Goal: Task Accomplishment & Management: Use online tool/utility

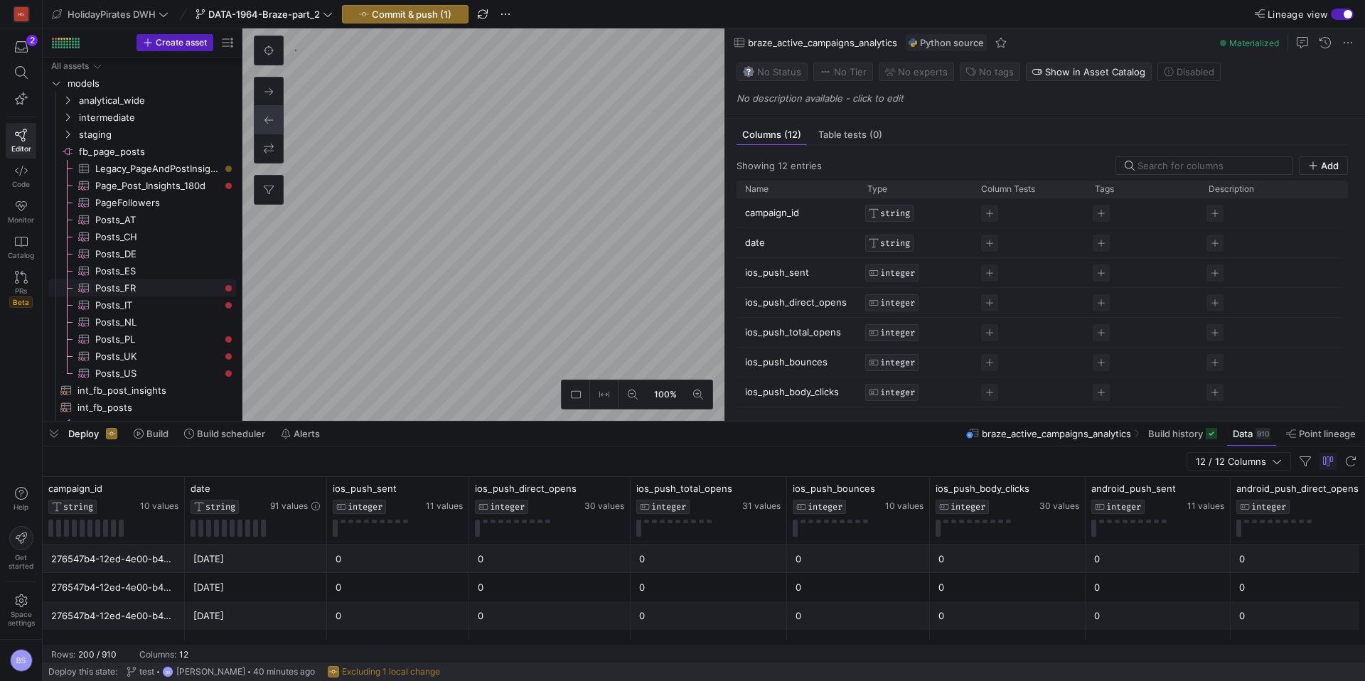
scroll to position [183, 0]
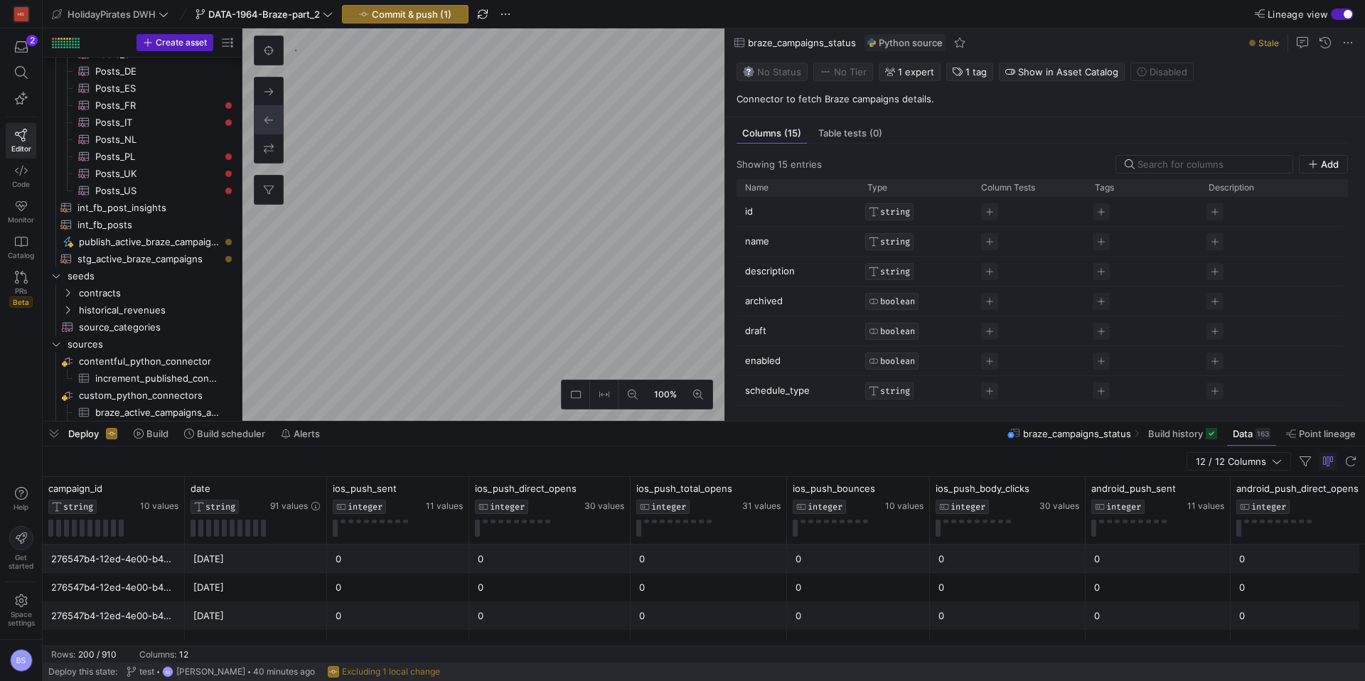
scroll to position [200, 0]
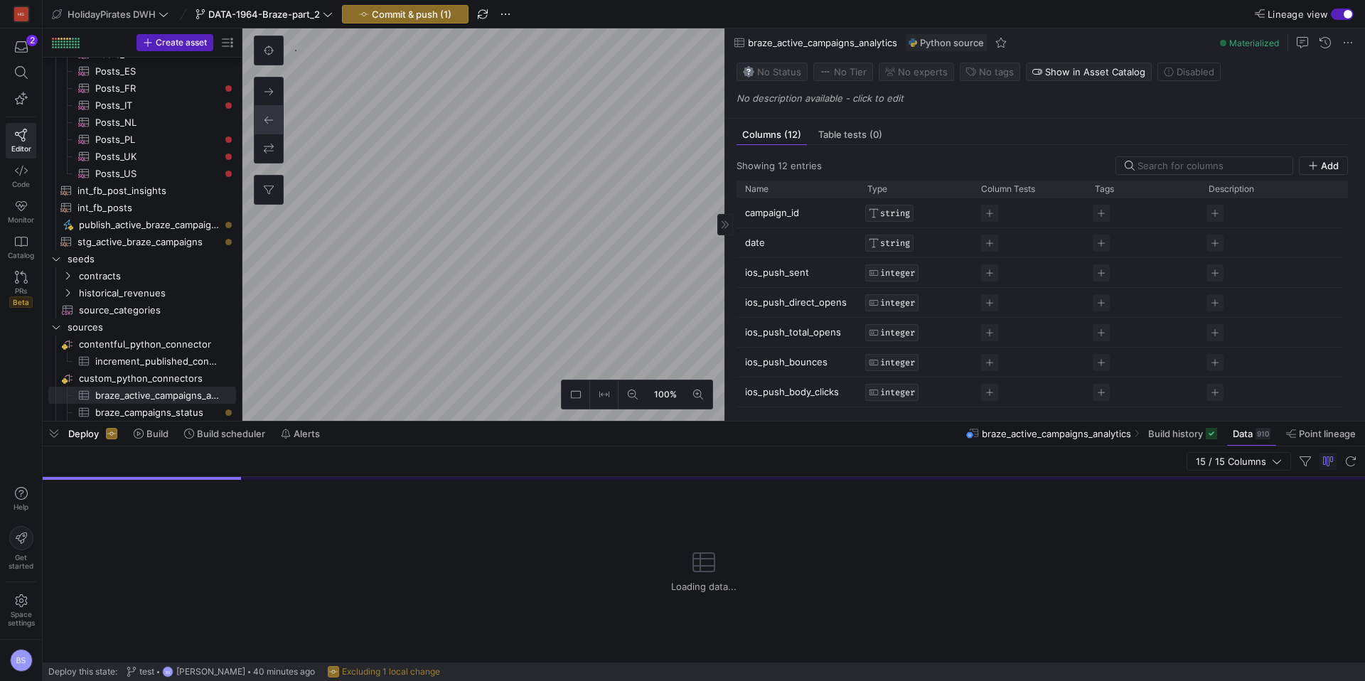
click at [791, 96] on p "No description available - click to edit" at bounding box center [1047, 97] width 623 height 11
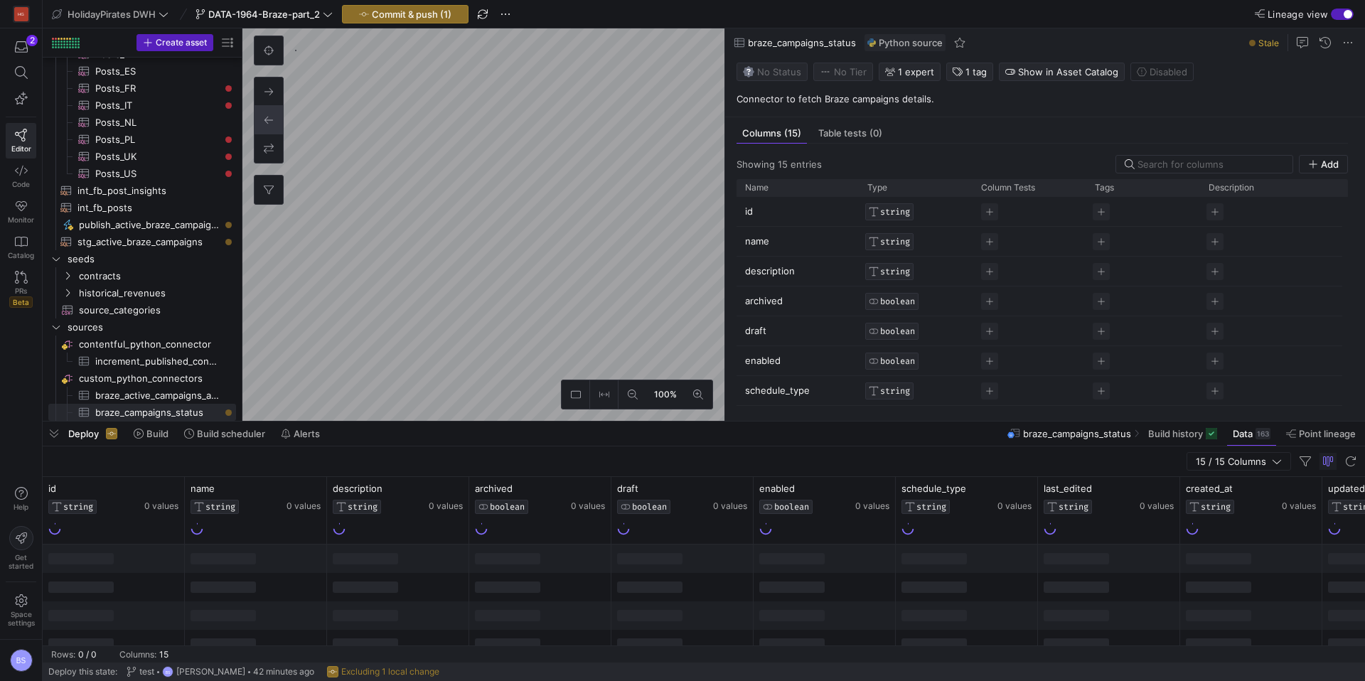
click at [823, 97] on p "Connector to fetch Braze campaigns details." at bounding box center [1047, 98] width 623 height 13
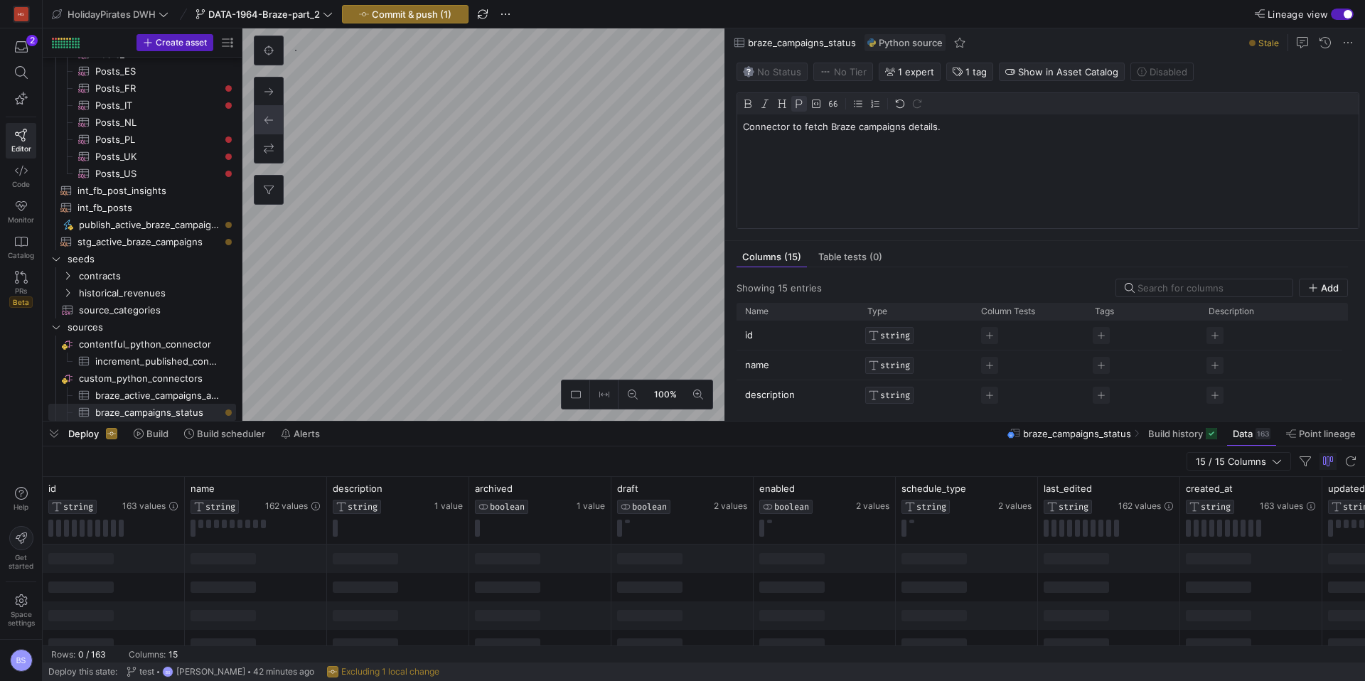
click at [825, 127] on p "Connector to fetch Braze campaigns details." at bounding box center [1048, 126] width 610 height 13
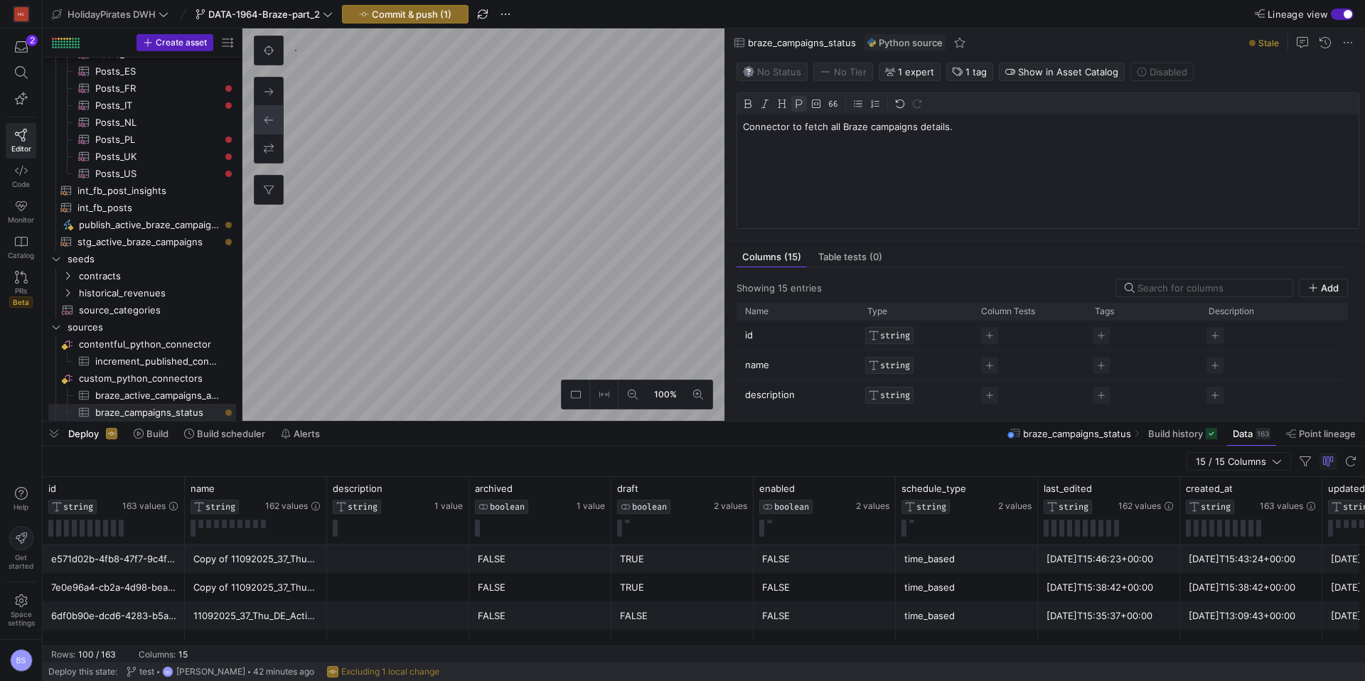
click at [871, 128] on p "Connector to fetch all Braze campaigns details." at bounding box center [1048, 126] width 610 height 13
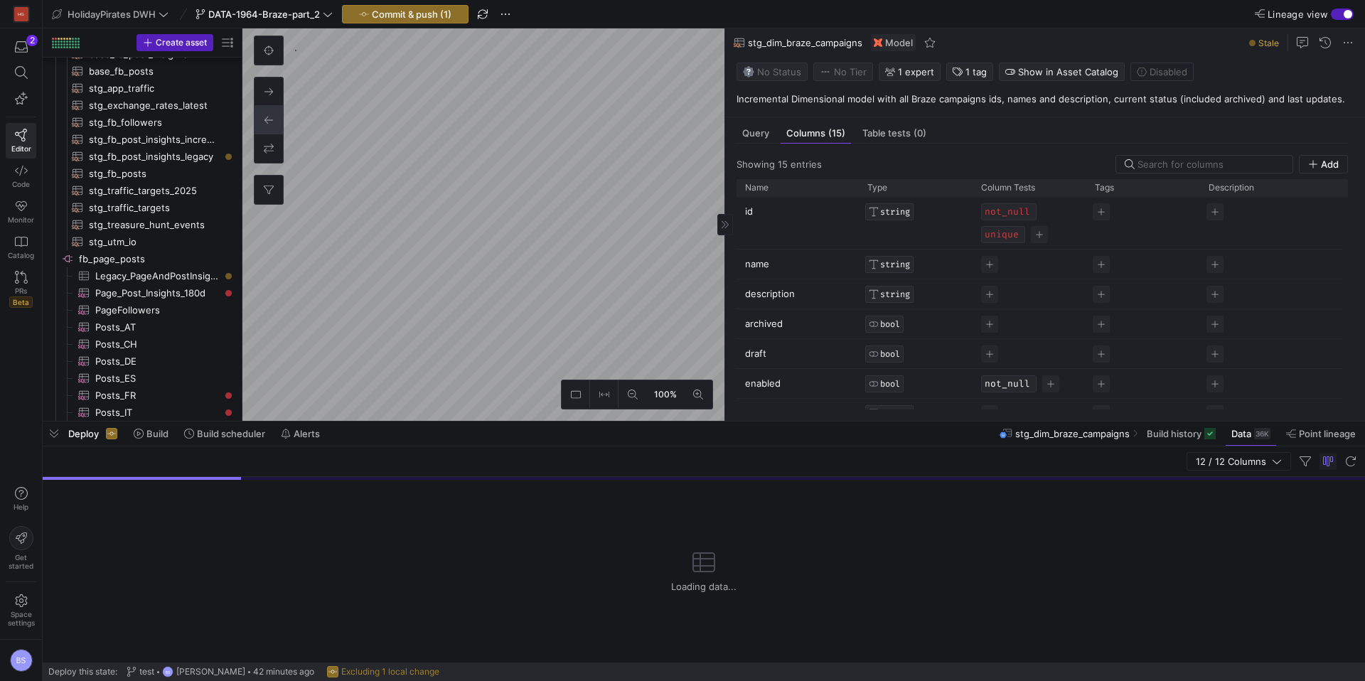
scroll to position [102, 0]
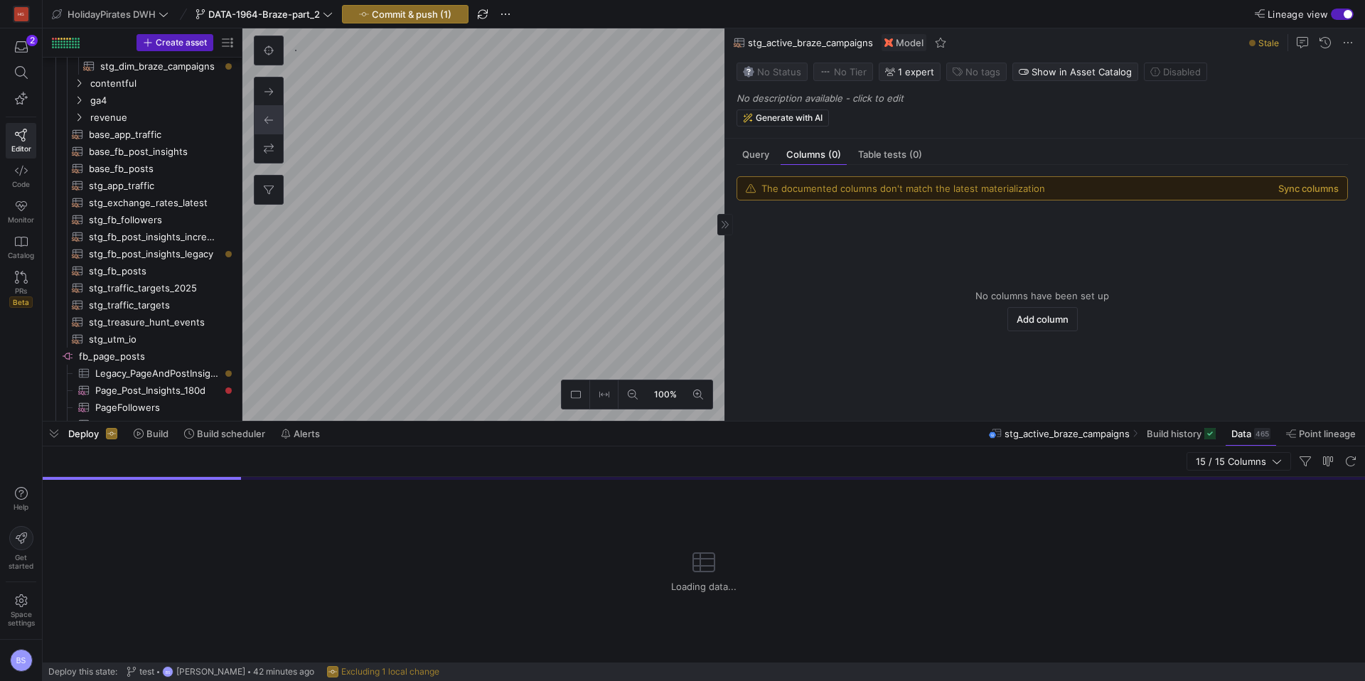
scroll to position [336, 0]
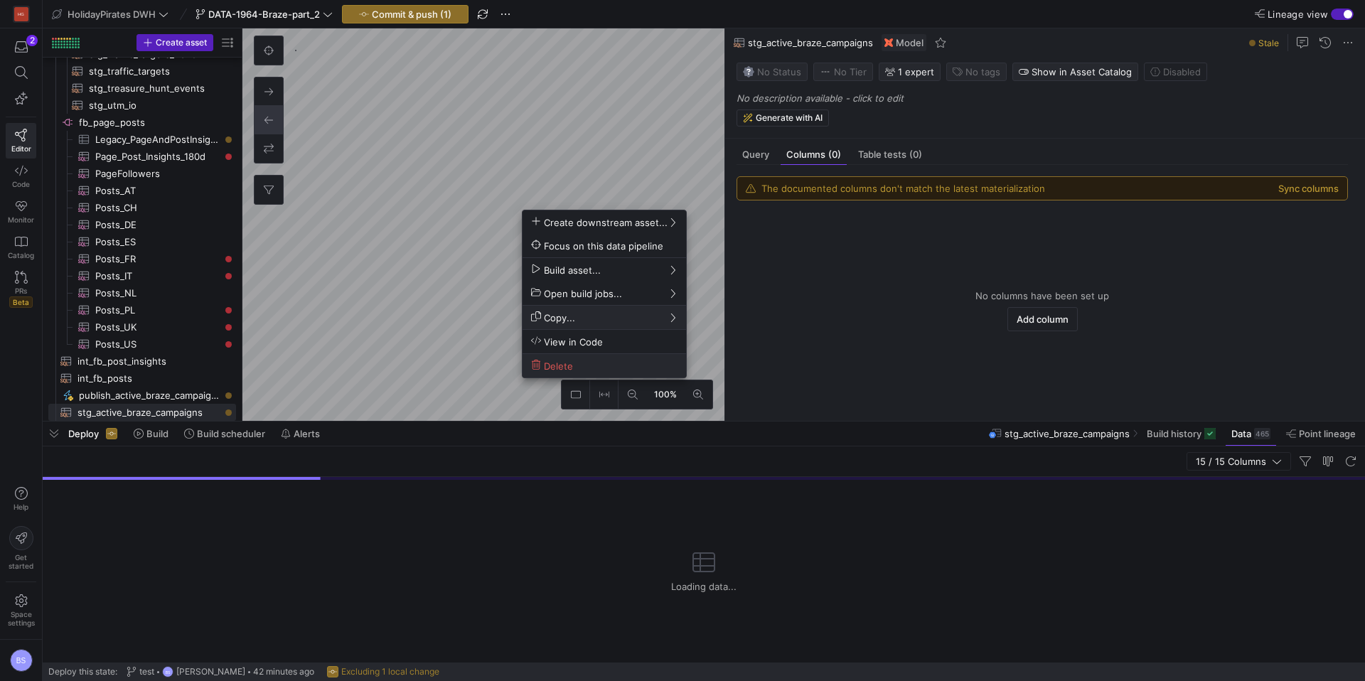
click at [549, 358] on button "Delete" at bounding box center [603, 365] width 163 height 23
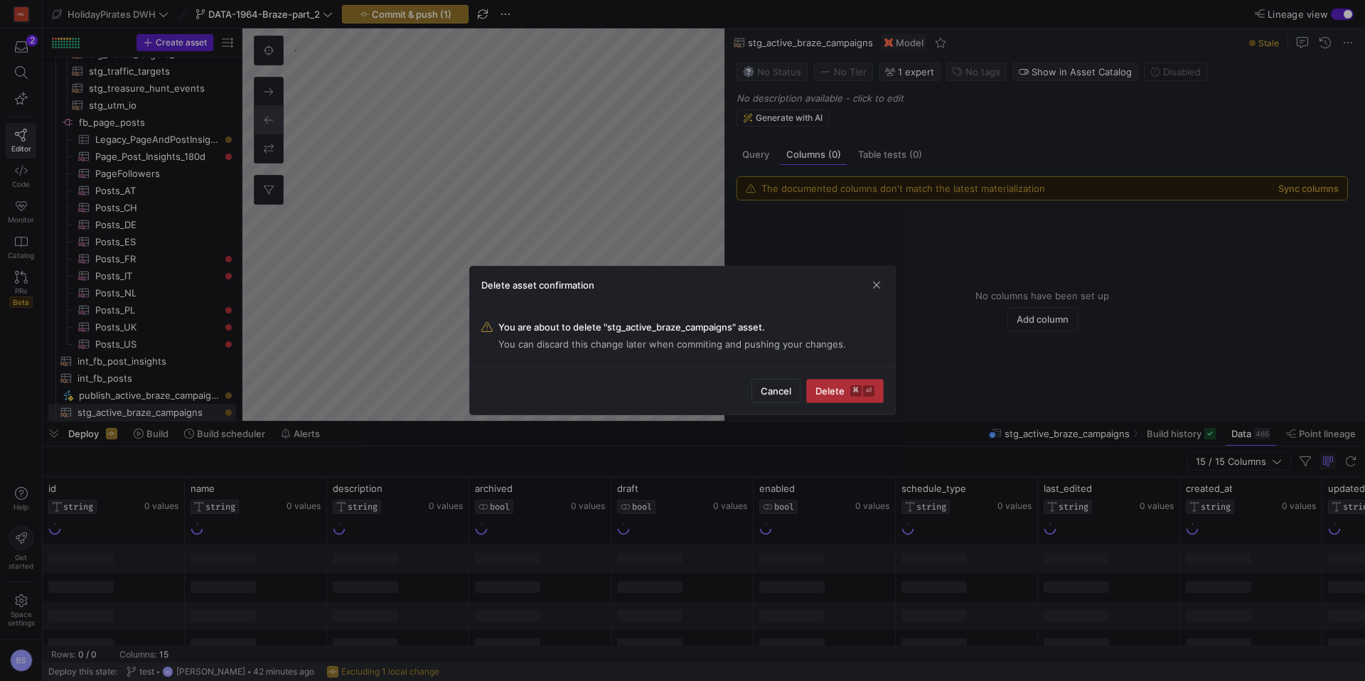
click at [859, 388] on kbd "⌘" at bounding box center [855, 390] width 11 height 11
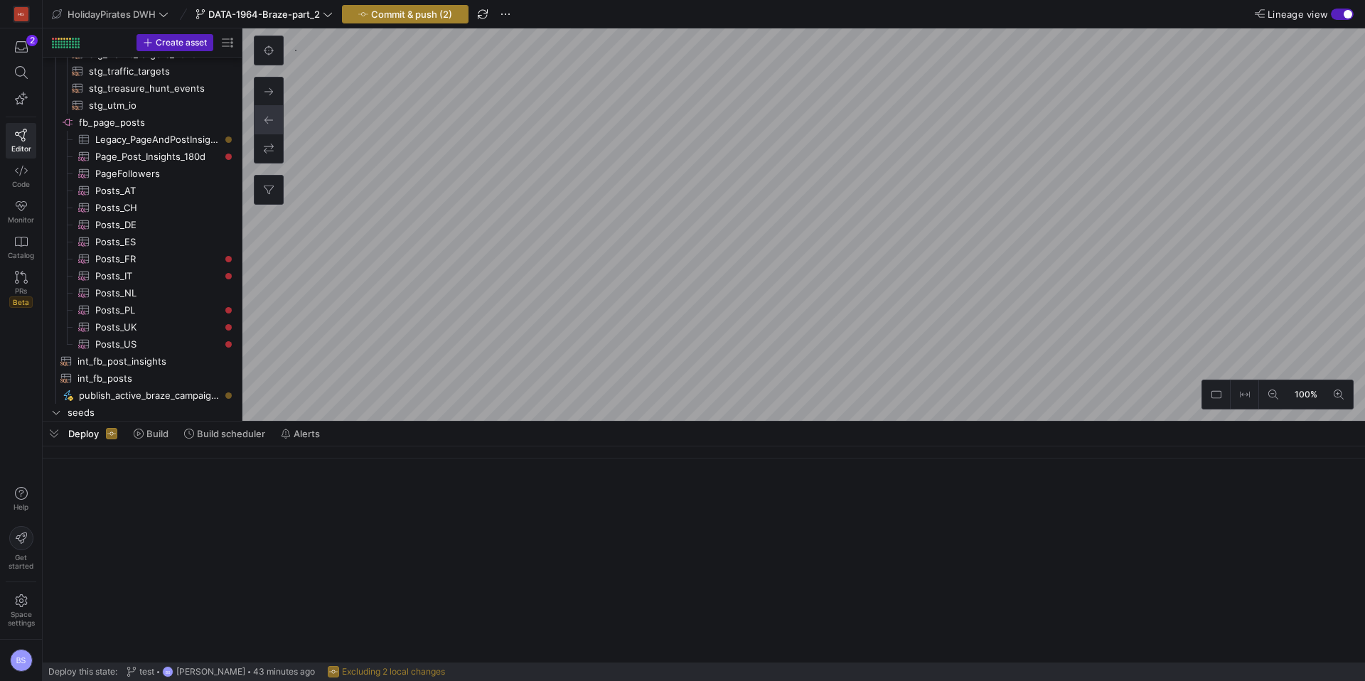
click at [432, 11] on span "Commit & push (2)" at bounding box center [411, 14] width 81 height 11
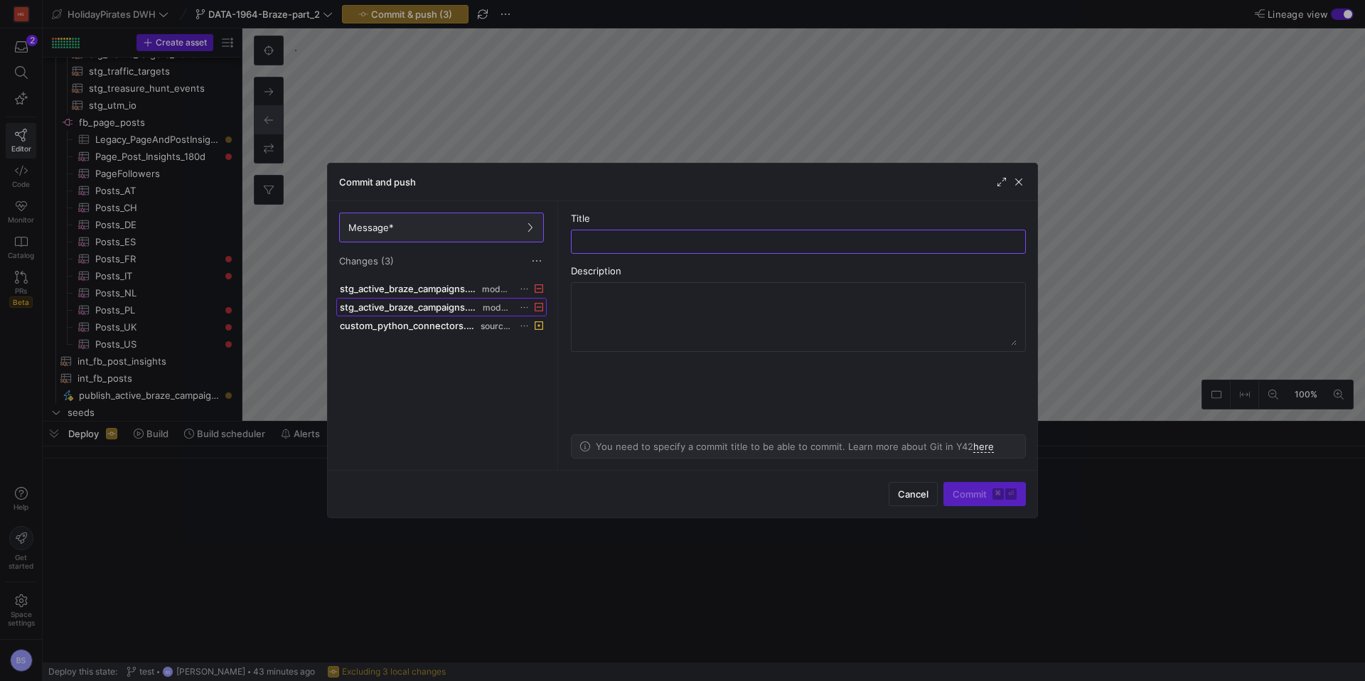
click at [460, 310] on span "stg_active_braze_campaigns.yml" at bounding box center [410, 306] width 140 height 11
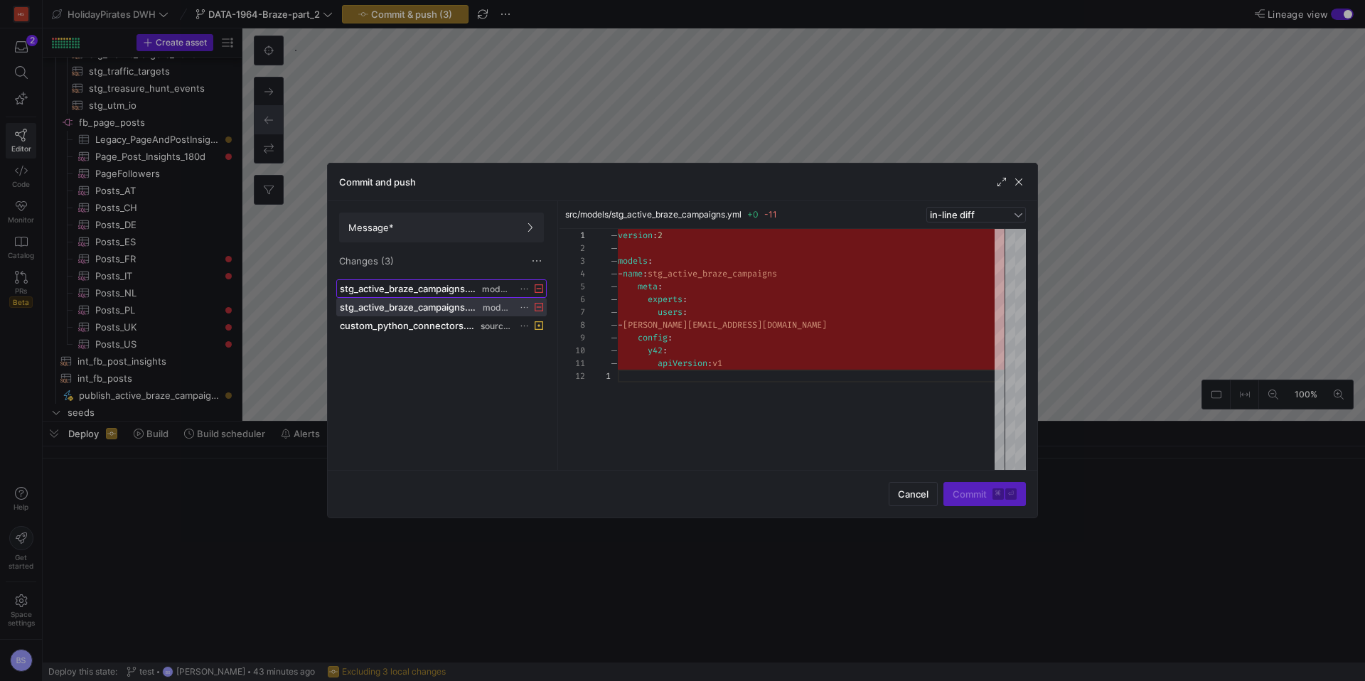
click at [442, 287] on span "stg_active_braze_campaigns.sql" at bounding box center [409, 288] width 139 height 11
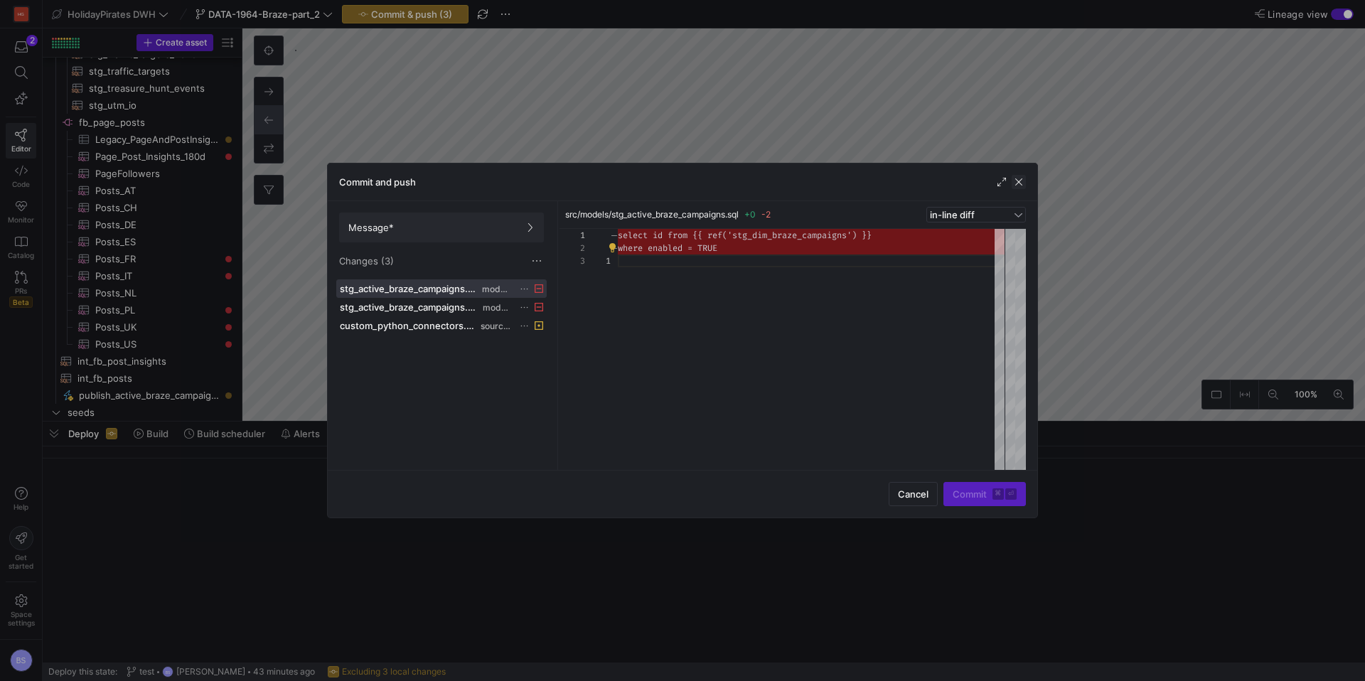
click at [1017, 179] on span "button" at bounding box center [1018, 182] width 14 height 14
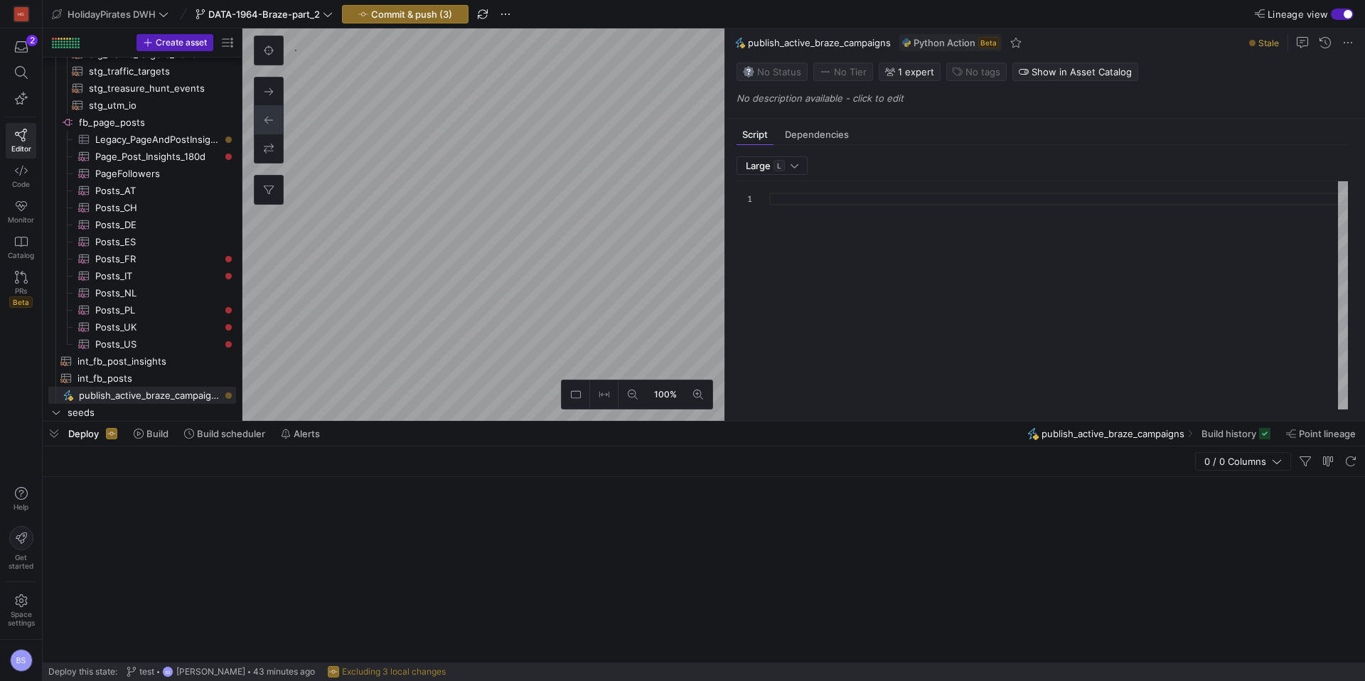
type textarea "import gspread import pandas as pd import json import logging from y42.v1.decor…"
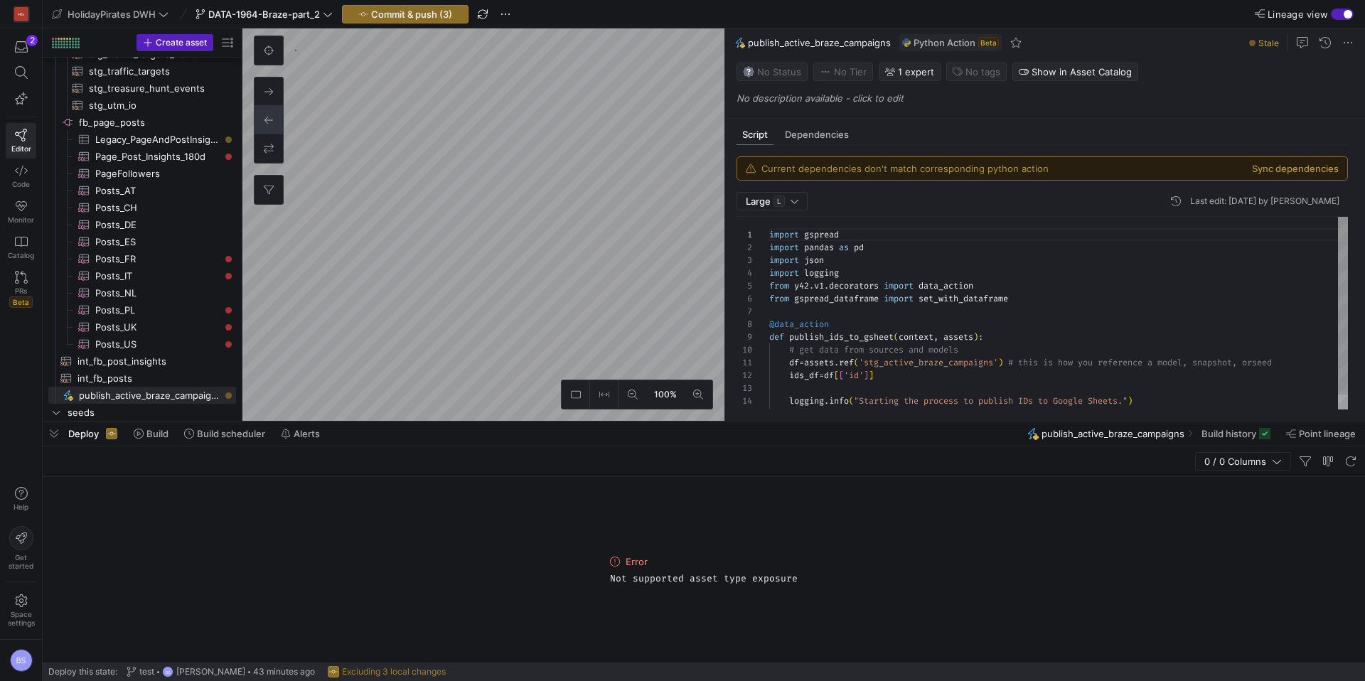
scroll to position [128, 0]
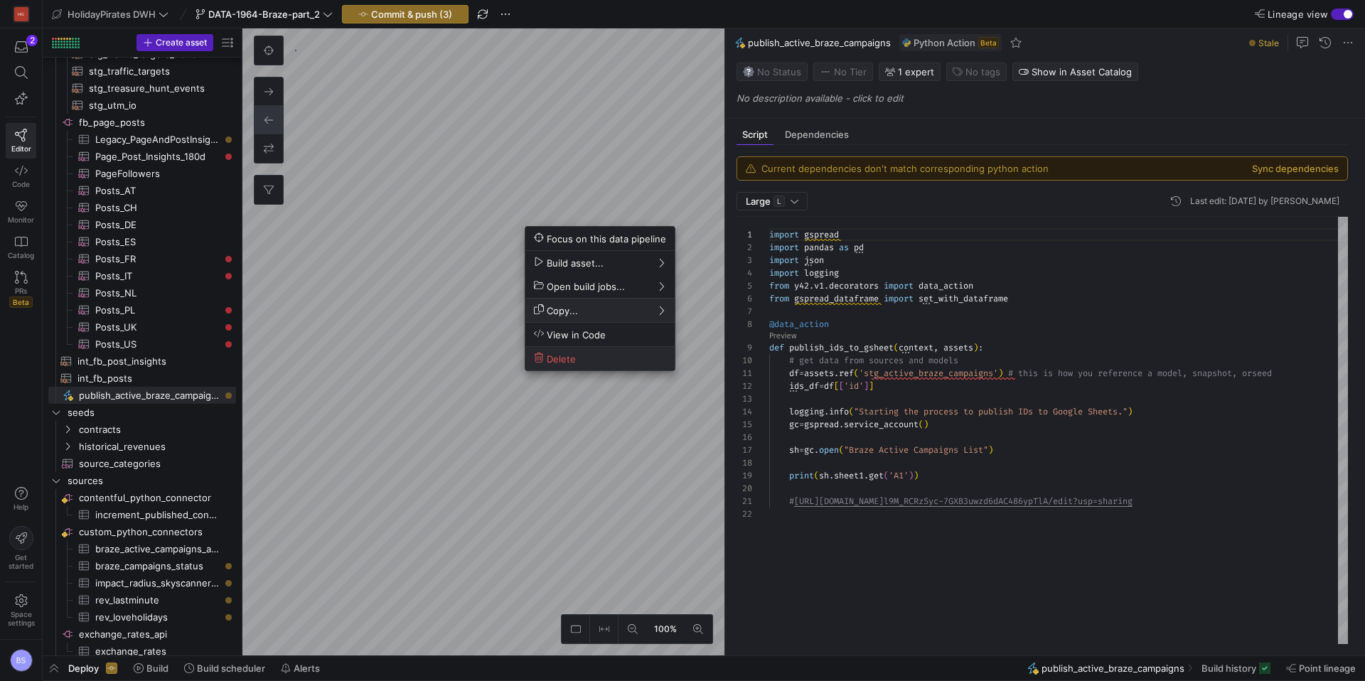
click at [588, 362] on span "Delete" at bounding box center [600, 359] width 132 height 12
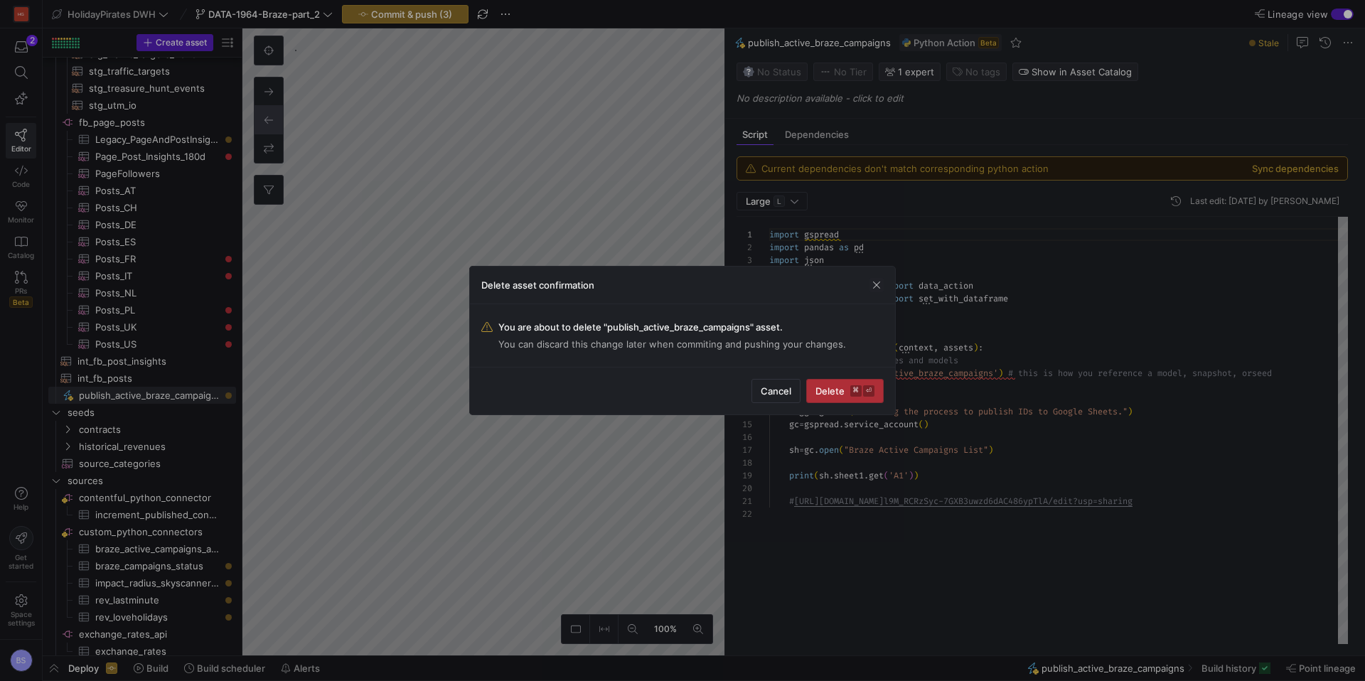
click at [838, 381] on span "submit" at bounding box center [845, 391] width 76 height 23
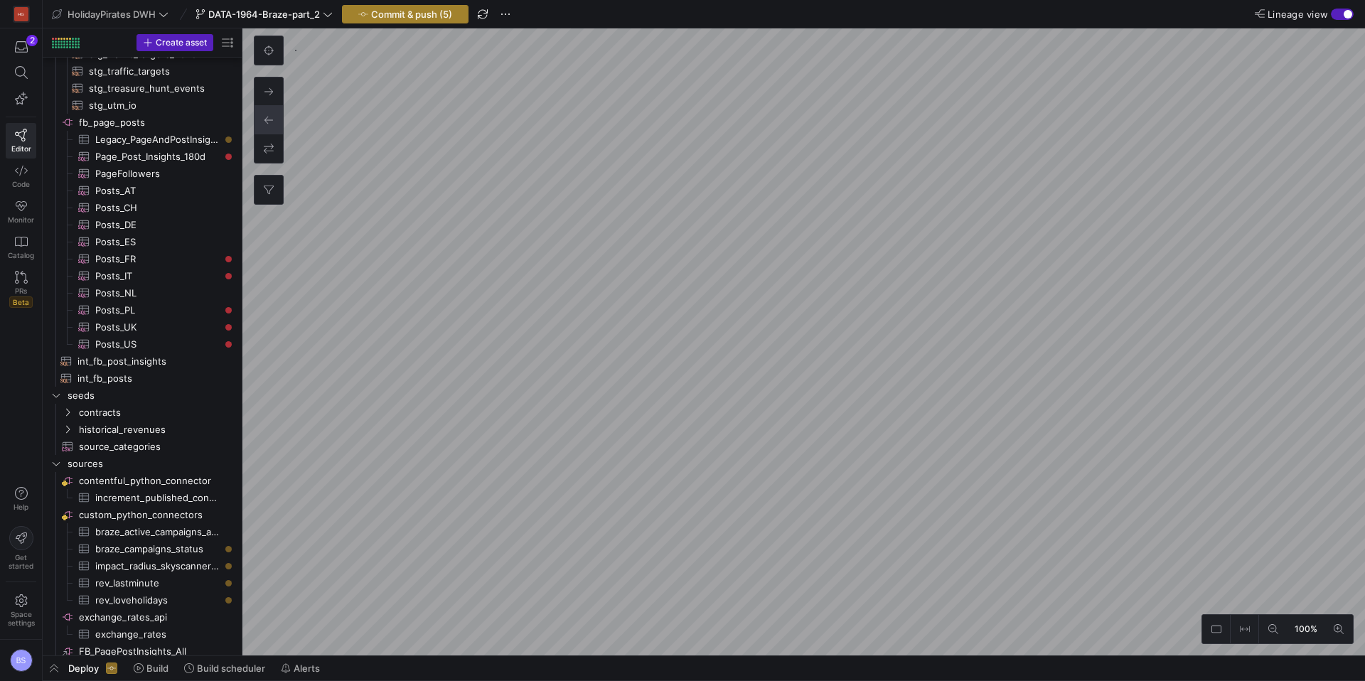
click at [422, 19] on span "Commit & push (5)" at bounding box center [411, 14] width 81 height 11
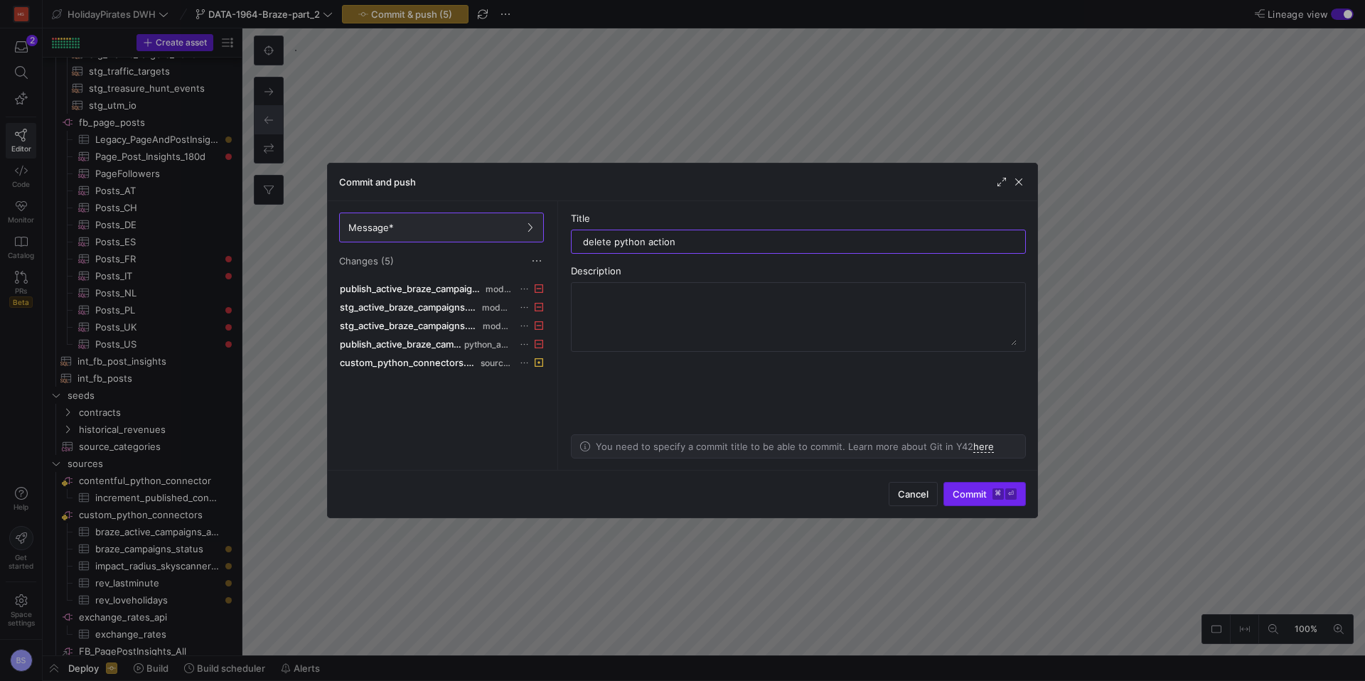
type input "delete python action"
click at [979, 503] on span "submit" at bounding box center [984, 494] width 81 height 23
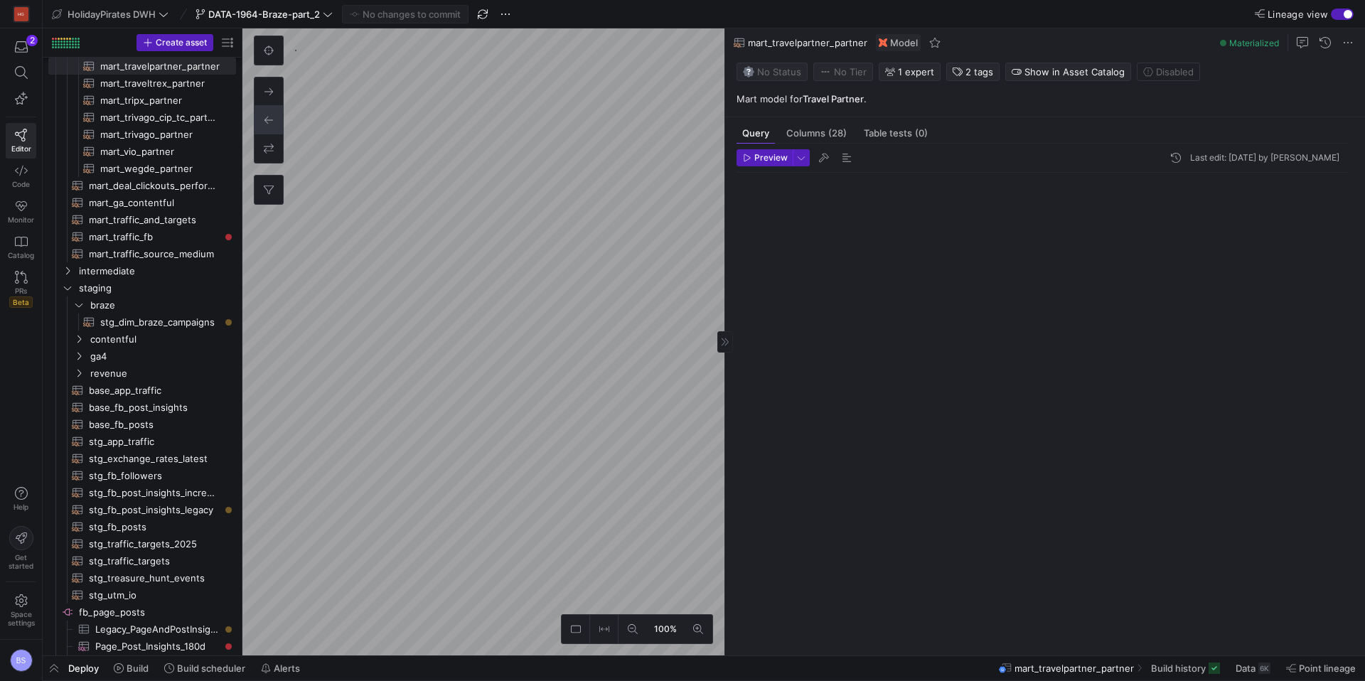
scroll to position [51, 0]
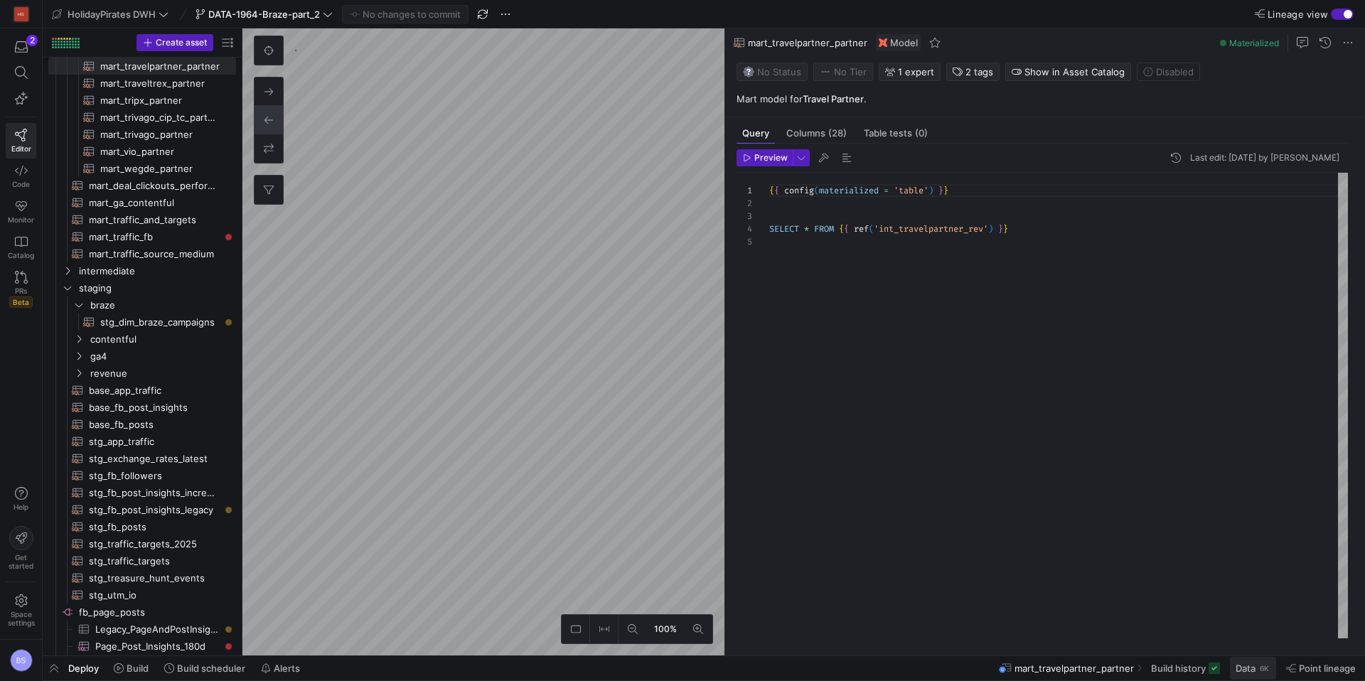
click at [1259, 675] on span at bounding box center [1253, 668] width 46 height 23
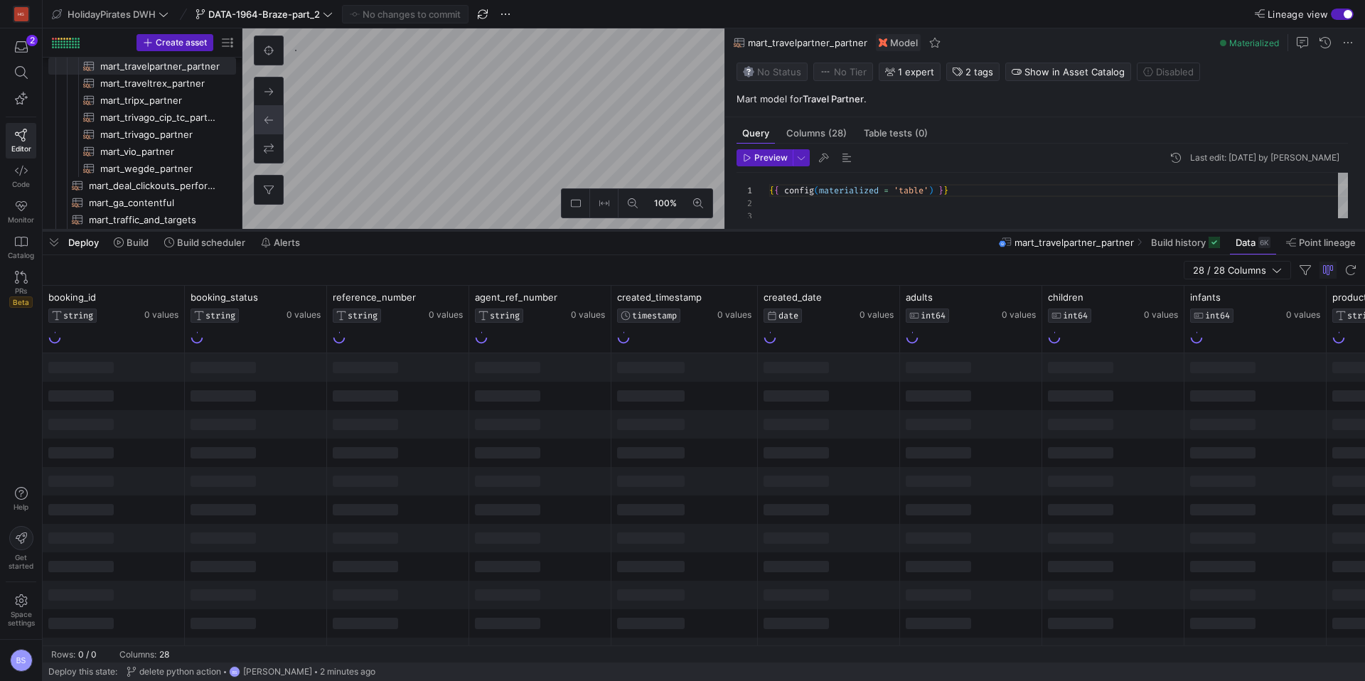
drag, startPoint x: 667, startPoint y: 423, endPoint x: 687, endPoint y: 232, distance: 192.3
click at [687, 232] on div at bounding box center [704, 230] width 1322 height 6
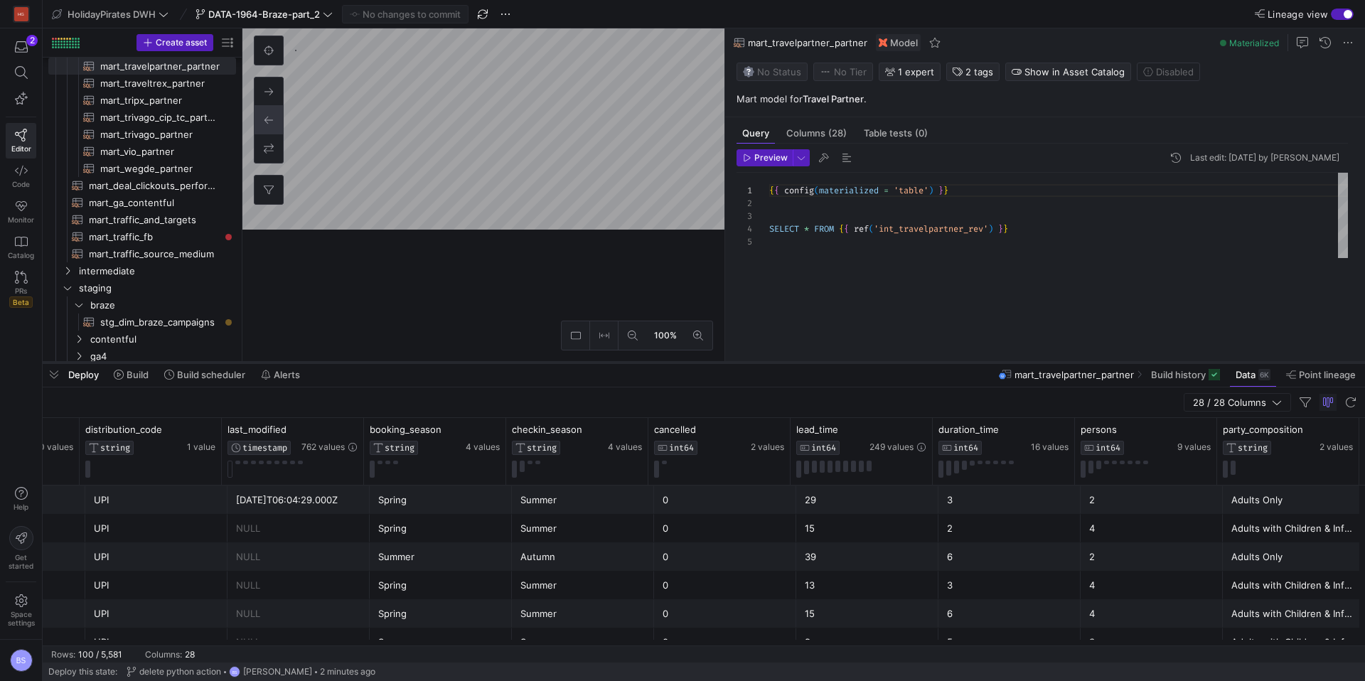
drag, startPoint x: 914, startPoint y: 230, endPoint x: 905, endPoint y: 361, distance: 131.1
click at [905, 362] on div at bounding box center [704, 363] width 1322 height 6
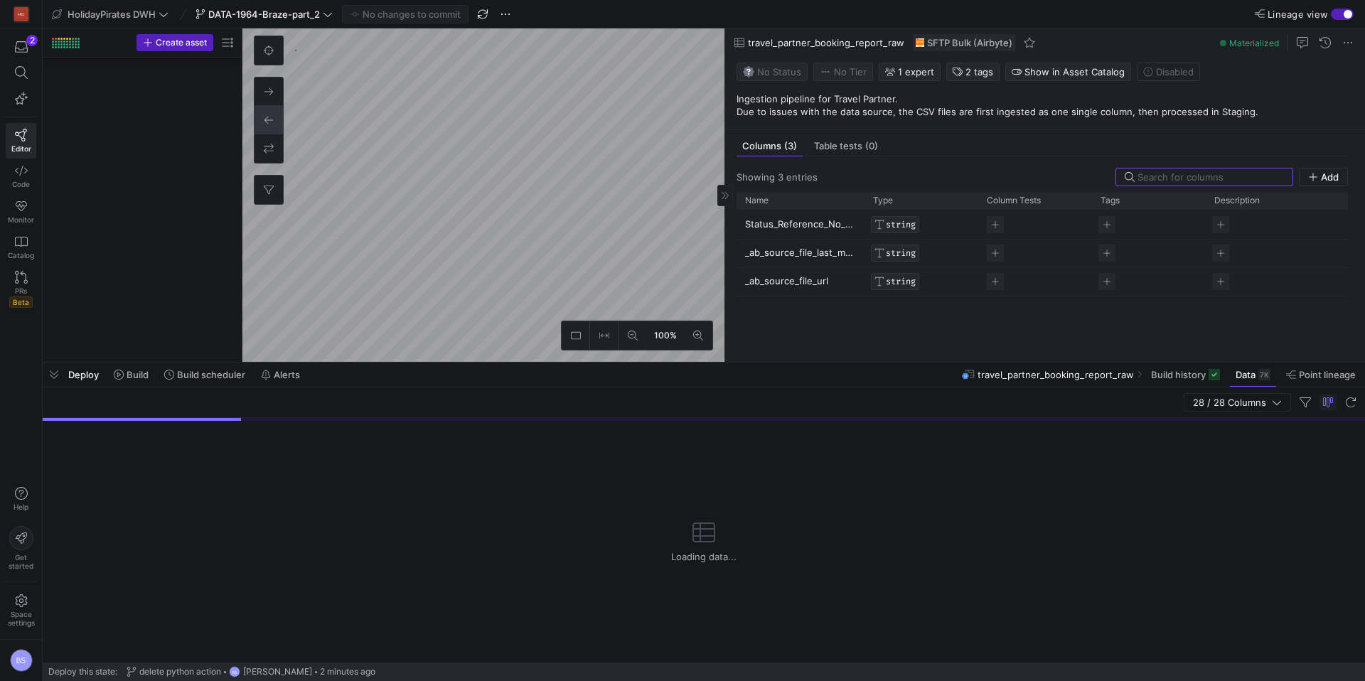
scroll to position [1777, 0]
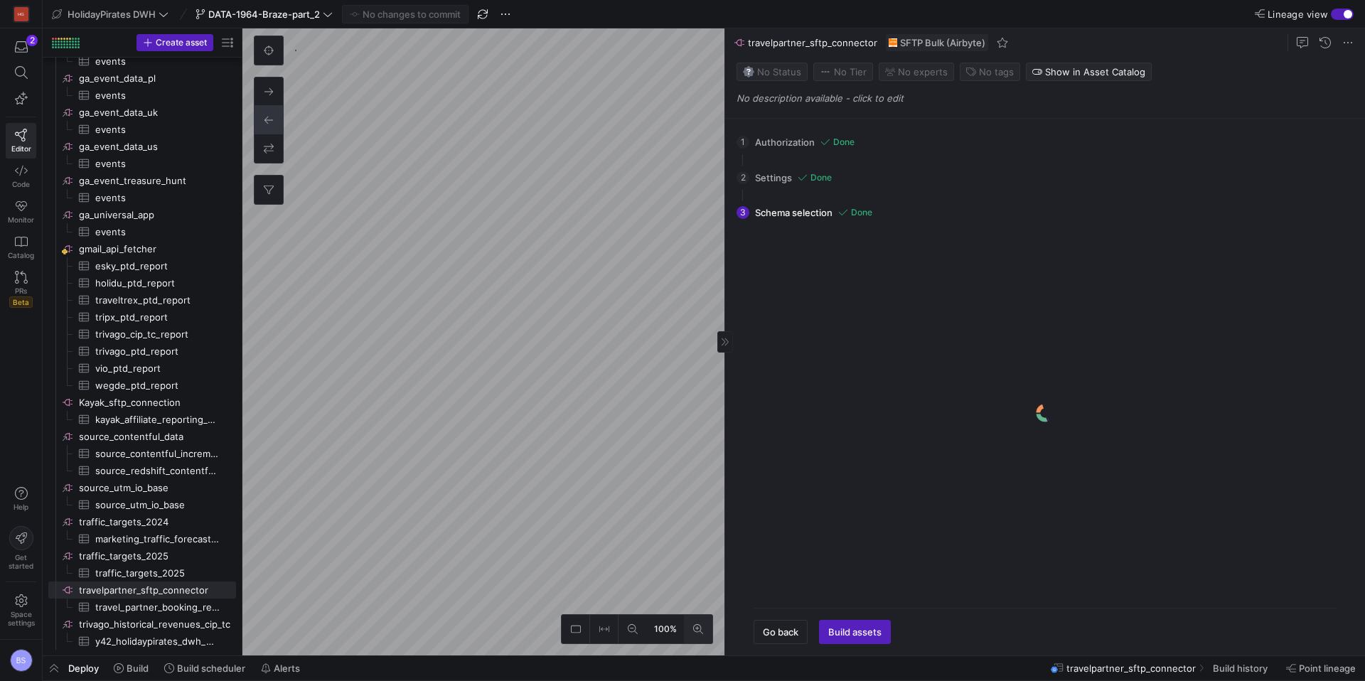
scroll to position [1517, 0]
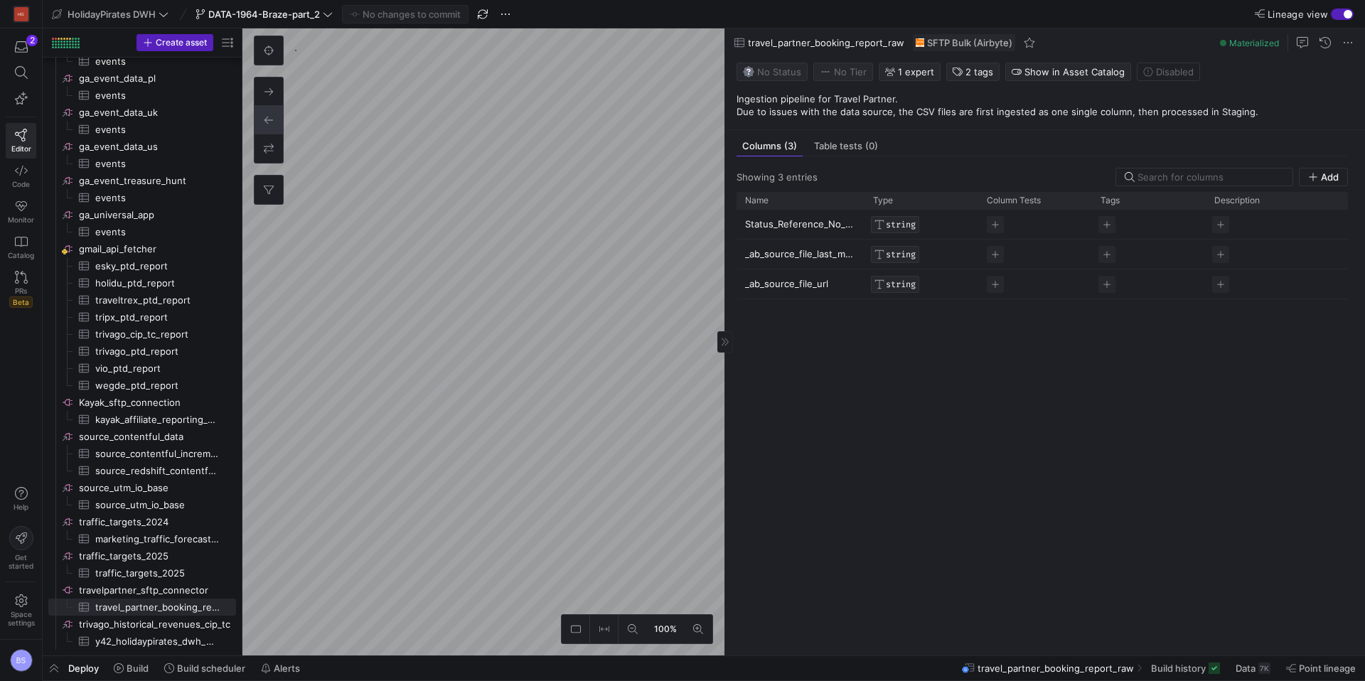
scroll to position [1517, 0]
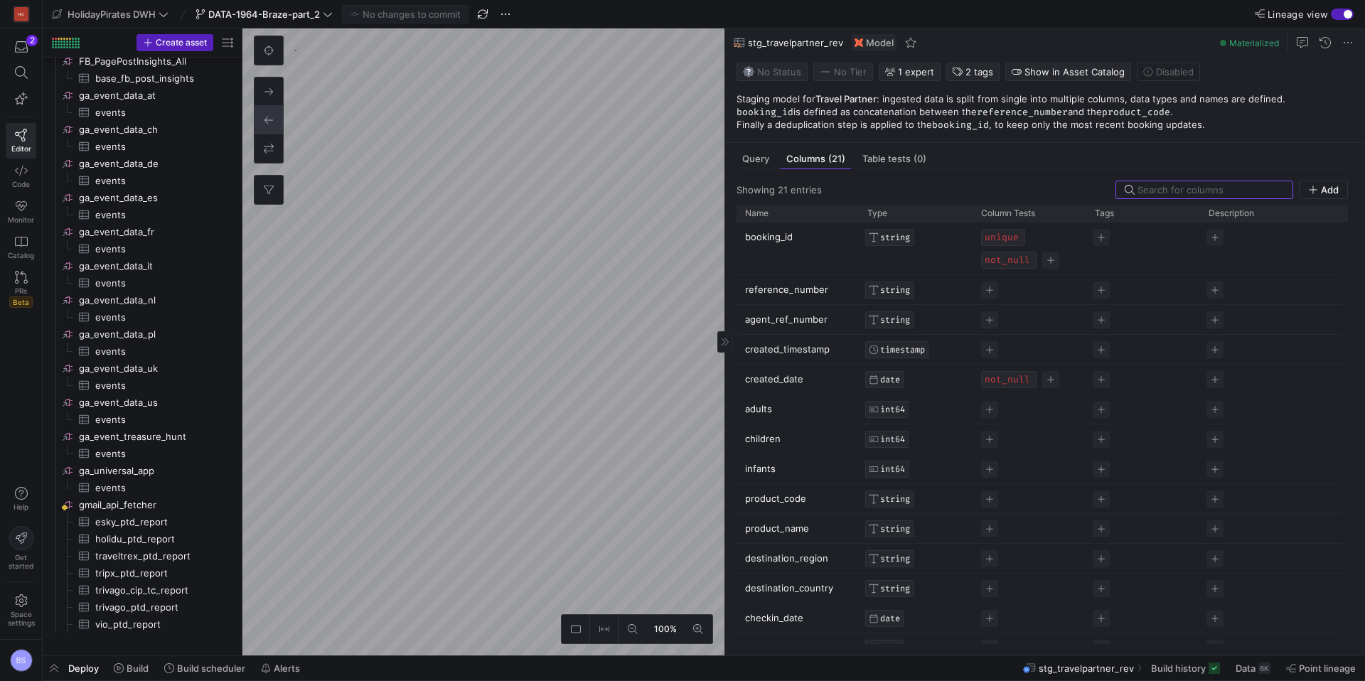
scroll to position [631, 0]
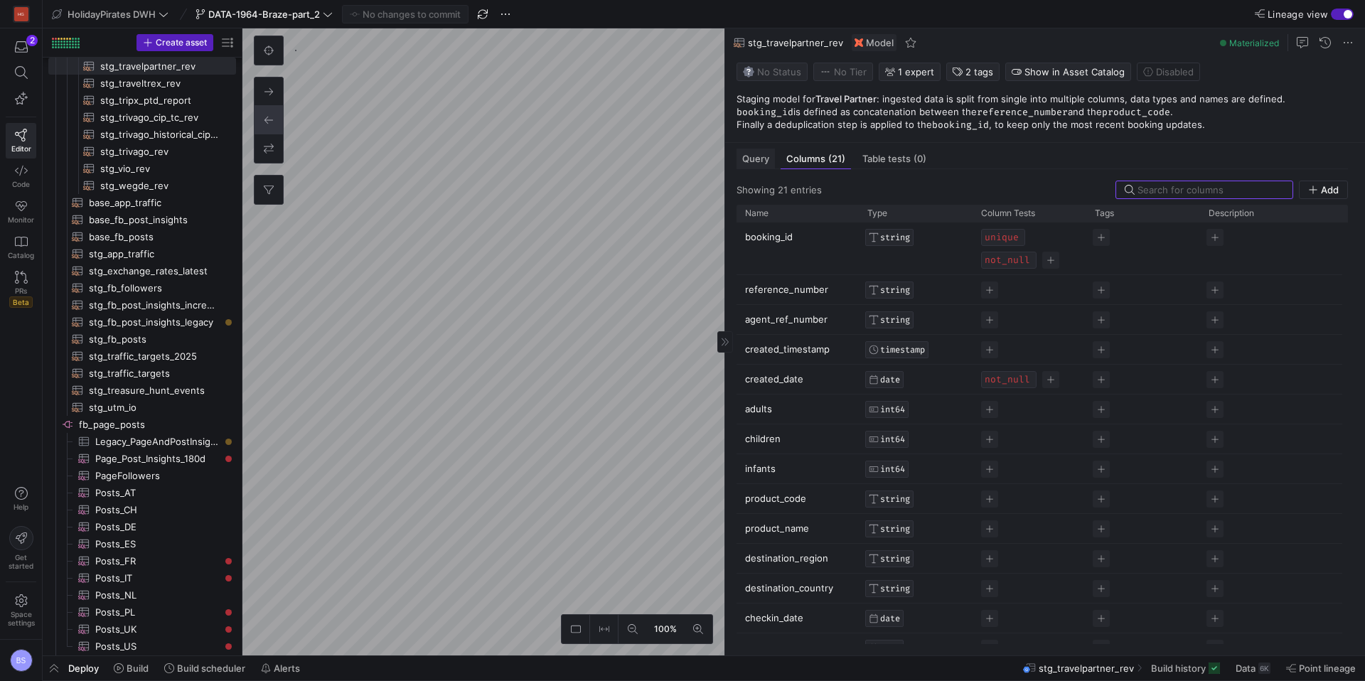
click at [760, 165] on div "Query" at bounding box center [755, 159] width 38 height 21
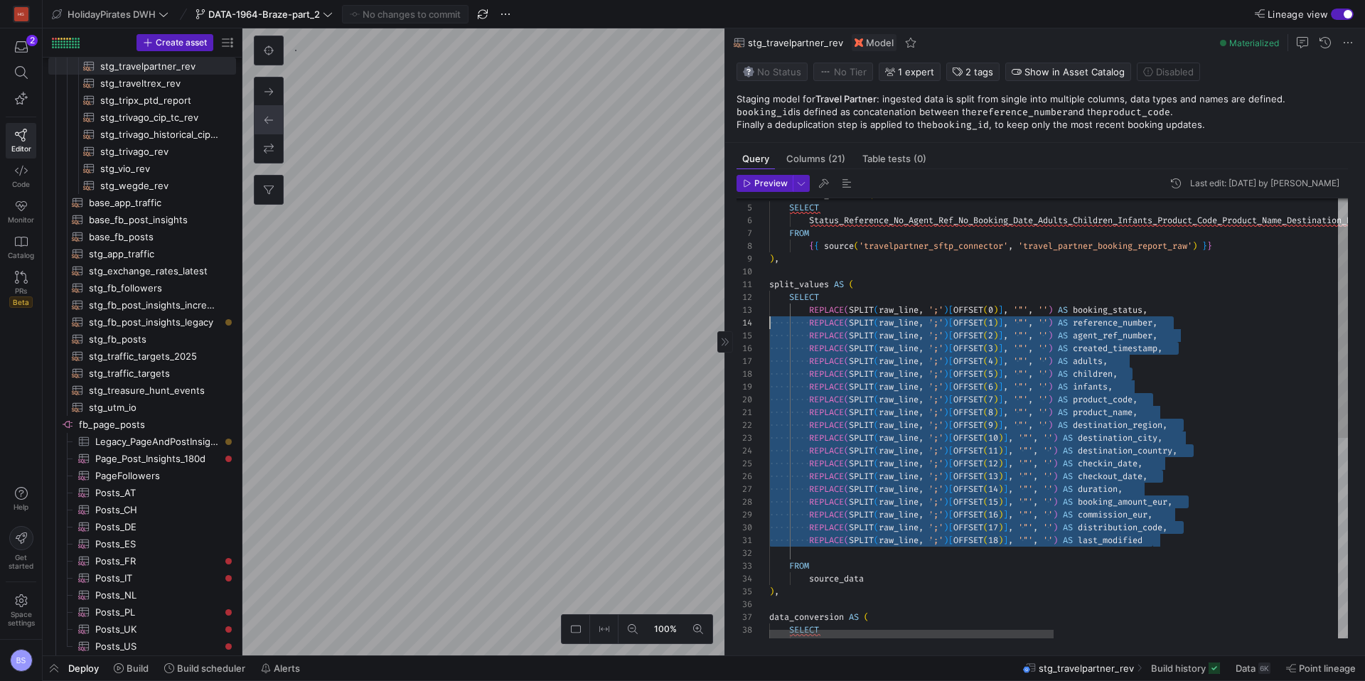
scroll to position [26, 0]
drag, startPoint x: 1171, startPoint y: 539, endPoint x: 759, endPoint y: 310, distance: 471.8
click at [769, 310] on div "source_data FROM REPLACE ( SPLIT ( raw_line , ';' ) [ OFFSET ( 18 ) ] , '"' , '…" at bounding box center [1347, 596] width 1156 height 915
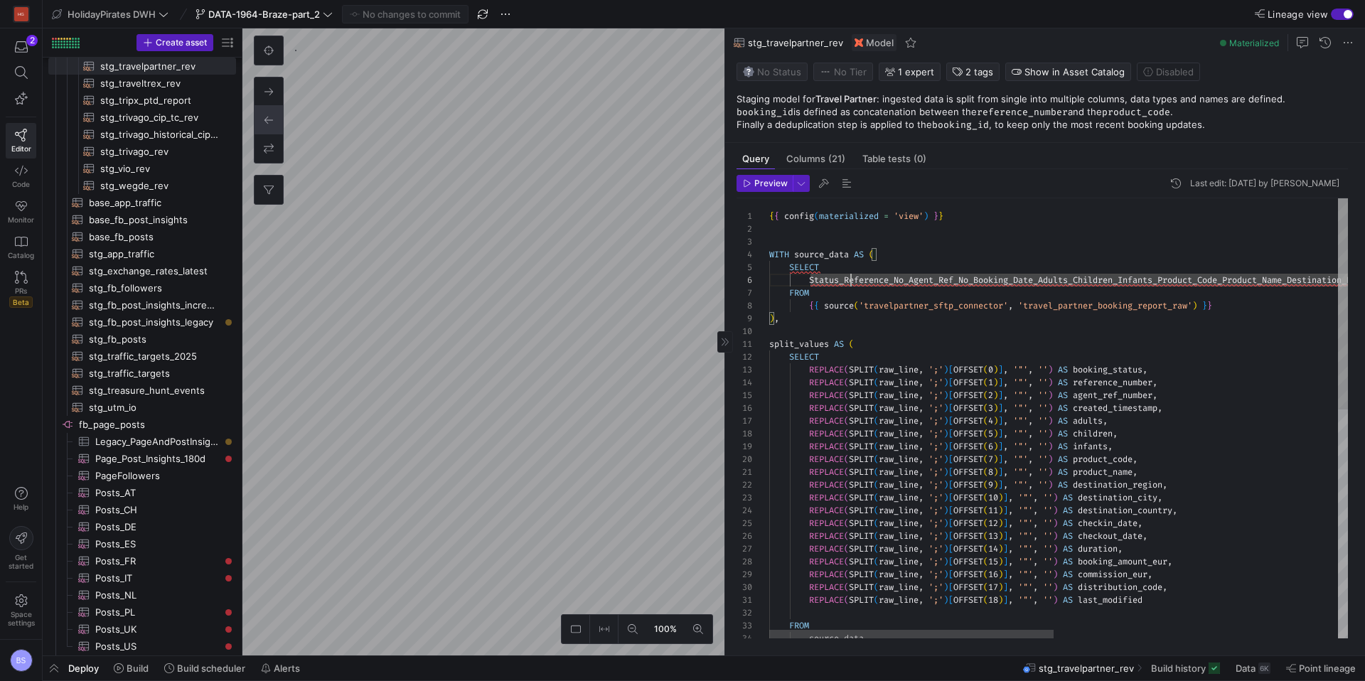
click at [850, 277] on div "source_data FROM REPLACE ( SPLIT ( raw_line , ';' ) [ OFFSET ( 18 ) ] , '"' , '…" at bounding box center [1347, 655] width 1156 height 915
click at [836, 300] on div "source_data FROM REPLACE ( SPLIT ( raw_line , ';' ) [ OFFSET ( 18 ) ] , '"' , '…" at bounding box center [1347, 655] width 1156 height 915
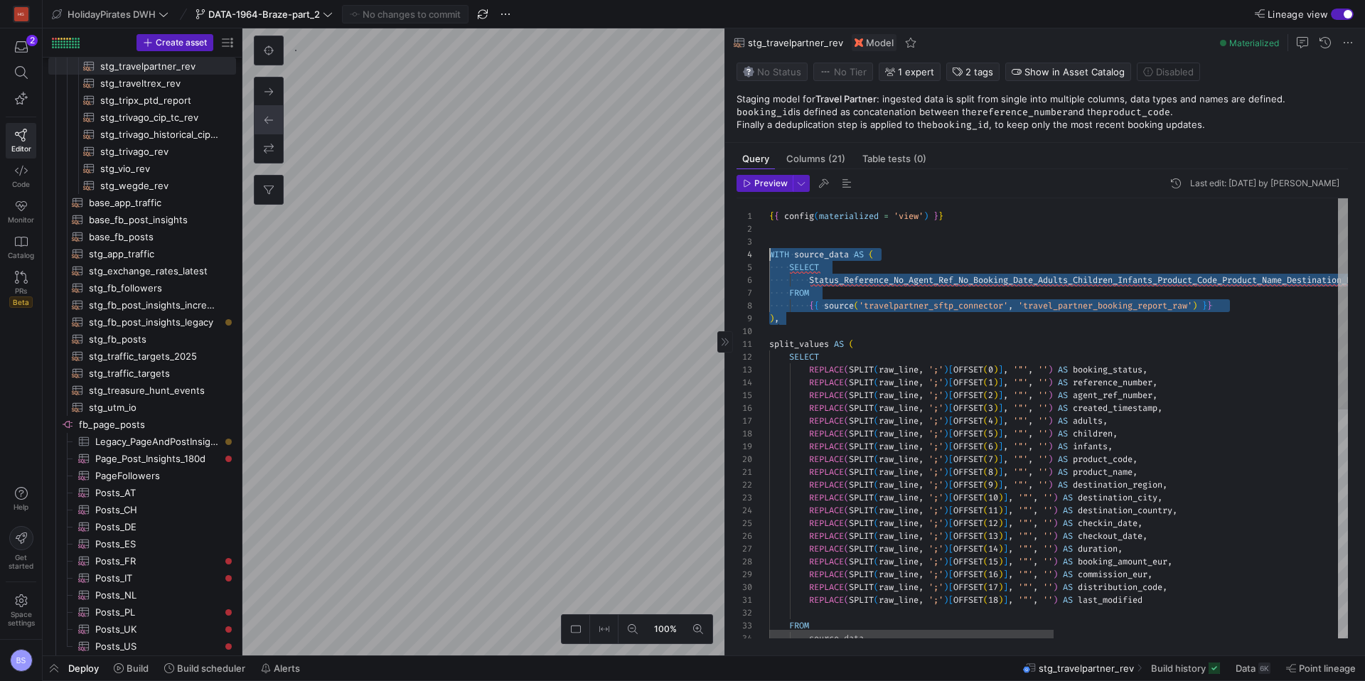
drag, startPoint x: 812, startPoint y: 319, endPoint x: 743, endPoint y: 248, distance: 99.5
click at [743, 248] on div "34 33 32 31 30 29 28 25 26 27 23 24 21 22 19 20 16 17 18 14 15 11 12 13 8 9 10 …" at bounding box center [1041, 418] width 611 height 440
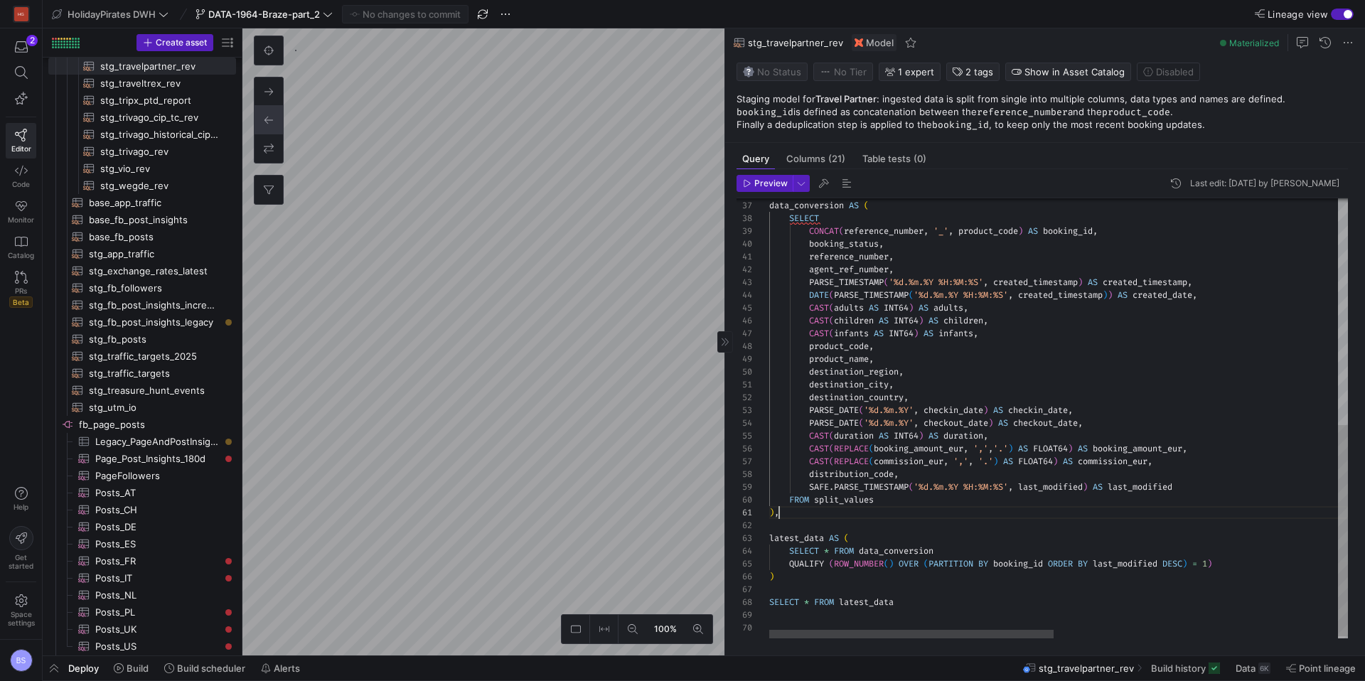
click at [822, 515] on div "data_conversion AS ( SELECT CONCAT ( reference_number , '_' , product_code ) AS…" at bounding box center [1347, 184] width 1156 height 915
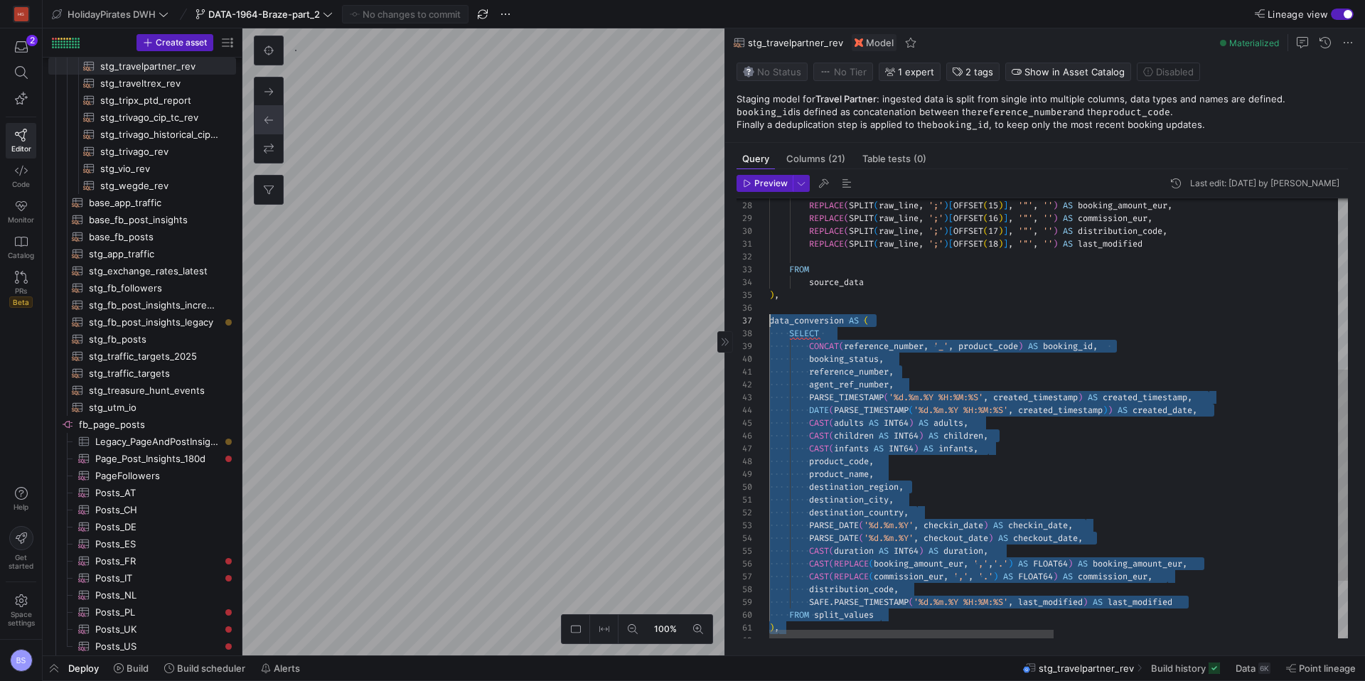
click at [769, 320] on div "data_conversion AS ( SELECT CONCAT ( reference_number , '_' , product_code ) AS…" at bounding box center [1347, 299] width 1156 height 915
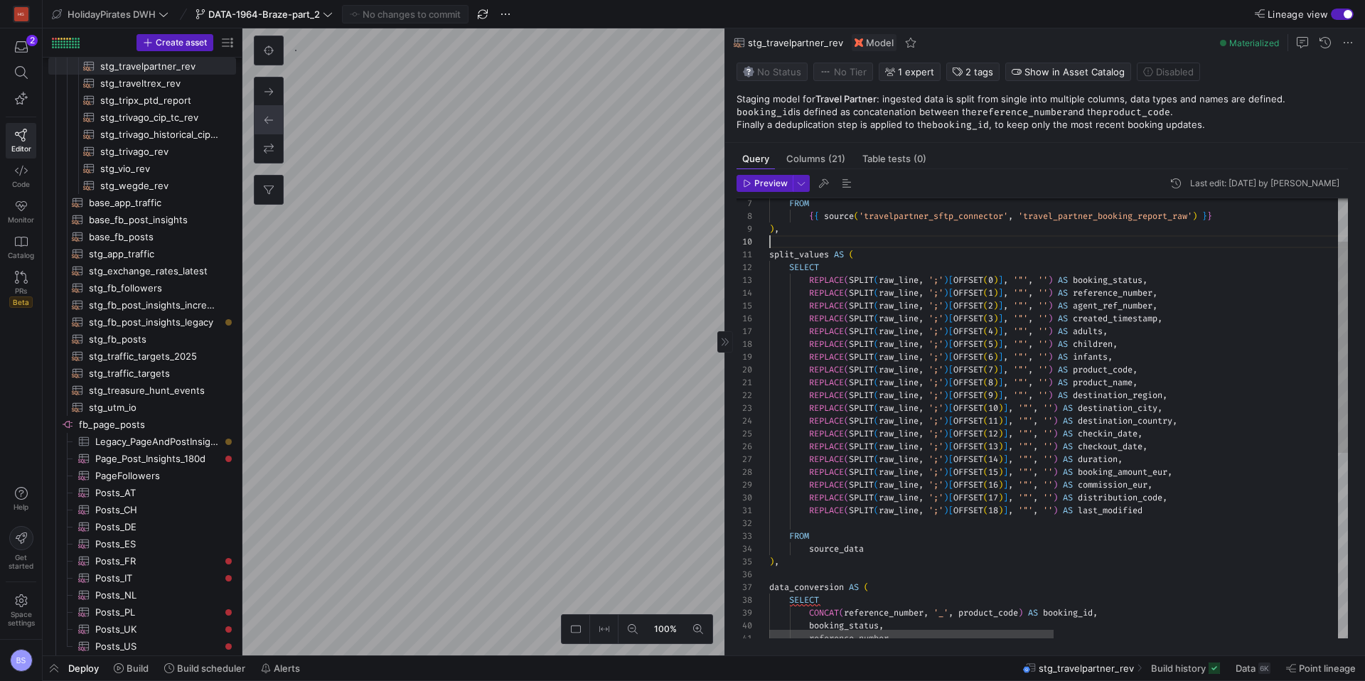
click at [778, 240] on div "source_data FROM REPLACE ( SPLIT ( raw_line , ';' ) [ OFFSET ( 18 ) ] , '"' , '…" at bounding box center [1347, 566] width 1156 height 915
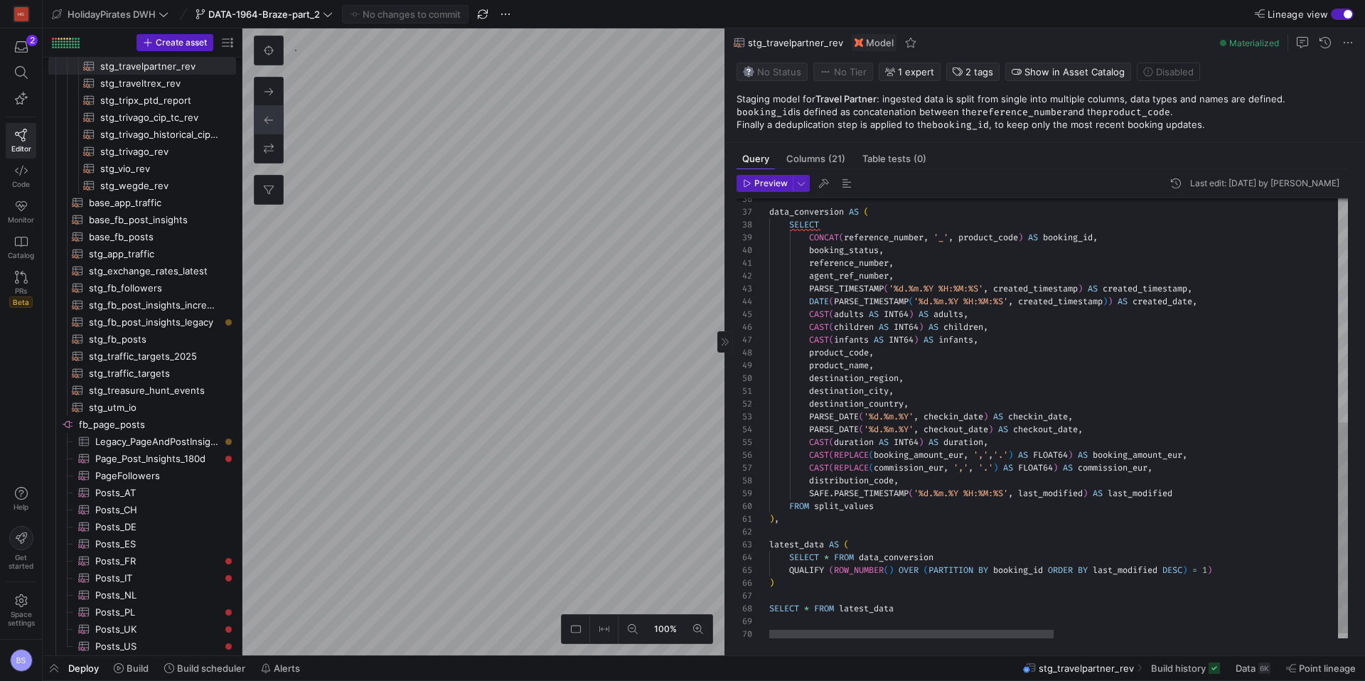
type textarea "{{ config(materialized = 'view') }} WITH source_data AS ( SELECT Status_Referen…"
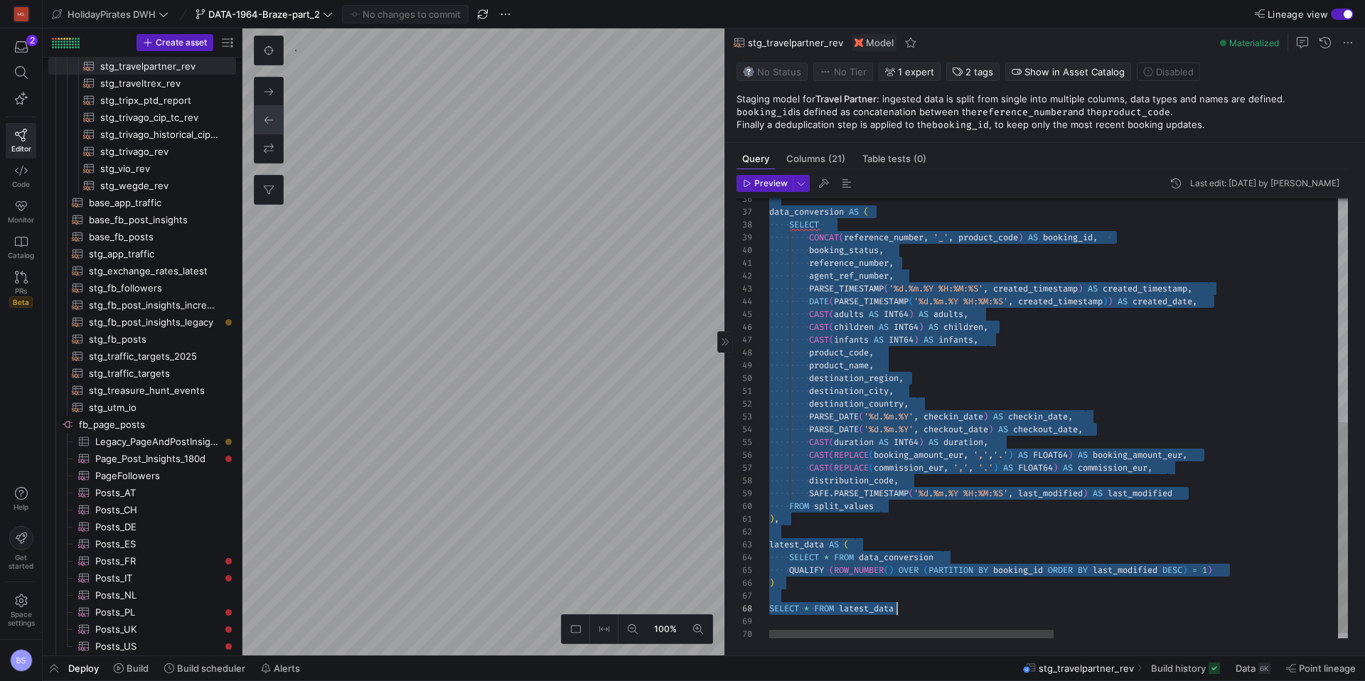
click at [927, 613] on div "data_conversion AS ( SELECT CONCAT ( reference_number , '_' , product_code ) AS…" at bounding box center [1347, 190] width 1156 height 915
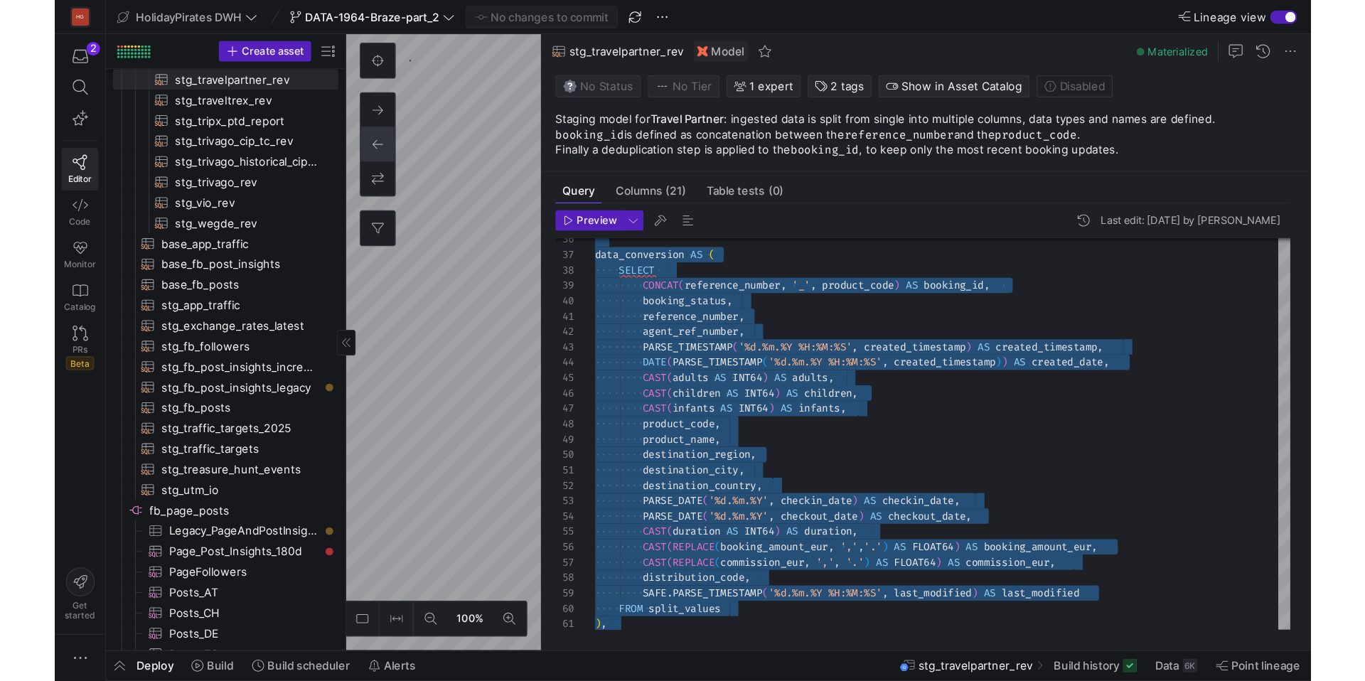
scroll to position [1888, 0]
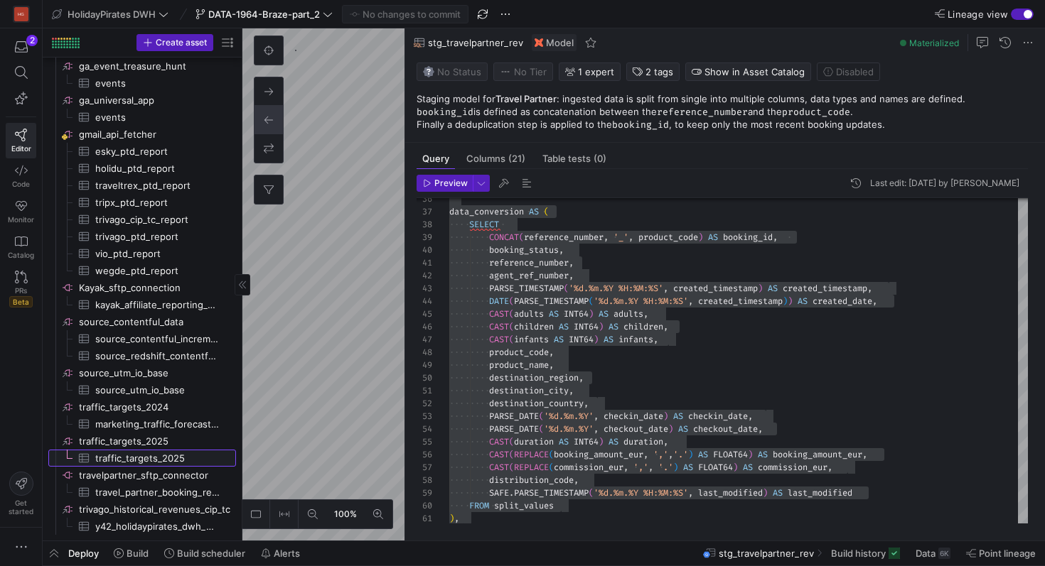
click at [161, 460] on span "traffic_targets_2025​​​​​​​​​" at bounding box center [157, 459] width 124 height 16
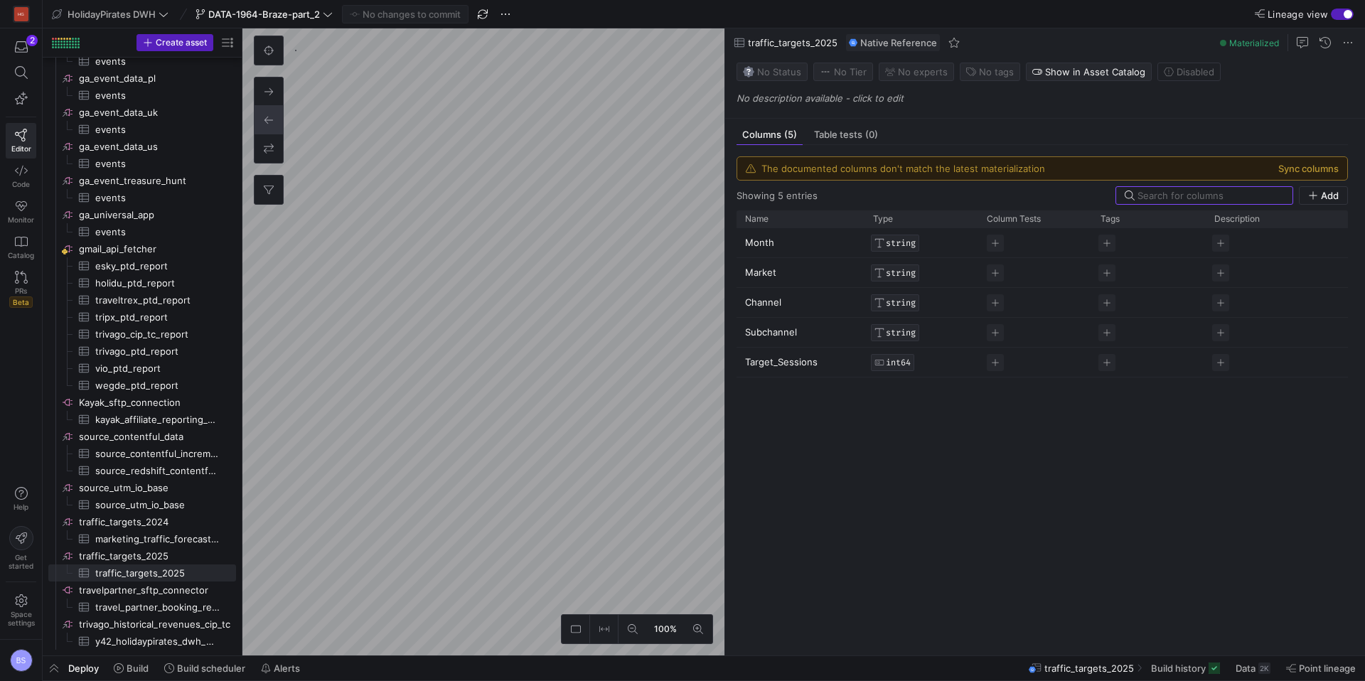
scroll to position [1773, 0]
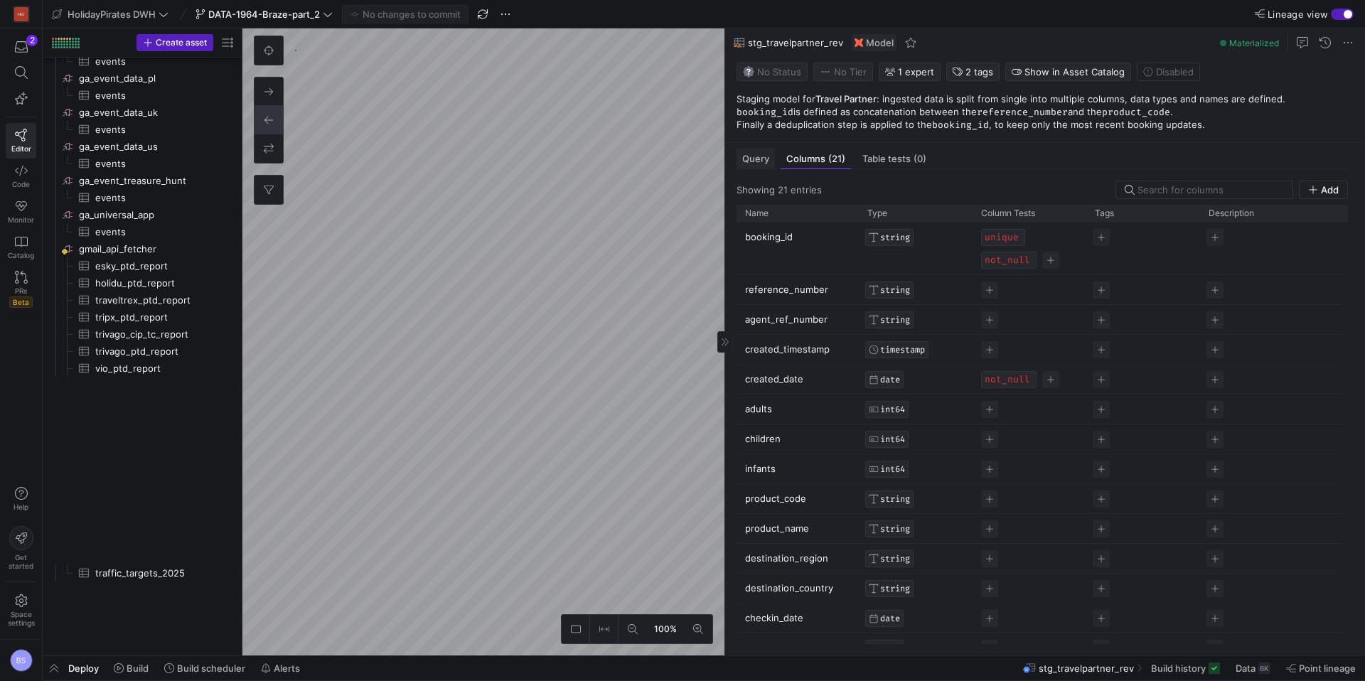
scroll to position [631, 0]
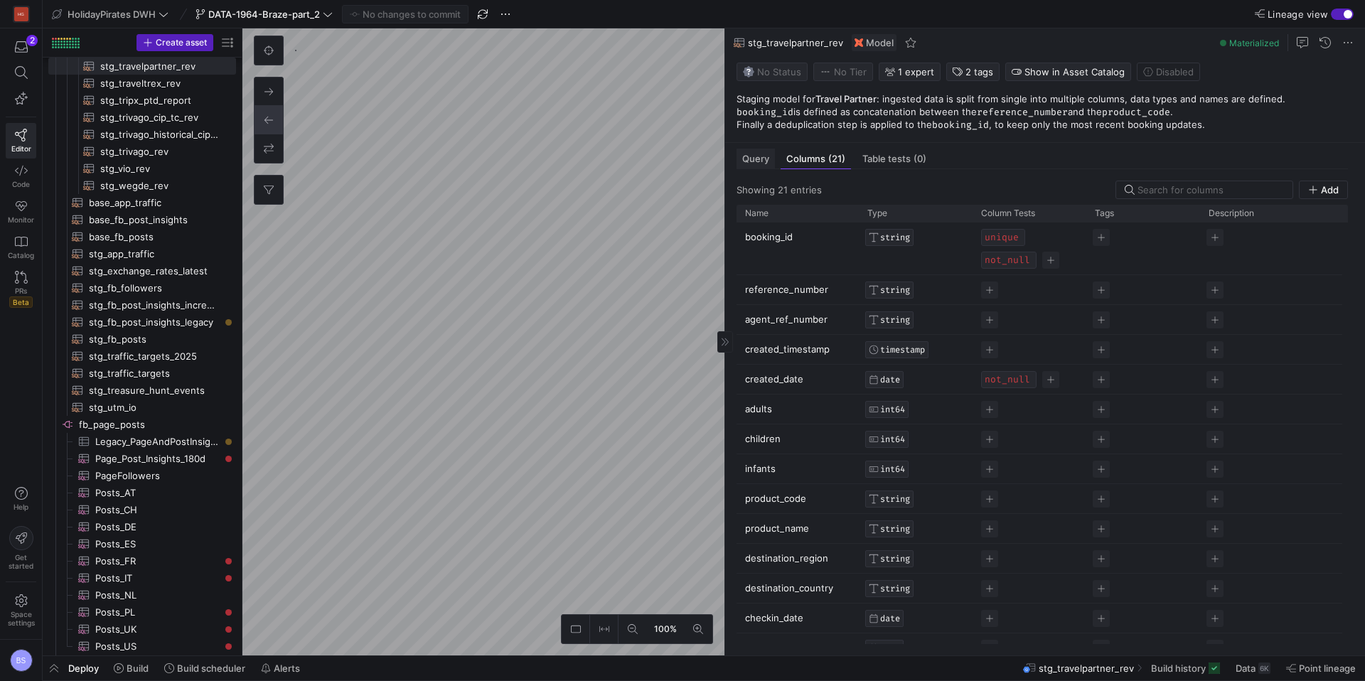
click at [749, 154] on span "Query" at bounding box center [755, 158] width 27 height 9
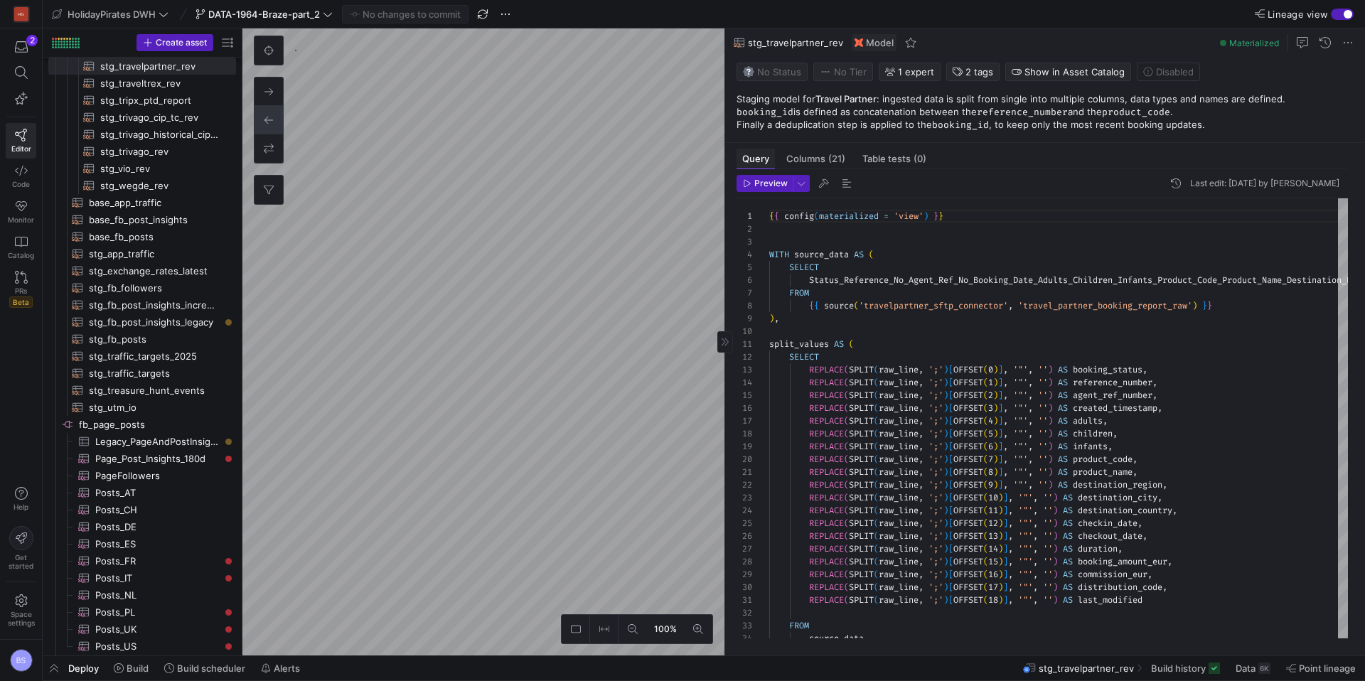
scroll to position [128, 0]
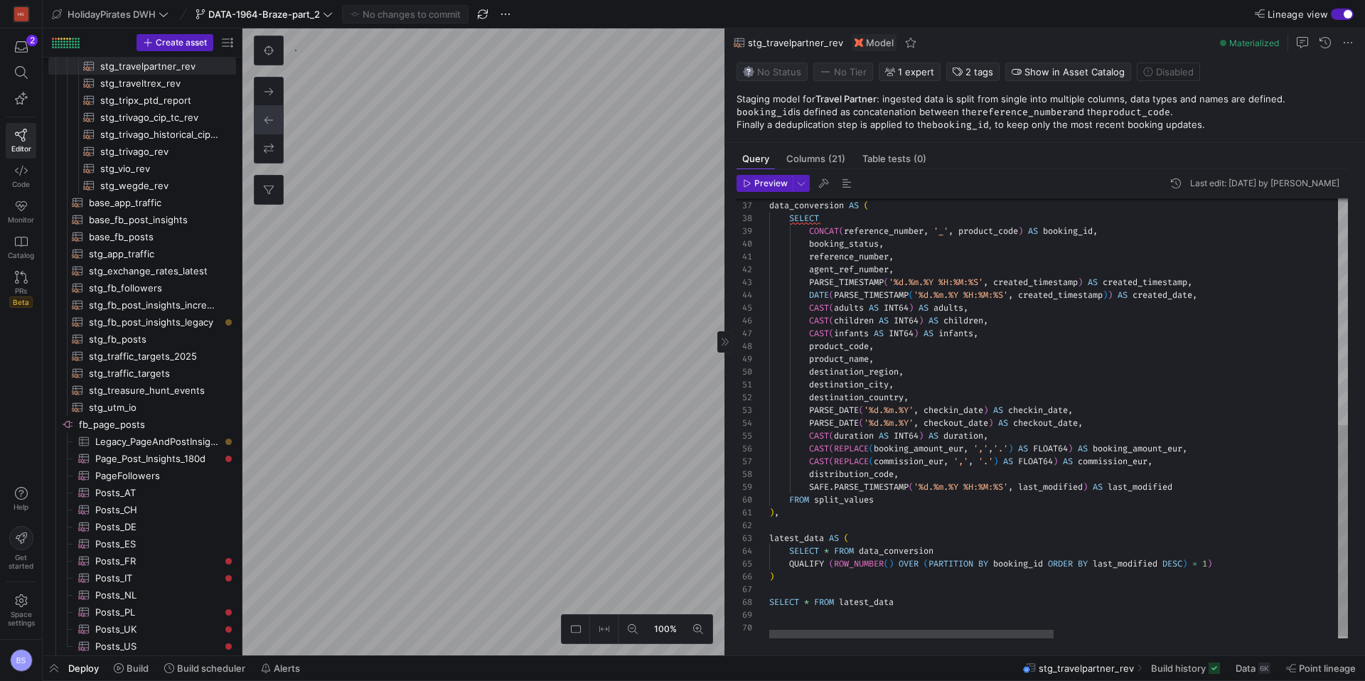
click at [953, 573] on div ")" at bounding box center [1347, 576] width 1156 height 13
click at [1052, 564] on div "data_conversion AS ( SELECT CONCAT ( reference_number , '_' , product_code ) AS…" at bounding box center [1347, 184] width 1156 height 915
drag, startPoint x: 1262, startPoint y: 566, endPoint x: 999, endPoint y: 565, distance: 263.0
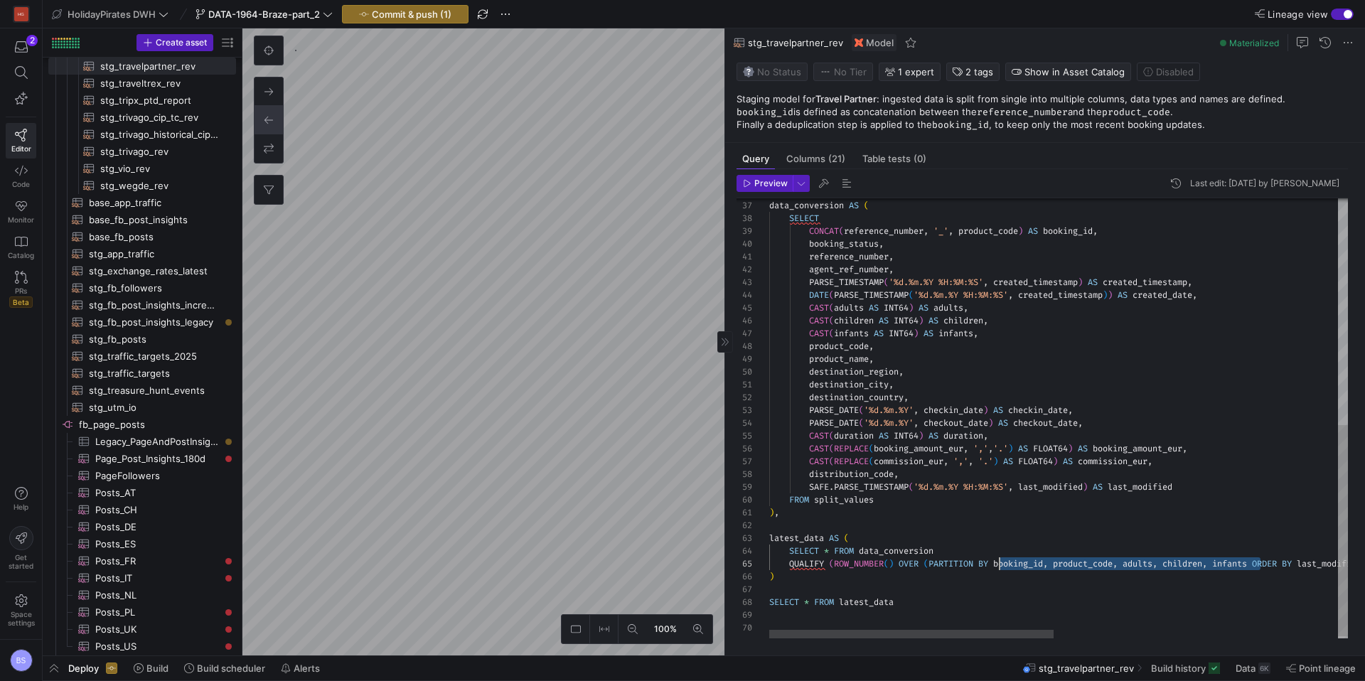
type textarea "), latest_data AS ( SELECT * FROM data_conversion QUALIFY (ROW_NUMBER() OVER (P…"
click at [257, 10] on span "DATA-1964-Braze-part_2" at bounding box center [264, 14] width 112 height 11
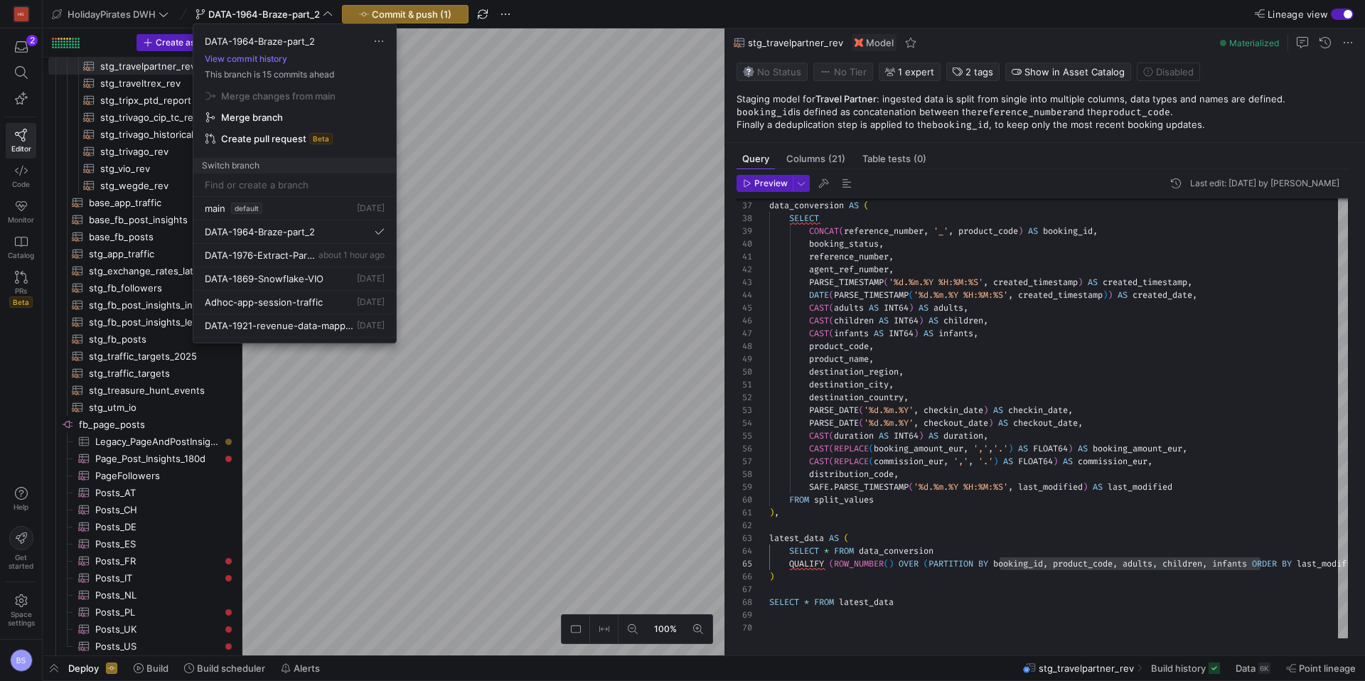
click at [389, 19] on div at bounding box center [682, 340] width 1365 height 681
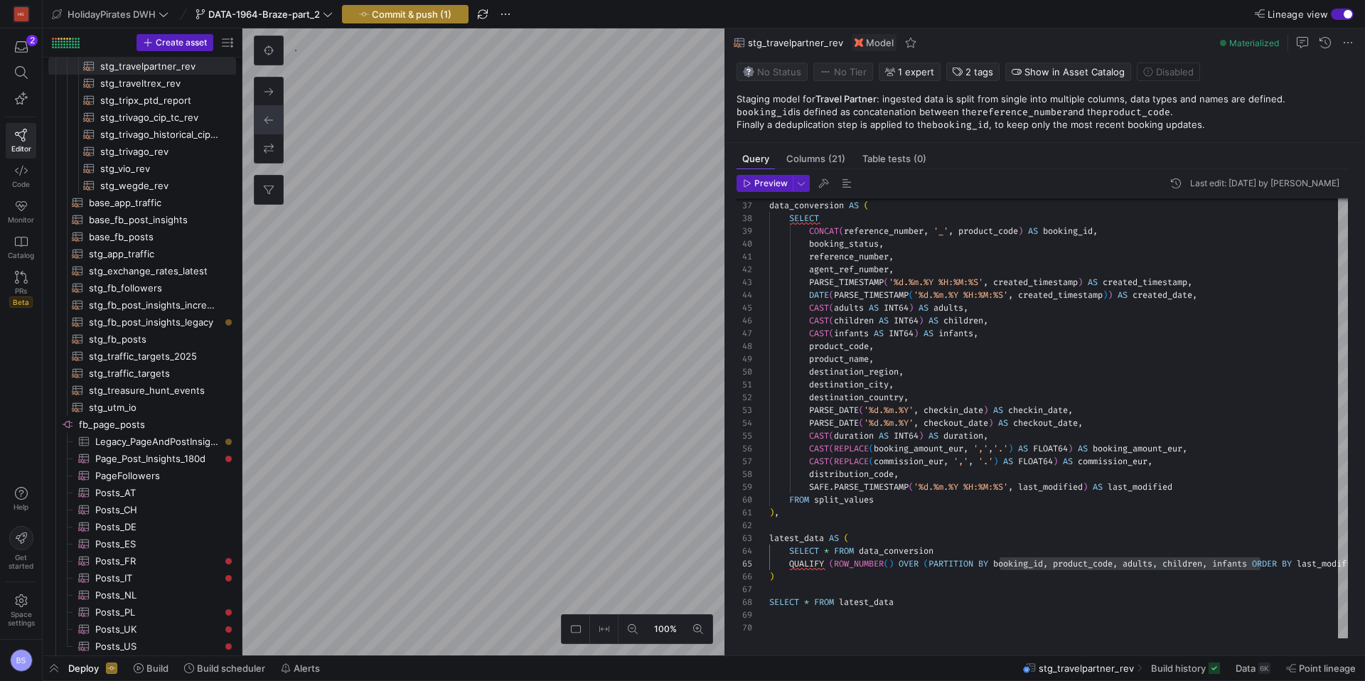
click at [392, 17] on span "Commit & push (1)" at bounding box center [412, 14] width 80 height 11
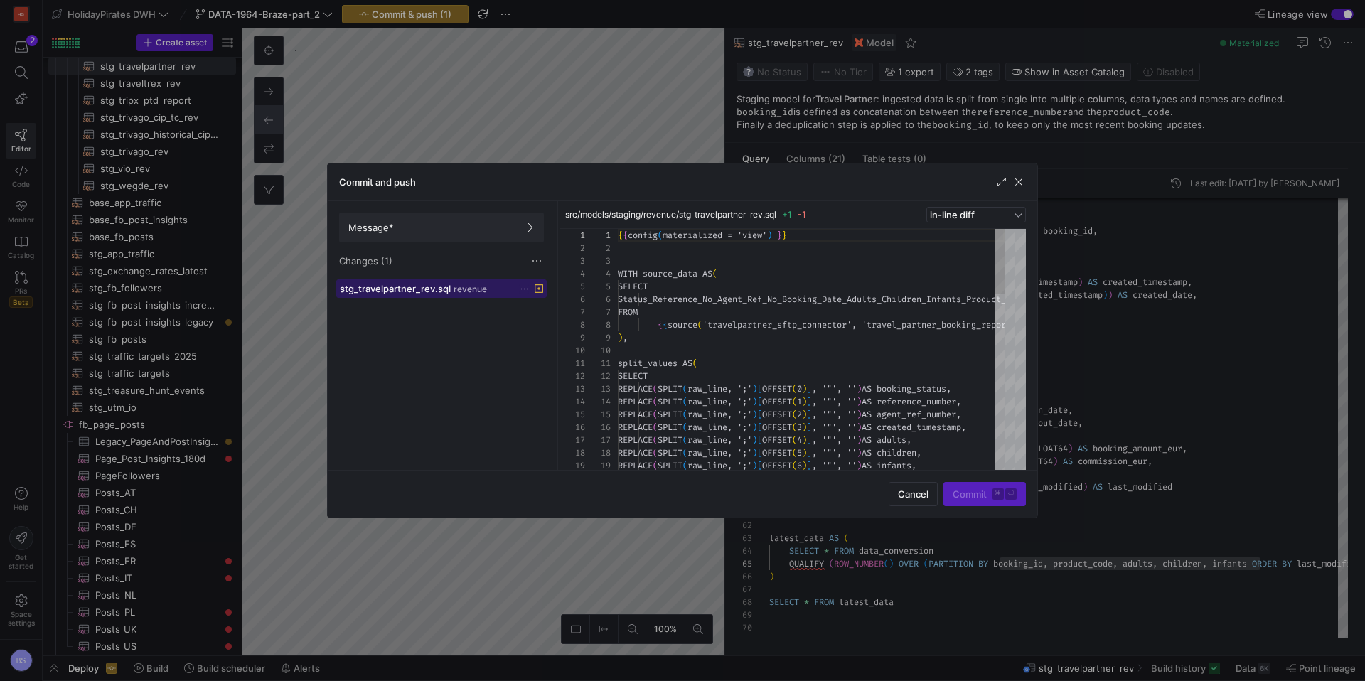
click at [422, 294] on span "stg_travelpartner_rev.sql" at bounding box center [395, 288] width 111 height 11
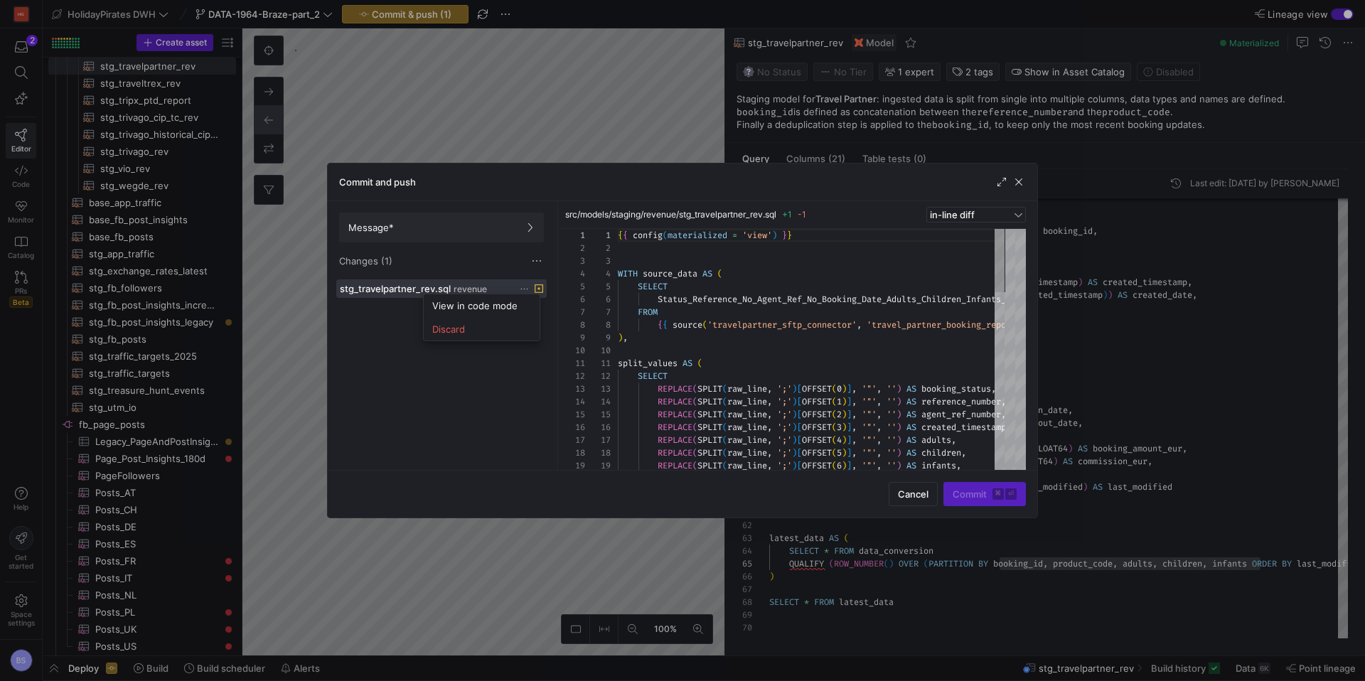
click at [745, 333] on div at bounding box center [682, 340] width 1365 height 681
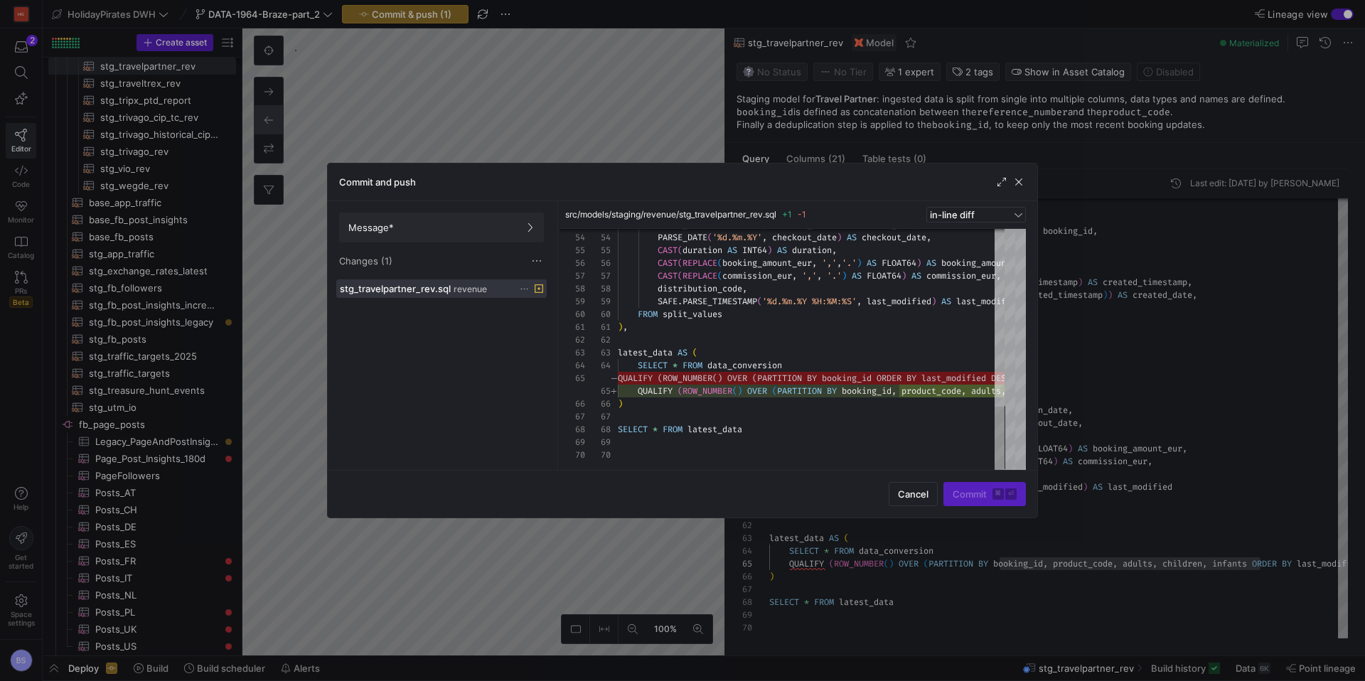
drag, startPoint x: 484, startPoint y: 318, endPoint x: 471, endPoint y: 293, distance: 28.9
click at [484, 318] on div "stg_travelpartner_rev.sql revenue" at bounding box center [441, 371] width 210 height 185
click at [507, 323] on span "Discard" at bounding box center [496, 324] width 33 height 11
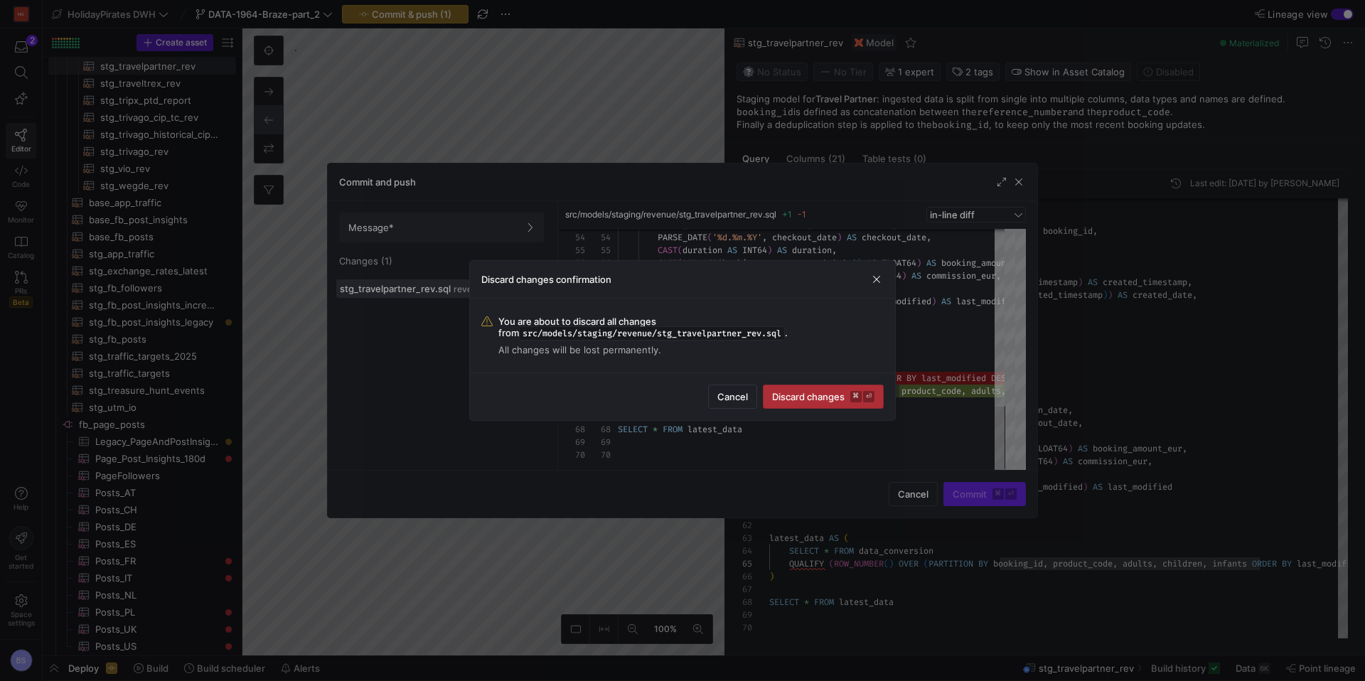
click at [829, 397] on span "Discard changes ⌘ ⏎" at bounding box center [823, 396] width 102 height 11
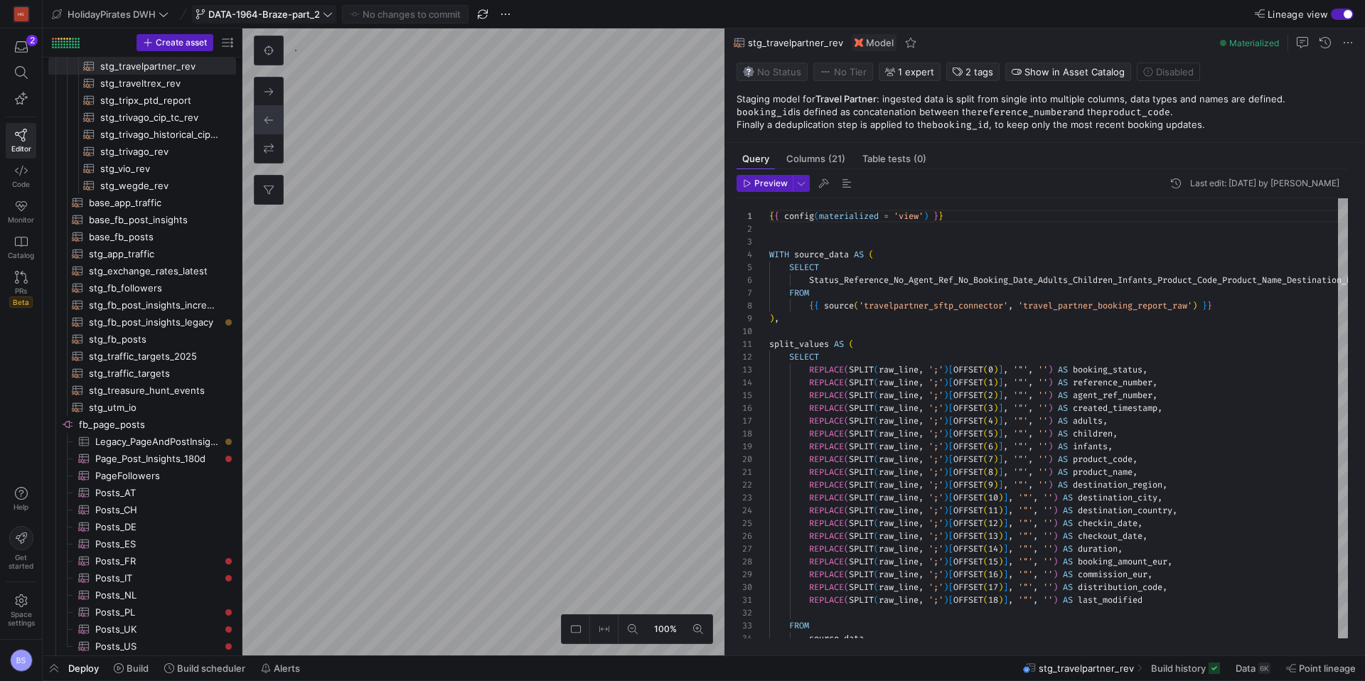
click at [311, 19] on span "DATA-1964-Braze-part_2" at bounding box center [264, 14] width 112 height 11
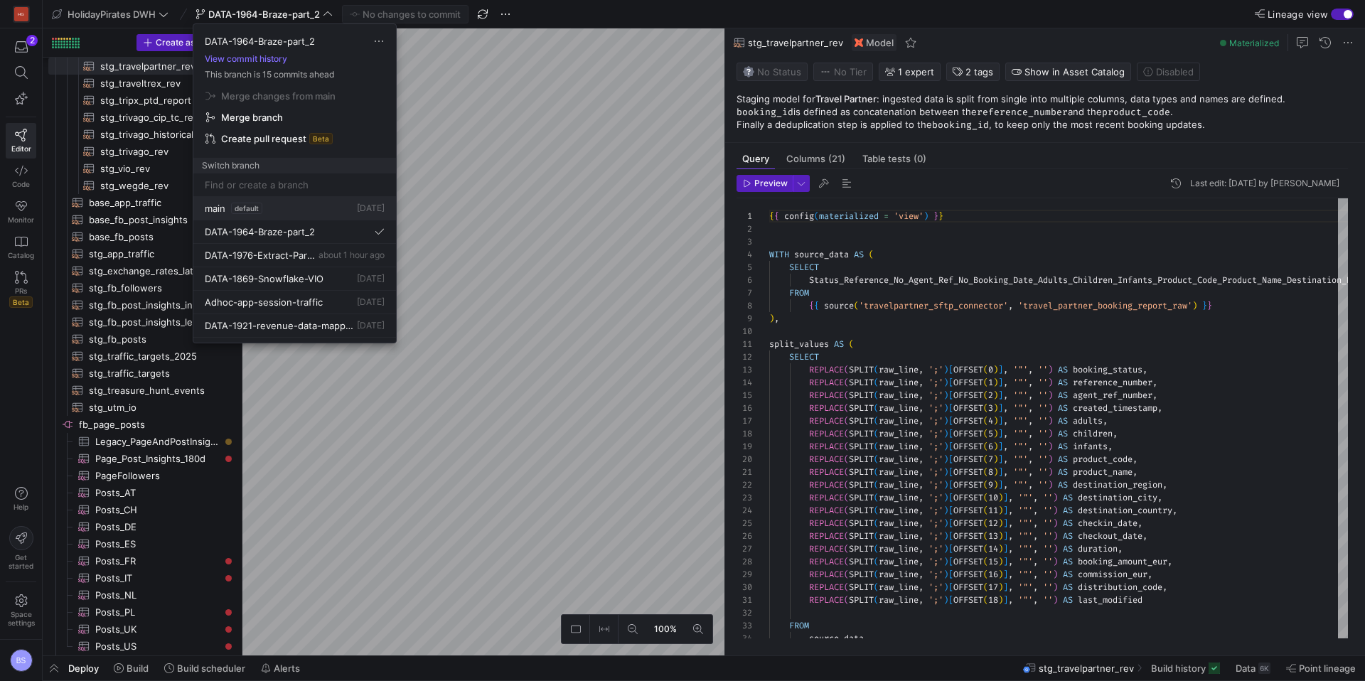
click at [323, 212] on div "main default 1 day ago" at bounding box center [295, 208] width 180 height 11
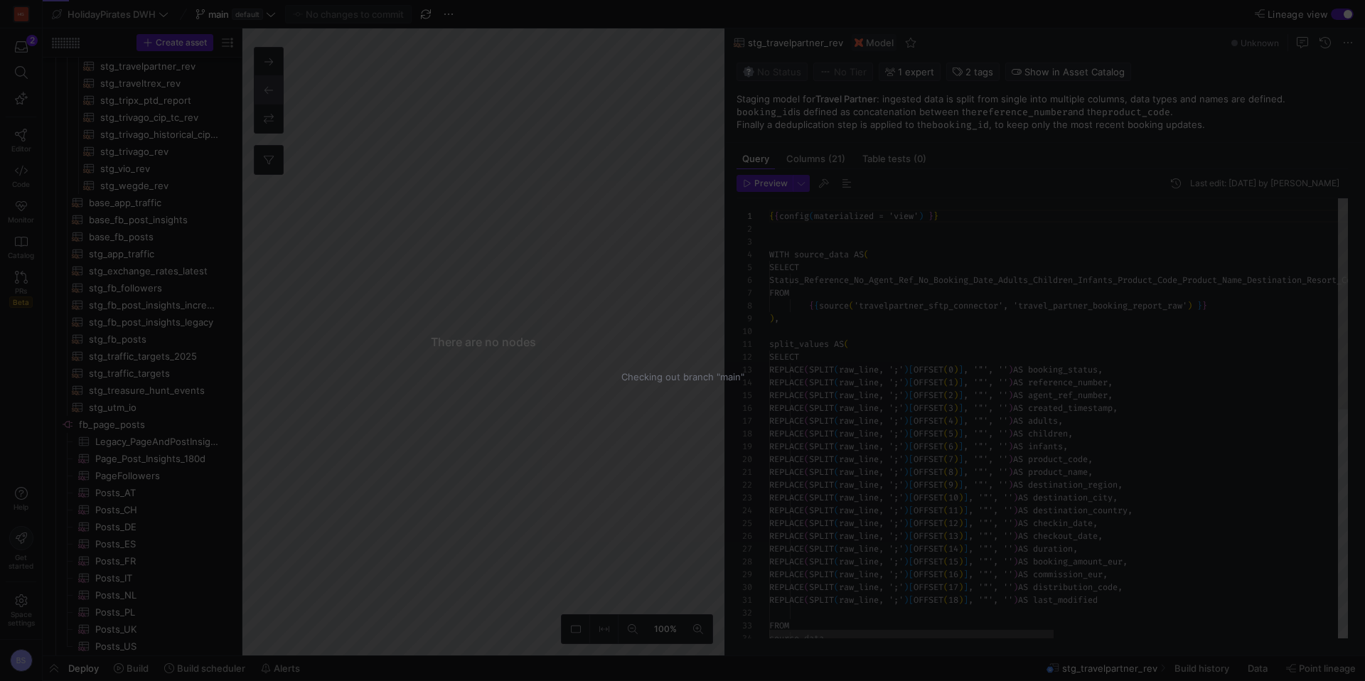
scroll to position [128, 0]
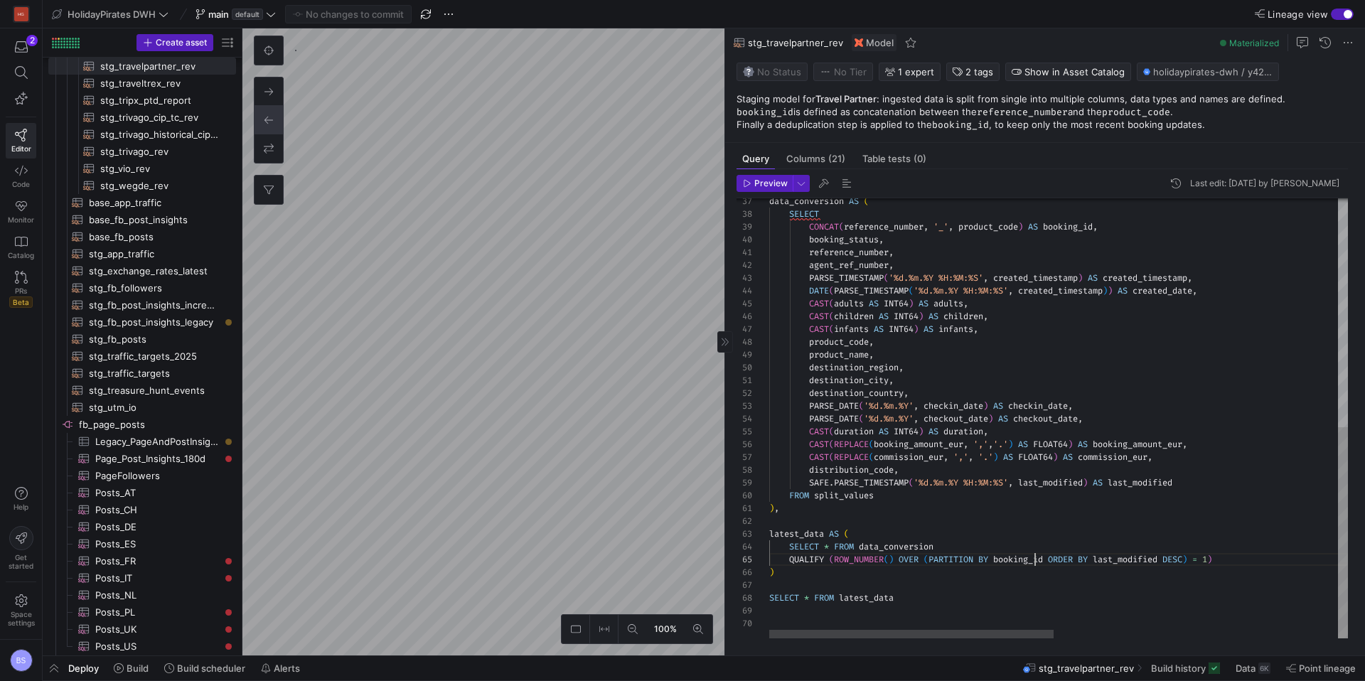
click at [1034, 558] on div "data_conversion AS ( SELECT CONCAT ( reference_number , '_' , product_code ) AS…" at bounding box center [1347, 180] width 1156 height 915
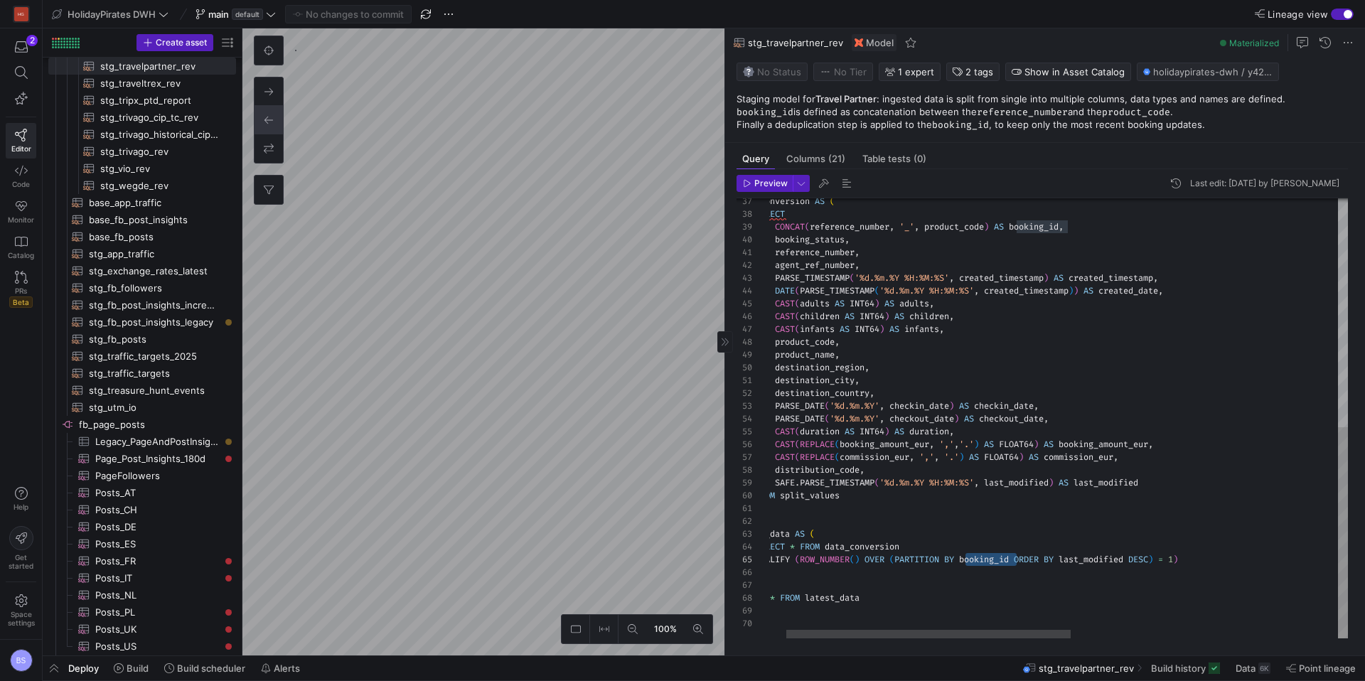
type textarea "), latest_data AS ( SELECT * FROM data_conversion QUALIFY (ROW_NUMBER() OVER (P…"
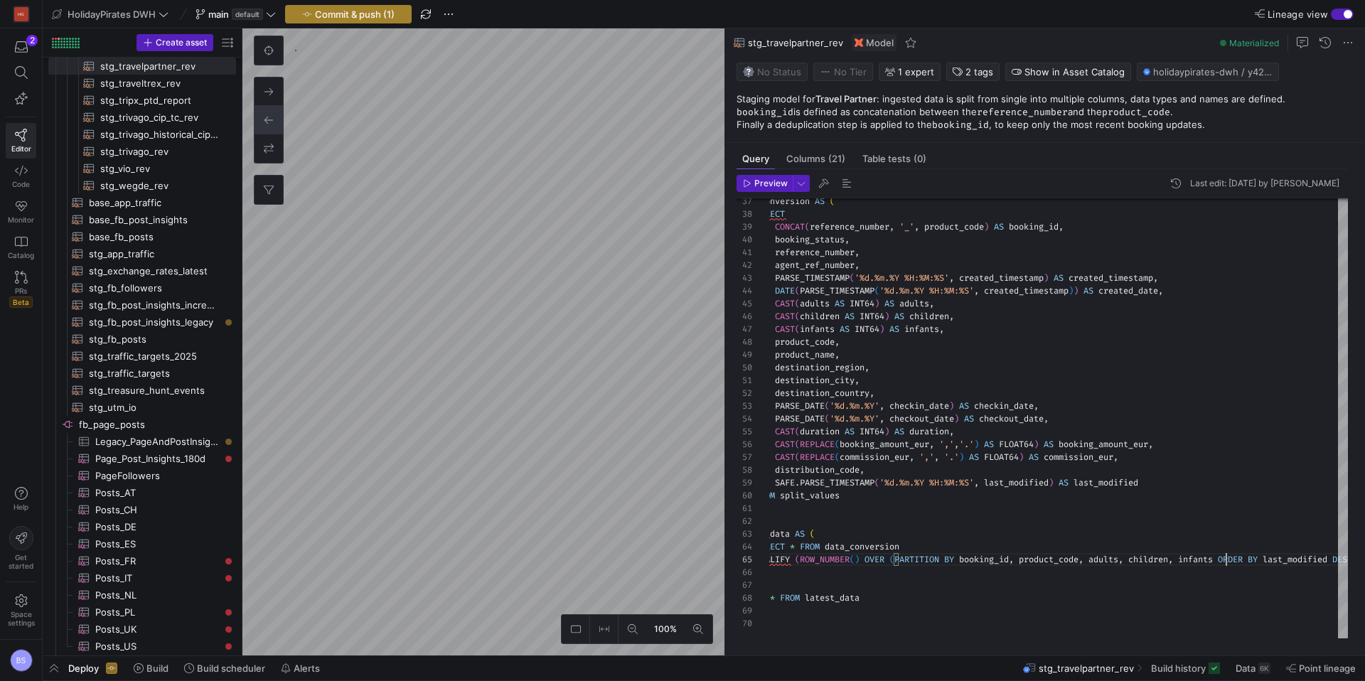
click at [357, 14] on span "Commit & push (1)" at bounding box center [355, 14] width 80 height 11
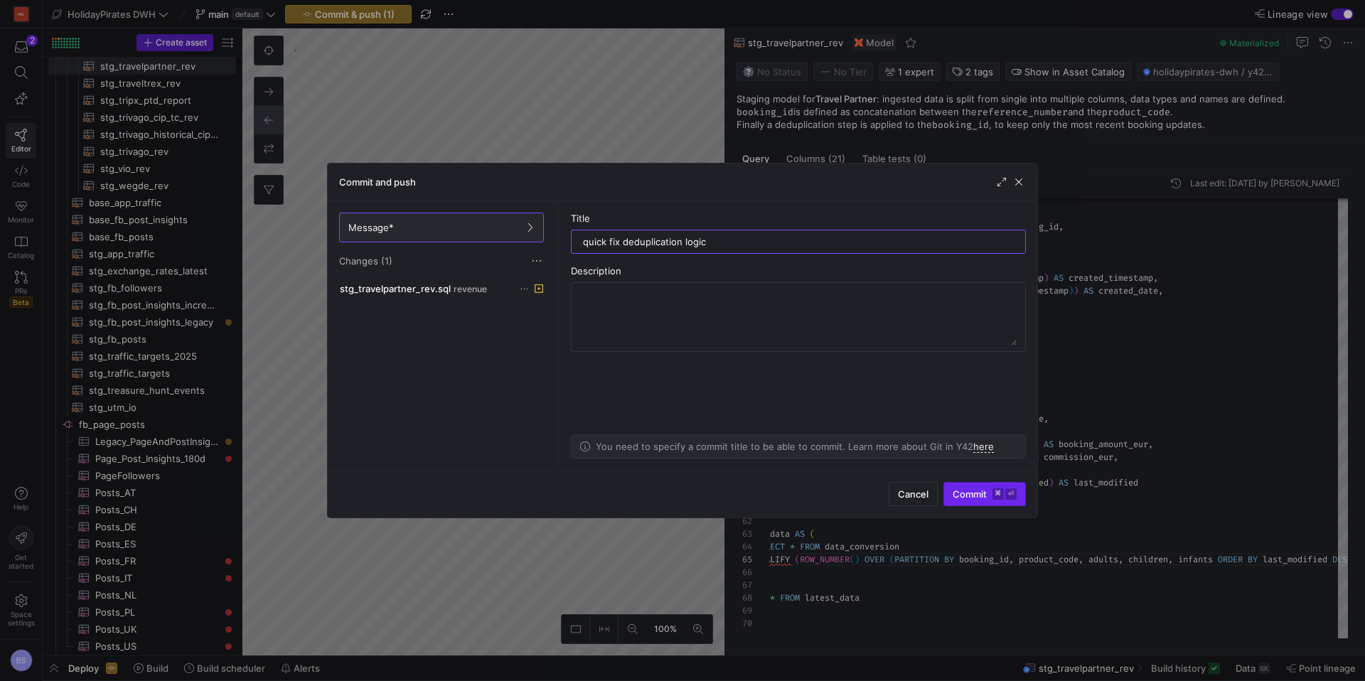
type input "quick fix deduplication logic"
click at [969, 488] on span "Commit ⌘ ⏎" at bounding box center [984, 493] width 64 height 11
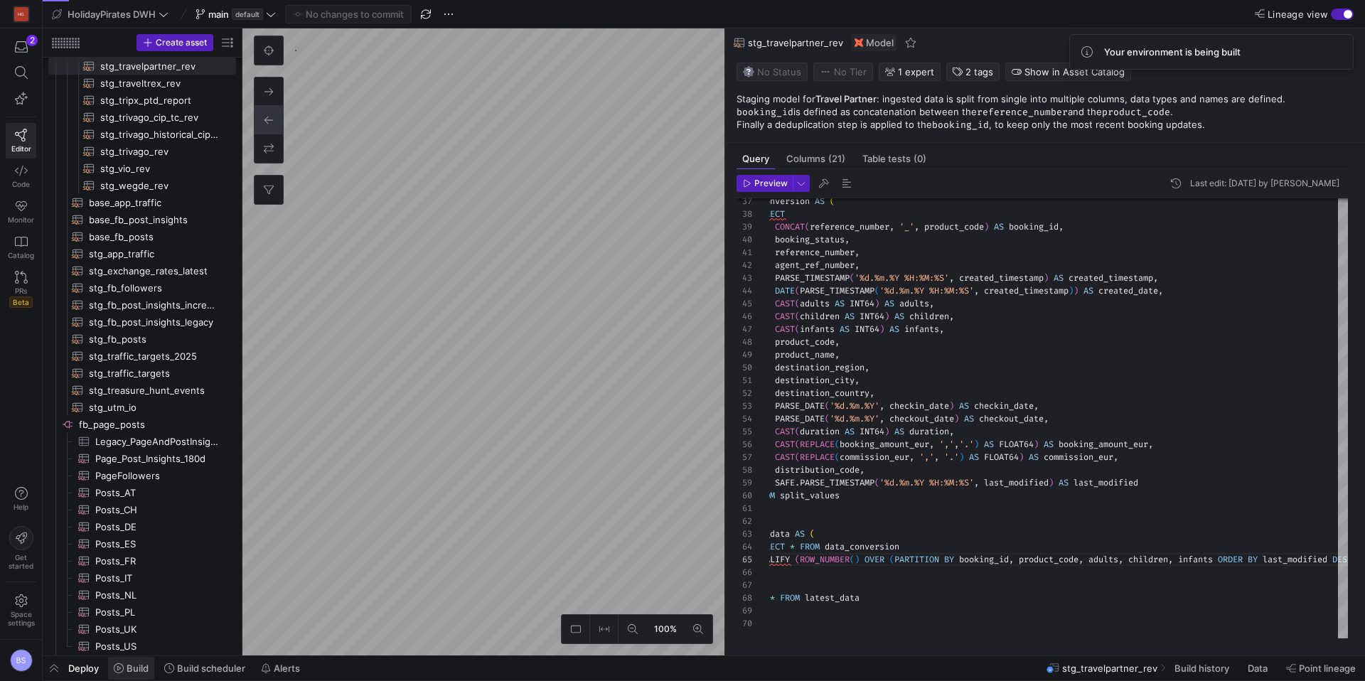
click at [119, 669] on icon at bounding box center [119, 668] width 10 height 10
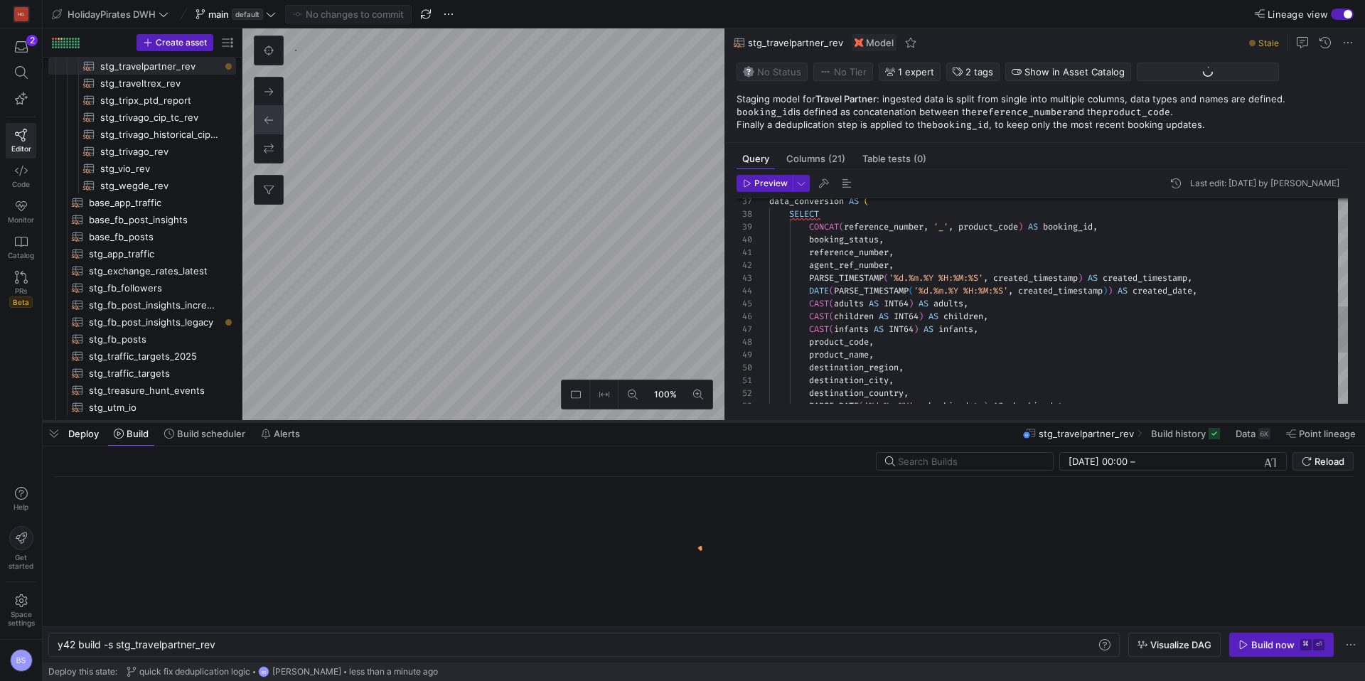
scroll to position [0, 158]
type textarea "WITH -- 1. Filter historical data in order to not overal with the new reports s…"
type textarea "y42 build -s stg_trivago_historical_cip_tc_revenues"
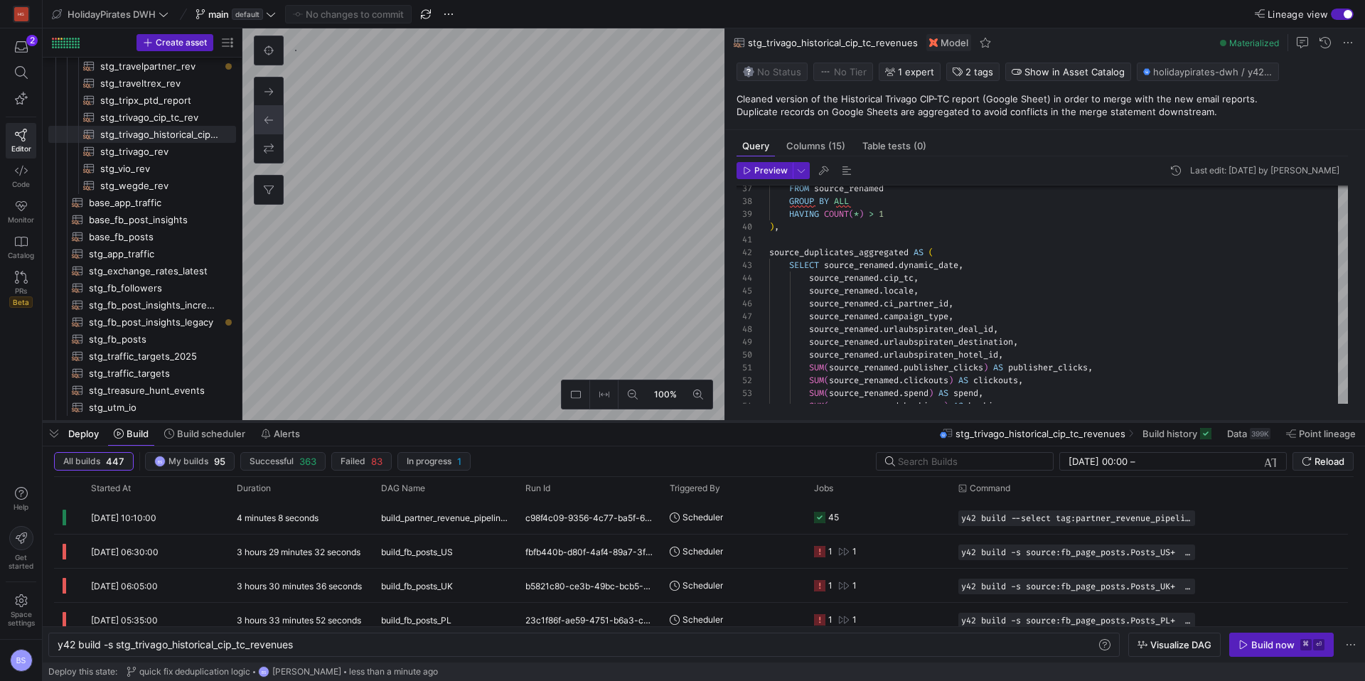
type textarea "{{ config(materialized = 'view') }} WITH source_data AS ( SELECT Status_Referen…"
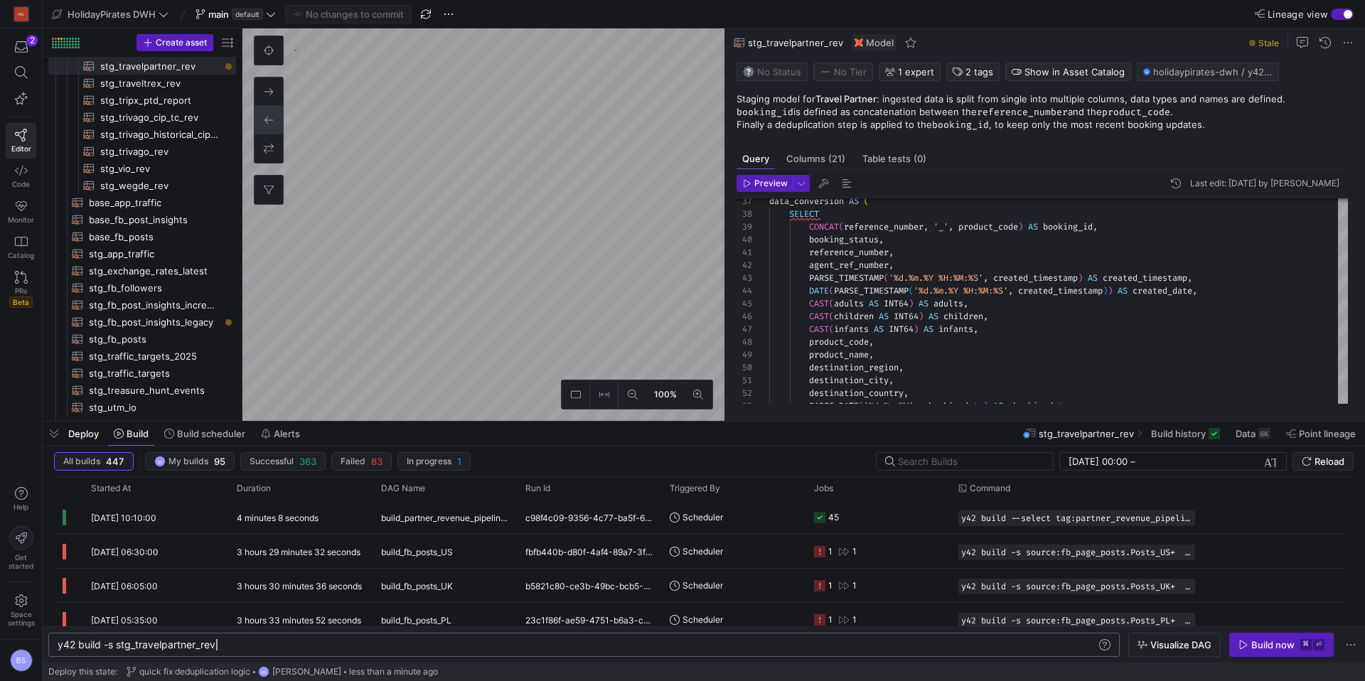
click at [245, 648] on div "y42 build -s stg_travelpartner_rev" at bounding box center [577, 644] width 1038 height 11
type textarea "y42 build -s stg_travelpartner_rev --full-refresh"
click at [1296, 643] on span "Build now ⌘ ⏎" at bounding box center [1281, 644] width 86 height 11
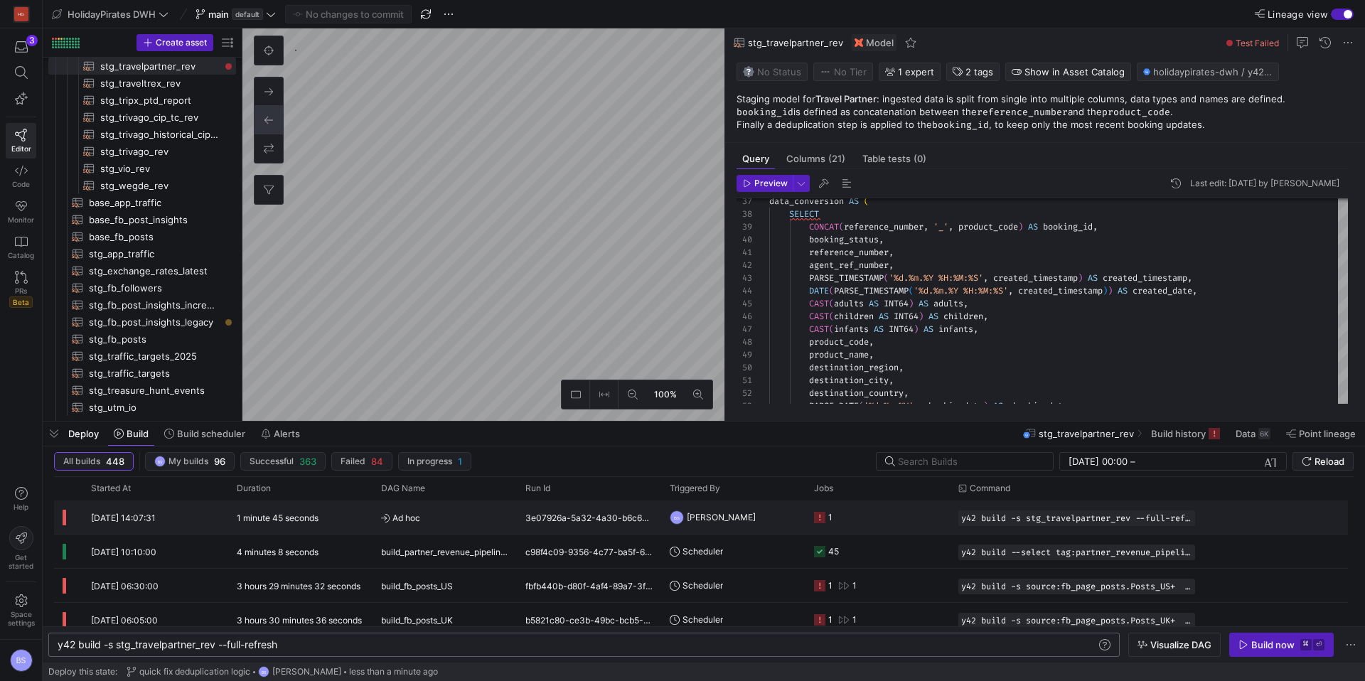
click at [481, 517] on span "Ad hoc" at bounding box center [444, 517] width 127 height 33
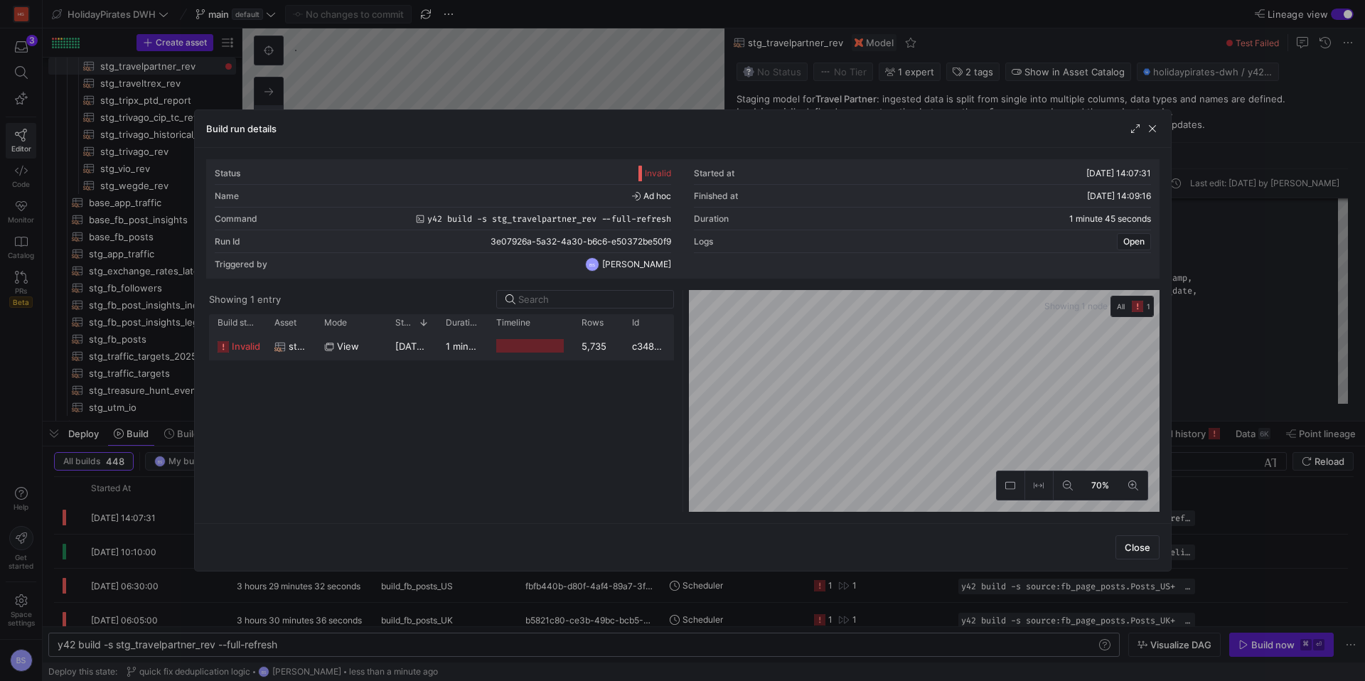
click at [398, 344] on span "11/09/25, 14:07:32" at bounding box center [430, 345] width 71 height 11
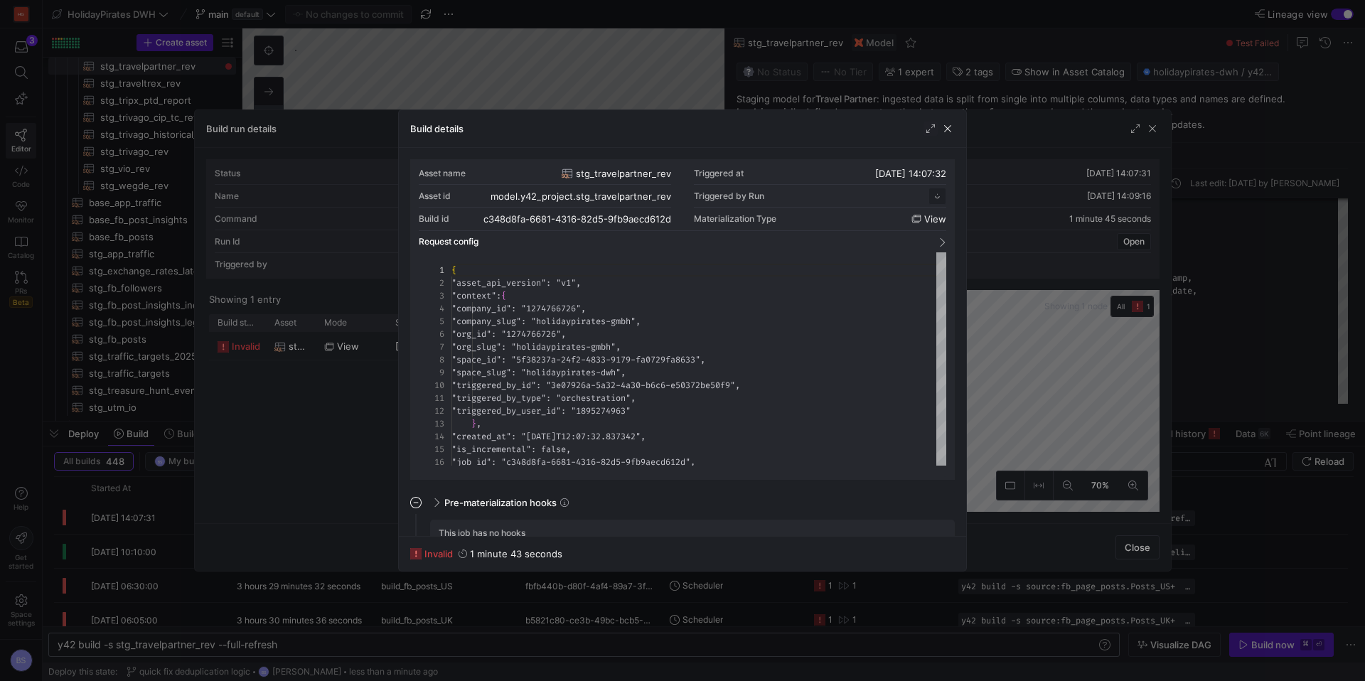
scroll to position [128, 0]
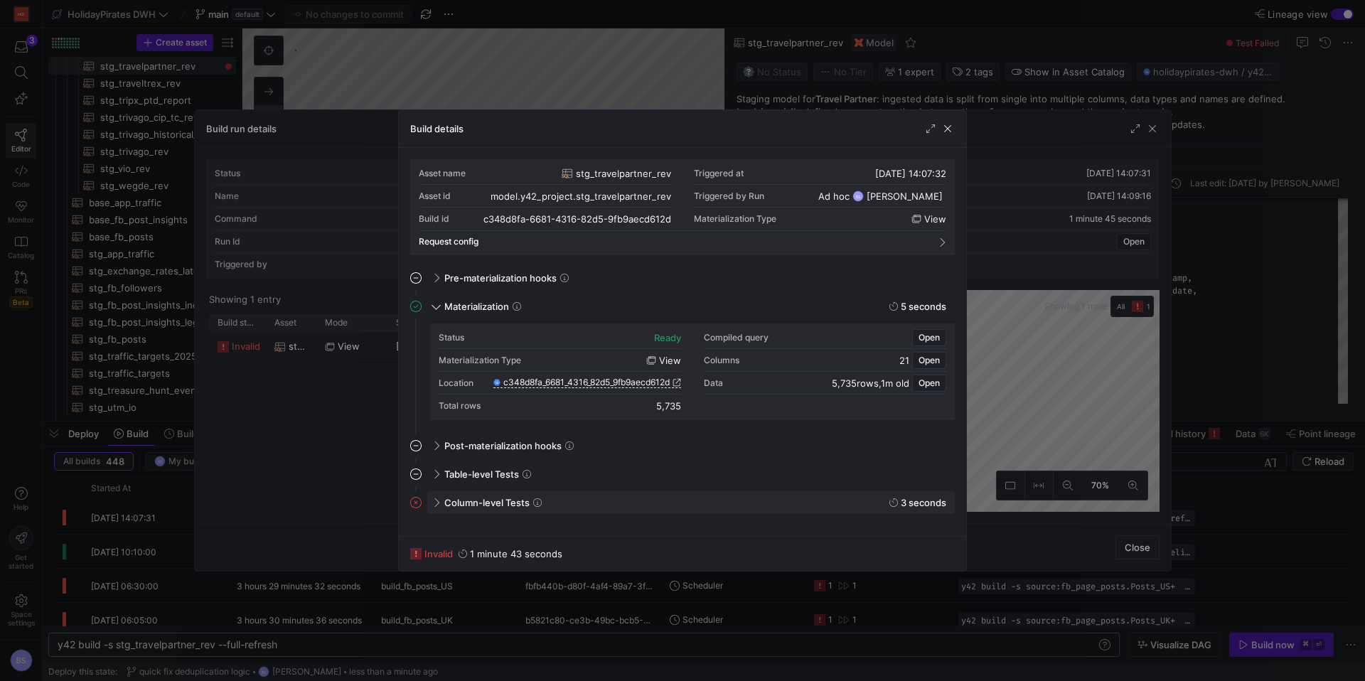
click at [472, 500] on span "Column-level Tests" at bounding box center [486, 502] width 85 height 11
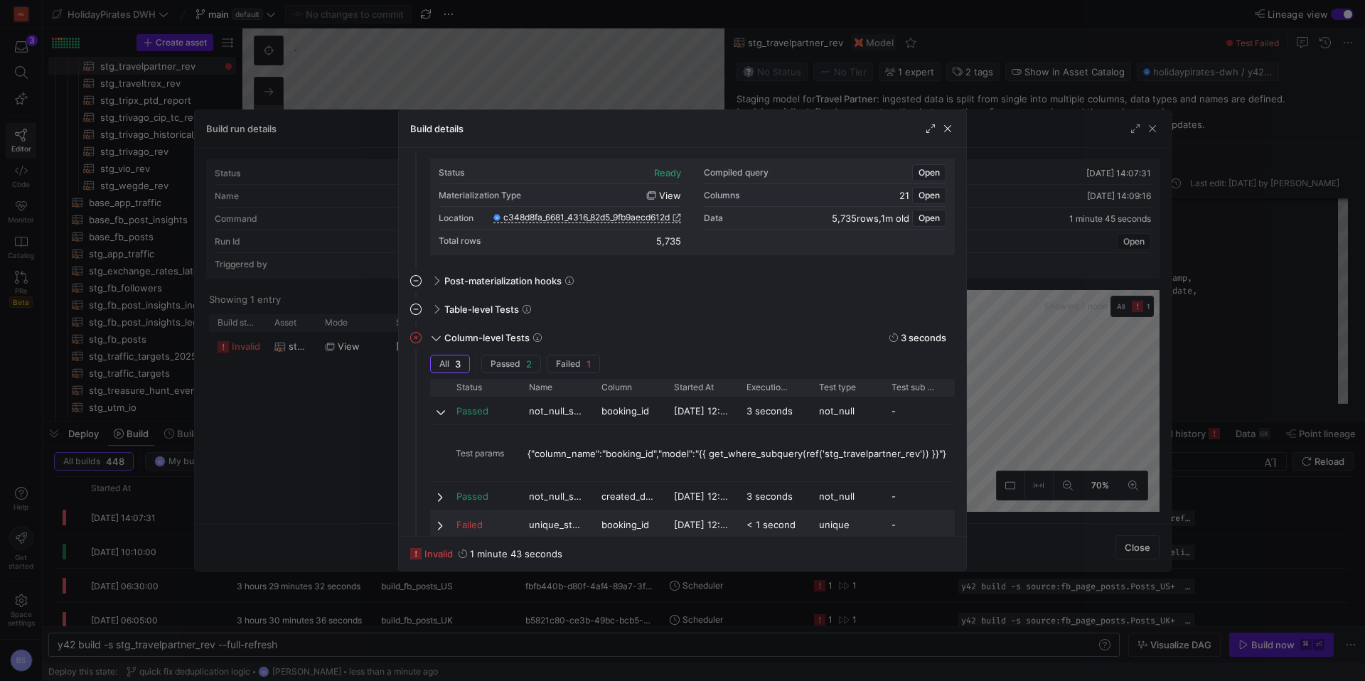
scroll to position [182, 0]
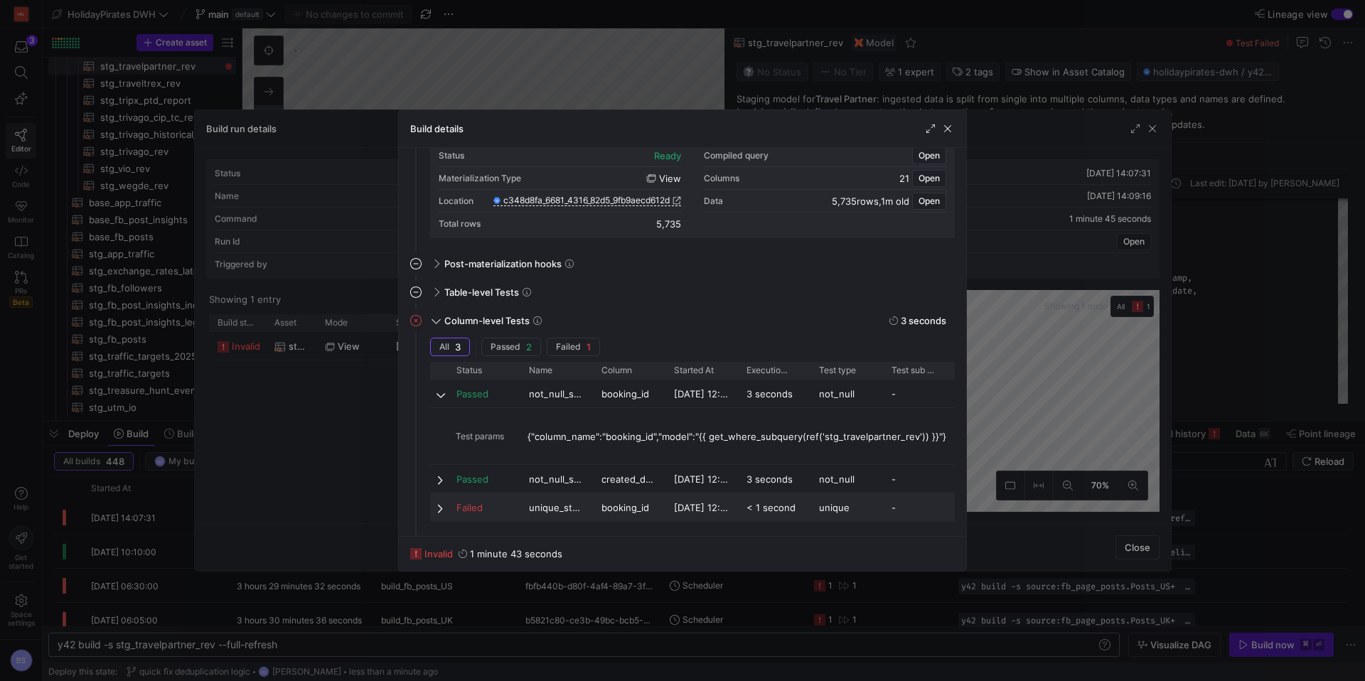
click at [537, 511] on span "unique_stg_travelpartner_rev_booking_id" at bounding box center [556, 508] width 55 height 28
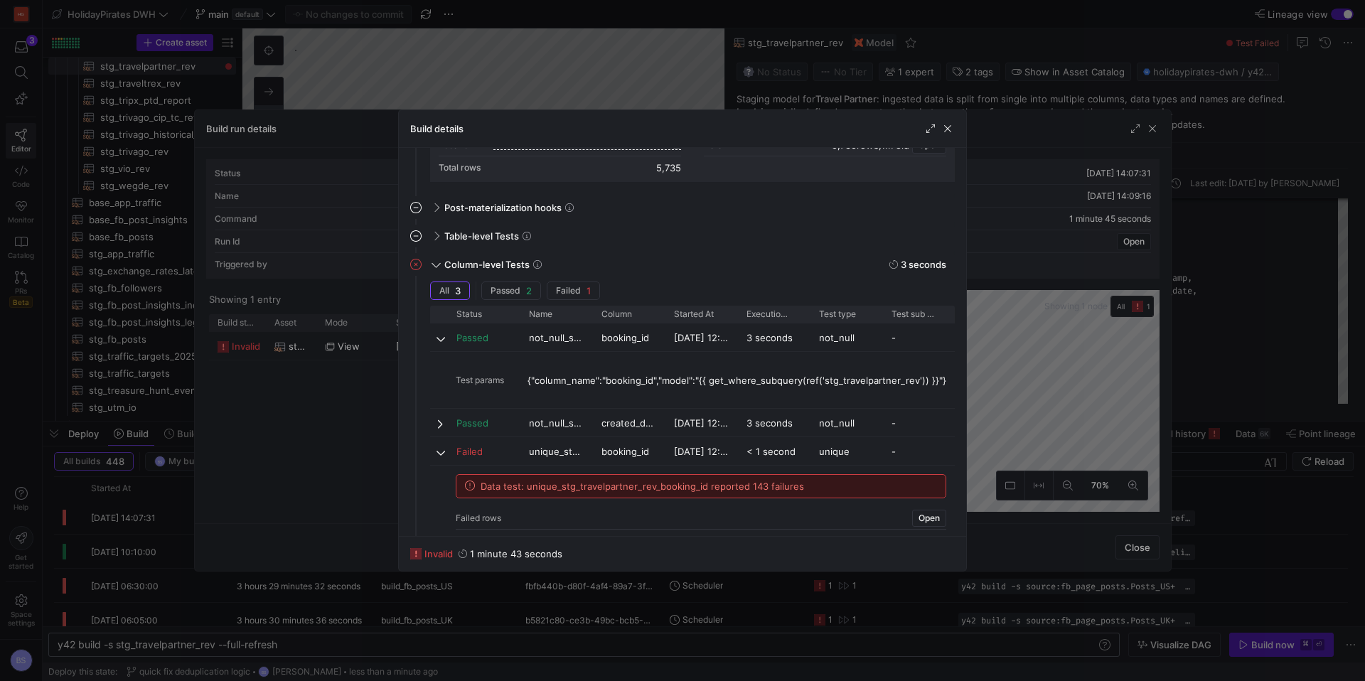
scroll to position [286, 0]
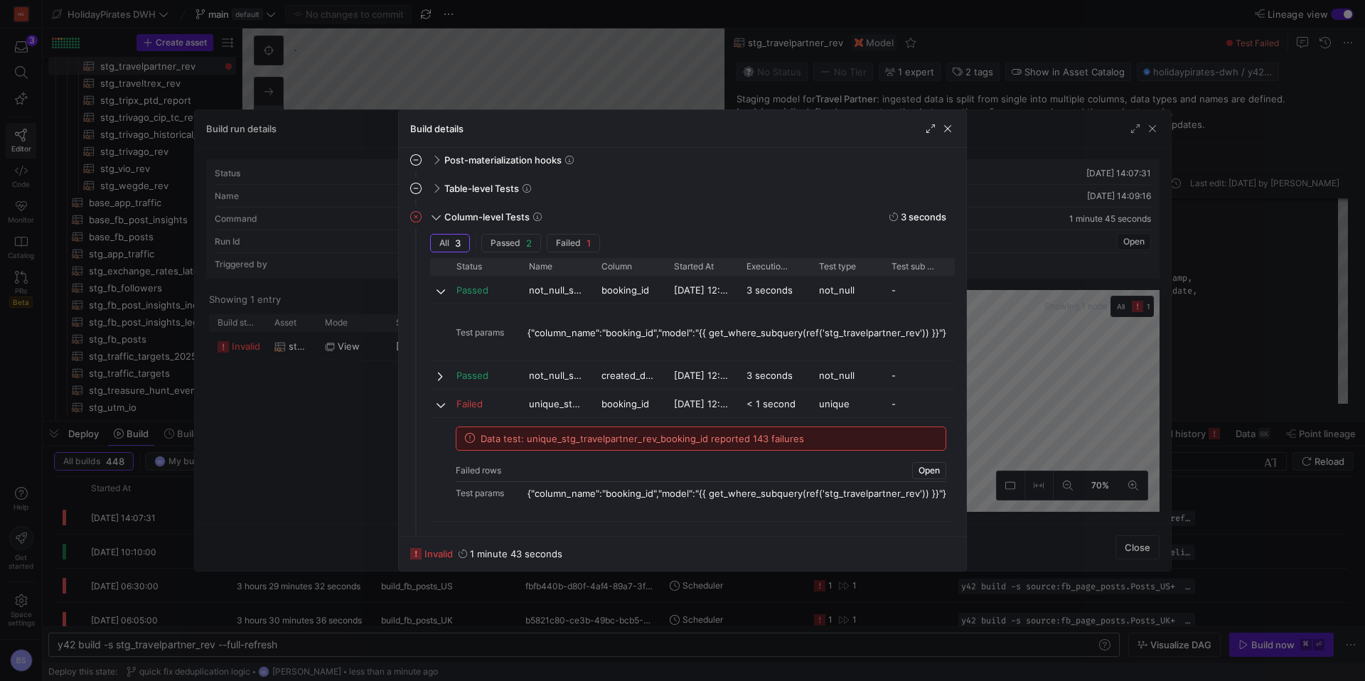
drag, startPoint x: 946, startPoint y: 127, endPoint x: 1117, endPoint y: 134, distance: 170.7
click at [958, 127] on div "Build details" at bounding box center [682, 129] width 567 height 38
click at [1150, 129] on div at bounding box center [682, 340] width 1365 height 681
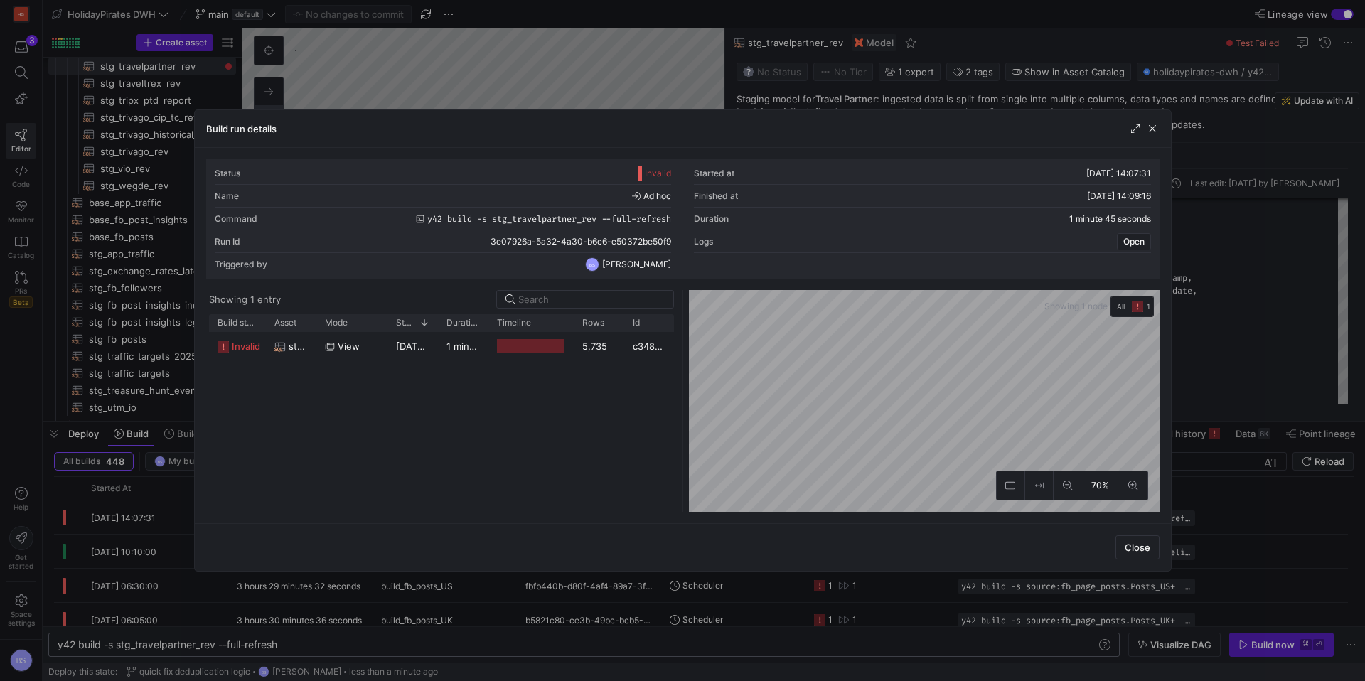
click at [1148, 127] on span "button" at bounding box center [1152, 129] width 14 height 14
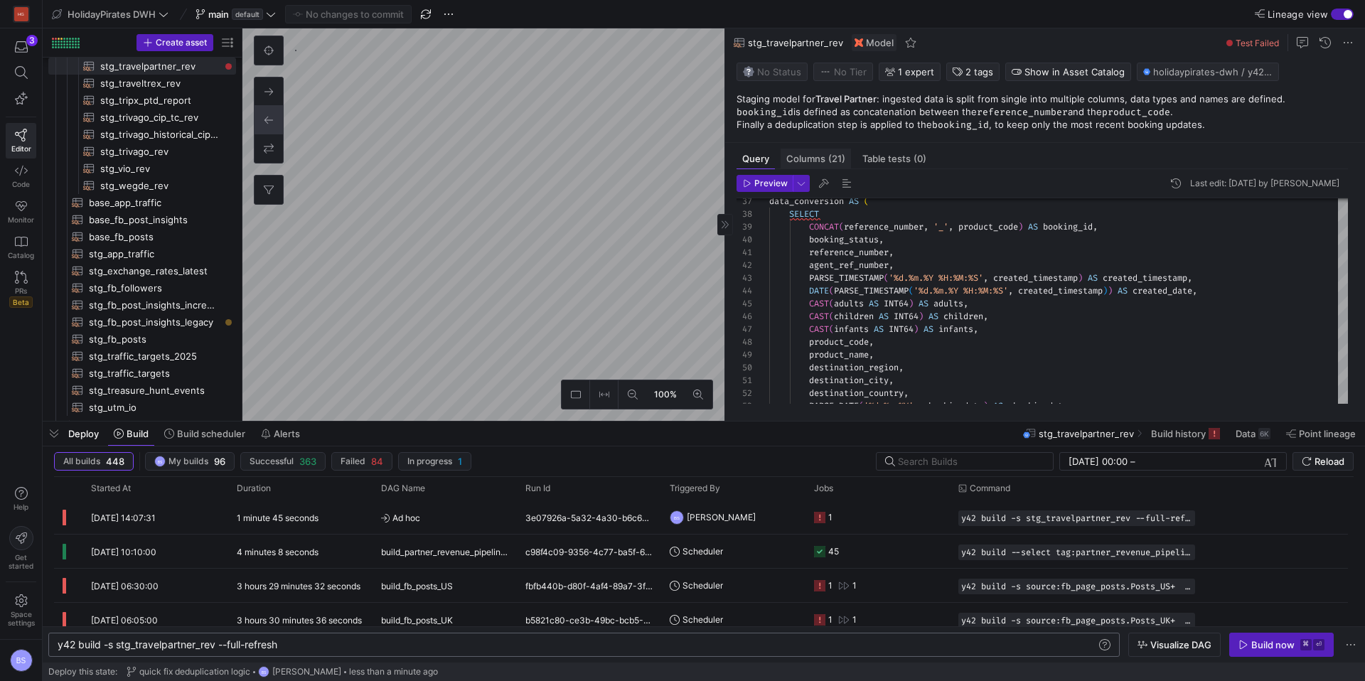
click at [824, 161] on span "Columns (21)" at bounding box center [815, 158] width 59 height 9
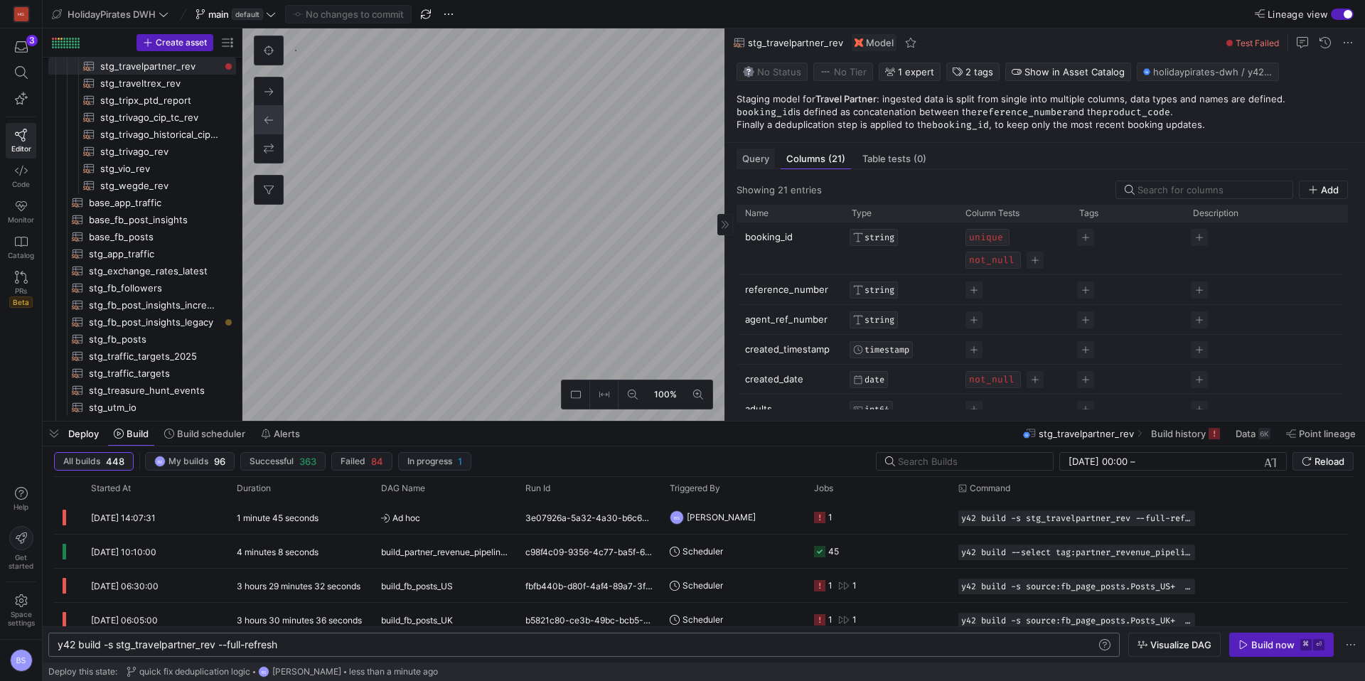
click at [751, 156] on span "Query" at bounding box center [755, 158] width 27 height 9
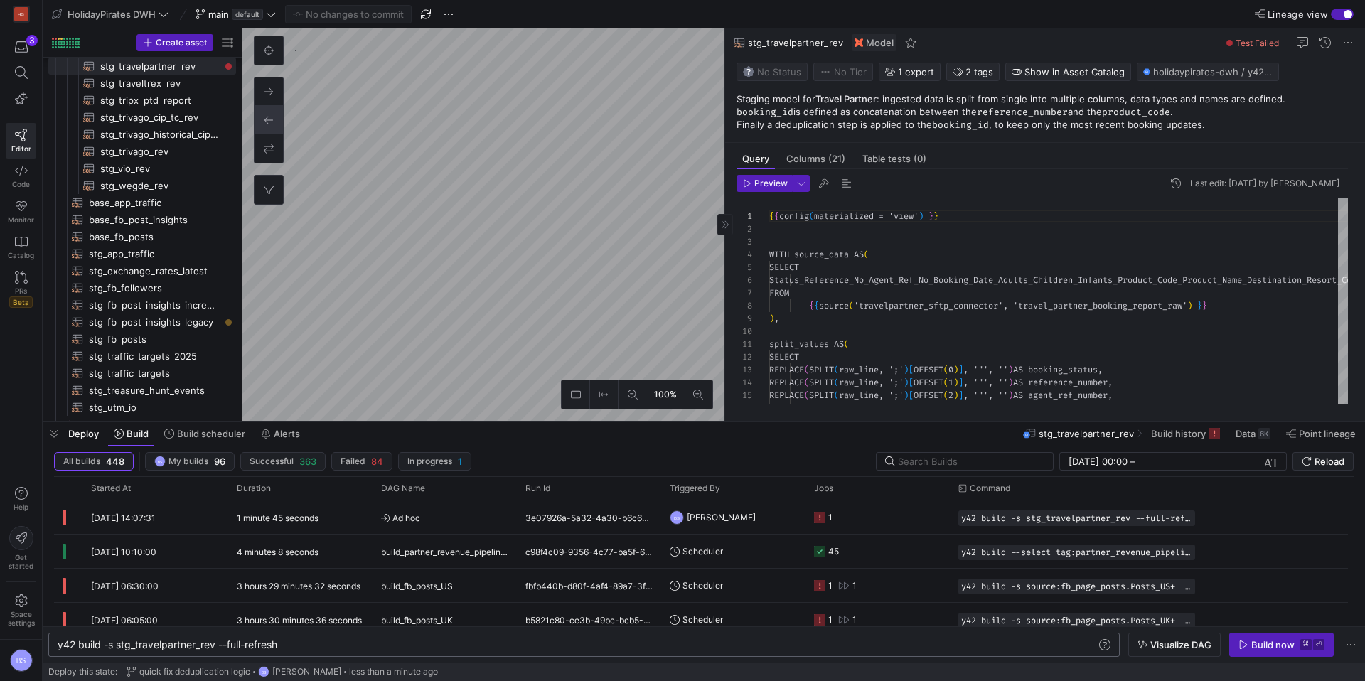
scroll to position [128, 0]
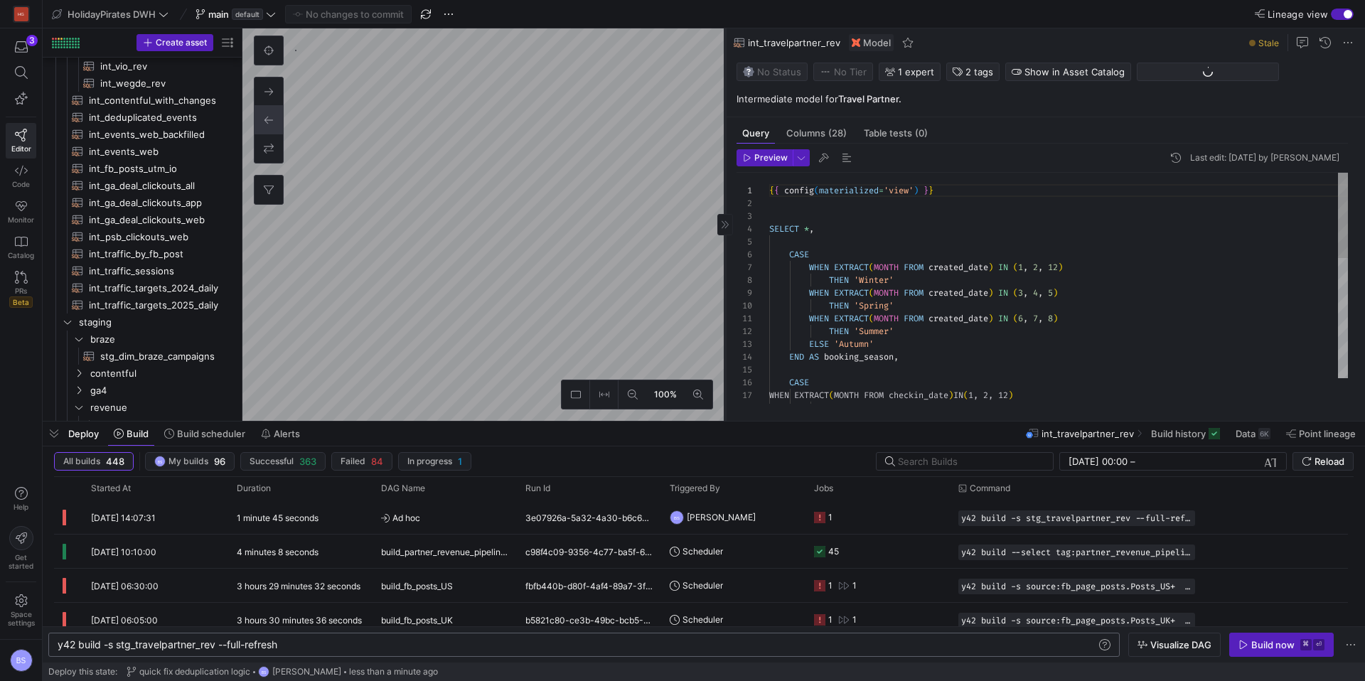
scroll to position [546, 0]
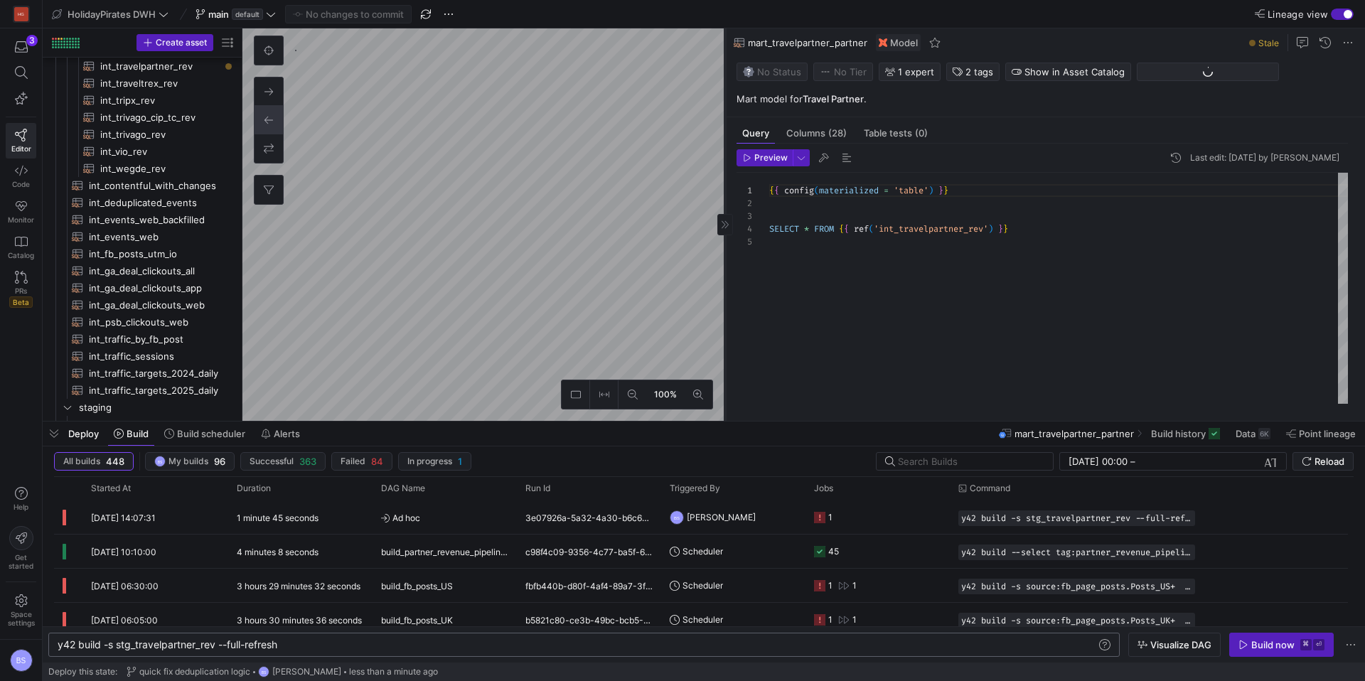
scroll to position [188, 0]
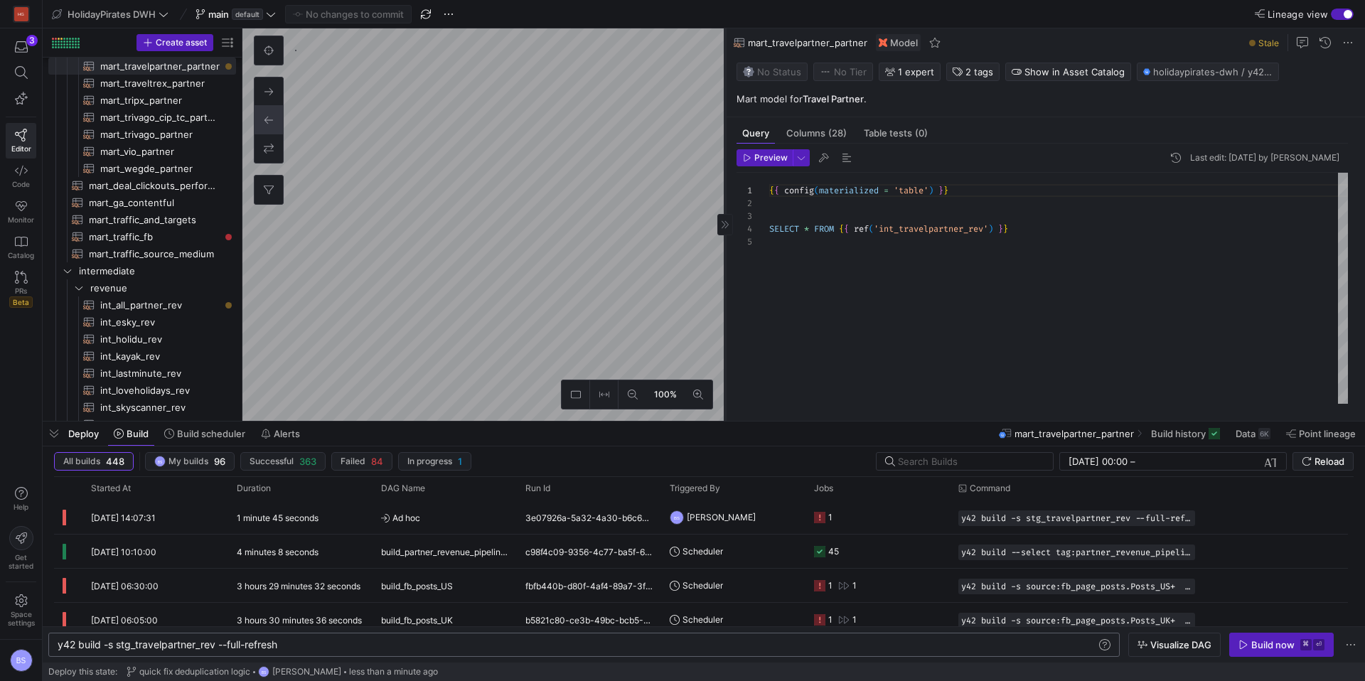
type textarea "{{ config(materialized = 'view') }} WITH source_data AS ( SELECT Status_Referen…"
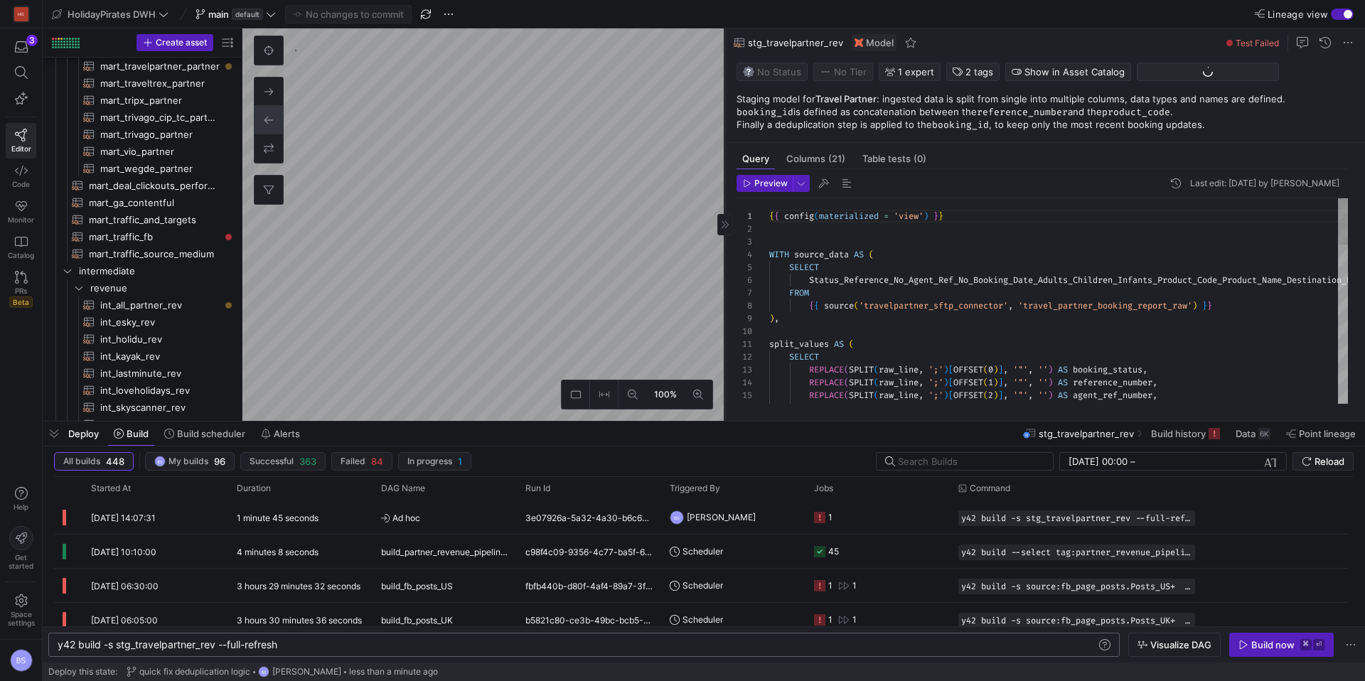
scroll to position [763, 0]
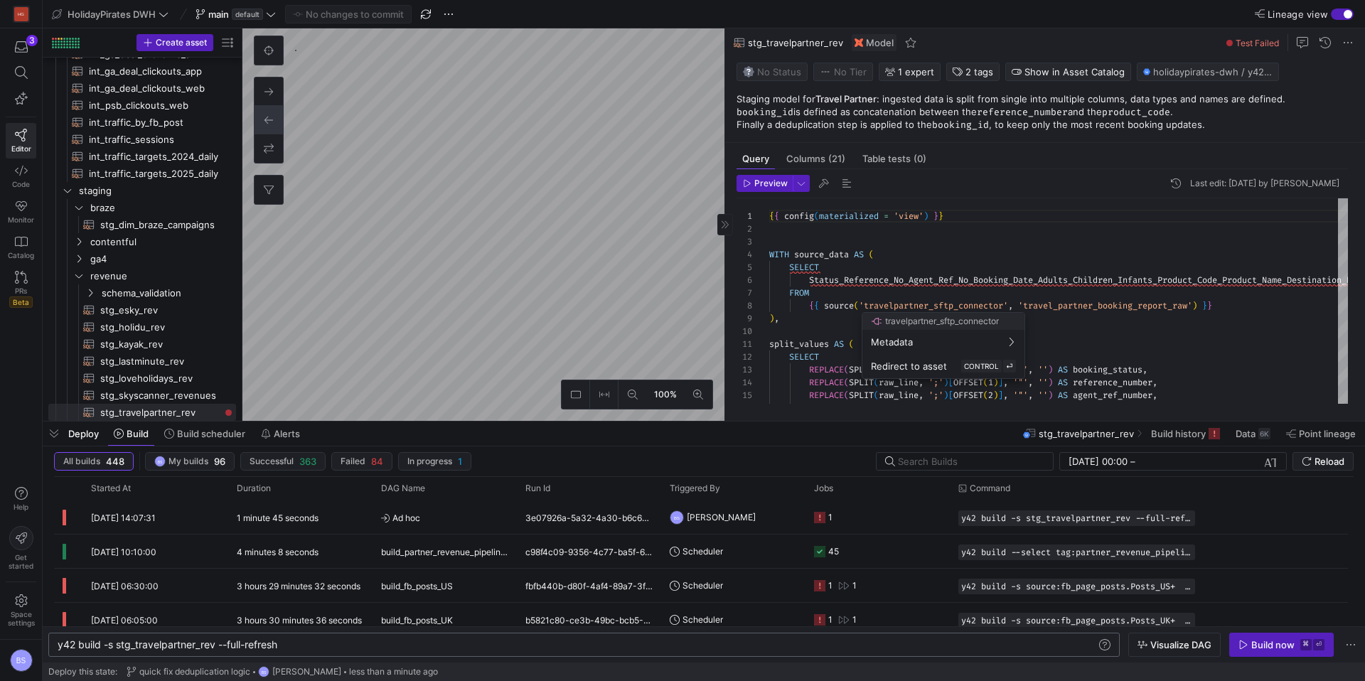
click at [813, 159] on div at bounding box center [682, 340] width 1365 height 681
click at [823, 161] on span "Columns (21)" at bounding box center [815, 158] width 59 height 9
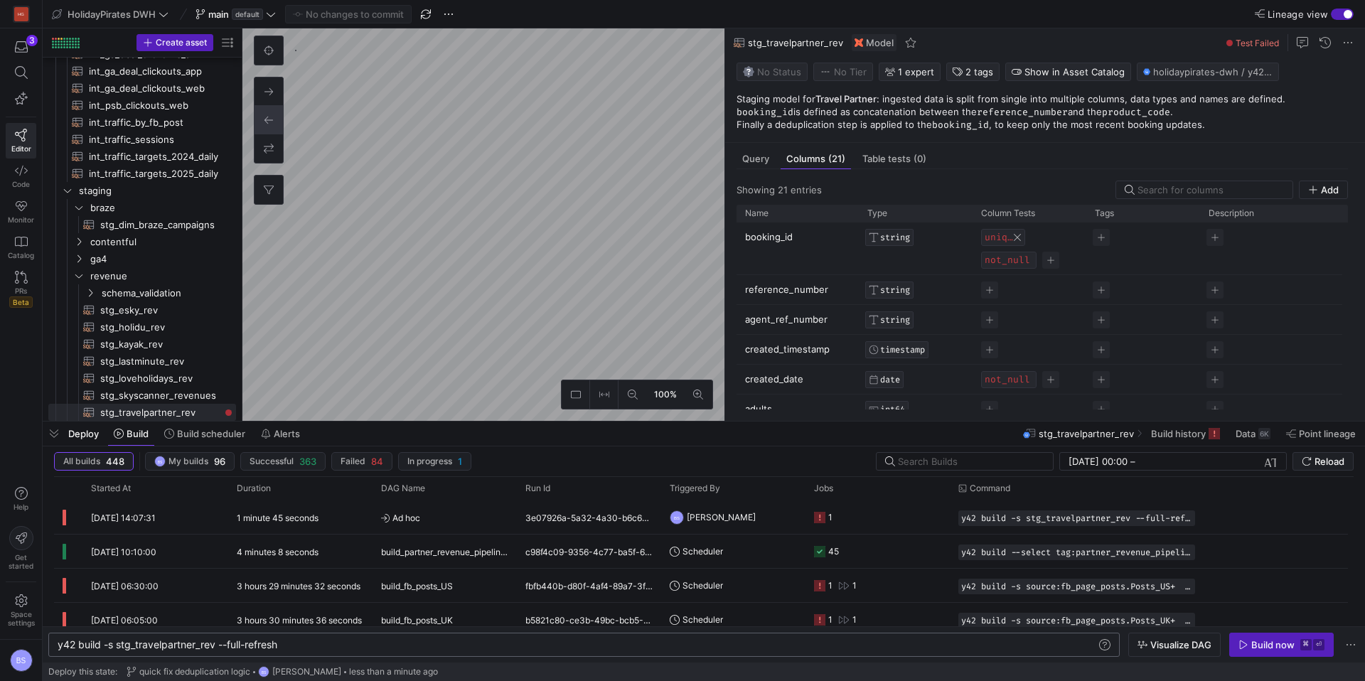
click at [1019, 233] on span "Press SPACE to select this row." at bounding box center [1017, 237] width 9 height 9
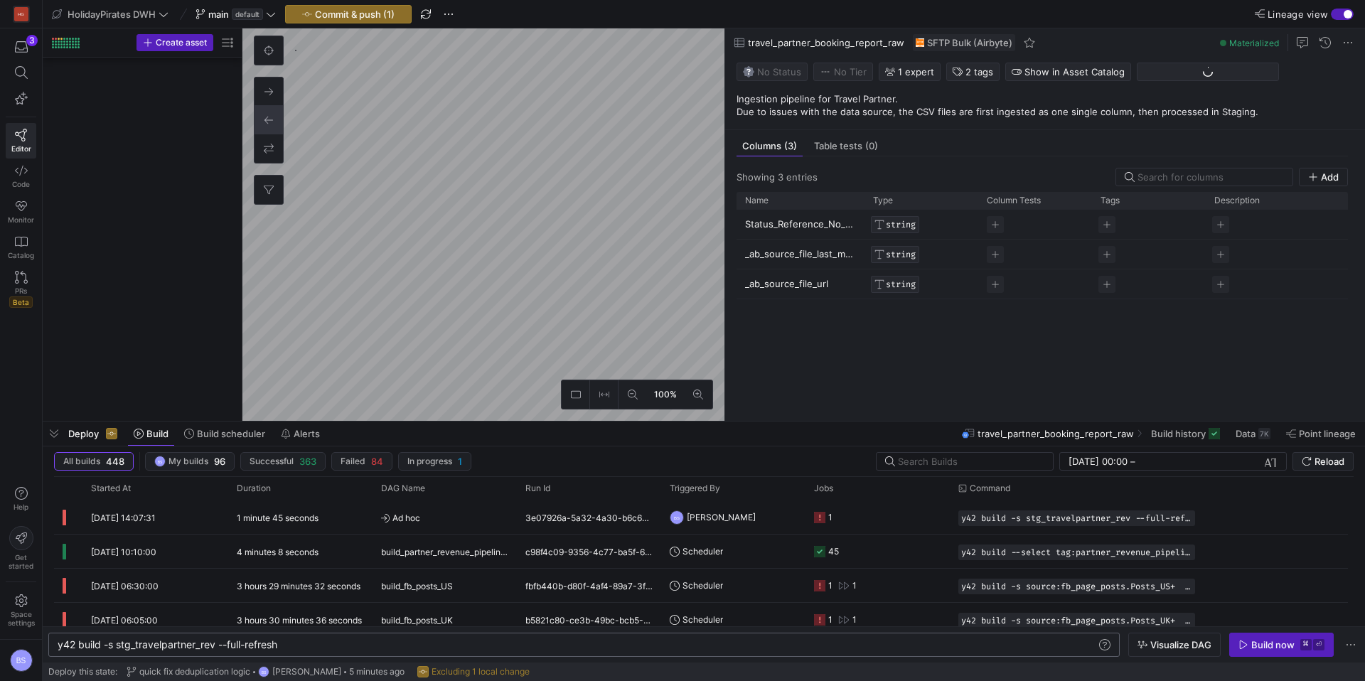
scroll to position [2468, 0]
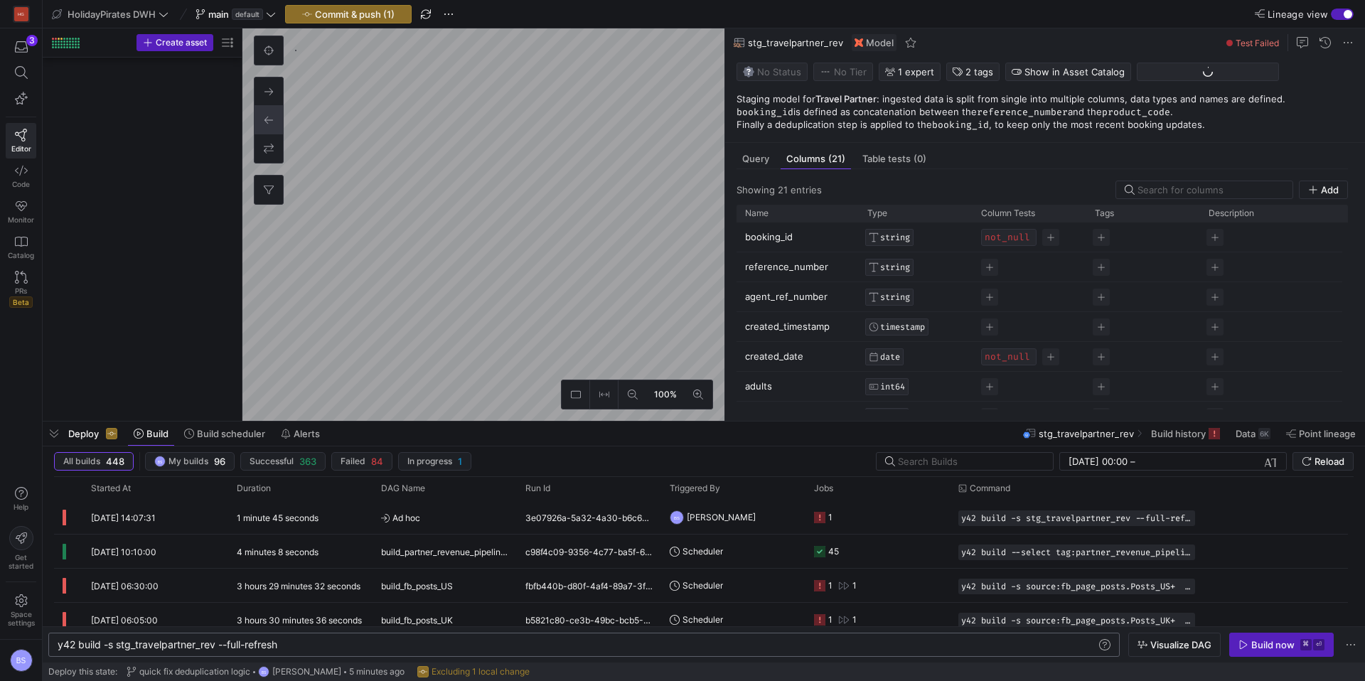
scroll to position [1109, 0]
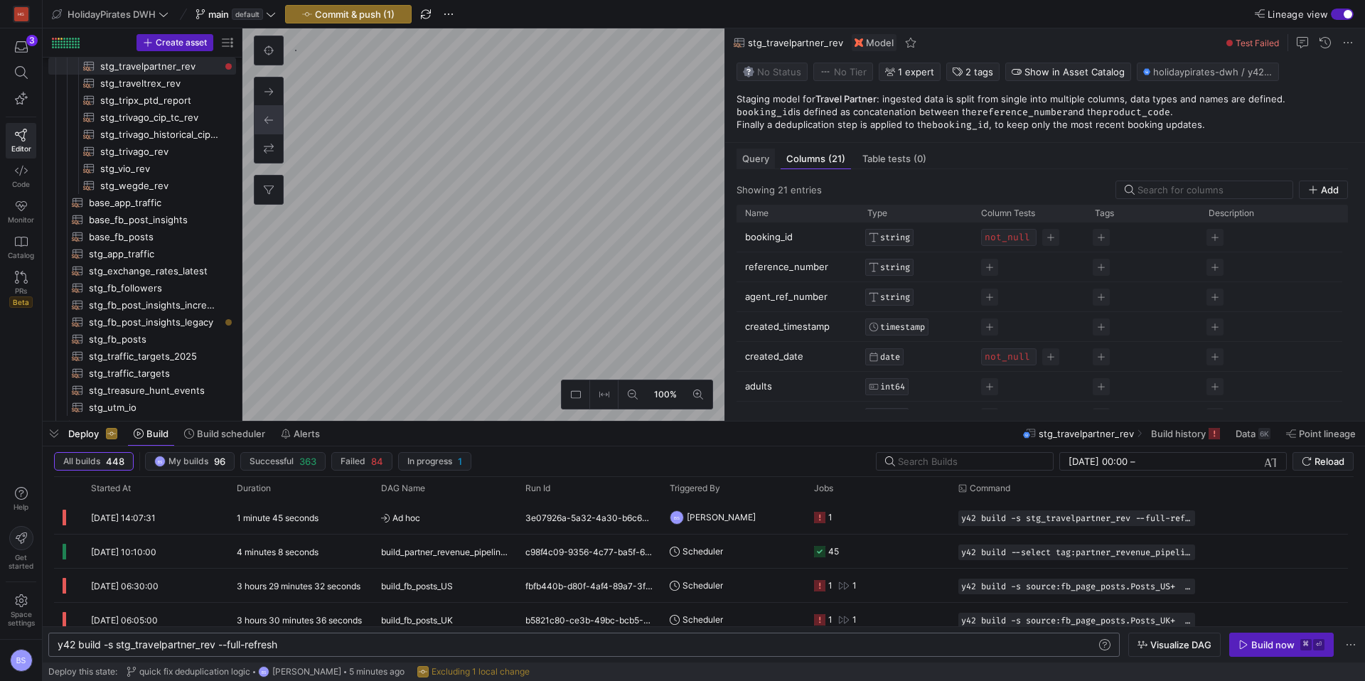
click at [760, 156] on span "Query" at bounding box center [755, 158] width 27 height 9
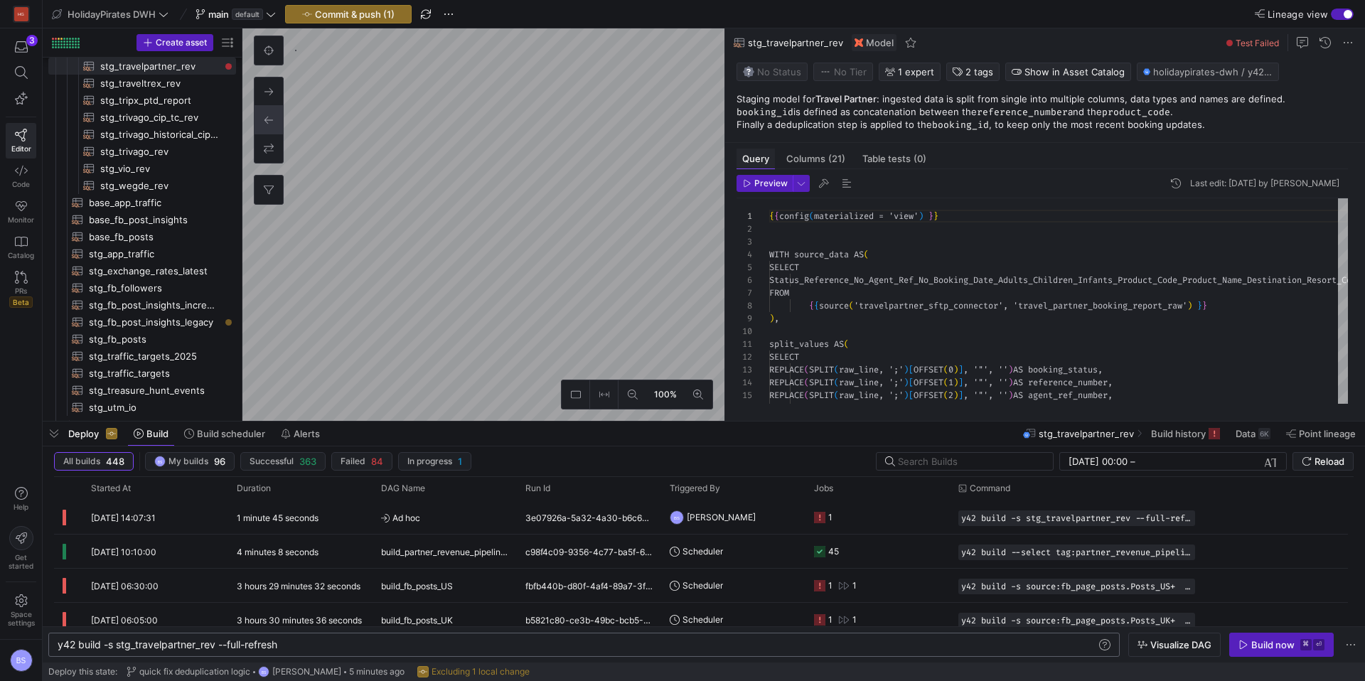
scroll to position [128, 0]
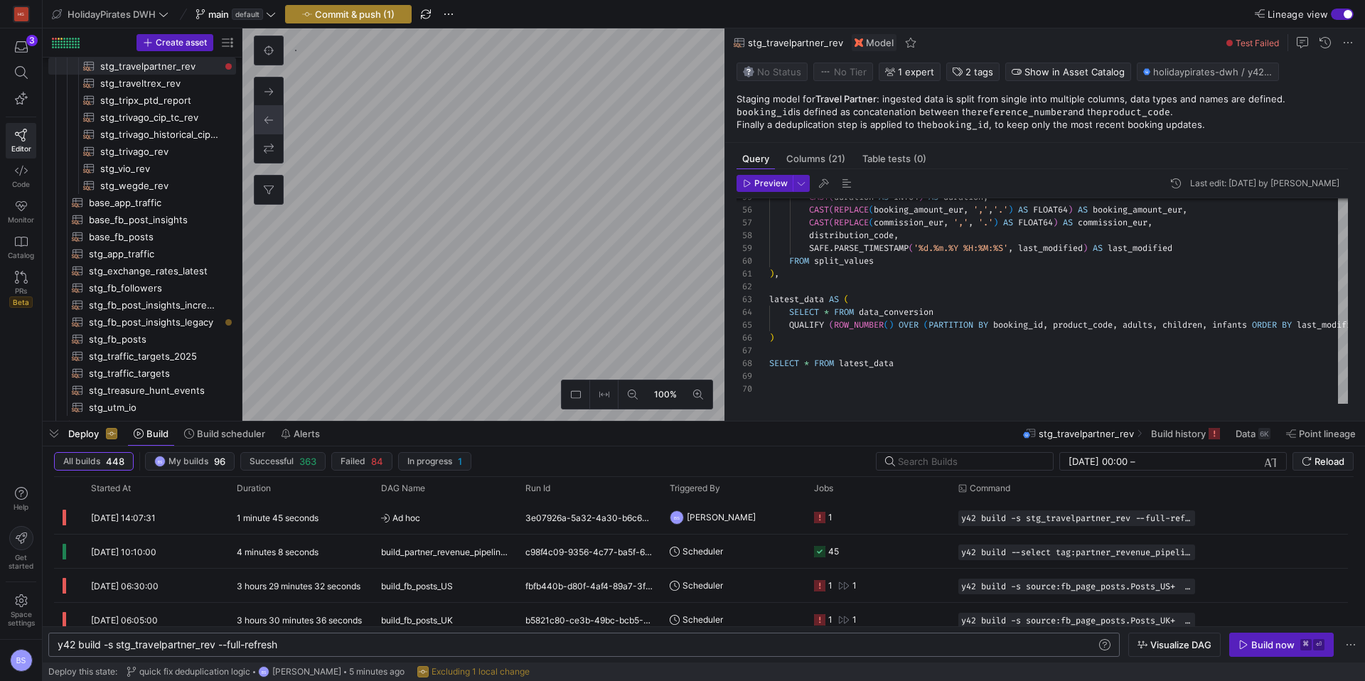
click at [388, 16] on span "Commit & push (1)" at bounding box center [355, 14] width 80 height 11
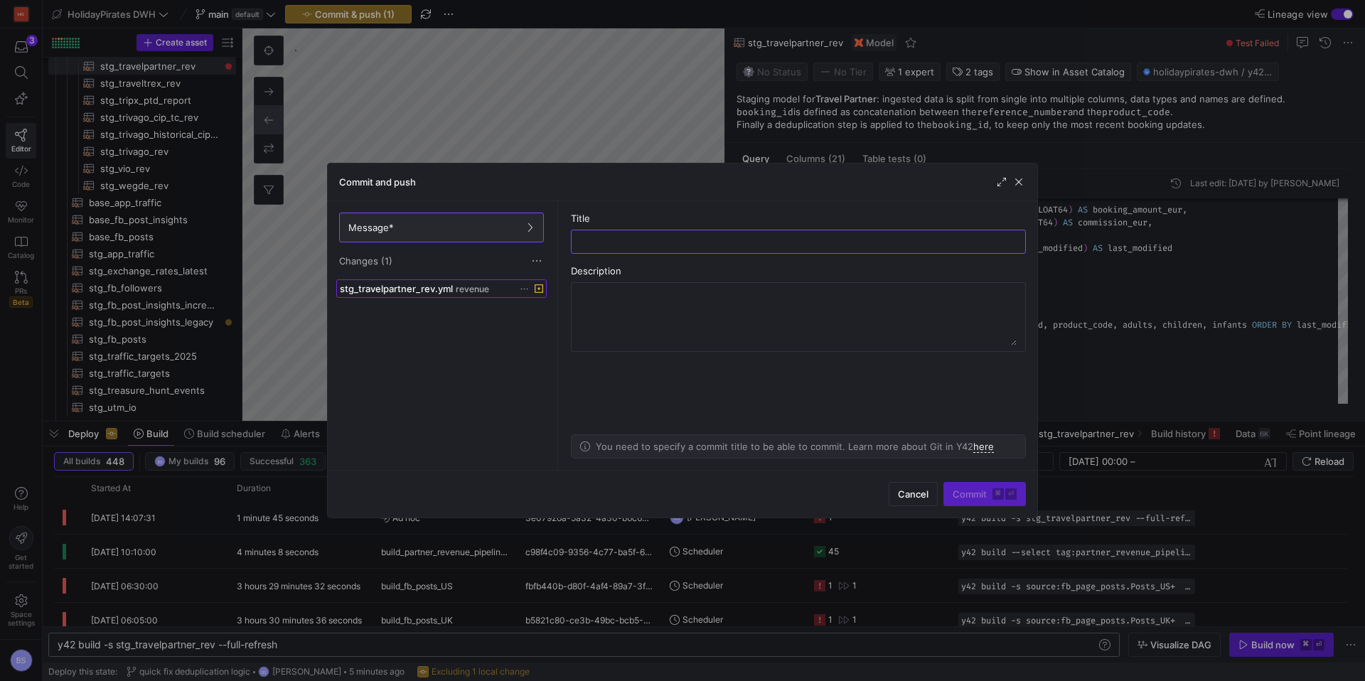
click at [434, 289] on span "stg_travelpartner_rev.yml" at bounding box center [396, 288] width 113 height 11
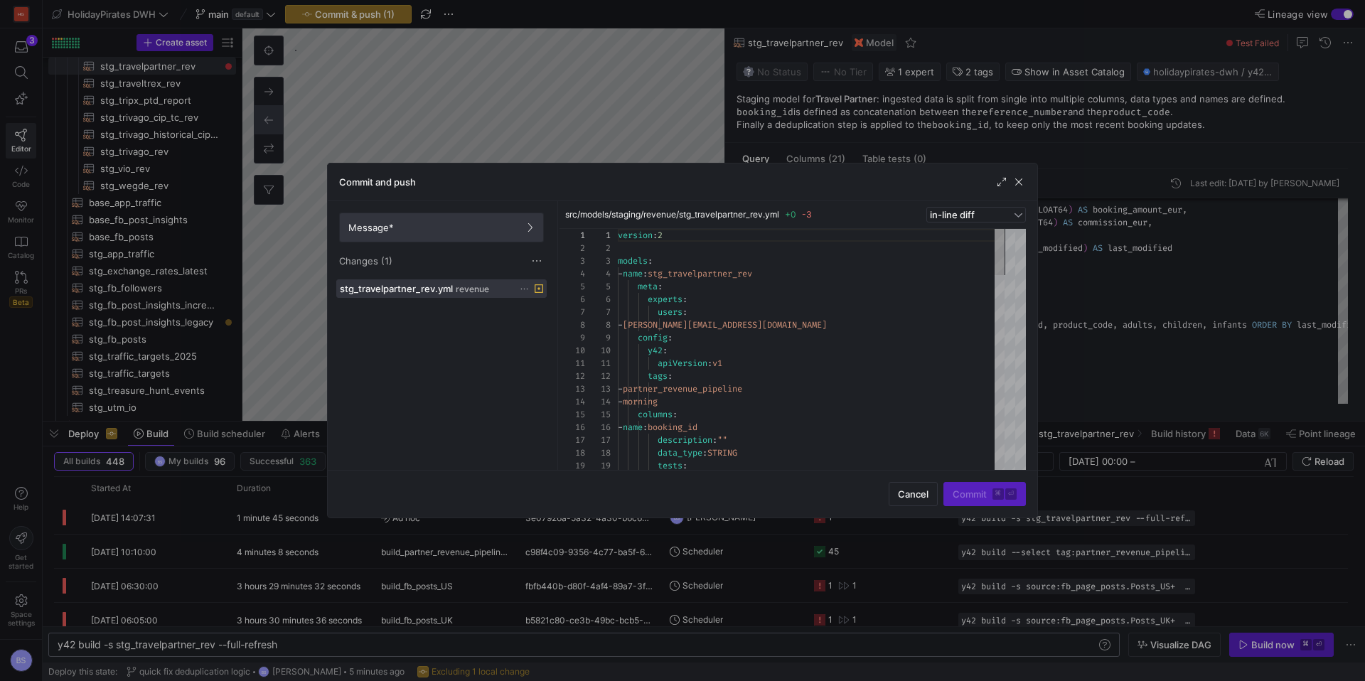
click at [455, 232] on span "Message*" at bounding box center [441, 227] width 186 height 11
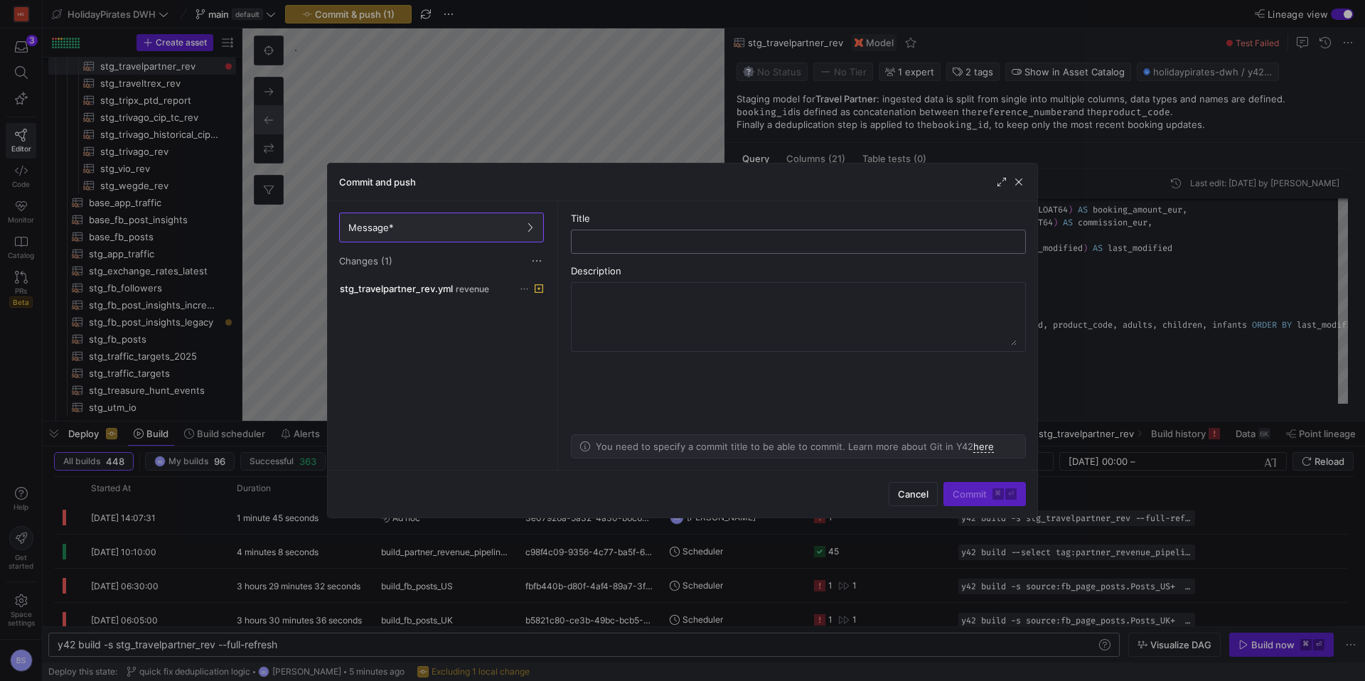
click at [604, 247] on input "text" at bounding box center [798, 241] width 431 height 11
type input "t"
click at [1018, 181] on span "button" at bounding box center [1018, 182] width 14 height 14
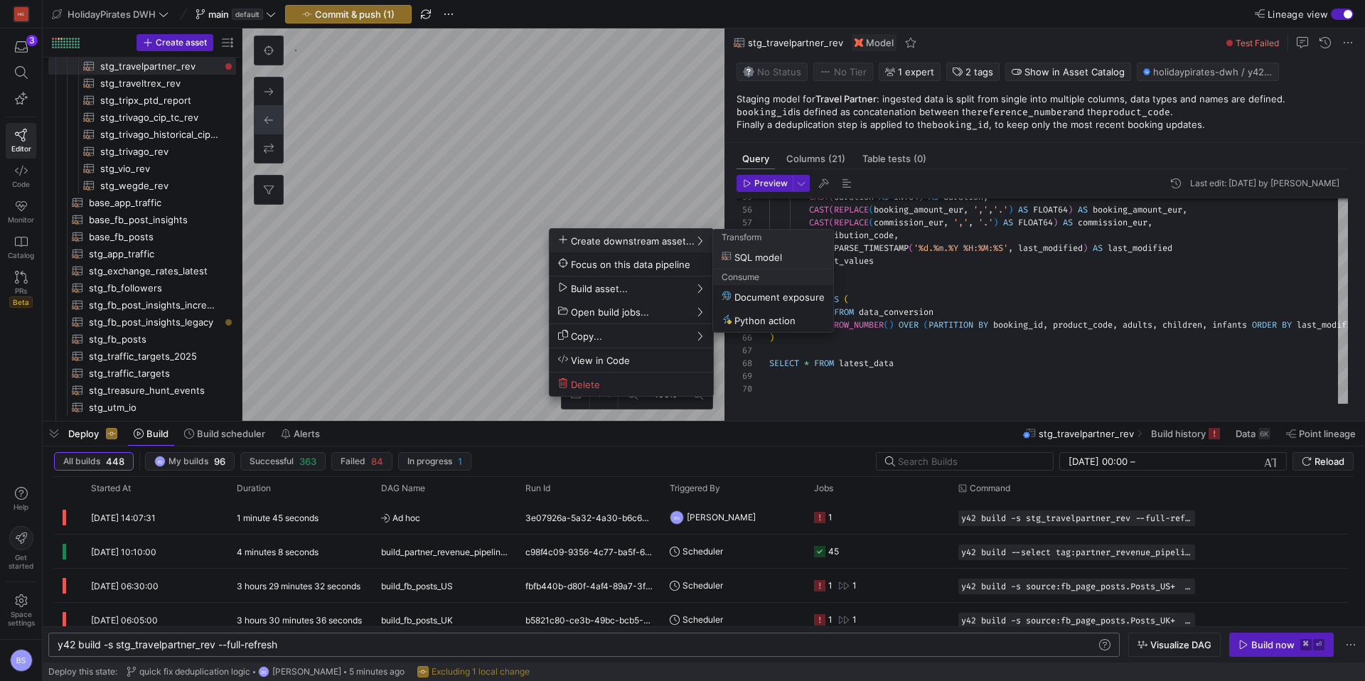
click at [386, 21] on div at bounding box center [682, 340] width 1365 height 681
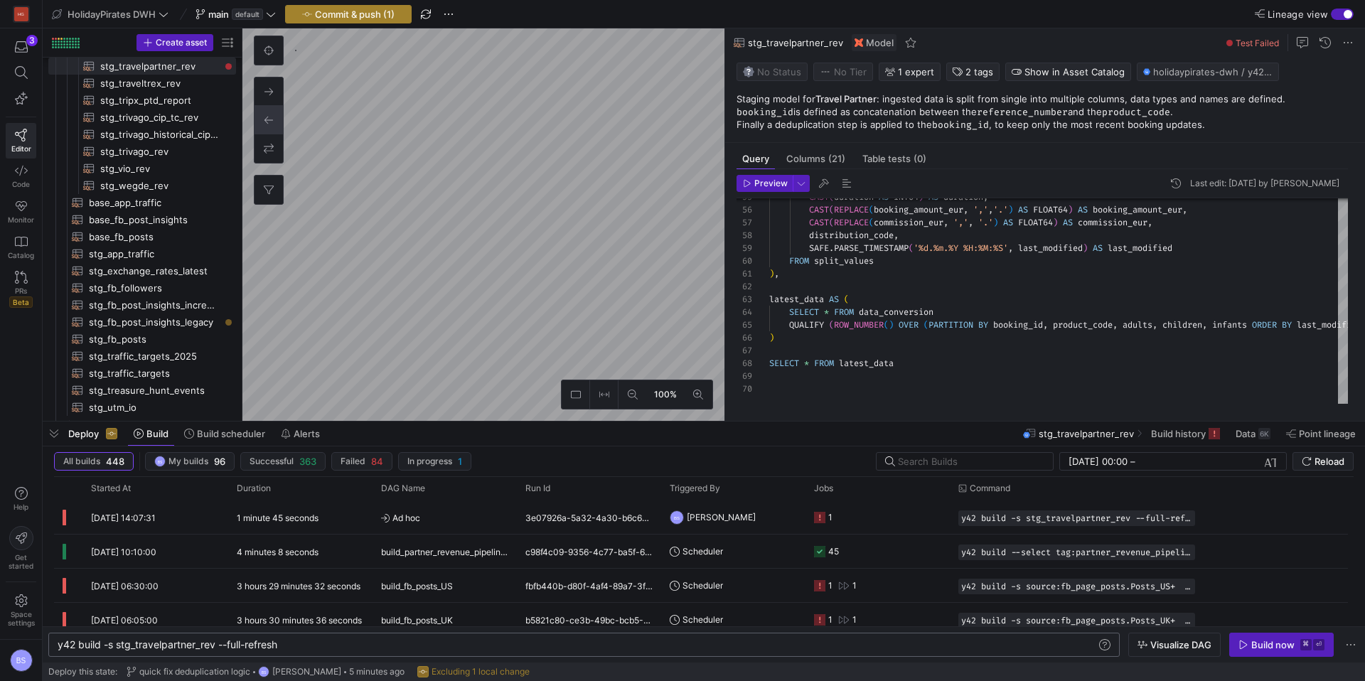
click at [386, 18] on span "Commit & push (1)" at bounding box center [355, 14] width 80 height 11
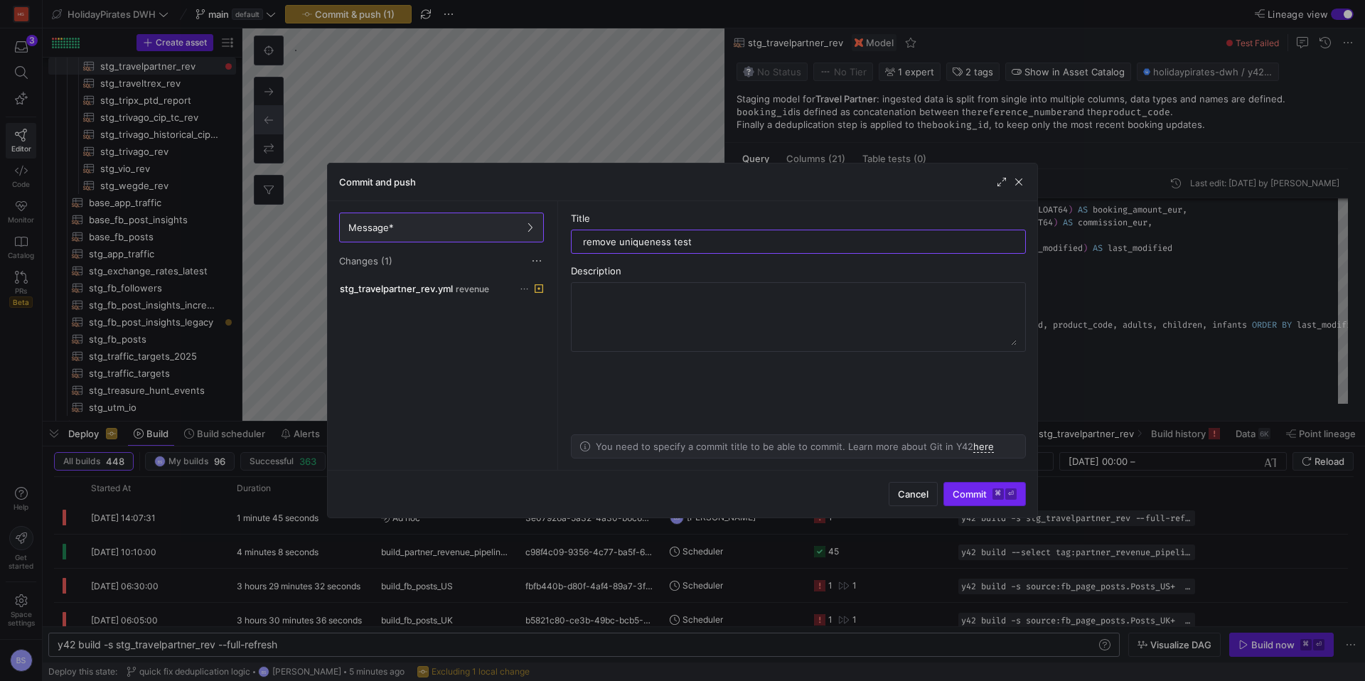
type input "remove uniqueness test"
click at [976, 502] on span "submit" at bounding box center [984, 494] width 81 height 23
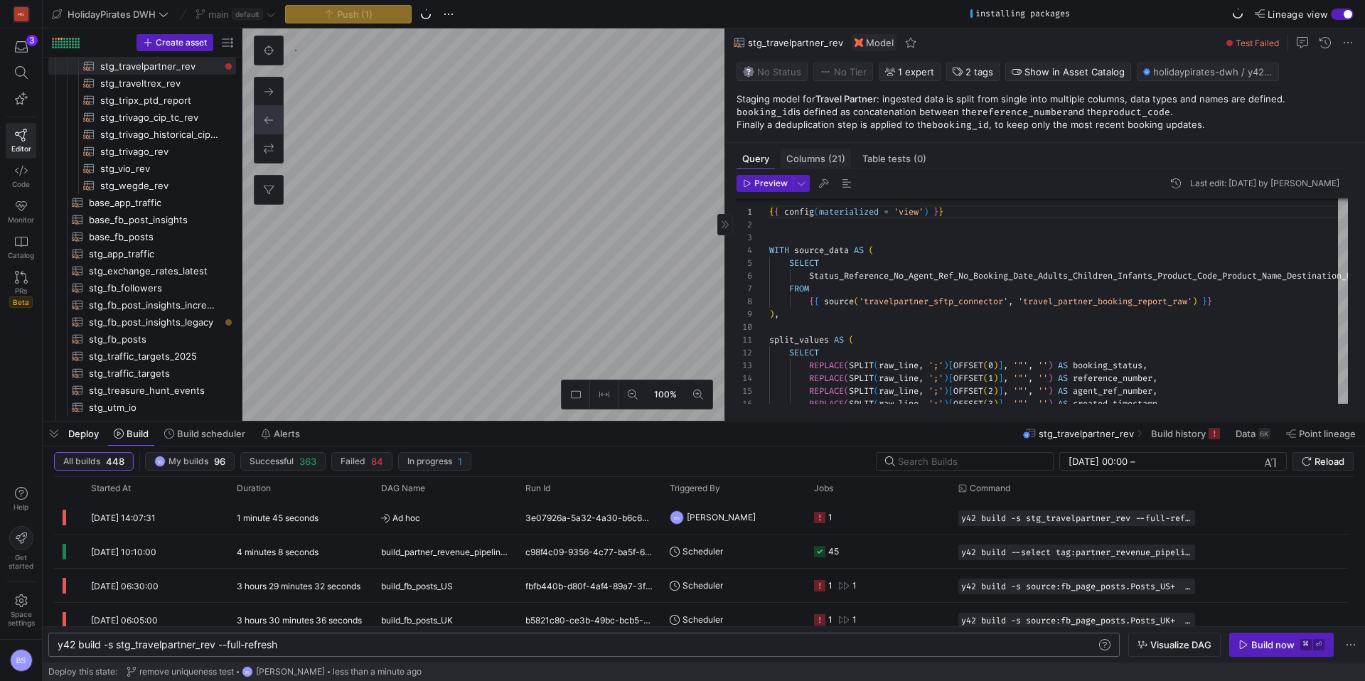
click at [813, 154] on span "Columns (21)" at bounding box center [815, 158] width 59 height 9
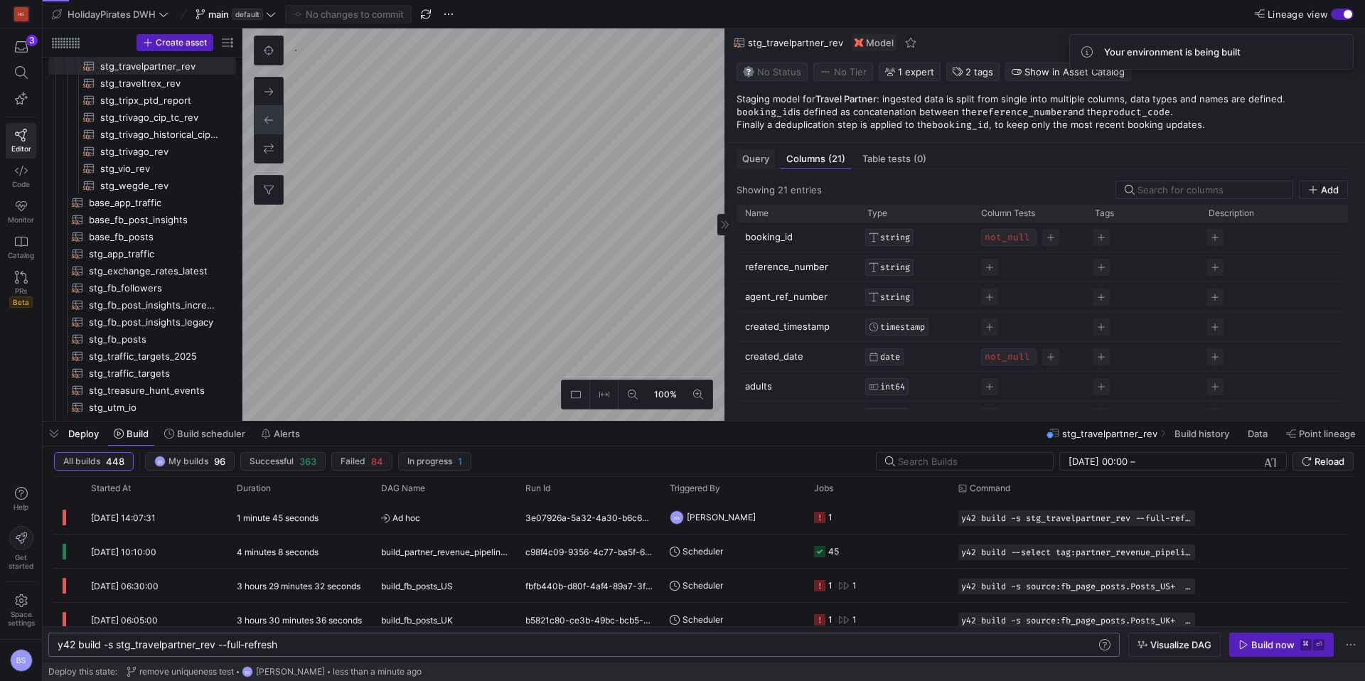
click at [760, 157] on span "Query" at bounding box center [755, 158] width 27 height 9
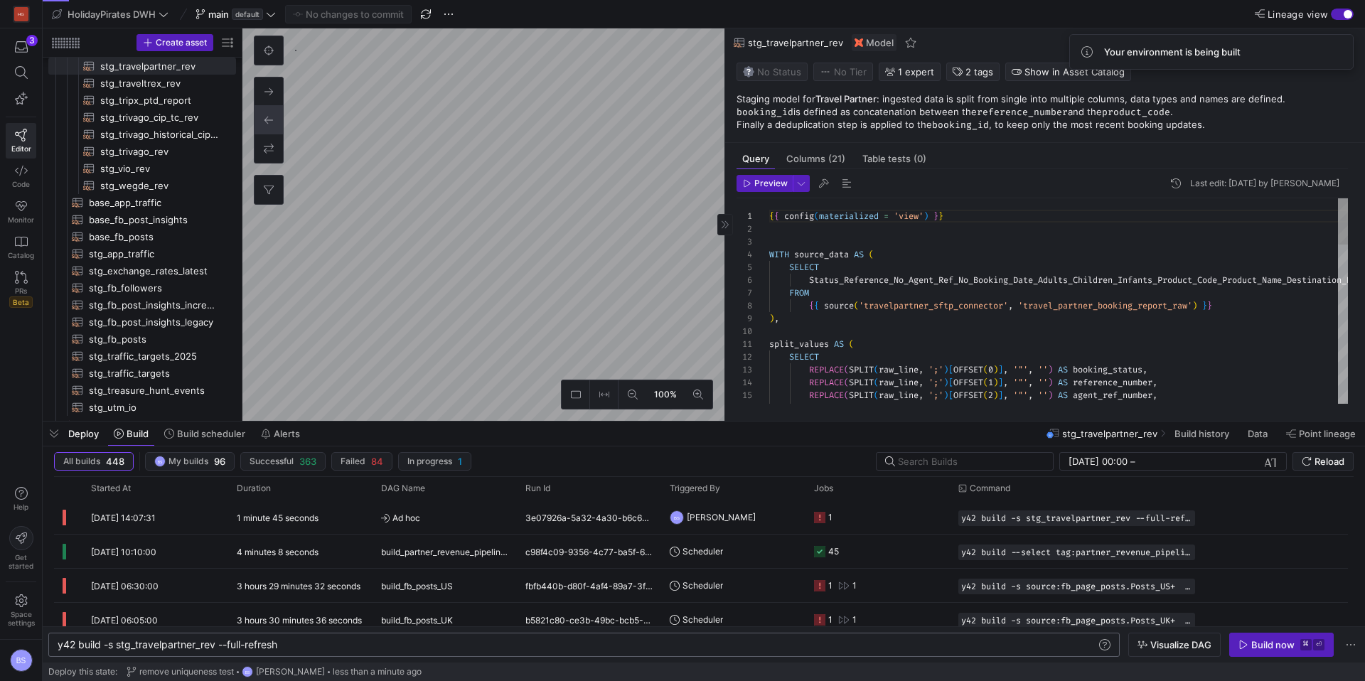
scroll to position [128, 0]
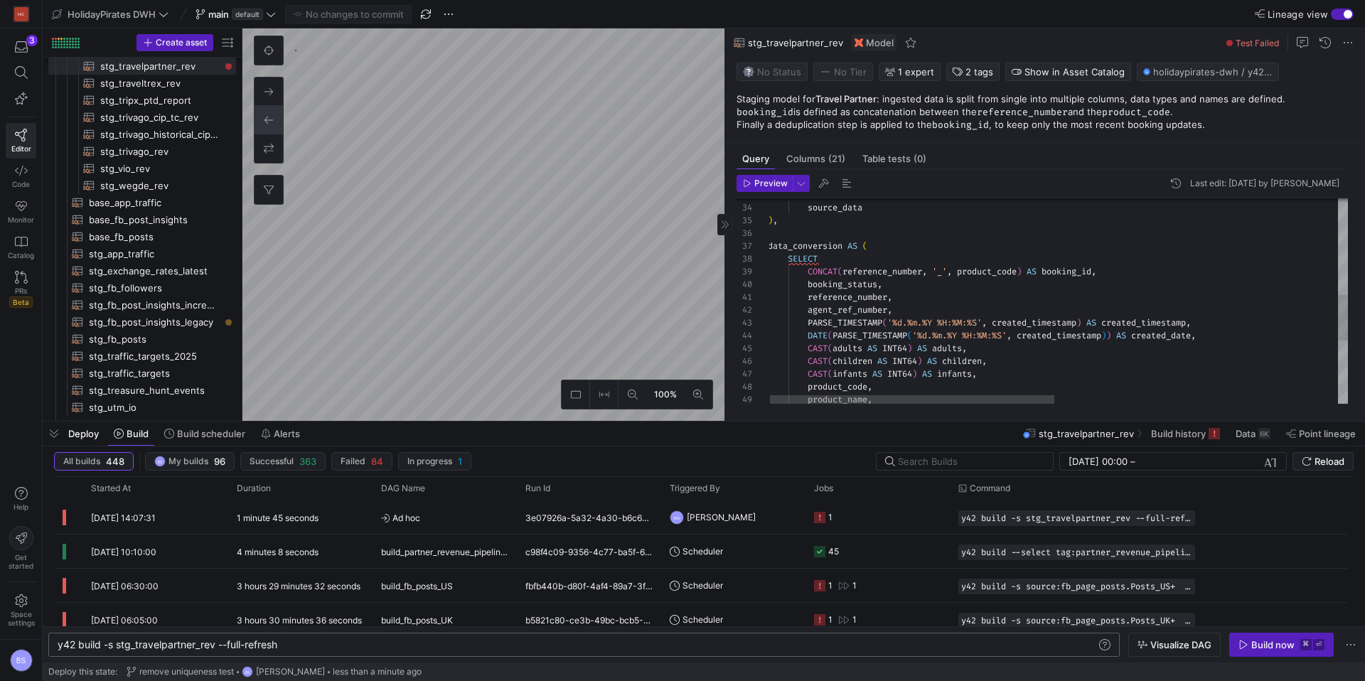
click at [962, 267] on div "product_name , product_code , CAST ( infants AS INT64 ) AS infants , CAST ( chi…" at bounding box center [1346, 225] width 1156 height 915
click at [1119, 274] on div "product_name , product_code , CAST ( infants AS INT64 ) AS infants , CAST ( chi…" at bounding box center [1347, 225] width 1156 height 915
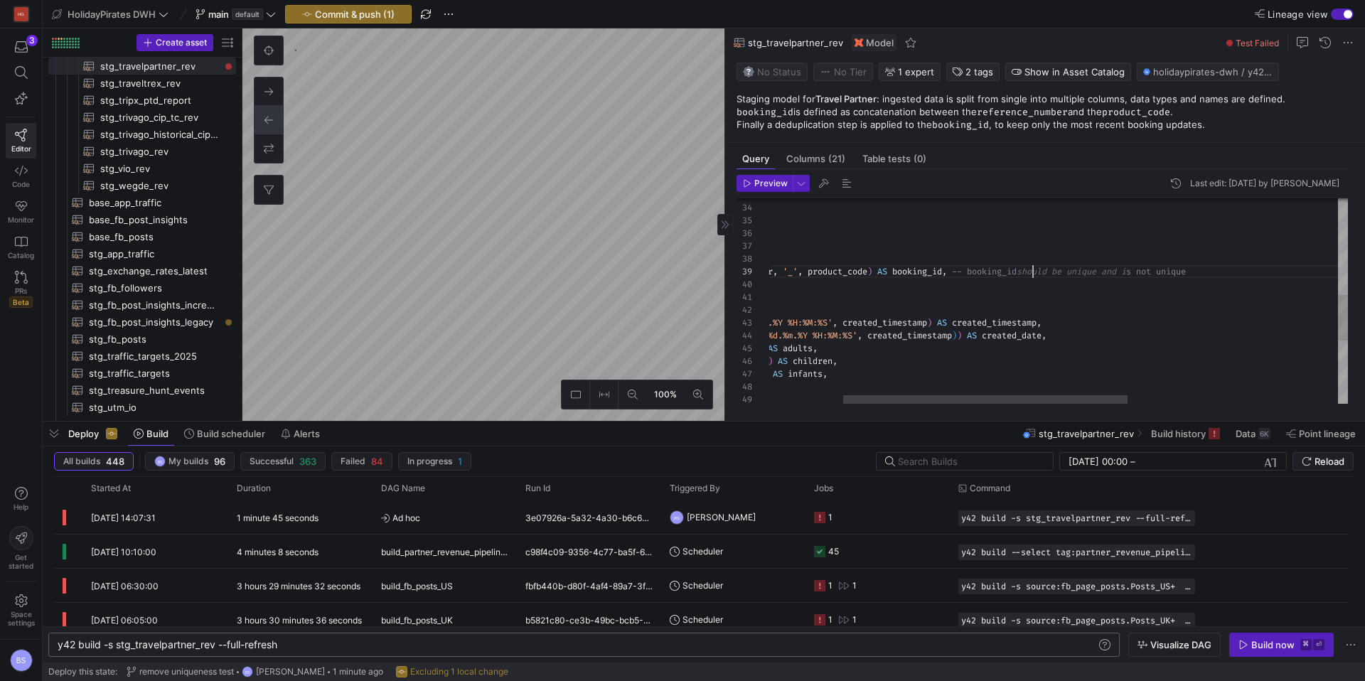
scroll to position [102, 419]
type textarea "REPLACE(SPLIT(raw_line, ';')[OFFSET(18)], '"', '') AS last_modified FROM source…"
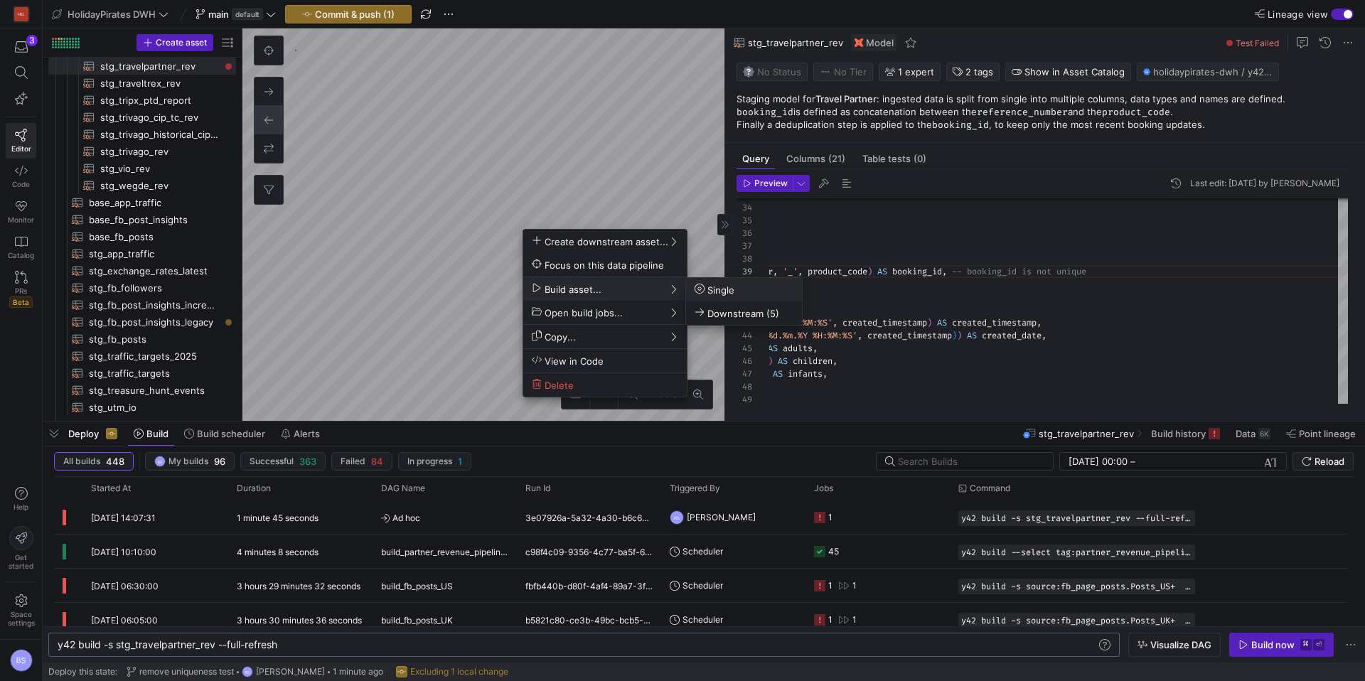
click at [737, 286] on span "Single" at bounding box center [743, 290] width 99 height 12
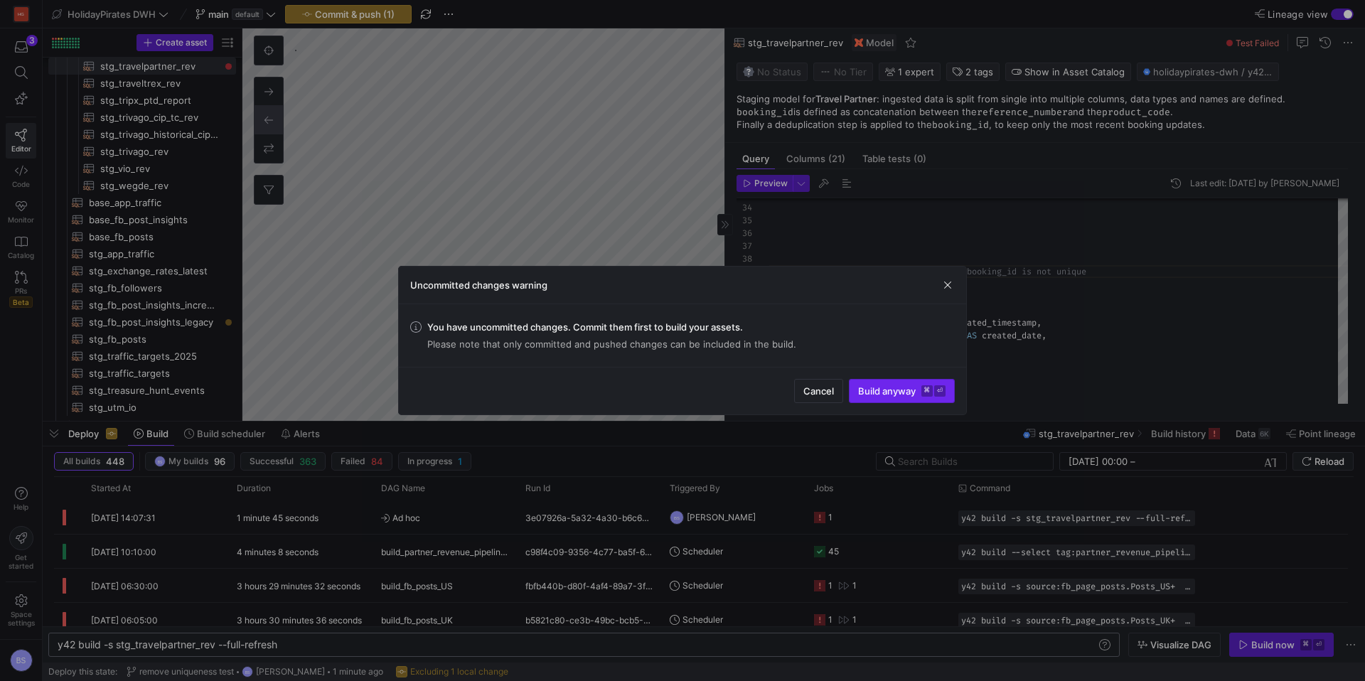
click at [915, 392] on span "Build anyway ⌘ ⏎" at bounding box center [901, 390] width 87 height 11
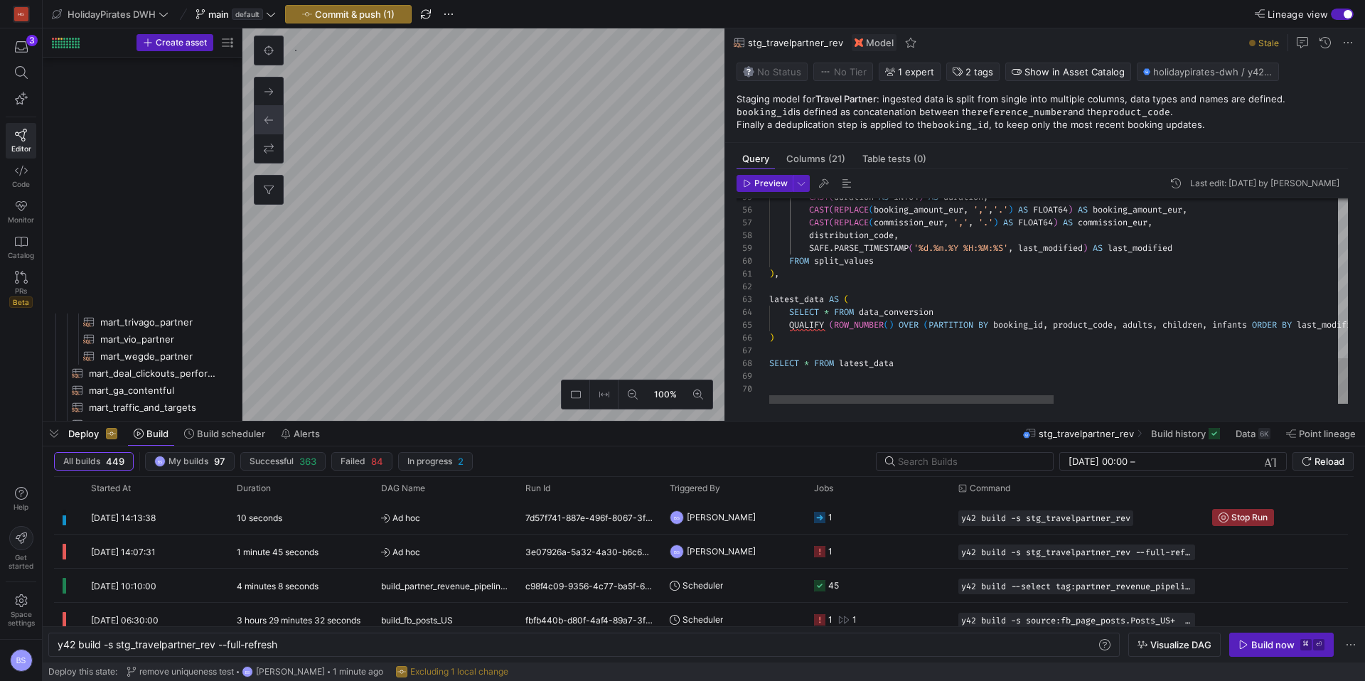
scroll to position [0, 222]
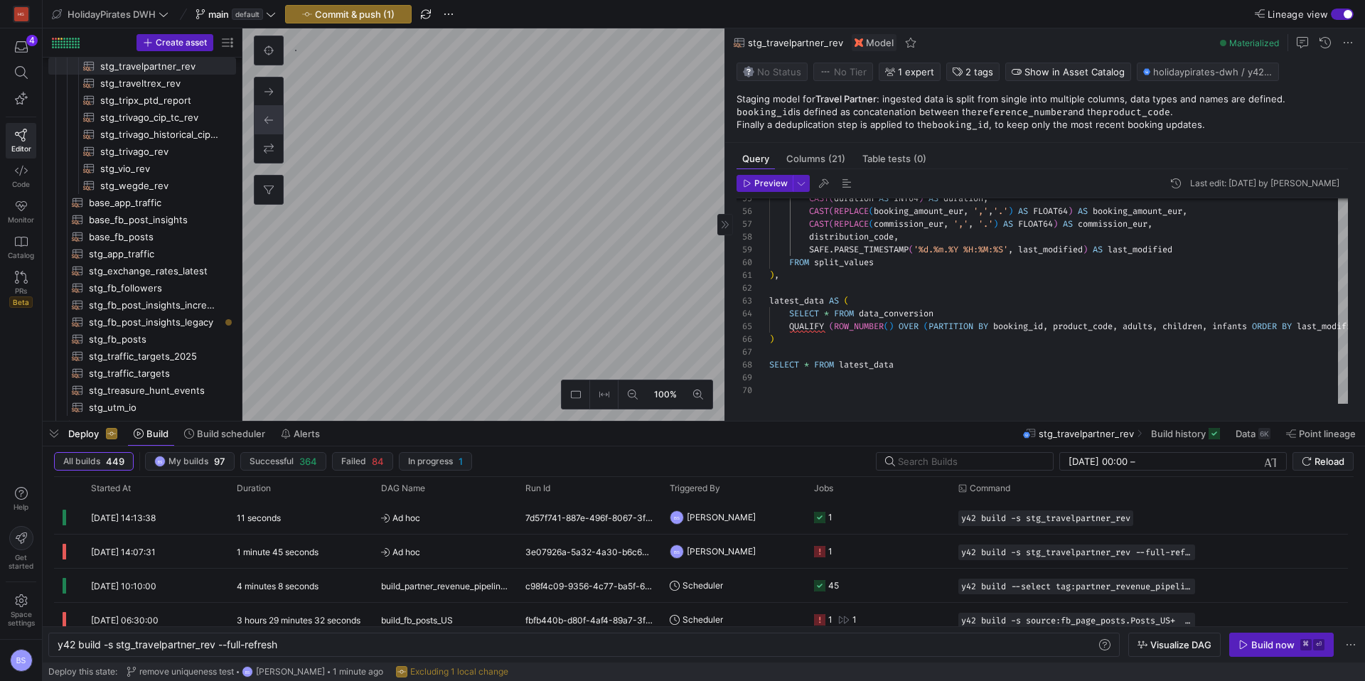
type textarea "{{ config(materialized='view') }} SELECT *, CASE WHEN EXTRACT(MONTH FROM create…"
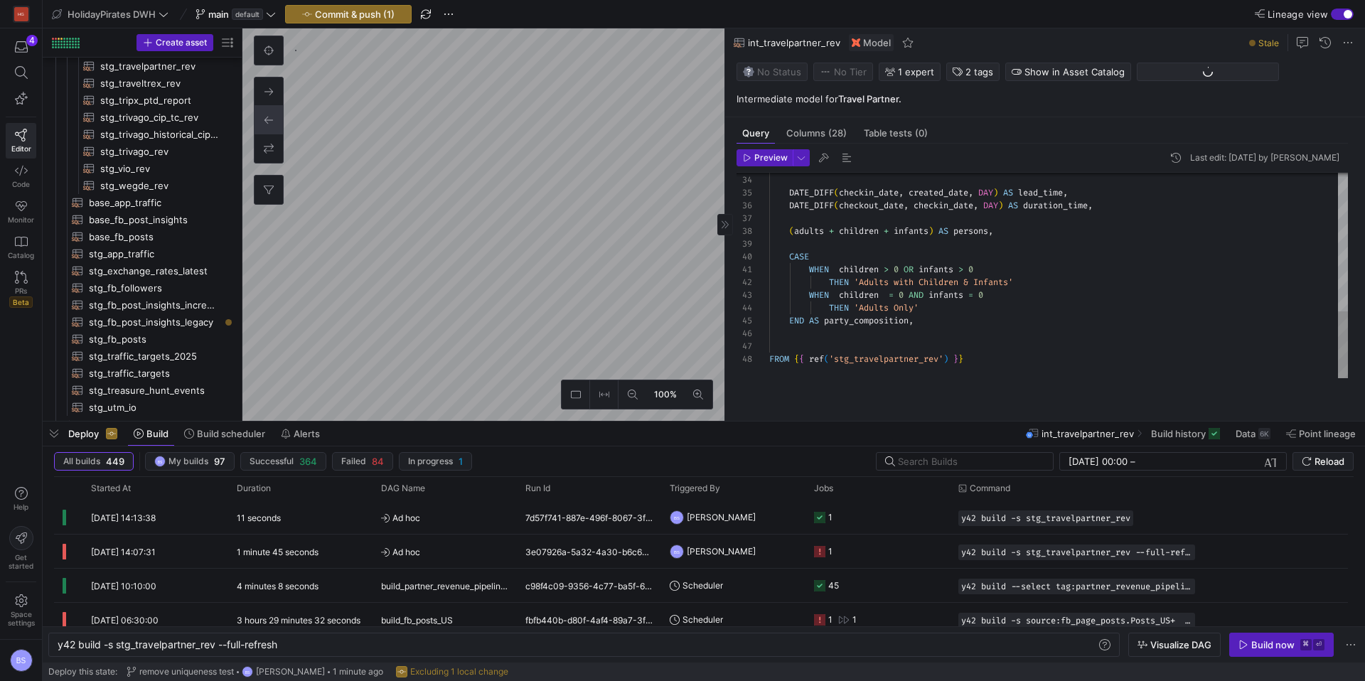
scroll to position [546, 0]
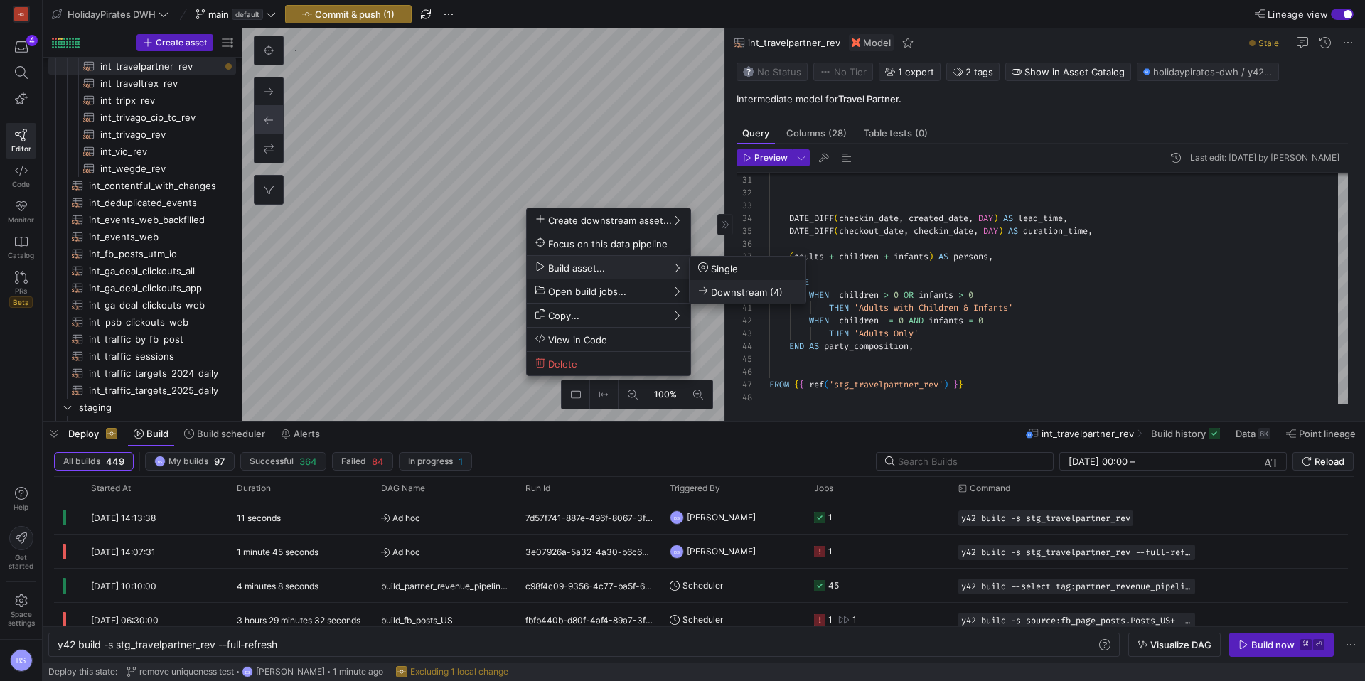
click at [733, 287] on span "Downstream (4)" at bounding box center [740, 292] width 85 height 12
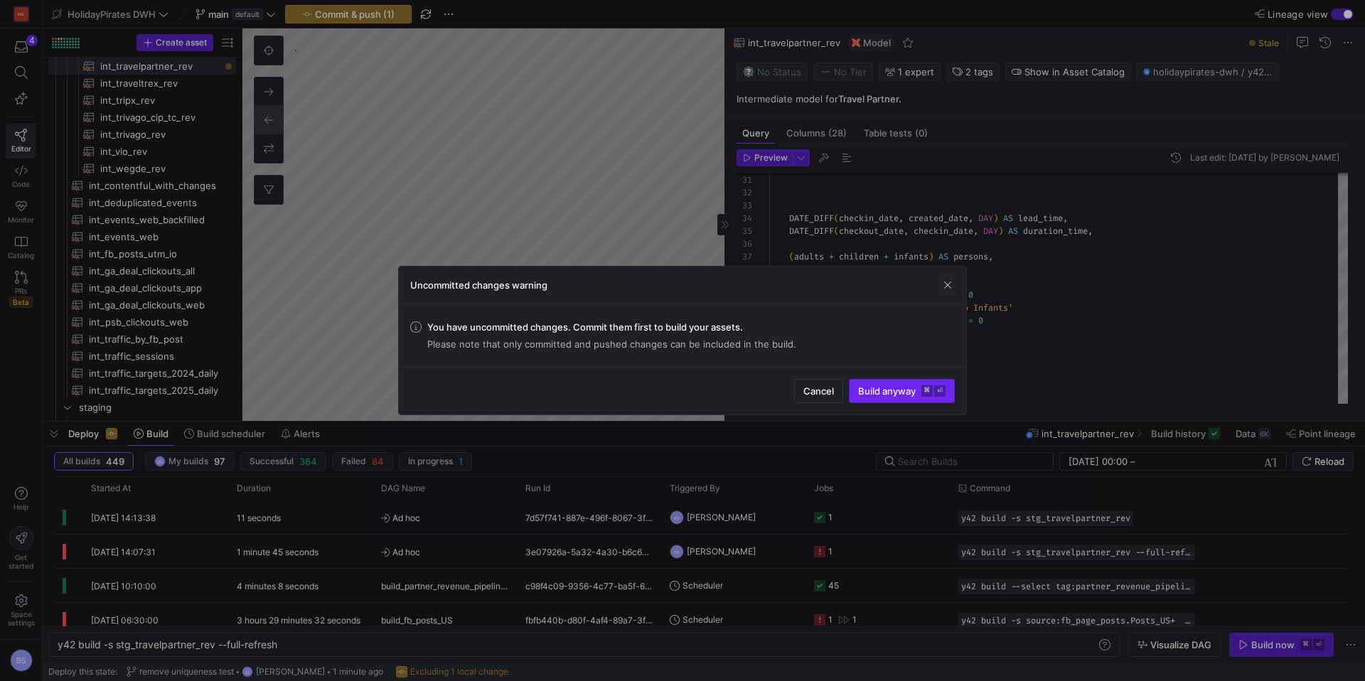
click at [889, 397] on span "submit" at bounding box center [901, 391] width 104 height 23
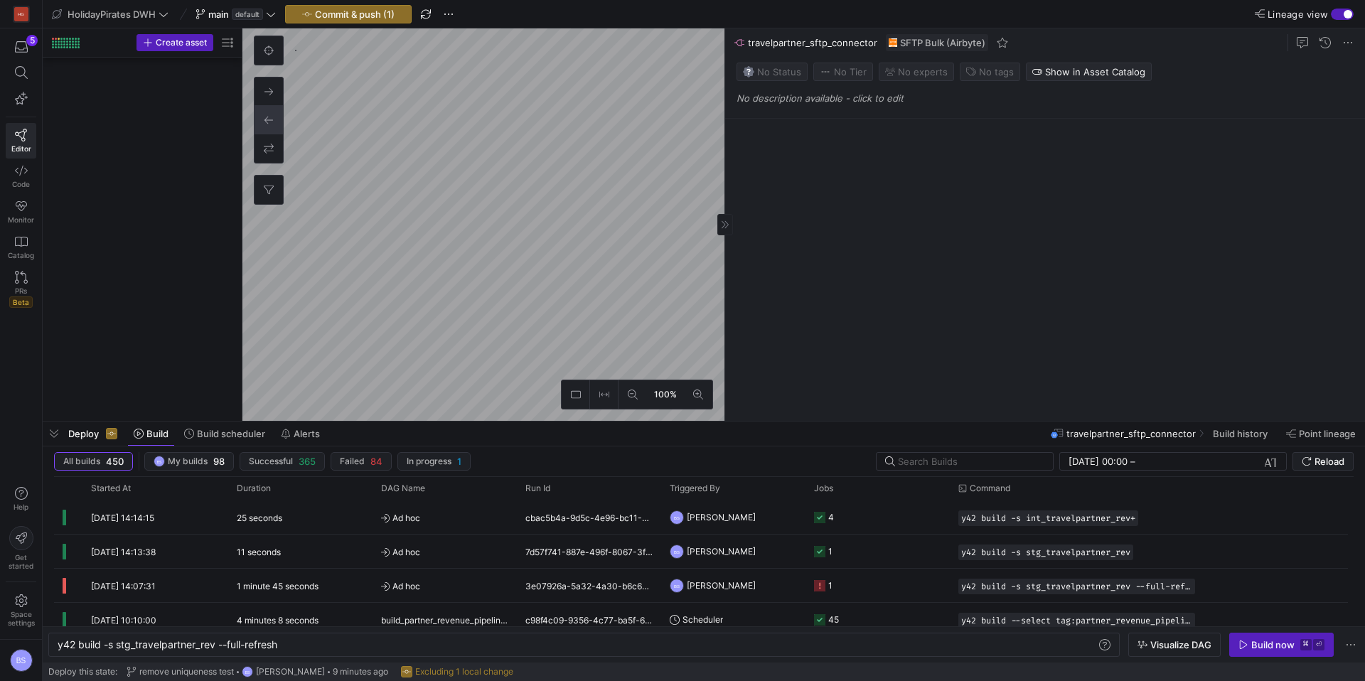
scroll to position [2451, 0]
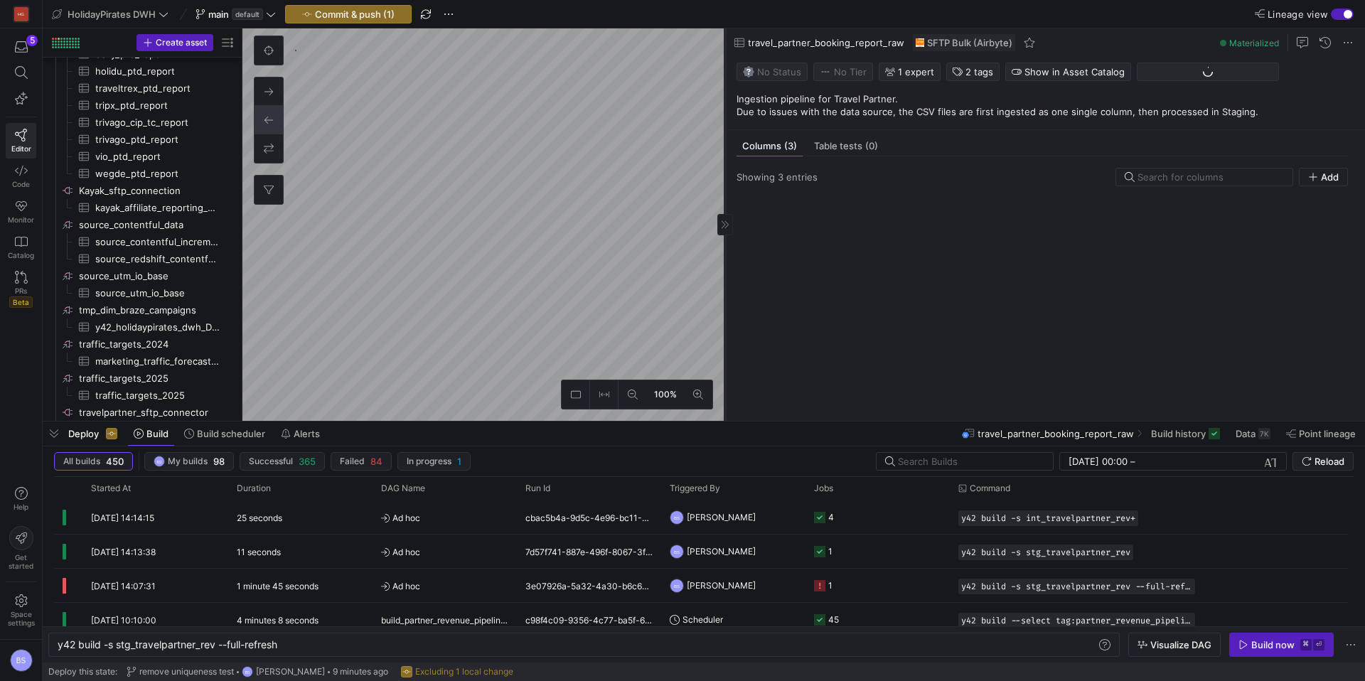
scroll to position [2468, 0]
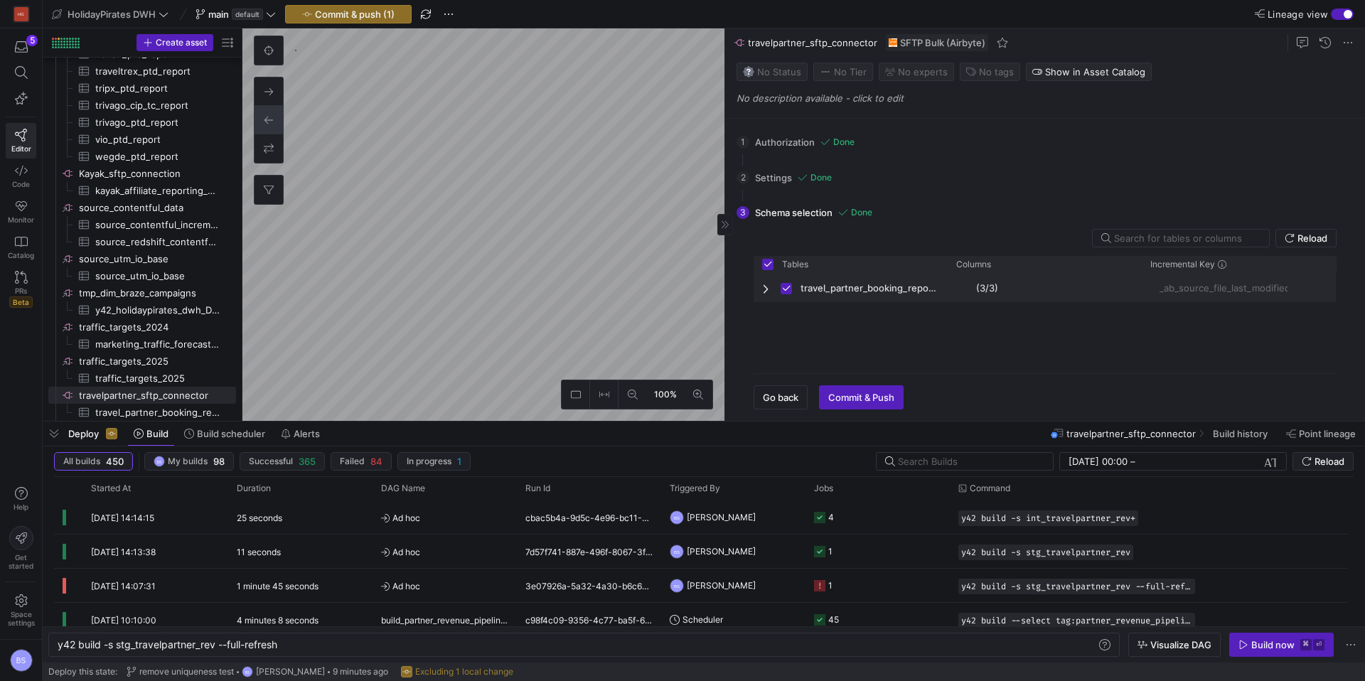
click at [771, 293] on span "Press SPACE to deselect this row." at bounding box center [767, 288] width 10 height 11
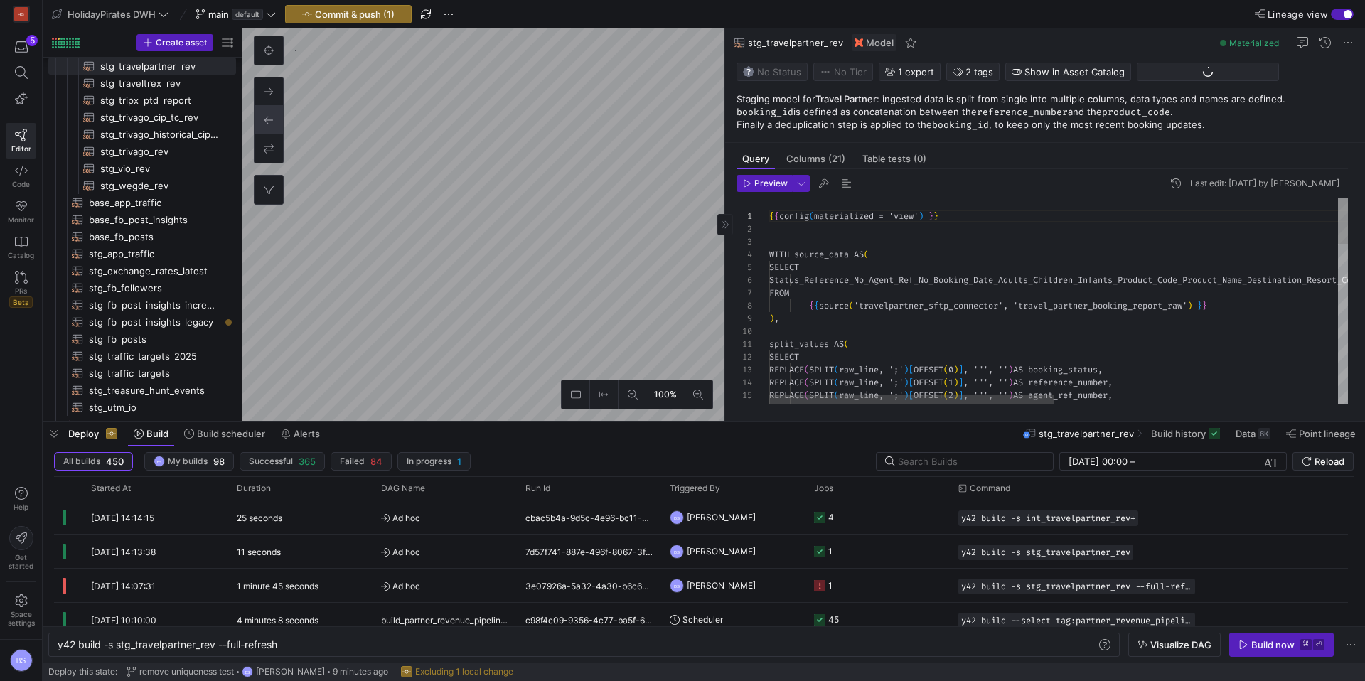
scroll to position [128, 0]
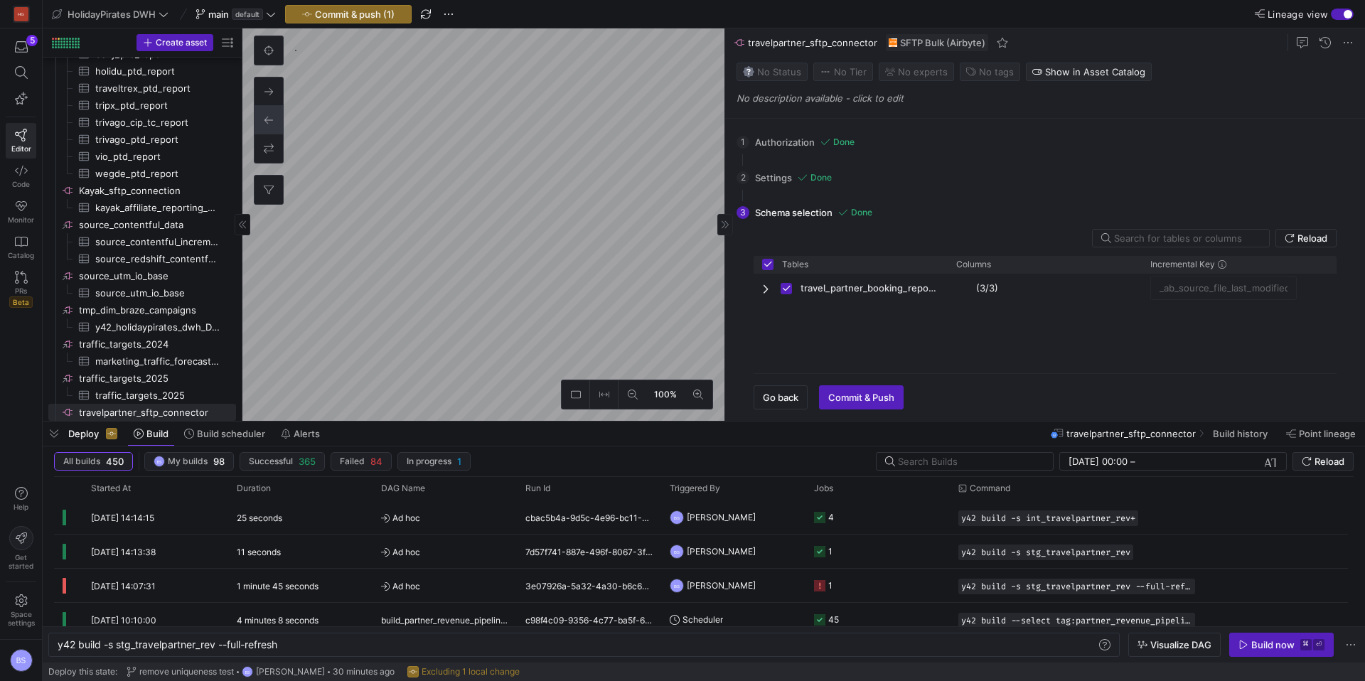
scroll to position [0, 222]
click at [219, 19] on span "main" at bounding box center [218, 14] width 21 height 11
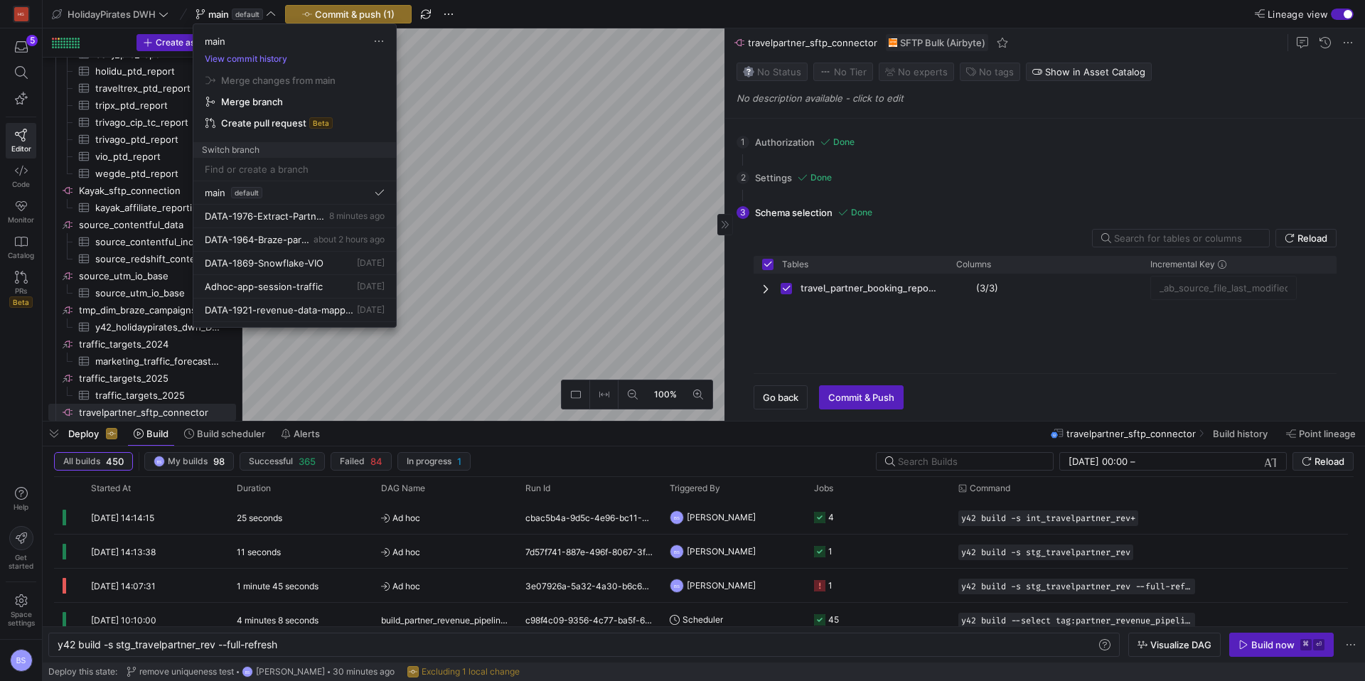
click at [329, 14] on div at bounding box center [682, 340] width 1365 height 681
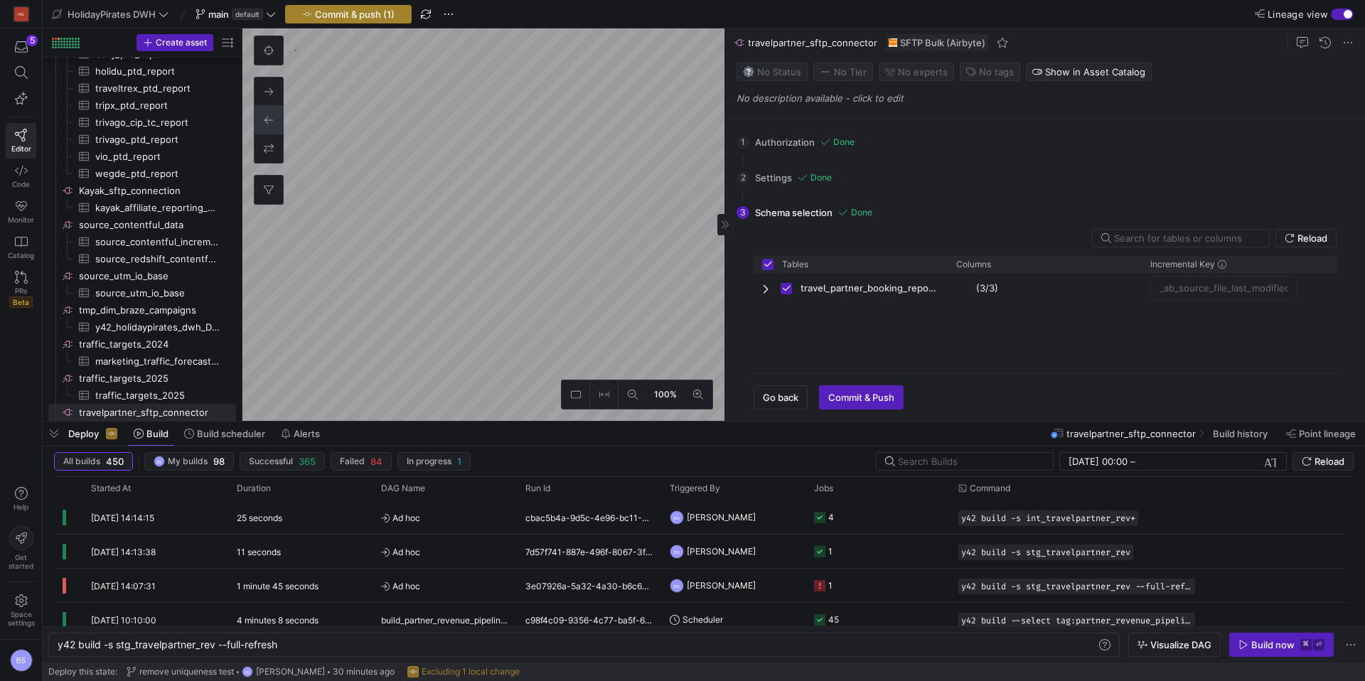
click at [332, 14] on span "Commit & push (1)" at bounding box center [355, 14] width 80 height 11
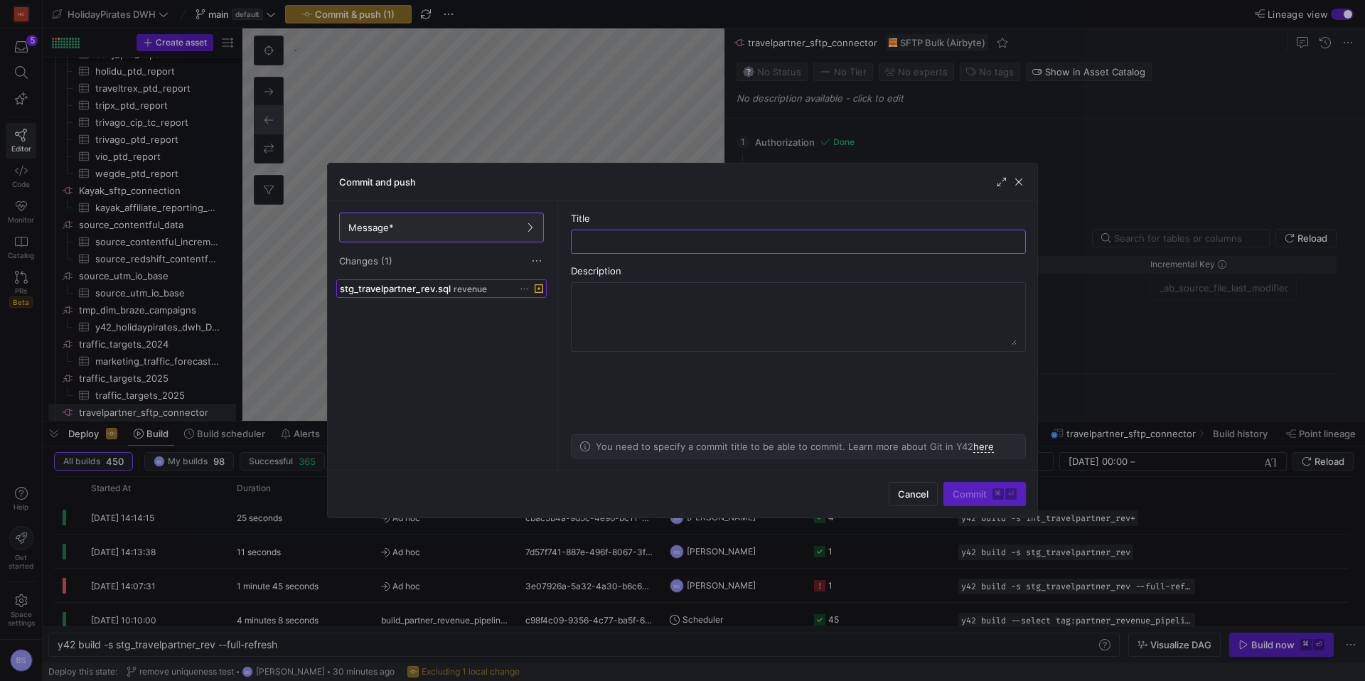
click at [468, 284] on span "revenue" at bounding box center [469, 289] width 33 height 10
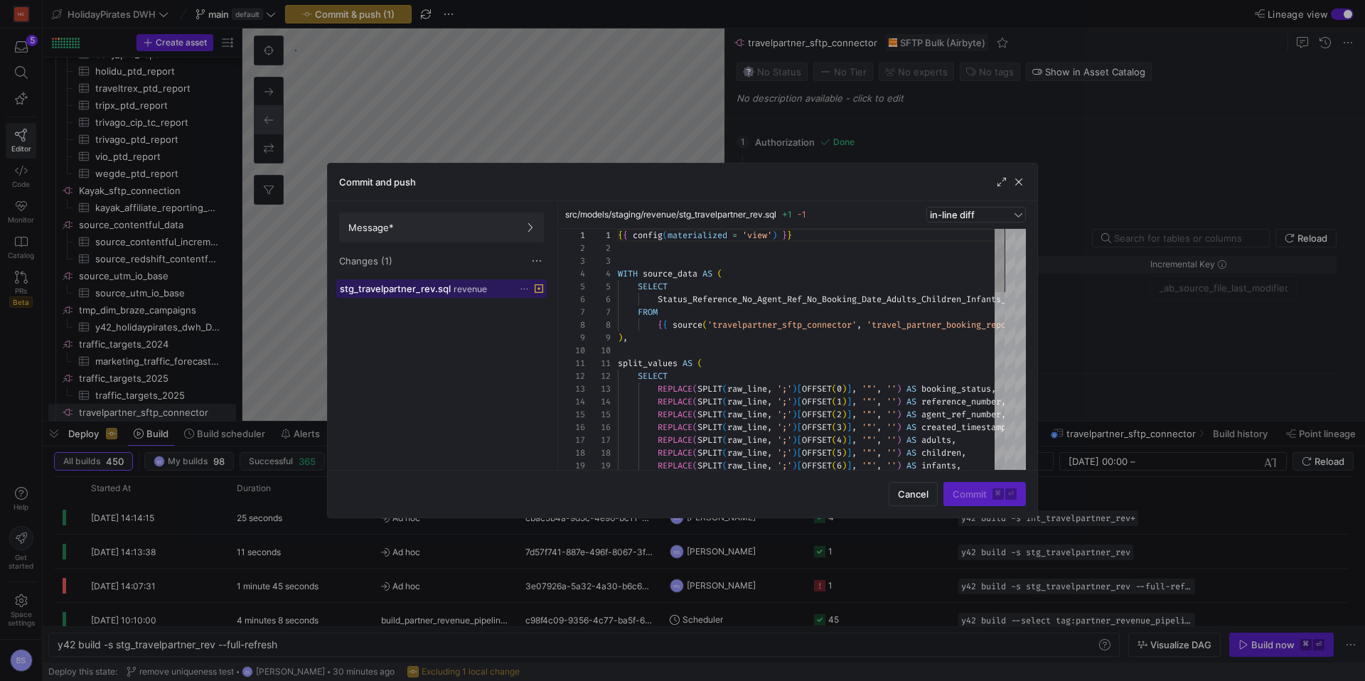
scroll to position [128, 0]
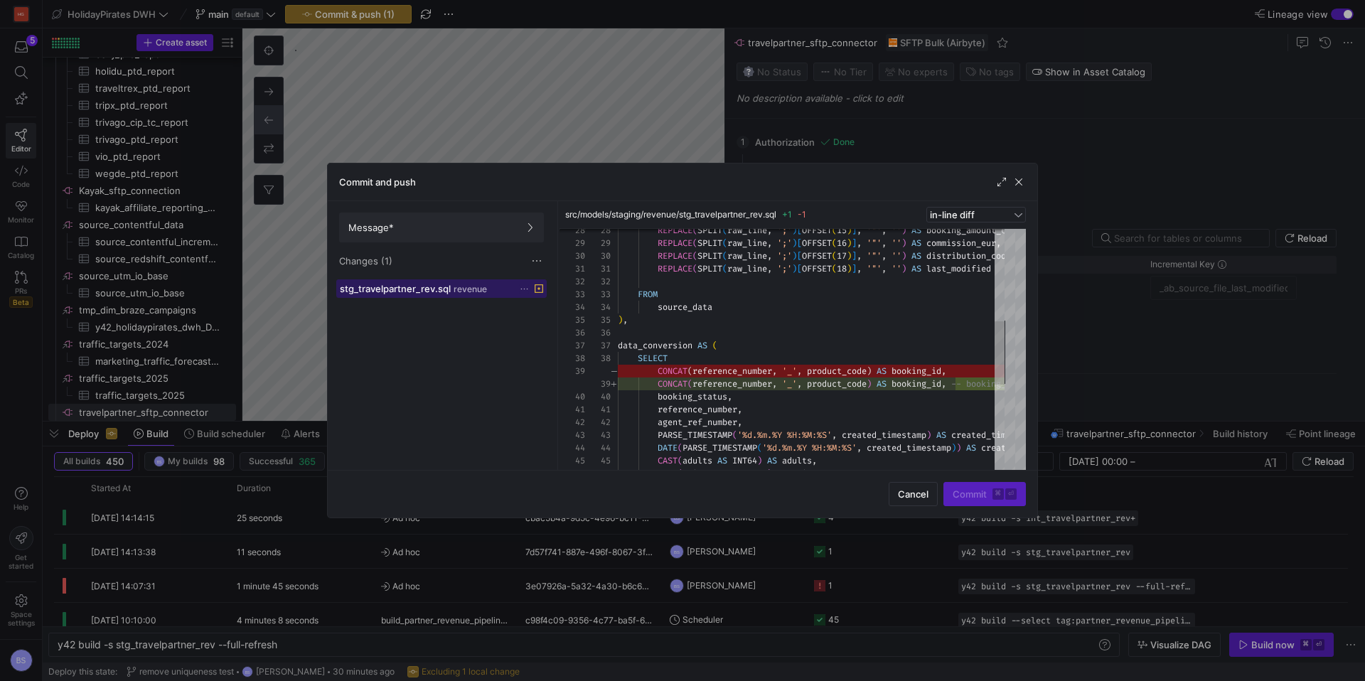
click at [441, 290] on span "stg_travelpartner_rev.sql" at bounding box center [395, 288] width 111 height 11
drag, startPoint x: 450, startPoint y: 234, endPoint x: 559, endPoint y: 247, distance: 110.2
click at [451, 234] on span at bounding box center [441, 227] width 203 height 28
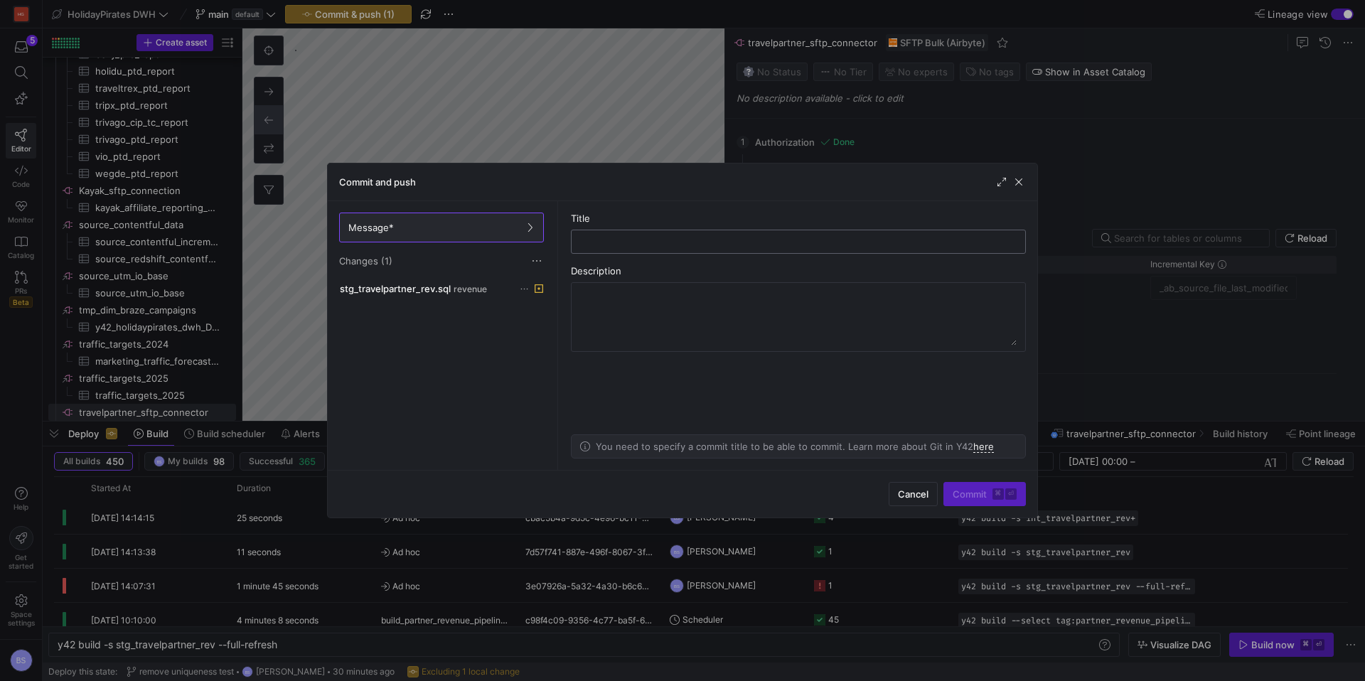
click at [672, 245] on input "text" at bounding box center [798, 241] width 431 height 11
type input "comment line"
click at [972, 488] on span "Commit ⌘ ⏎" at bounding box center [984, 493] width 64 height 11
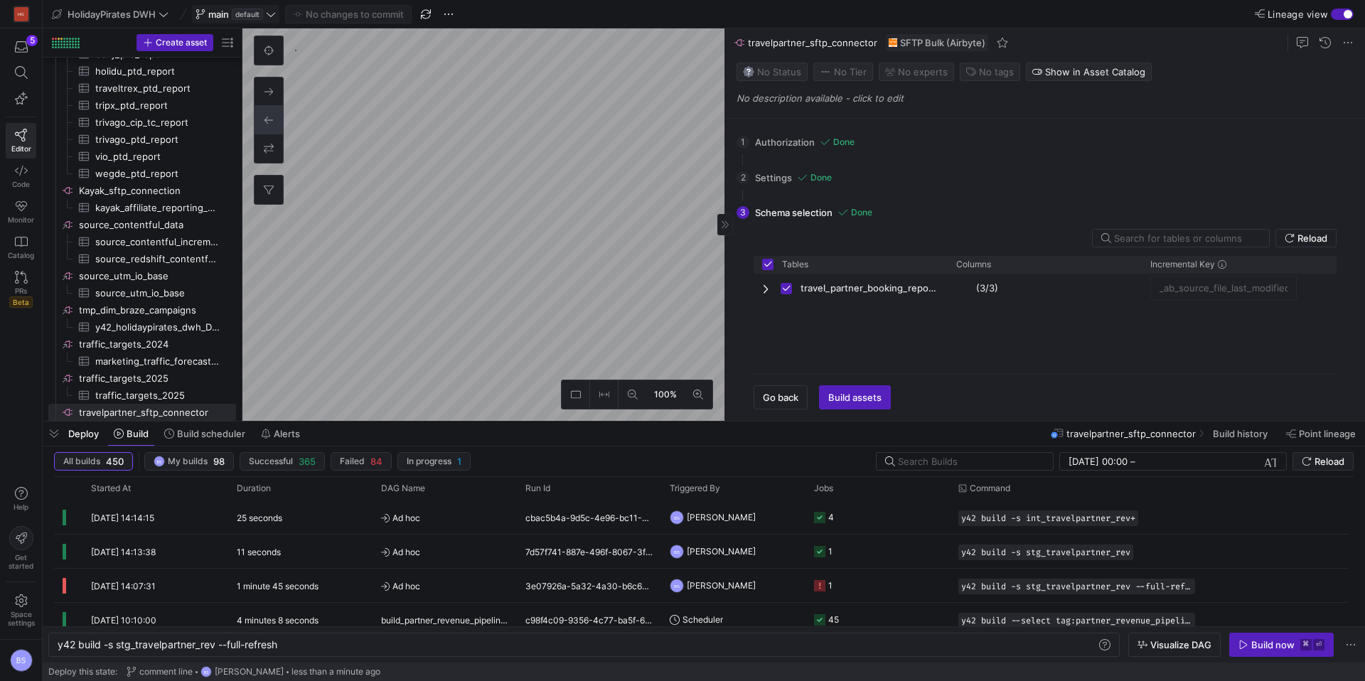
click at [220, 18] on span "main" at bounding box center [218, 14] width 21 height 11
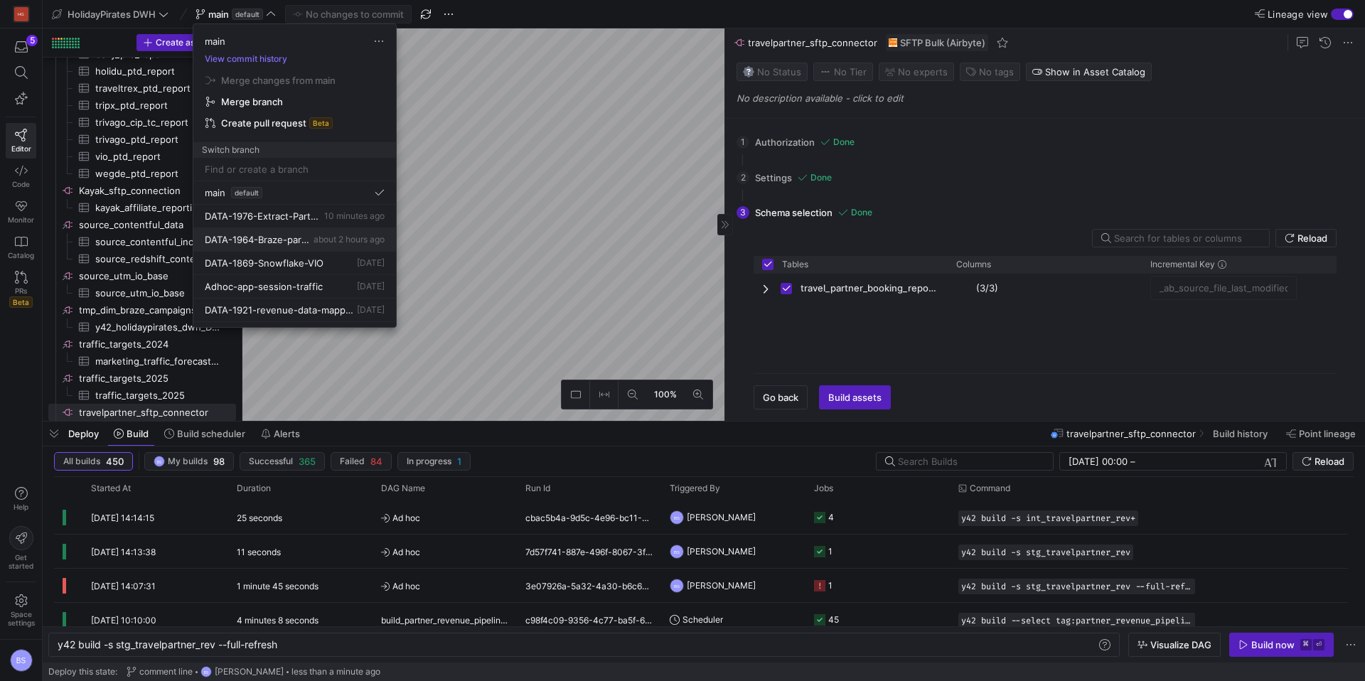
scroll to position [42, 0]
click at [284, 198] on span "DATA-1964-Braze-part_2" at bounding box center [258, 197] width 106 height 11
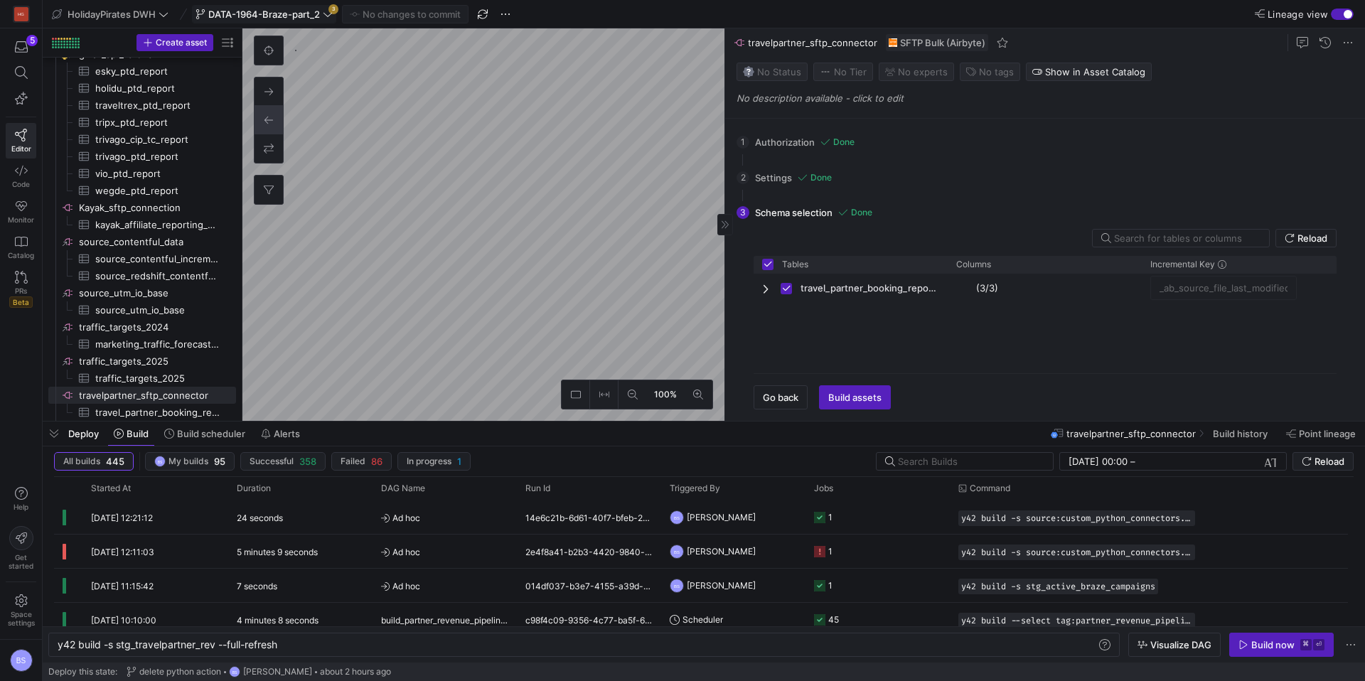
click at [323, 11] on icon at bounding box center [328, 14] width 10 height 10
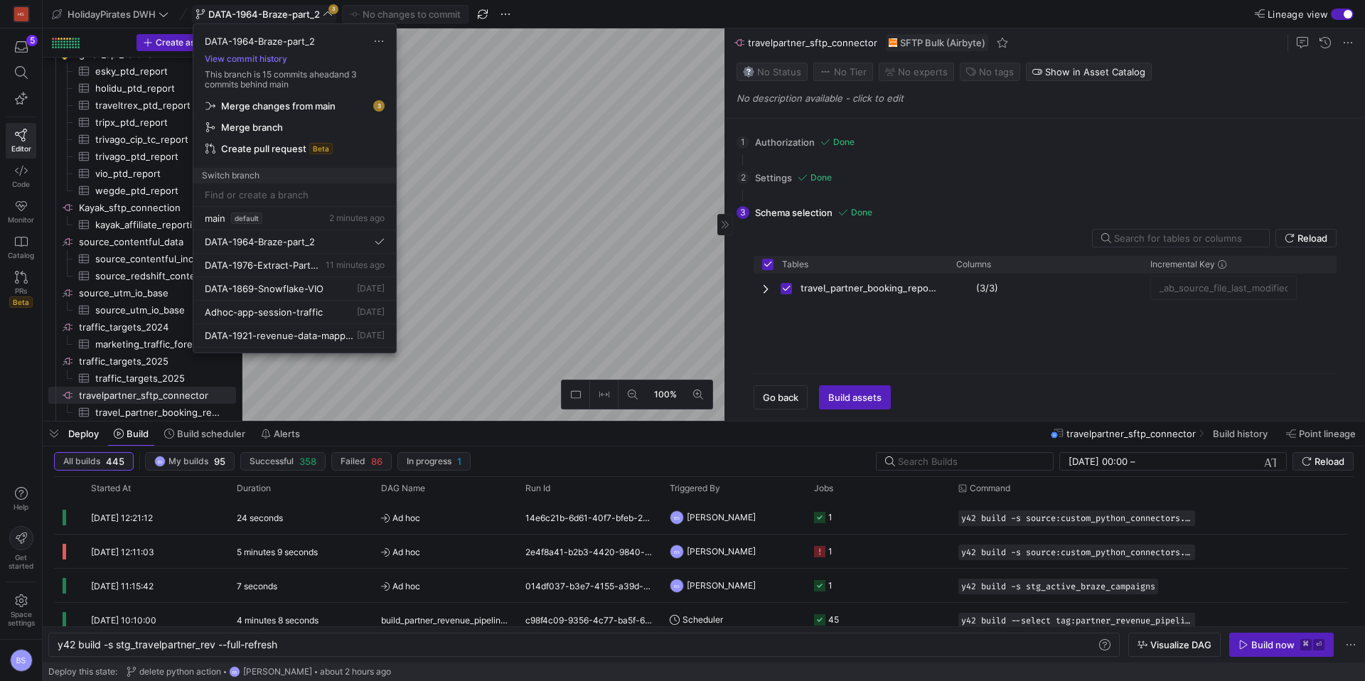
click at [294, 104] on span "Merge changes from main" at bounding box center [278, 105] width 114 height 11
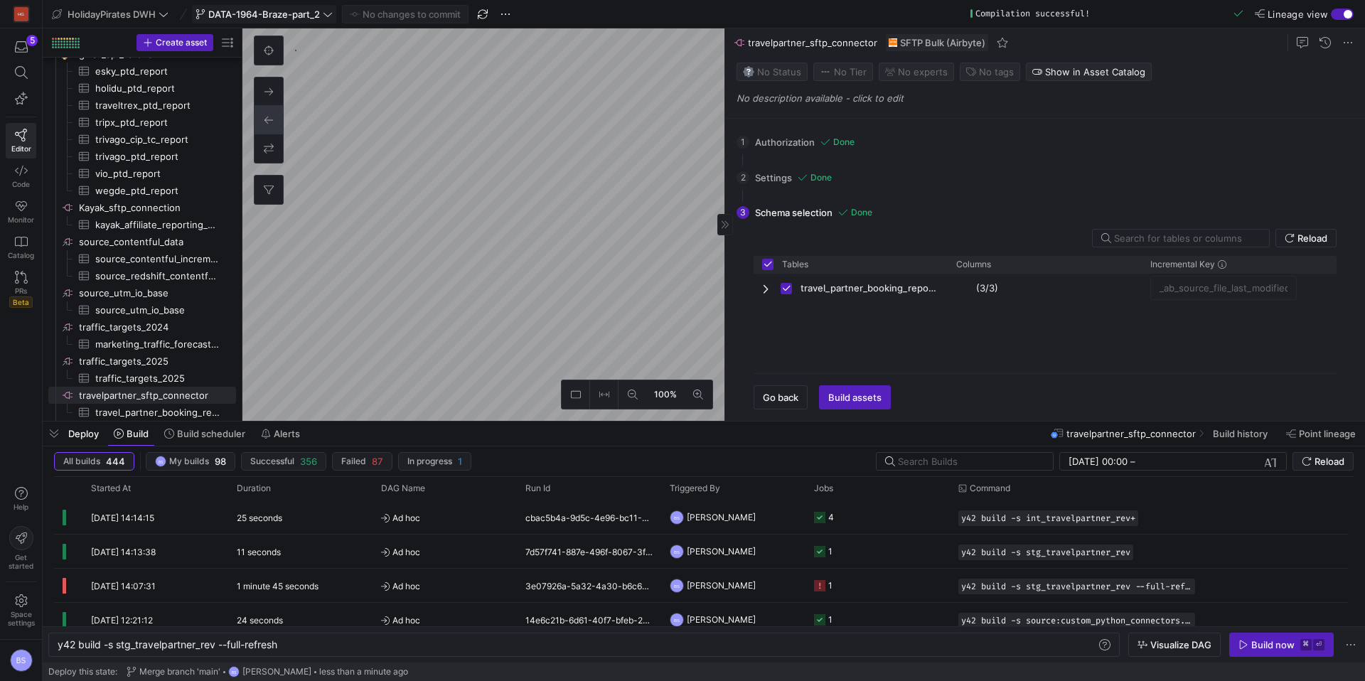
click at [325, 14] on icon at bounding box center [328, 14] width 10 height 10
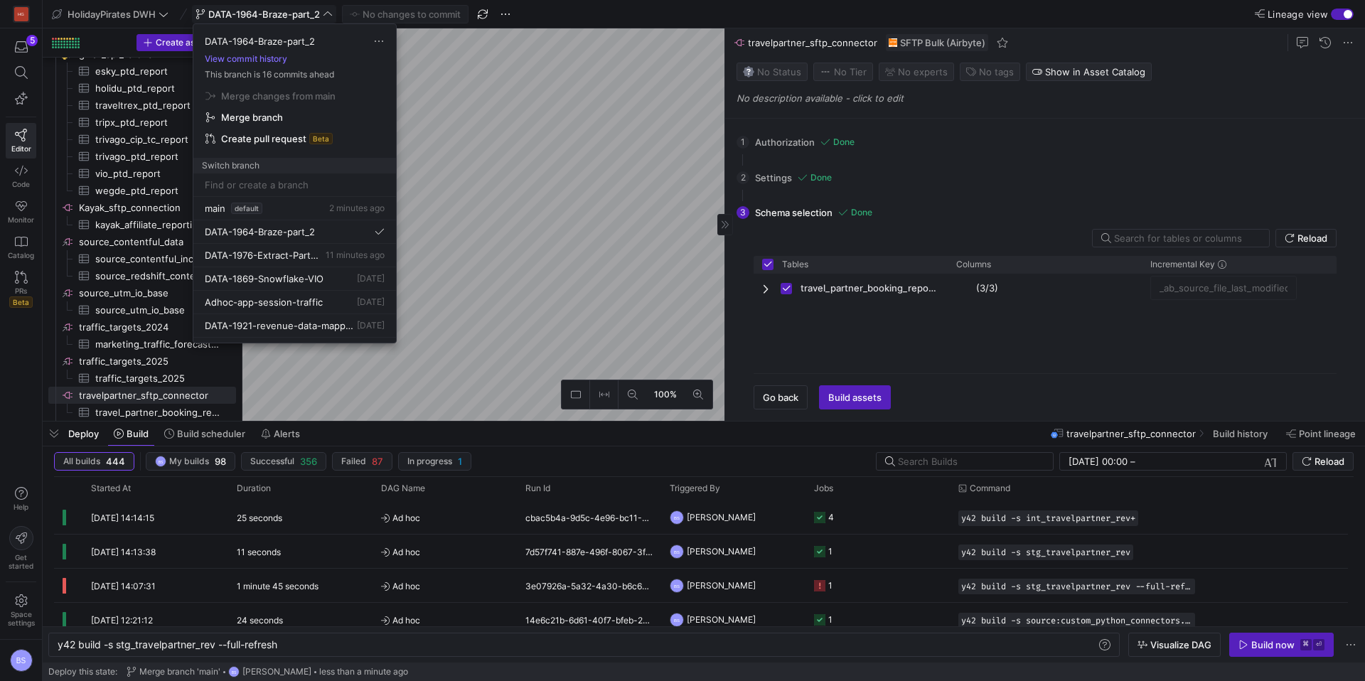
click at [267, 119] on span "Merge branch" at bounding box center [252, 117] width 62 height 11
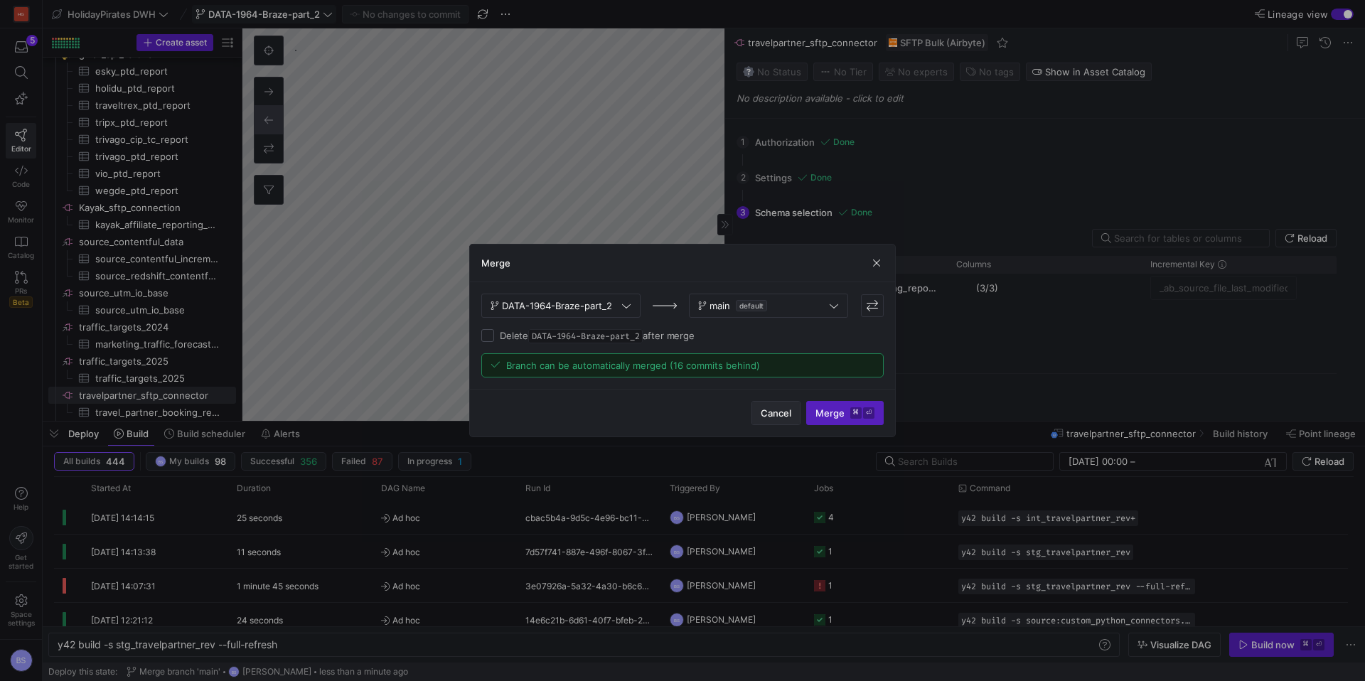
click at [765, 414] on span "Cancel" at bounding box center [775, 412] width 31 height 11
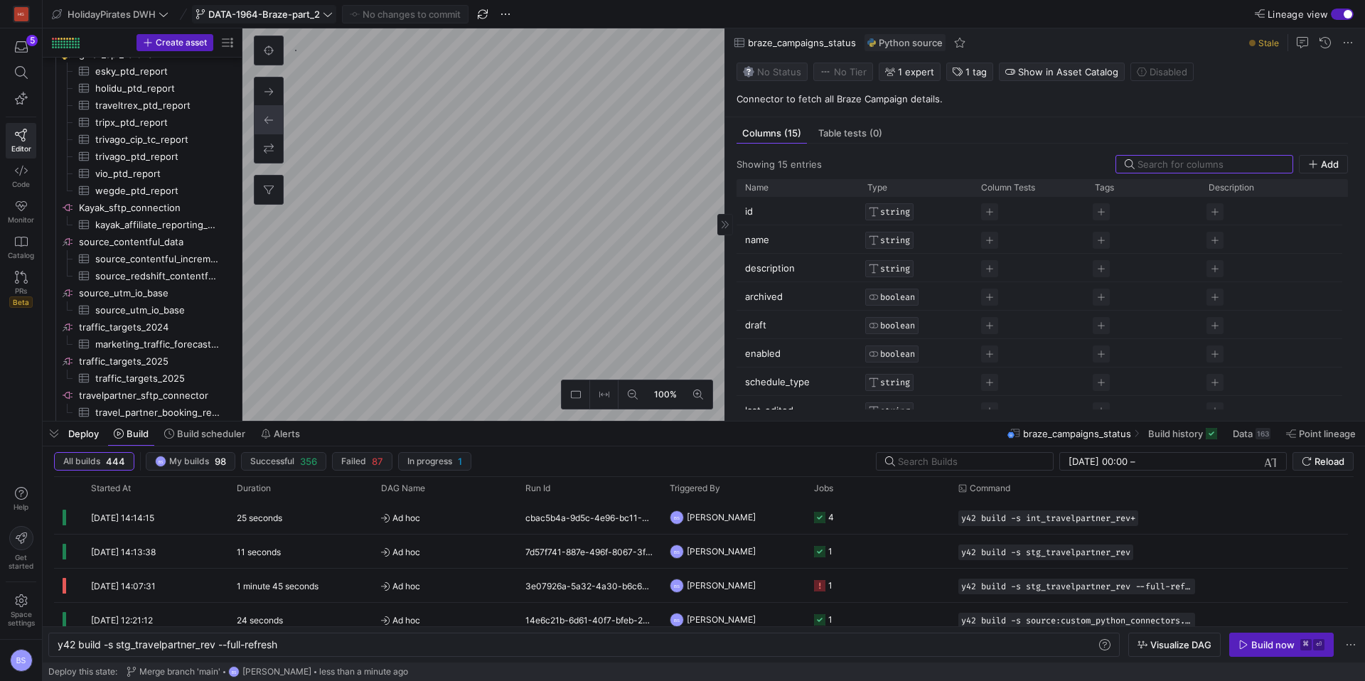
scroll to position [1893, 0]
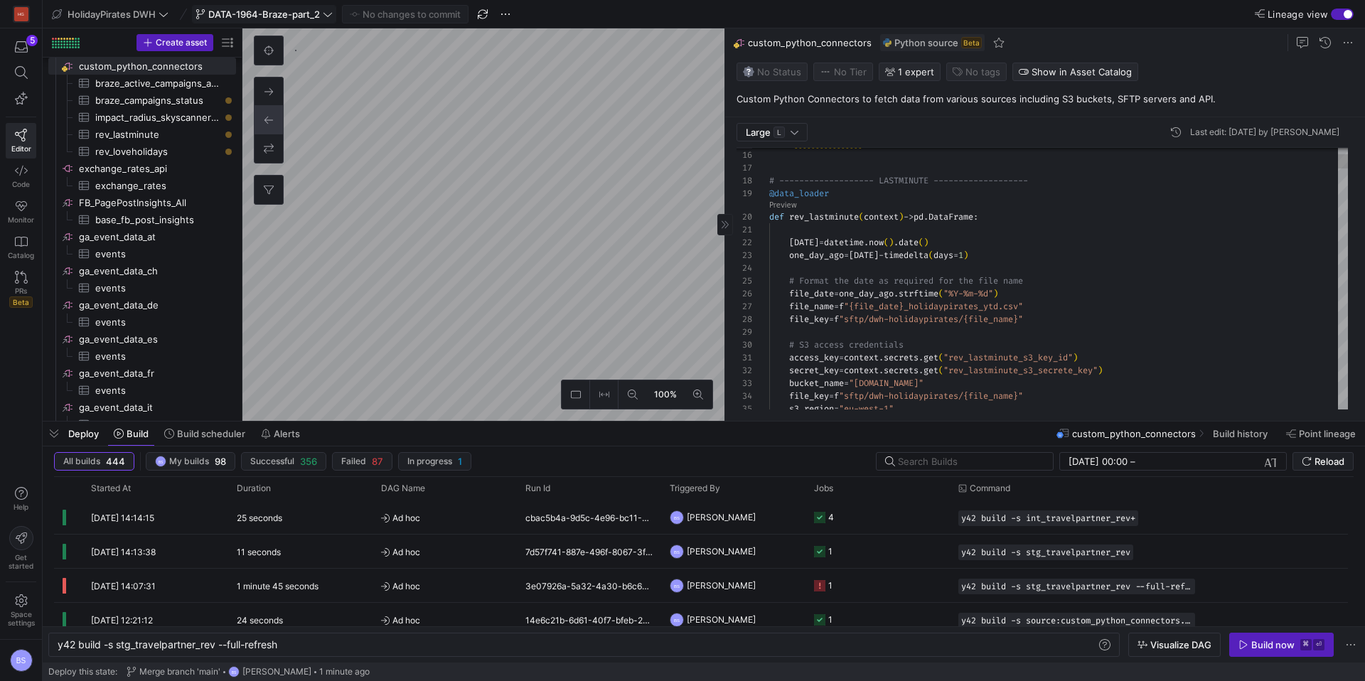
scroll to position [115, 0]
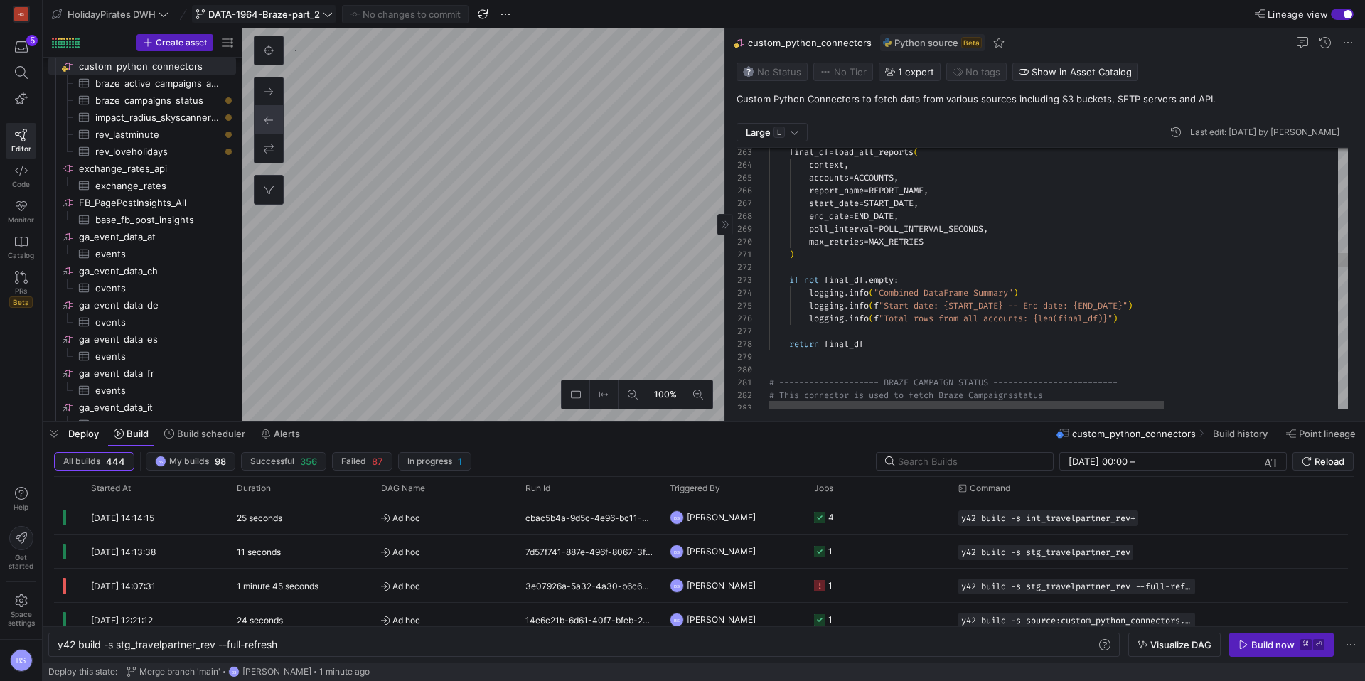
type textarea ") if not final_df.empty: logging.info("Combined DataFrame Summary") logging.inf…"
drag, startPoint x: 871, startPoint y: 296, endPoint x: 811, endPoint y: 295, distance: 59.7
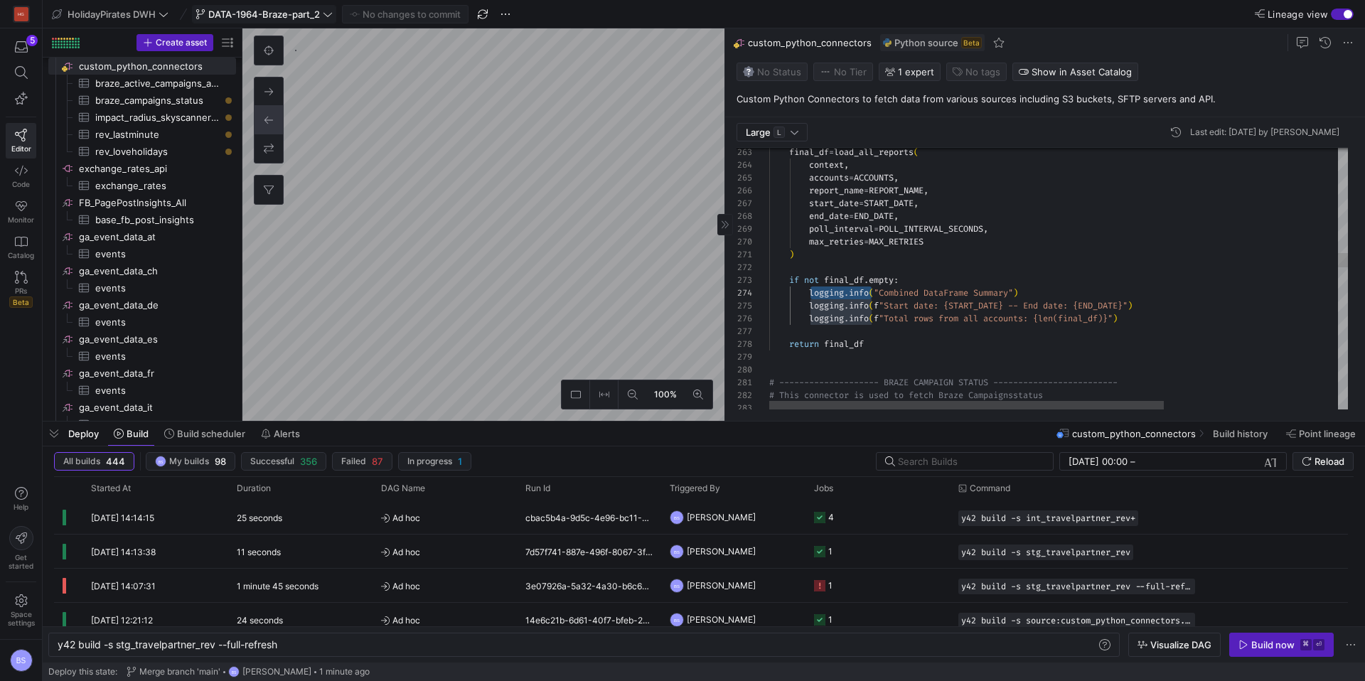
scroll to position [13, 21]
type textarea "p"
type textarea "Fetches a list of campaigns from Braze that were edited in the last N days. """…"
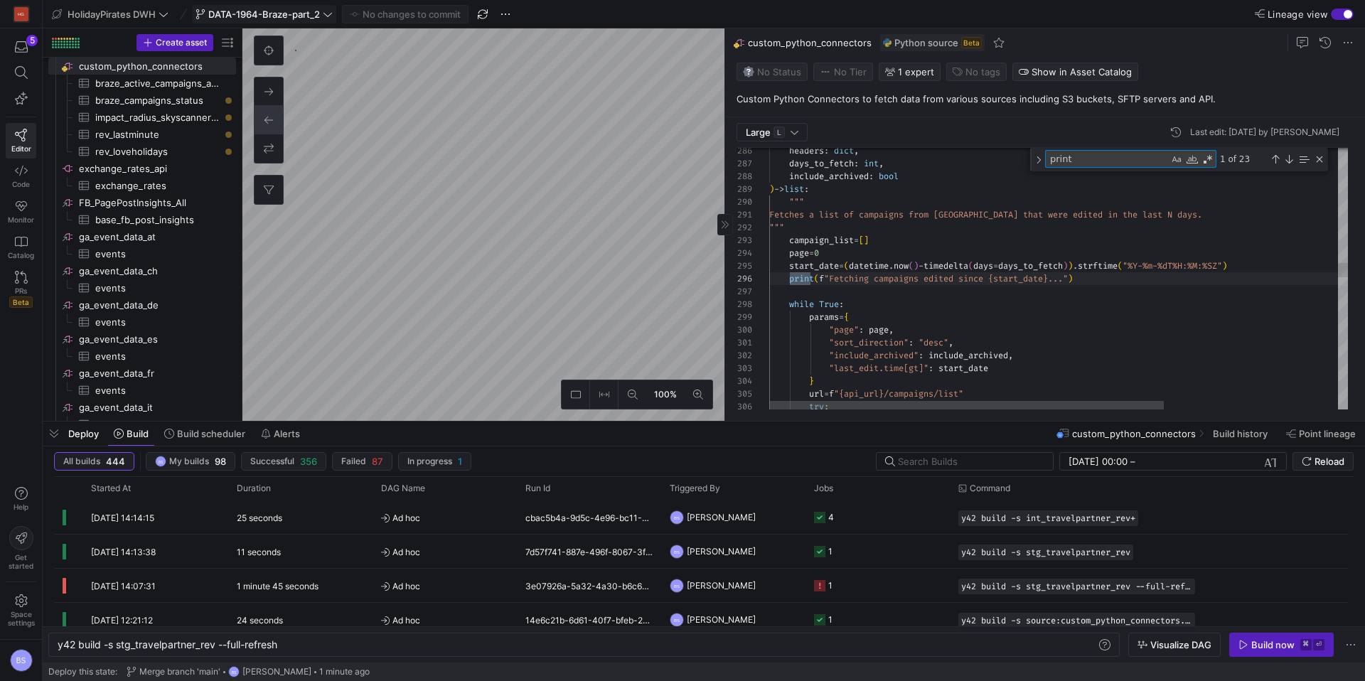
scroll to position [128, 46]
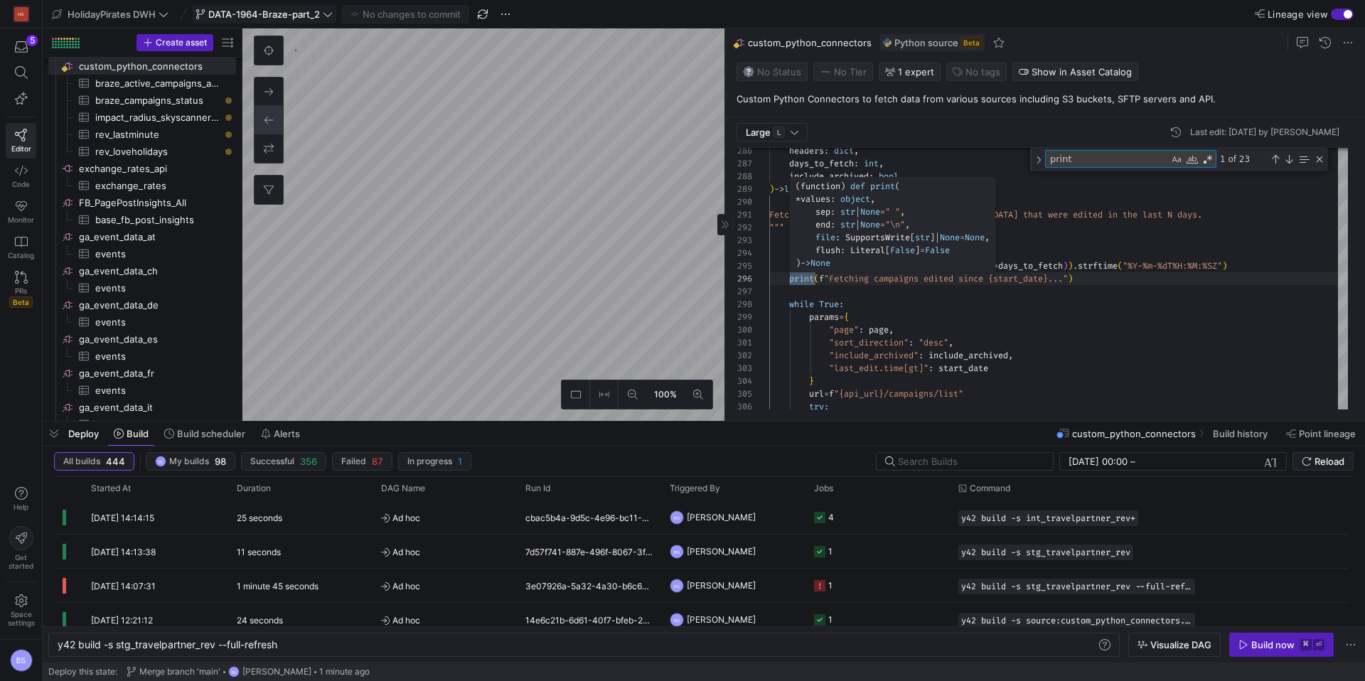
type textarea "print"
click at [792, 280] on div "headers : dict , days_to_fetch : int , include_archived : bool ) -> list : """ …" at bounding box center [1186, 560] width 834 height 8259
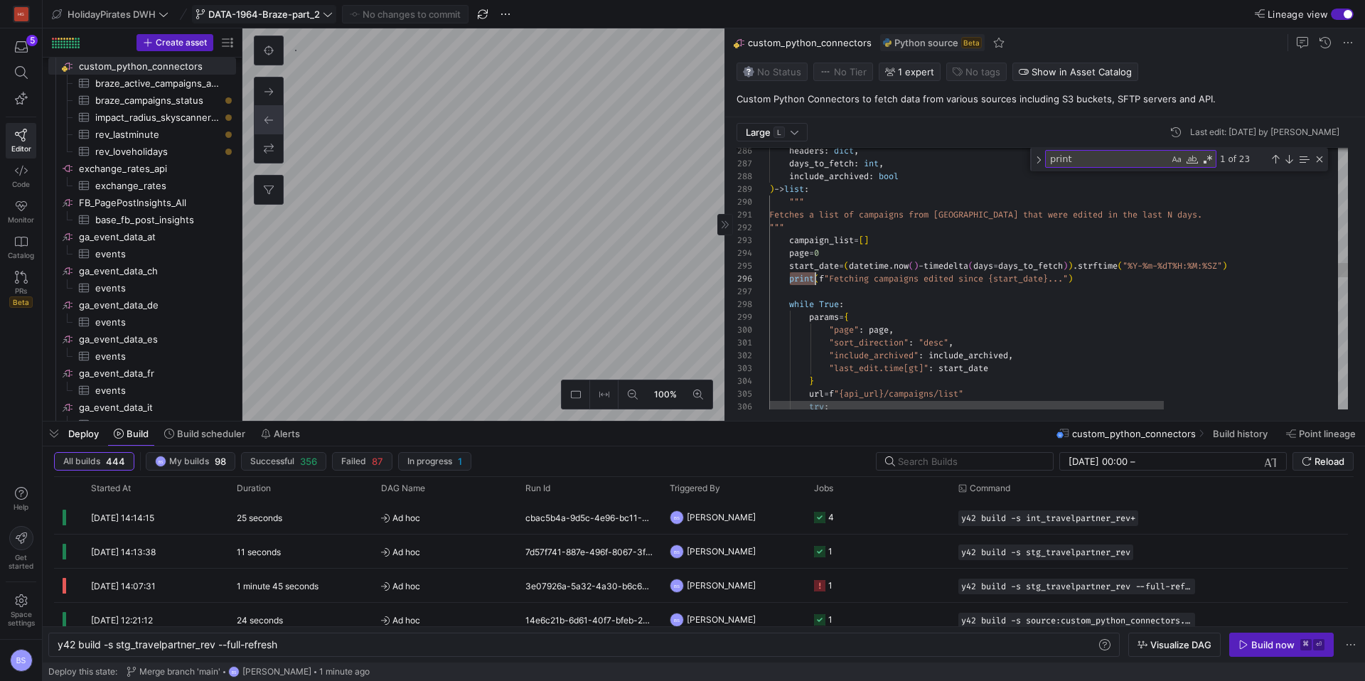
click at [792, 280] on div "headers : dict , days_to_fetch : int , include_archived : bool ) -> list : """ …" at bounding box center [1186, 560] width 834 height 8259
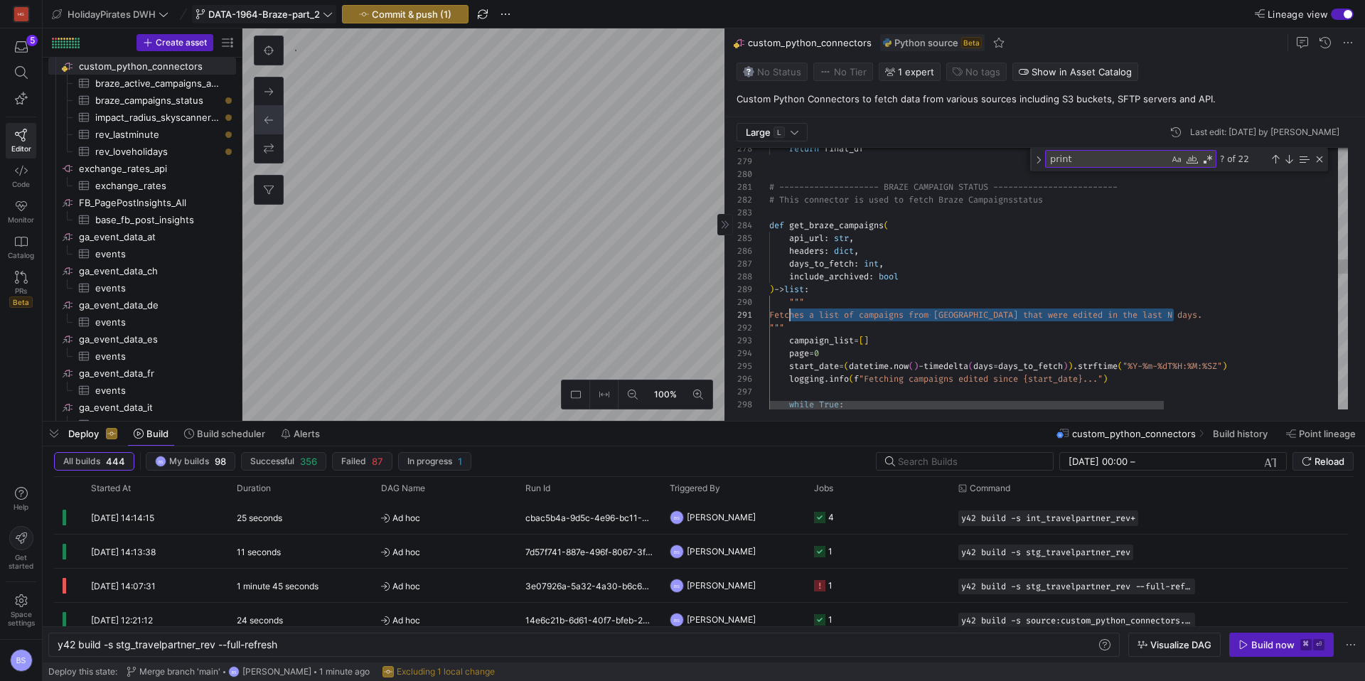
scroll to position [0, 21]
drag, startPoint x: 1012, startPoint y: 306, endPoint x: 822, endPoint y: 321, distance: 190.3
click at [790, 318] on div "Fetches a list of campaigns from Braze that we re edited in the last N days." at bounding box center [1186, 314] width 834 height 13
click at [1064, 203] on div "headers : dict , days_to_fetch : int , include_archived : bool ) -> list : """ …" at bounding box center [1186, 661] width 834 height 8259
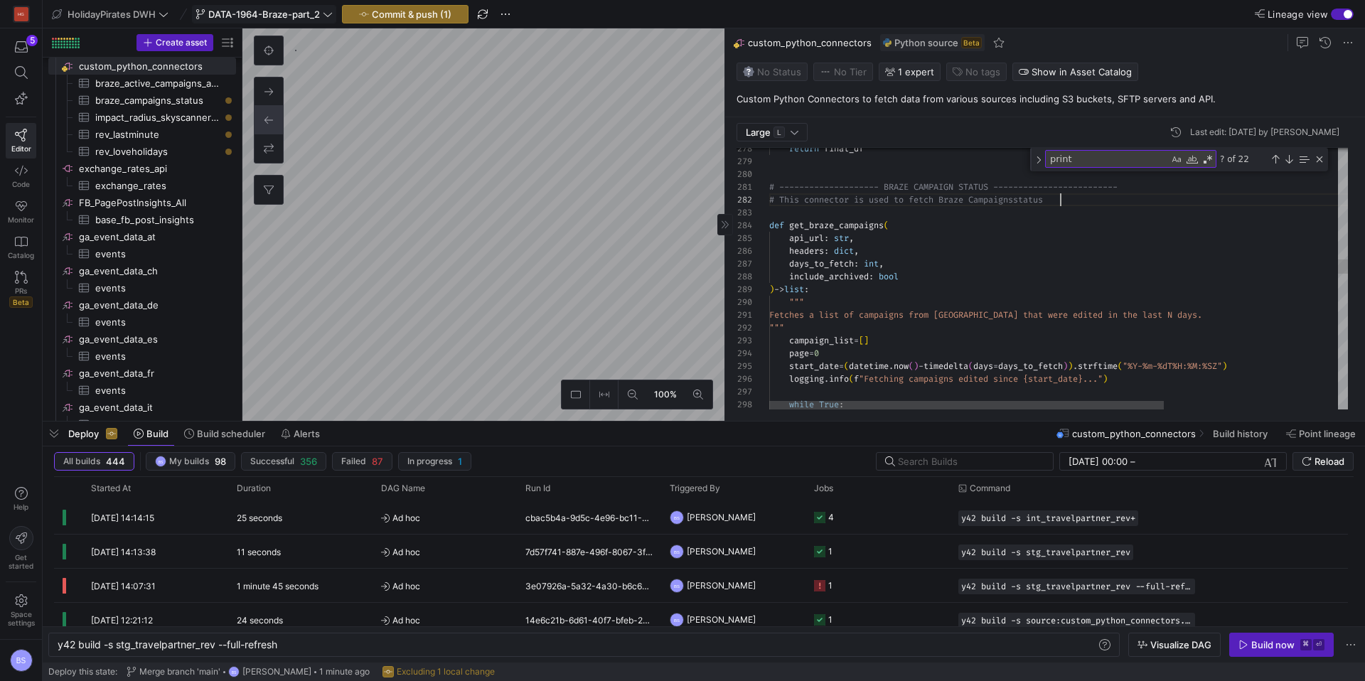
click at [959, 200] on div "headers : dict , days_to_fetch : int , include_archived : bool ) -> list : """ …" at bounding box center [1186, 661] width 834 height 8259
click at [1065, 203] on div "headers : dict , days_to_fetch : int , include_archived : bool ) -> list : """ …" at bounding box center [1186, 661] width 834 height 8259
click at [951, 202] on div "headers : dict , days_to_fetch : int , include_archived : bool ) -> list : """ …" at bounding box center [1186, 661] width 834 height 8259
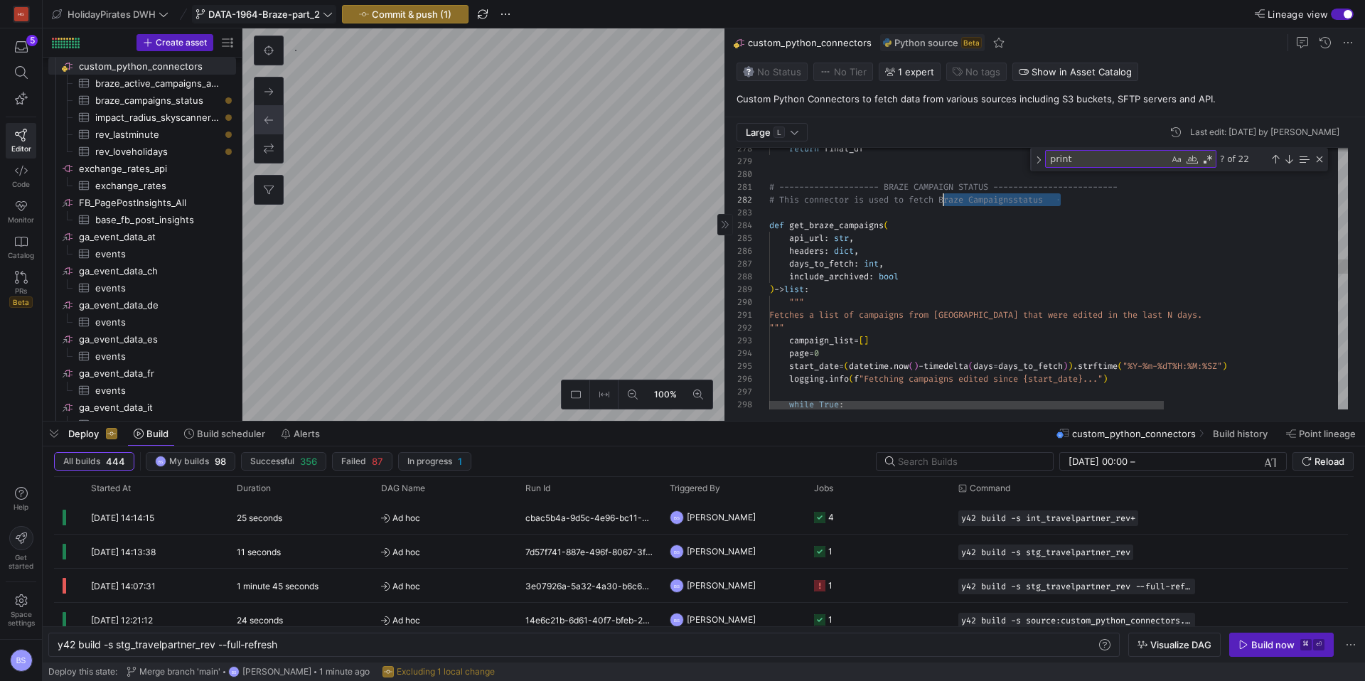
scroll to position [13, 174]
drag, startPoint x: 1058, startPoint y: 202, endPoint x: 941, endPoint y: 203, distance: 117.3
click at [941, 203] on div "headers : dict , days_to_fetch : int , include_archived : bool ) -> list : """ …" at bounding box center [1186, 661] width 834 height 8259
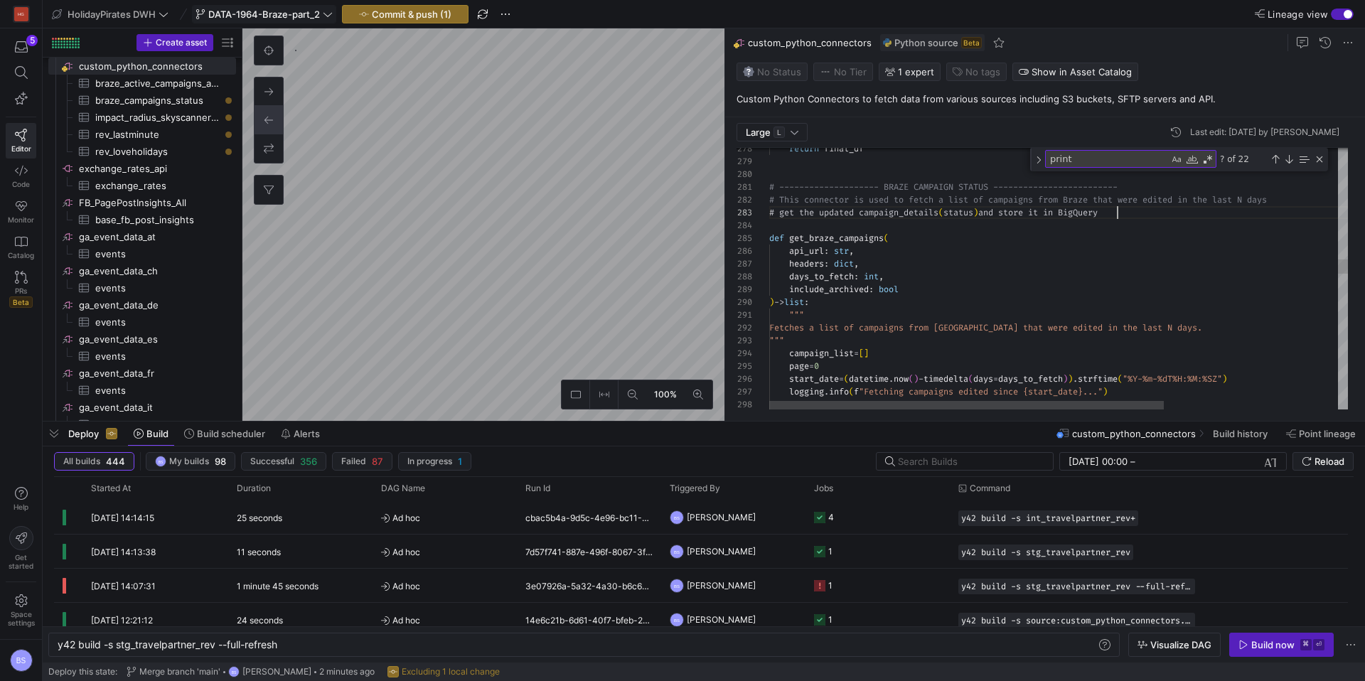
scroll to position [26, 348]
click at [1048, 211] on div "headers : dict , days_to_fetch : int , include_archived : bool ) -> list : """ …" at bounding box center [1186, 667] width 834 height 8271
click at [1090, 242] on div "headers : dict , days_to_fetch : int , include_archived : bool ) -> list : """ …" at bounding box center [1186, 667] width 834 height 8271
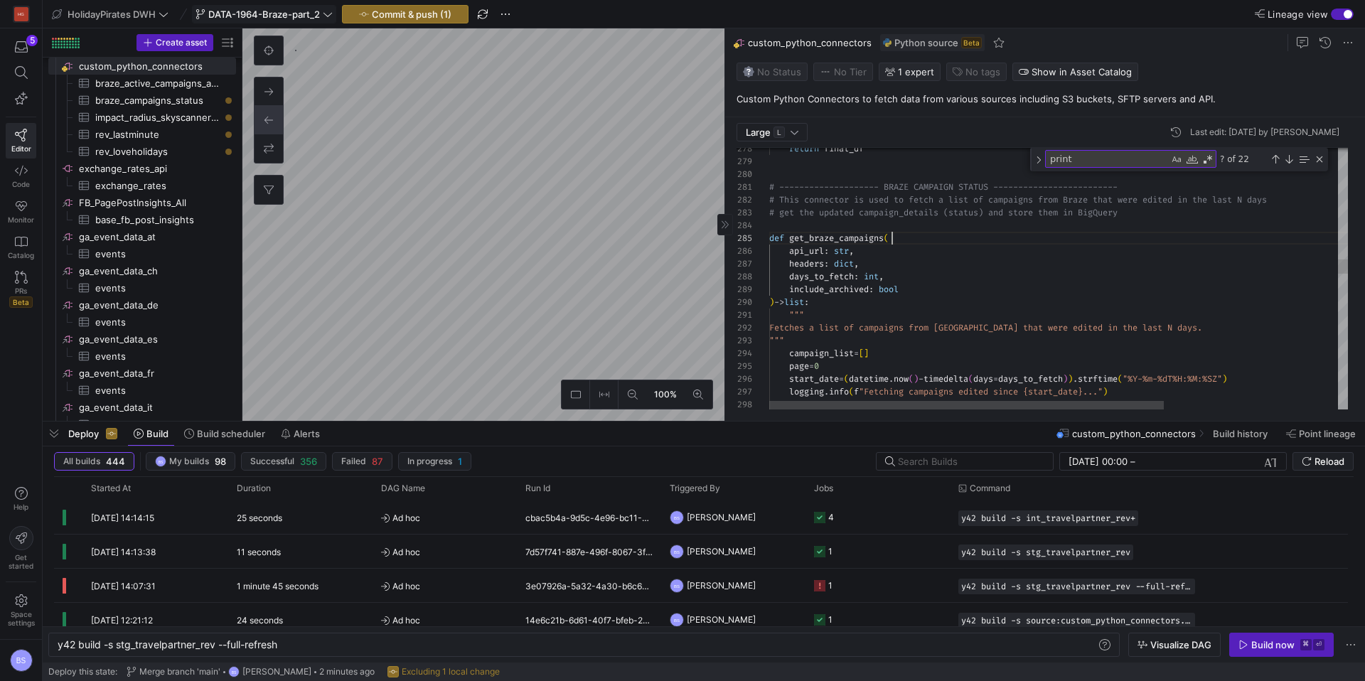
scroll to position [51, 123]
click at [784, 211] on div "headers : dict , days_to_fetch : int , include_archived : bool ) -> list : """ …" at bounding box center [1186, 667] width 834 height 8271
click at [1014, 306] on div "headers : dict , days_to_fetch : int , include_archived : bool ) -> list : """ …" at bounding box center [1186, 667] width 834 height 8271
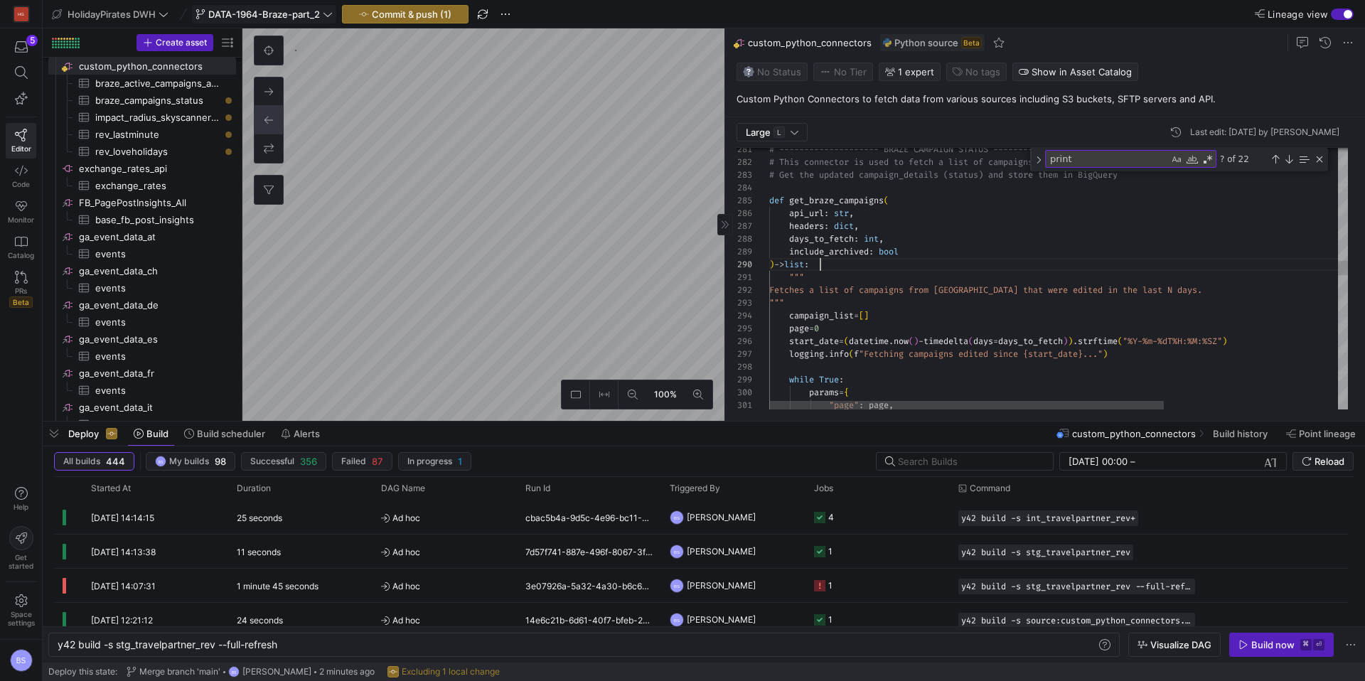
click at [837, 306] on div "headers : dict , days_to_fetch : int , include_archived : bool ) -> list : """ …" at bounding box center [1186, 629] width 834 height 8271
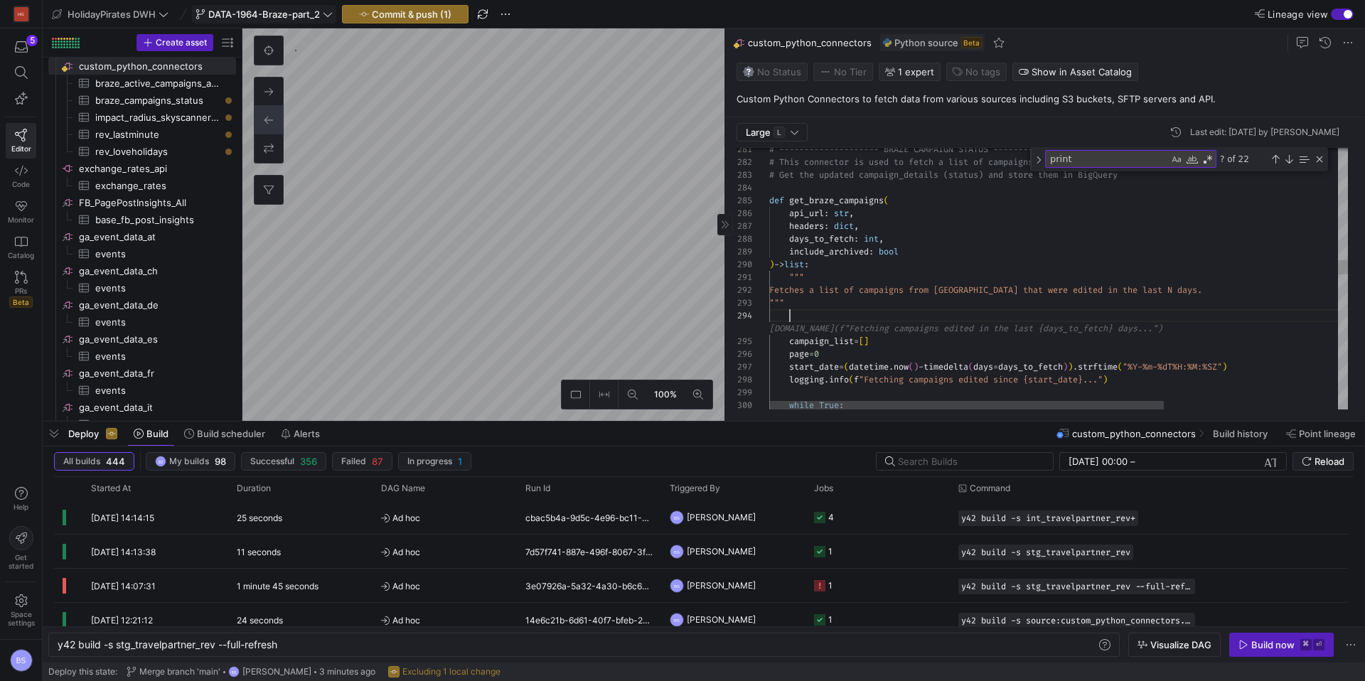
click at [790, 216] on div "headers : dict , days_to_fetch : int , include_archived : bool ) -> list : """ …" at bounding box center [1186, 642] width 834 height 8297
click at [846, 269] on div "headers : dict , days_to_fetch : int , include_archived : bool ) -> list : """ …" at bounding box center [1186, 636] width 834 height 8284
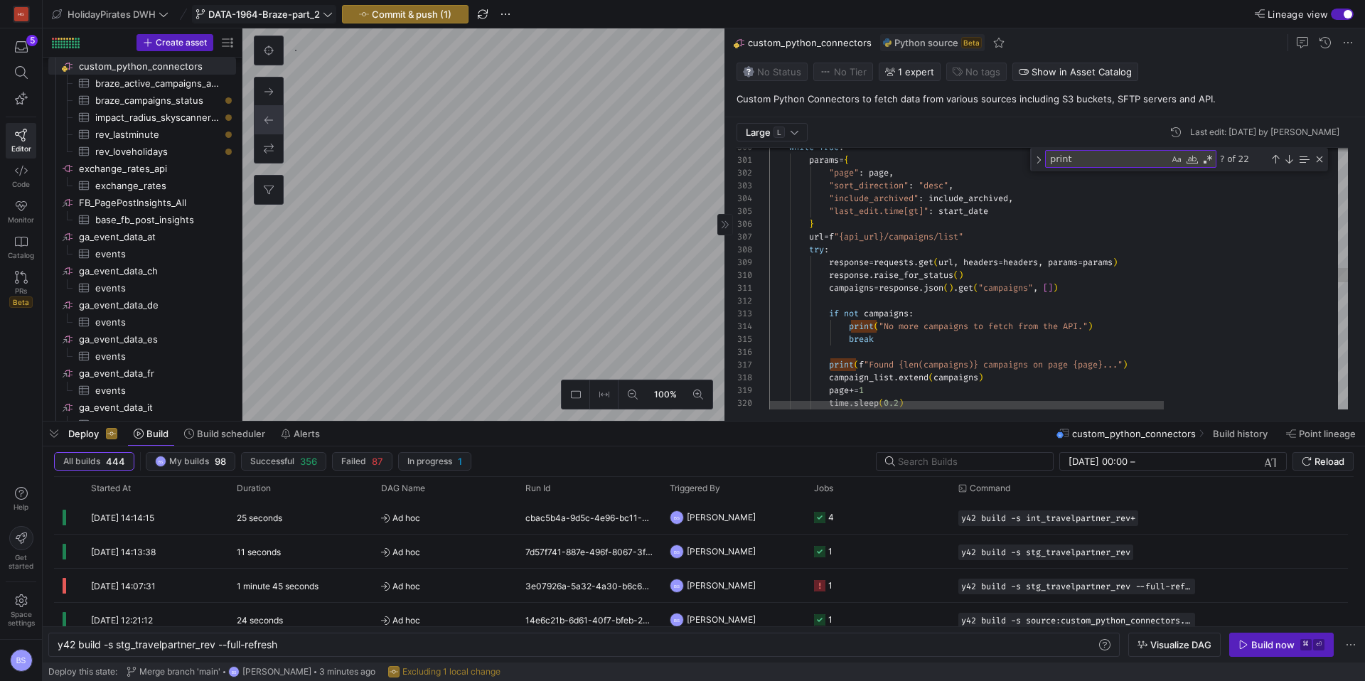
click at [857, 330] on div "while True : params = { "page" : page , "sort_direction" : "desc" , "include_ar…" at bounding box center [1186, 391] width 834 height 8284
drag, startPoint x: 893, startPoint y: 327, endPoint x: 913, endPoint y: 327, distance: 19.9
click at [913, 327] on div "while True : params = { "page" : page , "sort_direction" : "desc" , "include_ar…" at bounding box center [1186, 391] width 834 height 8284
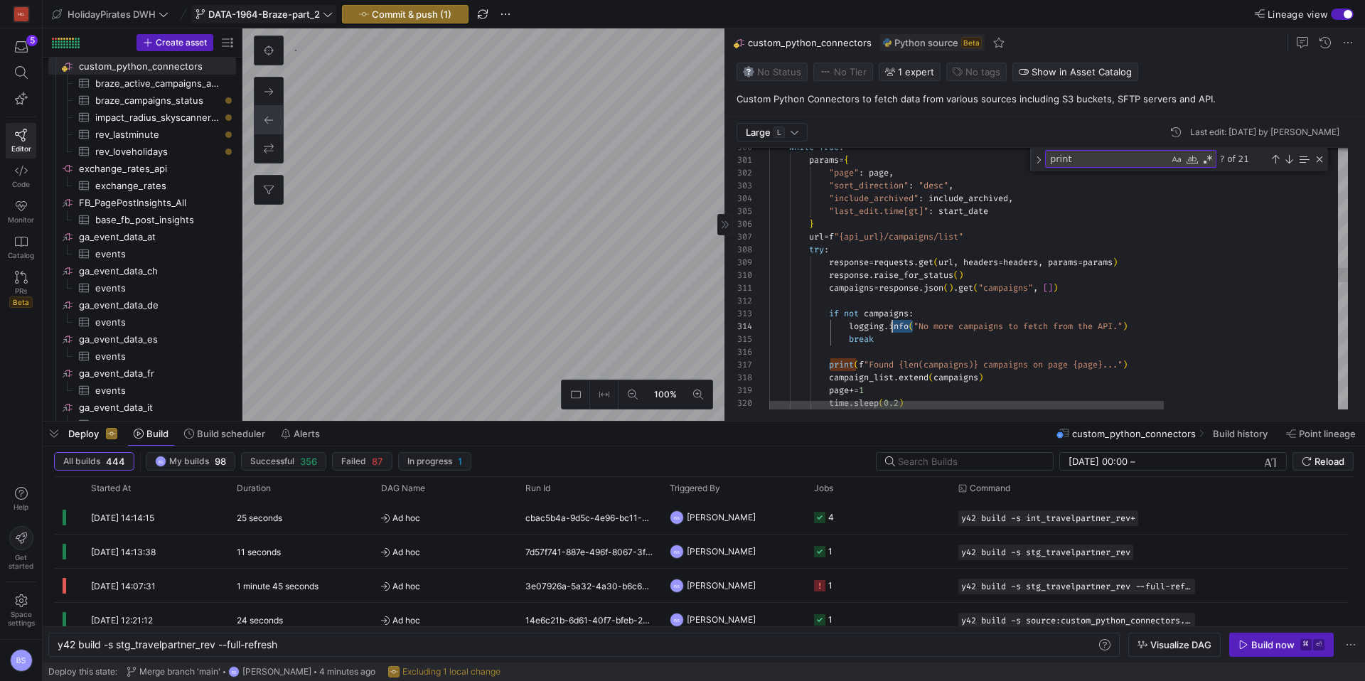
drag, startPoint x: 912, startPoint y: 328, endPoint x: 893, endPoint y: 327, distance: 19.2
click at [893, 327] on div "while True : params = { "page" : page , "sort_direction" : "desc" , "include_ar…" at bounding box center [1186, 391] width 834 height 8284
click at [839, 365] on div "while True : params = { "page" : page , "sort_direction" : "desc" , "include_ar…" at bounding box center [1186, 391] width 834 height 8284
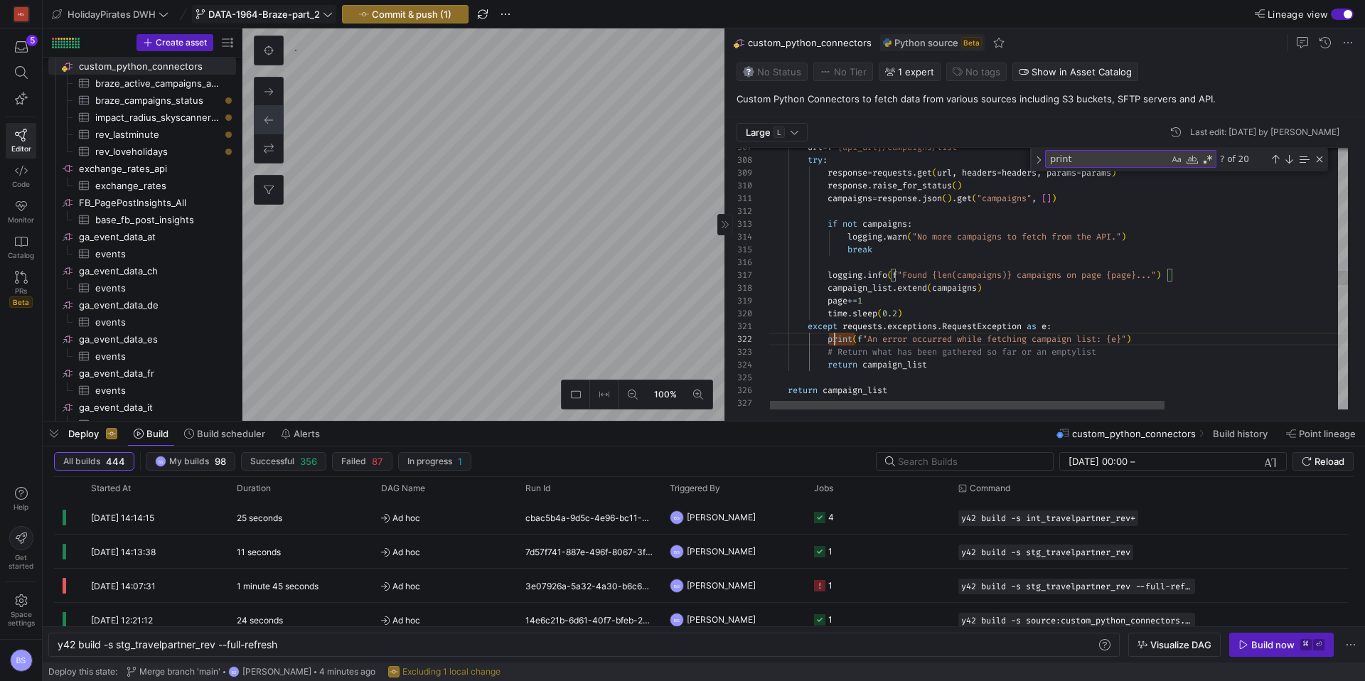
click at [832, 340] on div "url = f "{api_url}/campaigns/list" try : response = requests . get ( url , head…" at bounding box center [1185, 301] width 834 height 8284
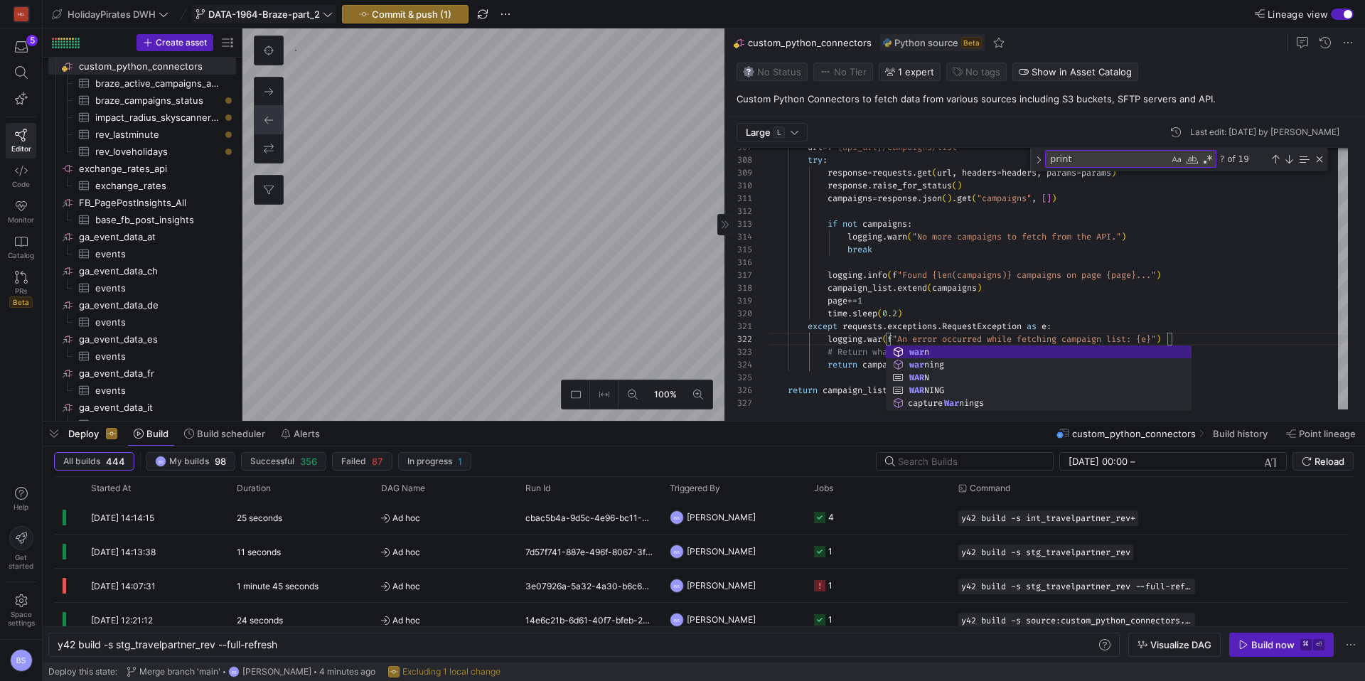
scroll to position [13, 138]
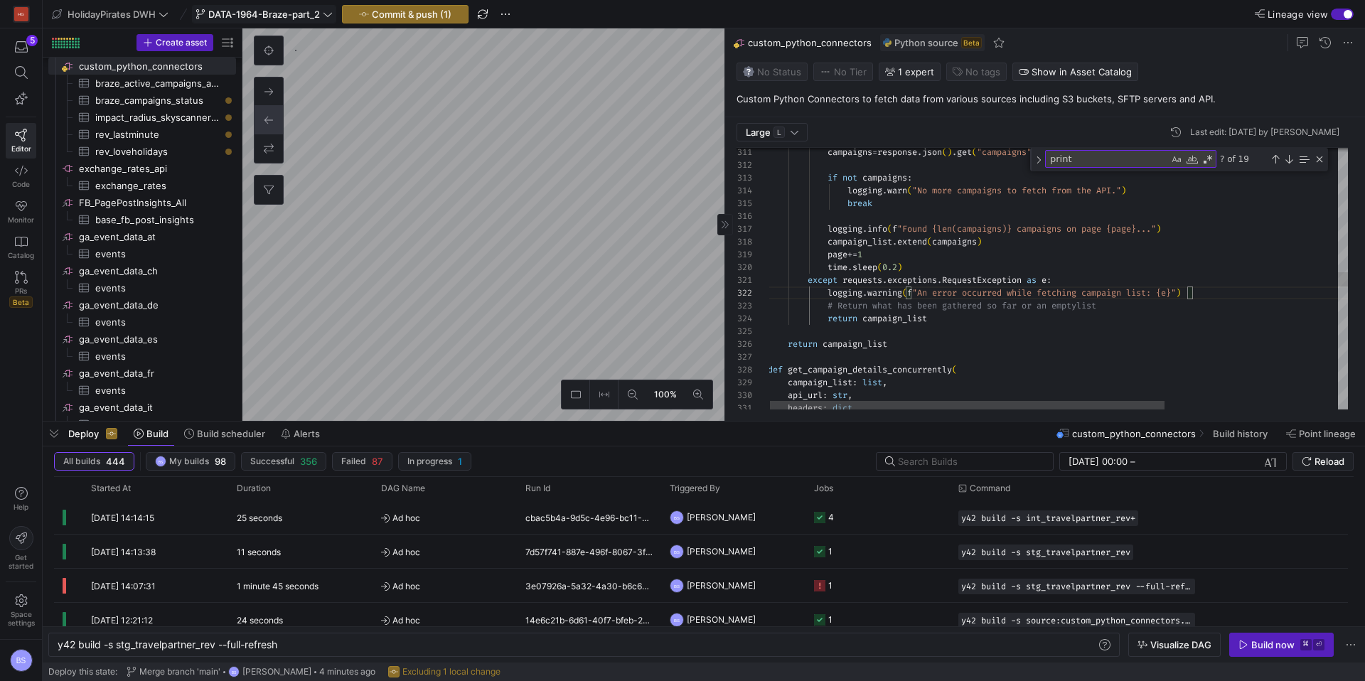
click at [910, 193] on div "campaigns = response . json ( ) . get ( "campaigns" , [ ] ) if not campaigns : …" at bounding box center [1185, 255] width 834 height 8284
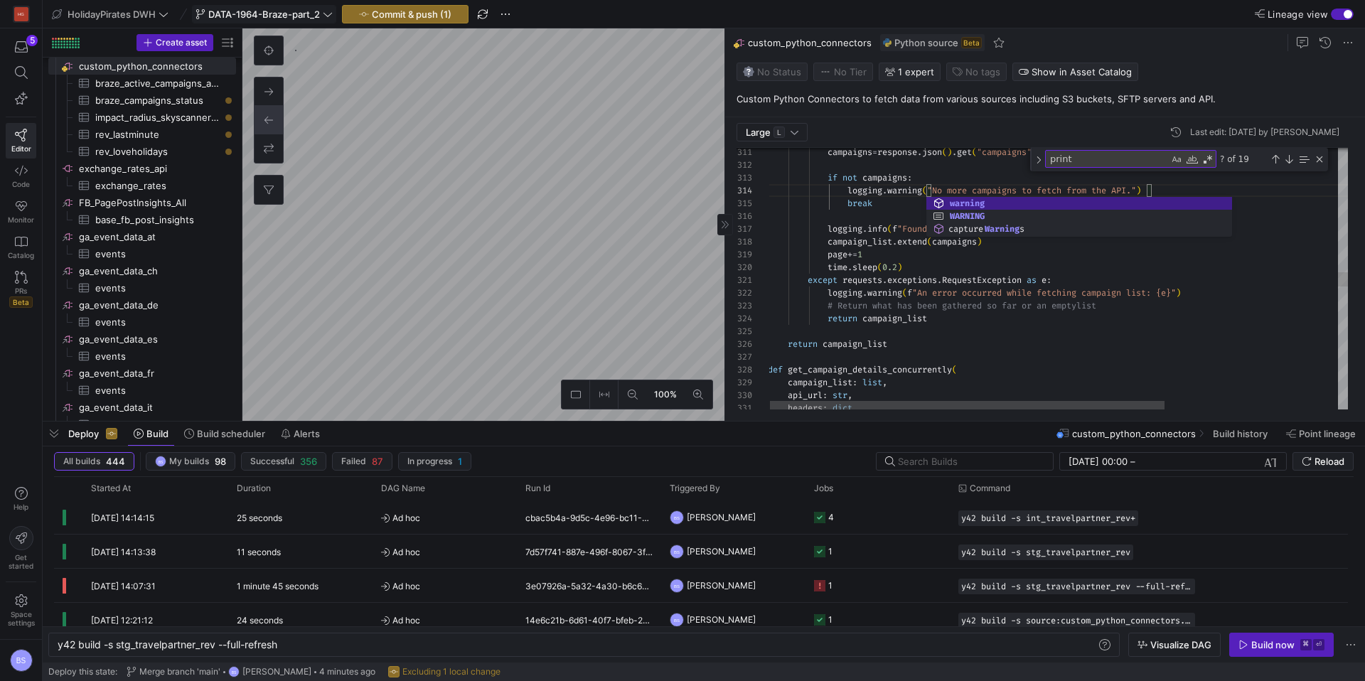
click at [878, 229] on div "campaigns = response . json ( ) . get ( "campaigns" , [ ] ) if not campaigns : …" at bounding box center [1185, 255] width 834 height 8284
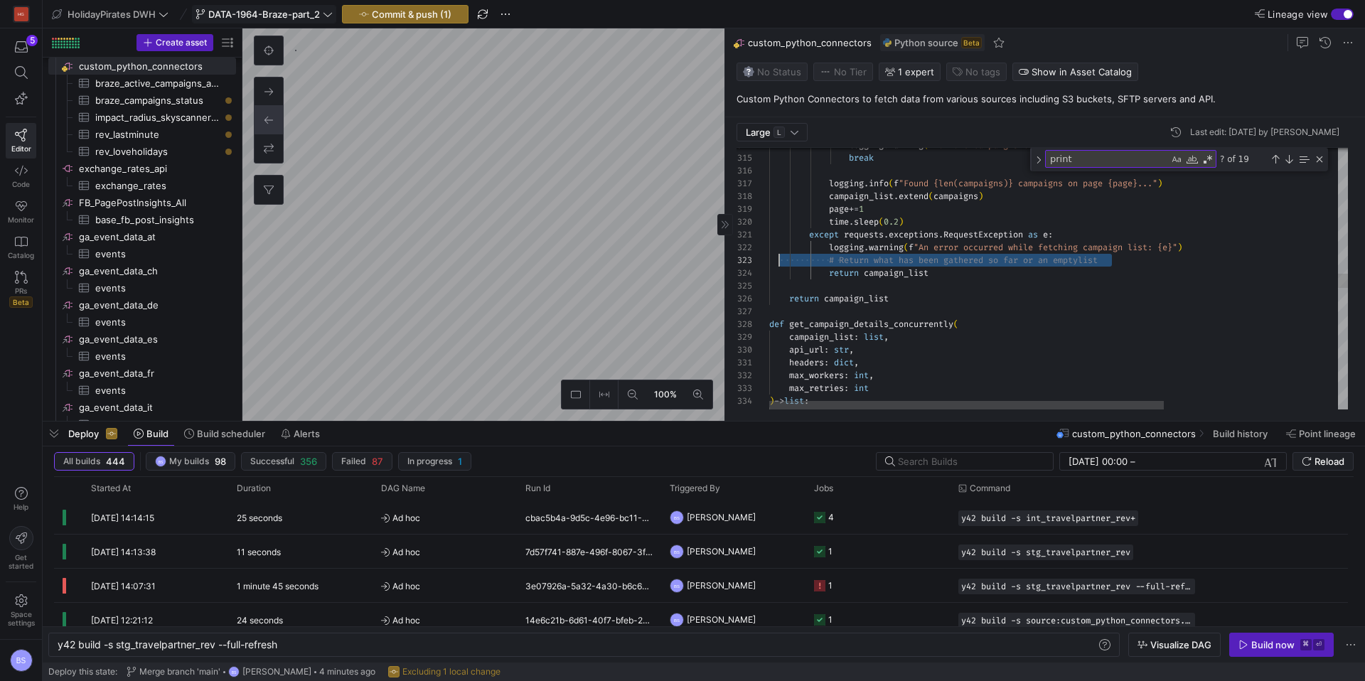
scroll to position [26, 0]
drag, startPoint x: 1126, startPoint y: 264, endPoint x: 758, endPoint y: 257, distance: 367.5
click at [769, 257] on div "logging . warning ( "No more campaigns to fetch from the API." ) break logging …" at bounding box center [1186, 210] width 834 height 8284
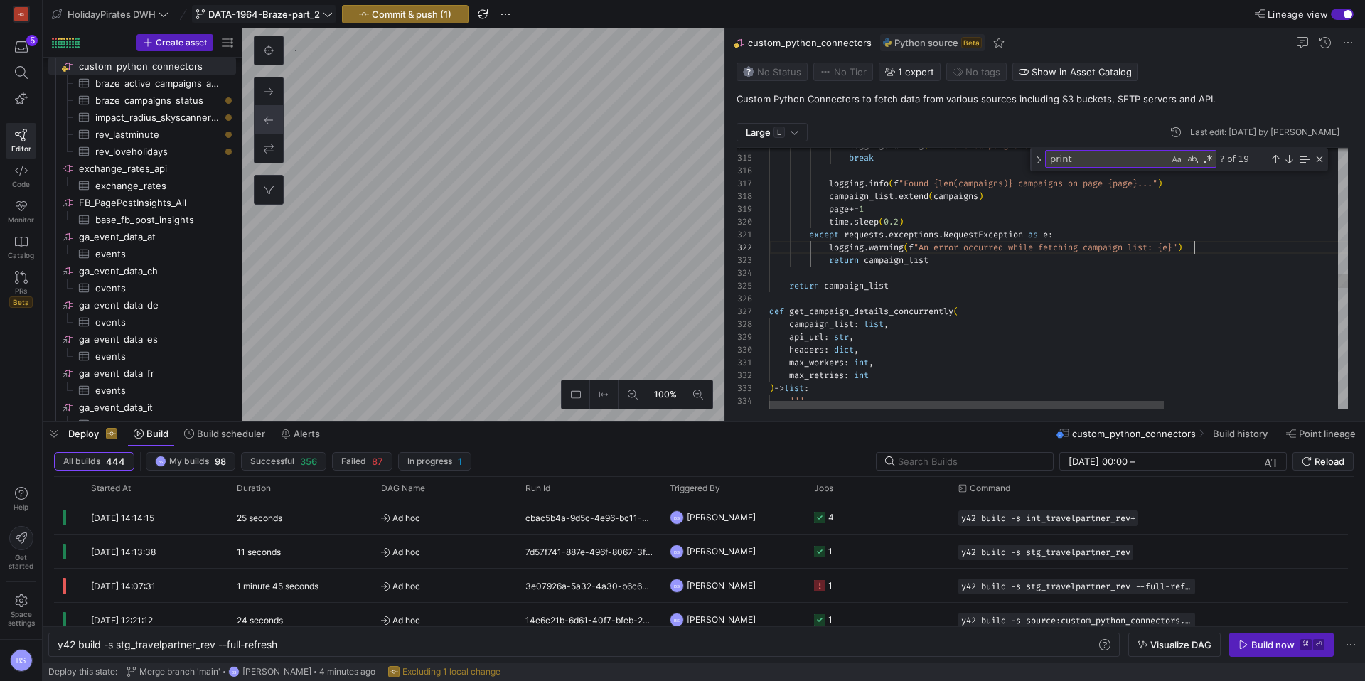
scroll to position [13, 424]
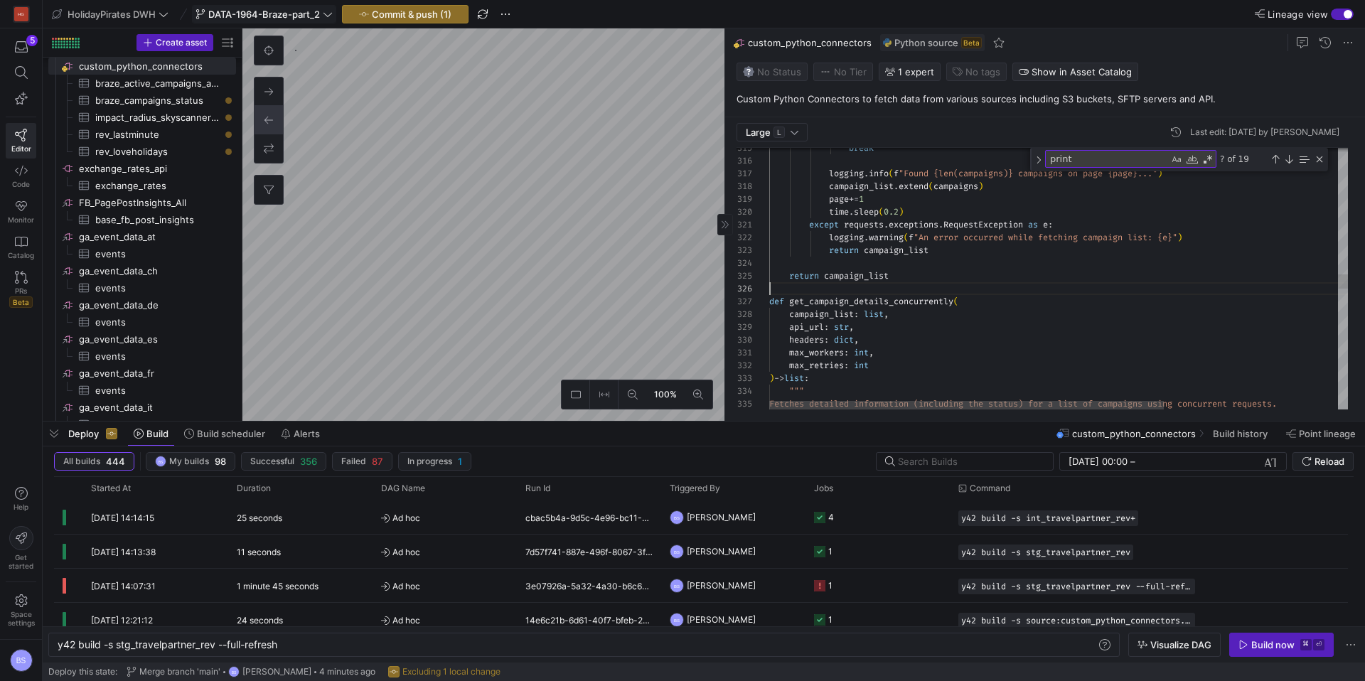
click at [851, 289] on div "logging . info ( f "Found {len(campaigns)} campaigns on page {page}.. ." ) camp…" at bounding box center [1186, 193] width 834 height 8271
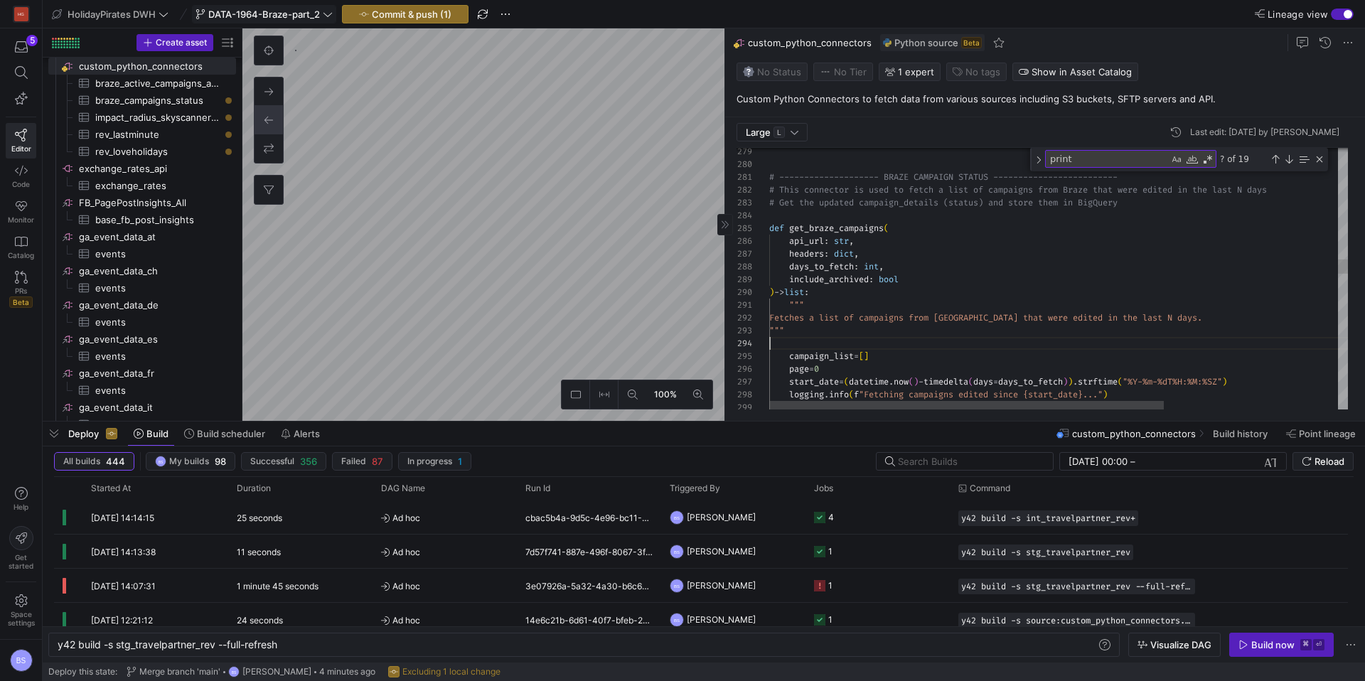
click at [840, 334] on div "logging . info ( f "Fetching campaigns edited since {start_date}..." ) start_da…" at bounding box center [1186, 664] width 834 height 8284
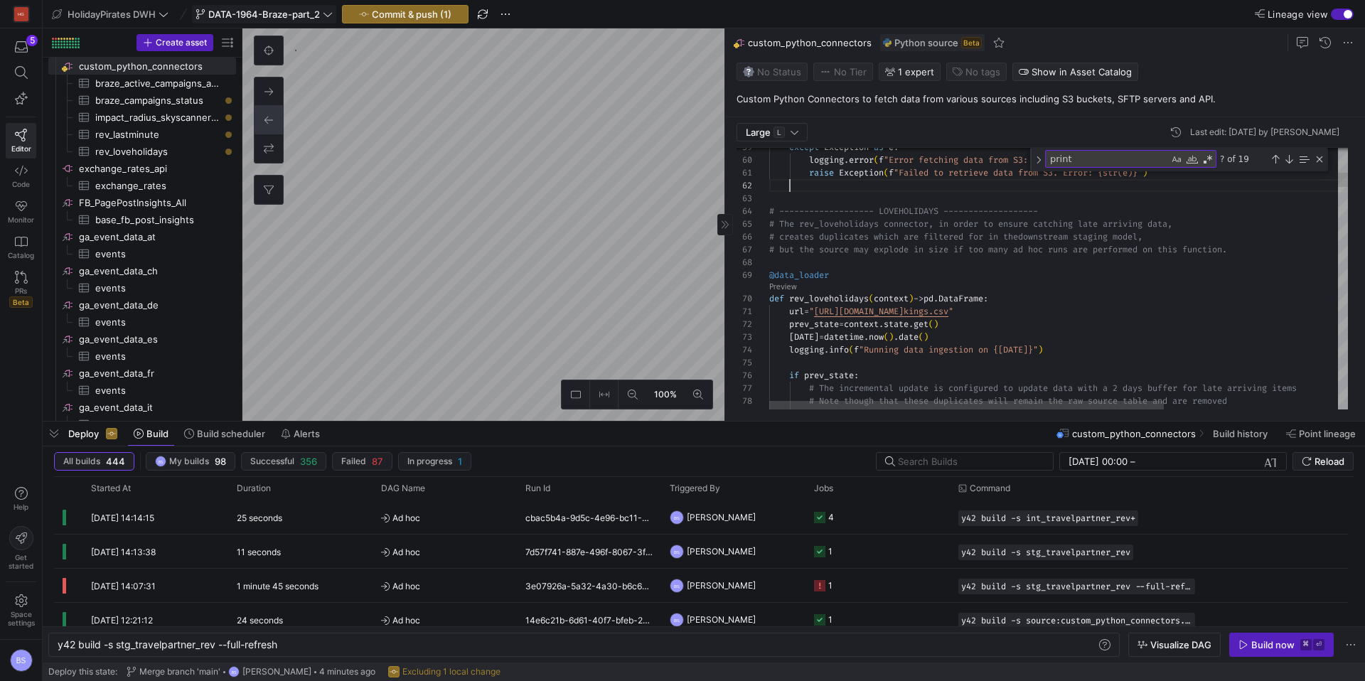
scroll to position [13, 21]
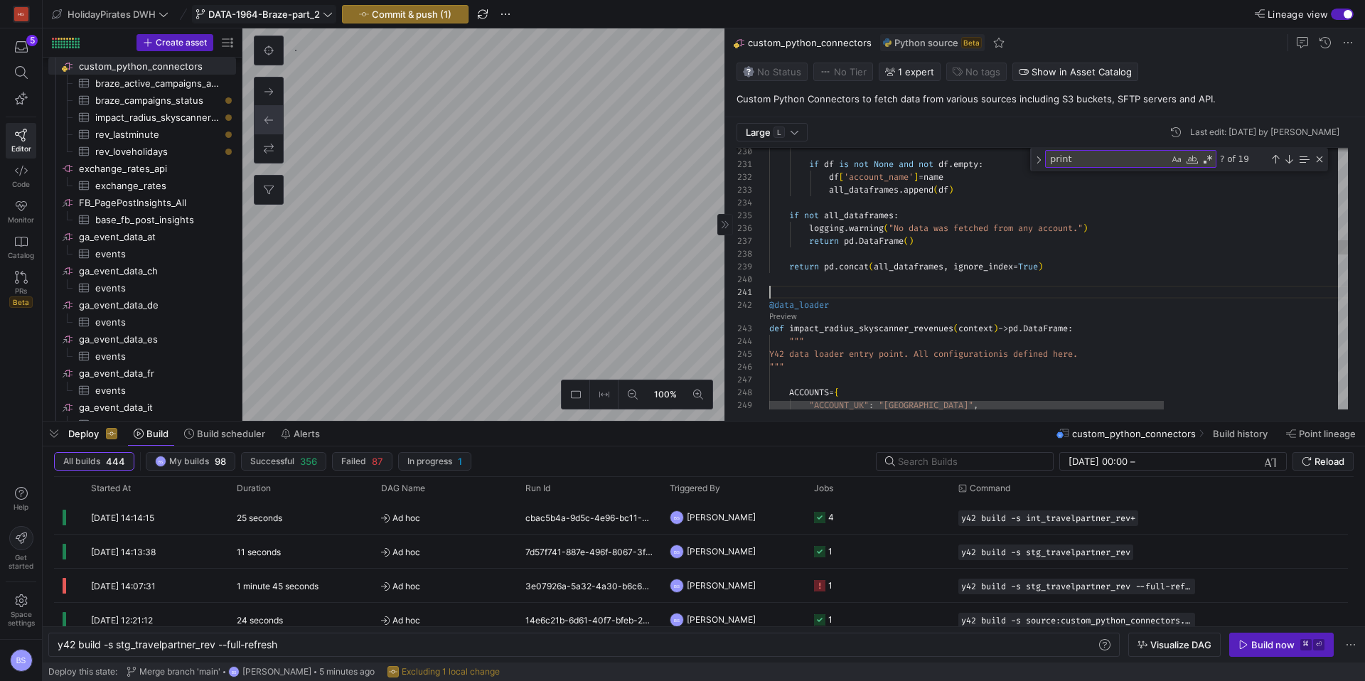
drag, startPoint x: 798, startPoint y: 292, endPoint x: 800, endPoint y: 285, distance: 7.2
click at [798, 291] on div at bounding box center [1186, 292] width 834 height 13
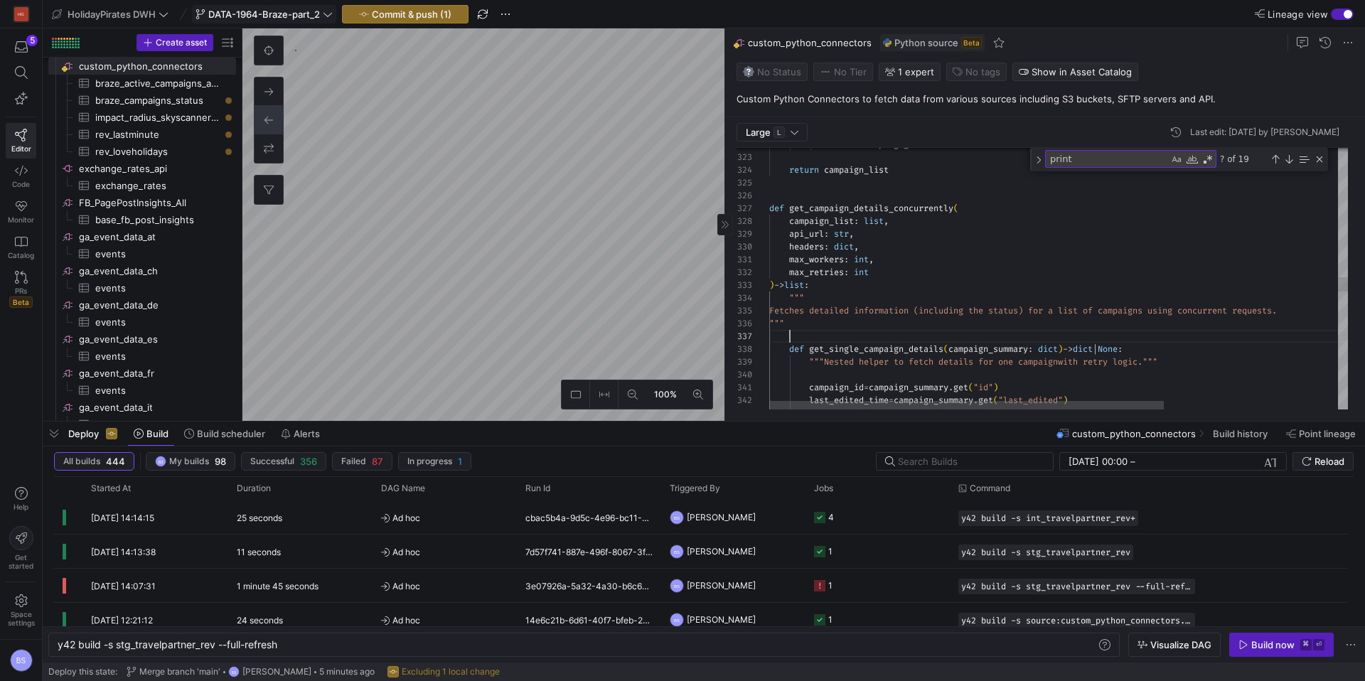
scroll to position [77, 21]
click at [819, 338] on div "return campaign_list return campaign_list def get_campaign_details_concurrently…" at bounding box center [1186, 99] width 834 height 8271
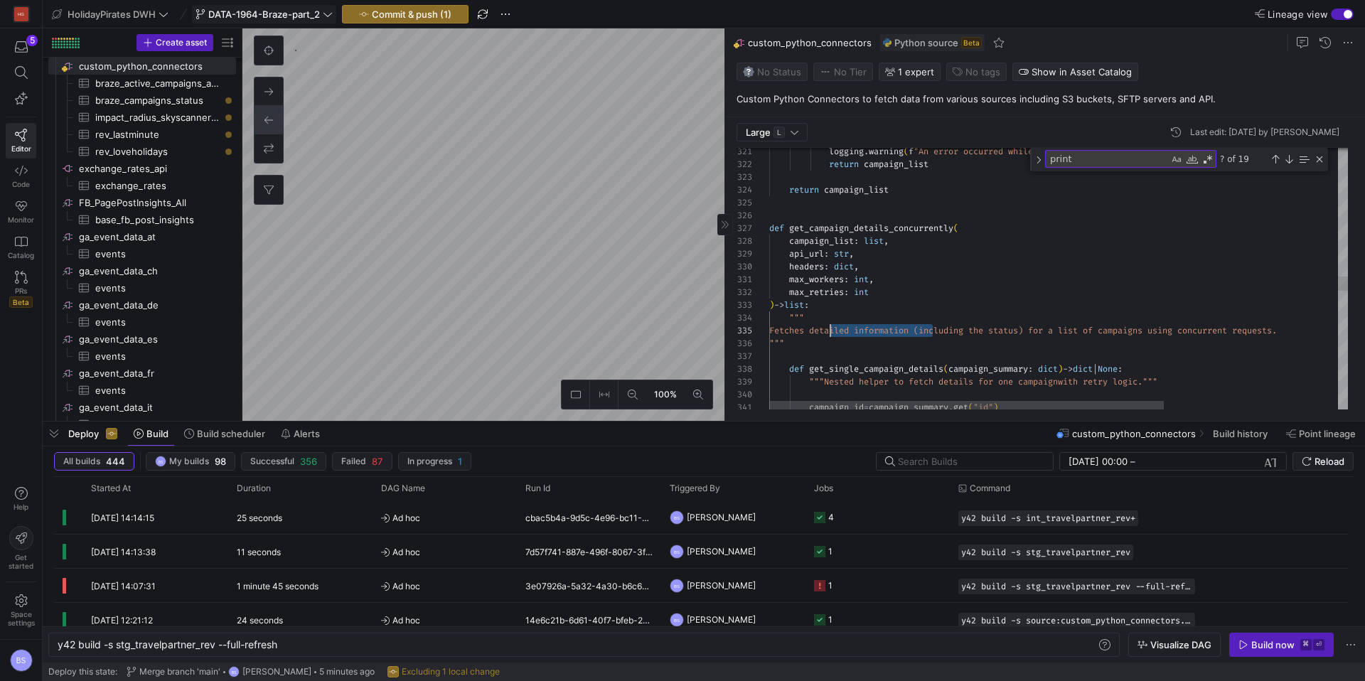
drag, startPoint x: 935, startPoint y: 333, endPoint x: 829, endPoint y: 334, distance: 105.2
click at [829, 334] on div "logging . warning ( f "An error occurred while fetching campaign list: { e}" ) …" at bounding box center [1186, 119] width 834 height 8271
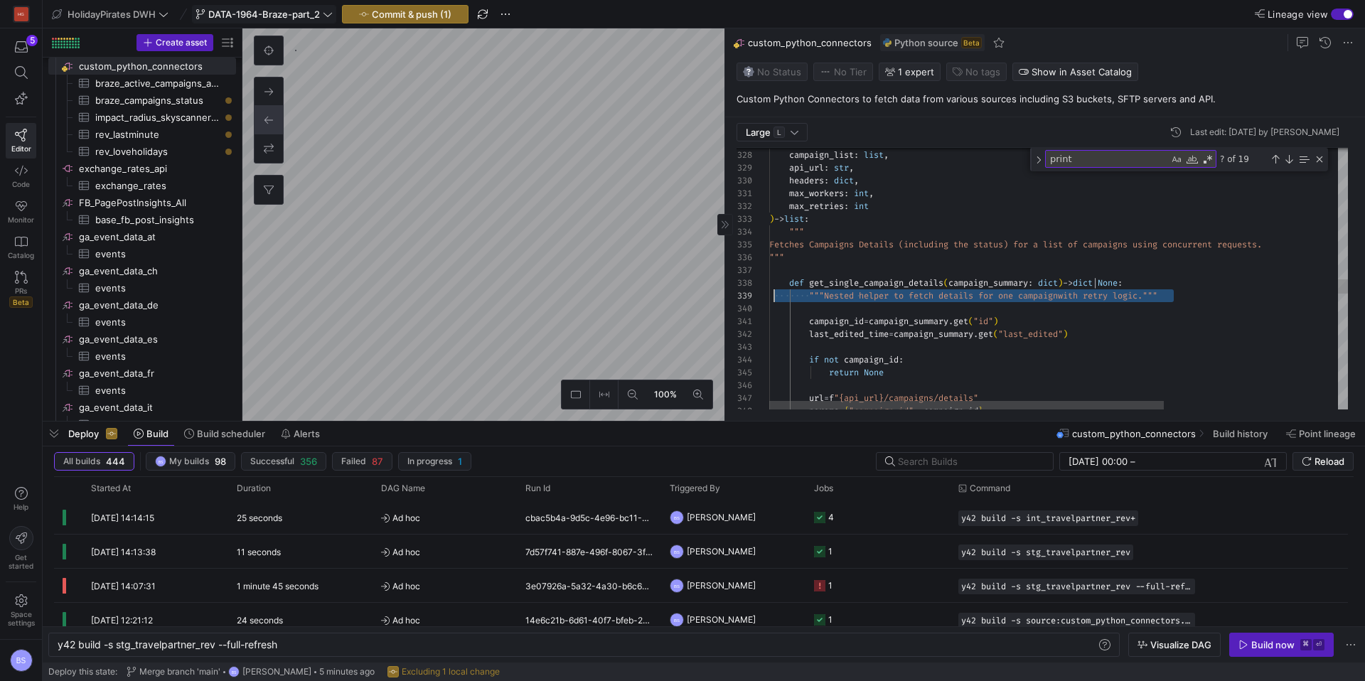
scroll to position [102, 5]
drag, startPoint x: 1177, startPoint y: 297, endPoint x: 772, endPoint y: 300, distance: 405.1
click at [772, 300] on div "def get_campaign_details_concurrently ( campaign_list : list , api_url : str , …" at bounding box center [1186, 33] width 834 height 8271
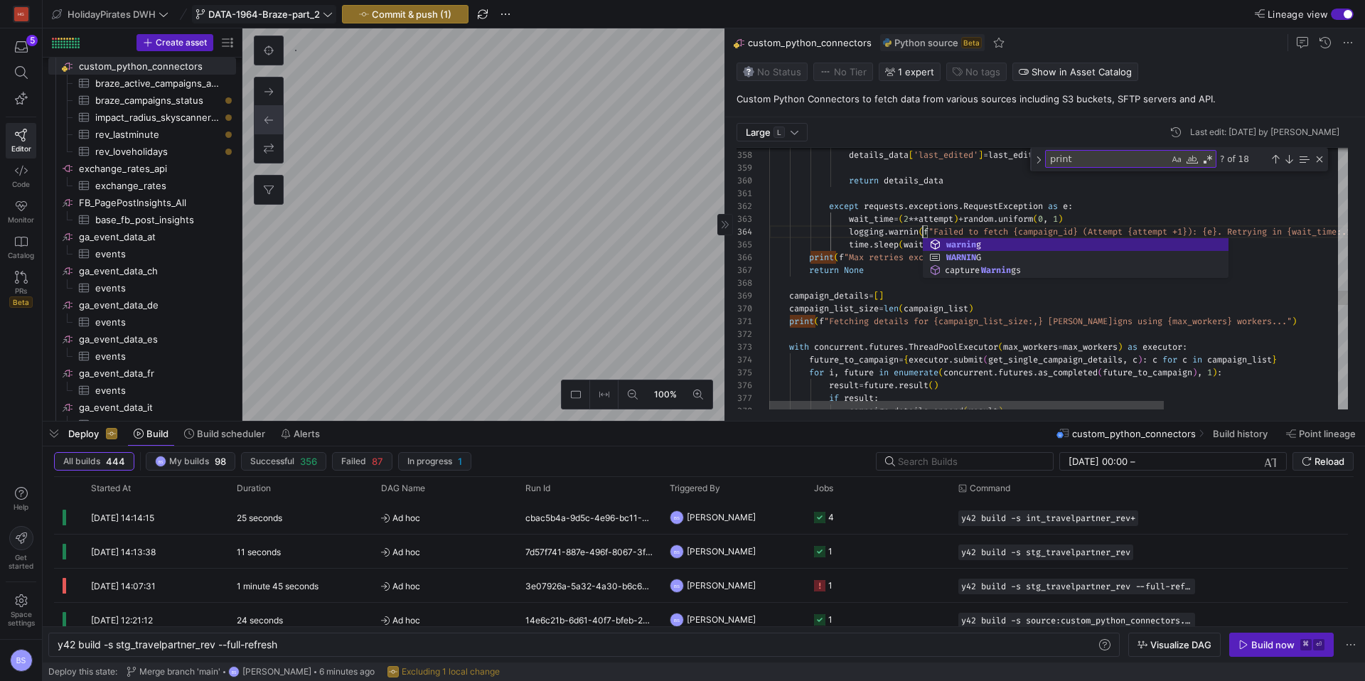
scroll to position [38, 158]
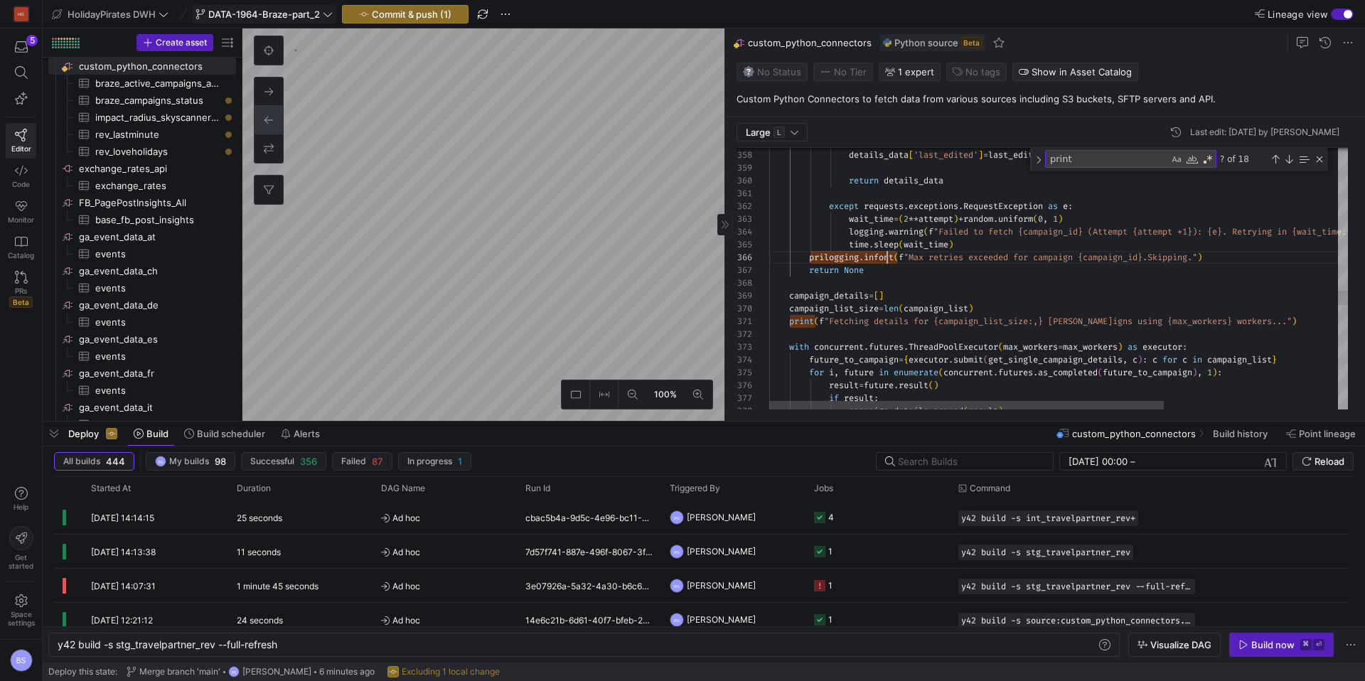
scroll to position [64, 118]
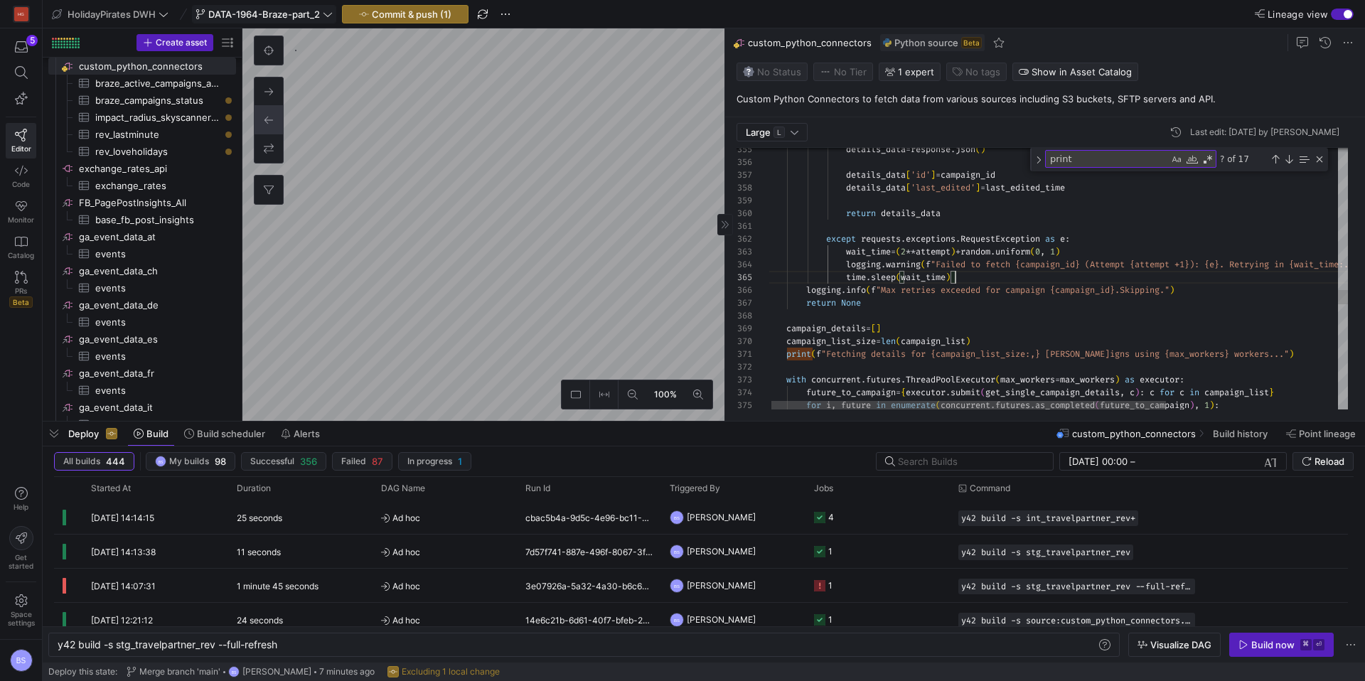
scroll to position [51, 189]
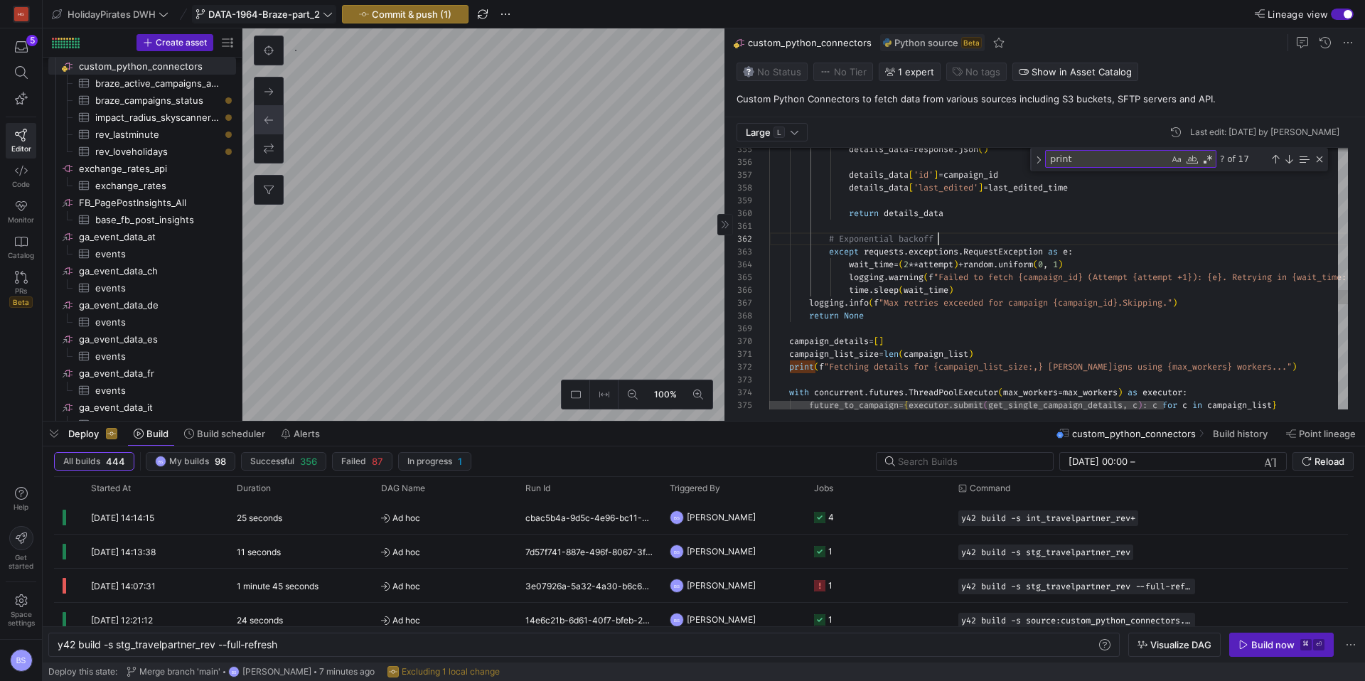
scroll to position [13, 169]
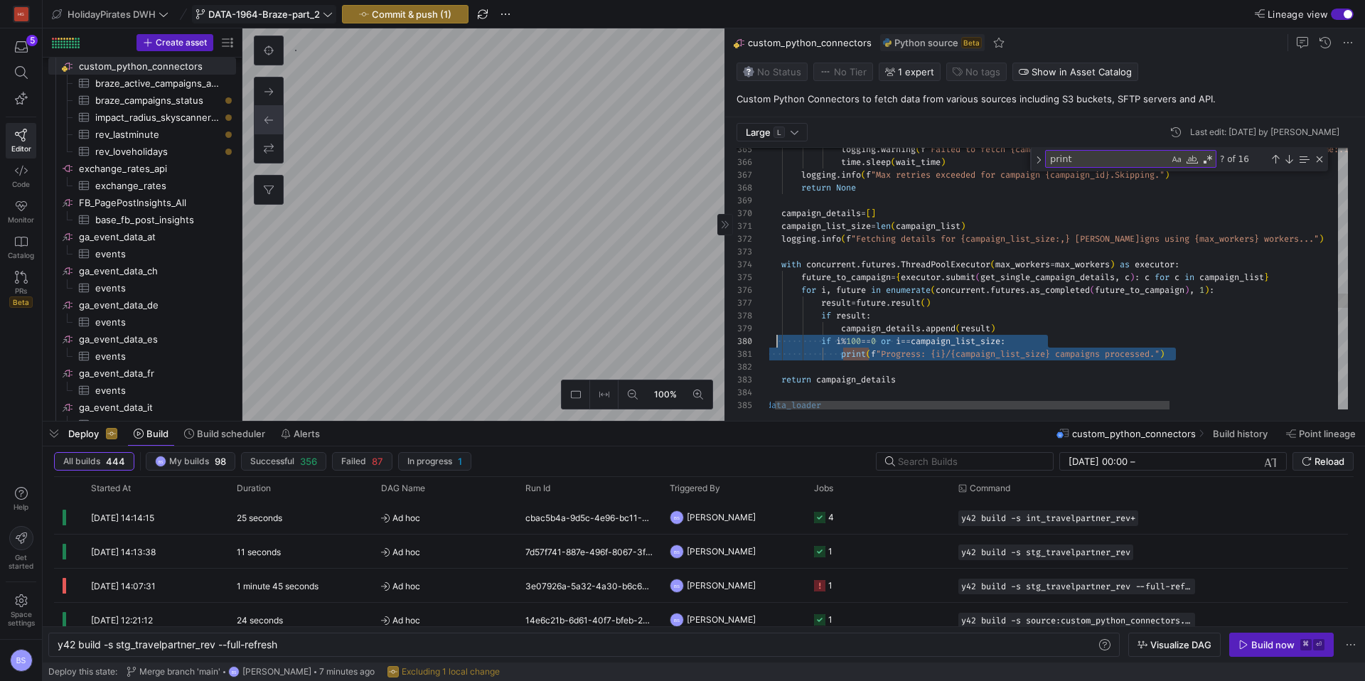
scroll to position [102, 0]
drag, startPoint x: 1188, startPoint y: 355, endPoint x: 755, endPoint y: 345, distance: 433.0
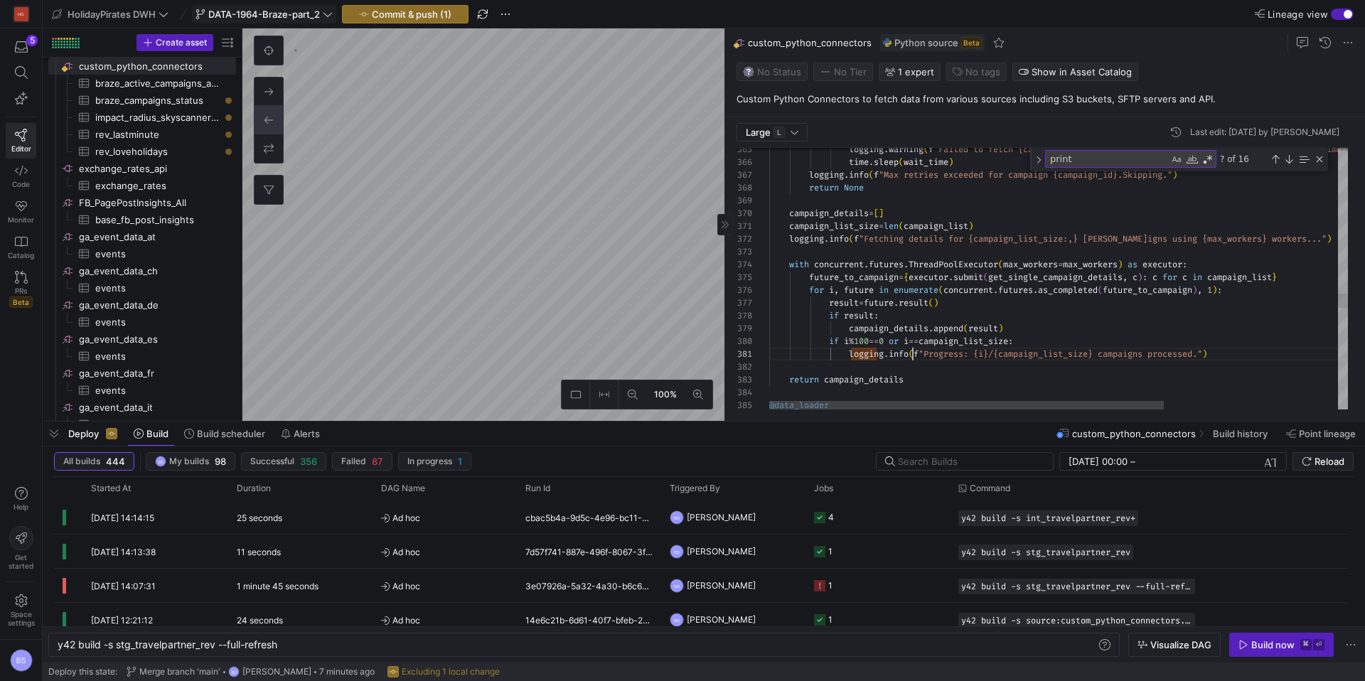
scroll to position [0, 144]
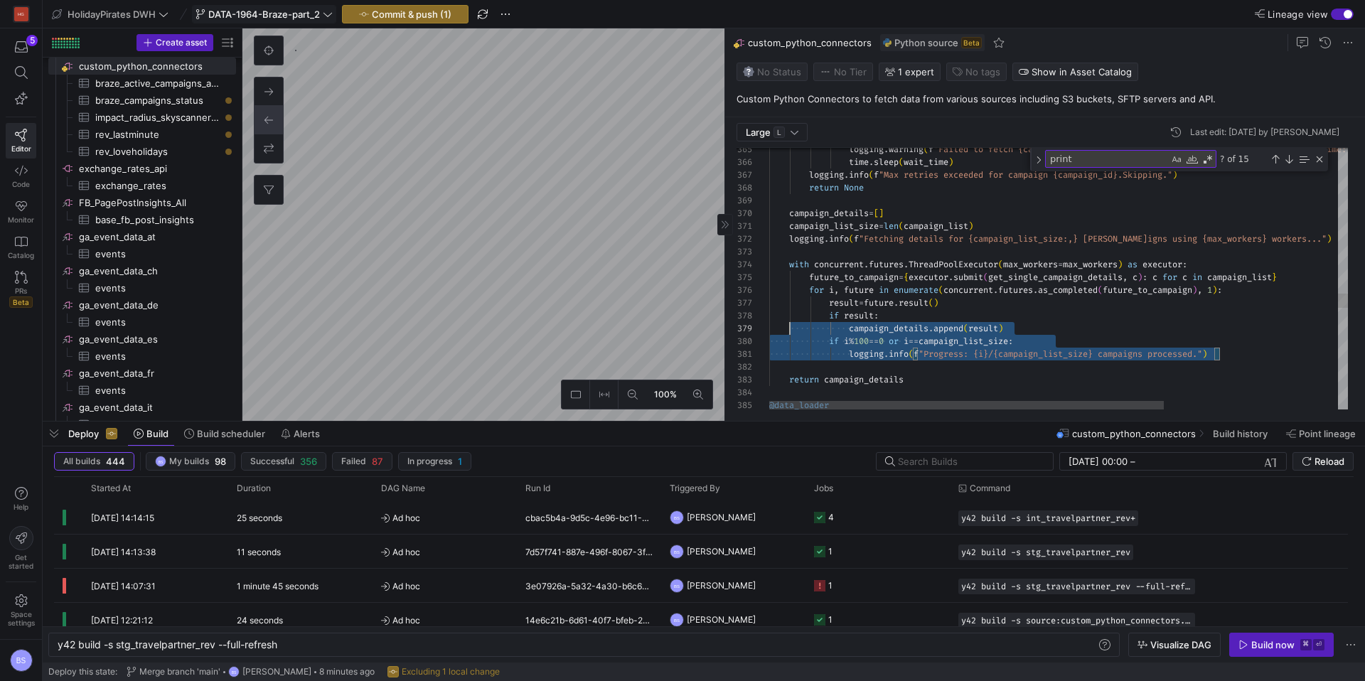
scroll to position [102, 0]
drag, startPoint x: 1241, startPoint y: 353, endPoint x: 756, endPoint y: 340, distance: 484.9
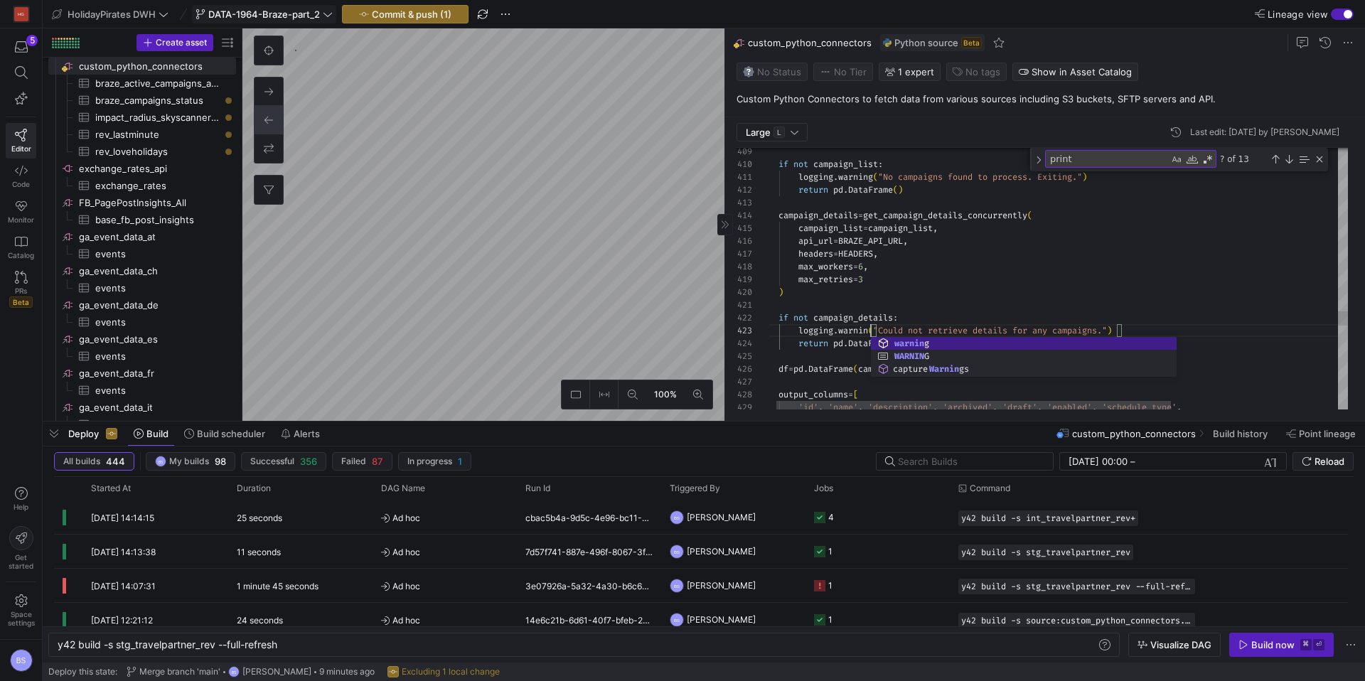
scroll to position [26, 118]
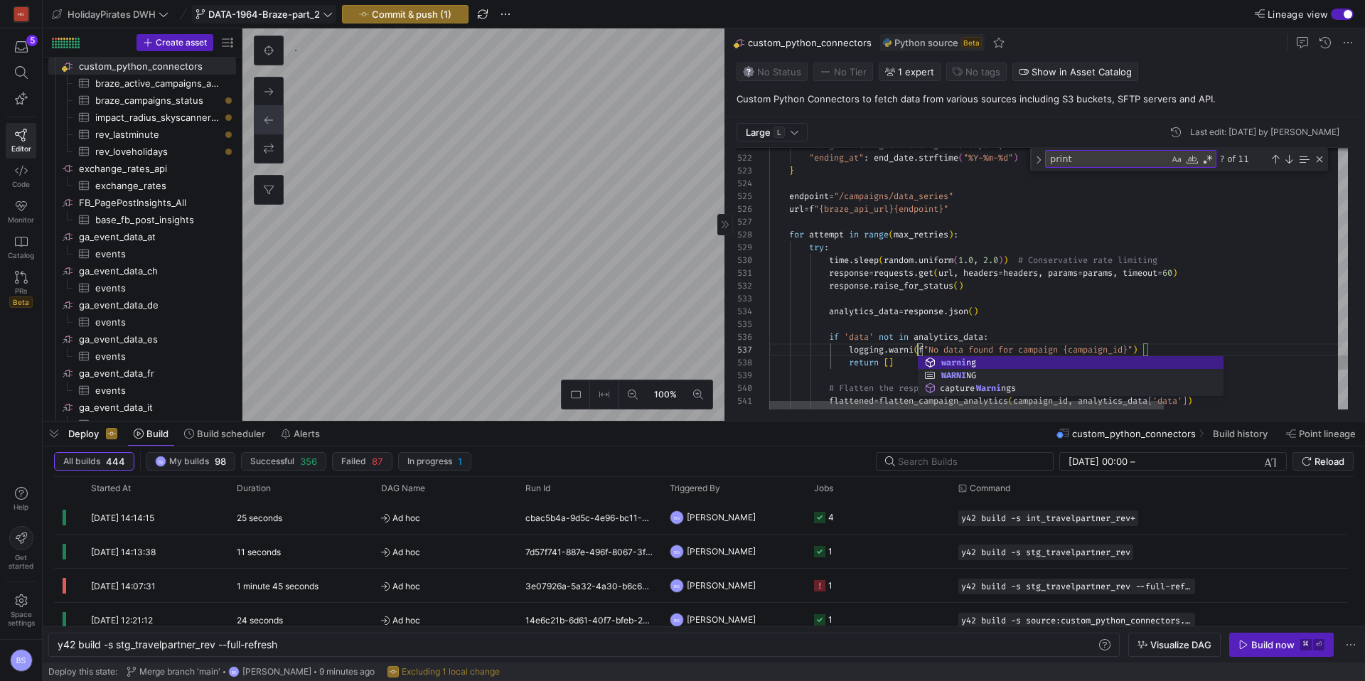
scroll to position [77, 158]
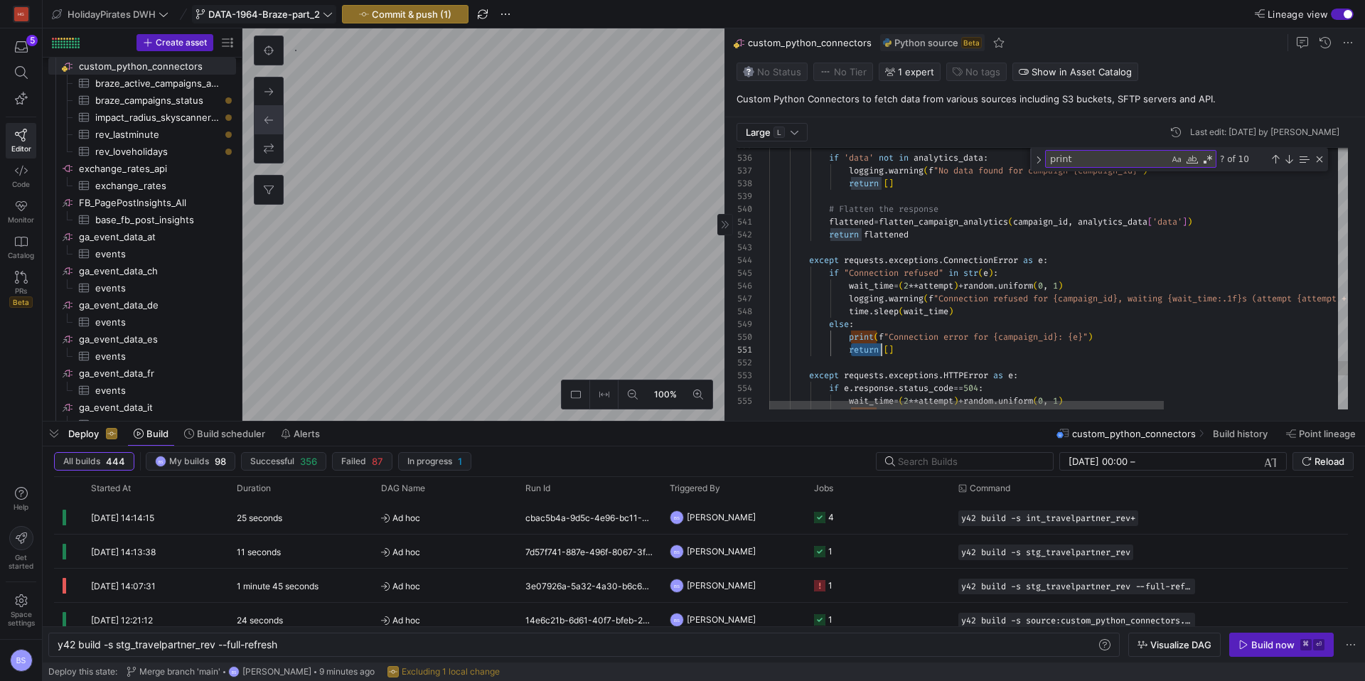
scroll to position [0, 112]
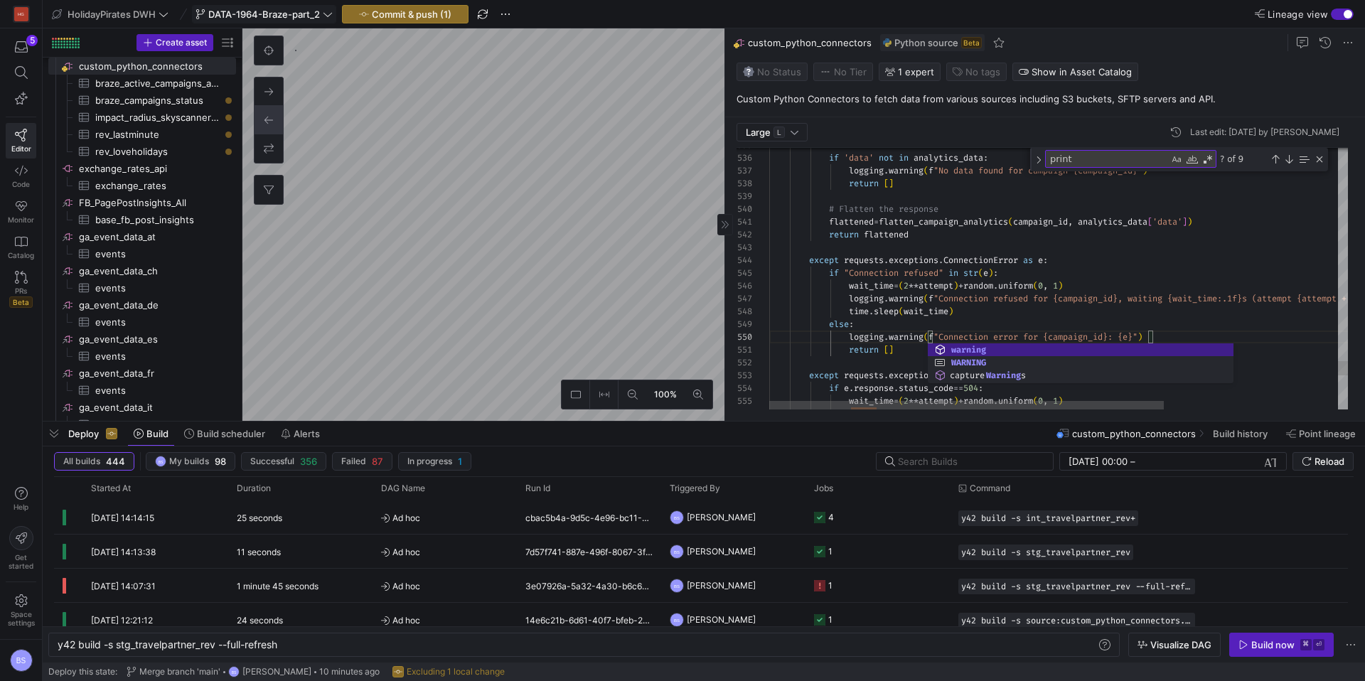
click at [806, 334] on span at bounding box center [809, 336] width 80 height 11
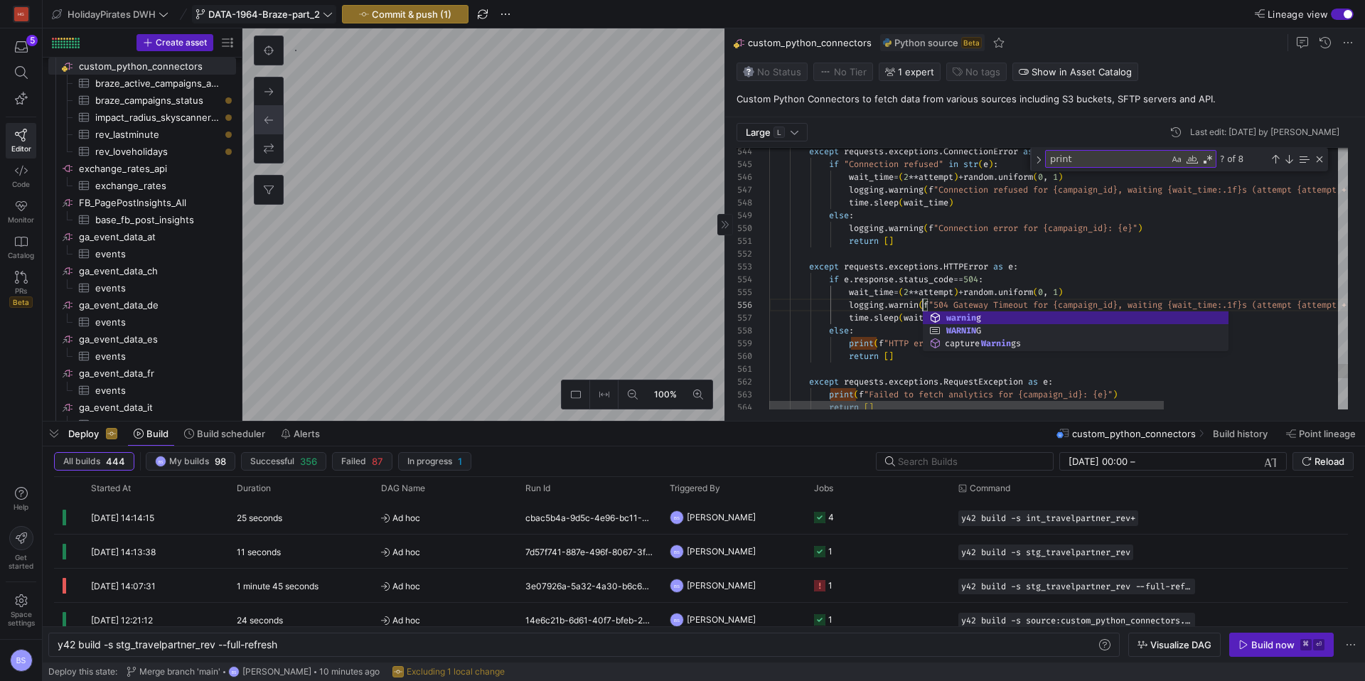
scroll to position [64, 158]
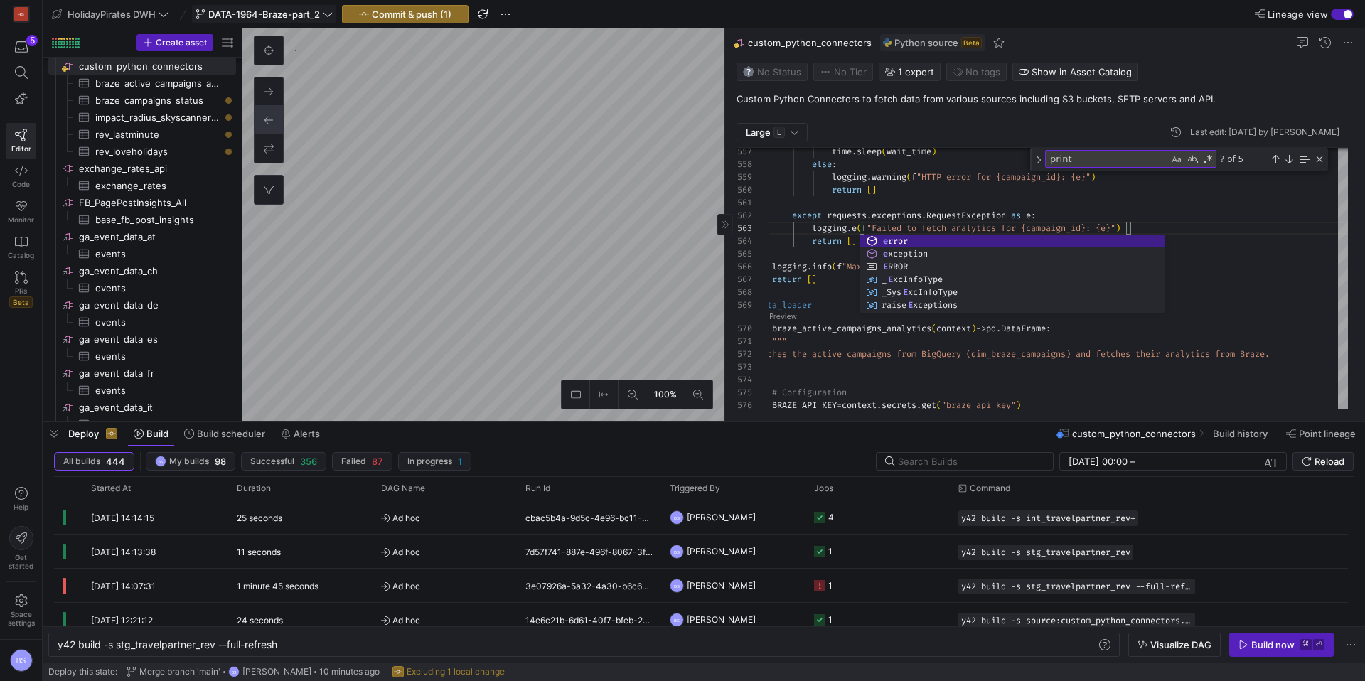
scroll to position [26, 149]
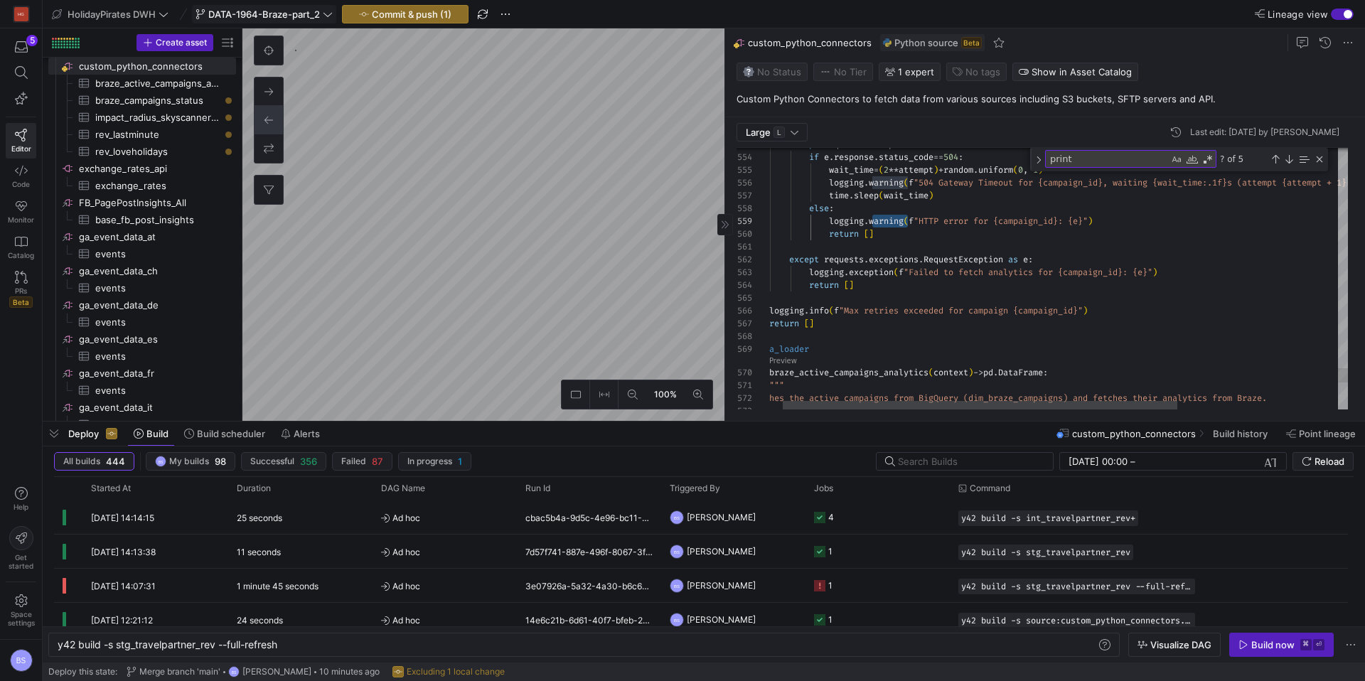
drag, startPoint x: 880, startPoint y: 274, endPoint x: 881, endPoint y: 227, distance: 46.9
click at [880, 274] on span "exception" at bounding box center [871, 272] width 45 height 11
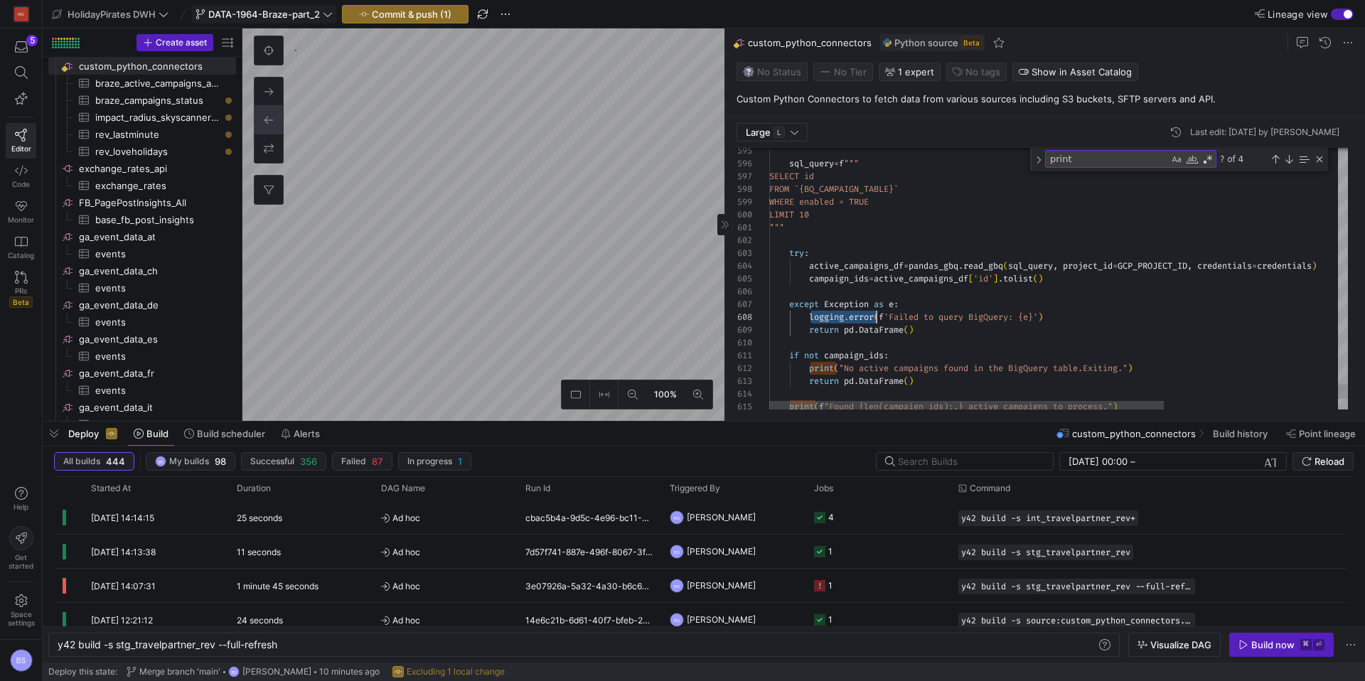
drag, startPoint x: 808, startPoint y: 316, endPoint x: 848, endPoint y: 328, distance: 41.6
click at [873, 318] on span "logging . error ( f 'Failed to query BigQuery: {e}' )" at bounding box center [906, 316] width 274 height 11
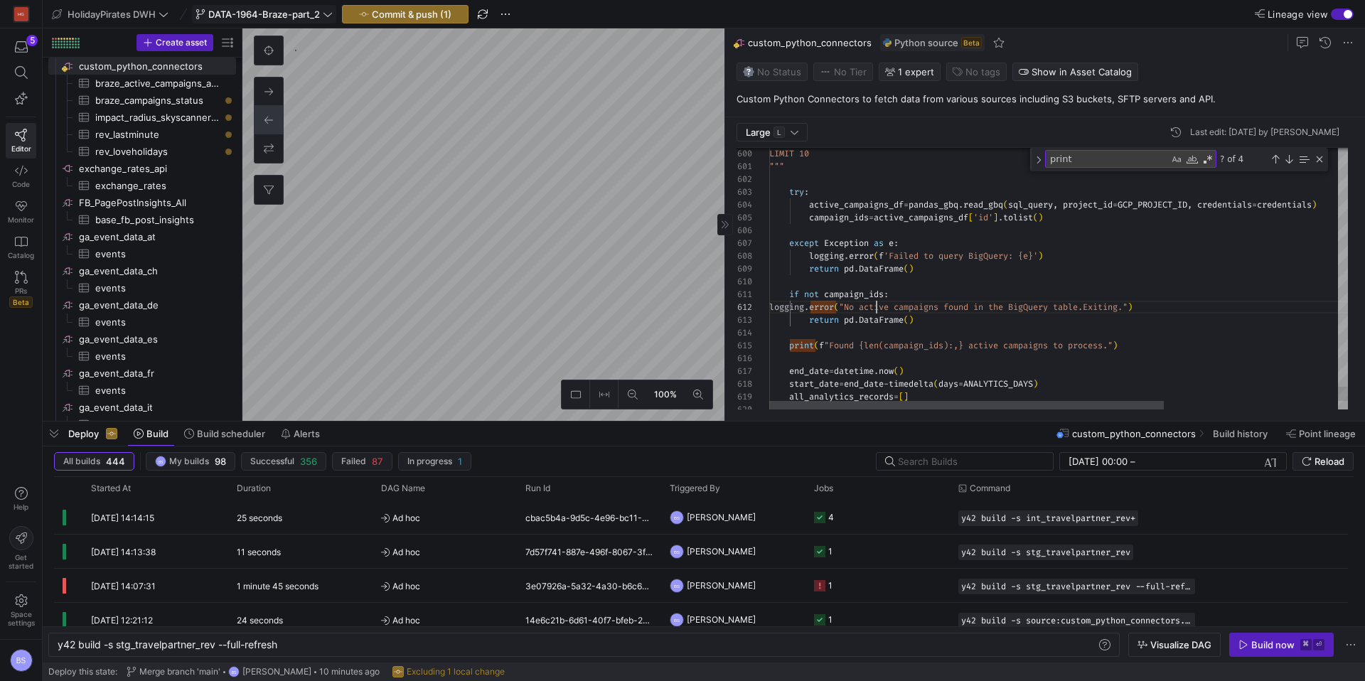
scroll to position [13, 107]
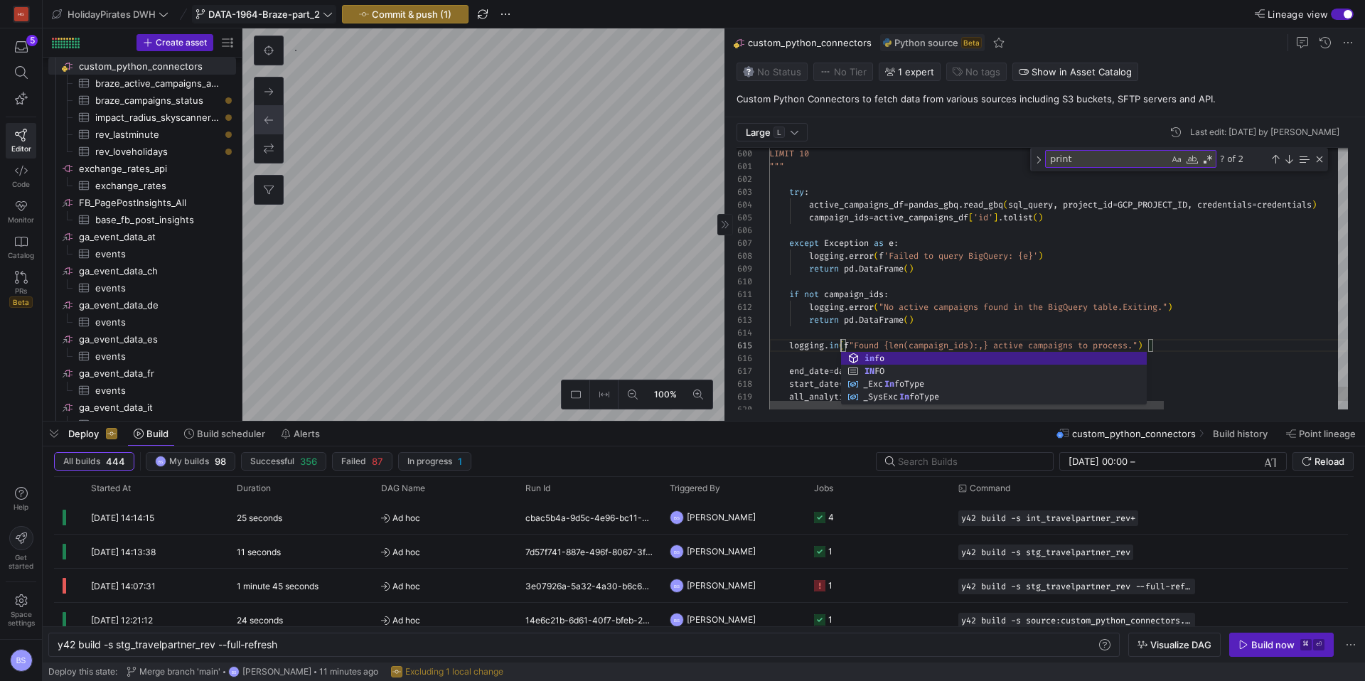
scroll to position [51, 82]
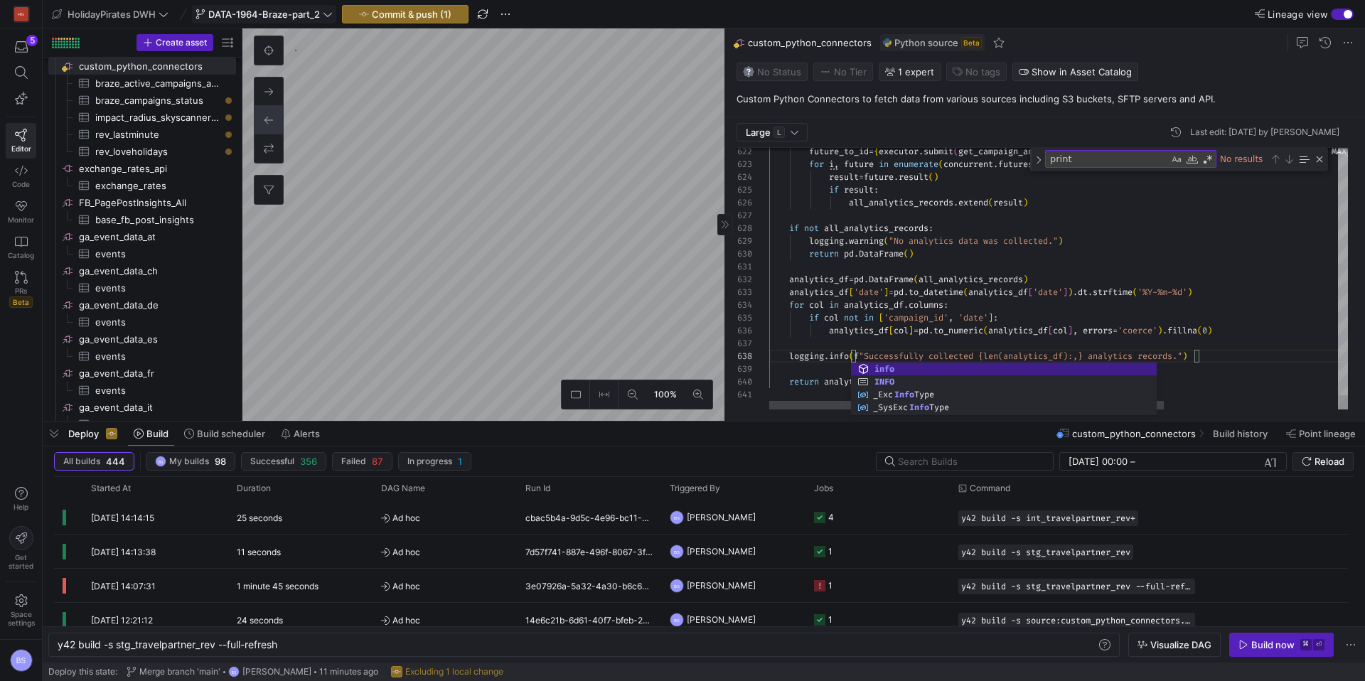
scroll to position [64, 154]
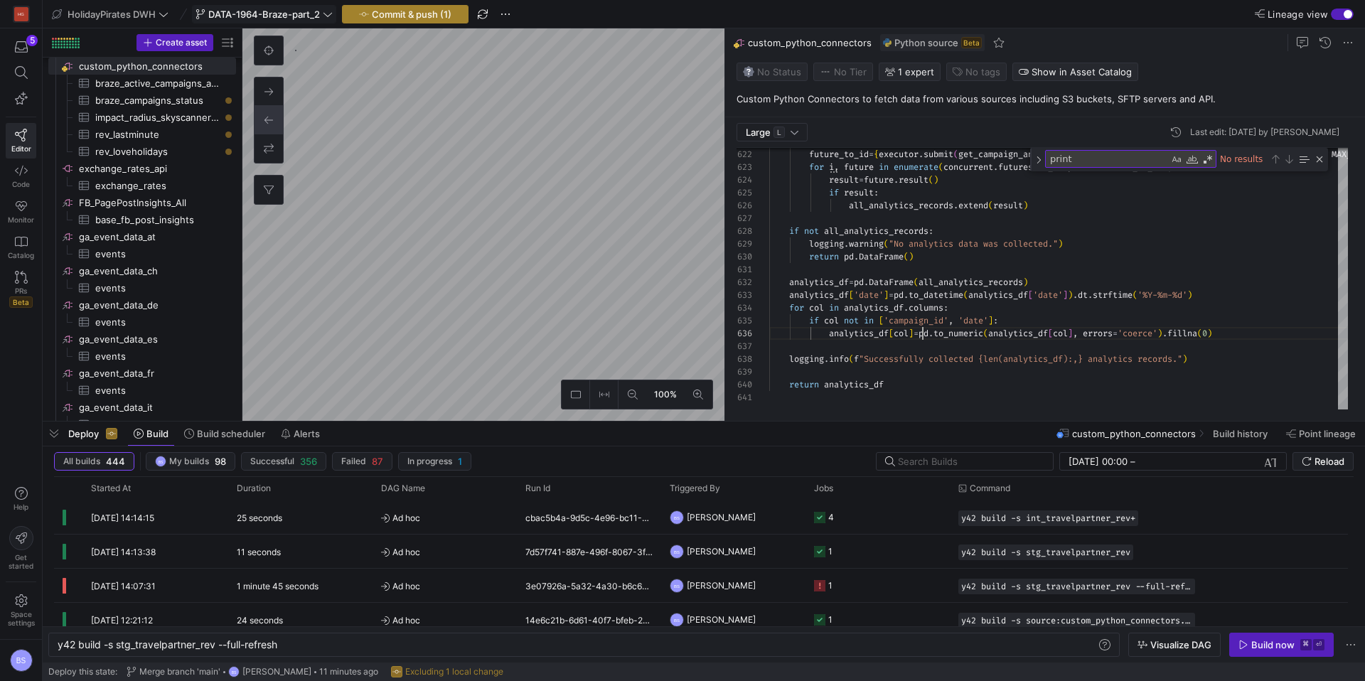
type textarea "analytics_df = pd.DataFrame(all_analytics_records) analytics_df['date'] = pd.to…"
click at [390, 16] on span "Commit & push (1)" at bounding box center [412, 14] width 80 height 11
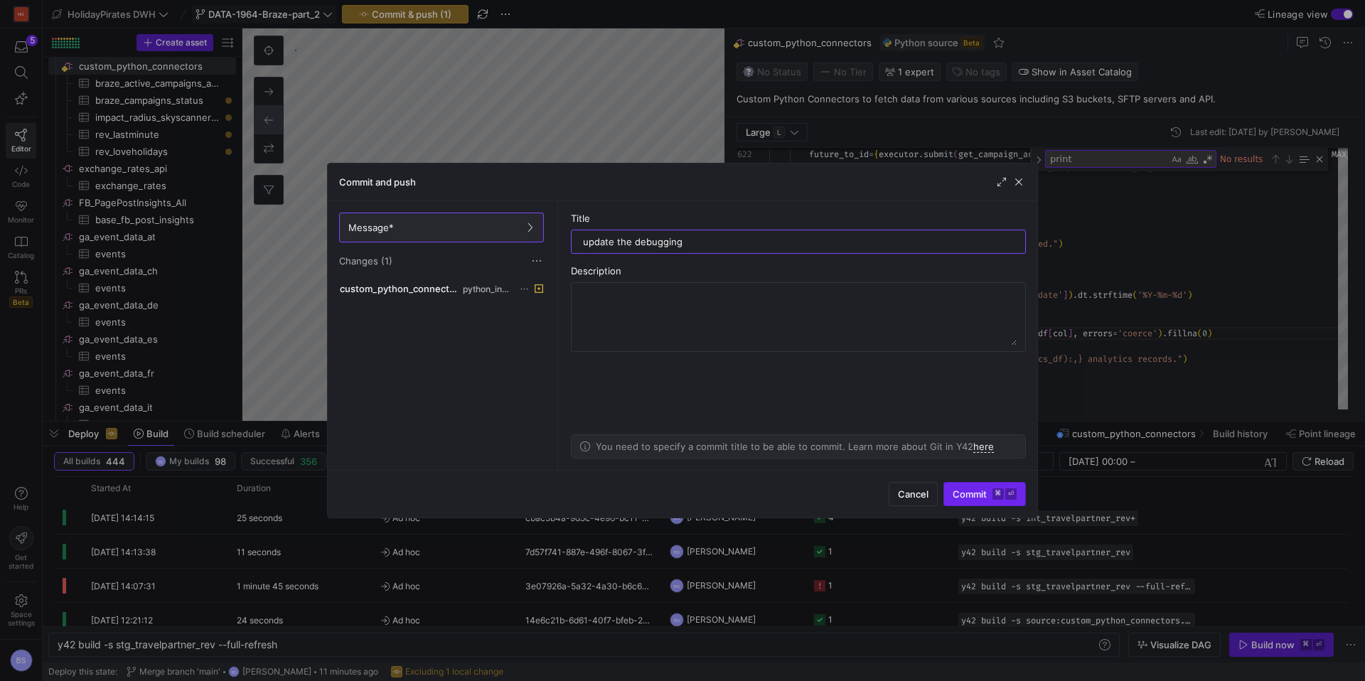
type input "update the debugging"
click at [966, 493] on span "Commit ⌘ ⏎" at bounding box center [984, 493] width 64 height 11
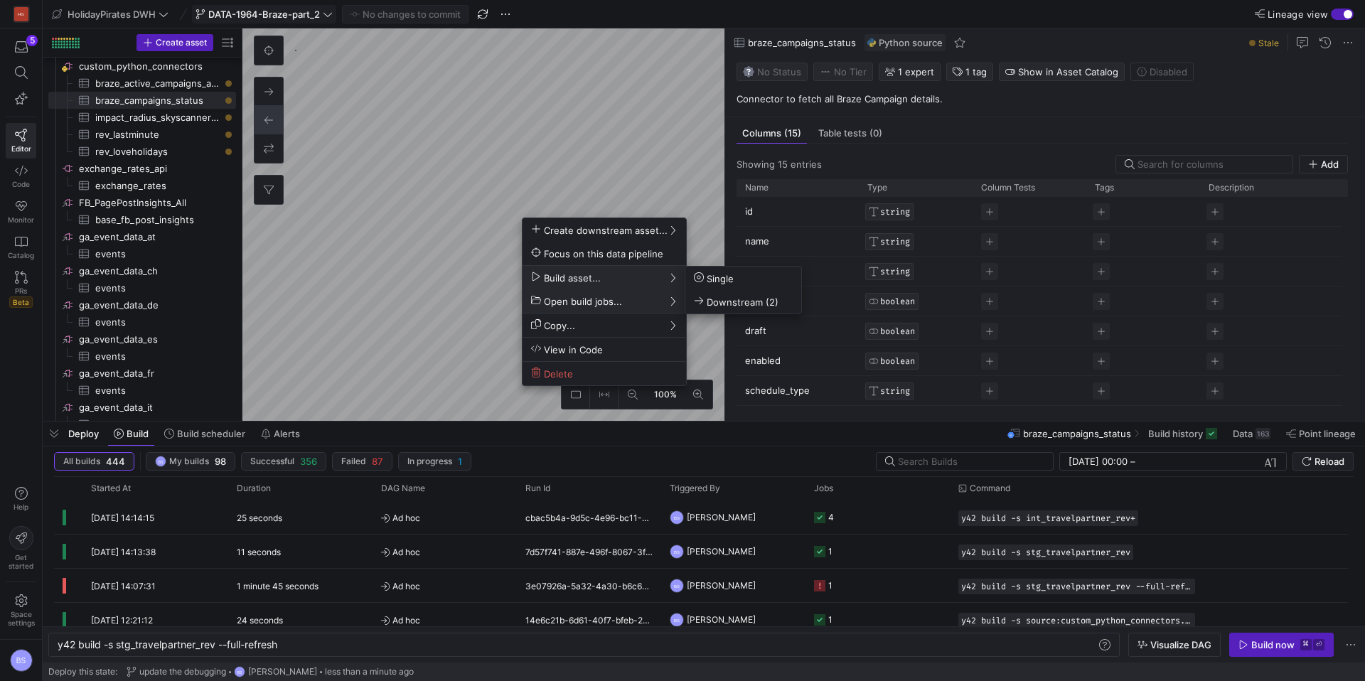
click at [640, 275] on span "Build asset..." at bounding box center [604, 277] width 146 height 12
click at [709, 277] on span "Single" at bounding box center [714, 278] width 40 height 12
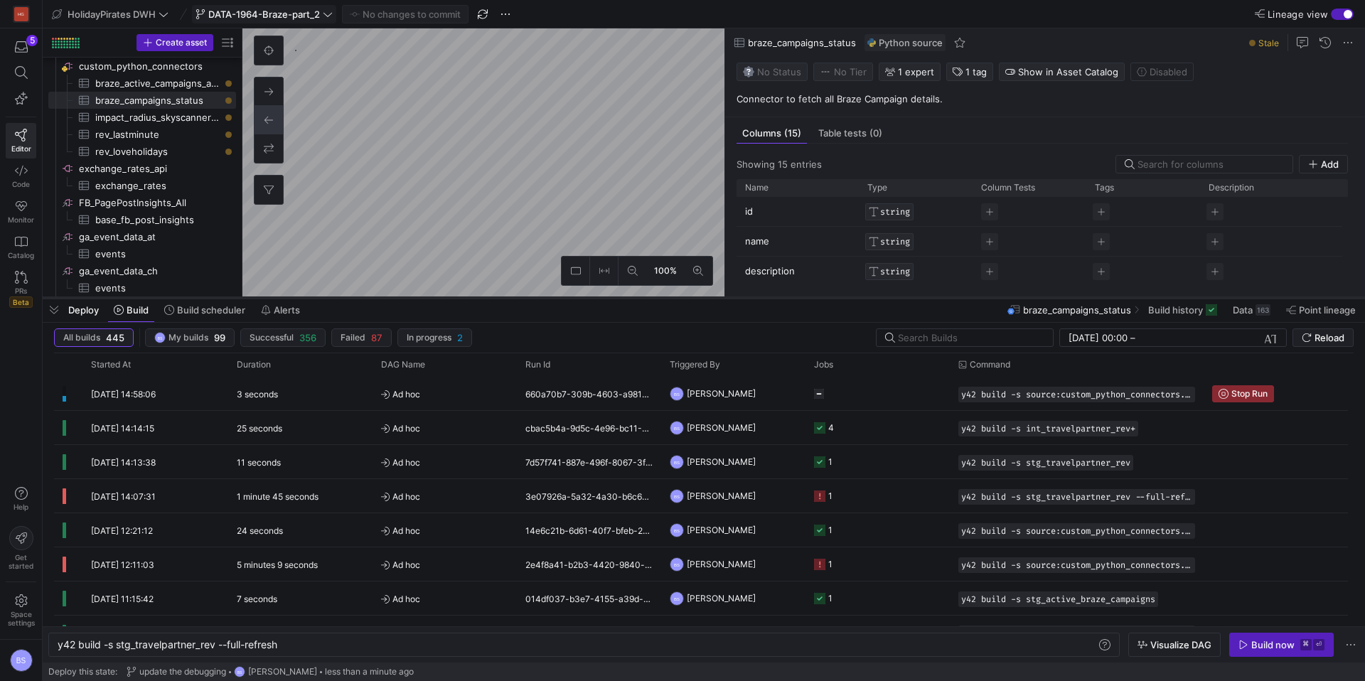
drag, startPoint x: 684, startPoint y: 421, endPoint x: 686, endPoint y: 298, distance: 123.7
click at [686, 298] on div at bounding box center [704, 298] width 1322 height 6
click at [424, 396] on span "Ad hoc" at bounding box center [444, 393] width 127 height 33
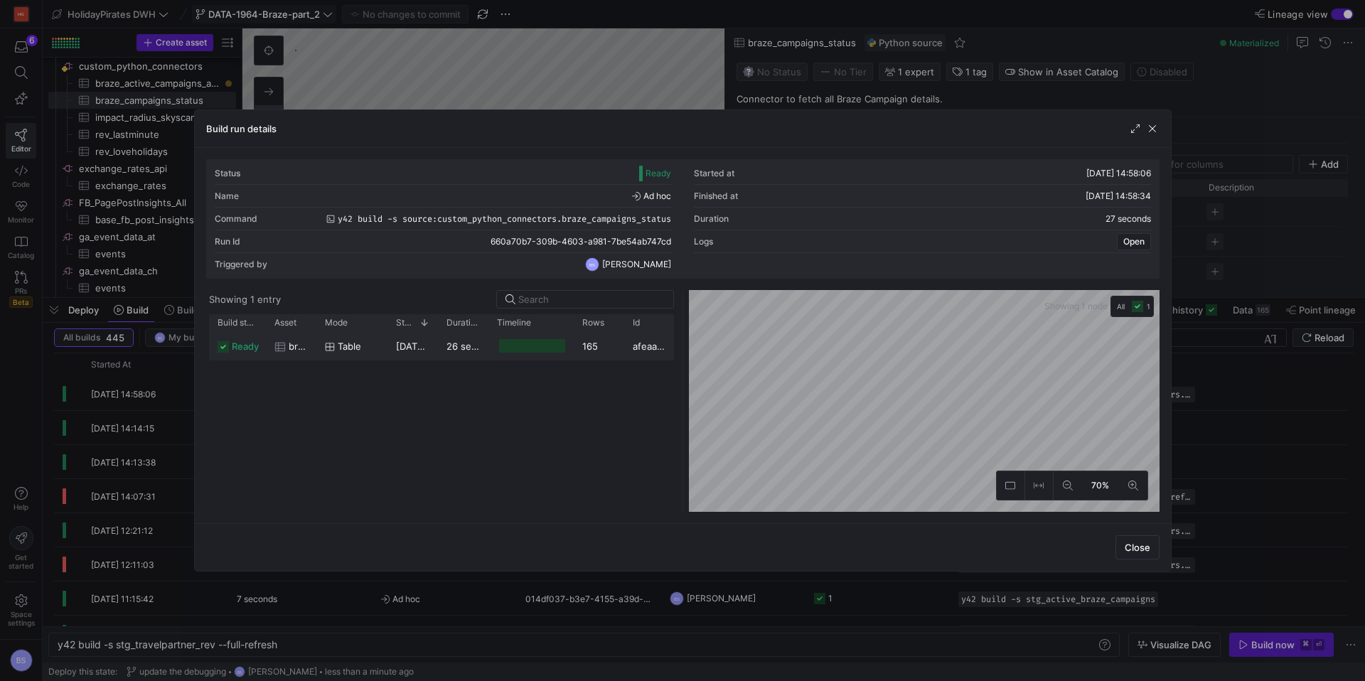
click at [432, 351] on span "11/09/25, 14:58:08" at bounding box center [432, 345] width 72 height 11
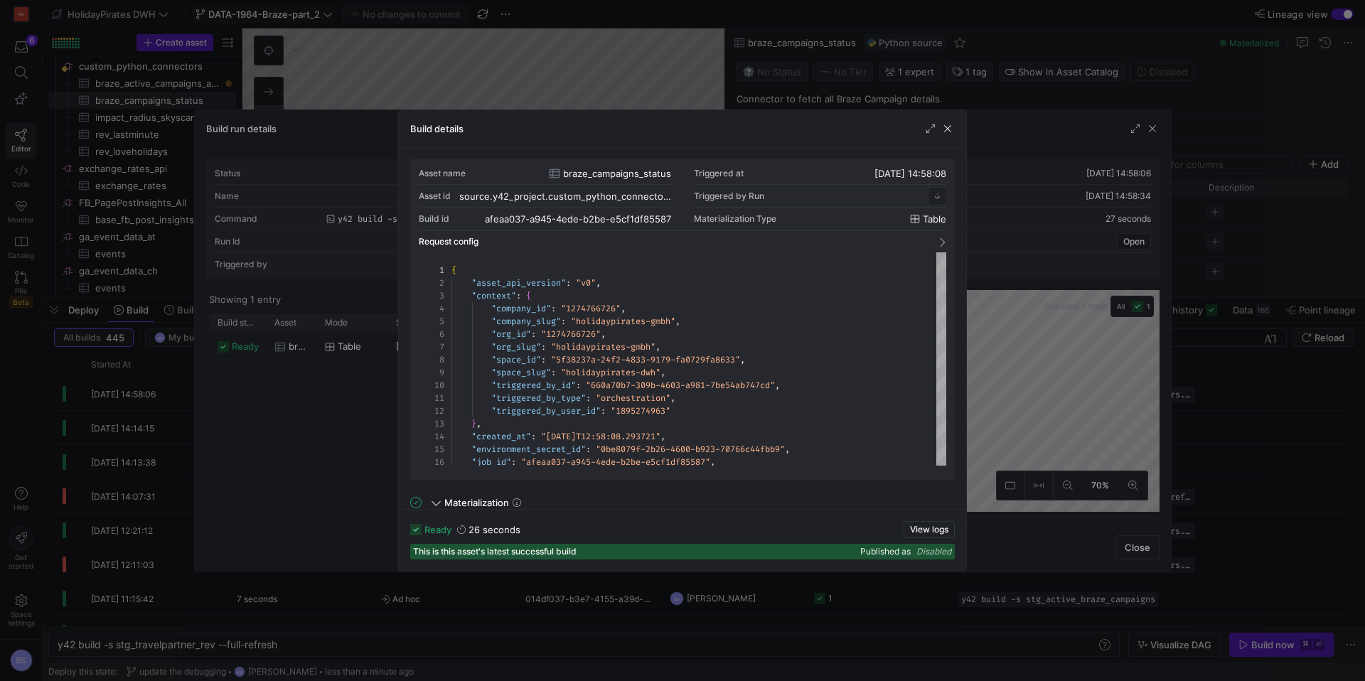
scroll to position [128, 0]
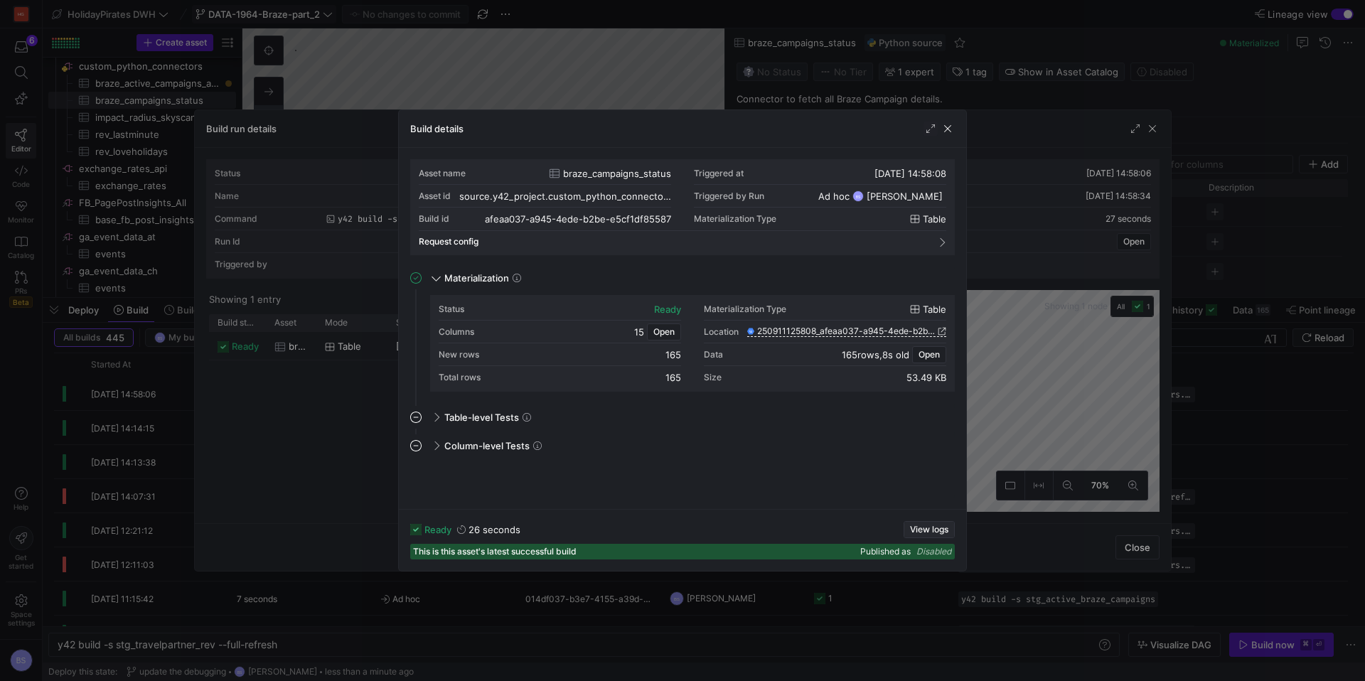
click at [941, 532] on span "View logs" at bounding box center [929, 530] width 38 height 10
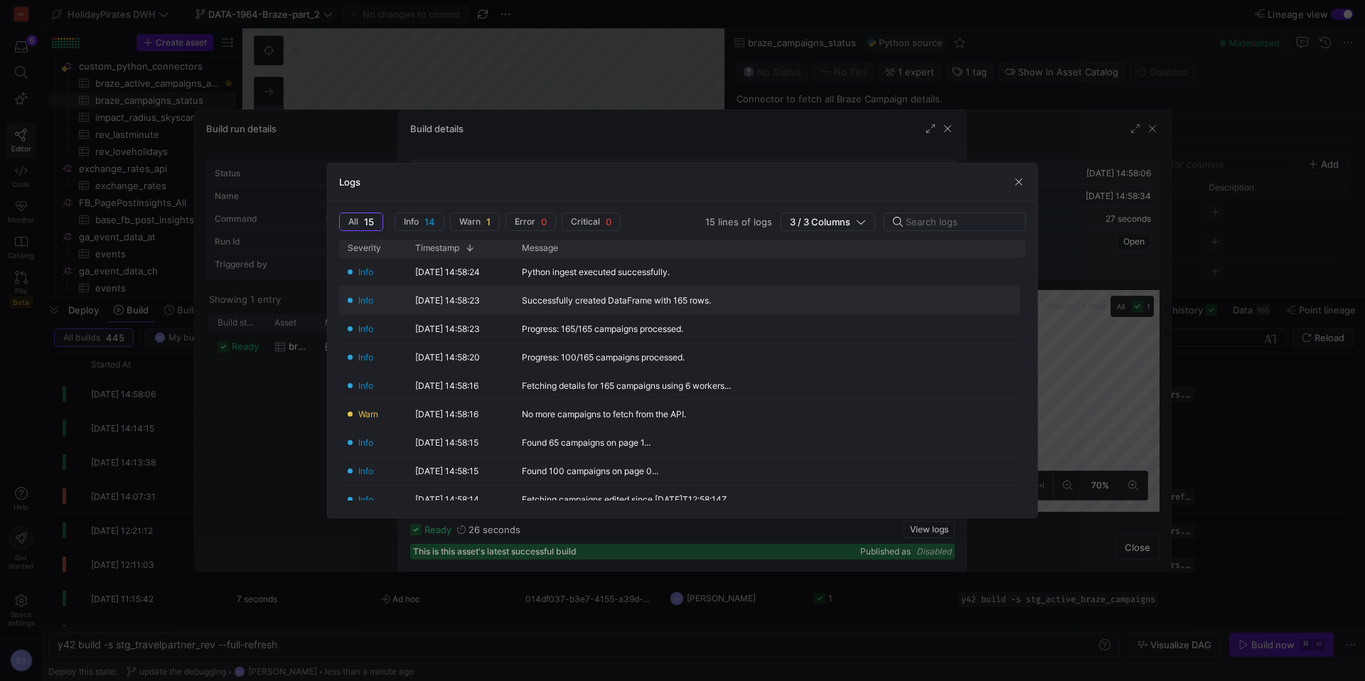
scroll to position [58, 0]
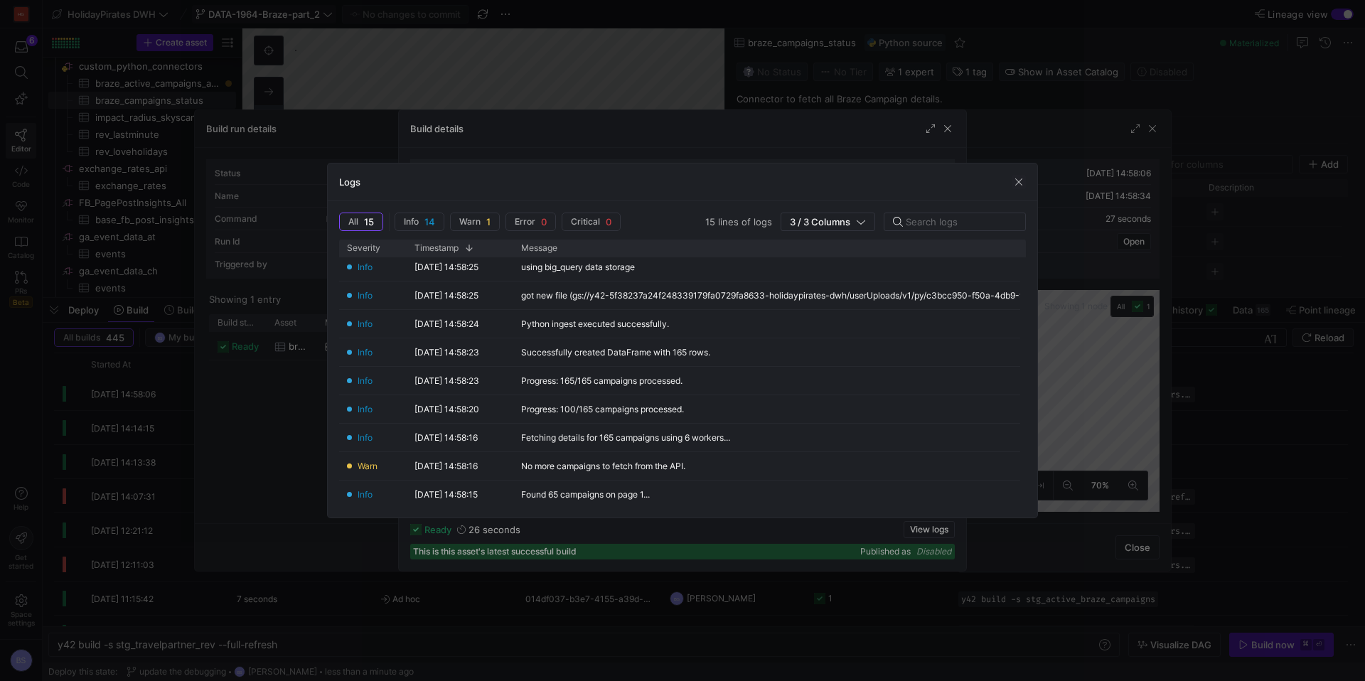
drag, startPoint x: 1016, startPoint y: 182, endPoint x: 955, endPoint y: 136, distance: 76.6
click at [1016, 181] on span "button" at bounding box center [1018, 182] width 14 height 14
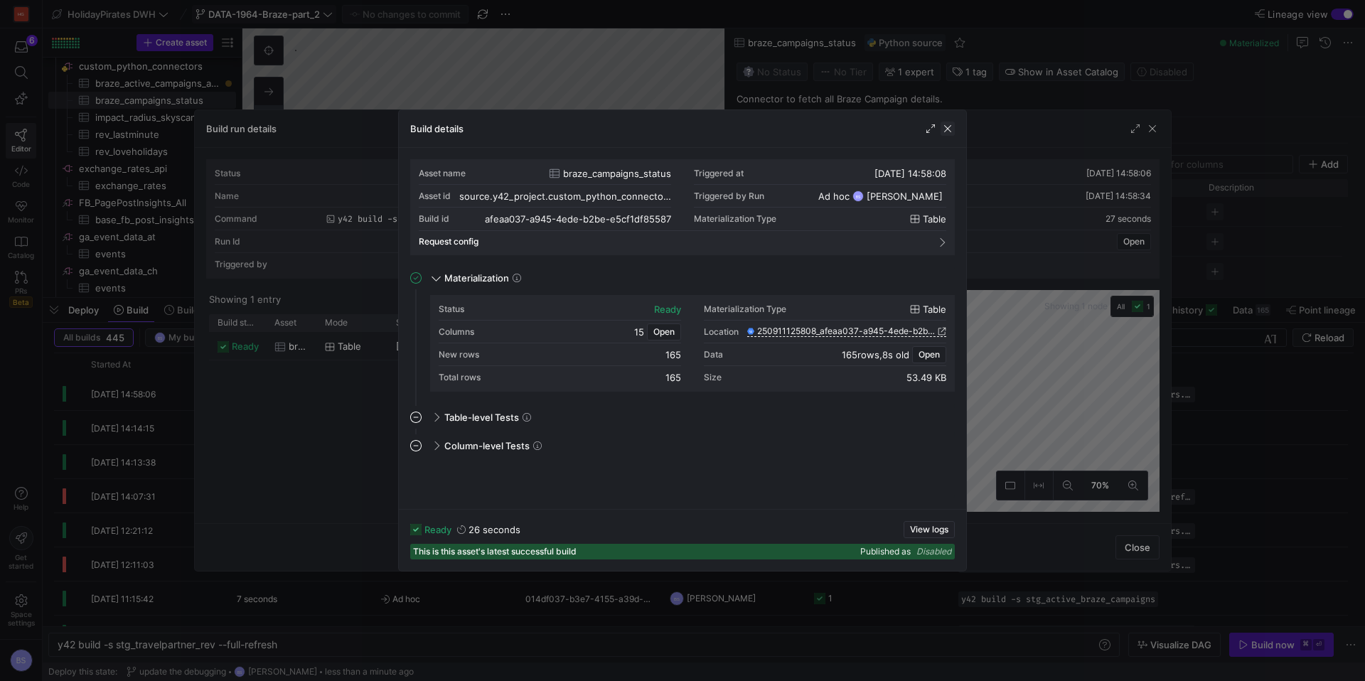
click at [947, 129] on span "button" at bounding box center [947, 129] width 14 height 14
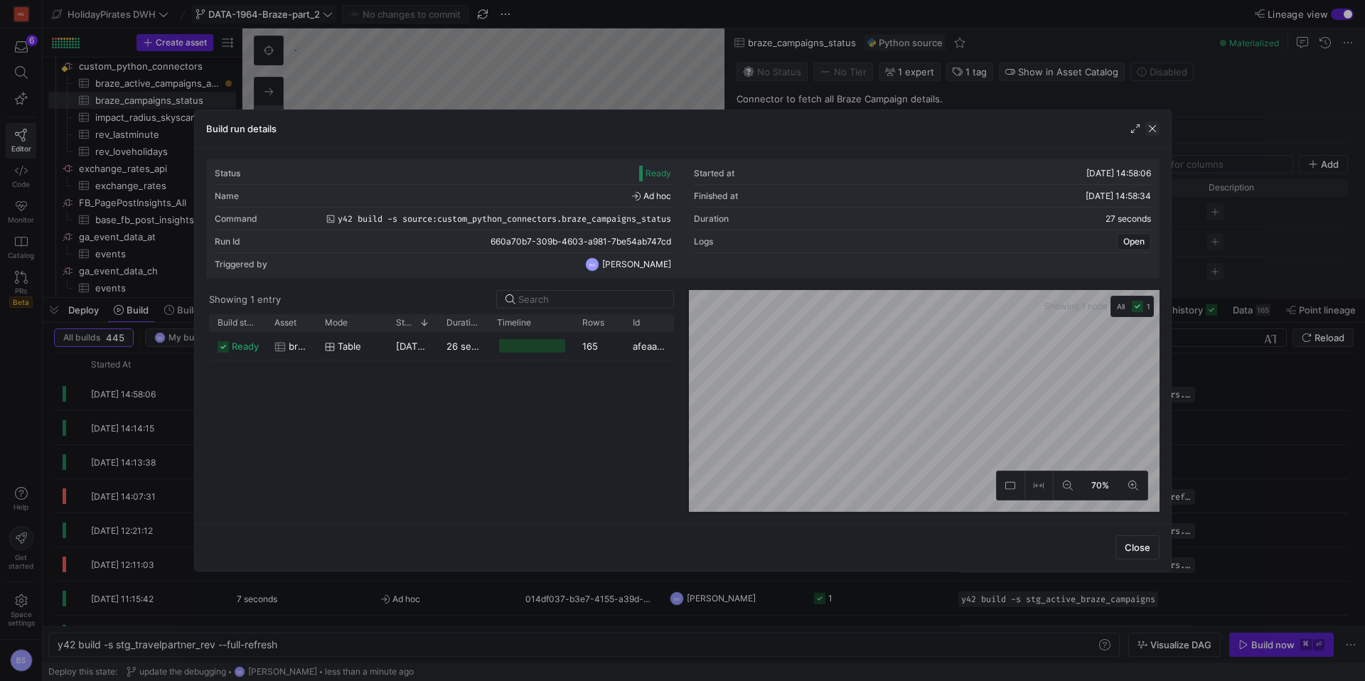
click at [1152, 127] on span "button" at bounding box center [1152, 129] width 14 height 14
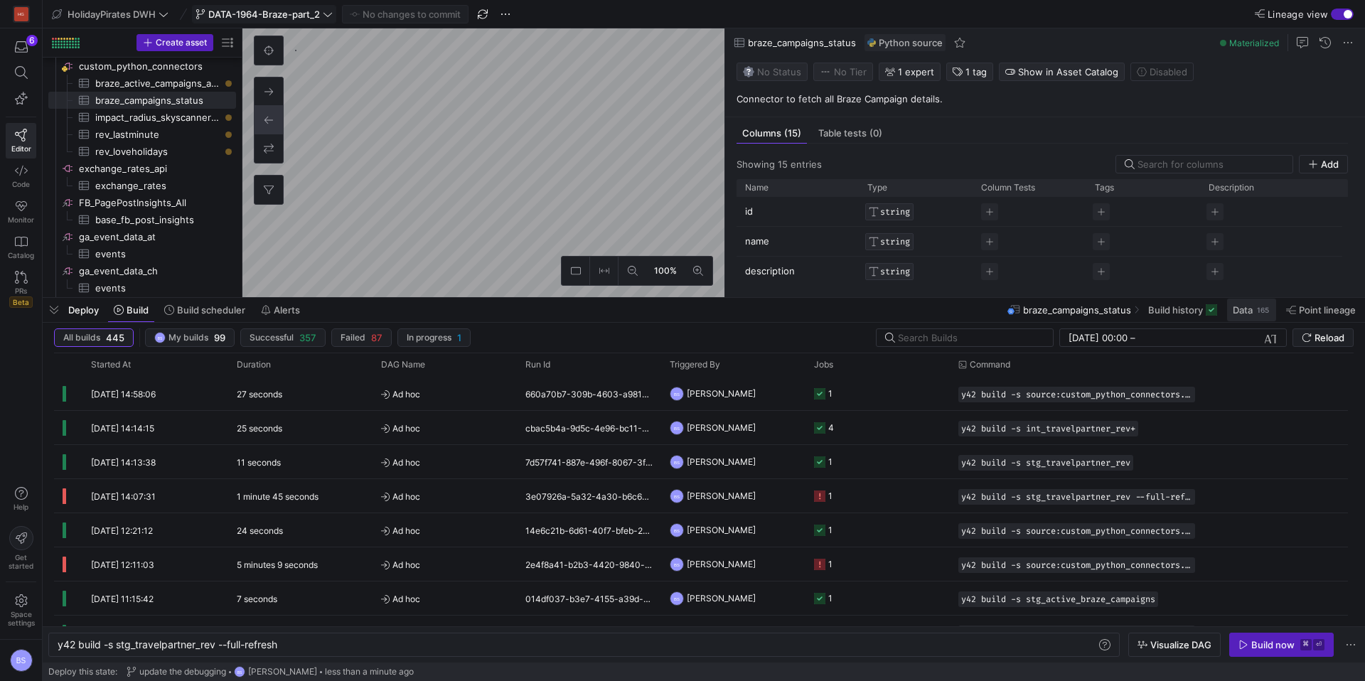
click at [1259, 313] on div "165" at bounding box center [1262, 309] width 15 height 11
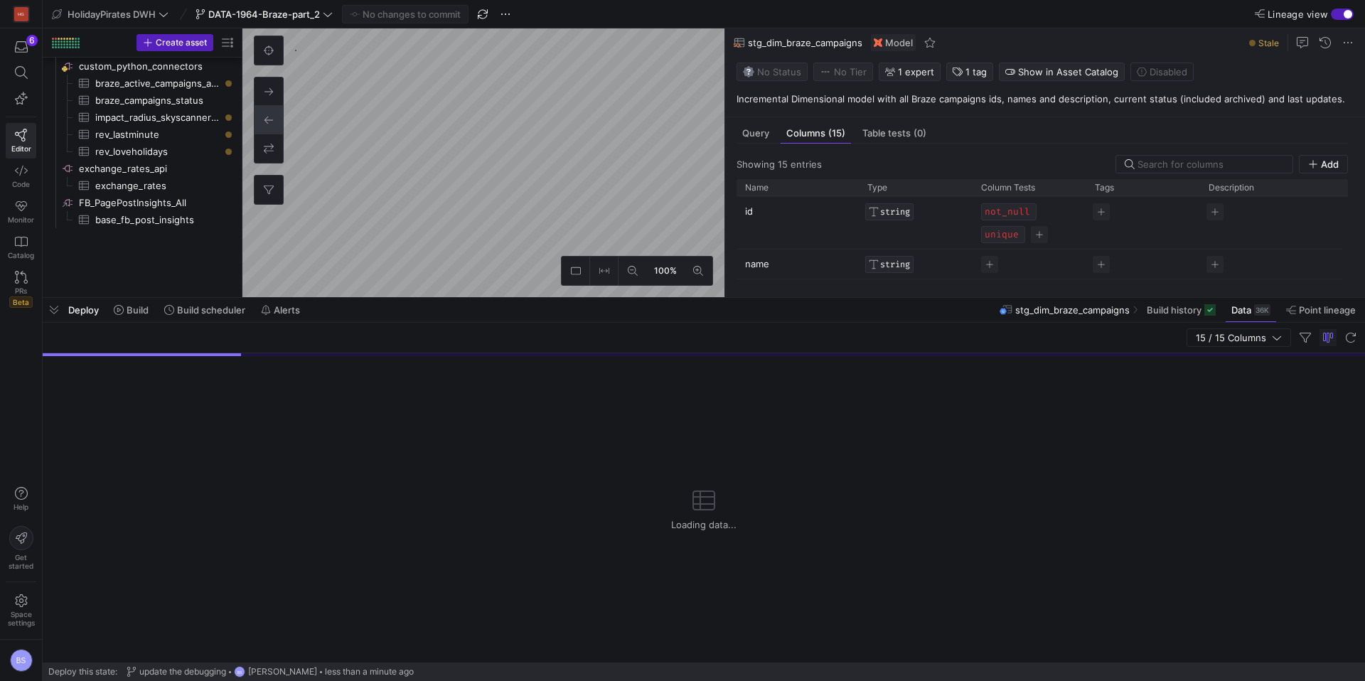
scroll to position [921, 0]
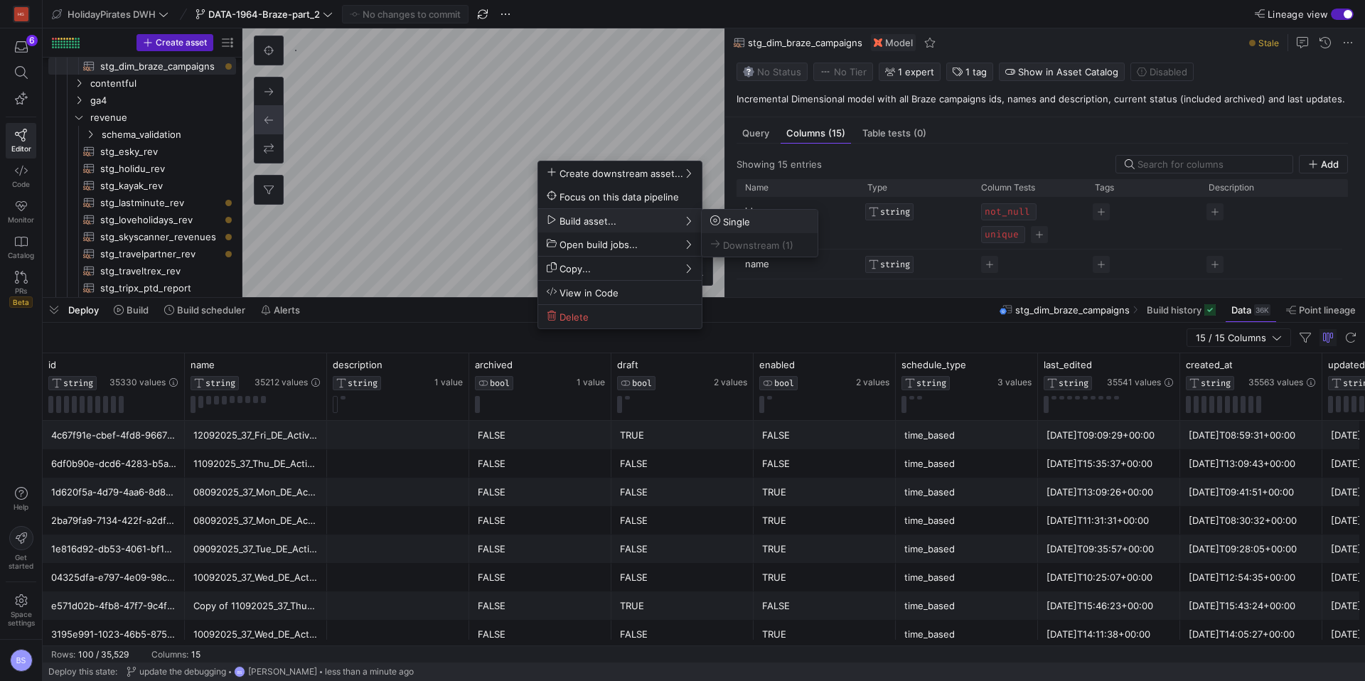
click at [731, 222] on span "Single" at bounding box center [730, 221] width 40 height 12
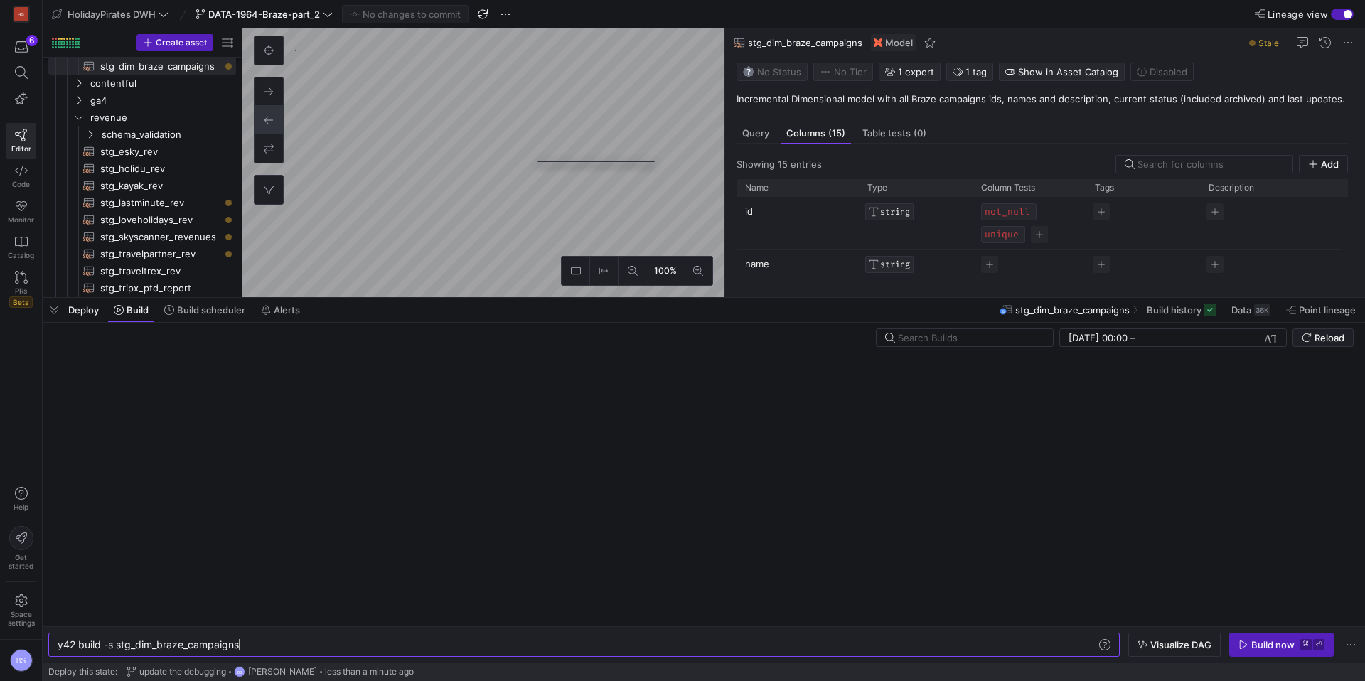
scroll to position [0, 181]
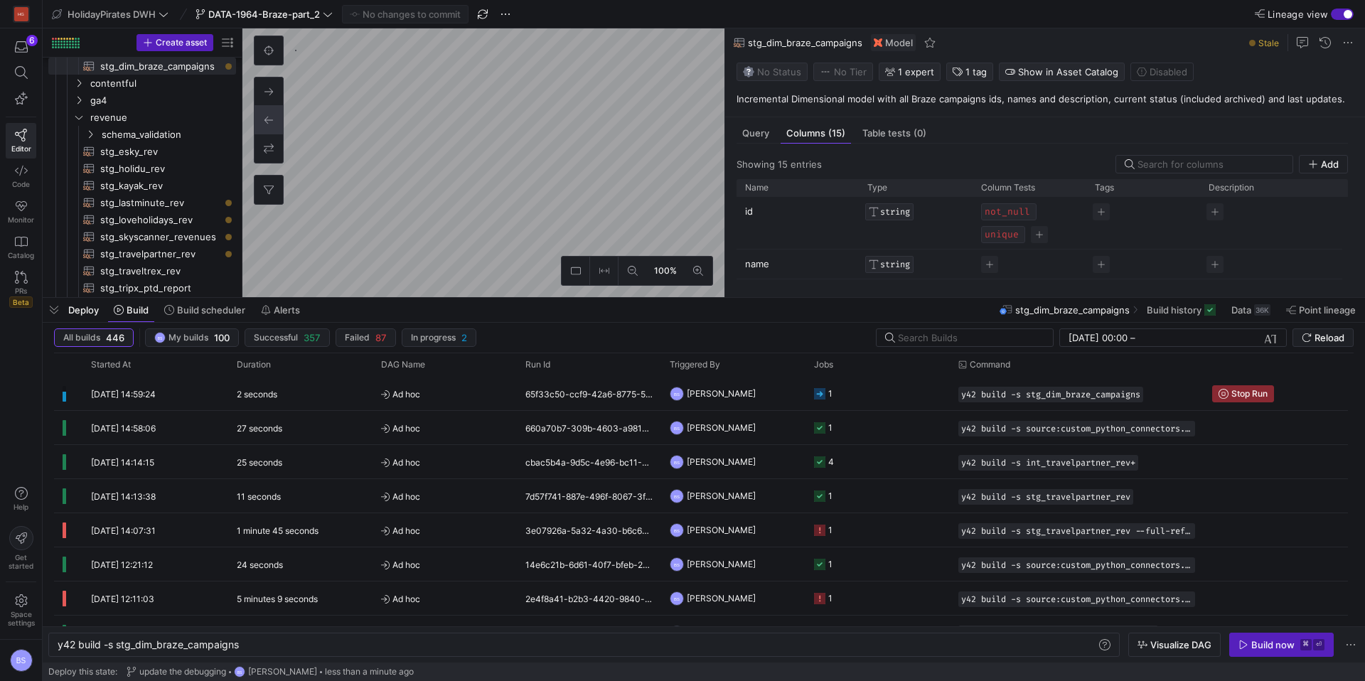
click at [1269, 629] on y42-orchestration-inline-build "y42 build -s stg_dim_braze_campaigns y42 build -s stg_dim_braze_campaigns Visua…" at bounding box center [704, 644] width 1322 height 36
click at [593, 389] on div "65f33c50-ccf9-42a6-8775-5cf3428d4ba3" at bounding box center [589, 393] width 144 height 33
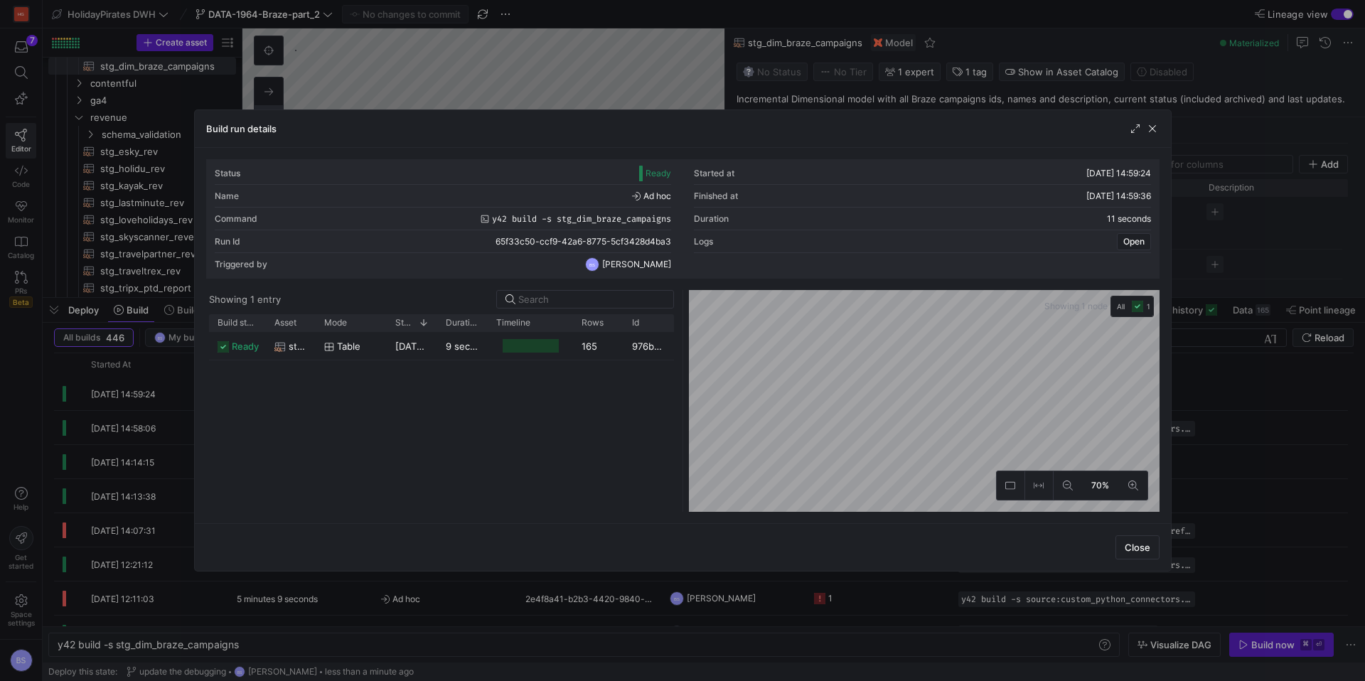
click at [1146, 129] on span "button" at bounding box center [1152, 129] width 14 height 14
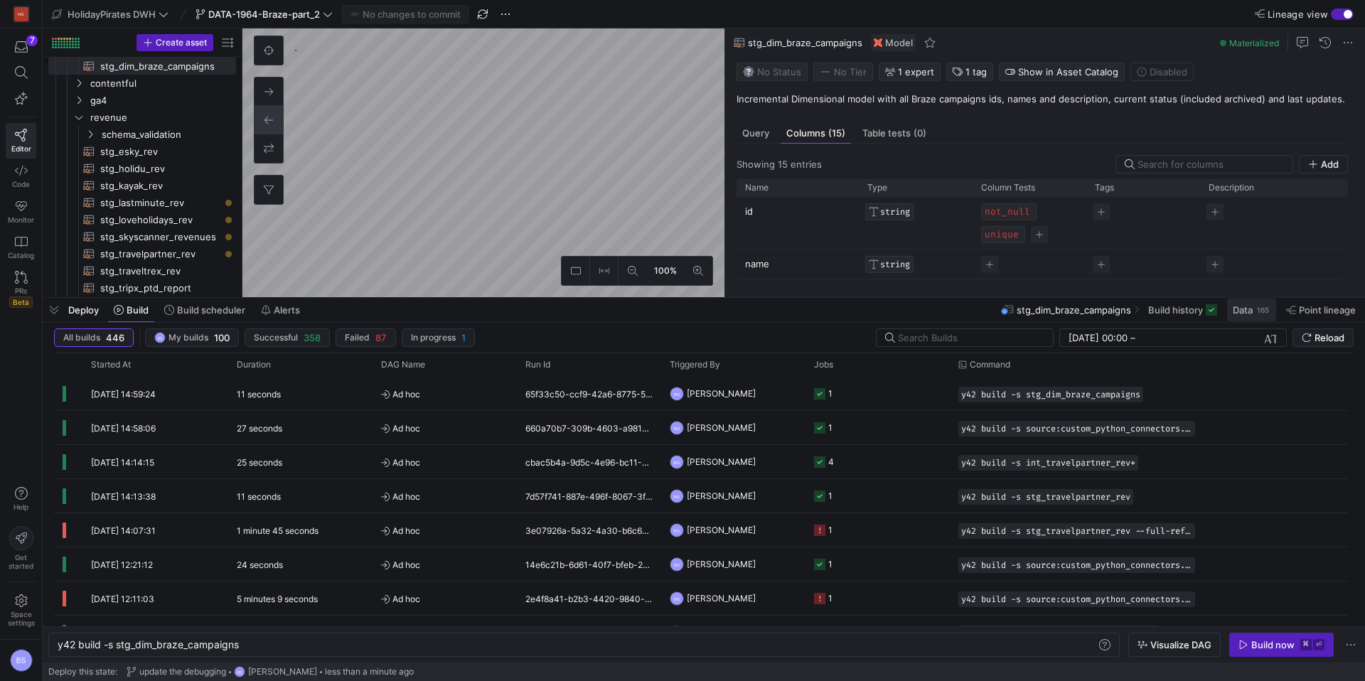
click at [1243, 316] on span at bounding box center [1251, 310] width 49 height 23
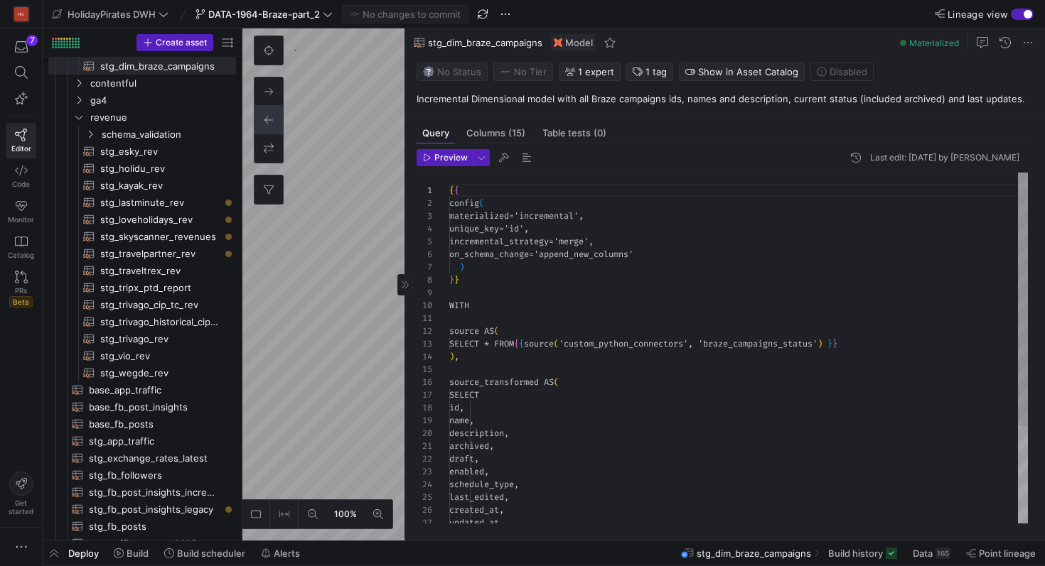
scroll to position [128, 0]
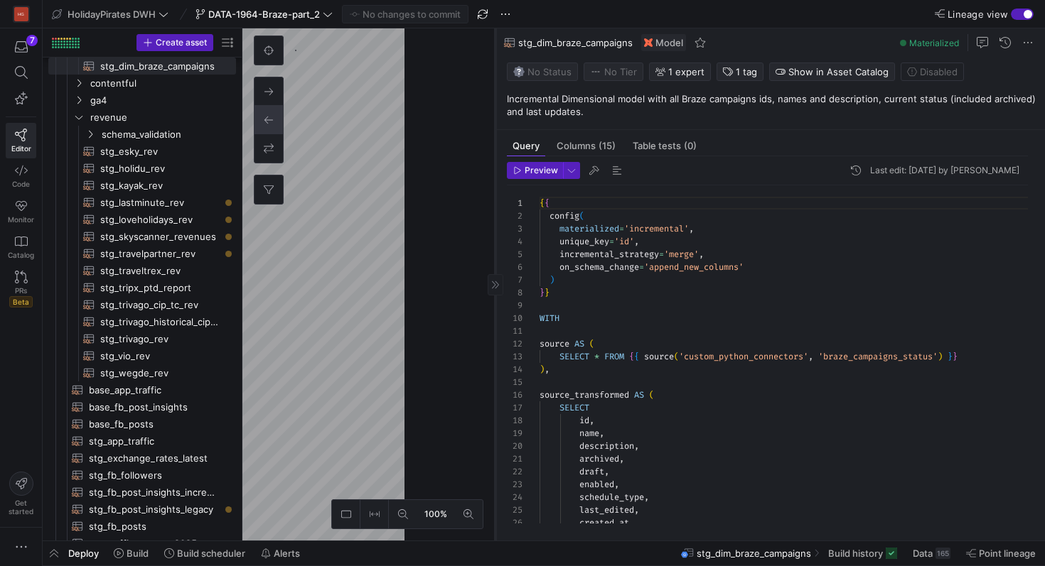
drag, startPoint x: 405, startPoint y: 247, endPoint x: 493, endPoint y: 247, distance: 87.4
click at [495, 247] on div at bounding box center [495, 284] width 1 height 512
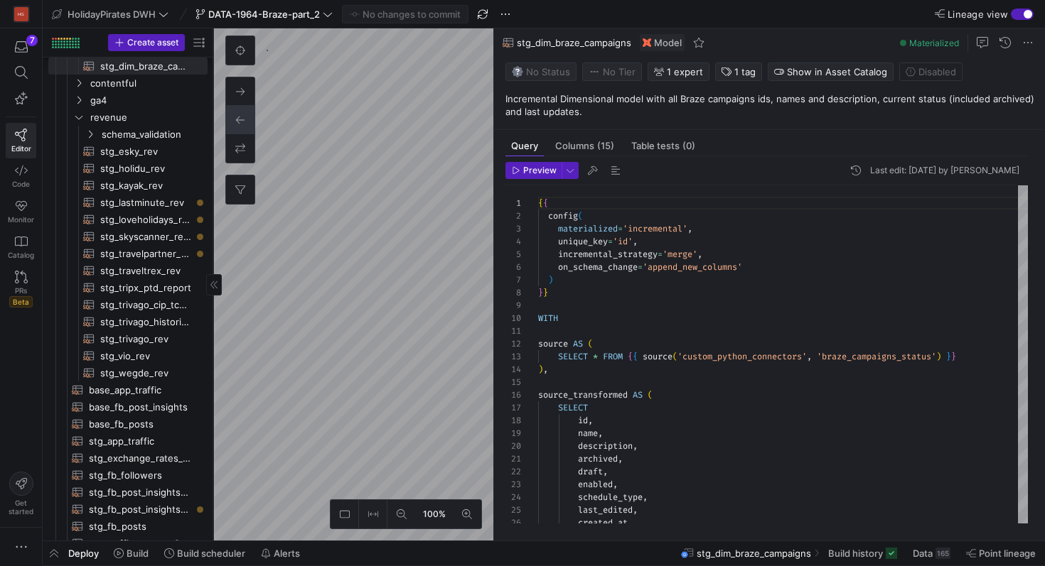
drag, startPoint x: 241, startPoint y: 318, endPoint x: 213, endPoint y: 318, distance: 27.7
click at [214, 318] on div at bounding box center [213, 284] width 1 height 512
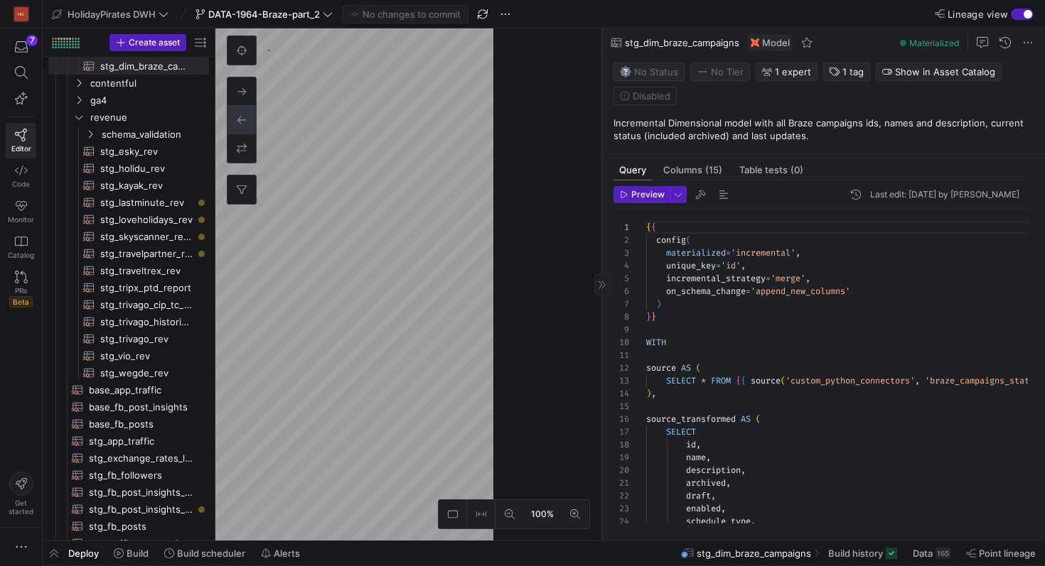
drag, startPoint x: 493, startPoint y: 195, endPoint x: 601, endPoint y: 200, distance: 108.1
click at [601, 200] on div at bounding box center [601, 284] width 1 height 512
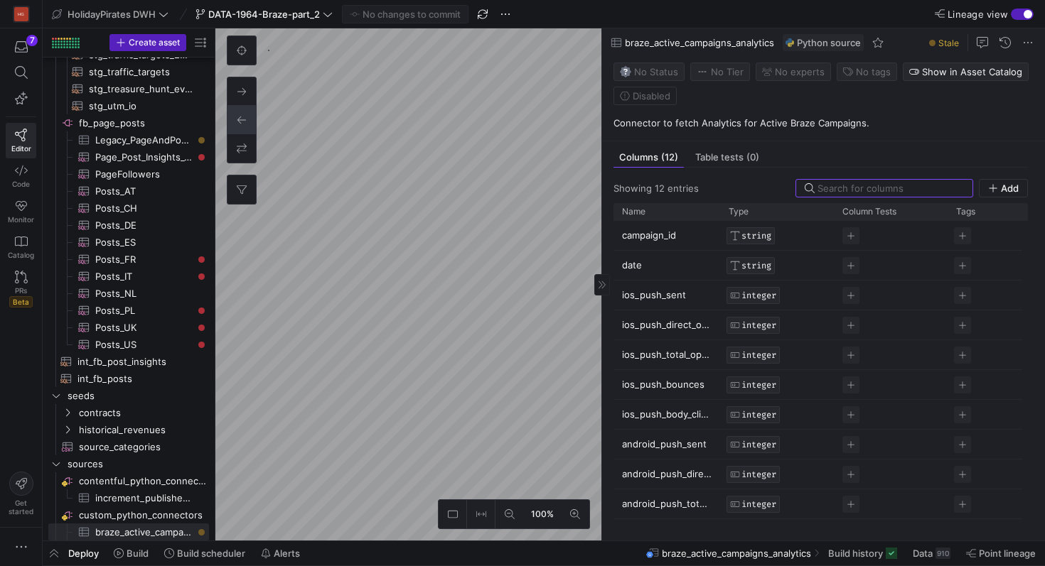
scroll to position [55, 0]
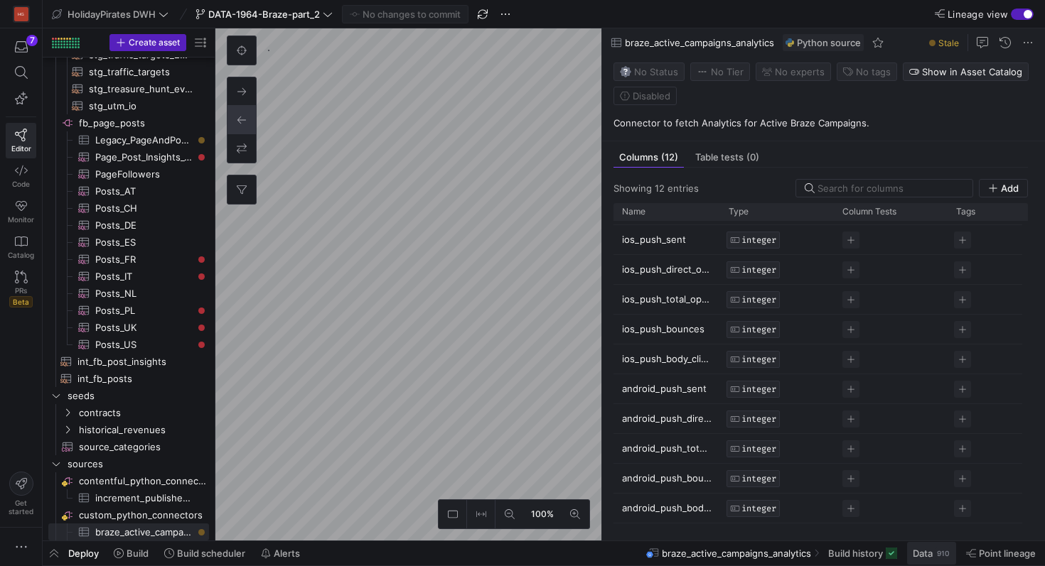
click at [933, 557] on span "Data 910" at bounding box center [932, 553] width 38 height 11
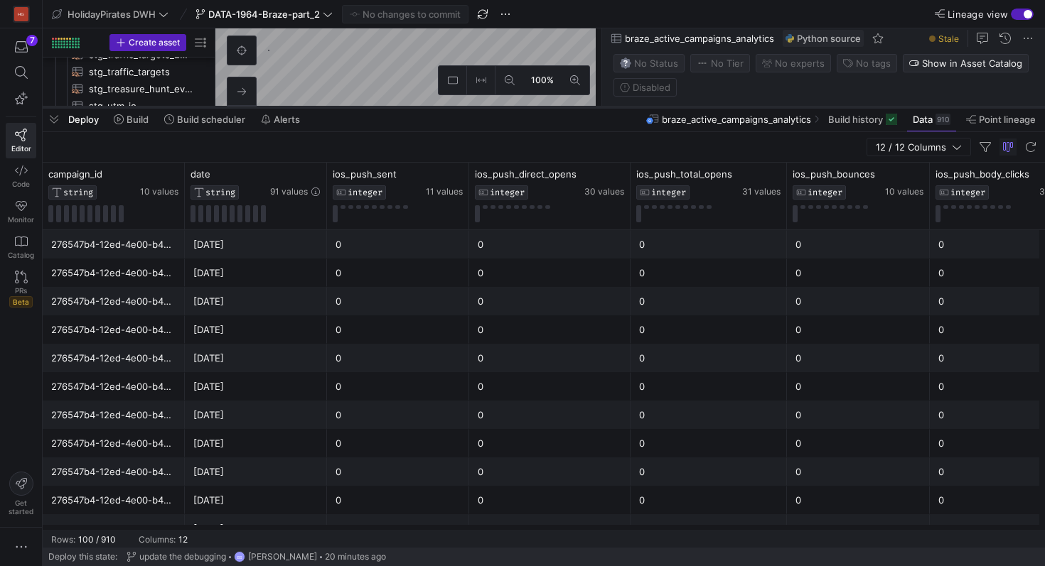
drag, startPoint x: 446, startPoint y: 308, endPoint x: 466, endPoint y: 106, distance: 202.8
click at [466, 106] on div at bounding box center [544, 107] width 1002 height 6
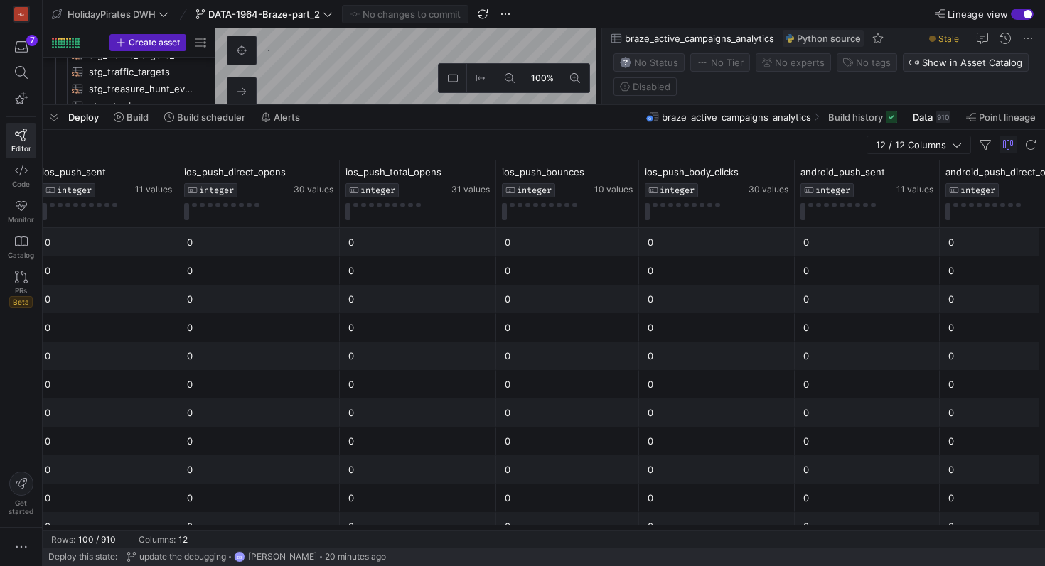
scroll to position [0, 308]
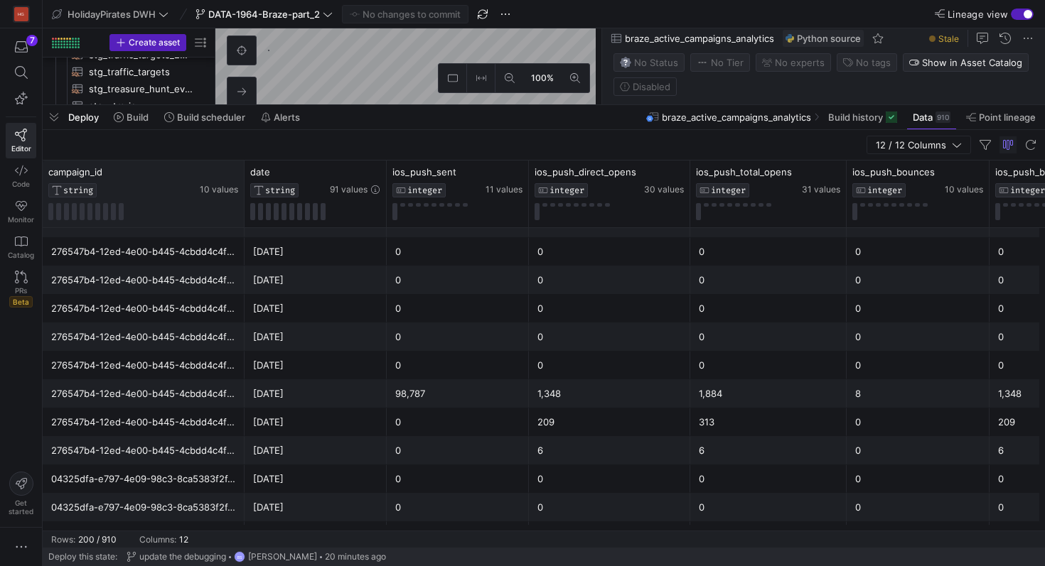
drag, startPoint x: 182, startPoint y: 178, endPoint x: 242, endPoint y: 179, distance: 59.7
click at [242, 179] on div at bounding box center [244, 194] width 6 height 67
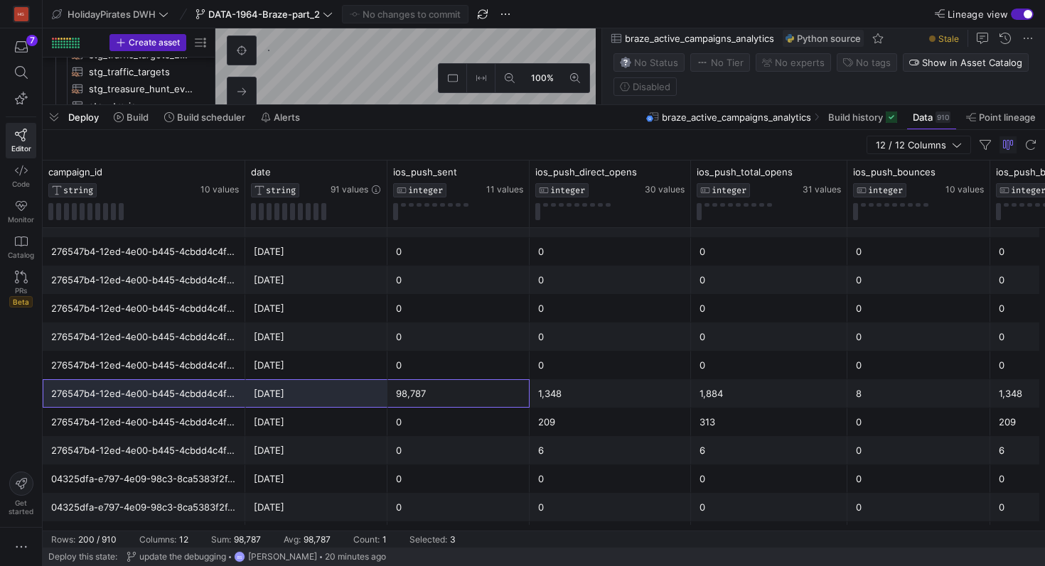
drag, startPoint x: 424, startPoint y: 399, endPoint x: 122, endPoint y: 407, distance: 302.1
click at [122, 407] on div "276547b4-12ed-4e00-b445-4cbdd4c4feed 2025-09-09 98,787 1,348 1,884 8 1,348 57,2…" at bounding box center [971, 394] width 1856 height 28
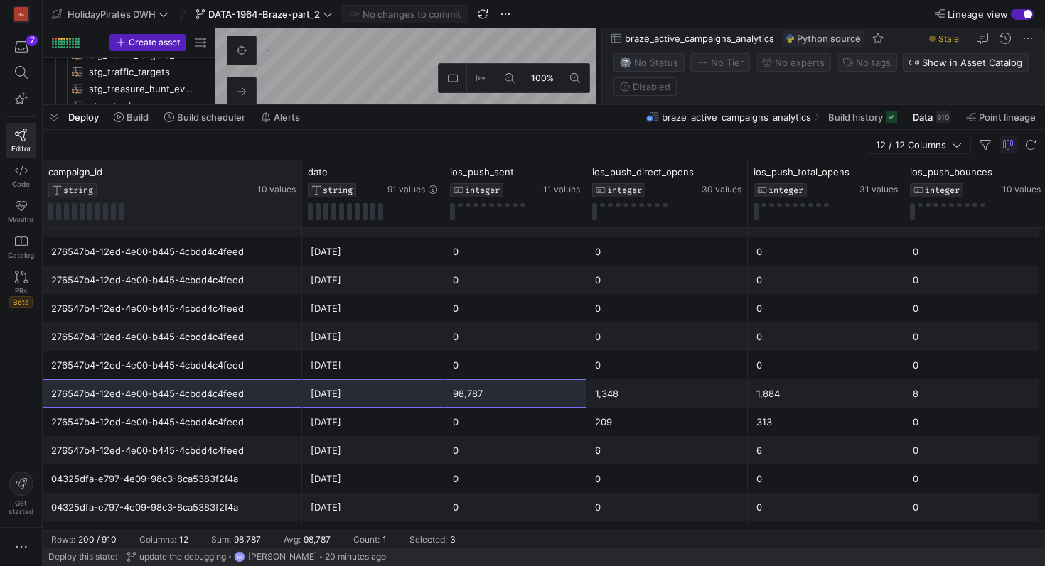
drag, startPoint x: 243, startPoint y: 178, endPoint x: 299, endPoint y: 178, distance: 56.2
click at [299, 178] on div at bounding box center [302, 194] width 6 height 67
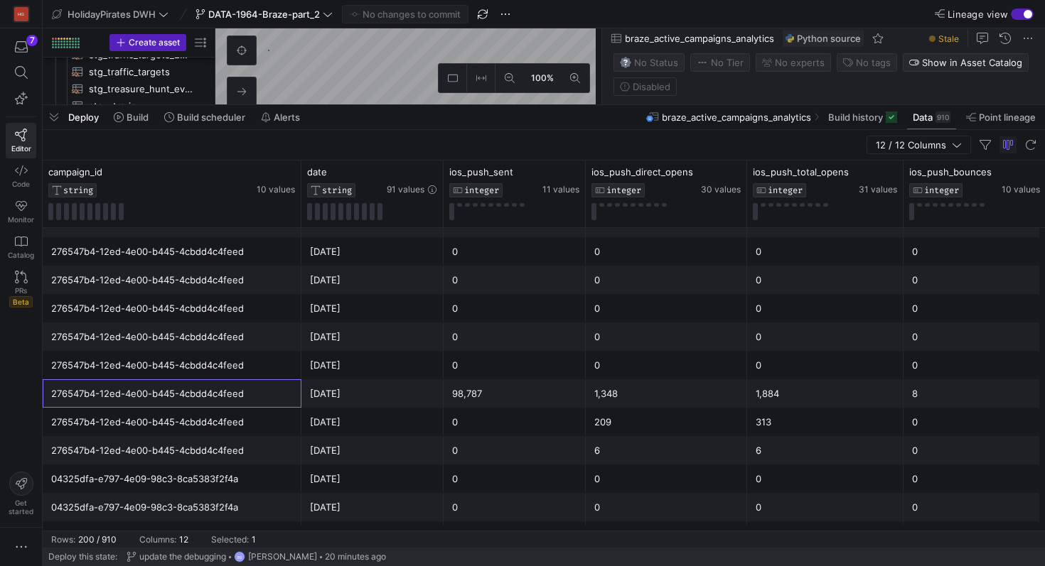
click at [216, 392] on div "276547b4-12ed-4e00-b445-4cbdd4c4feed" at bounding box center [172, 394] width 242 height 28
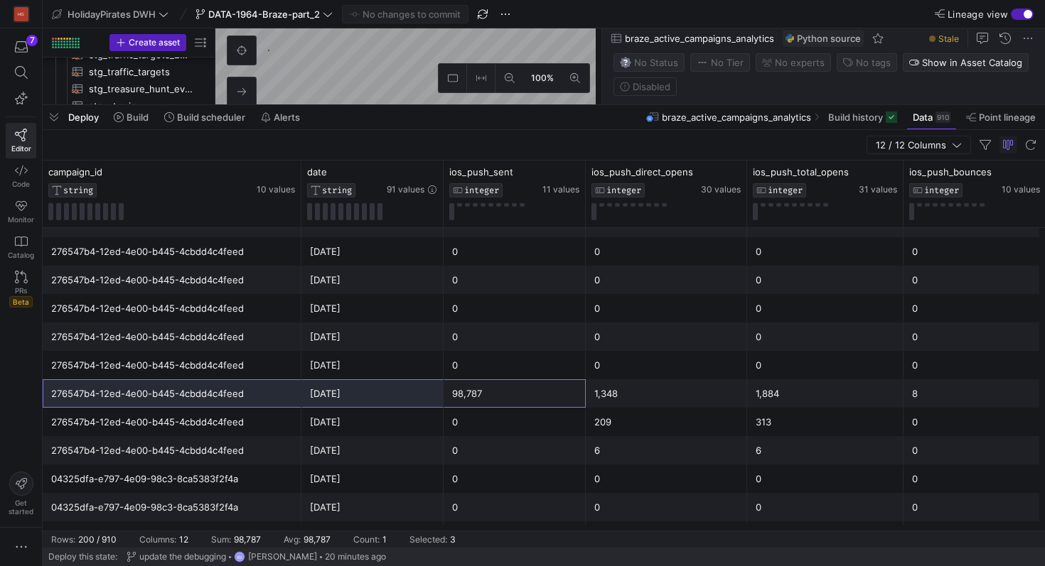
drag, startPoint x: 493, startPoint y: 387, endPoint x: 210, endPoint y: 387, distance: 283.6
click at [210, 387] on div "276547b4-12ed-4e00-b445-4cbdd4c4feed 2025-09-09 98,787 1,348 1,884 8 1,348" at bounding box center [999, 394] width 1913 height 28
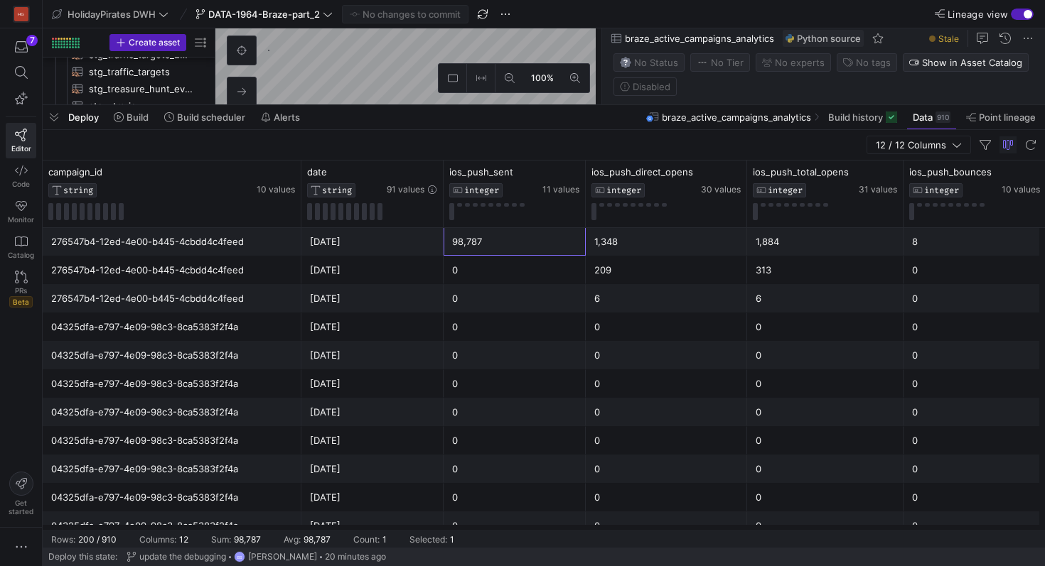
click at [472, 251] on div "98,787" at bounding box center [514, 242] width 125 height 28
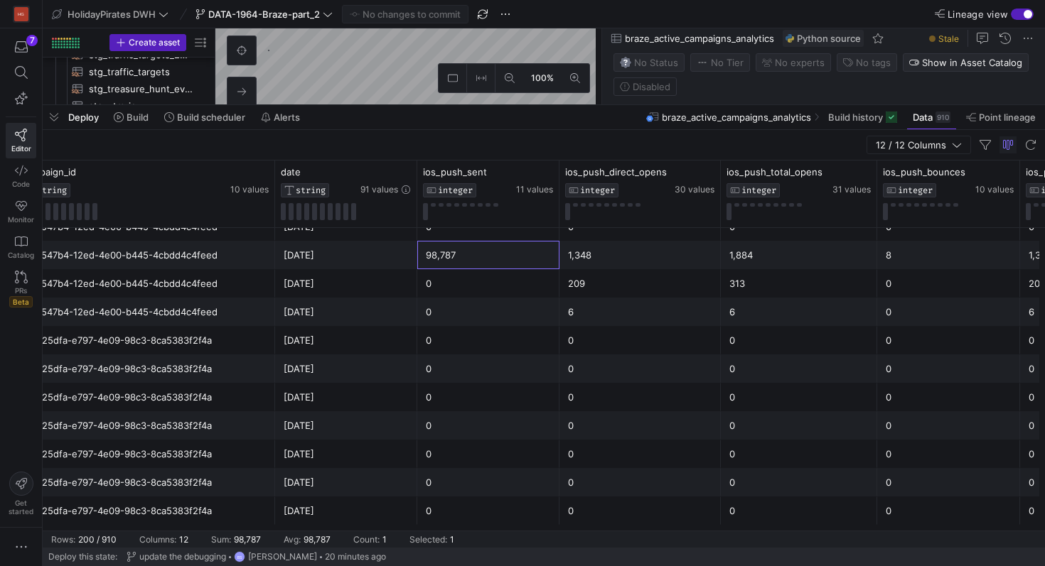
click at [597, 264] on div "1,348" at bounding box center [640, 256] width 144 height 28
click at [580, 287] on div "209" at bounding box center [640, 284] width 144 height 28
click at [581, 317] on div "6" at bounding box center [640, 313] width 144 height 28
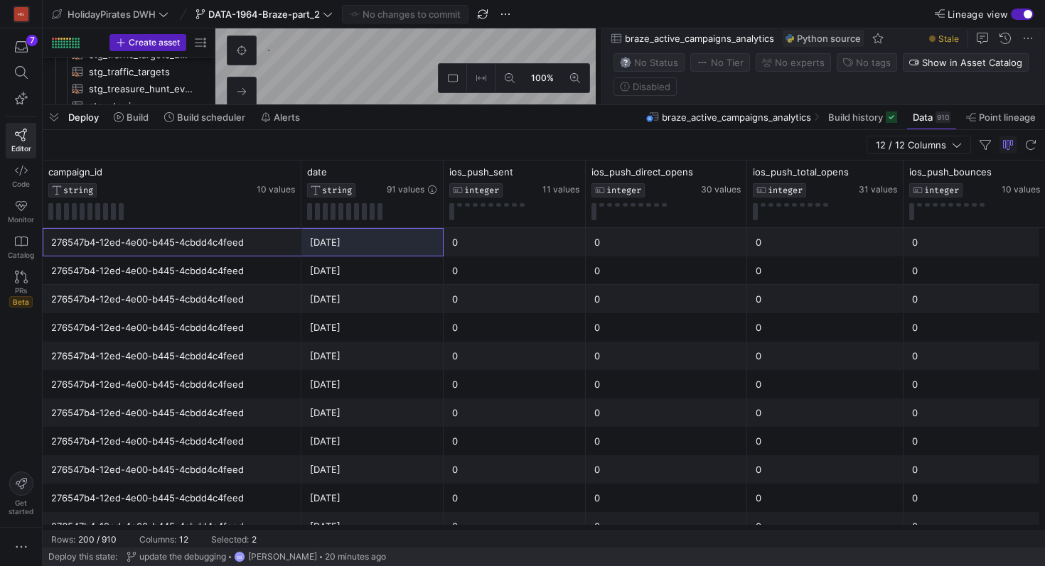
drag, startPoint x: 153, startPoint y: 244, endPoint x: 361, endPoint y: 246, distance: 208.3
click at [363, 246] on div "276547b4-12ed-4e00-b445-4cbdd4c4feed 2025-06-13 0 0 0 0 0" at bounding box center [999, 242] width 1913 height 28
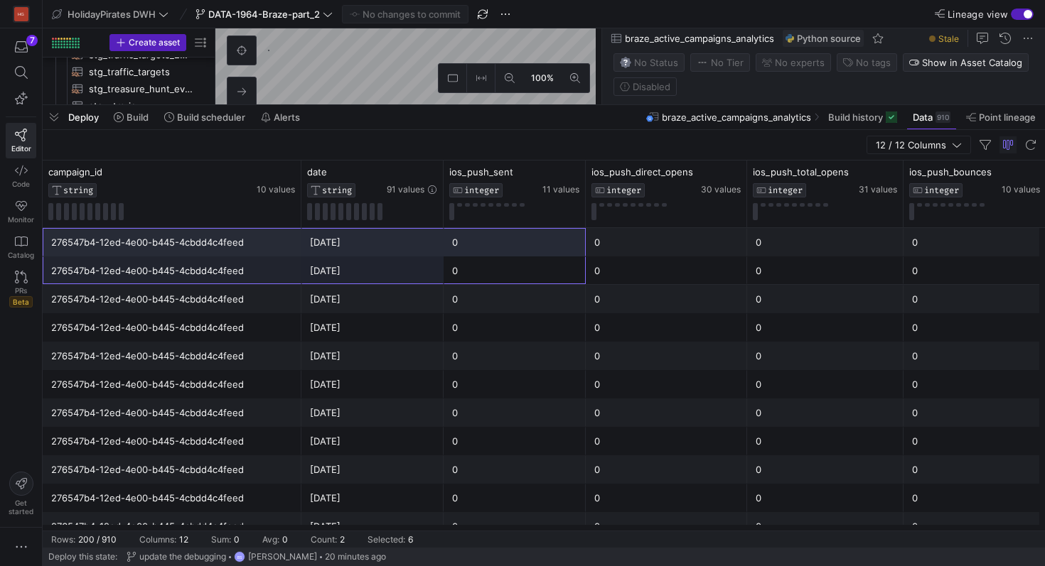
drag, startPoint x: 493, startPoint y: 263, endPoint x: 247, endPoint y: 243, distance: 246.0
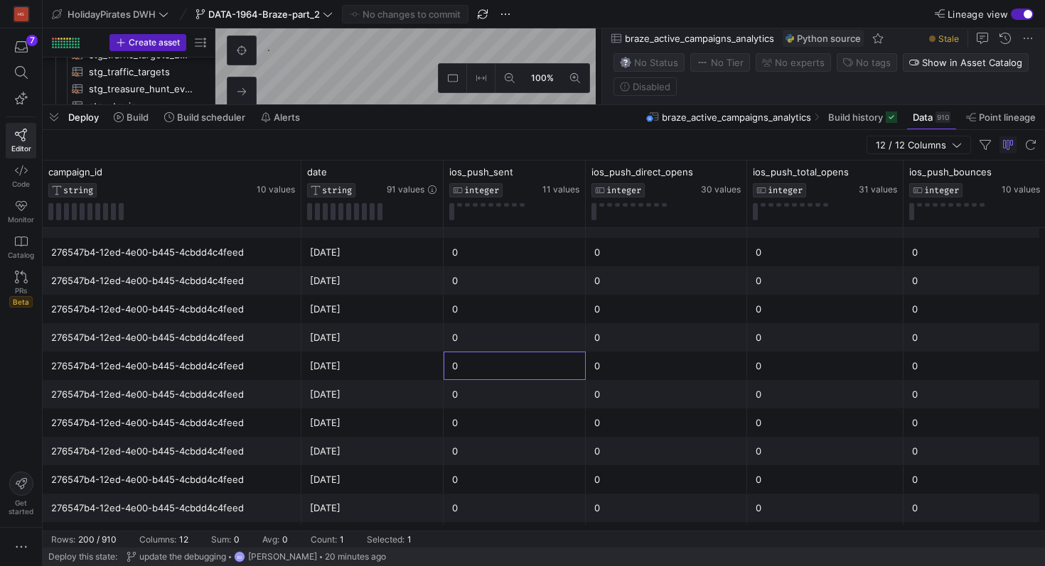
click at [575, 356] on div "0" at bounding box center [514, 367] width 125 height 28
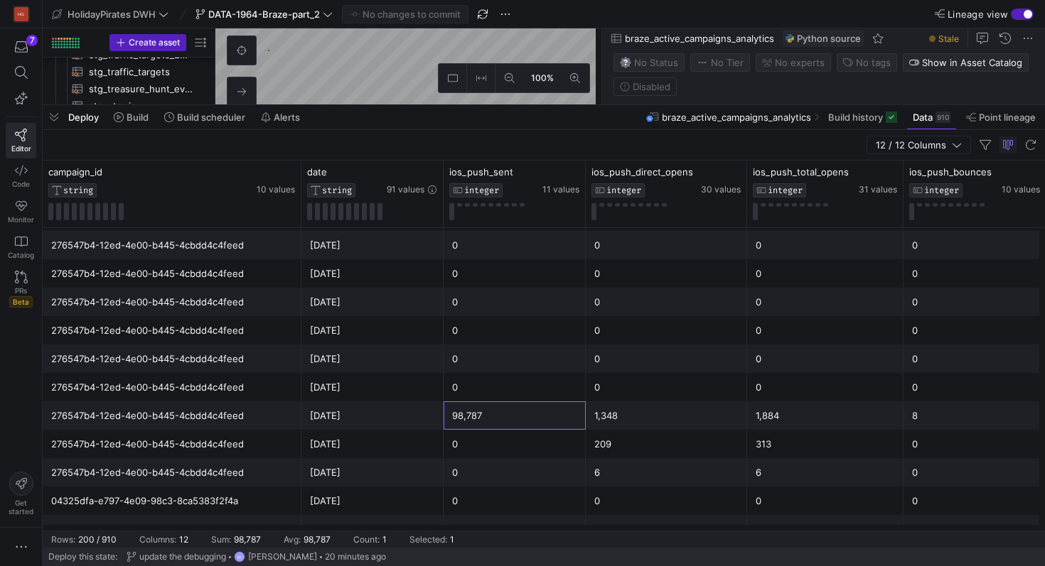
drag, startPoint x: 475, startPoint y: 414, endPoint x: 453, endPoint y: 410, distance: 22.4
click at [453, 410] on div "98,787" at bounding box center [514, 416] width 125 height 28
drag, startPoint x: 338, startPoint y: 426, endPoint x: 513, endPoint y: 424, distance: 175.6
click at [515, 424] on div "1,884 8 1,348 1,348 98,787 2025-09-09 276547b4-12ed-4e00-b445-4cbdd4c4feed" at bounding box center [999, 416] width 1913 height 28
click at [513, 424] on div "98,787" at bounding box center [514, 416] width 125 height 28
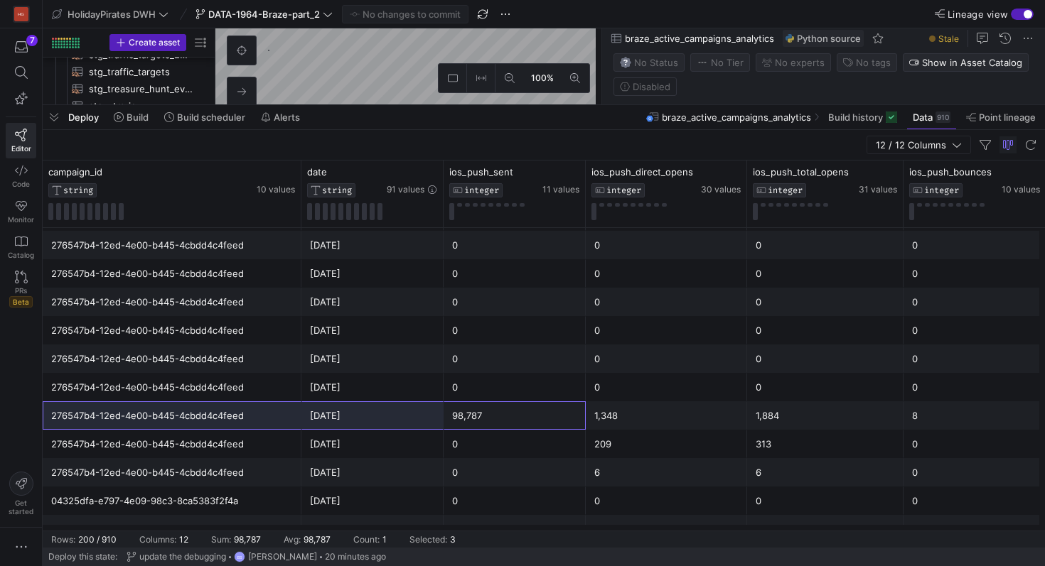
drag, startPoint x: 513, startPoint y: 424, endPoint x: 213, endPoint y: 407, distance: 300.4
click at [213, 406] on div "1,884 8 1,348 1,348 98,787 2025-09-09 276547b4-12ed-4e00-b445-4cbdd4c4feed" at bounding box center [999, 416] width 1913 height 28
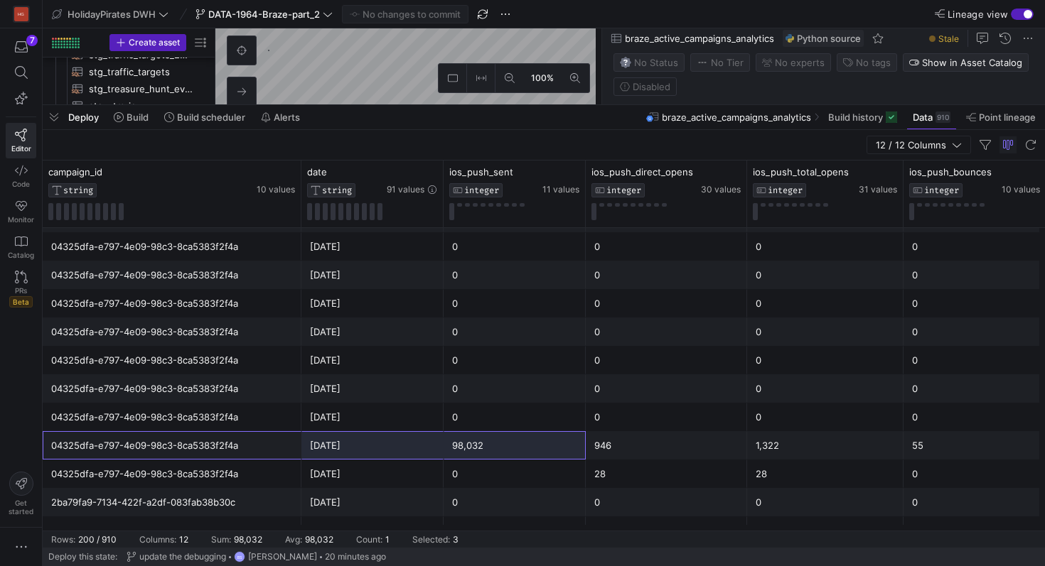
drag, startPoint x: 231, startPoint y: 444, endPoint x: 504, endPoint y: 447, distance: 272.9
click at [505, 448] on div "04325dfa-e797-4e09-98c3-8ca5383f2f4a 2025-09-10 98,032 946 1,322 55 946" at bounding box center [999, 445] width 1913 height 28
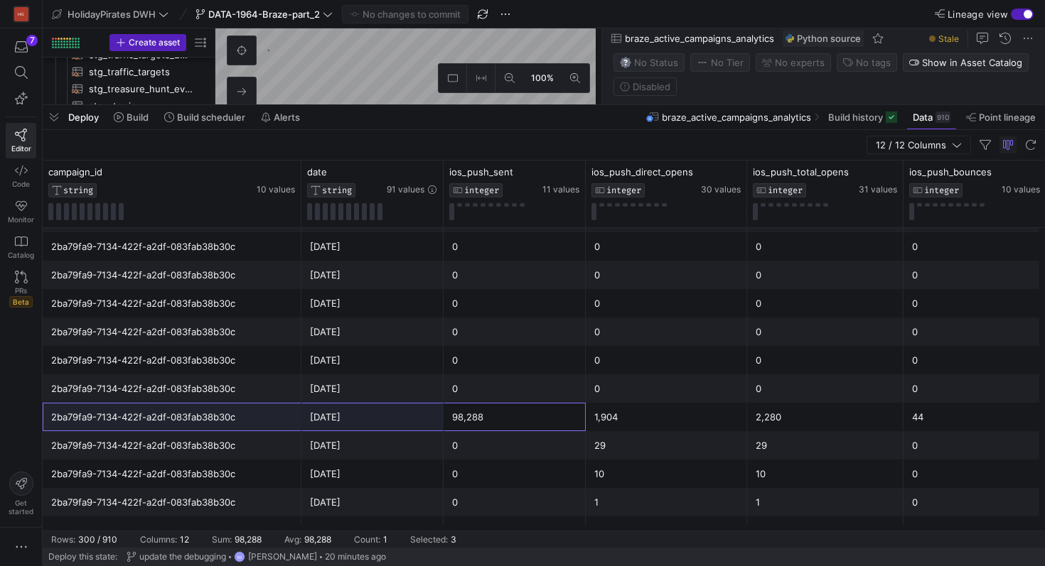
drag, startPoint x: 486, startPoint y: 415, endPoint x: 222, endPoint y: 412, distance: 264.4
click at [221, 412] on div "2ba79fa9-7134-422f-a2df-083fab38b30c 2025-09-08 98,288 1,904 2,280 44 1,904" at bounding box center [999, 417] width 1913 height 28
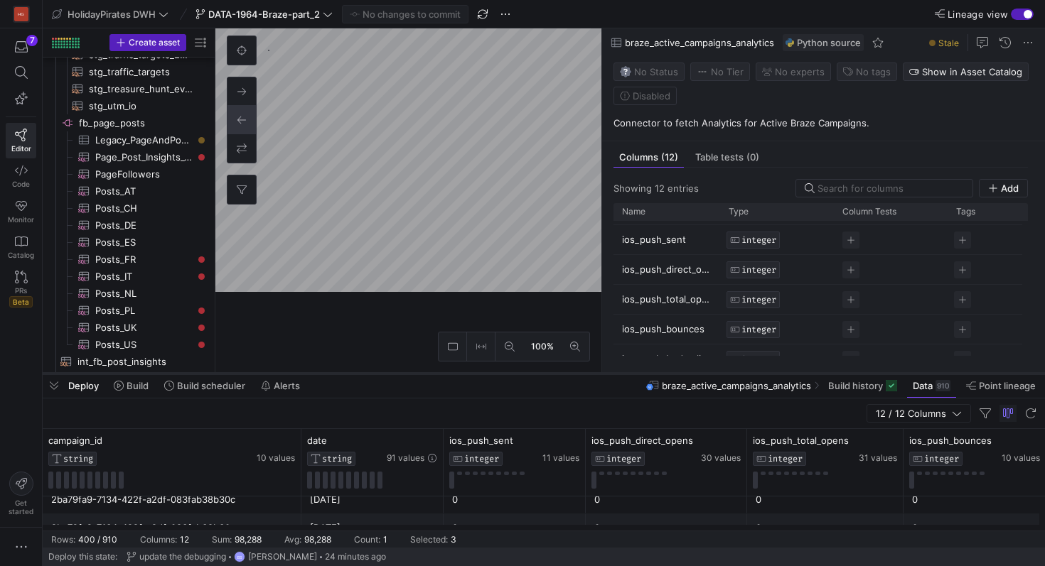
drag, startPoint x: 470, startPoint y: 103, endPoint x: 398, endPoint y: 372, distance: 278.1
click at [398, 372] on div at bounding box center [544, 374] width 1002 height 6
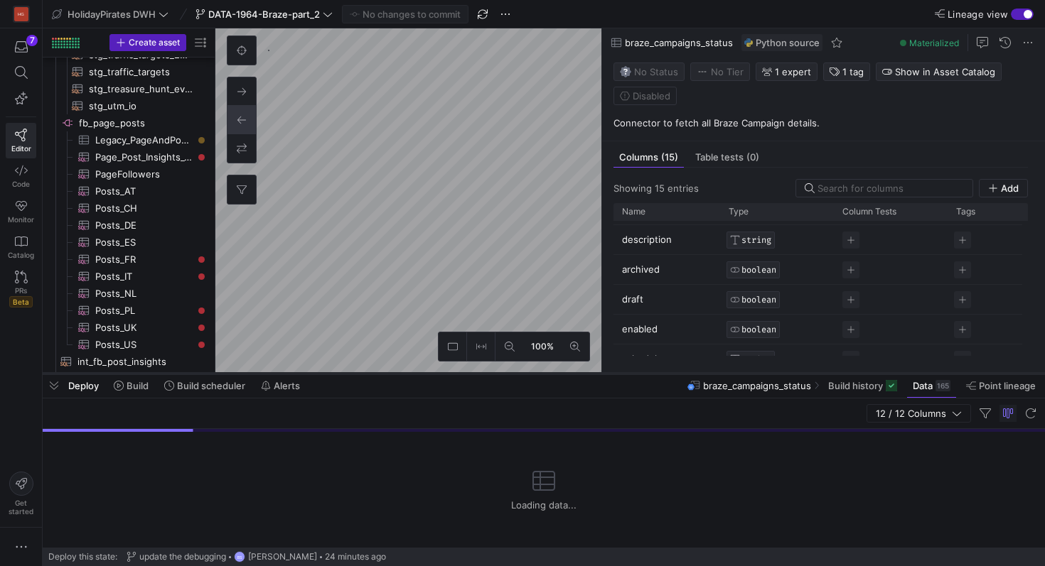
scroll to position [1595, 0]
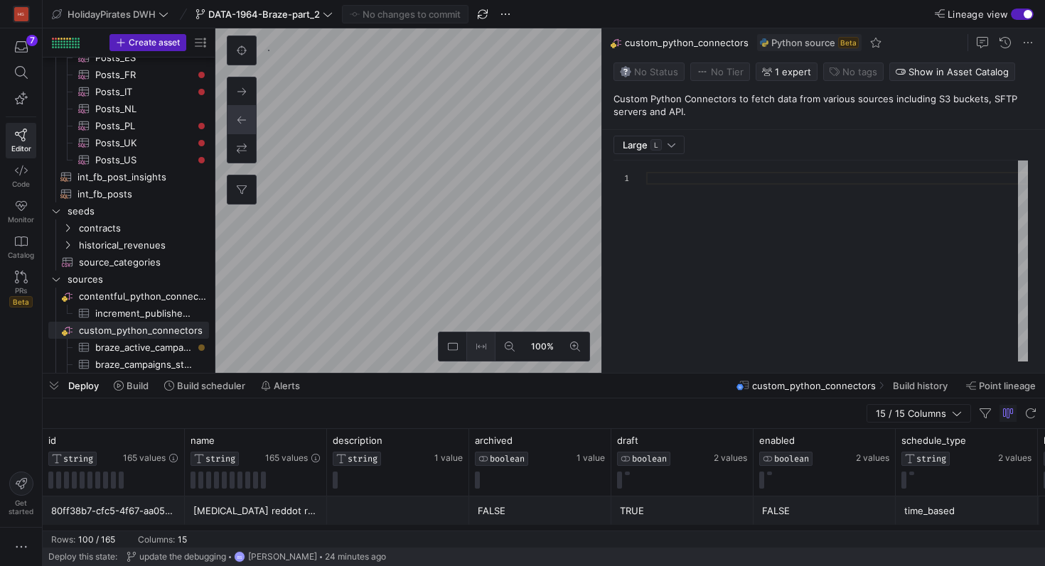
type textarea "import logging import pandas as pd import requests import boto3 import time imp…"
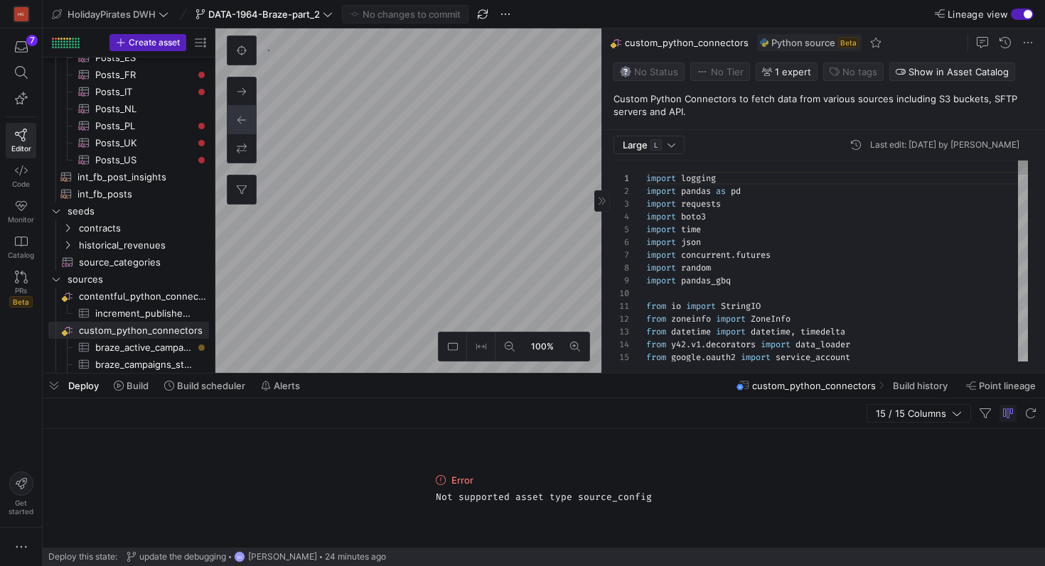
scroll to position [128, 0]
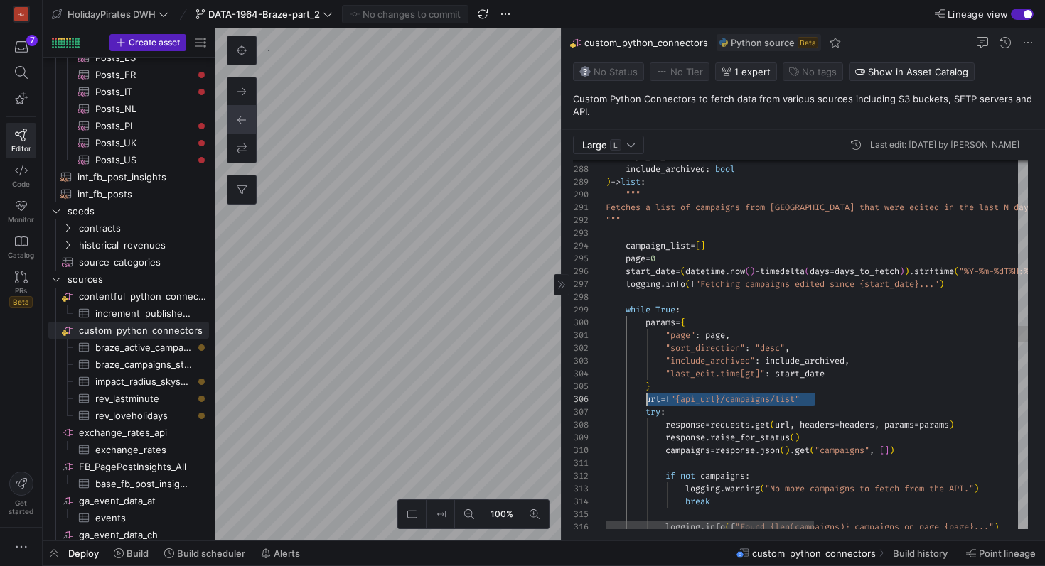
scroll to position [64, 41]
drag, startPoint x: 820, startPoint y: 402, endPoint x: 646, endPoint y: 404, distance: 174.2
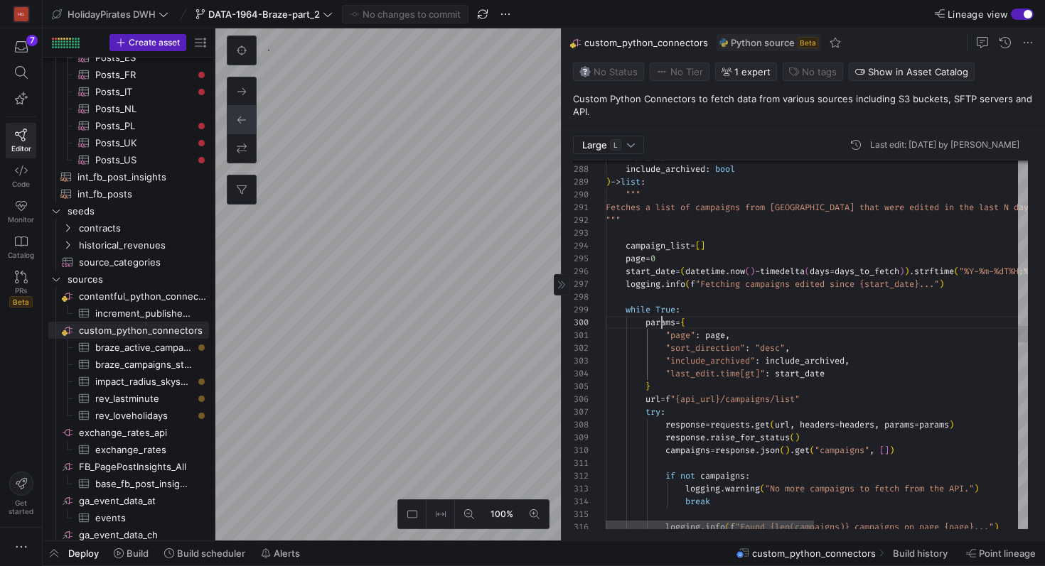
scroll to position [115, 72]
type textarea ""page": page, "sort_direction": "desc", "include_archived": include_archived, "…"
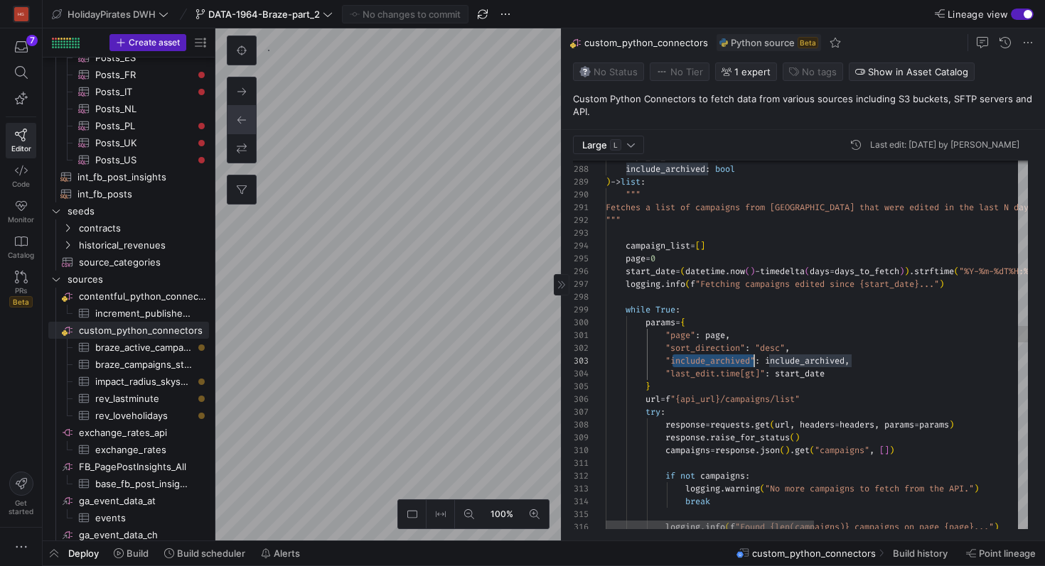
scroll to position [26, 149]
drag, startPoint x: 673, startPoint y: 378, endPoint x: 756, endPoint y: 377, distance: 83.2
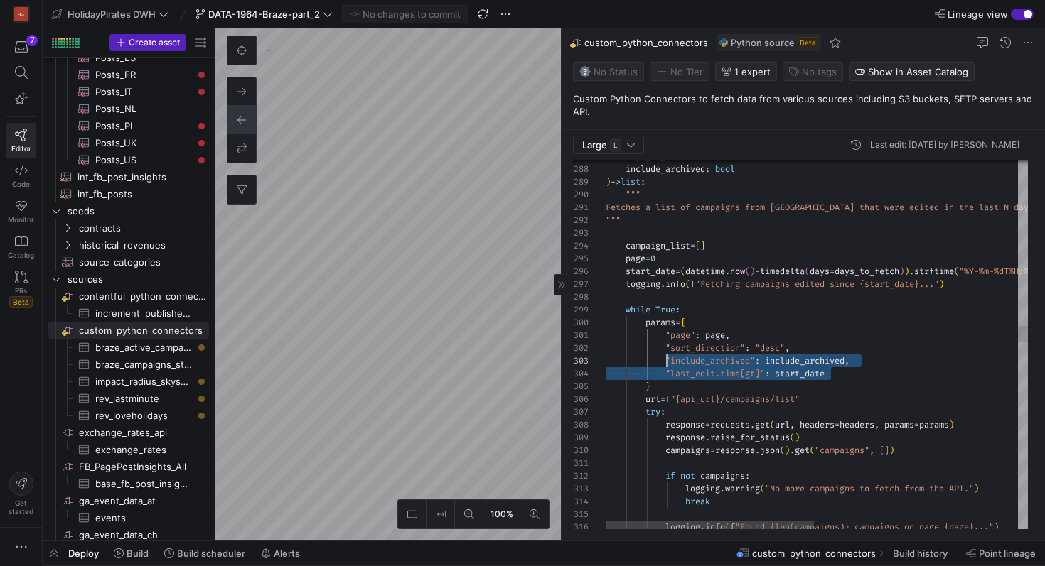
drag, startPoint x: 873, startPoint y: 372, endPoint x: 668, endPoint y: 361, distance: 205.7
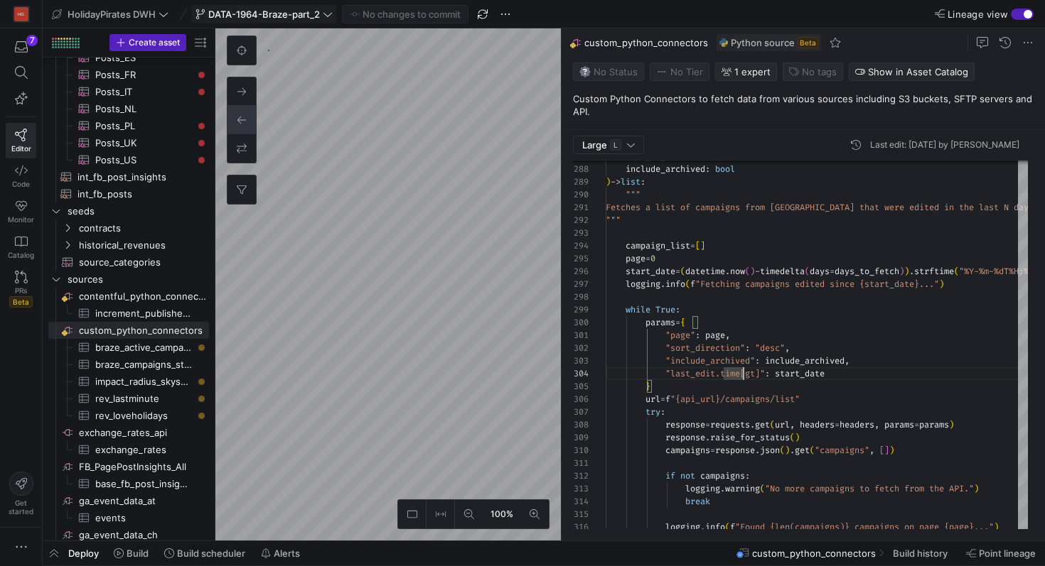
click at [284, 18] on span "DATA-1964-Braze-part_2" at bounding box center [264, 14] width 112 height 11
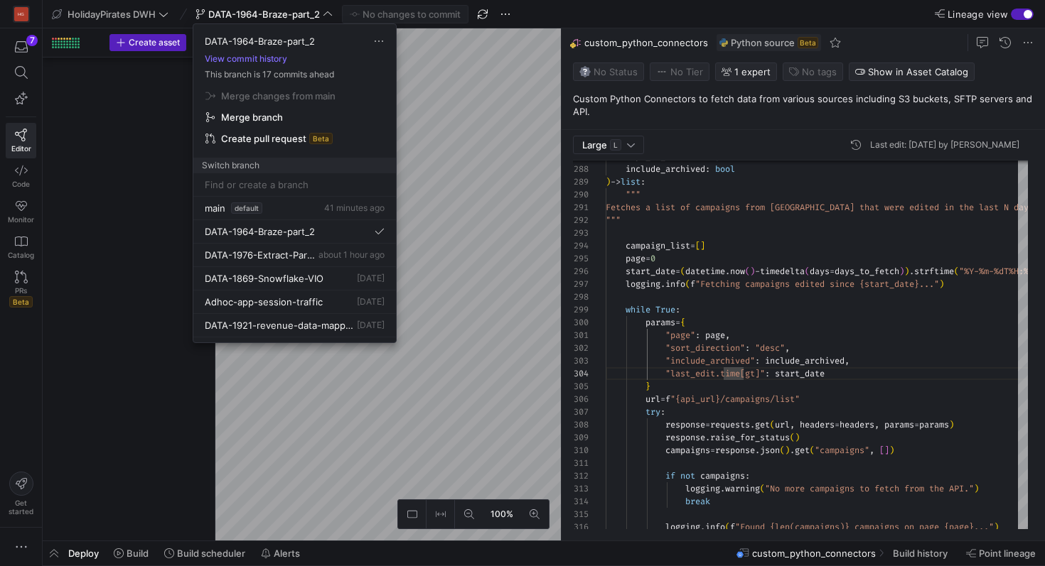
scroll to position [38, 138]
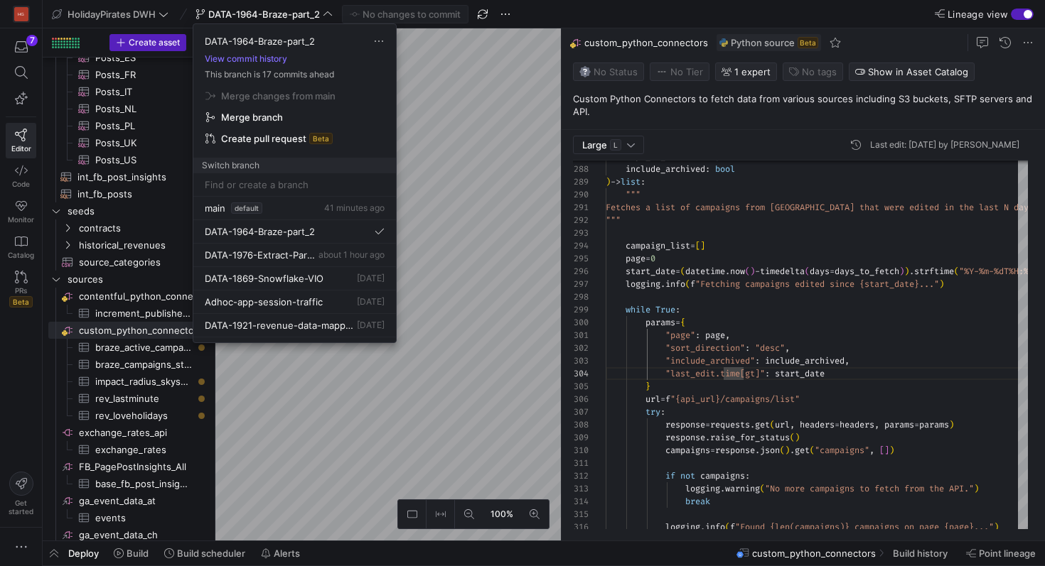
click at [677, 311] on div at bounding box center [522, 283] width 1045 height 566
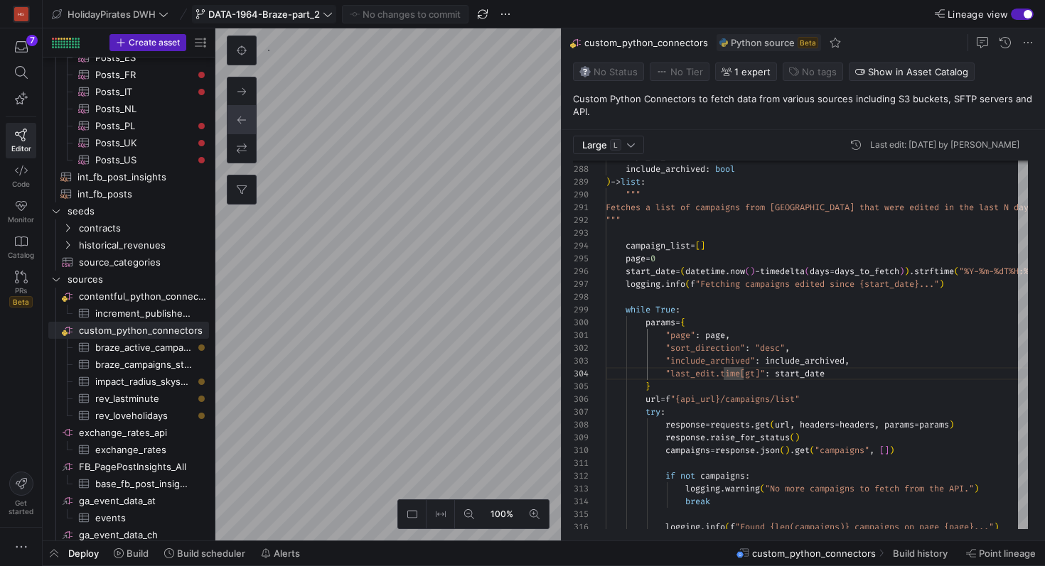
click at [311, 14] on span "DATA-1964-Braze-part_2" at bounding box center [264, 14] width 112 height 11
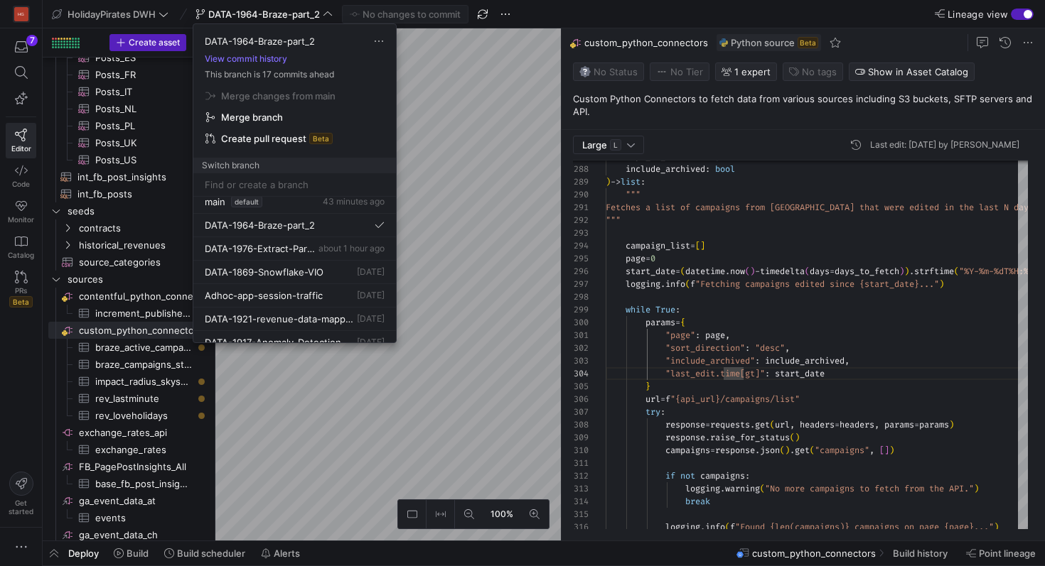
scroll to position [0, 0]
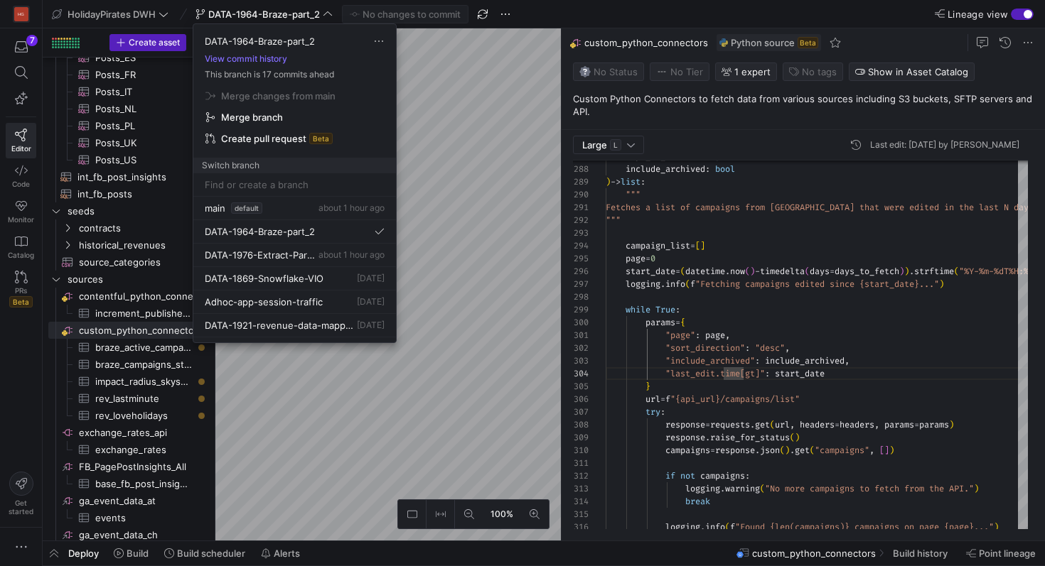
click at [559, 176] on div at bounding box center [522, 283] width 1045 height 566
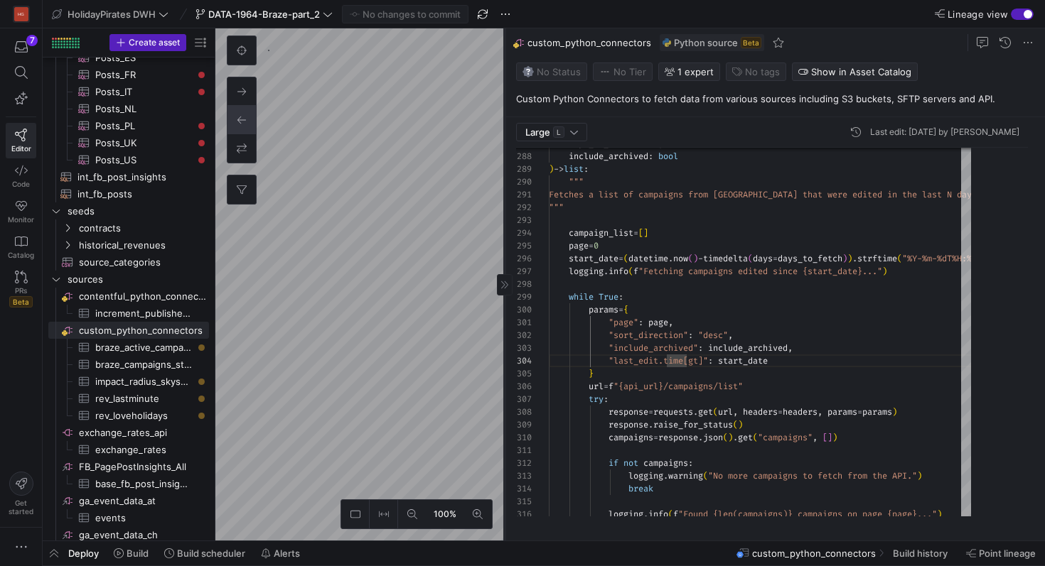
drag, startPoint x: 560, startPoint y: 179, endPoint x: 468, endPoint y: 179, distance: 92.4
click at [504, 179] on div at bounding box center [504, 284] width 1 height 512
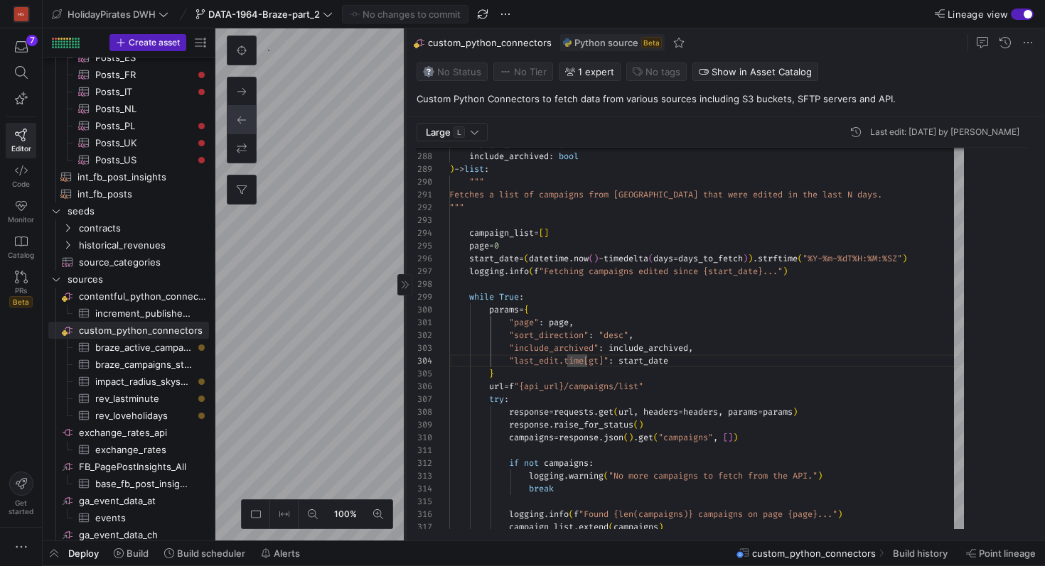
click at [367, 181] on as-split "100% 0 Large L Last edit: [DATE] by [PERSON_NAME] 290 289 288 287 291 292 293 2…" at bounding box center [629, 284] width 829 height 512
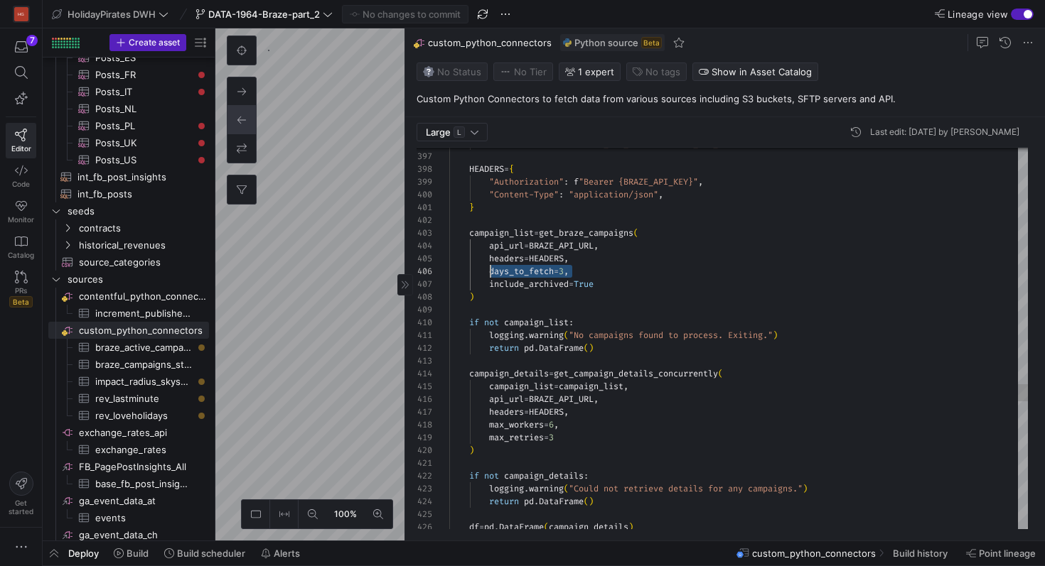
scroll to position [64, 36]
drag, startPoint x: 574, startPoint y: 269, endPoint x: 485, endPoint y: 265, distance: 88.9
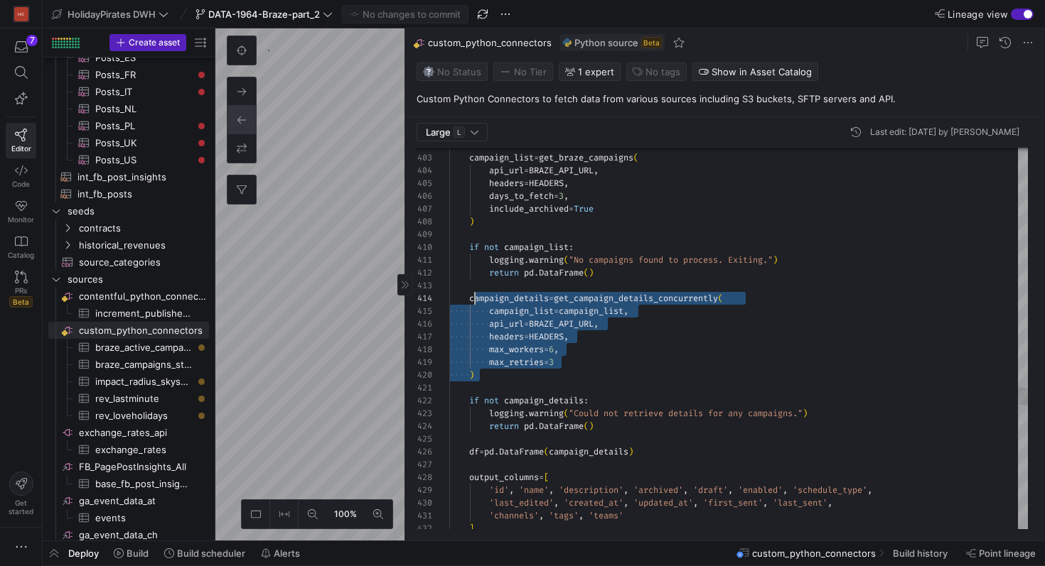
scroll to position [38, 16]
drag, startPoint x: 528, startPoint y: 385, endPoint x: 466, endPoint y: 296, distance: 109.2
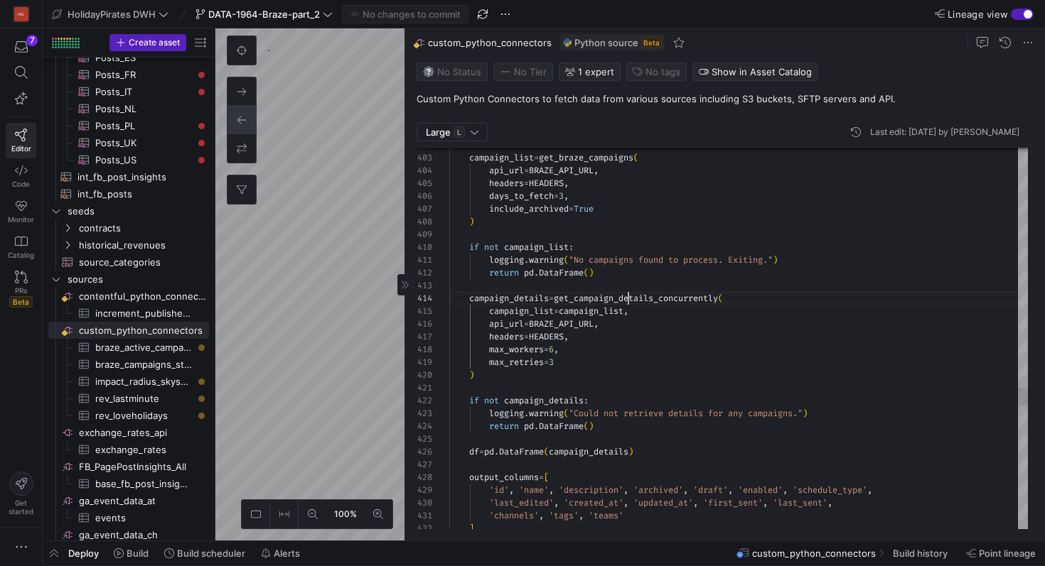
scroll to position [38, 286]
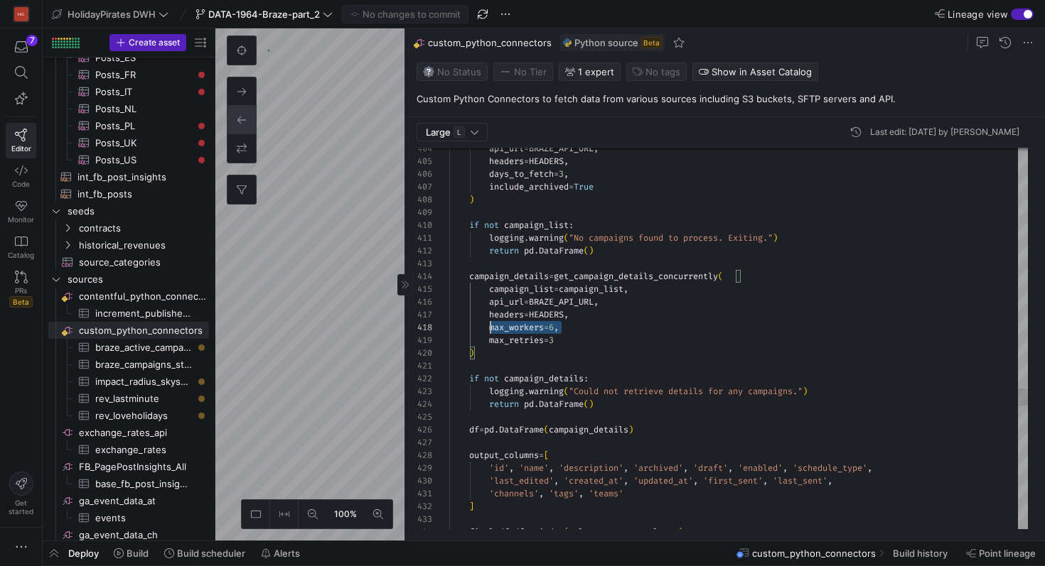
scroll to position [90, 41]
drag, startPoint x: 559, startPoint y: 328, endPoint x: 490, endPoint y: 328, distance: 68.9
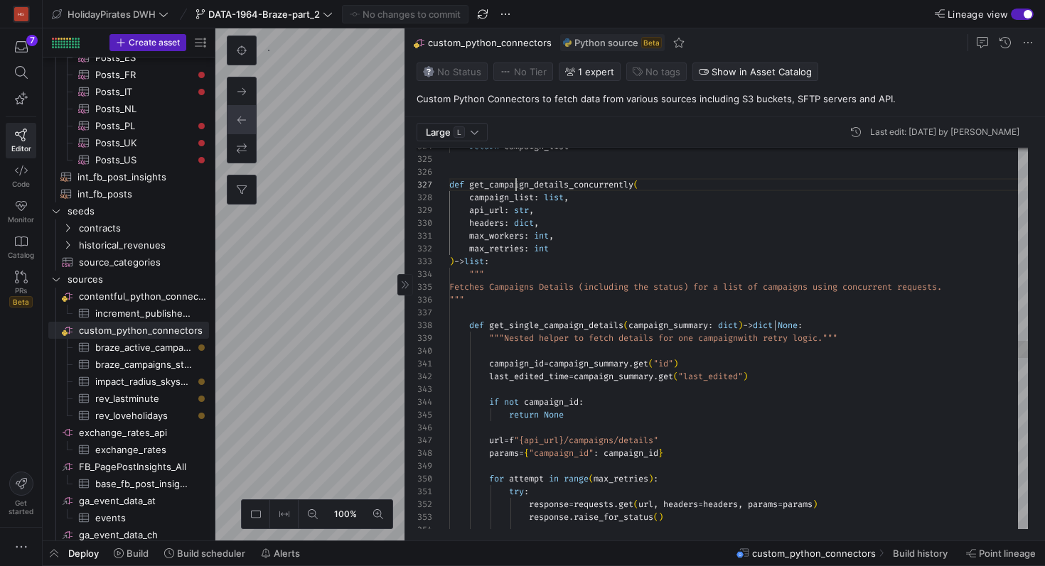
click at [517, 178] on div "response . raise_for_status ( ) response = requests . get ( url , headers = hea…" at bounding box center [738, 96] width 579 height 8265
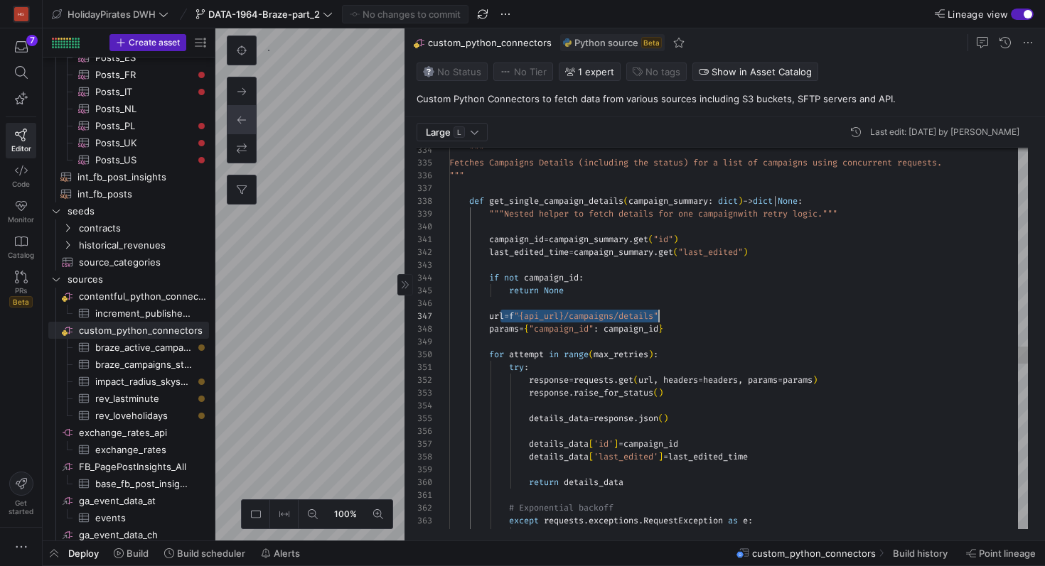
scroll to position [77, 225]
drag, startPoint x: 500, startPoint y: 314, endPoint x: 684, endPoint y: 318, distance: 184.1
drag, startPoint x: 489, startPoint y: 328, endPoint x: 684, endPoint y: 326, distance: 195.5
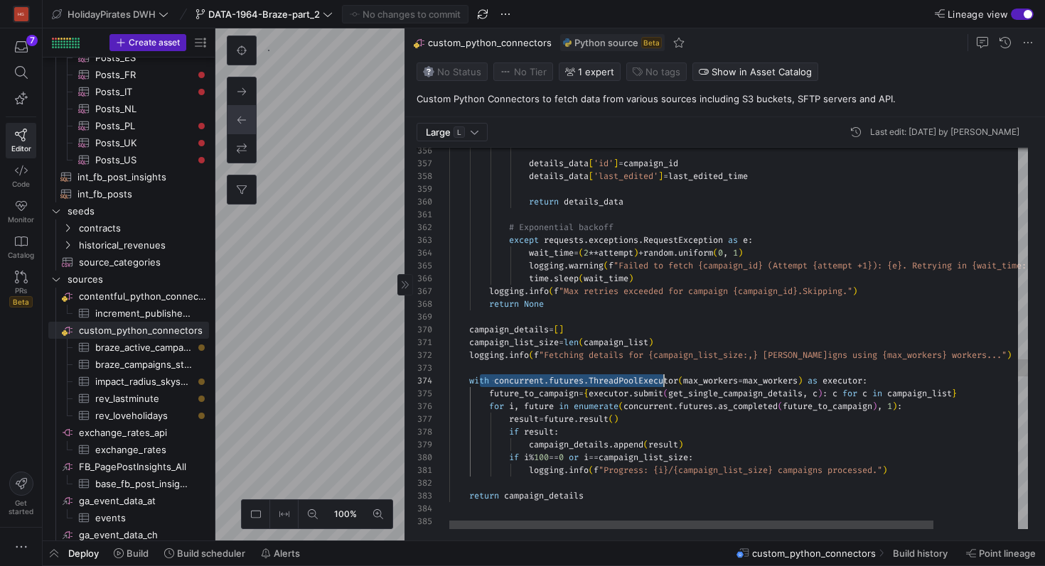
scroll to position [38, 225]
drag, startPoint x: 479, startPoint y: 379, endPoint x: 673, endPoint y: 381, distance: 194.0
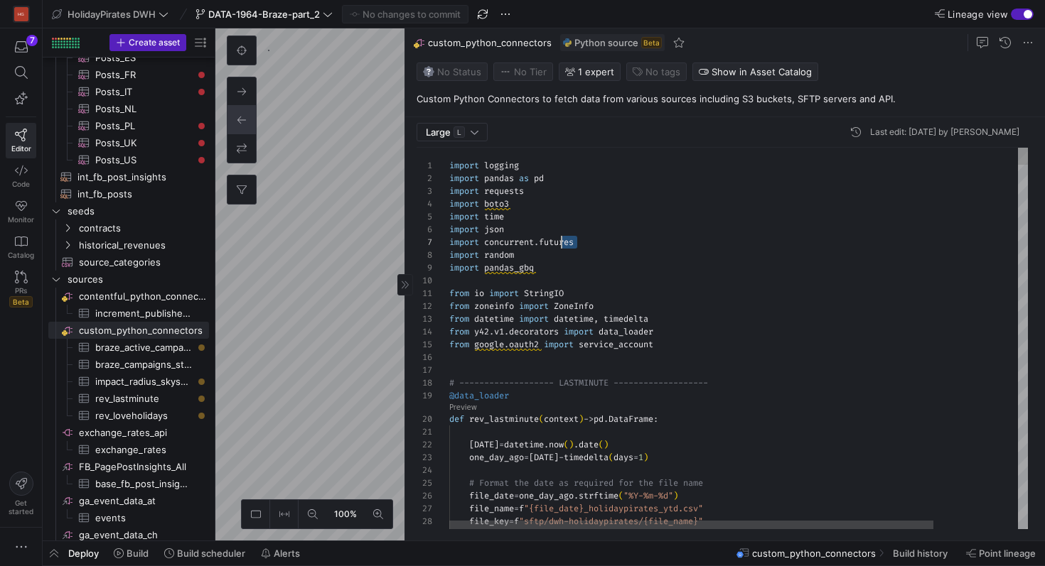
scroll to position [77, 0]
drag, startPoint x: 594, startPoint y: 245, endPoint x: 410, endPoint y: 246, distance: 184.1
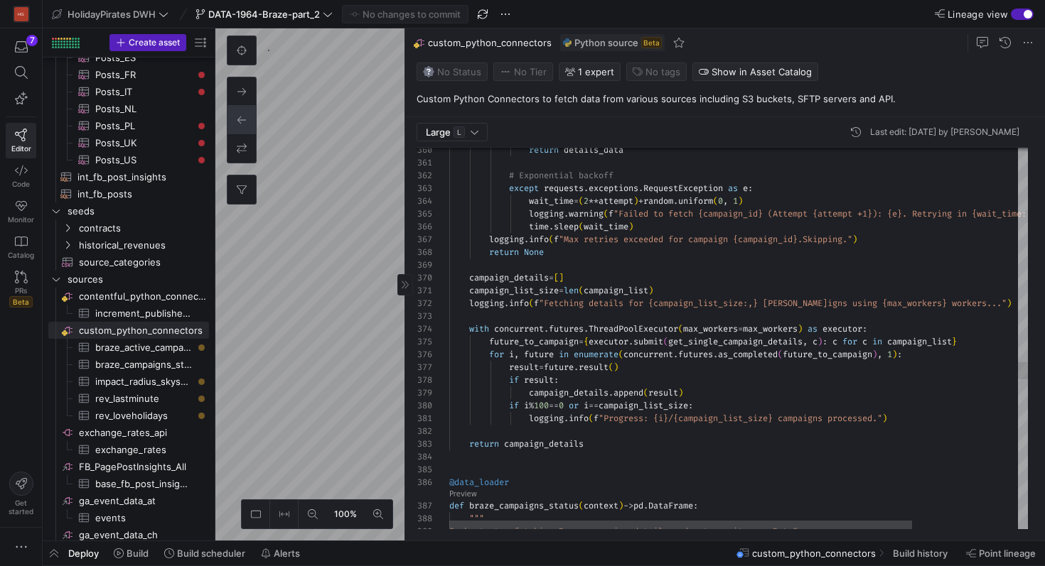
scroll to position [38, 31]
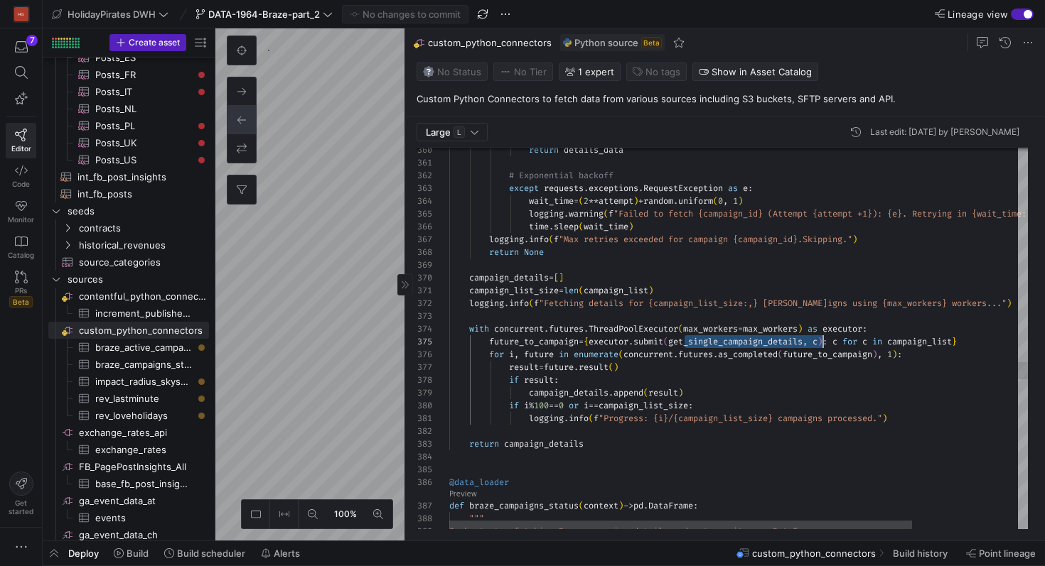
scroll to position [51, 409]
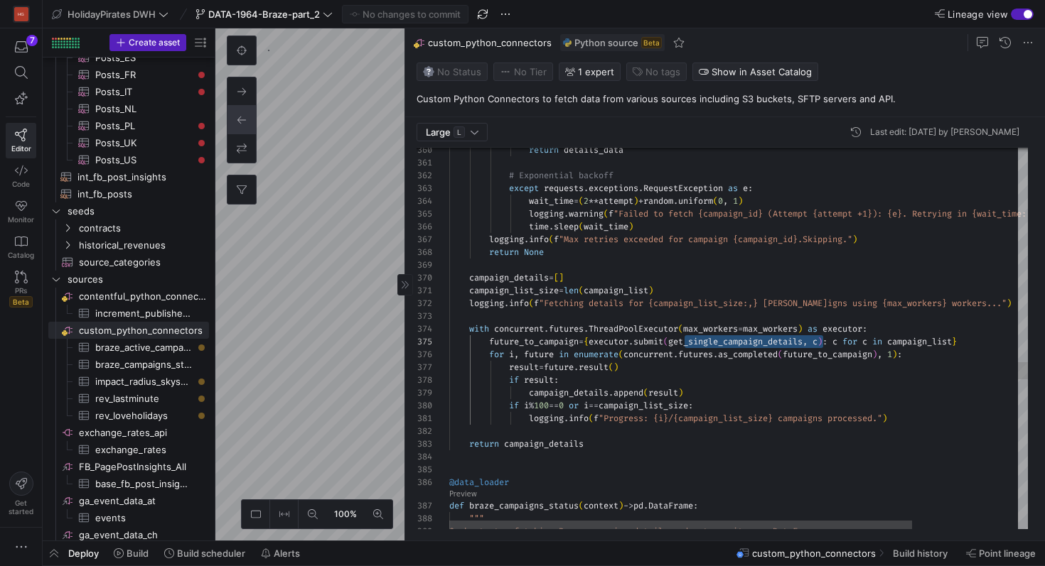
scroll to position [51, 389]
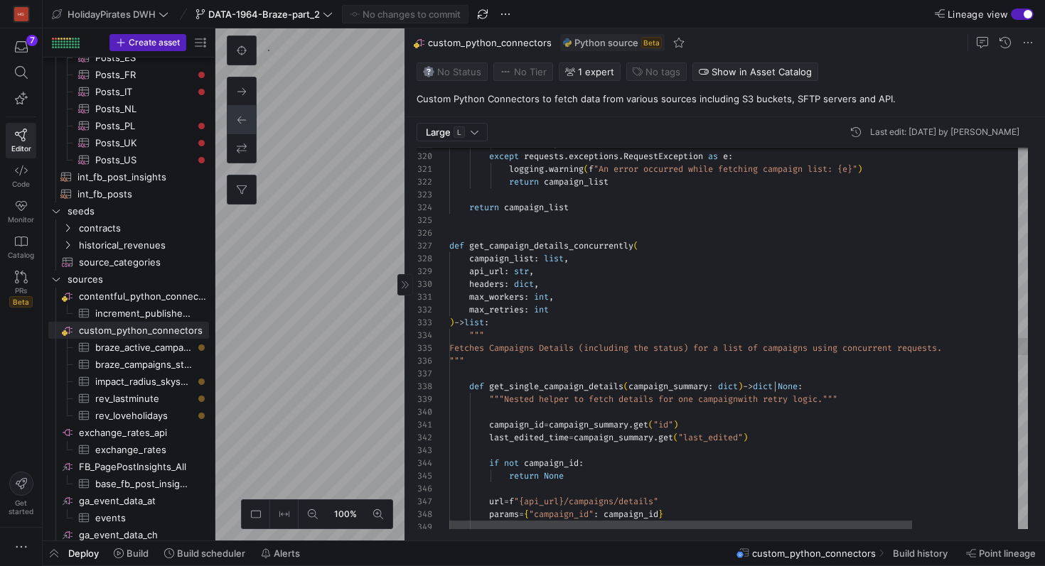
type textarea "max_workers: int, max_retries: int ) -> list: """ Fetches Campaigns Details (in…"
click at [633, 349] on div "params = { "campaign_id" : campaign_id } url = f "{api_url}/campaigns/details" …" at bounding box center [804, 163] width 711 height 8274
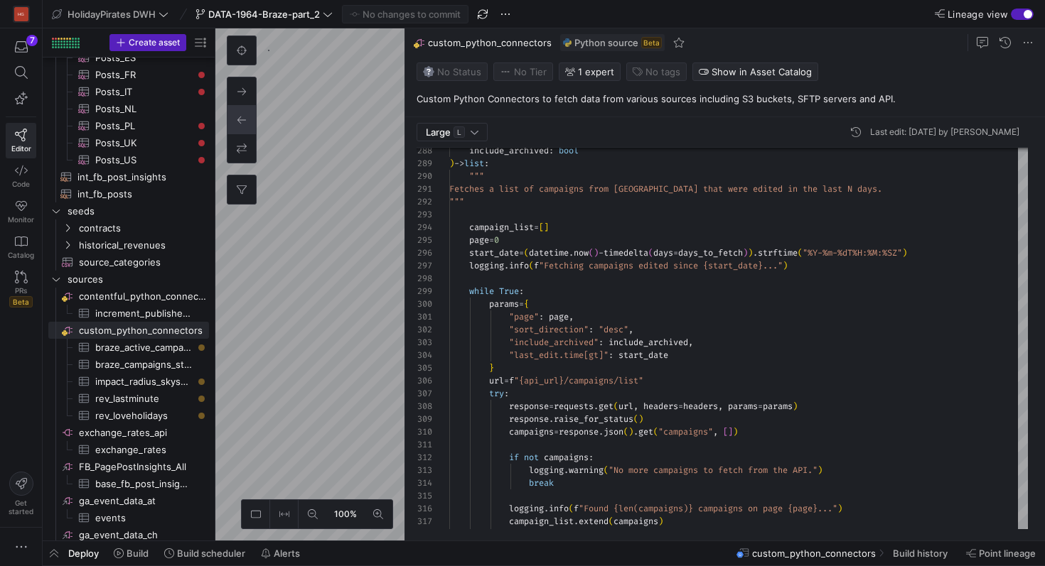
click at [341, 548] on div "Deploy Build Build scheduler Alerts custom_python_connectors Build history Poin…" at bounding box center [544, 554] width 1002 height 24
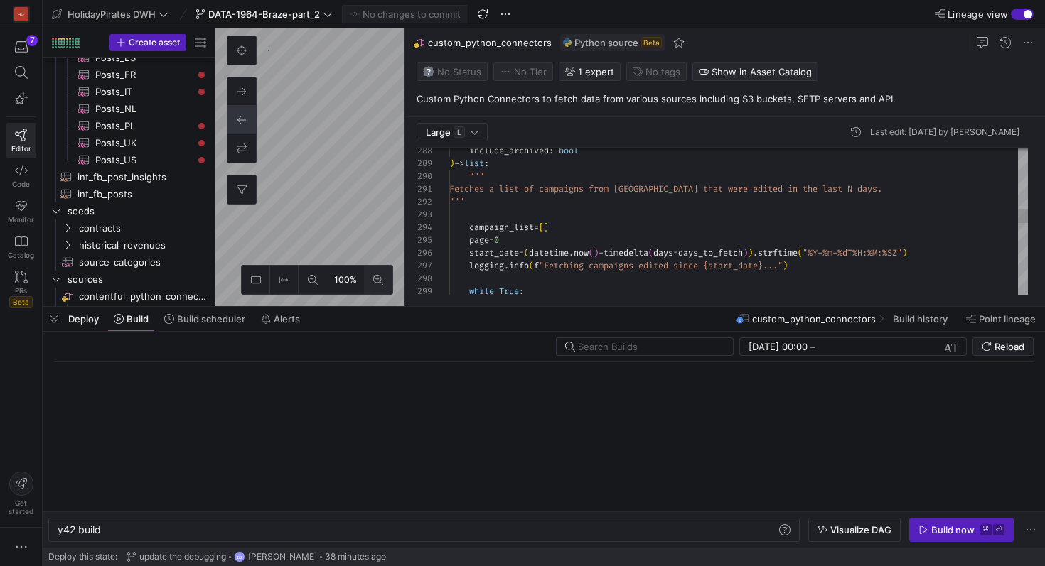
scroll to position [0, 43]
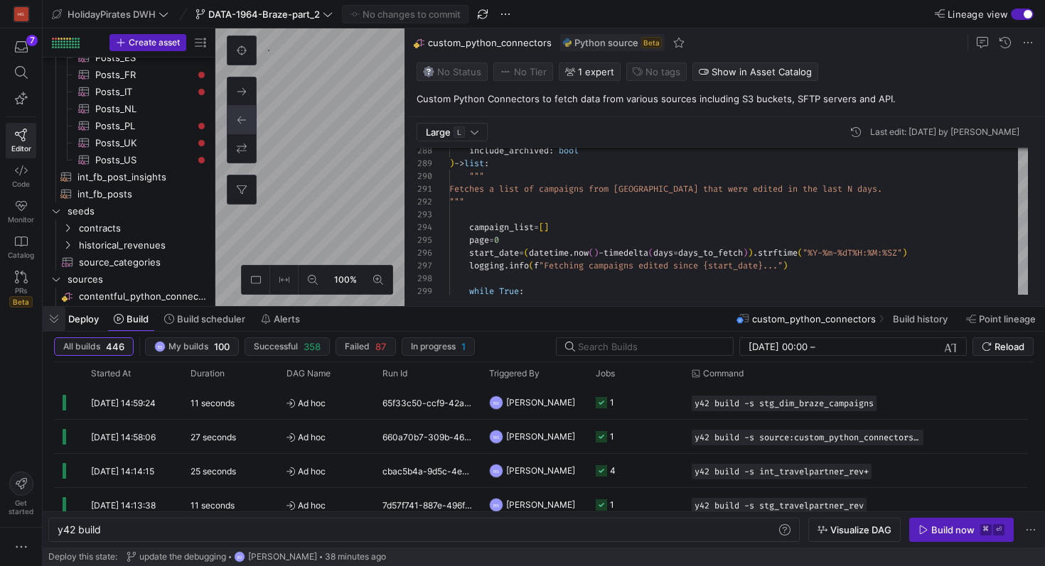
click at [55, 323] on span "button" at bounding box center [54, 319] width 23 height 24
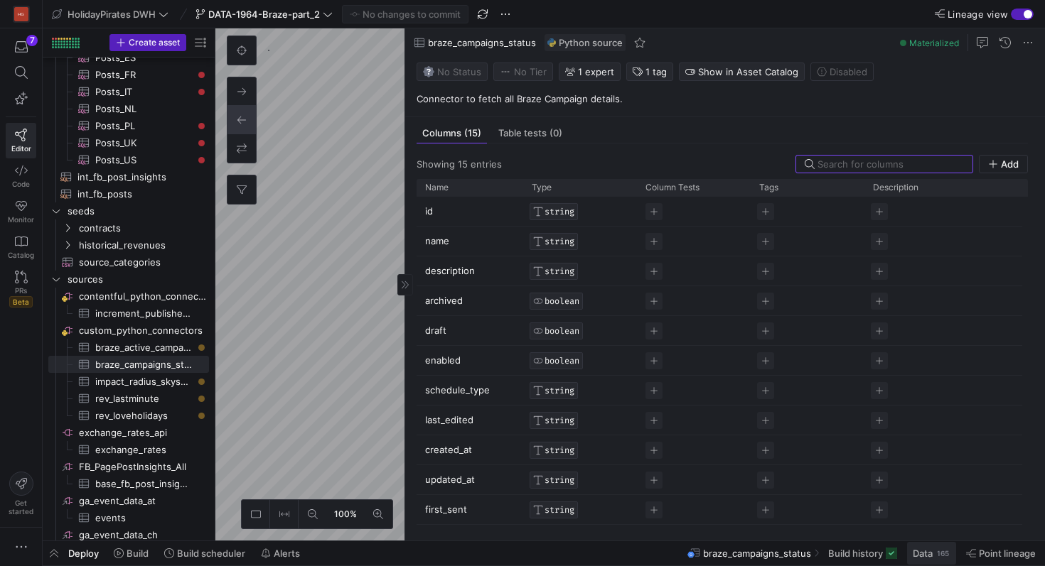
click at [923, 558] on span "Data" at bounding box center [923, 553] width 20 height 11
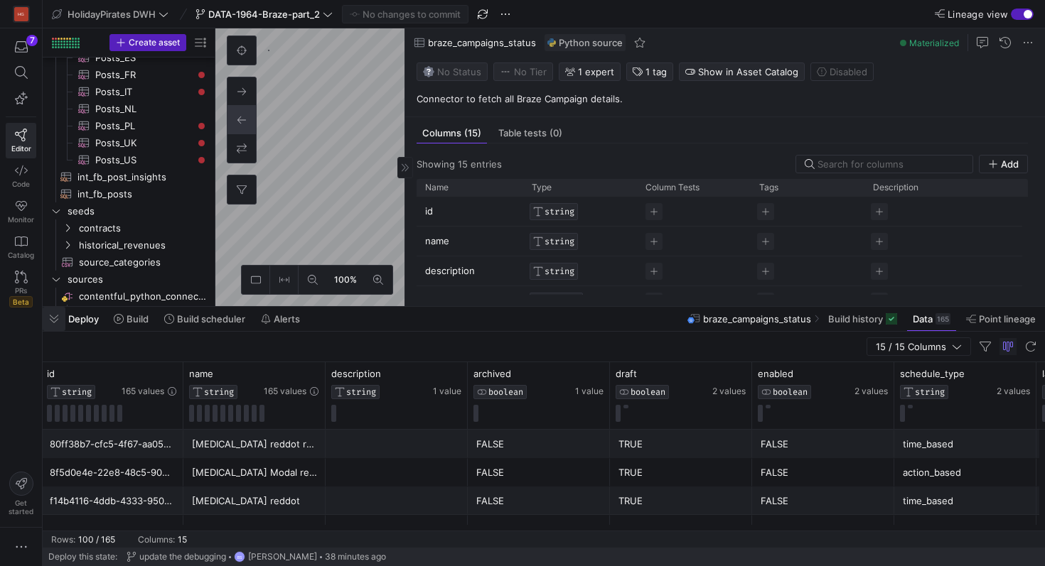
click at [60, 322] on span "button" at bounding box center [54, 319] width 23 height 24
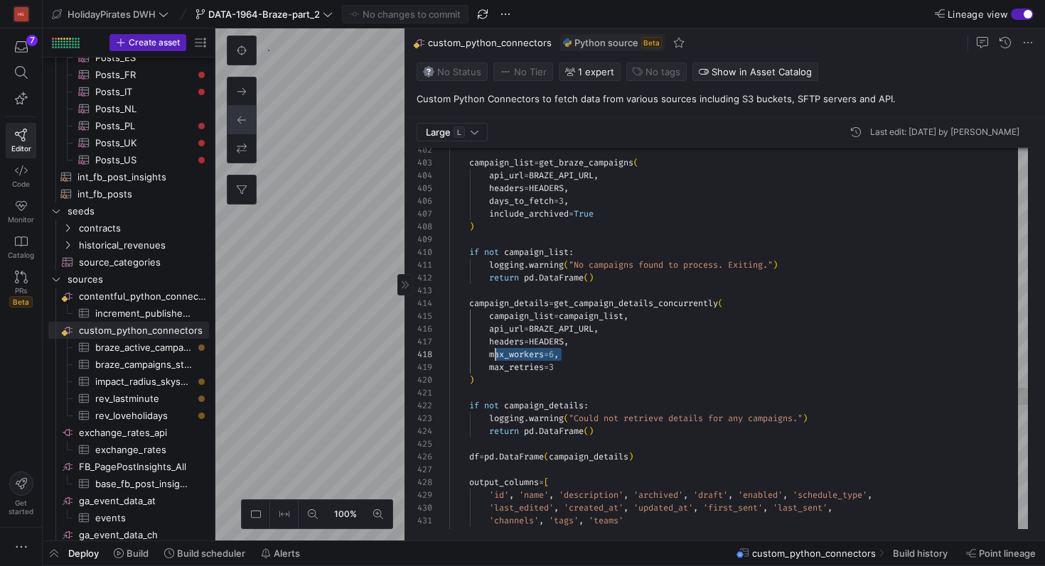
scroll to position [90, 41]
drag, startPoint x: 577, startPoint y: 356, endPoint x: 492, endPoint y: 350, distance: 85.5
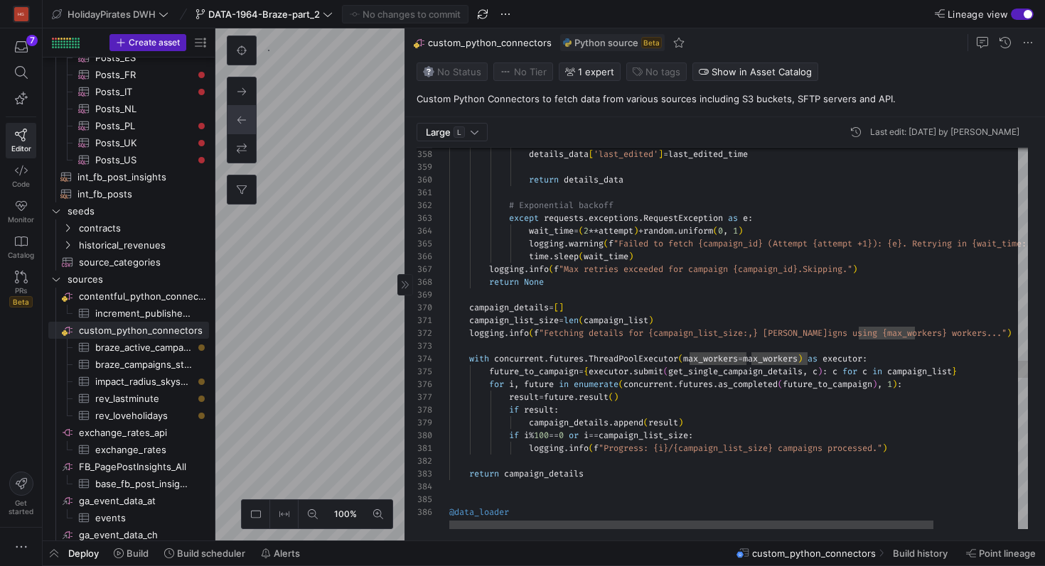
scroll to position [51, 261]
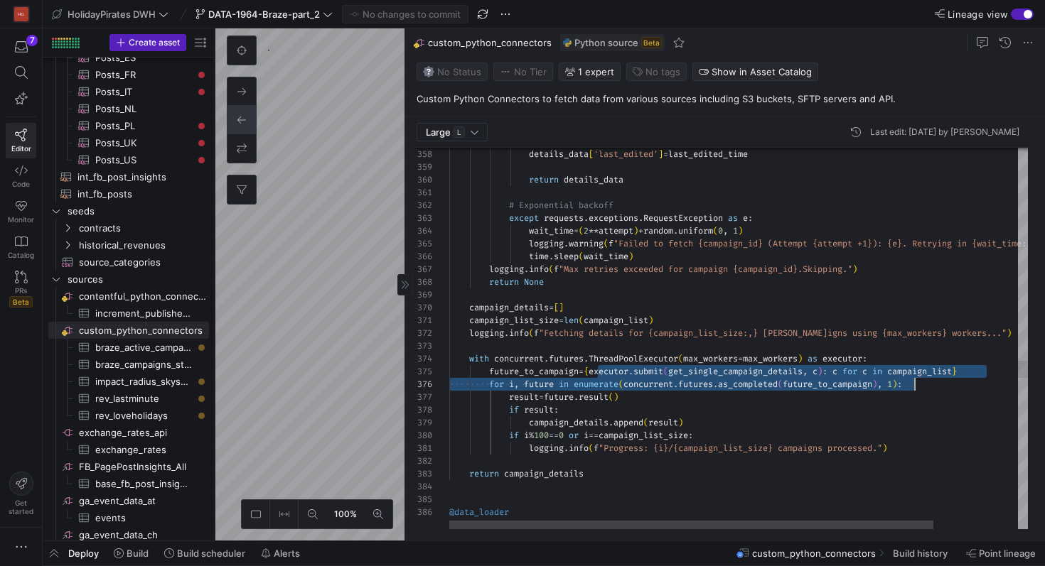
drag, startPoint x: 596, startPoint y: 372, endPoint x: 931, endPoint y: 379, distance: 334.8
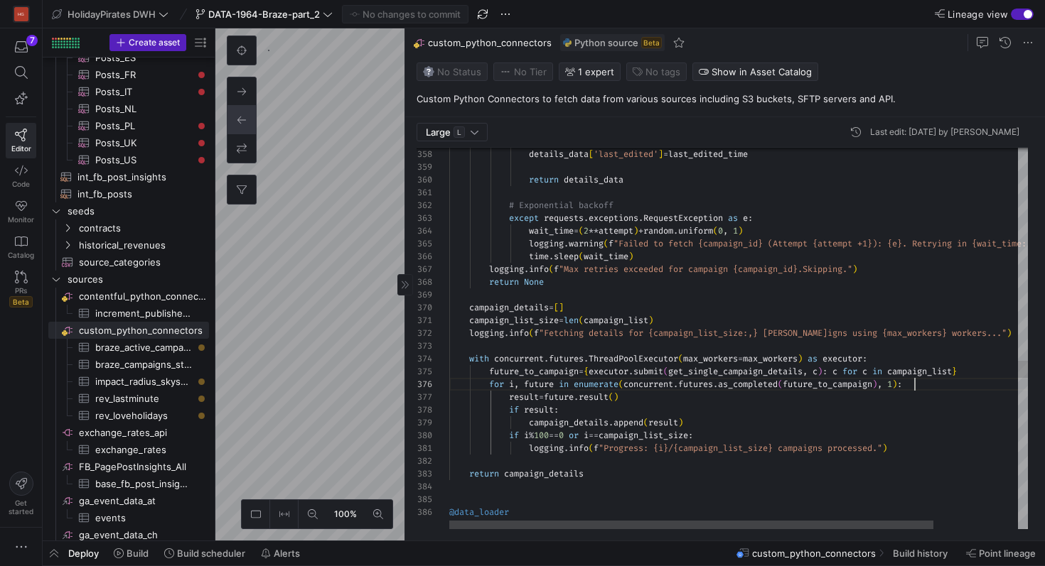
drag, startPoint x: 982, startPoint y: 372, endPoint x: 598, endPoint y: 370, distance: 384.5
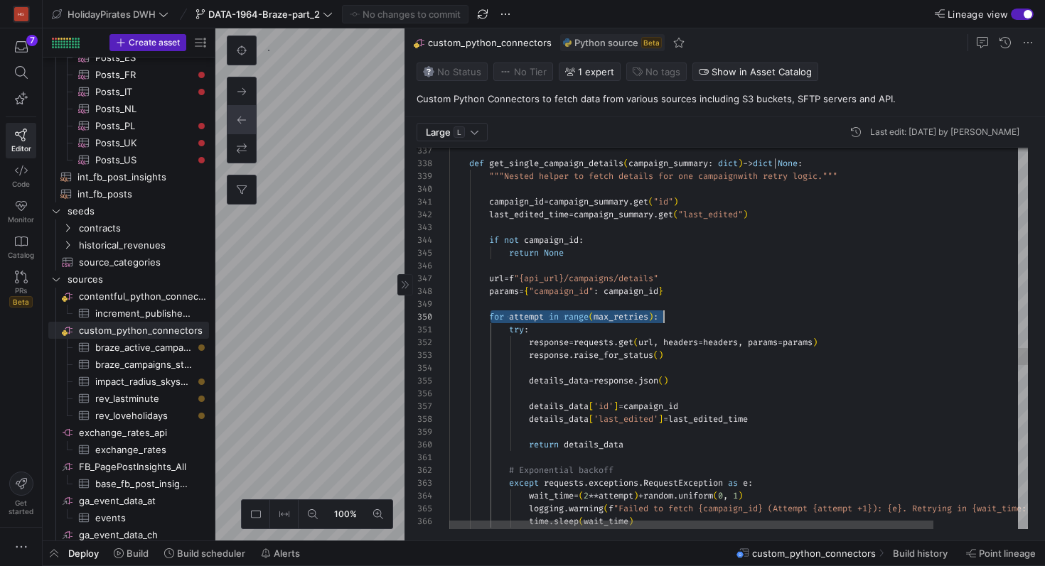
scroll to position [115, 215]
drag, startPoint x: 493, startPoint y: 315, endPoint x: 682, endPoint y: 318, distance: 189.1
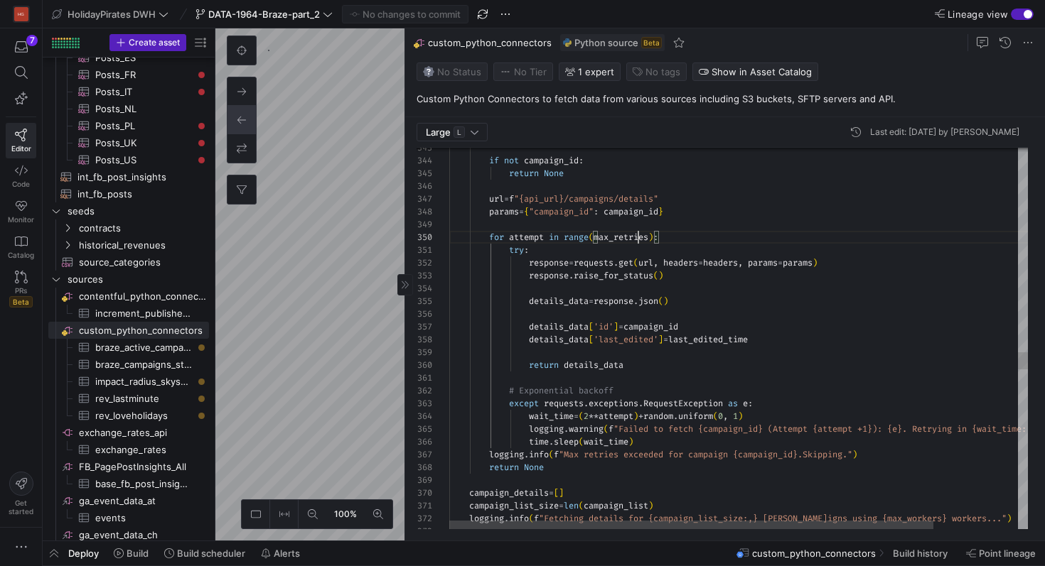
scroll to position [115, 205]
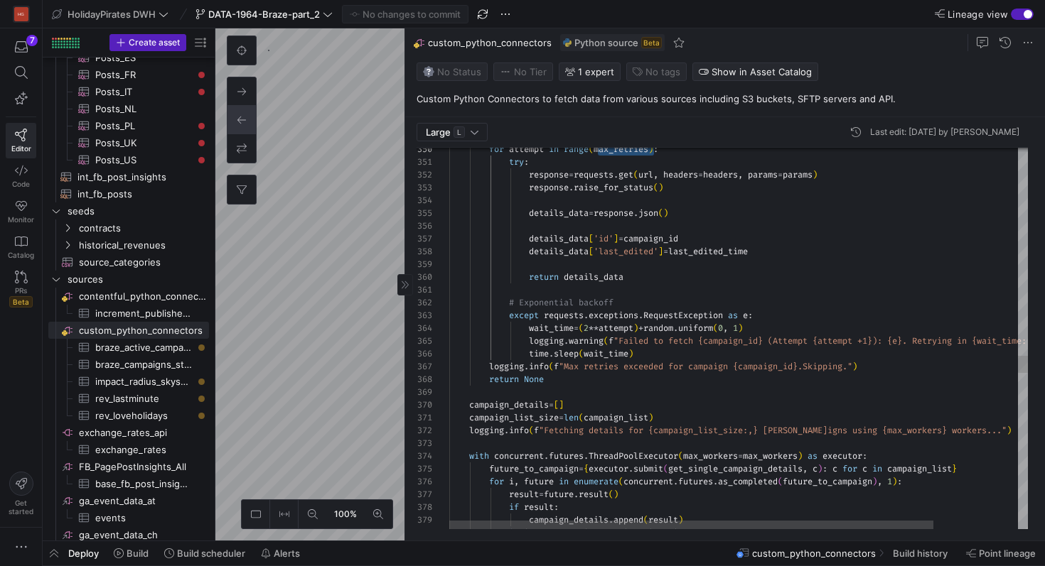
type textarea "# Exponential backoff except requests.exceptions.RequestException as e: wait_ti…"
drag, startPoint x: 529, startPoint y: 328, endPoint x: 670, endPoint y: 333, distance: 140.8
drag, startPoint x: 794, startPoint y: 330, endPoint x: 533, endPoint y: 330, distance: 260.8
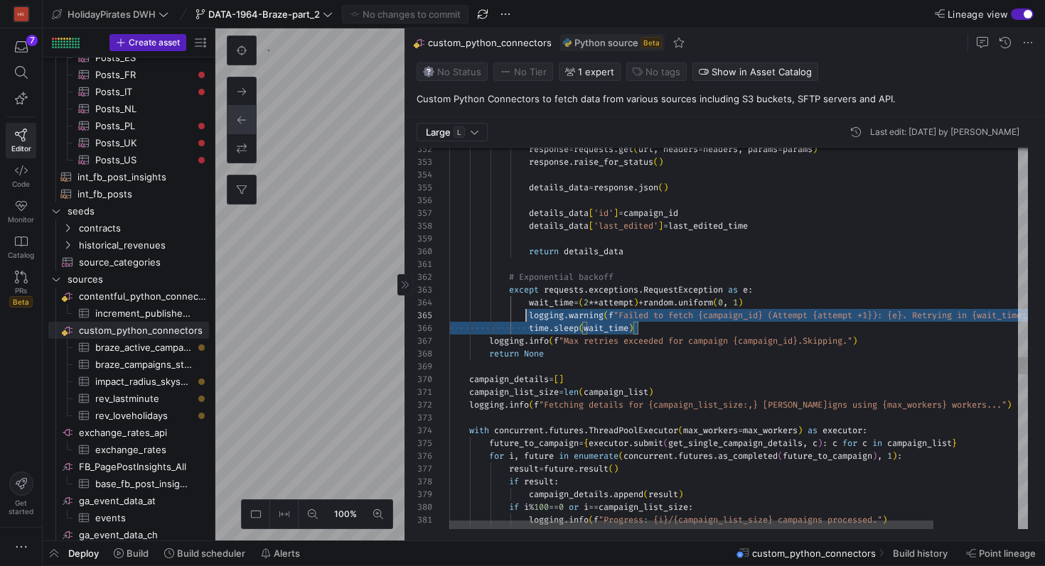
scroll to position [38, 67]
drag, startPoint x: 655, startPoint y: 326, endPoint x: 514, endPoint y: 305, distance: 142.3
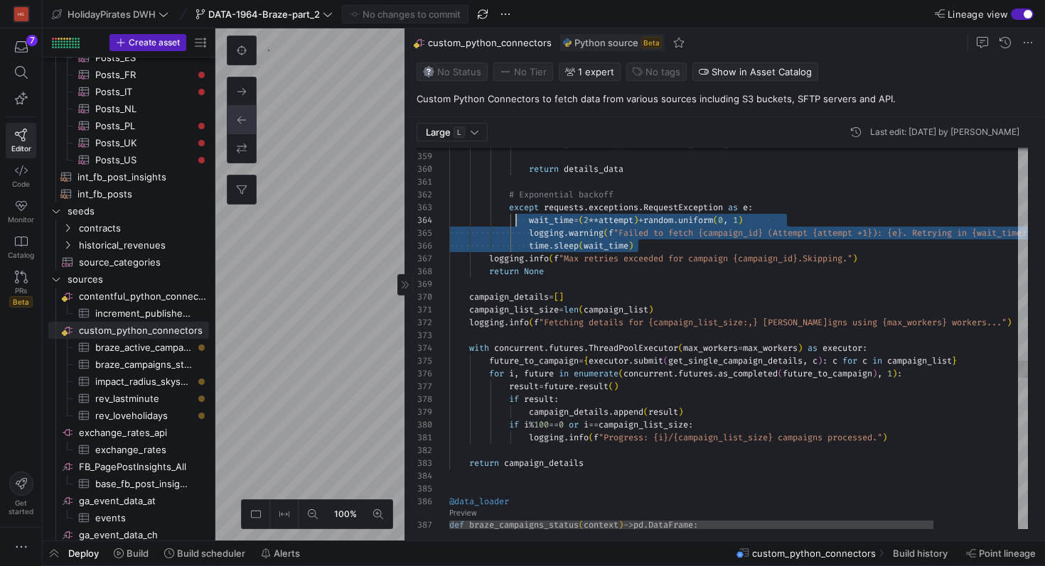
drag, startPoint x: 652, startPoint y: 241, endPoint x: 511, endPoint y: 210, distance: 144.7
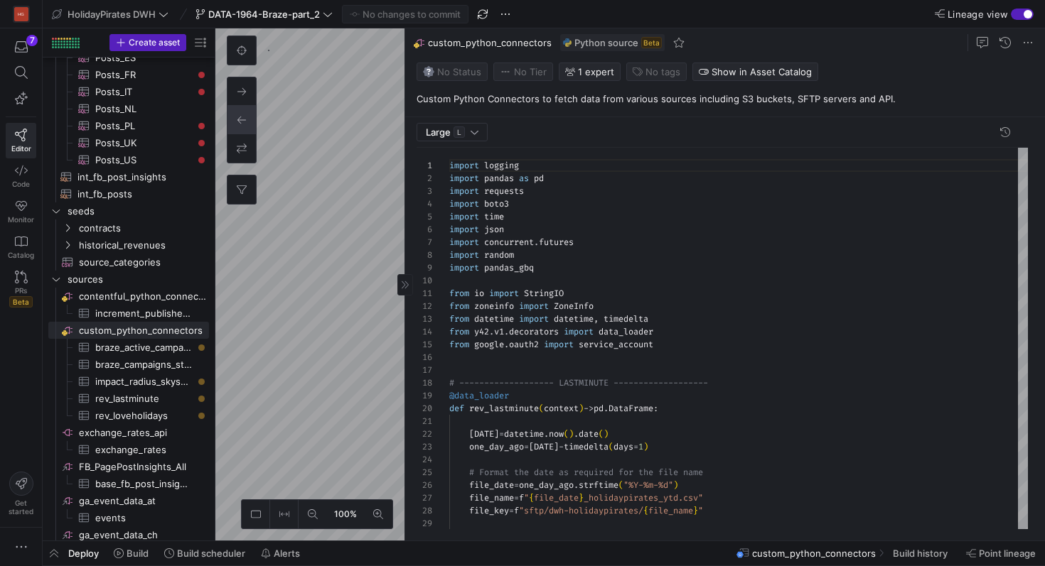
scroll to position [128, 0]
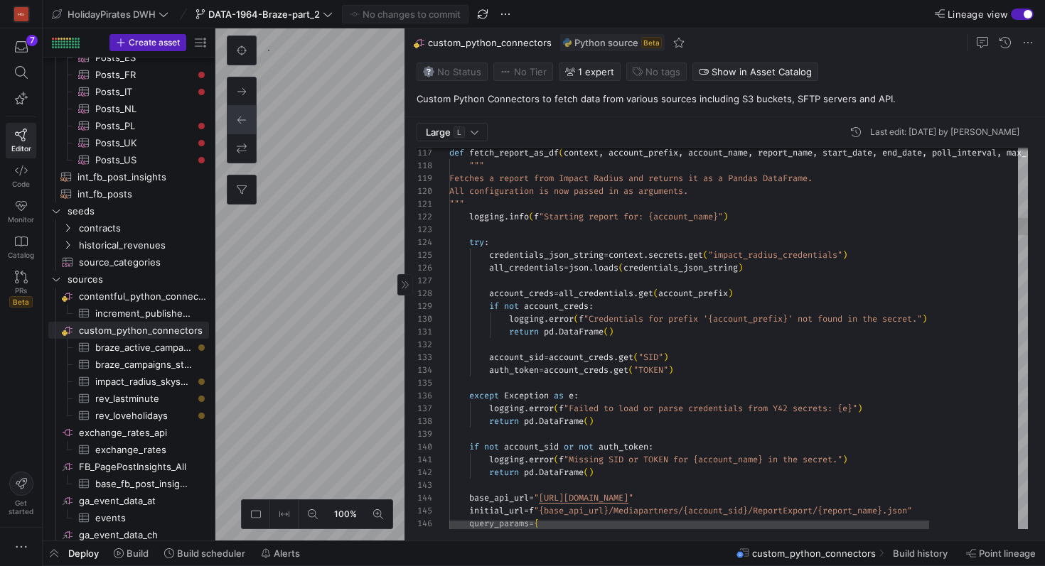
type textarea "return pd.DataFrame() account_sid = account_creds.get("SID") auth_token = accou…"
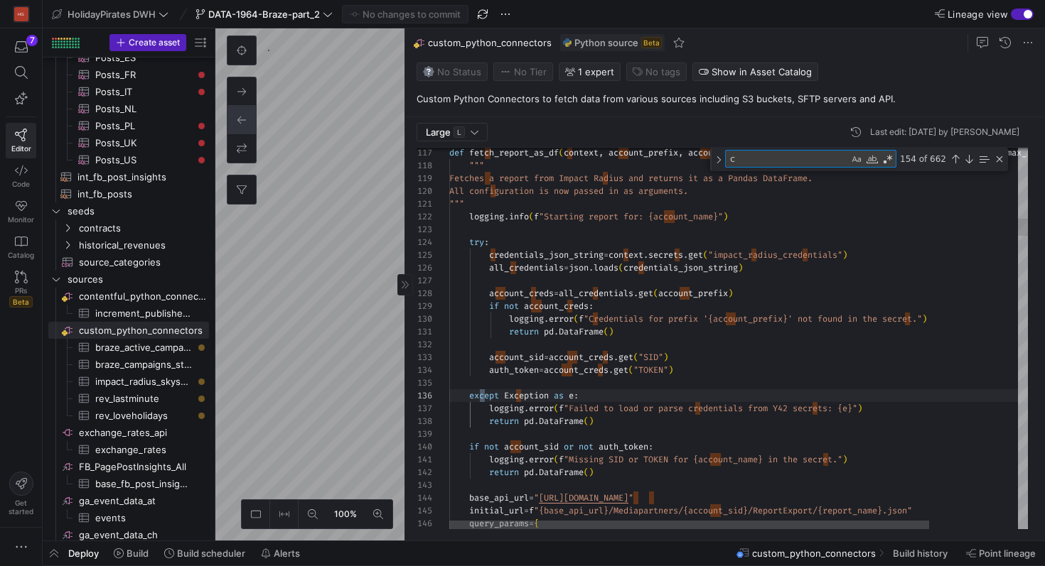
type textarea "co"
type textarea "def load_all_reports(context, accounts, report_name, start_date, end_date, poll…"
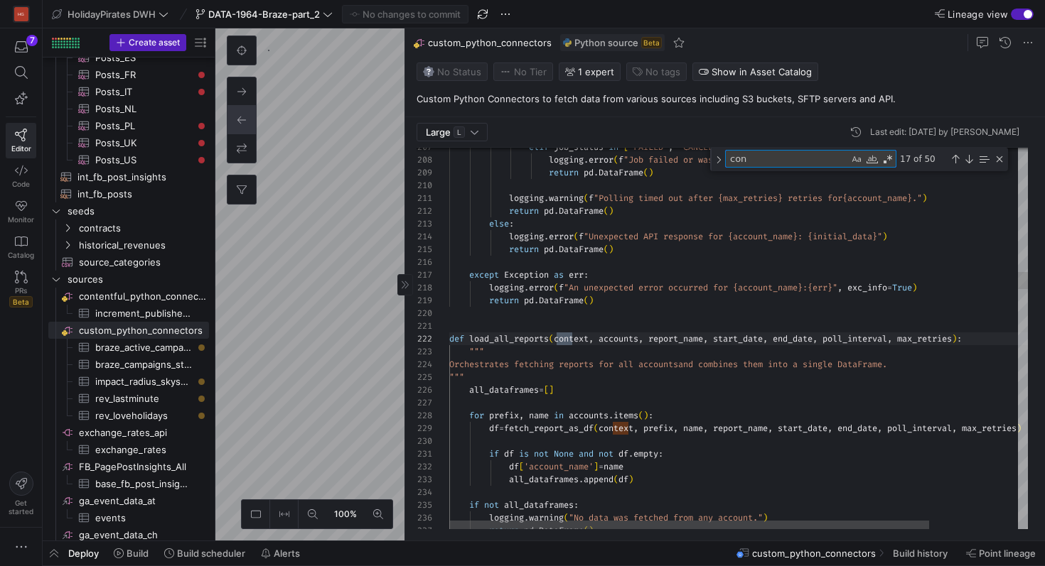
type textarea "conc"
type textarea "logging.warning(f"An error occurred while fetching campaign list: {e}") return …"
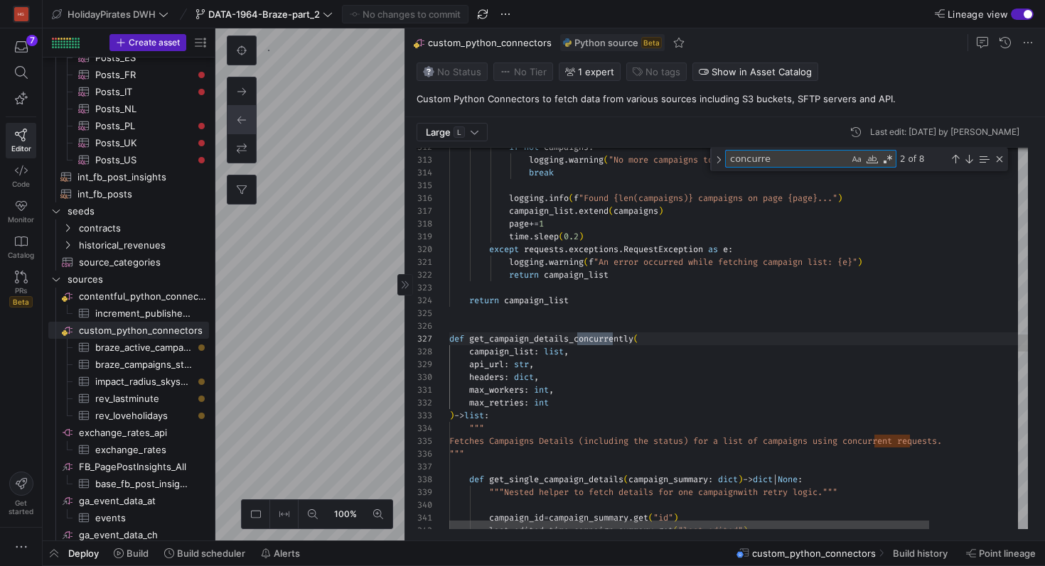
scroll to position [128, 169]
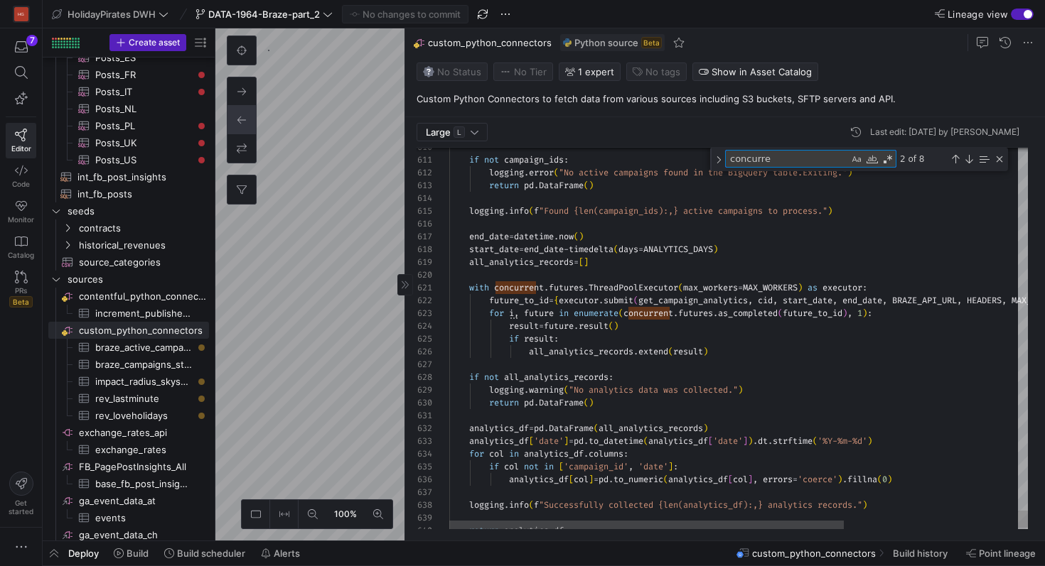
type textarea "concurre"
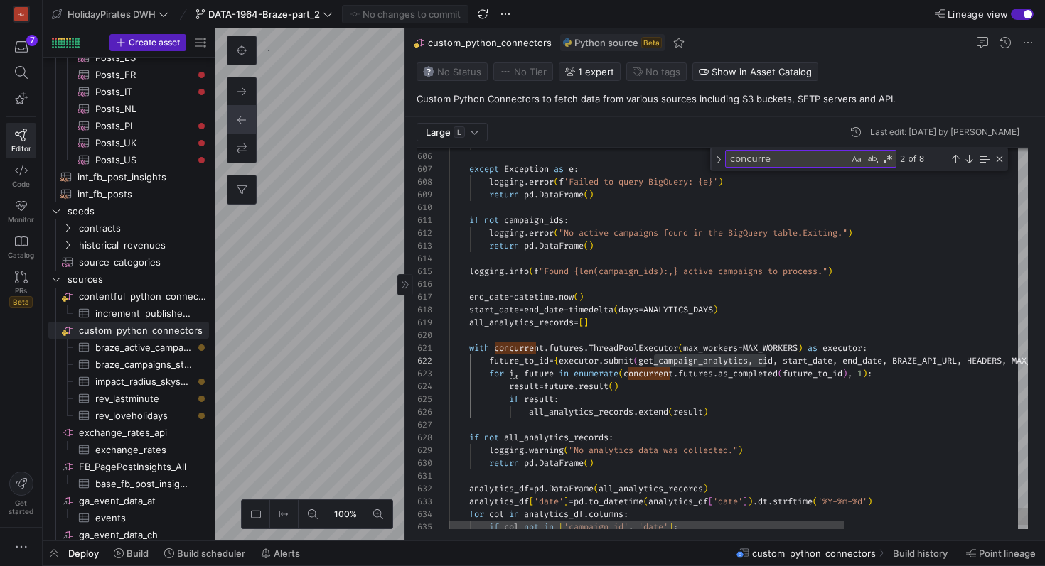
click at [1001, 168] on div "concurre concurre 2 of 8" at bounding box center [859, 159] width 298 height 23
click at [1001, 163] on div "Close (Escape)" at bounding box center [999, 159] width 11 height 11
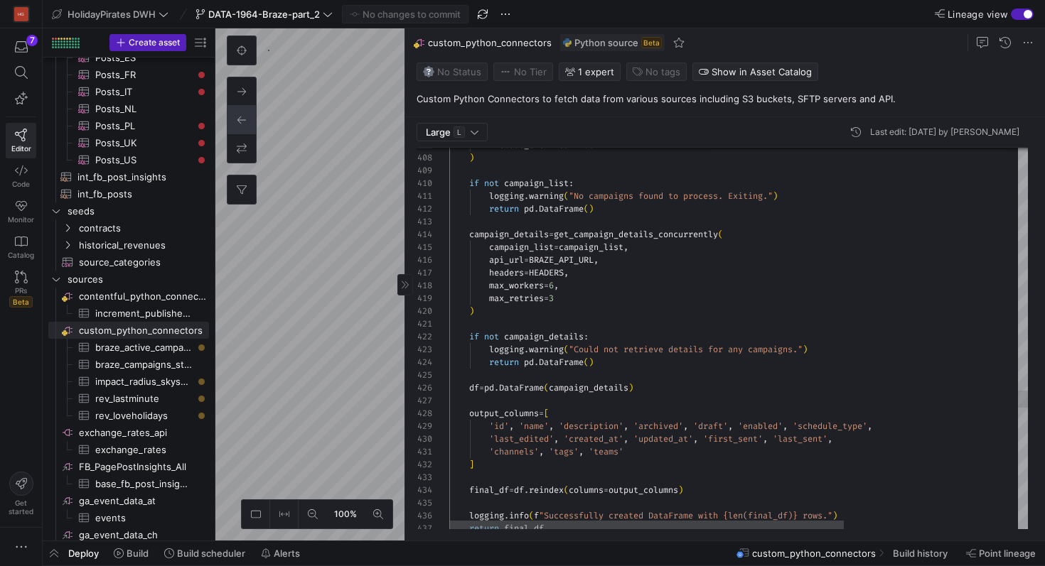
drag, startPoint x: 466, startPoint y: 392, endPoint x: 663, endPoint y: 386, distance: 197.0
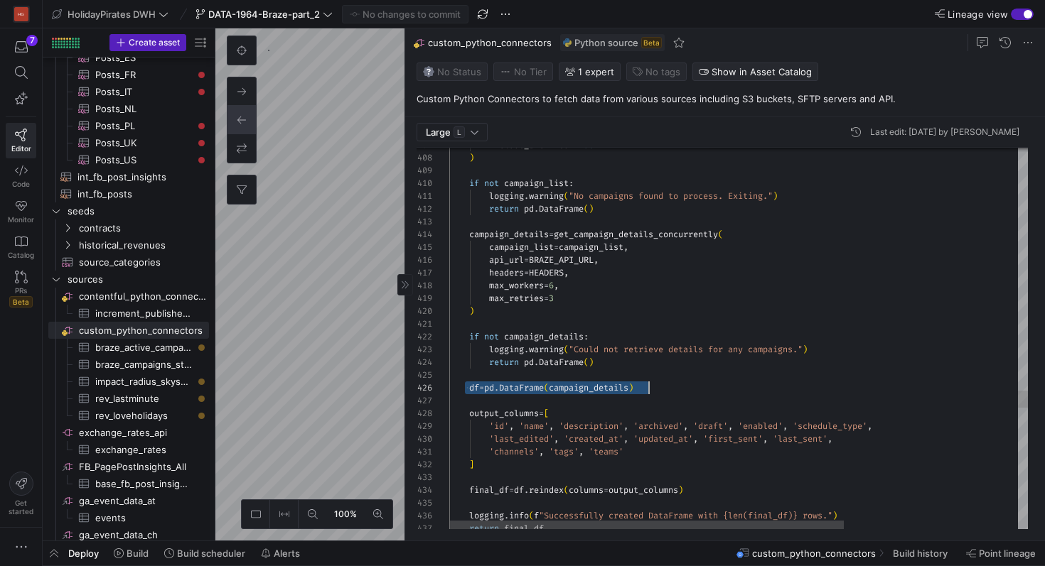
click at [663, 387] on div "df = pd . DataFrame ( campaign_details )" at bounding box center [866, 388] width 834 height 13
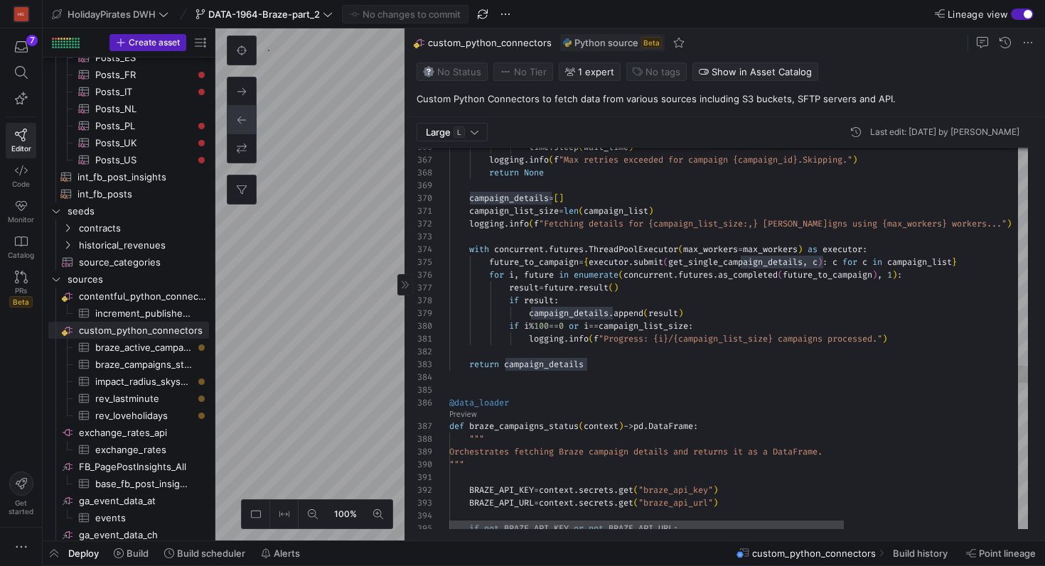
scroll to position [77, 92]
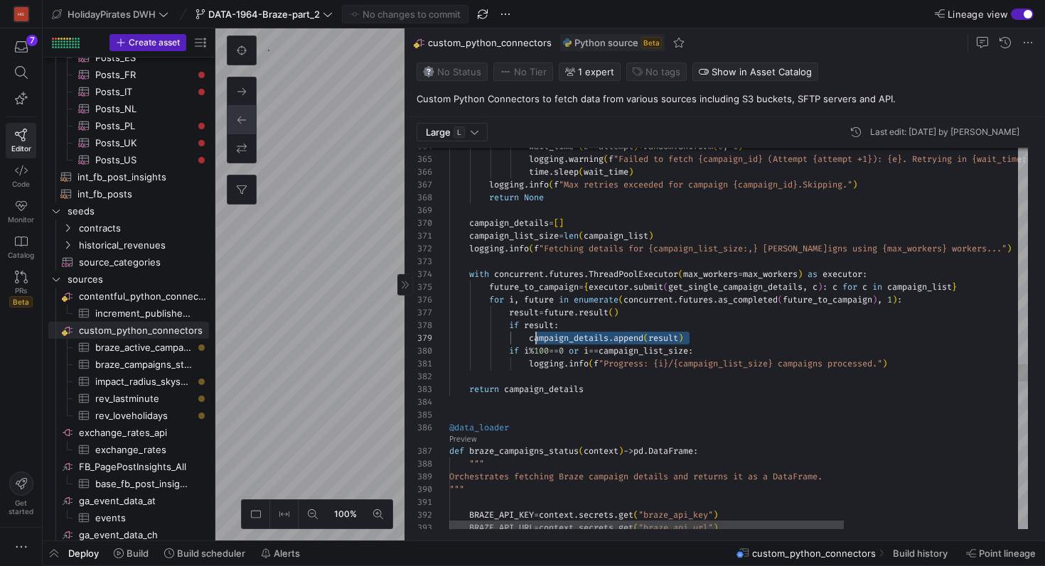
drag, startPoint x: 694, startPoint y: 340, endPoint x: 532, endPoint y: 340, distance: 162.0
click at [532, 340] on div "campaign_details . append ( result )" at bounding box center [866, 338] width 834 height 13
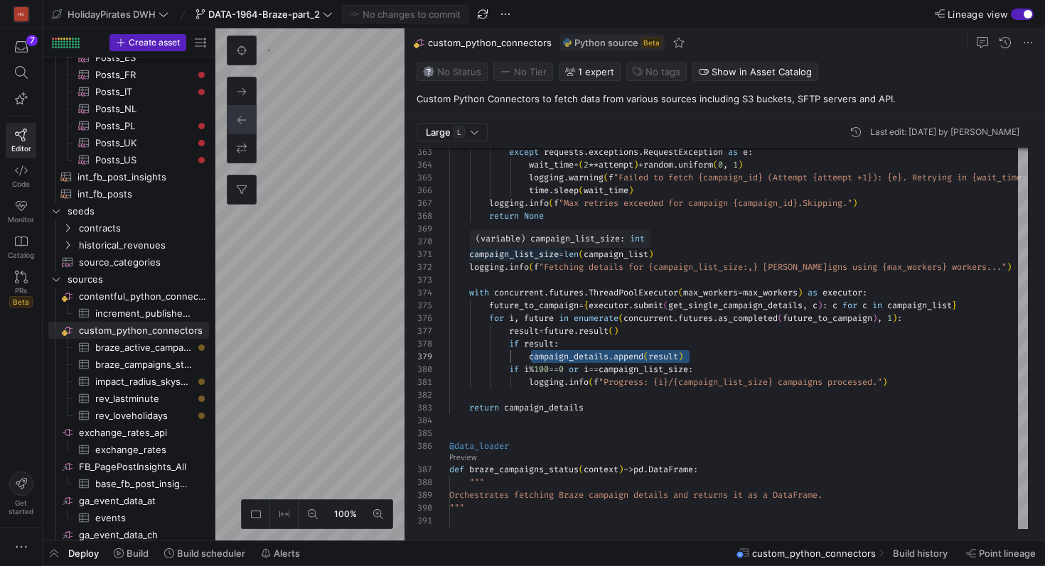
click at [532, 244] on div "( variable ) campaign_list_size : int" at bounding box center [559, 238] width 169 height 13
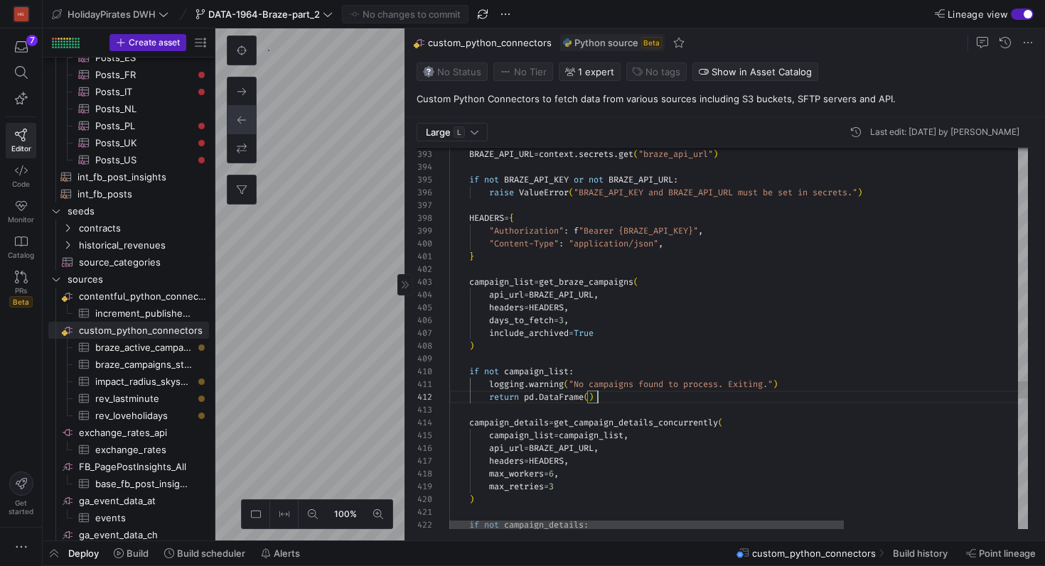
scroll to position [13, 133]
drag, startPoint x: 603, startPoint y: 402, endPoint x: 584, endPoint y: 403, distance: 19.2
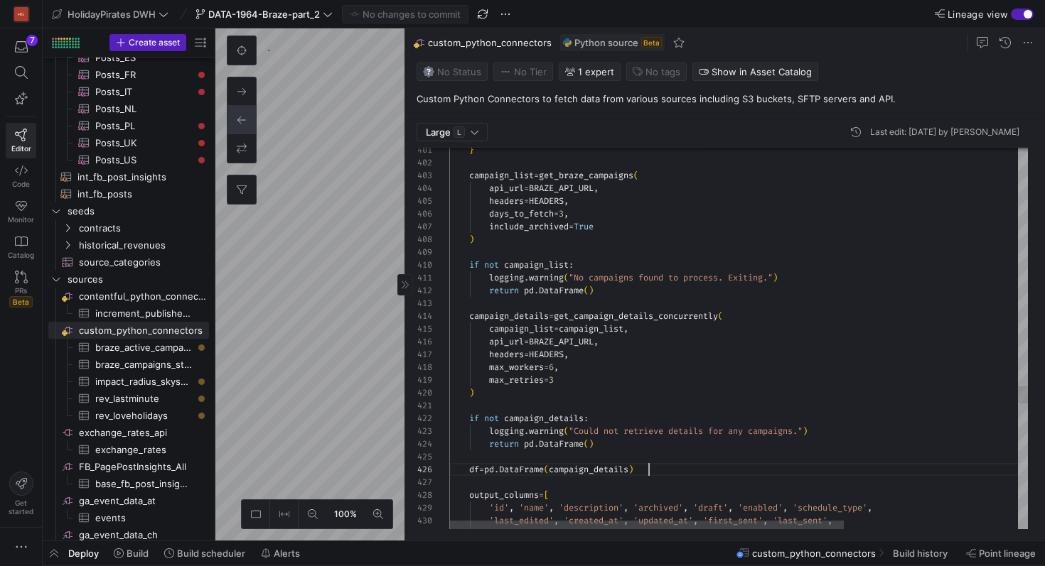
scroll to position [64, 200]
drag, startPoint x: 655, startPoint y: 471, endPoint x: 471, endPoint y: 470, distance: 184.1
drag, startPoint x: 471, startPoint y: 470, endPoint x: 650, endPoint y: 468, distance: 179.8
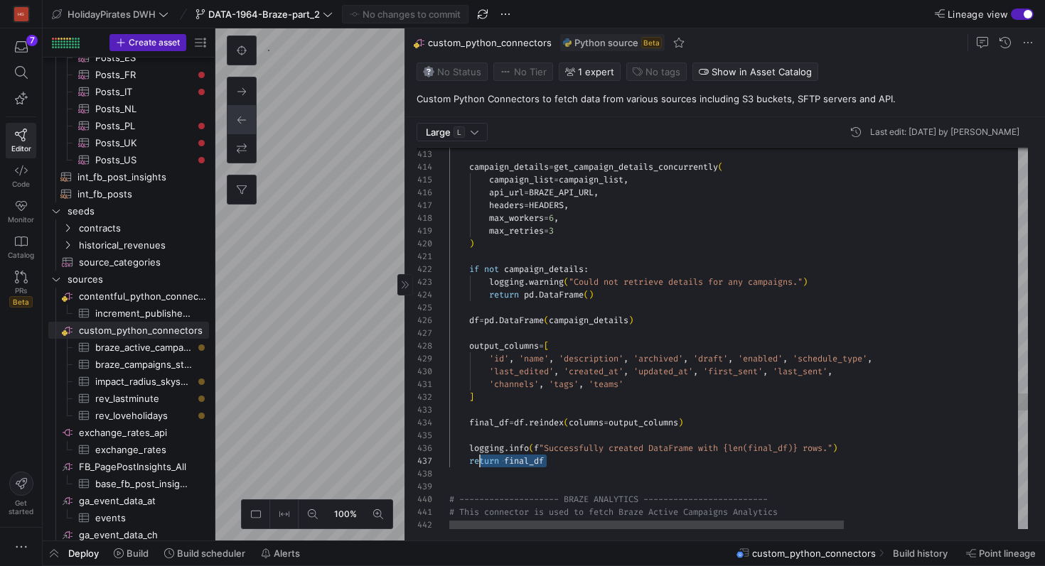
scroll to position [77, 10]
drag, startPoint x: 566, startPoint y: 463, endPoint x: 458, endPoint y: 462, distance: 108.0
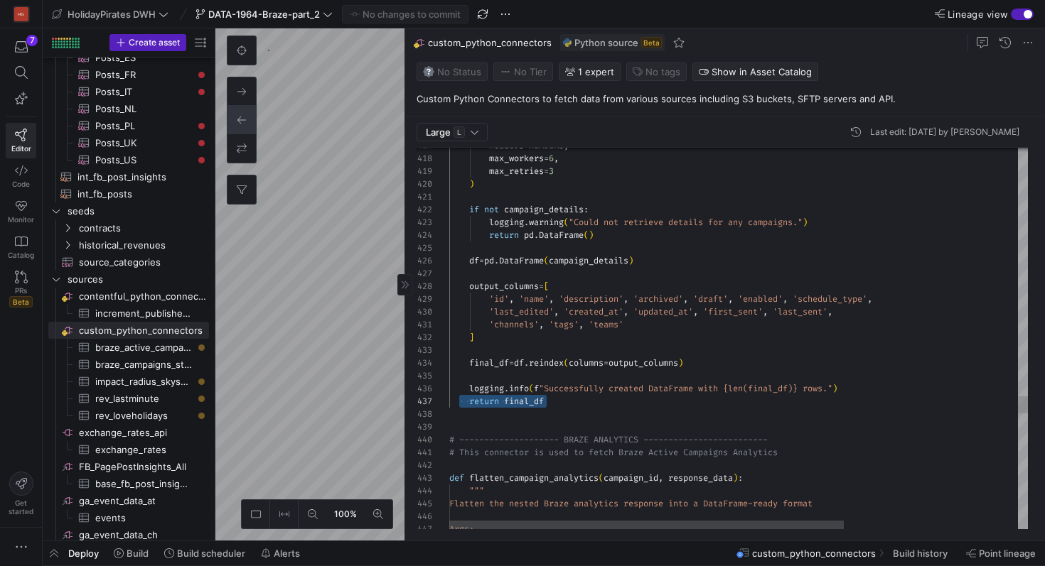
type textarea "if not campaign_details: logging.warning("Could not retrieve details for any ca…"
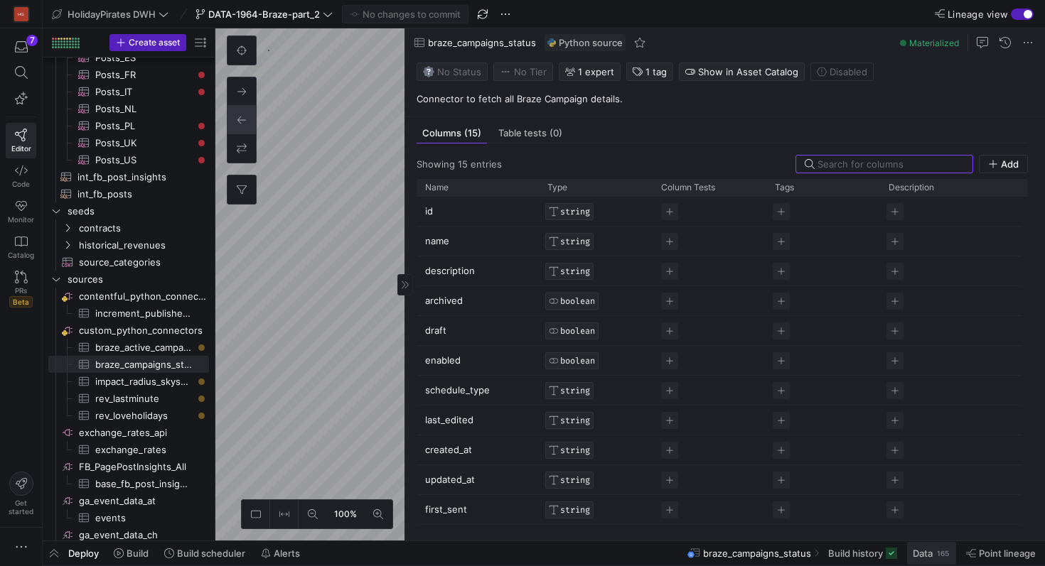
click at [910, 557] on span at bounding box center [931, 553] width 49 height 23
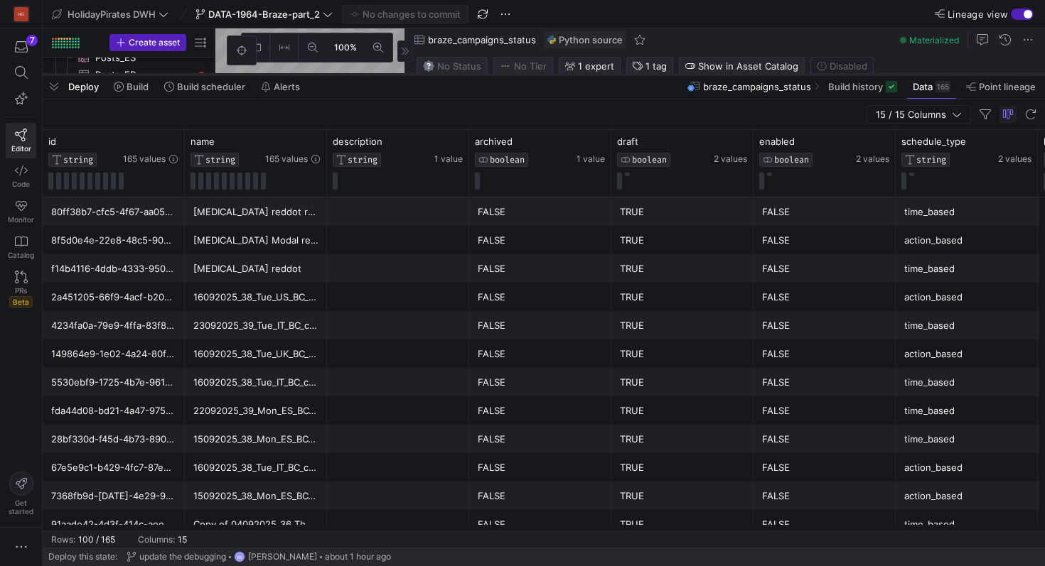
drag, startPoint x: 466, startPoint y: 308, endPoint x: 480, endPoint y: 75, distance: 232.8
click at [480, 75] on div at bounding box center [544, 75] width 1002 height 6
click at [227, 205] on div "[MEDICAL_DATA] reddot removal" at bounding box center [255, 212] width 125 height 28
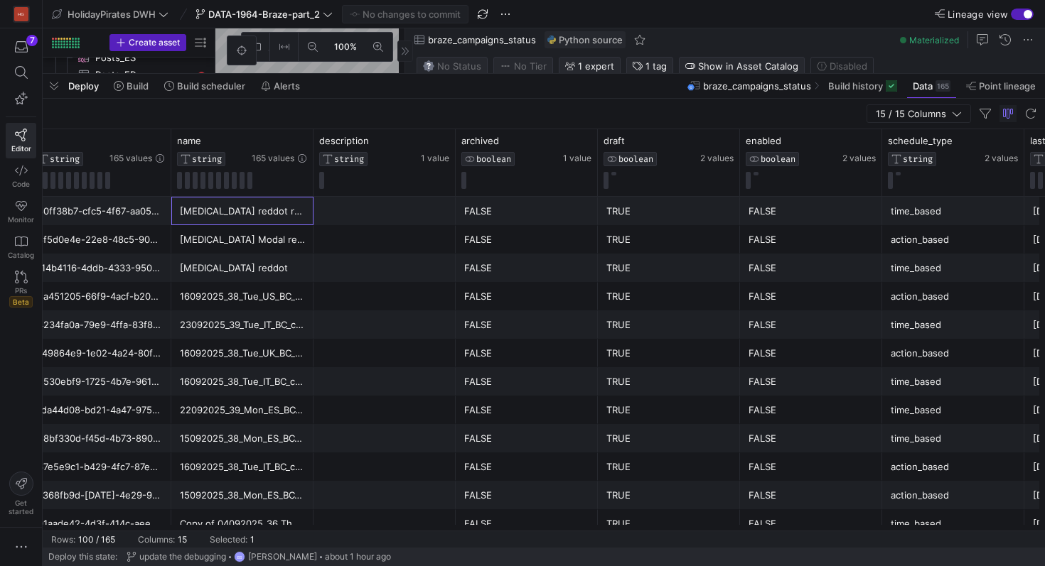
scroll to position [0, 14]
click at [387, 215] on div at bounding box center [384, 211] width 142 height 28
click at [505, 211] on div "FALSE" at bounding box center [525, 212] width 125 height 28
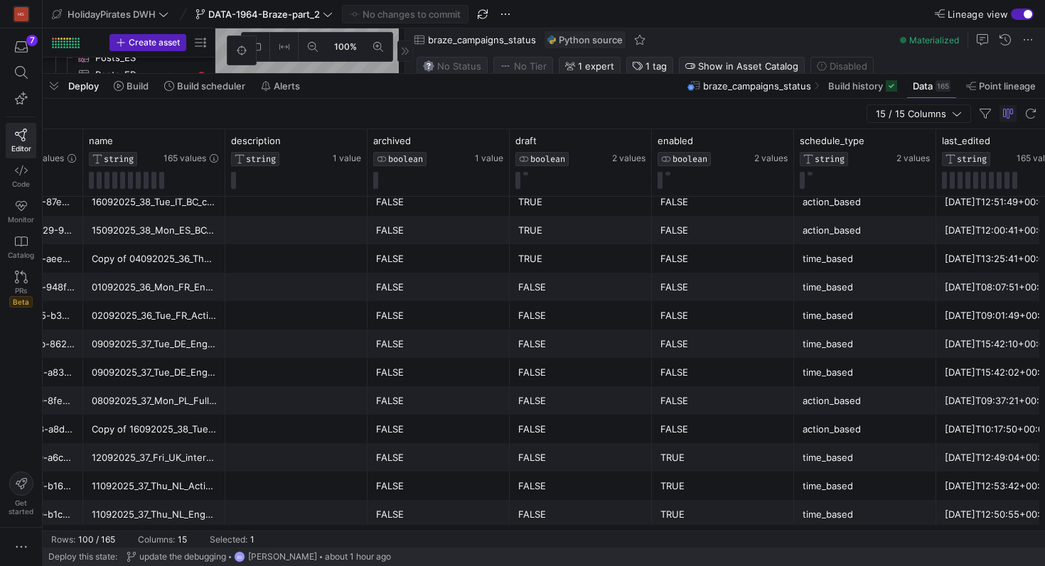
scroll to position [0, 0]
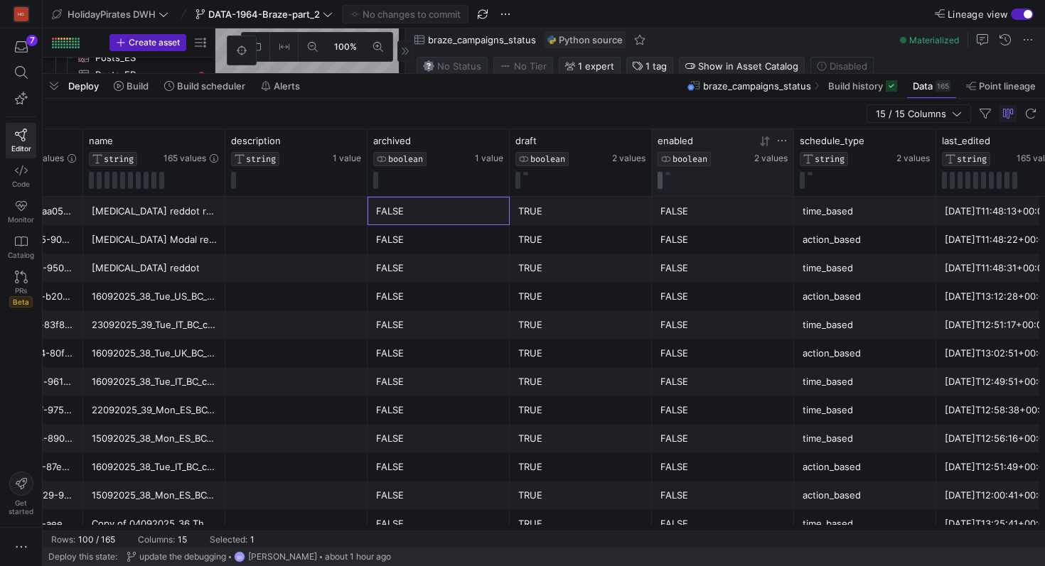
click at [662, 181] on button at bounding box center [659, 180] width 5 height 17
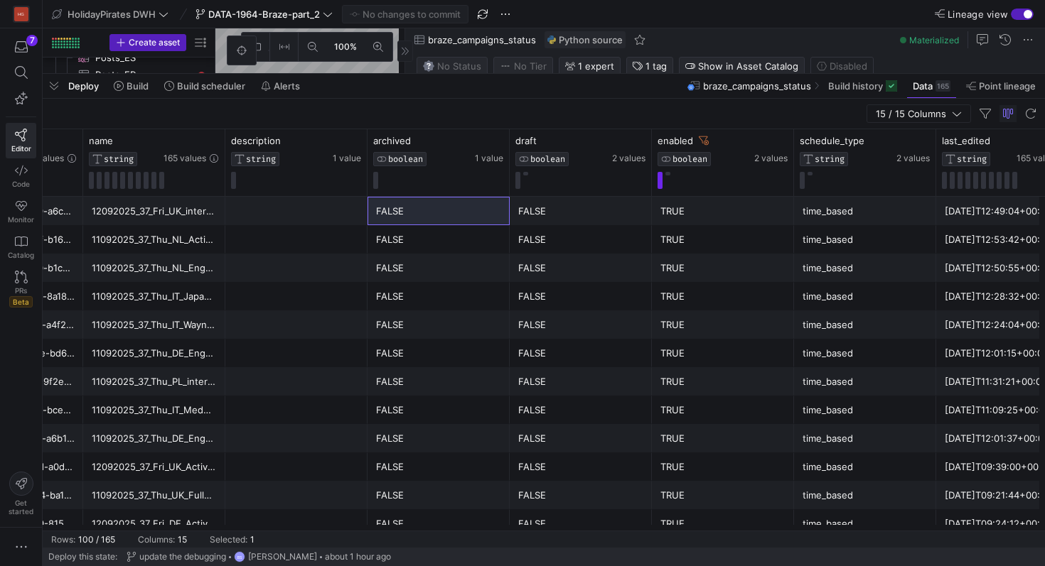
scroll to position [47, 0]
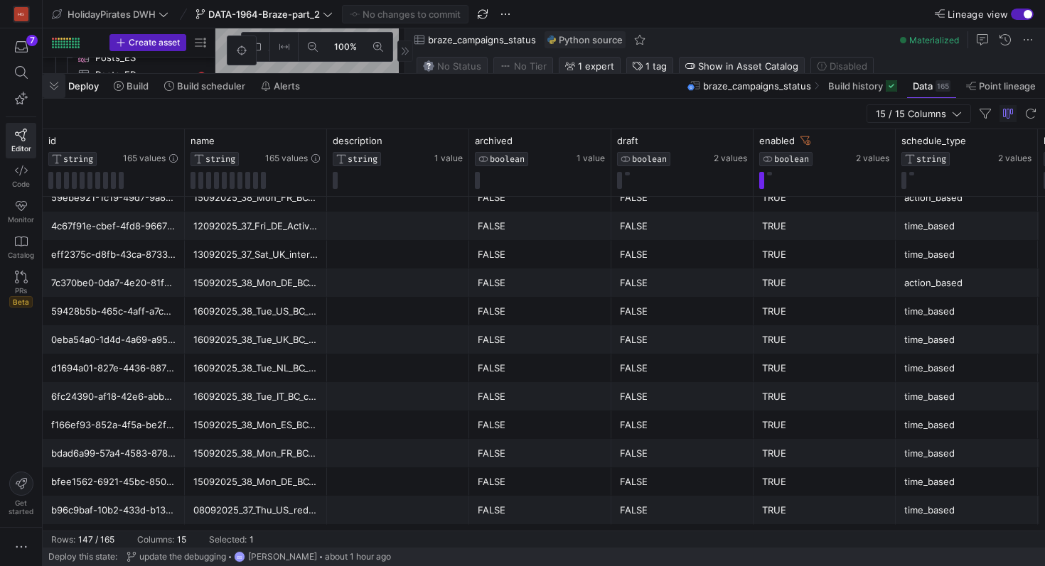
click at [52, 81] on span "button" at bounding box center [54, 86] width 23 height 24
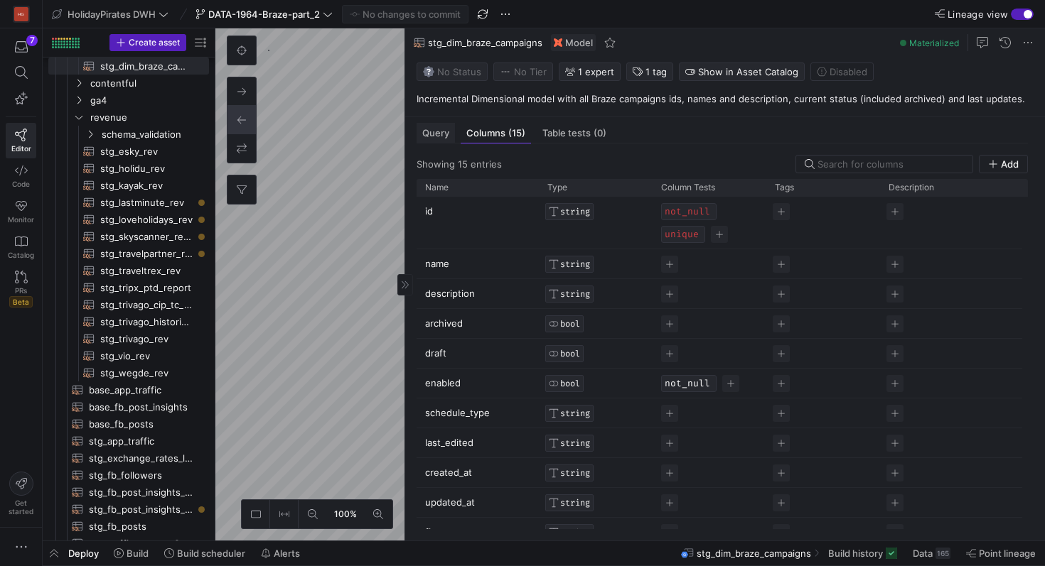
click at [431, 134] on span "Query" at bounding box center [435, 133] width 27 height 9
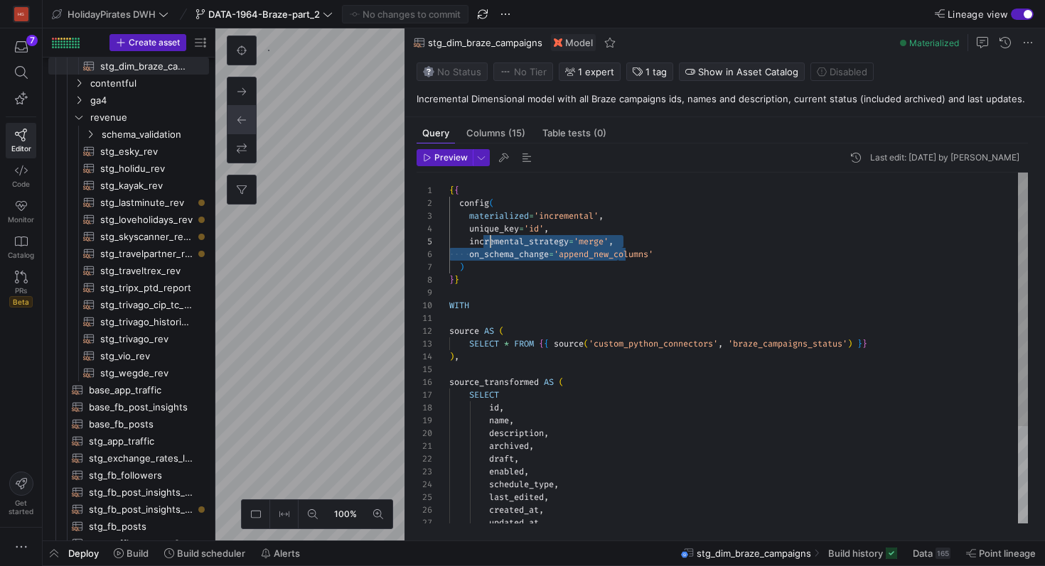
drag, startPoint x: 618, startPoint y: 249, endPoint x: 492, endPoint y: 245, distance: 126.6
click at [492, 245] on div "{ { config ( materialized = 'incremental' , unique_key = 'id' , incremental_str…" at bounding box center [738, 415] width 579 height 485
click at [626, 254] on div "{ { config ( materialized = 'incremental' , unique_key = 'id' , incremental_str…" at bounding box center [738, 415] width 579 height 485
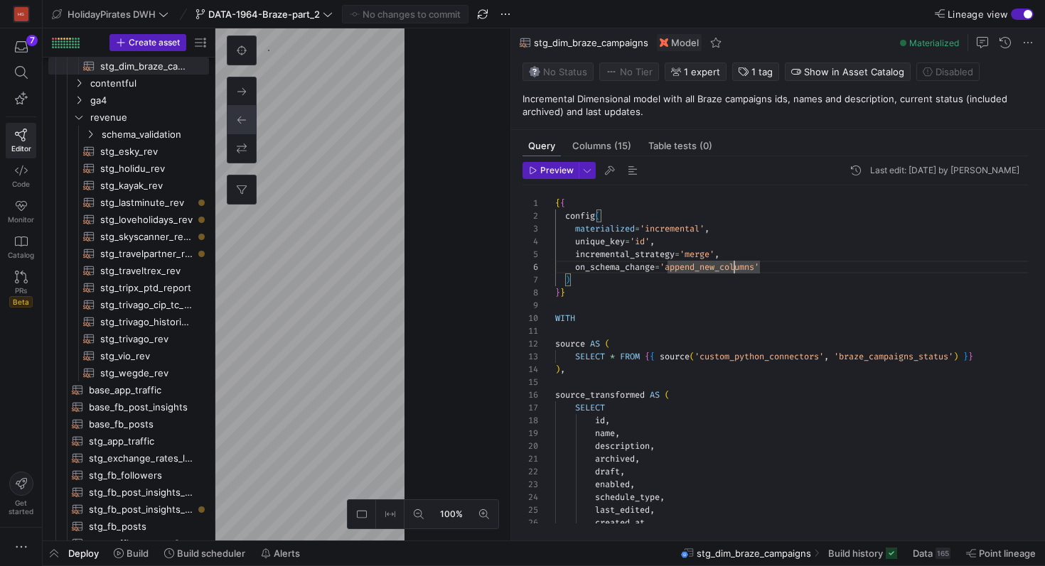
drag, startPoint x: 403, startPoint y: 327, endPoint x: 507, endPoint y: 321, distance: 104.6
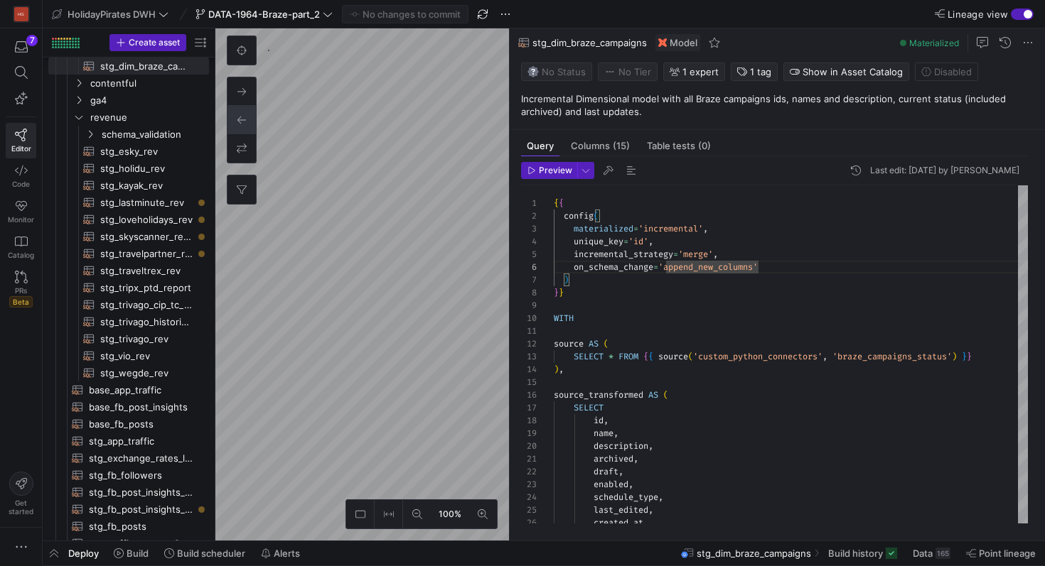
scroll to position [64, 179]
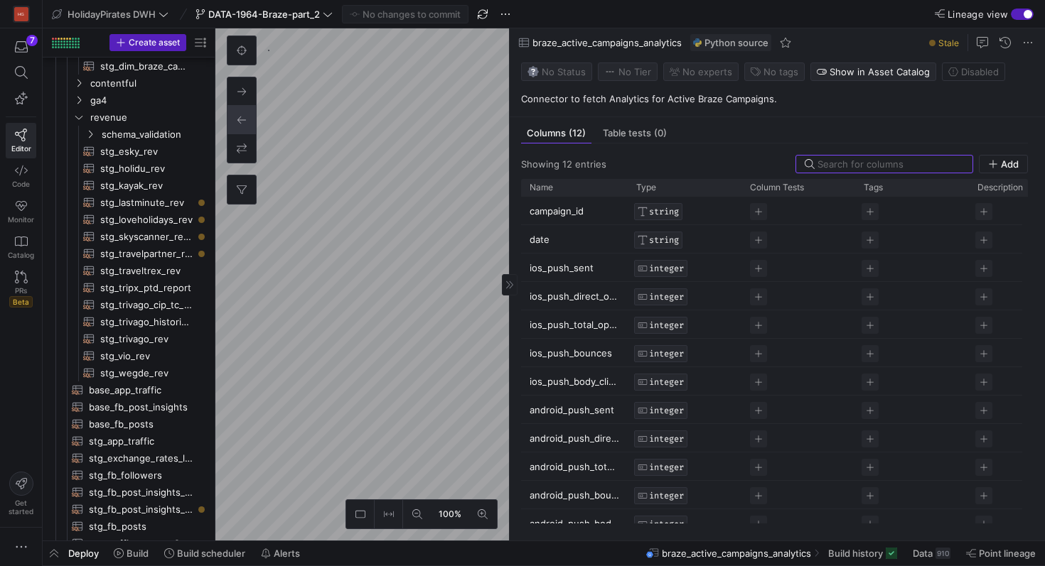
scroll to position [1410, 0]
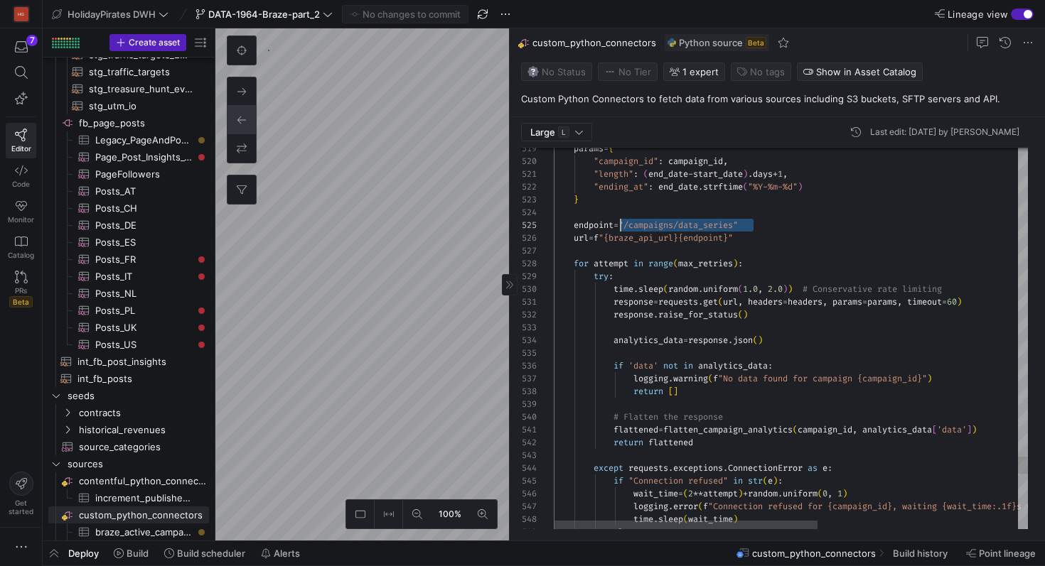
scroll to position [51, 77]
drag, startPoint x: 753, startPoint y: 226, endPoint x: 633, endPoint y: 227, distance: 120.8
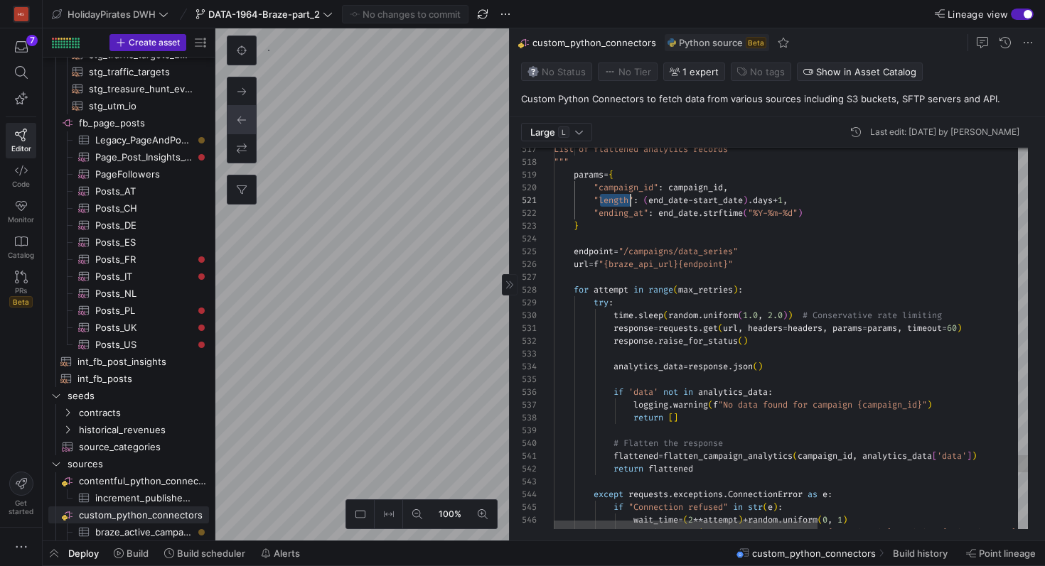
scroll to position [0, 77]
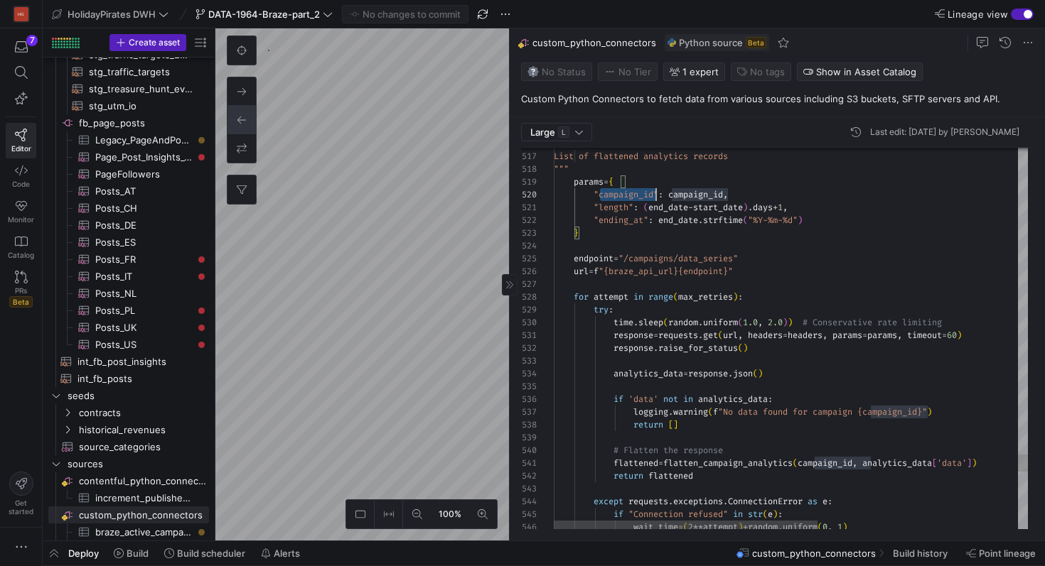
scroll to position [115, 102]
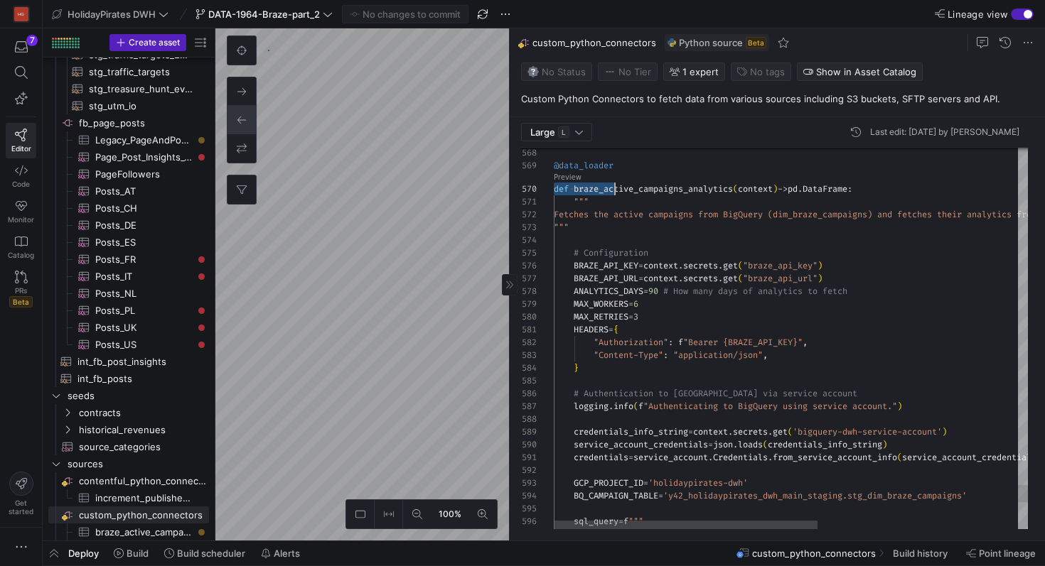
scroll to position [102, 16]
drag, startPoint x: 628, startPoint y: 176, endPoint x: 567, endPoint y: 170, distance: 60.7
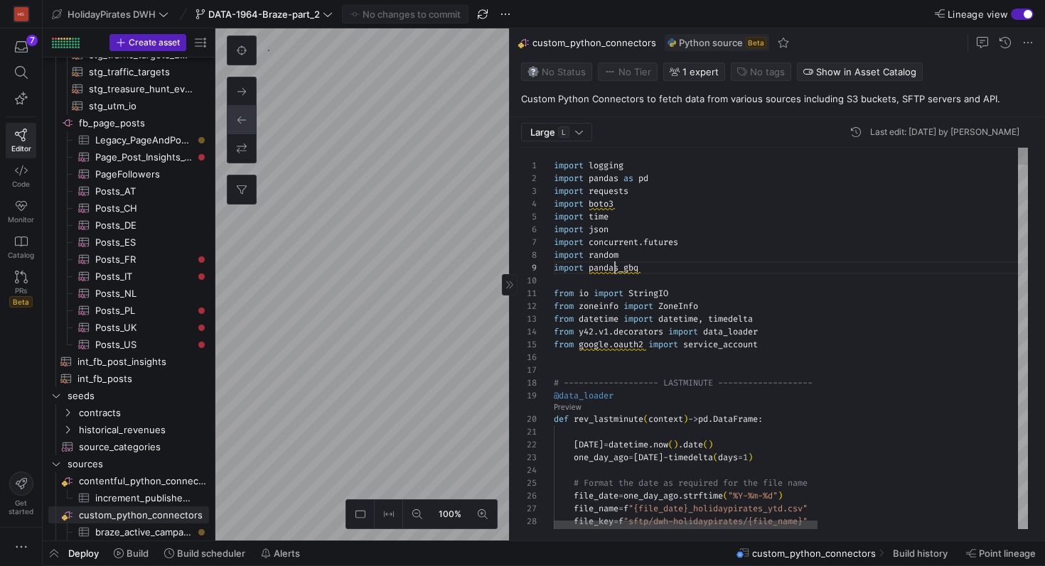
drag, startPoint x: 664, startPoint y: 268, endPoint x: 554, endPoint y: 270, distance: 110.2
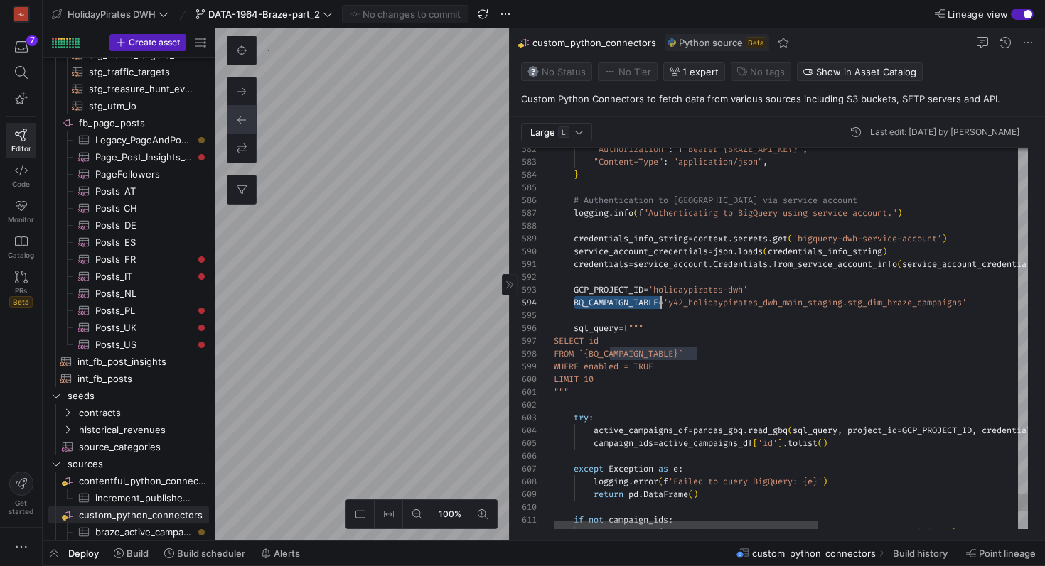
scroll to position [38, 107]
drag, startPoint x: 971, startPoint y: 236, endPoint x: 706, endPoint y: 239, distance: 265.1
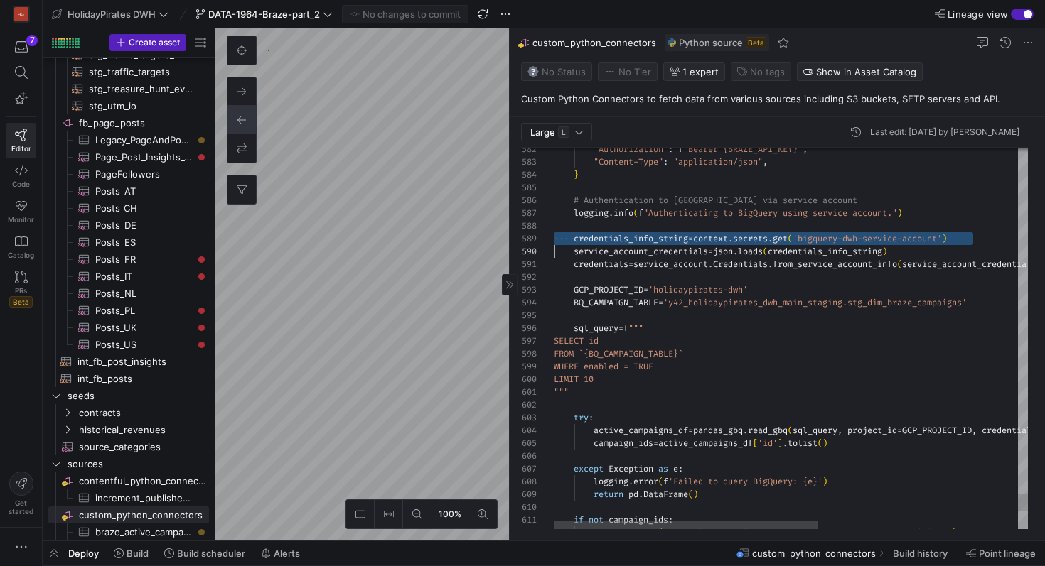
scroll to position [102, 0]
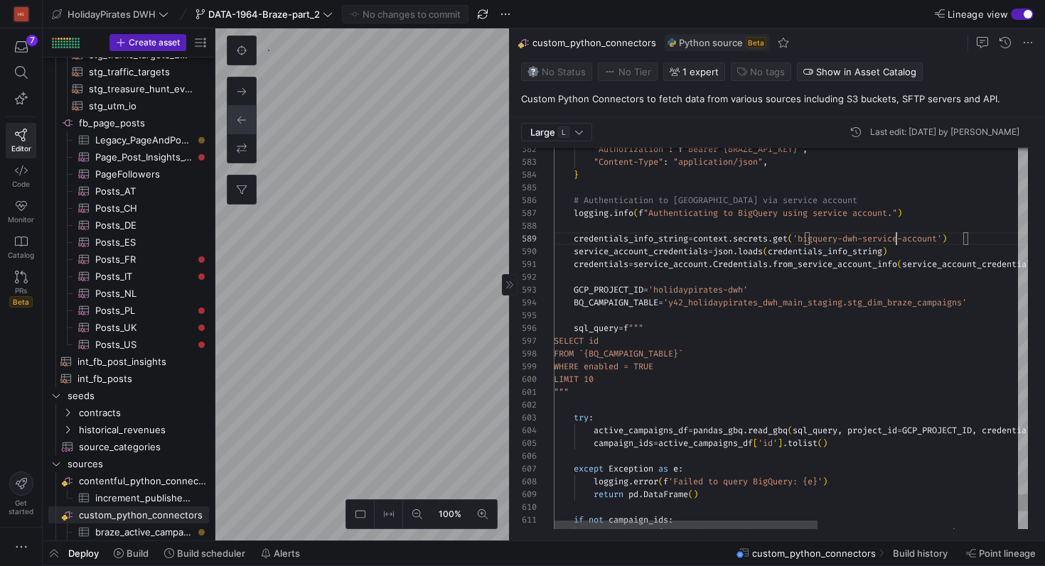
scroll to position [102, 363]
drag, startPoint x: 977, startPoint y: 238, endPoint x: 803, endPoint y: 241, distance: 173.4
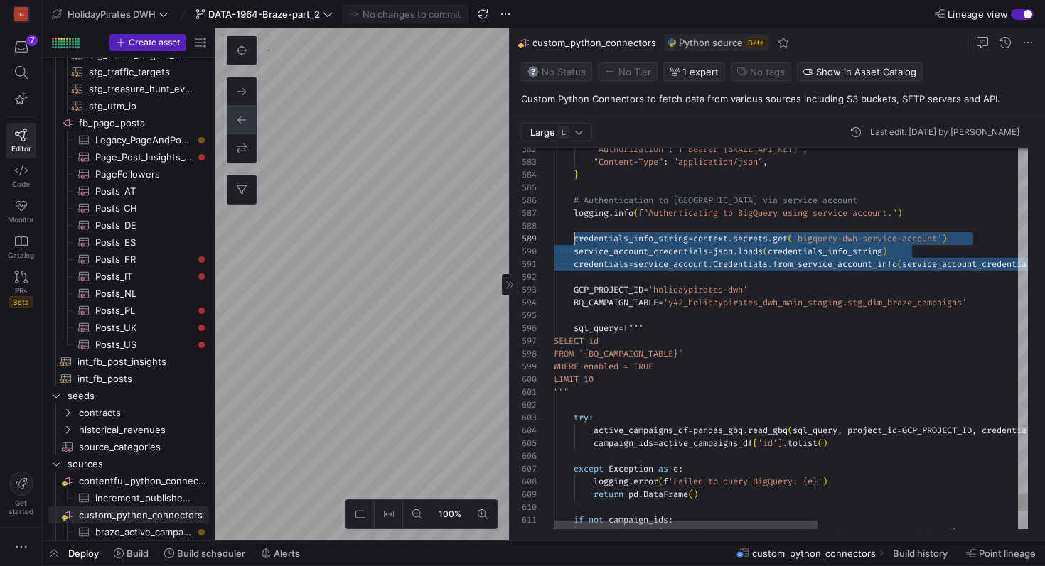
scroll to position [102, 5]
drag, startPoint x: 686, startPoint y: 273, endPoint x: 558, endPoint y: 238, distance: 132.6
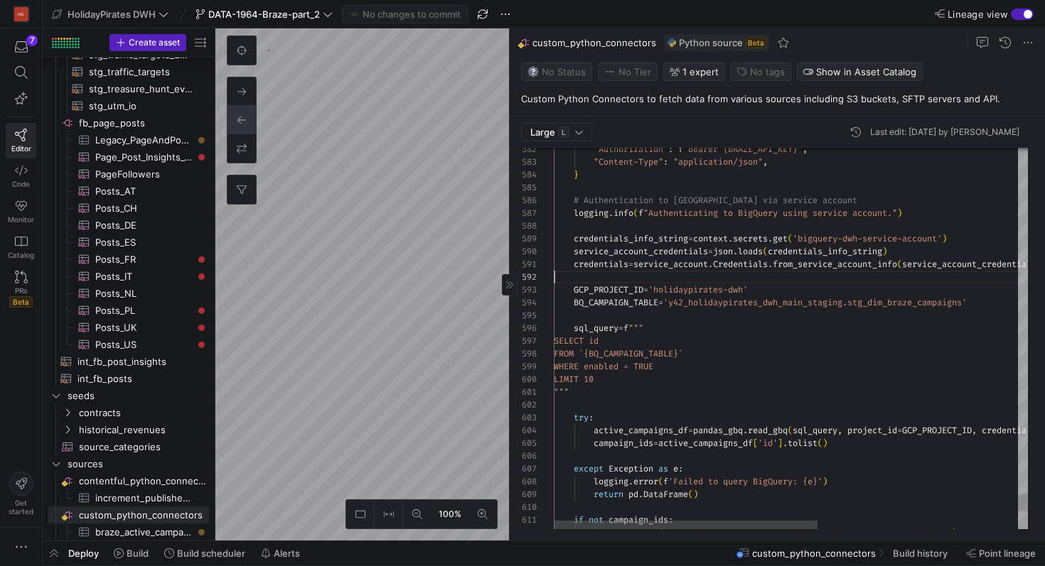
scroll to position [13, 0]
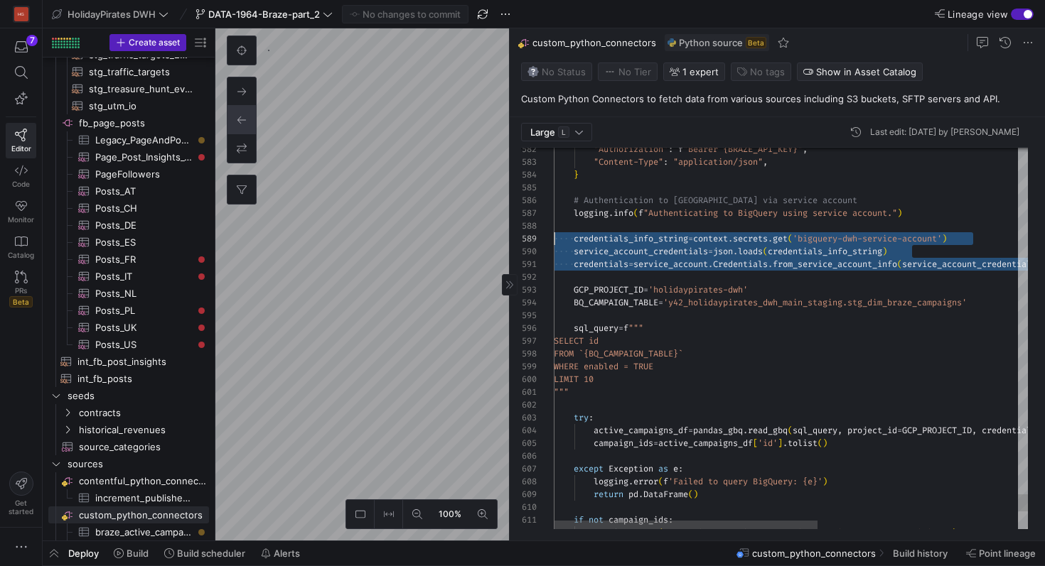
drag, startPoint x: 903, startPoint y: 276, endPoint x: 538, endPoint y: 235, distance: 366.9
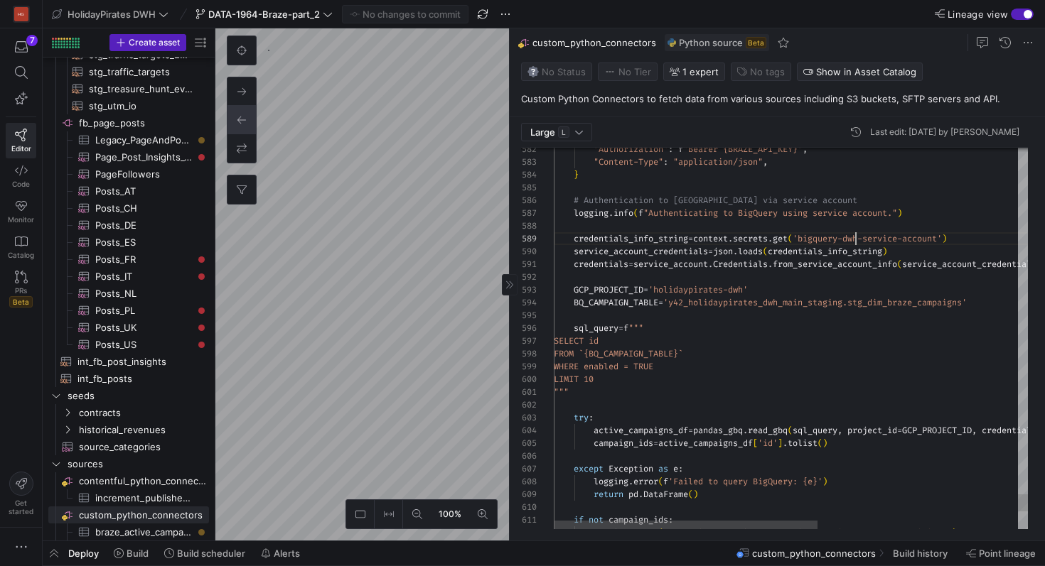
drag, startPoint x: 970, startPoint y: 240, endPoint x: 758, endPoint y: 240, distance: 212.5
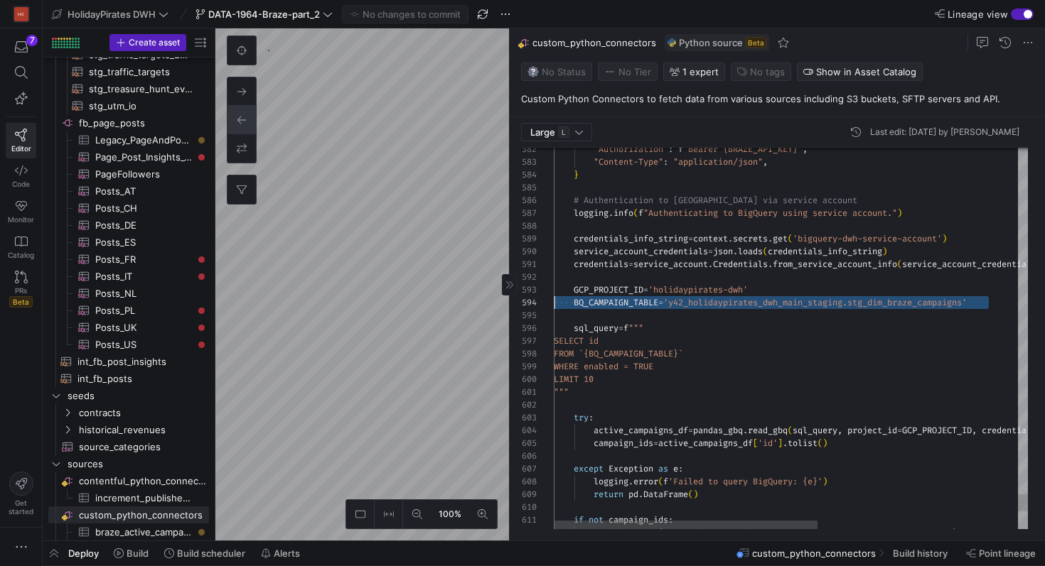
scroll to position [26, 0]
drag, startPoint x: 989, startPoint y: 308, endPoint x: 547, endPoint y: 294, distance: 442.3
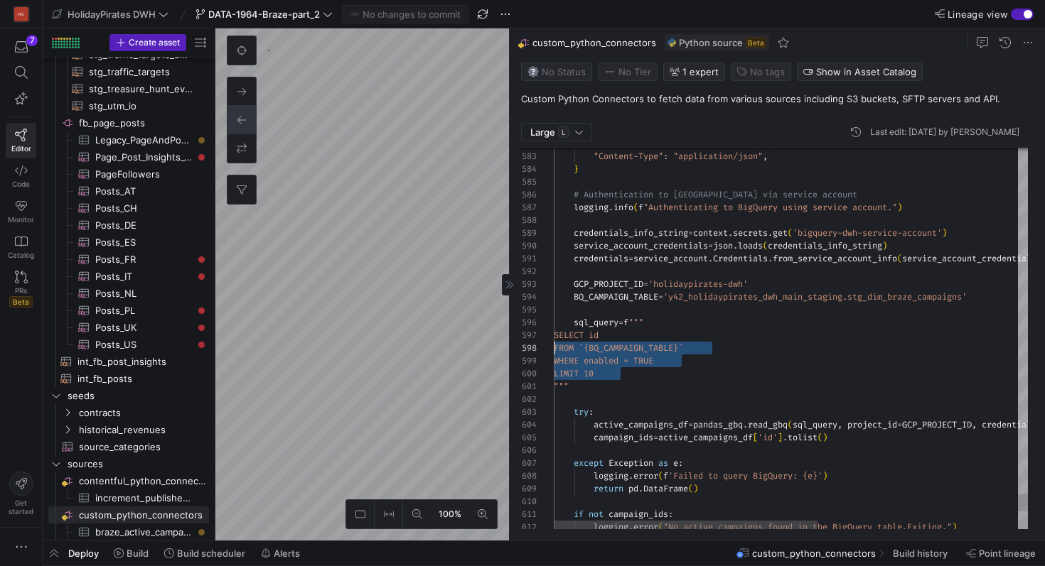
scroll to position [77, 0]
drag, startPoint x: 641, startPoint y: 372, endPoint x: 543, endPoint y: 337, distance: 104.3
drag, startPoint x: 697, startPoint y: 364, endPoint x: 556, endPoint y: 364, distance: 140.7
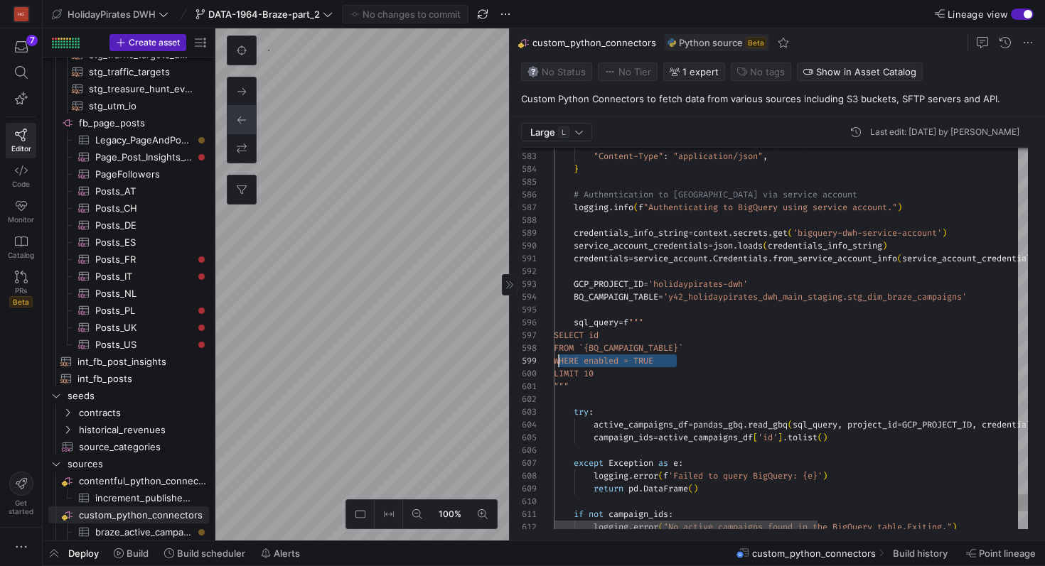
drag, startPoint x: 630, startPoint y: 373, endPoint x: 564, endPoint y: 374, distance: 66.1
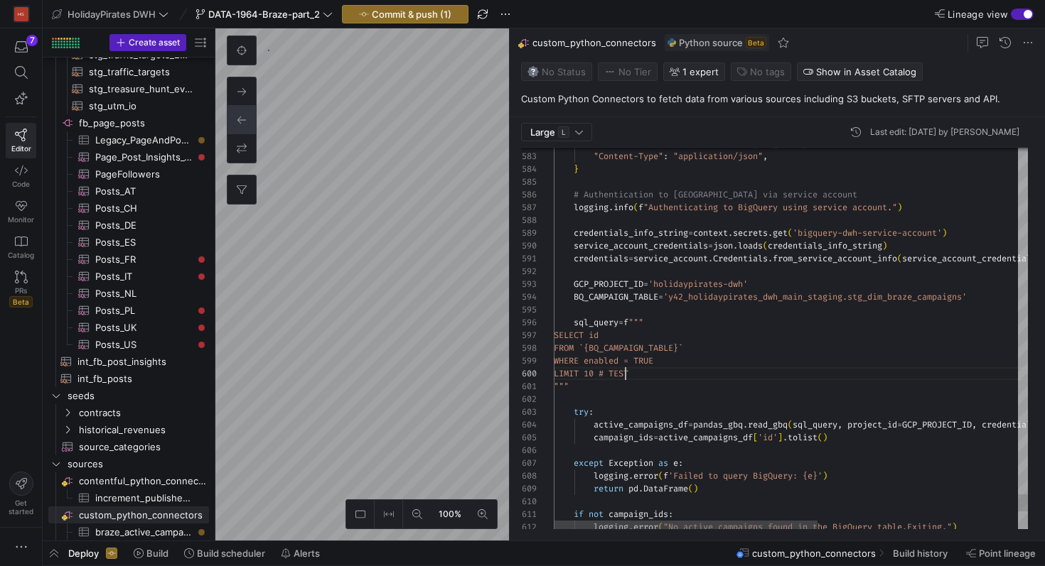
scroll to position [115, 72]
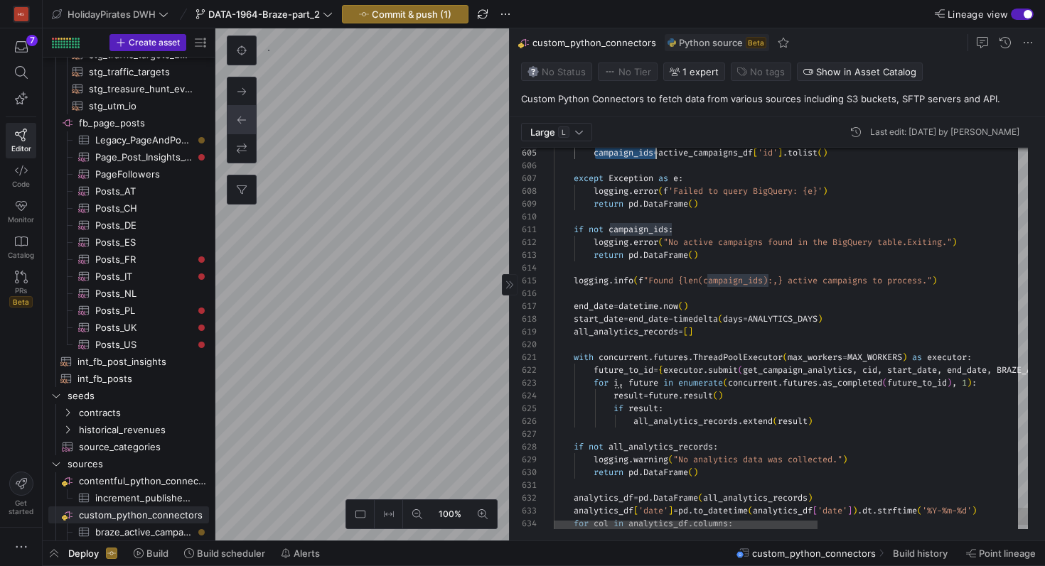
scroll to position [64, 266]
drag, startPoint x: 832, startPoint y: 422, endPoint x: 571, endPoint y: 361, distance: 267.9
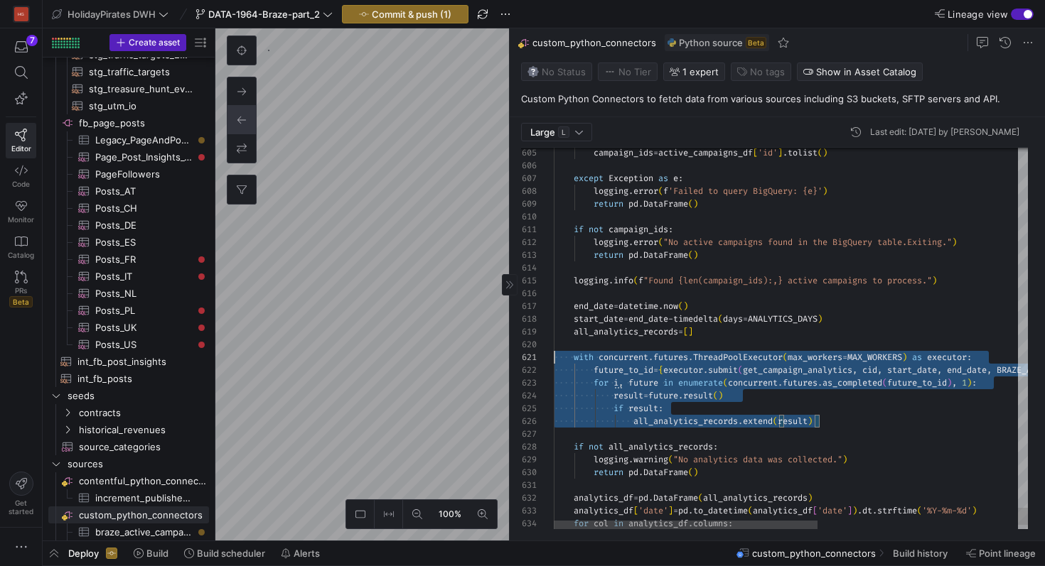
scroll to position [0, 0]
drag, startPoint x: 834, startPoint y: 419, endPoint x: 551, endPoint y: 358, distance: 289.4
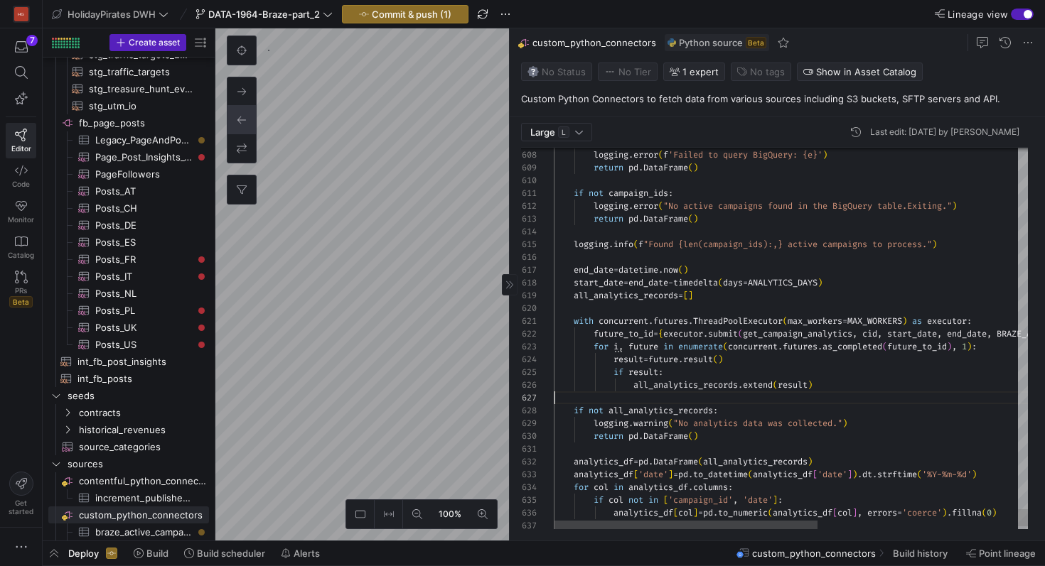
scroll to position [77, 0]
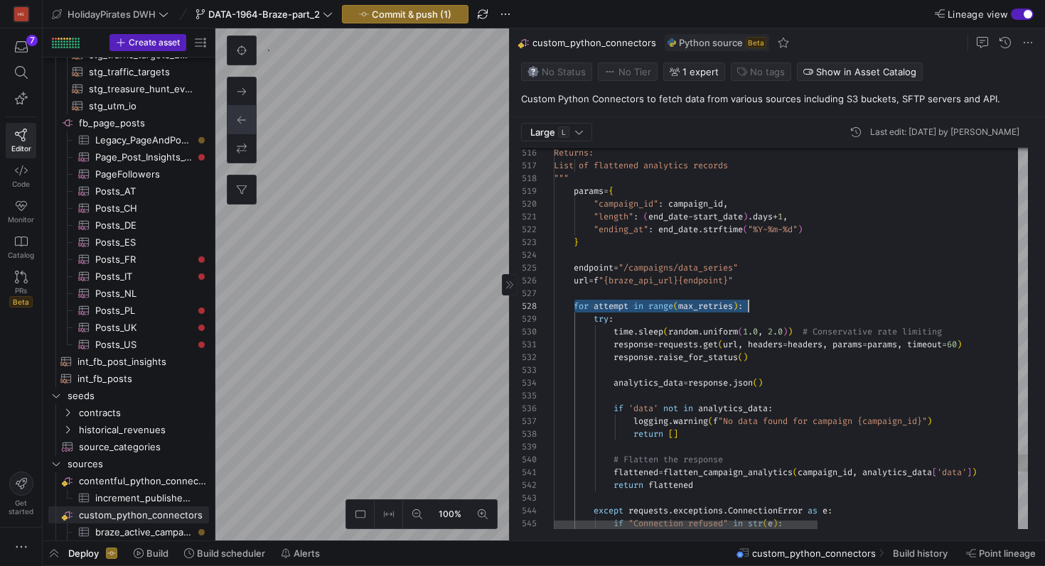
scroll to position [90, 195]
drag, startPoint x: 574, startPoint y: 307, endPoint x: 776, endPoint y: 307, distance: 201.8
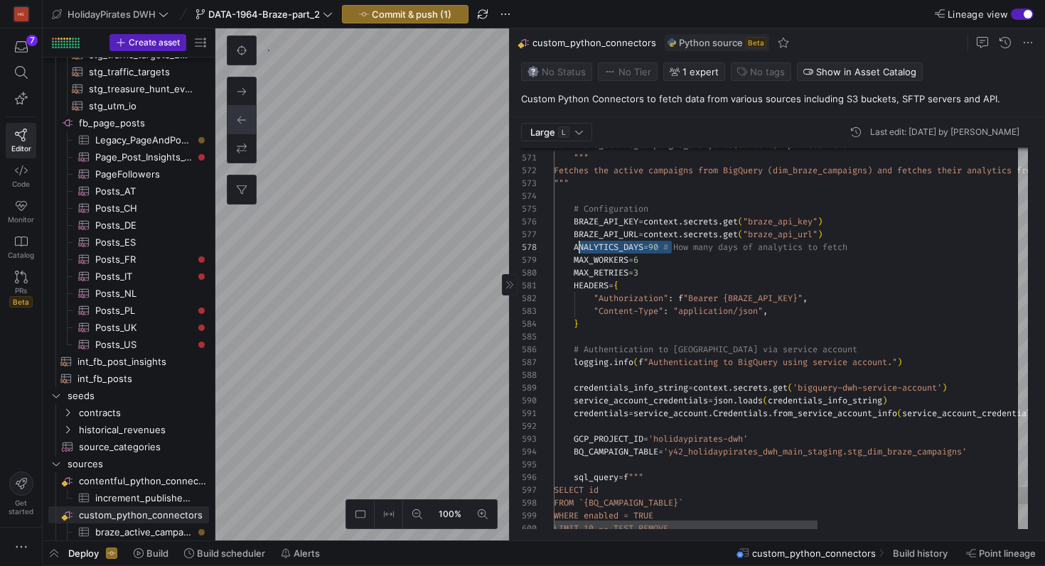
drag, startPoint x: 673, startPoint y: 247, endPoint x: 574, endPoint y: 248, distance: 99.5
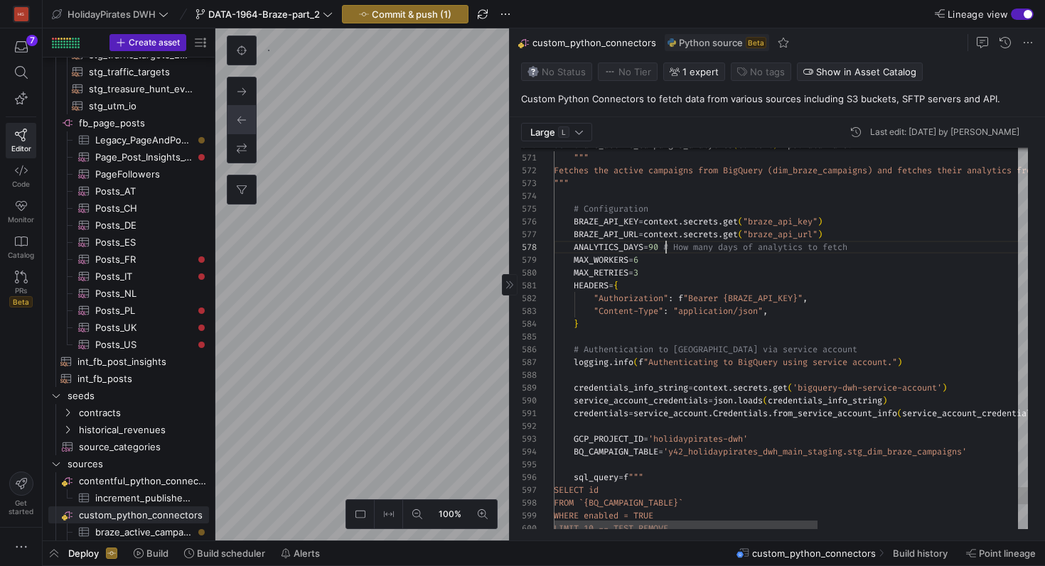
type textarea "HEADERS = { "Authorization": f"Bearer {BRAZE_API_KEY}", "Content-Type": "applic…"
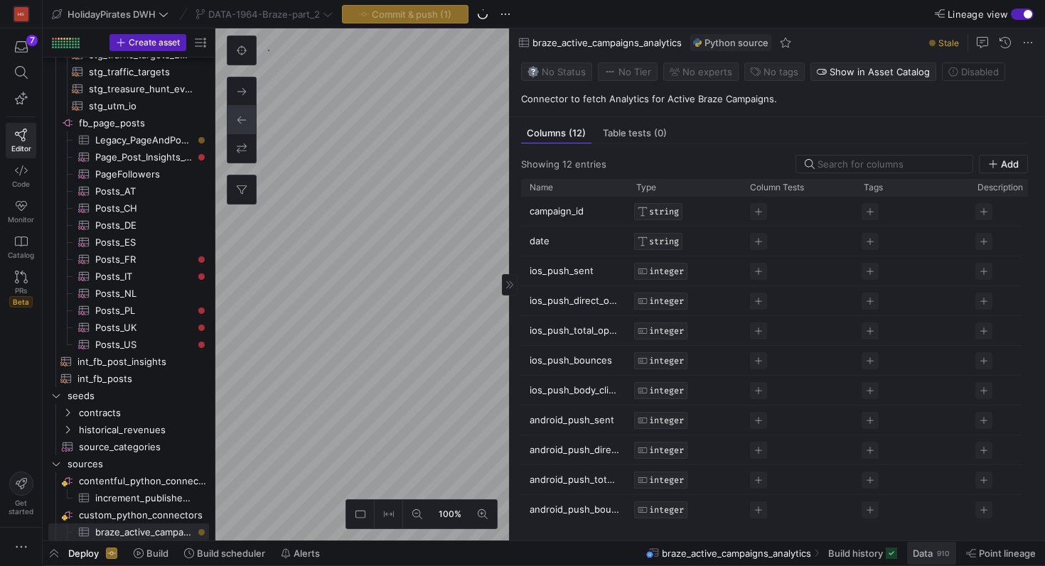
click at [923, 557] on span "Data" at bounding box center [923, 553] width 20 height 11
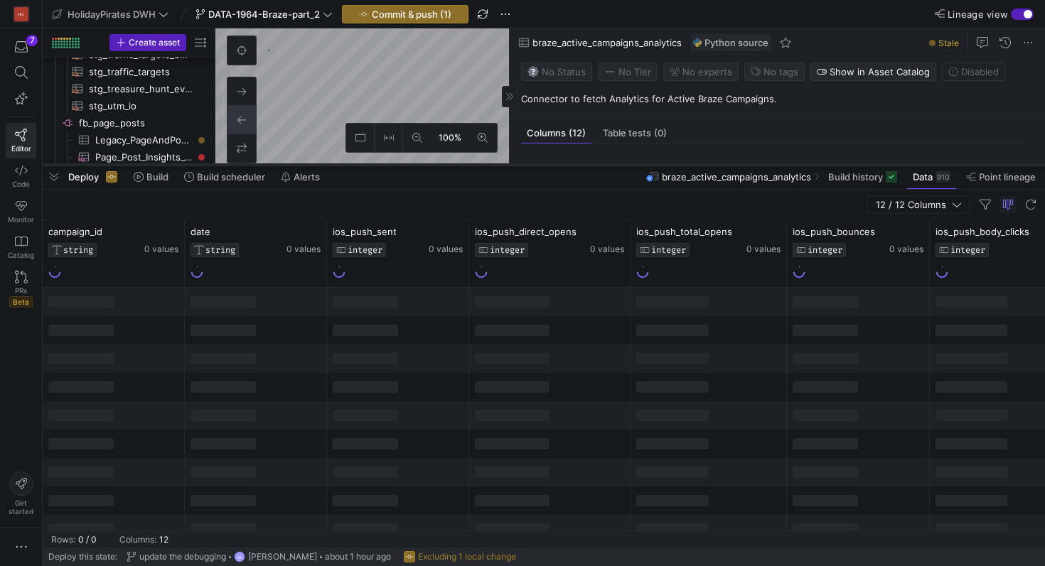
drag, startPoint x: 601, startPoint y: 307, endPoint x: 585, endPoint y: 165, distance: 143.0
click at [585, 165] on div at bounding box center [544, 165] width 1002 height 6
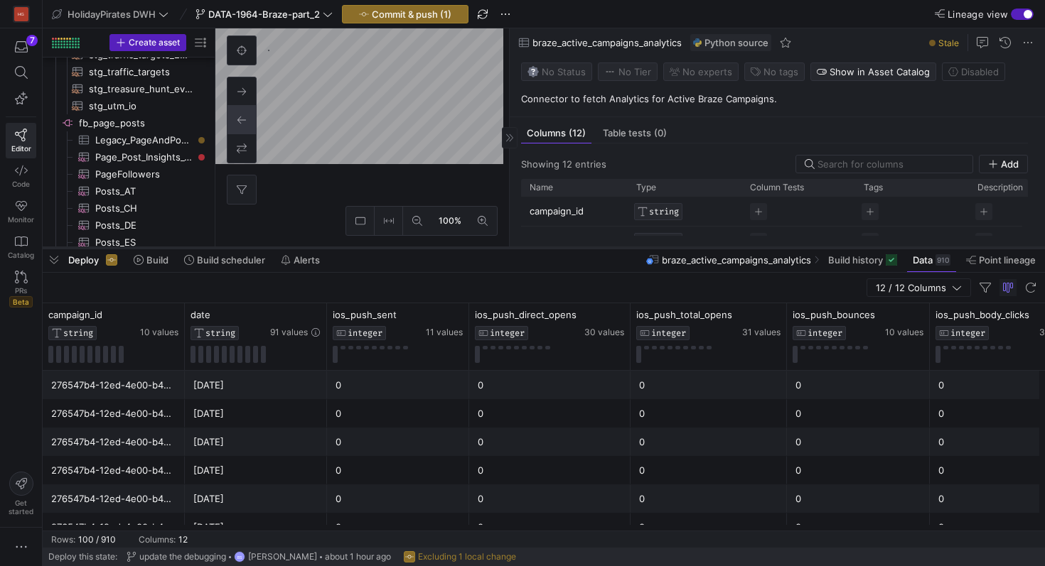
drag, startPoint x: 461, startPoint y: 166, endPoint x: 461, endPoint y: 248, distance: 81.7
click at [461, 249] on div at bounding box center [544, 248] width 1002 height 6
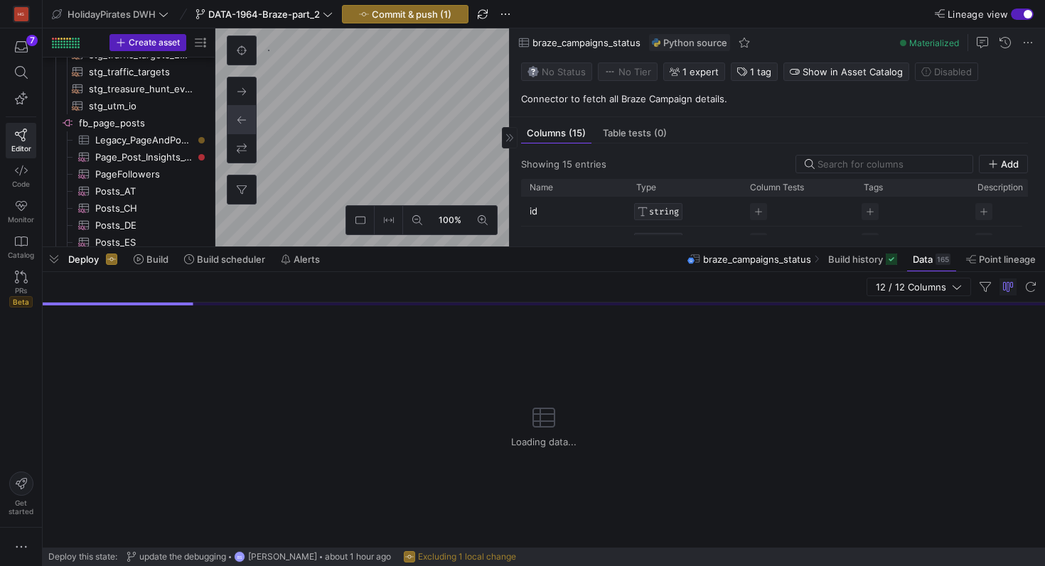
scroll to position [1721, 0]
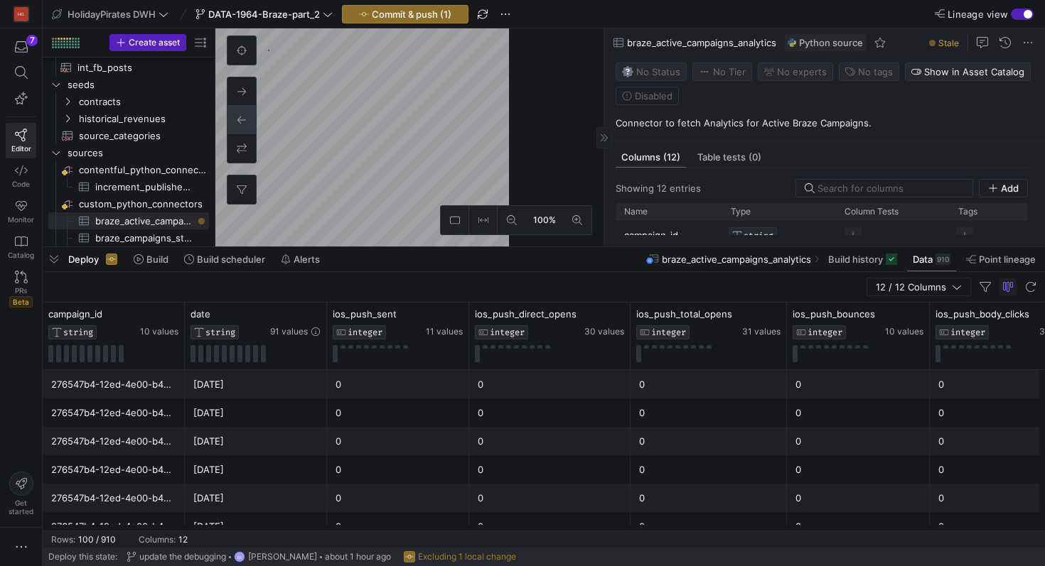
drag, startPoint x: 508, startPoint y: 159, endPoint x: 599, endPoint y: 161, distance: 91.0
click at [603, 161] on div at bounding box center [603, 137] width 1 height 218
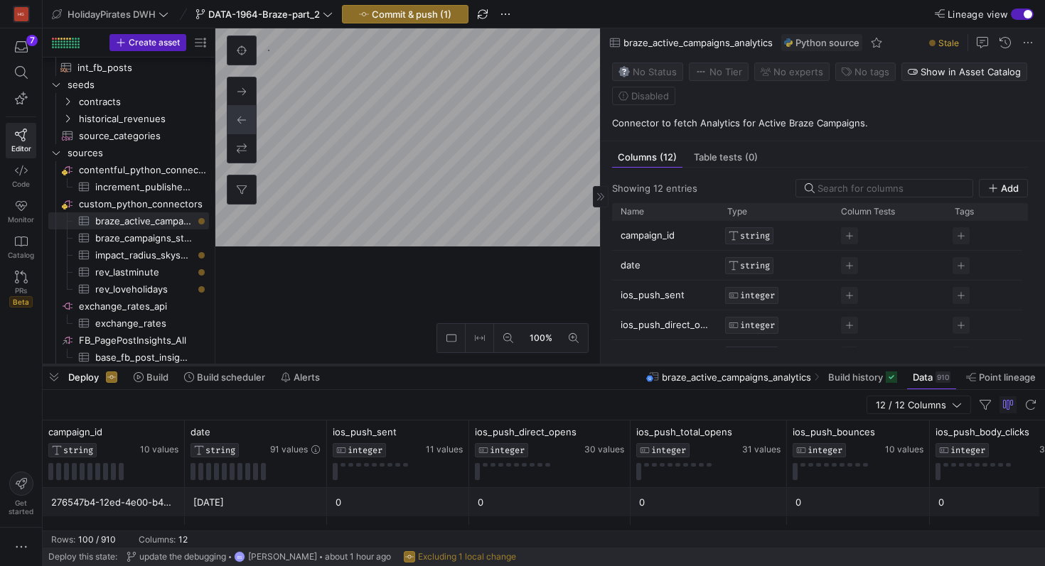
drag, startPoint x: 527, startPoint y: 248, endPoint x: 512, endPoint y: 366, distance: 119.0
click at [512, 366] on div at bounding box center [544, 365] width 1002 height 6
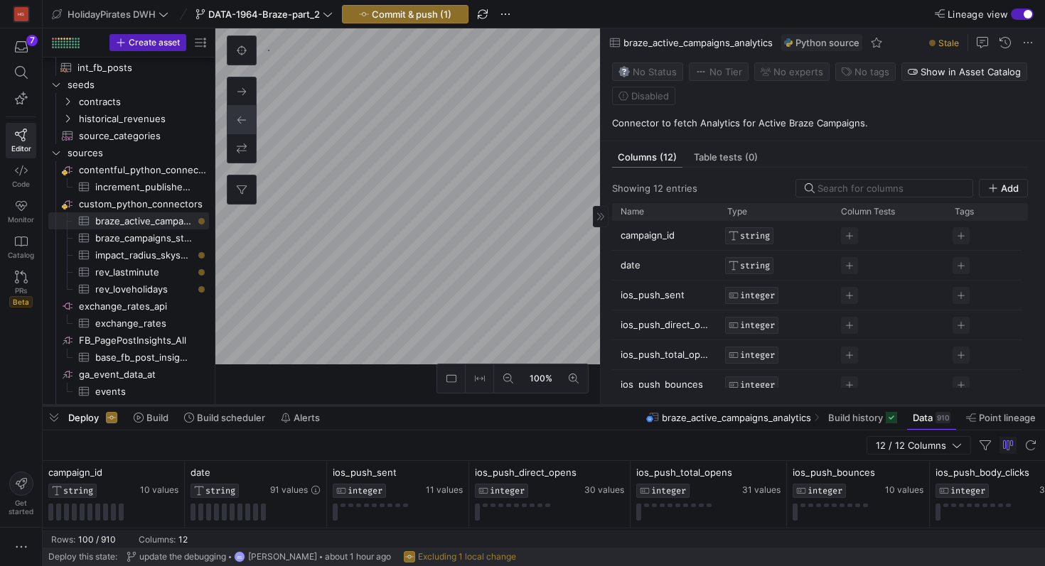
drag, startPoint x: 247, startPoint y: 364, endPoint x: 282, endPoint y: 409, distance: 57.2
click at [282, 409] on div at bounding box center [544, 406] width 1002 height 6
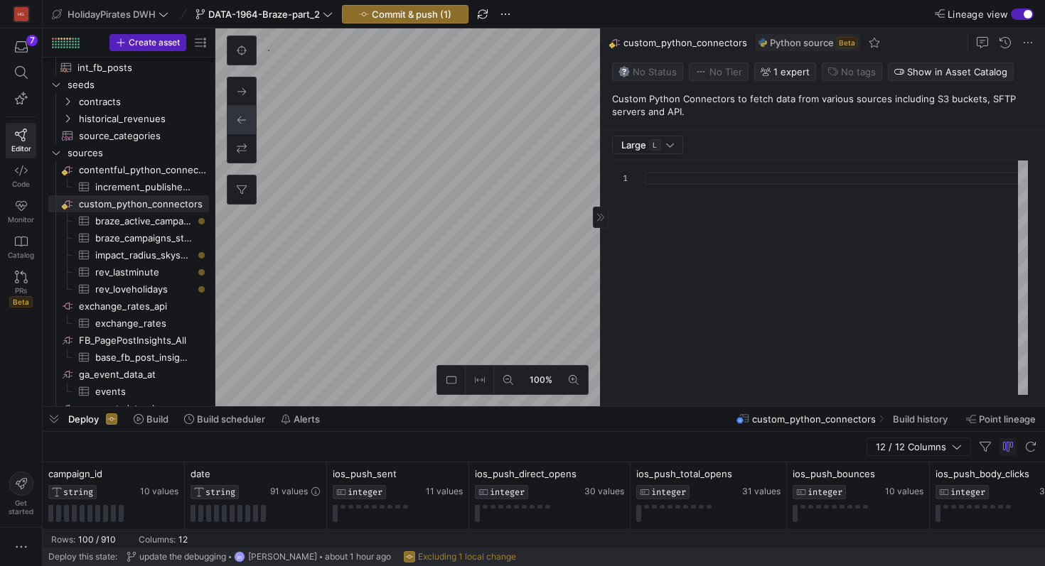
type textarea "import logging import pandas as pd import requests import boto3 import time imp…"
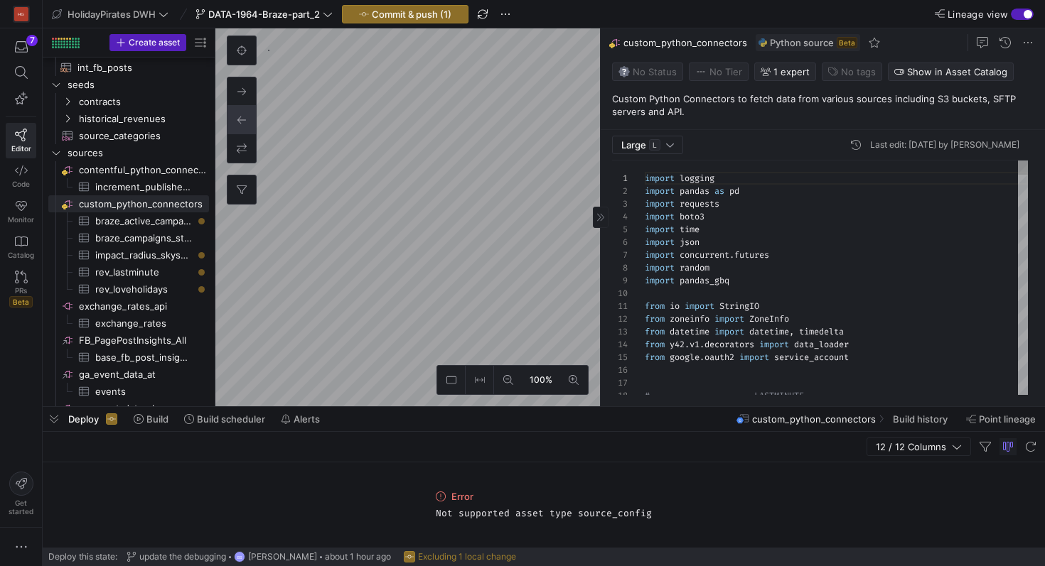
scroll to position [128, 0]
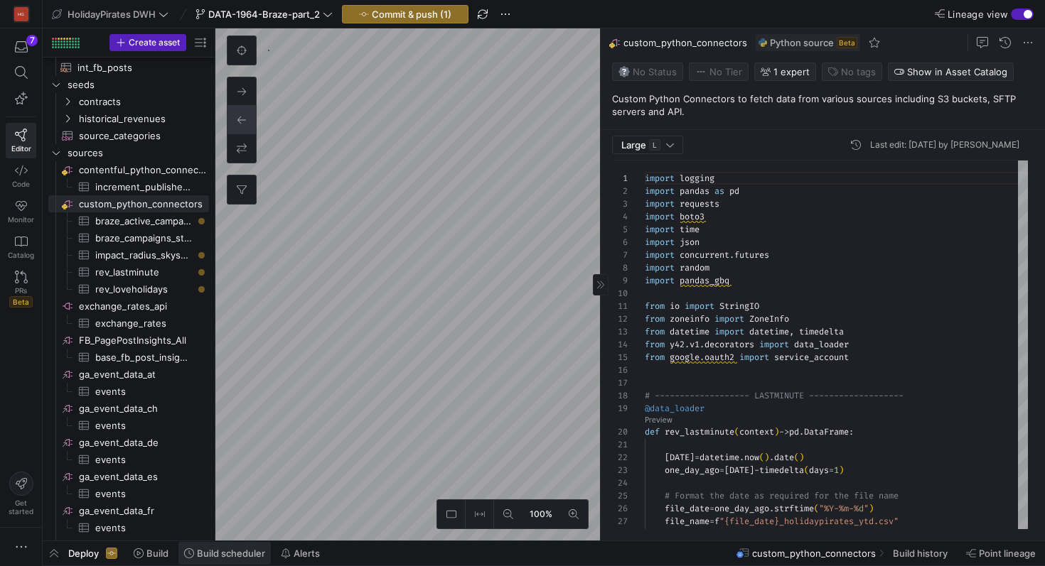
click at [262, 555] on span "Build scheduler" at bounding box center [231, 553] width 68 height 11
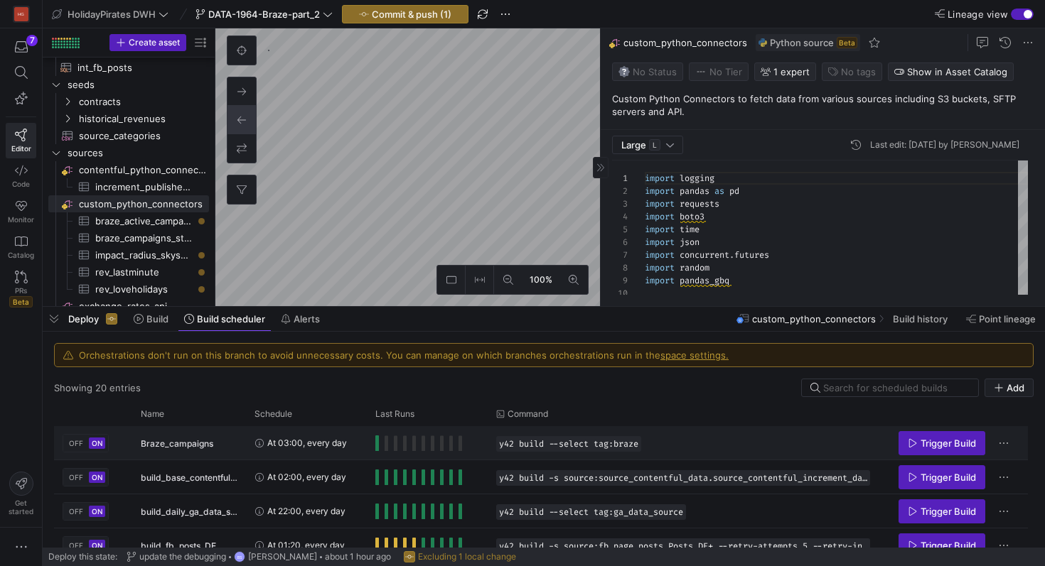
click at [222, 449] on div "Braze_campaigns" at bounding box center [189, 443] width 97 height 33
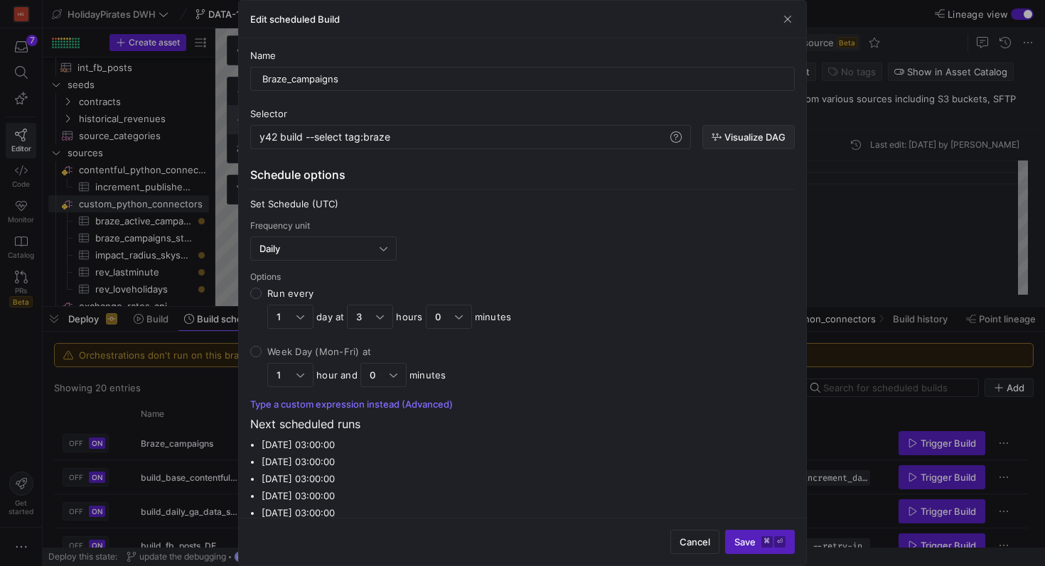
click at [718, 145] on span "button" at bounding box center [748, 137] width 91 height 23
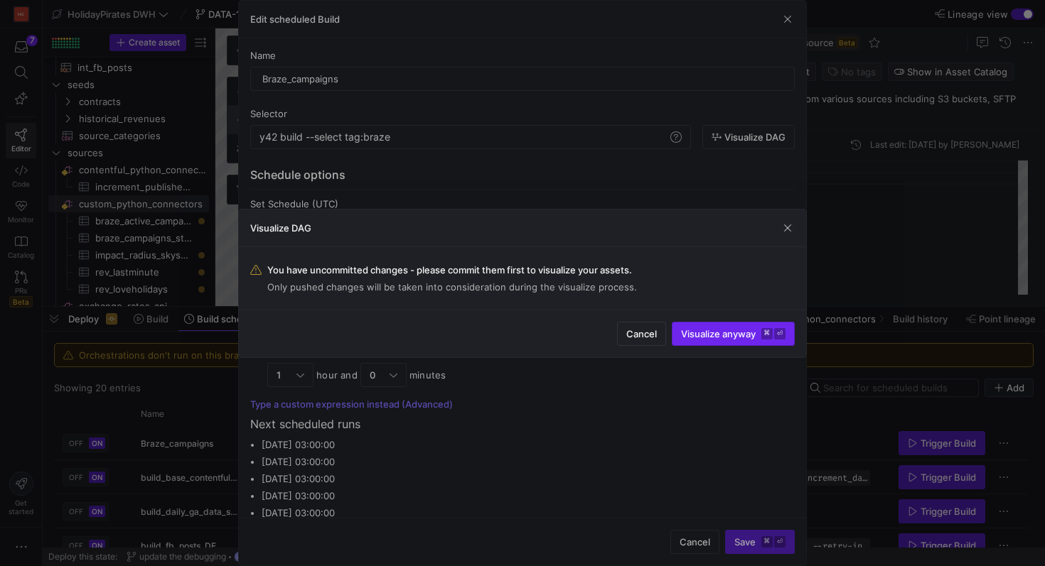
click at [732, 343] on span "submit" at bounding box center [733, 334] width 122 height 23
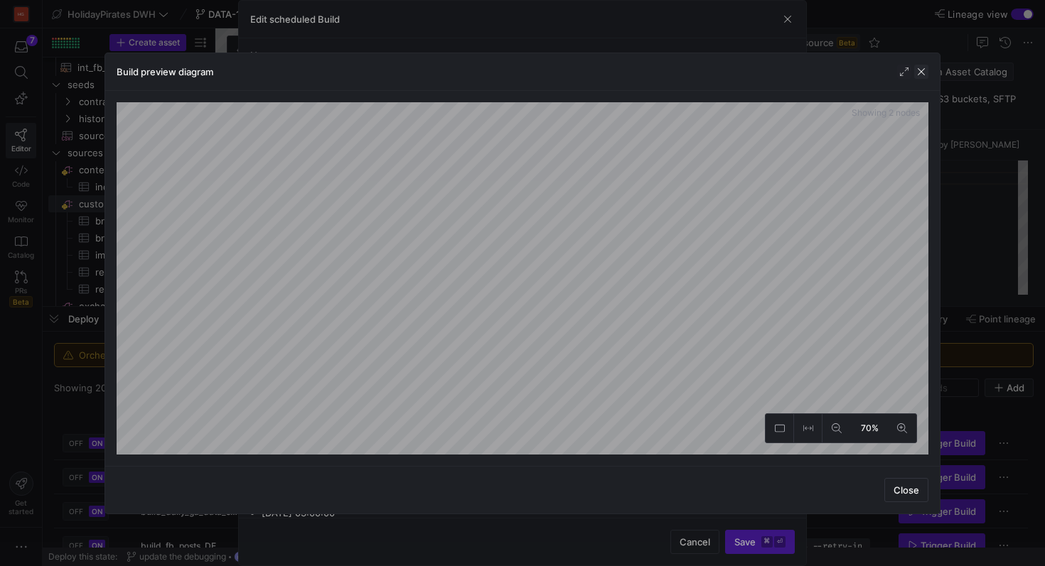
click at [923, 71] on span "button" at bounding box center [921, 72] width 14 height 14
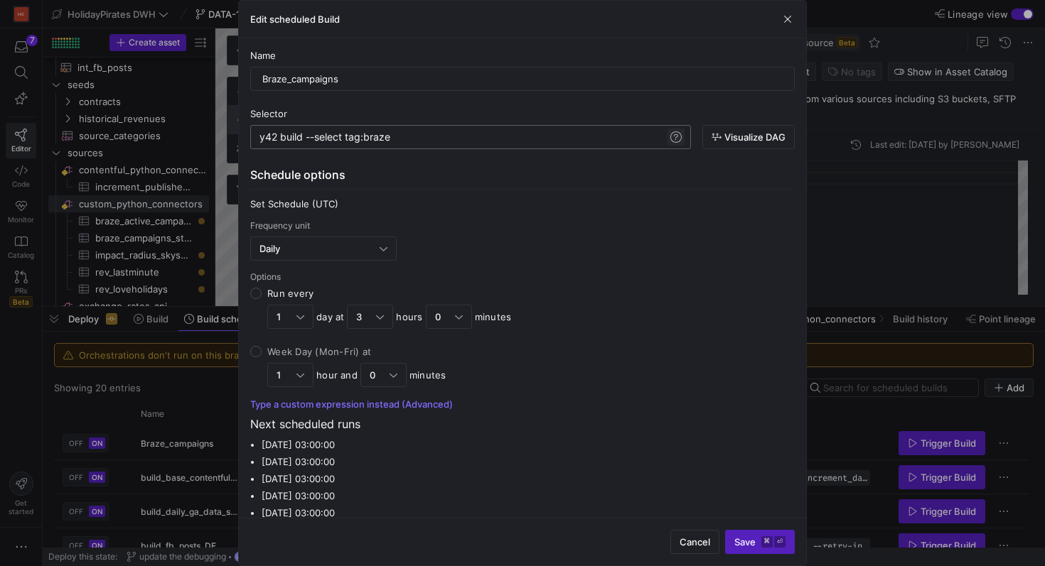
click at [667, 139] on span at bounding box center [675, 137] width 17 height 17
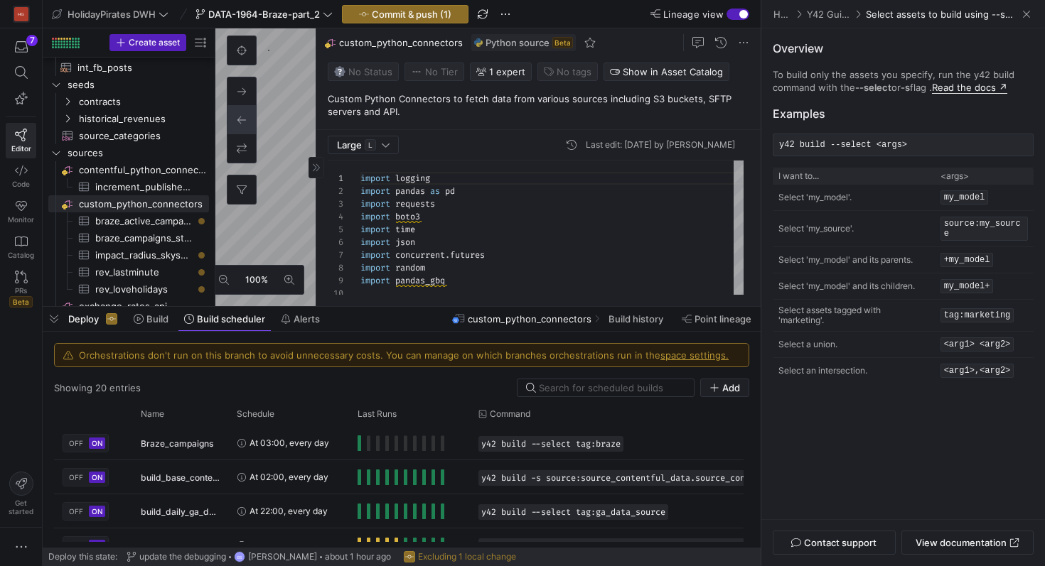
click at [963, 90] on link "Read the docs ↗" at bounding box center [969, 88] width 75 height 12
click at [1028, 7] on span at bounding box center [1026, 14] width 14 height 14
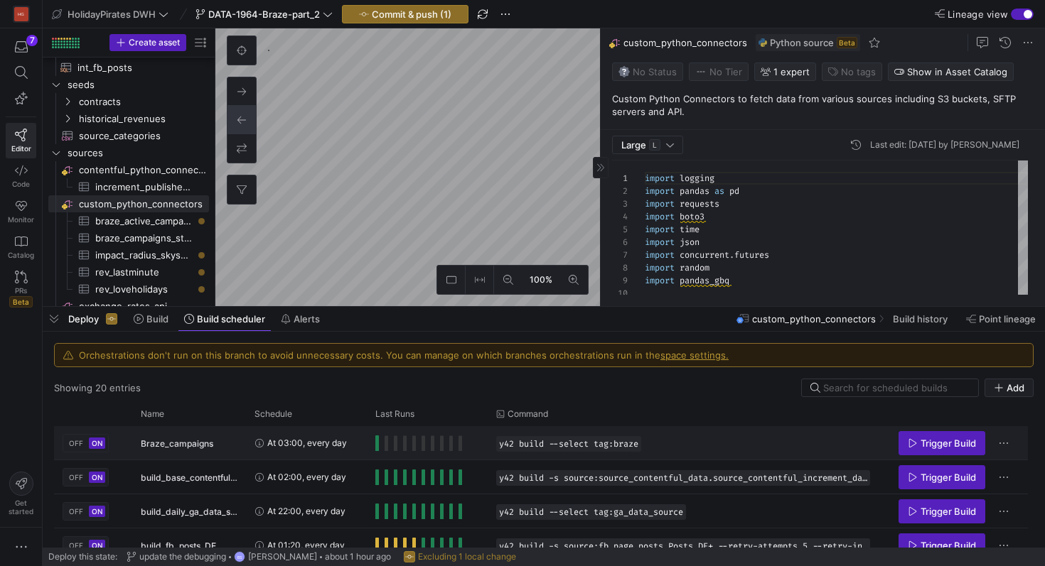
click at [375, 448] on span "Press SPACE to select this row." at bounding box center [377, 444] width 4 height 16
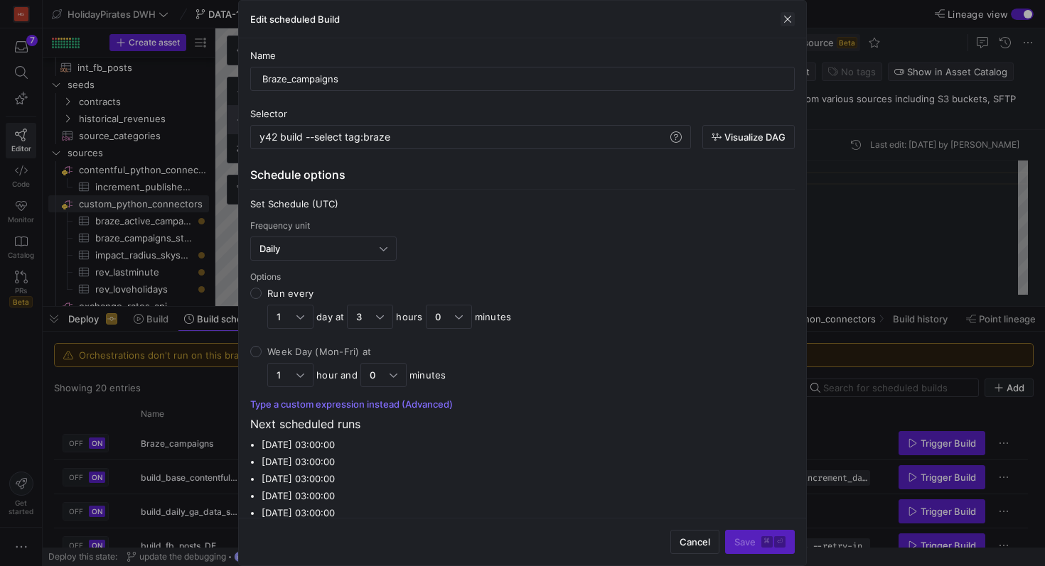
click at [786, 22] on span "button" at bounding box center [787, 19] width 14 height 14
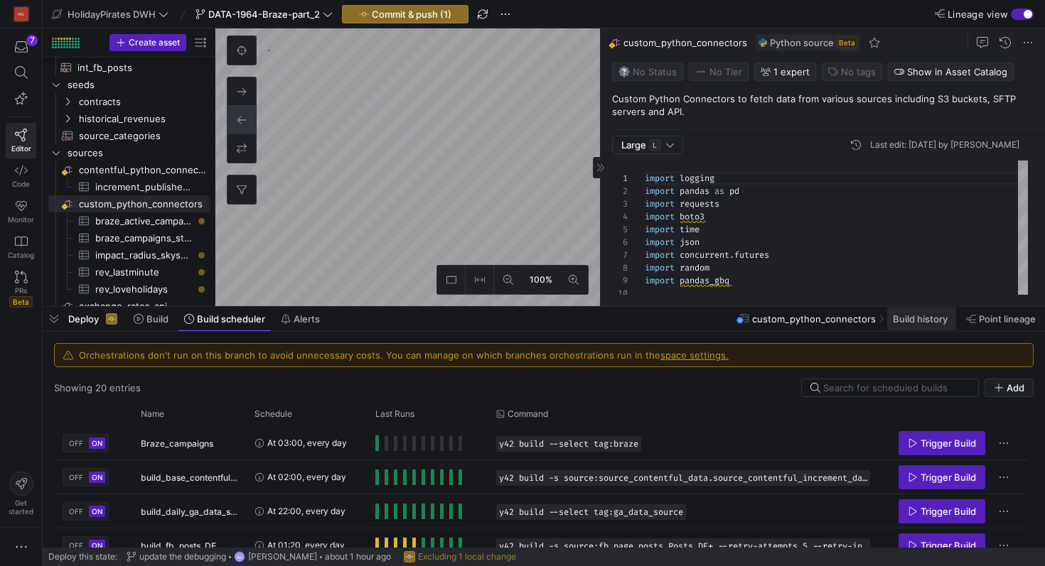
click at [919, 317] on span "Build history" at bounding box center [920, 318] width 55 height 11
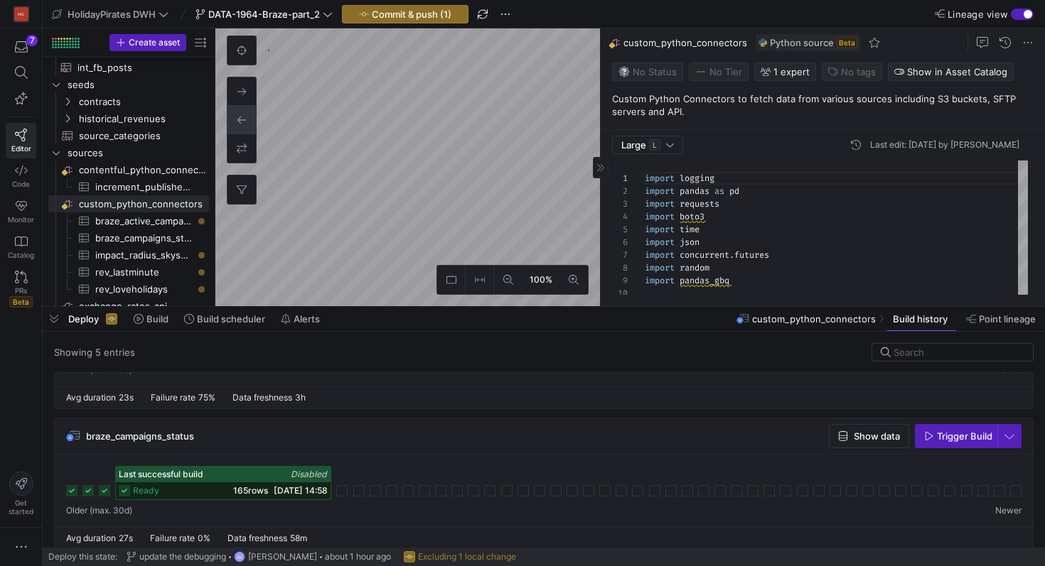
scroll to position [120, 0]
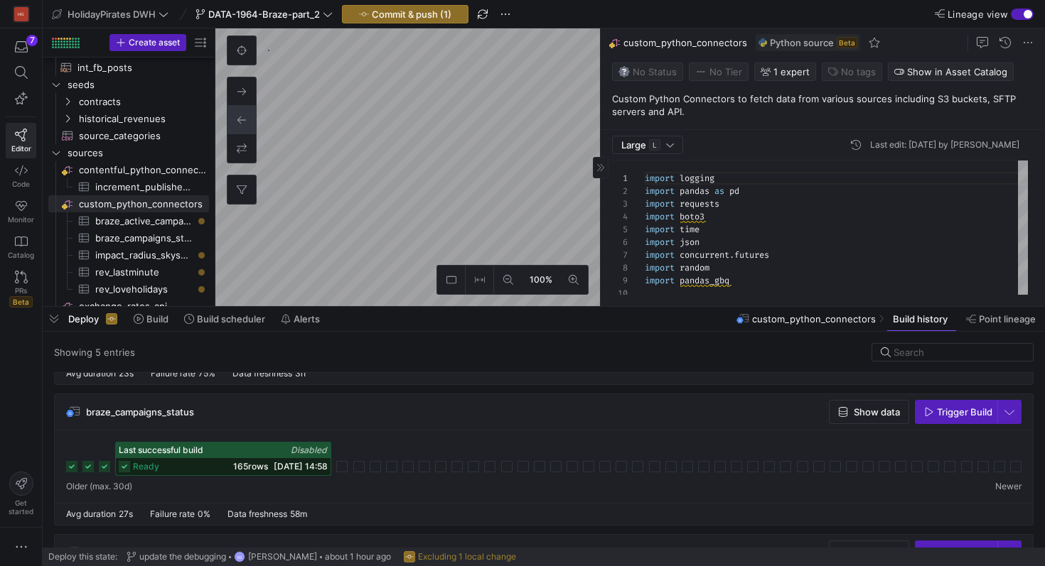
click at [104, 466] on icon at bounding box center [104, 466] width 11 height 11
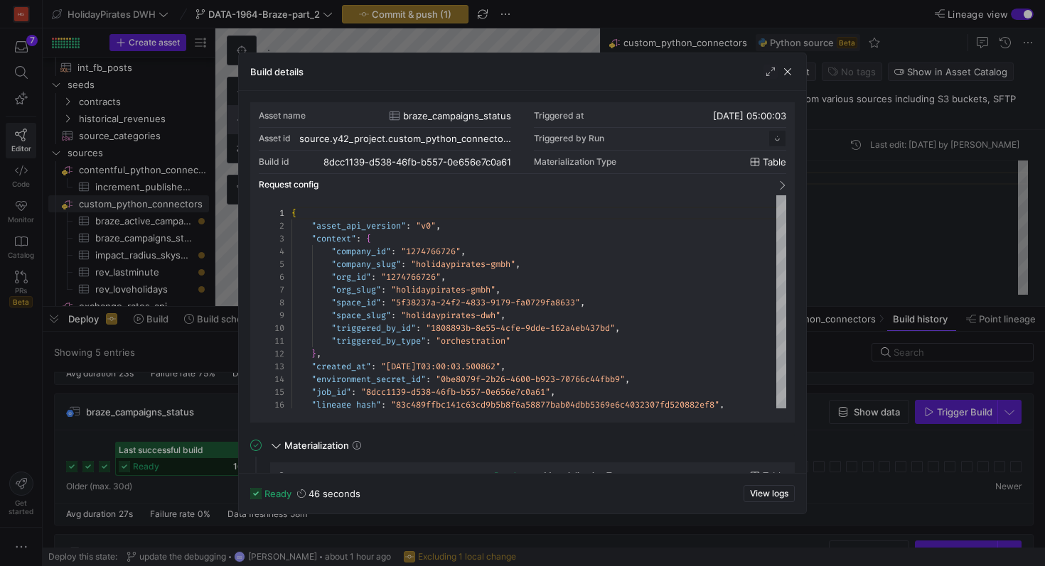
scroll to position [128, 0]
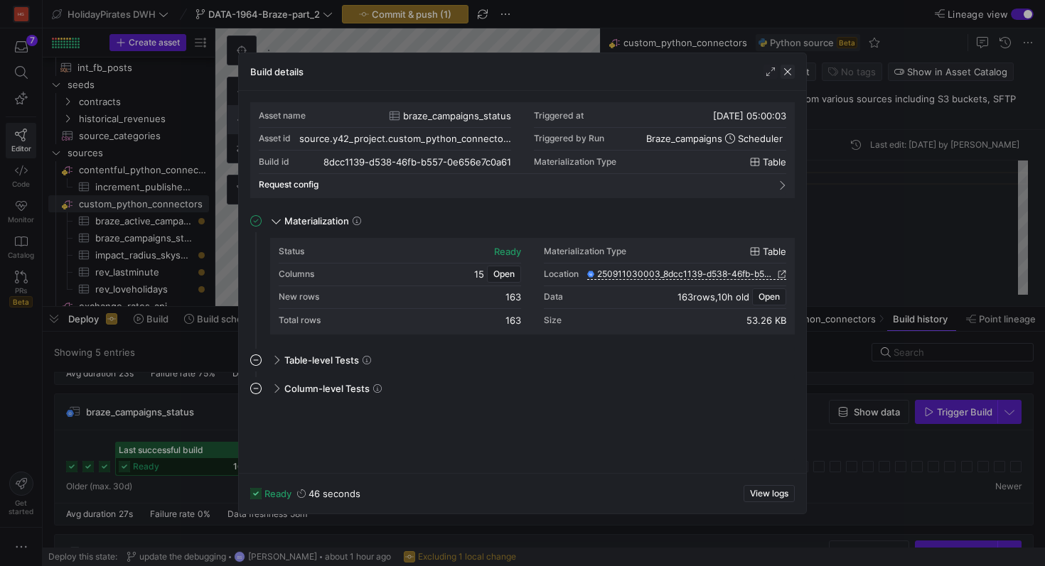
click at [785, 70] on span "button" at bounding box center [787, 72] width 14 height 14
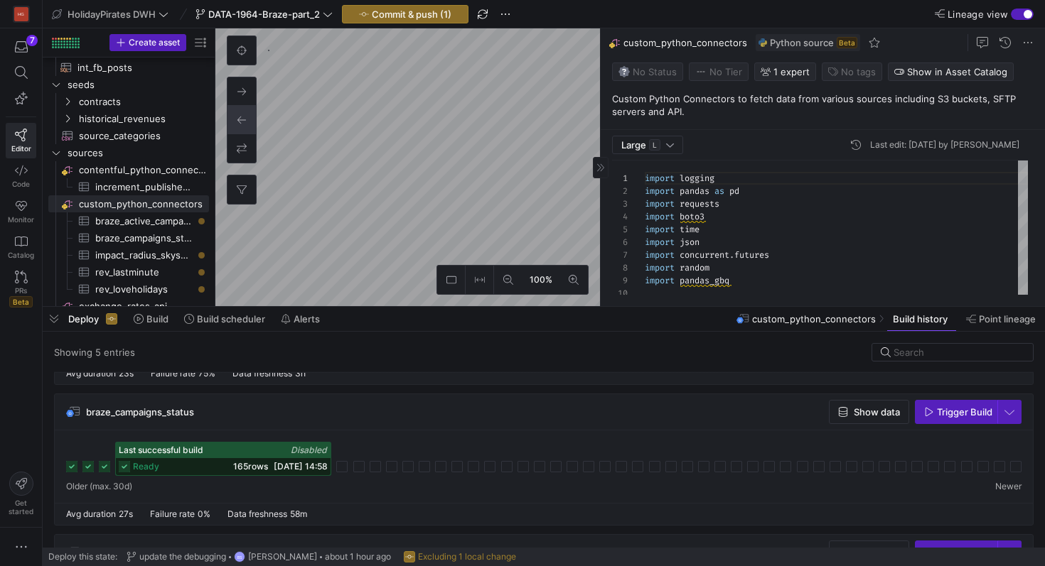
click at [111, 471] on div "Last successful build Disabled ready 165 rows 11/09/25, 14:58" at bounding box center [543, 459] width 955 height 34
click at [102, 470] on icon at bounding box center [104, 466] width 11 height 11
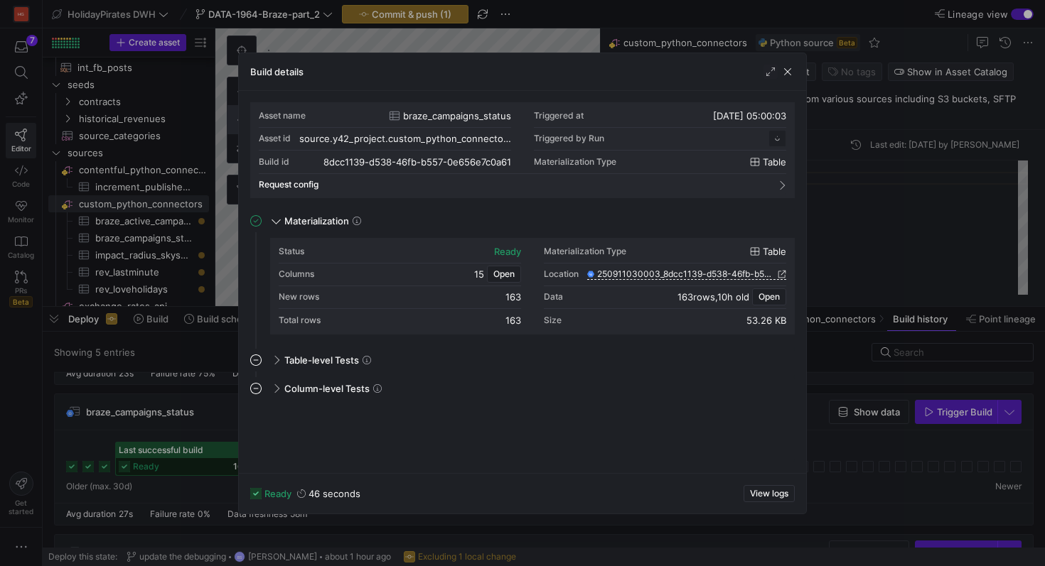
click at [86, 464] on div at bounding box center [522, 283] width 1045 height 566
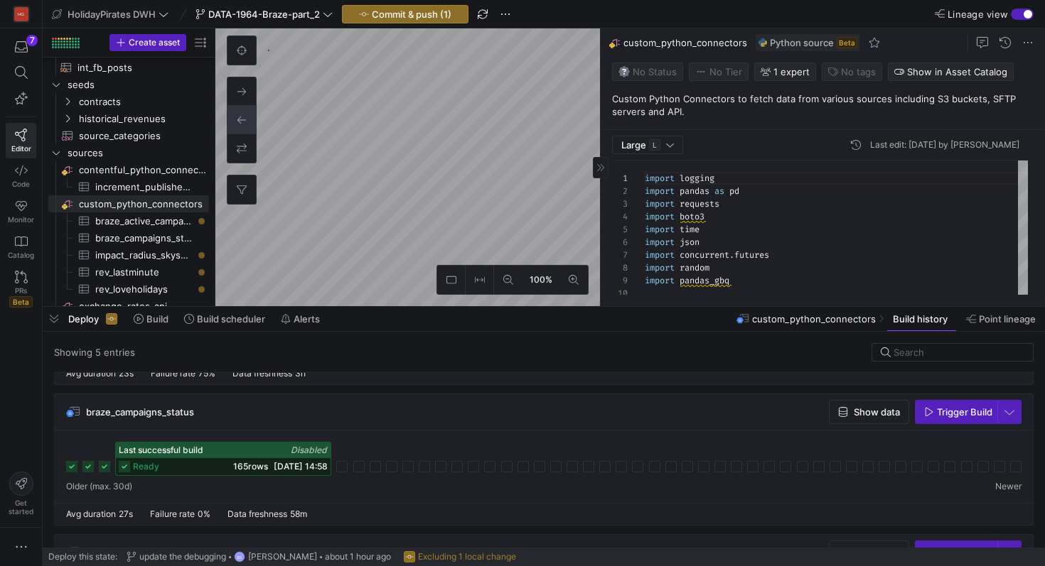
click at [88, 467] on rect at bounding box center [87, 466] width 11 height 11
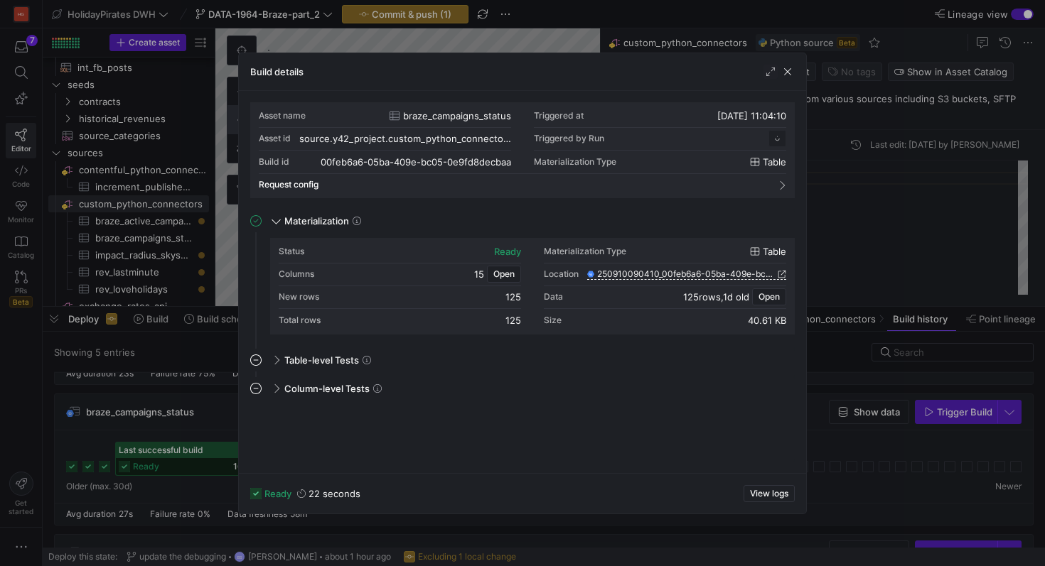
click at [77, 467] on div at bounding box center [522, 283] width 1045 height 566
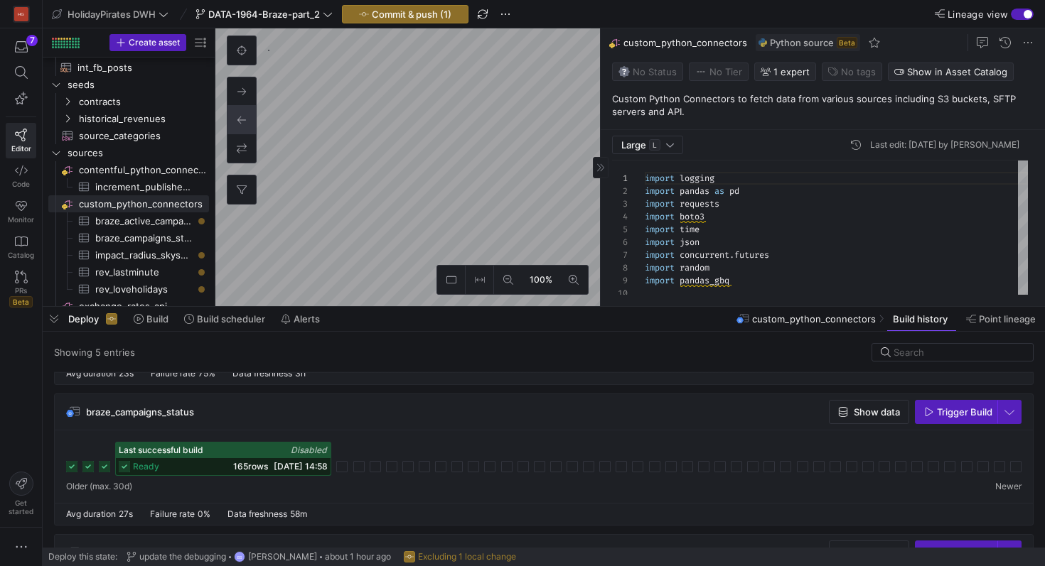
click at [68, 468] on icon at bounding box center [71, 466] width 11 height 11
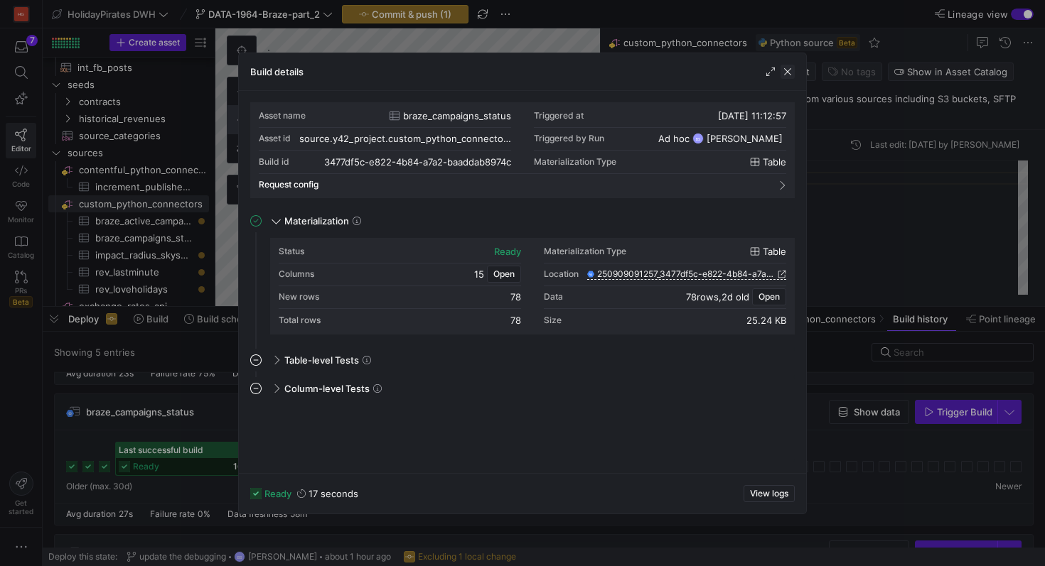
click at [789, 73] on span "button" at bounding box center [787, 72] width 14 height 14
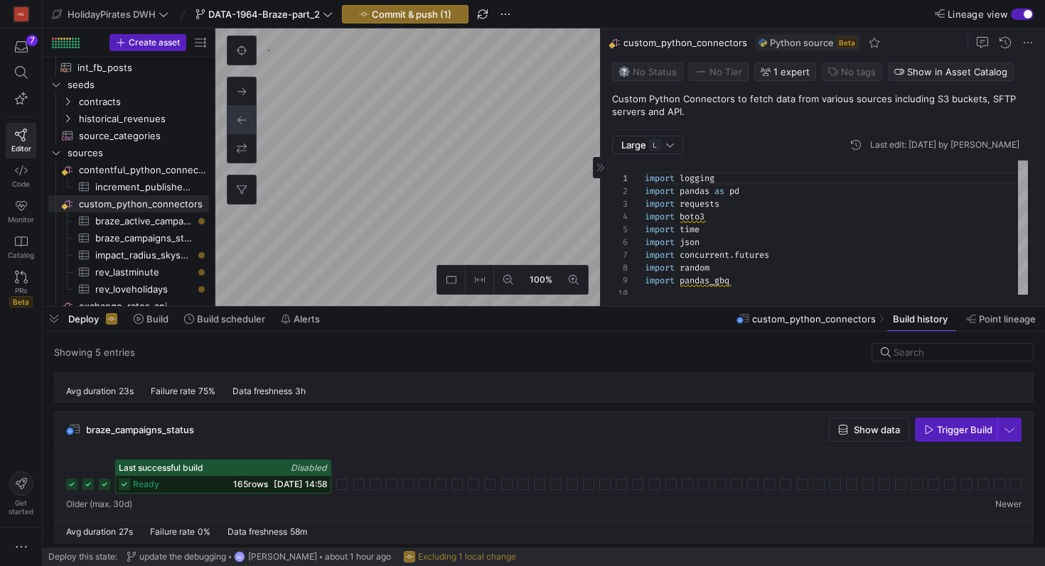
scroll to position [131, 0]
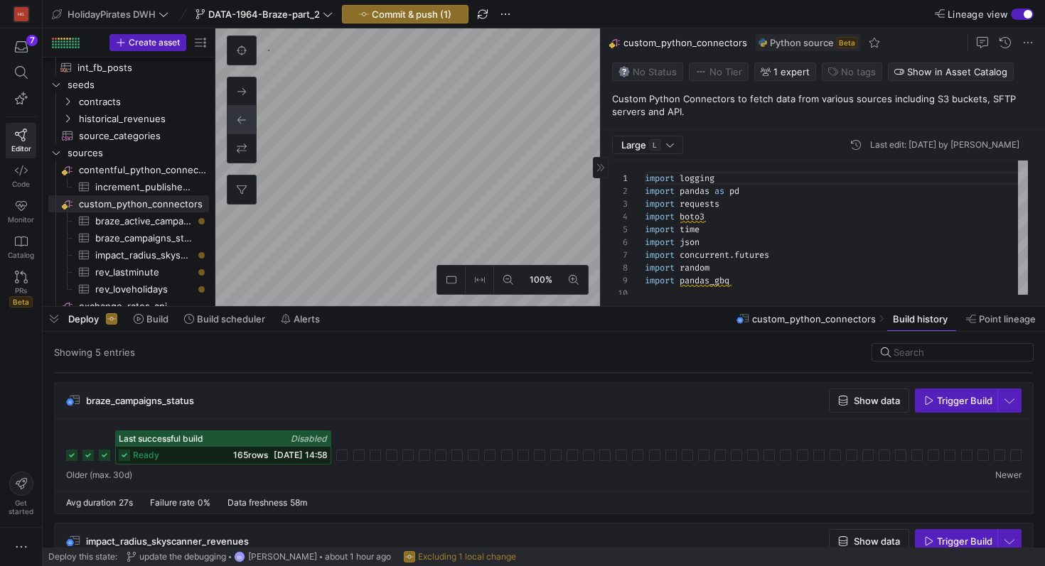
click at [129, 452] on icon at bounding box center [124, 455] width 11 height 11
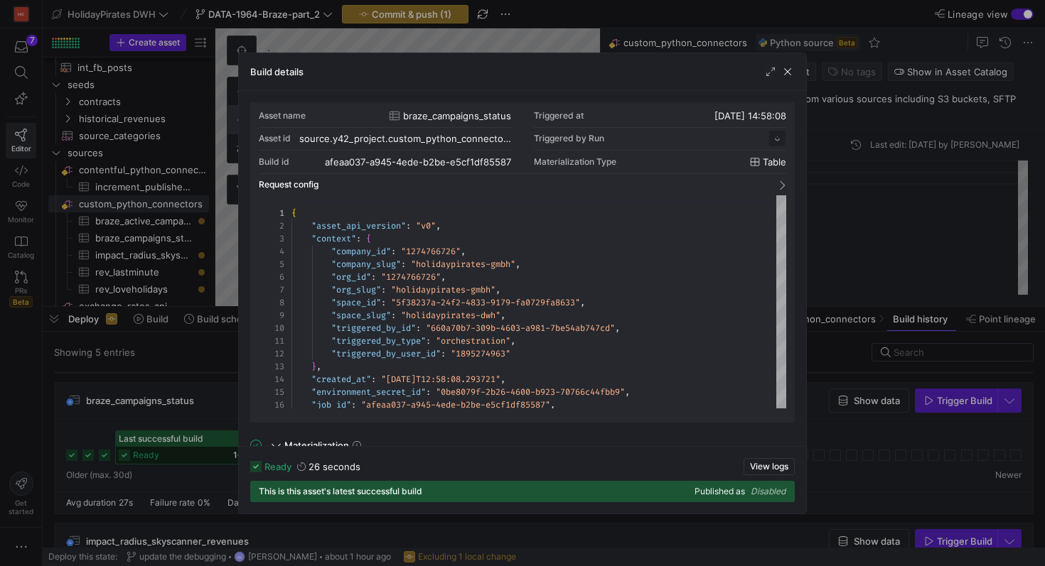
scroll to position [128, 0]
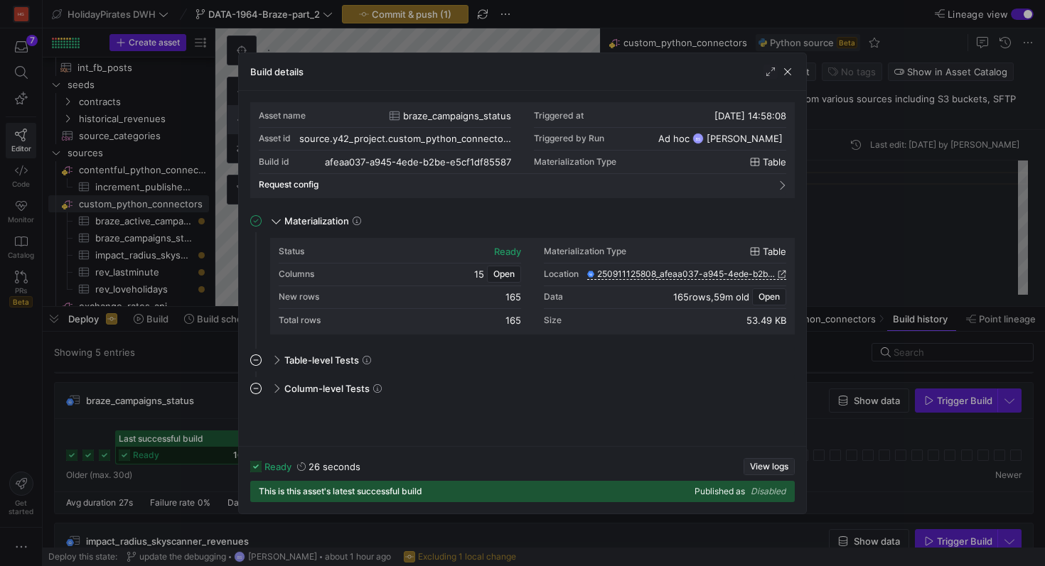
click at [778, 471] on span "View logs" at bounding box center [769, 467] width 38 height 10
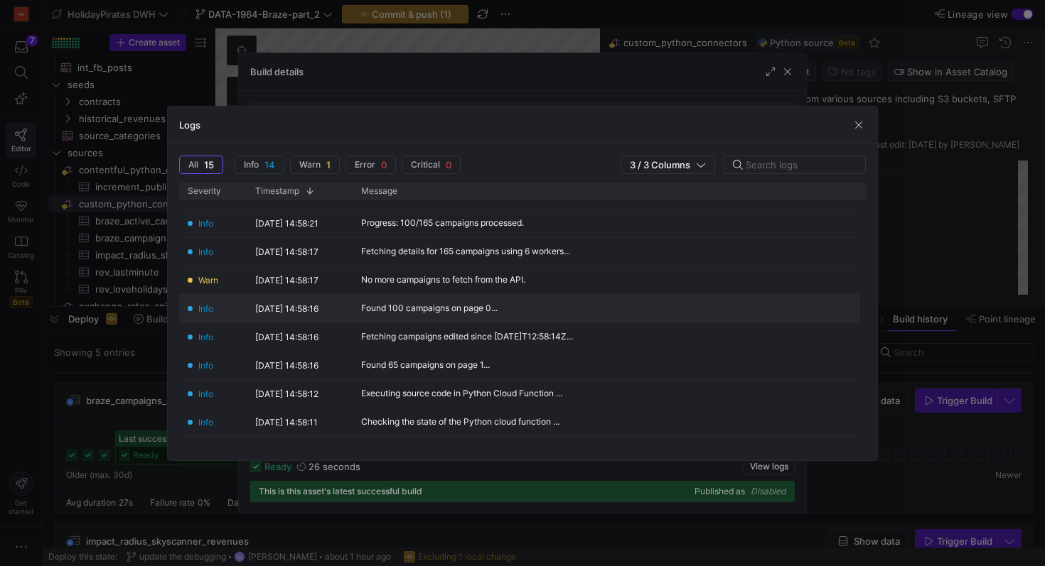
scroll to position [183, 0]
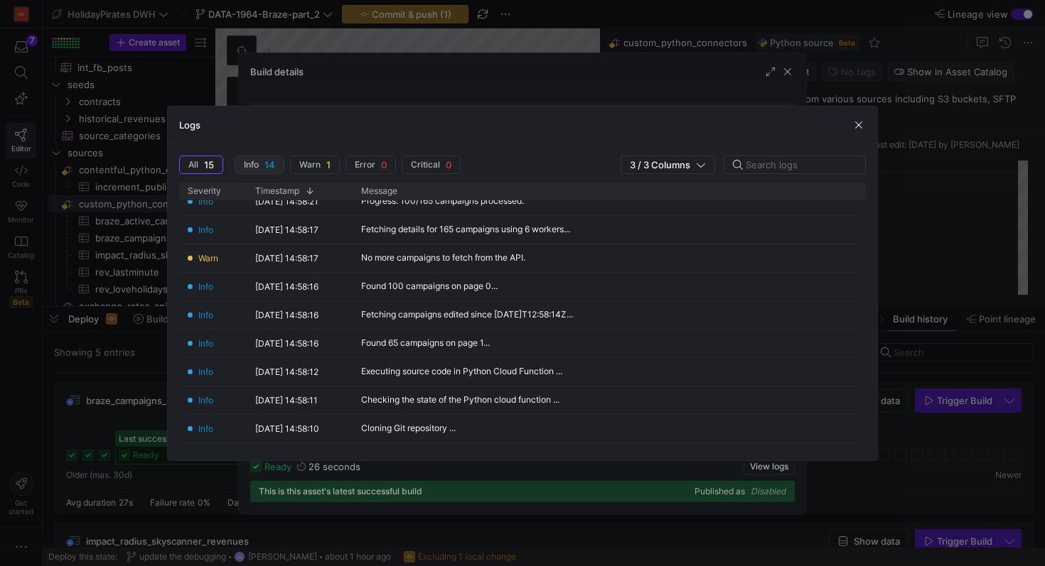
click at [267, 161] on span "14" at bounding box center [269, 164] width 11 height 11
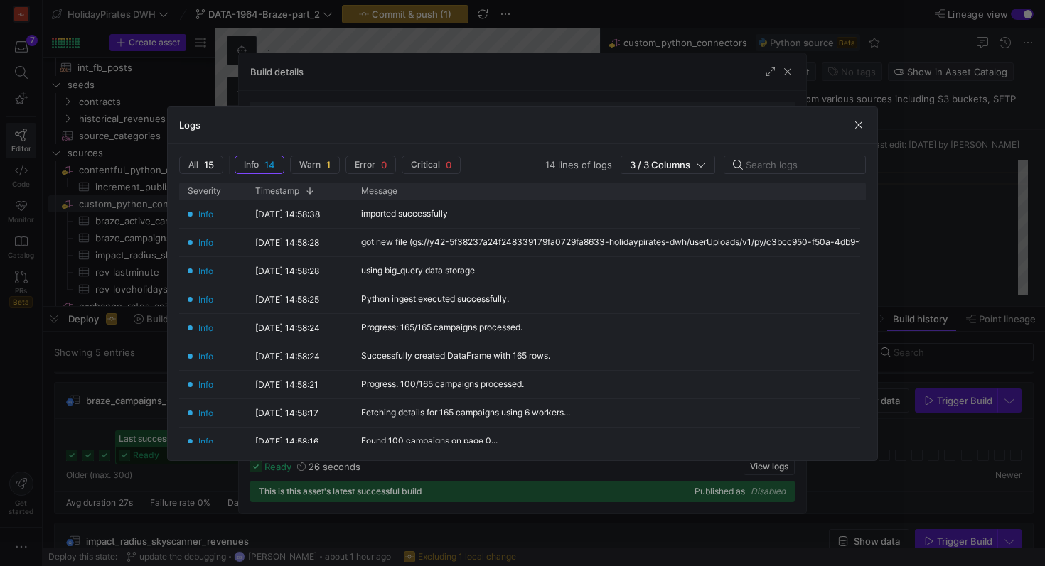
click at [225, 163] on y42-logs-severity-filter "All 15 Info 14 Warn 1 Error 0 Critical 0" at bounding box center [322, 165] width 287 height 18
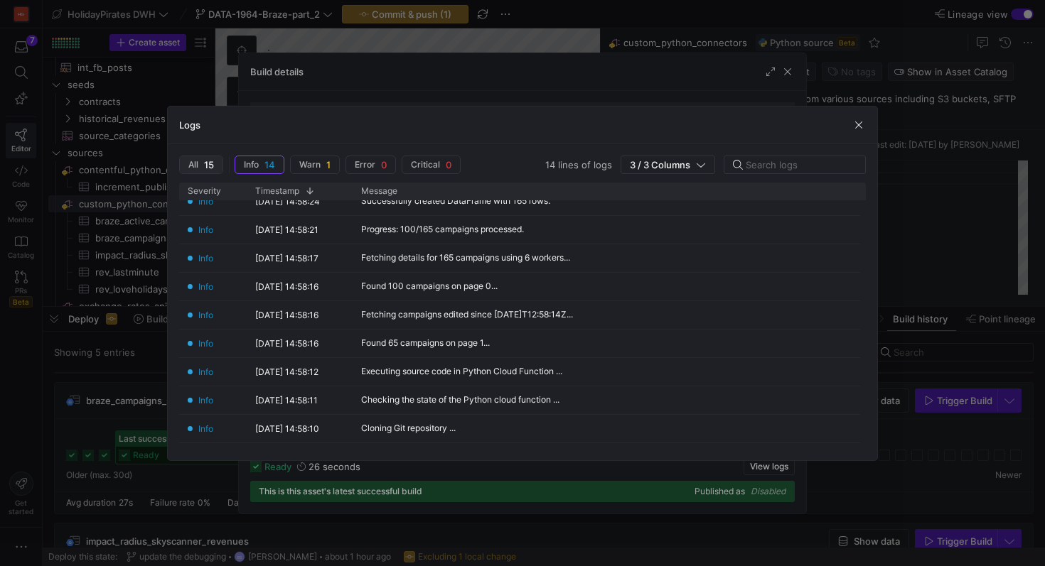
click at [204, 157] on span "button" at bounding box center [201, 164] width 43 height 17
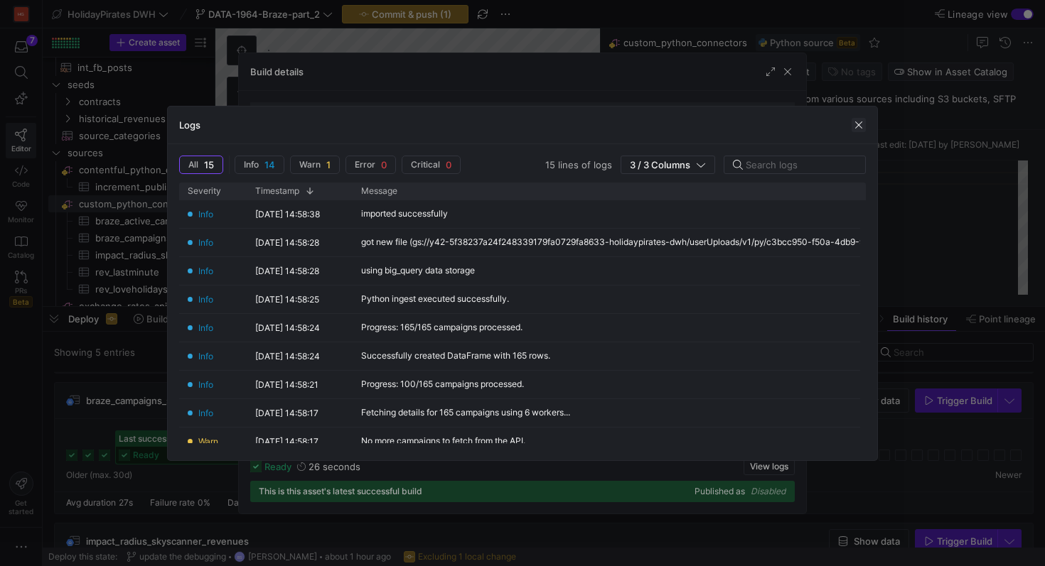
click at [864, 119] on span "button" at bounding box center [858, 125] width 14 height 14
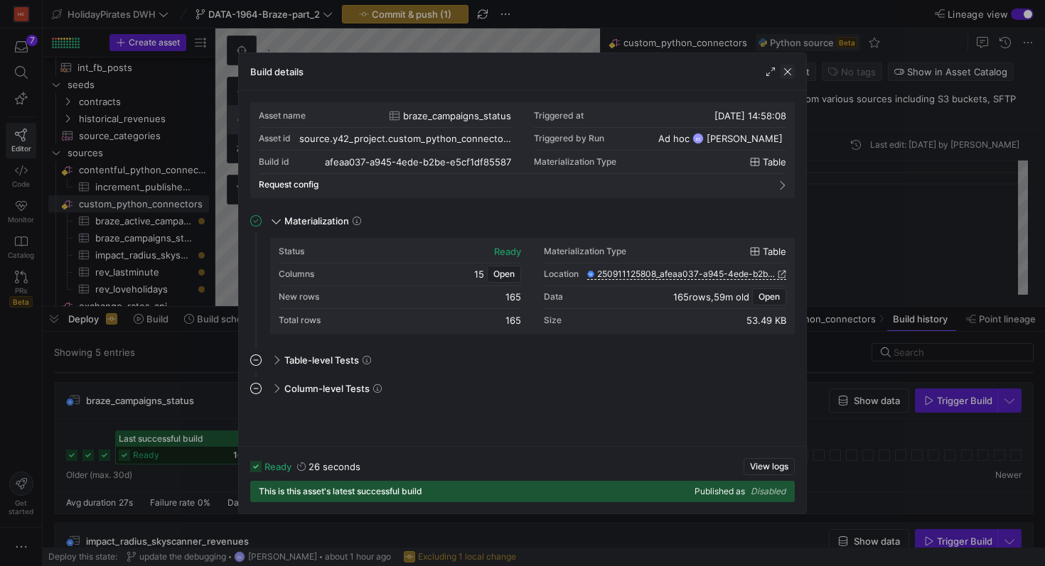
click at [787, 70] on span "button" at bounding box center [787, 72] width 14 height 14
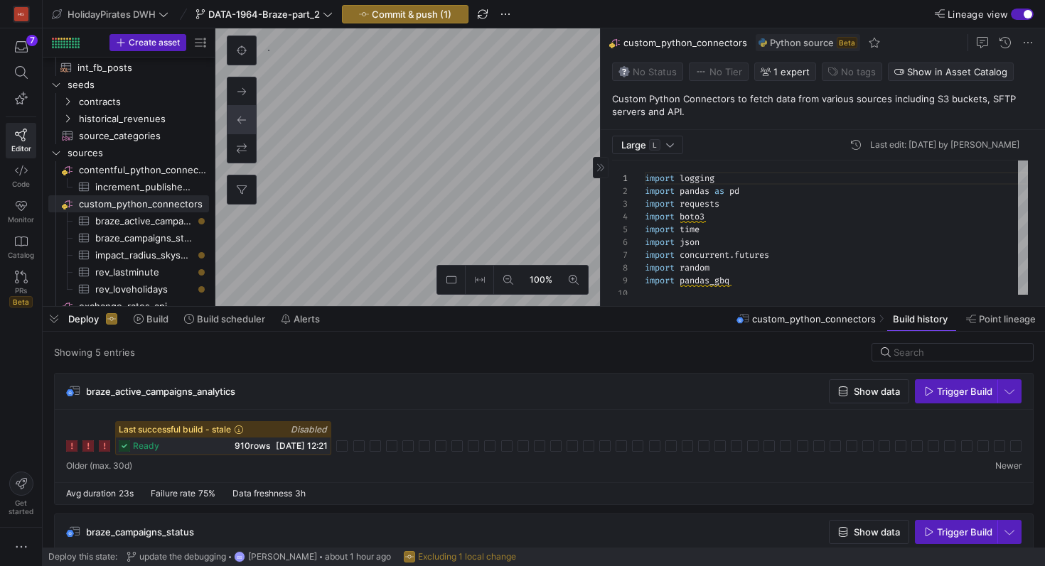
click at [123, 450] on icon at bounding box center [124, 446] width 11 height 11
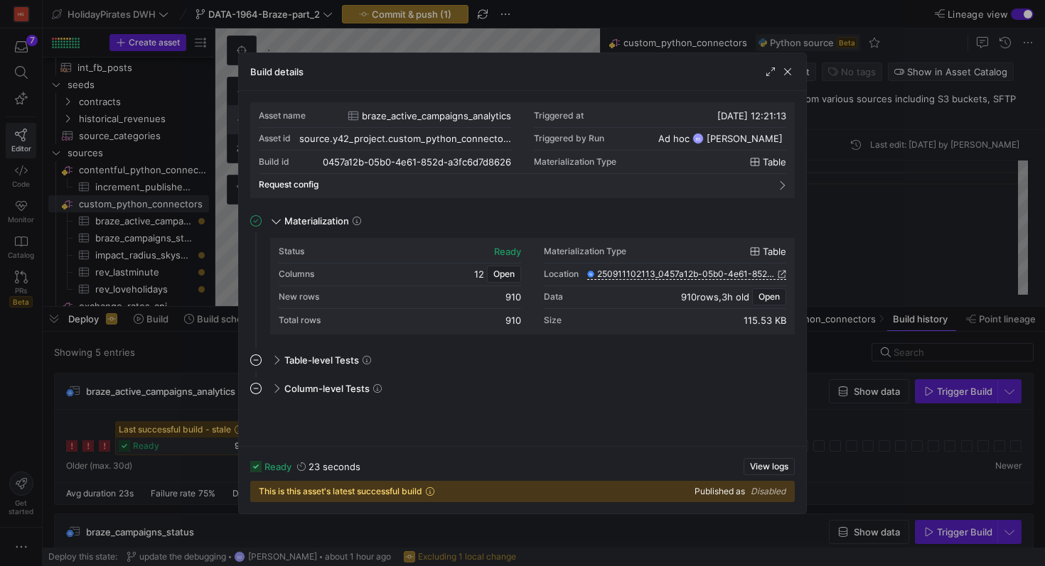
drag, startPoint x: 309, startPoint y: 468, endPoint x: 343, endPoint y: 468, distance: 33.4
click at [343, 468] on y42-duration "23 seconds" at bounding box center [334, 466] width 52 height 11
click at [789, 74] on span "button" at bounding box center [787, 72] width 14 height 14
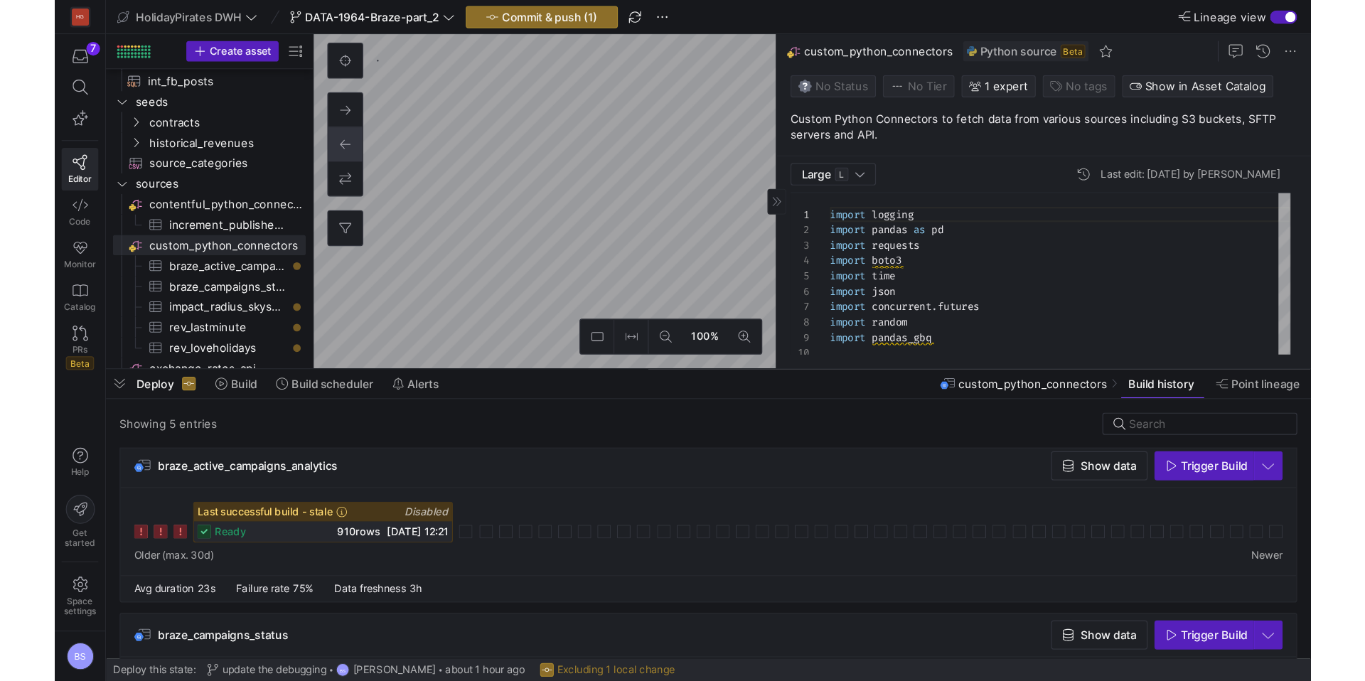
scroll to position [128, 0]
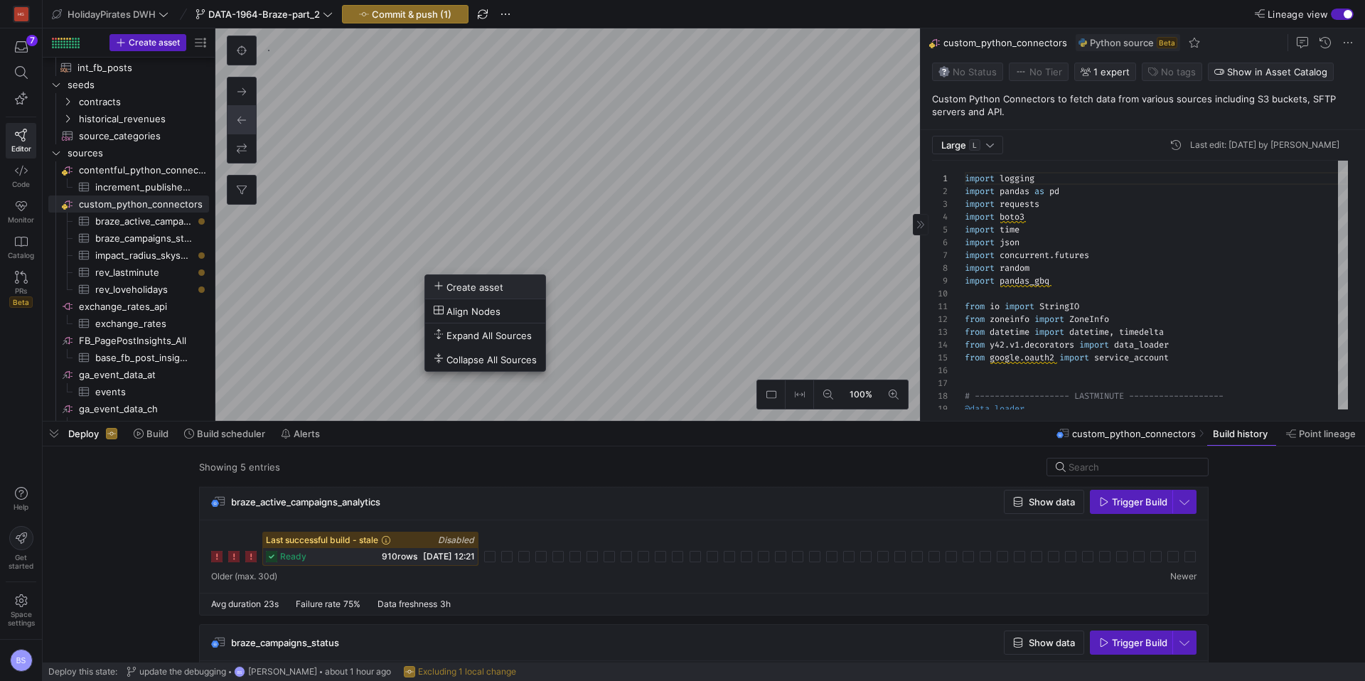
click at [477, 285] on span "Create asset" at bounding box center [469, 287] width 70 height 12
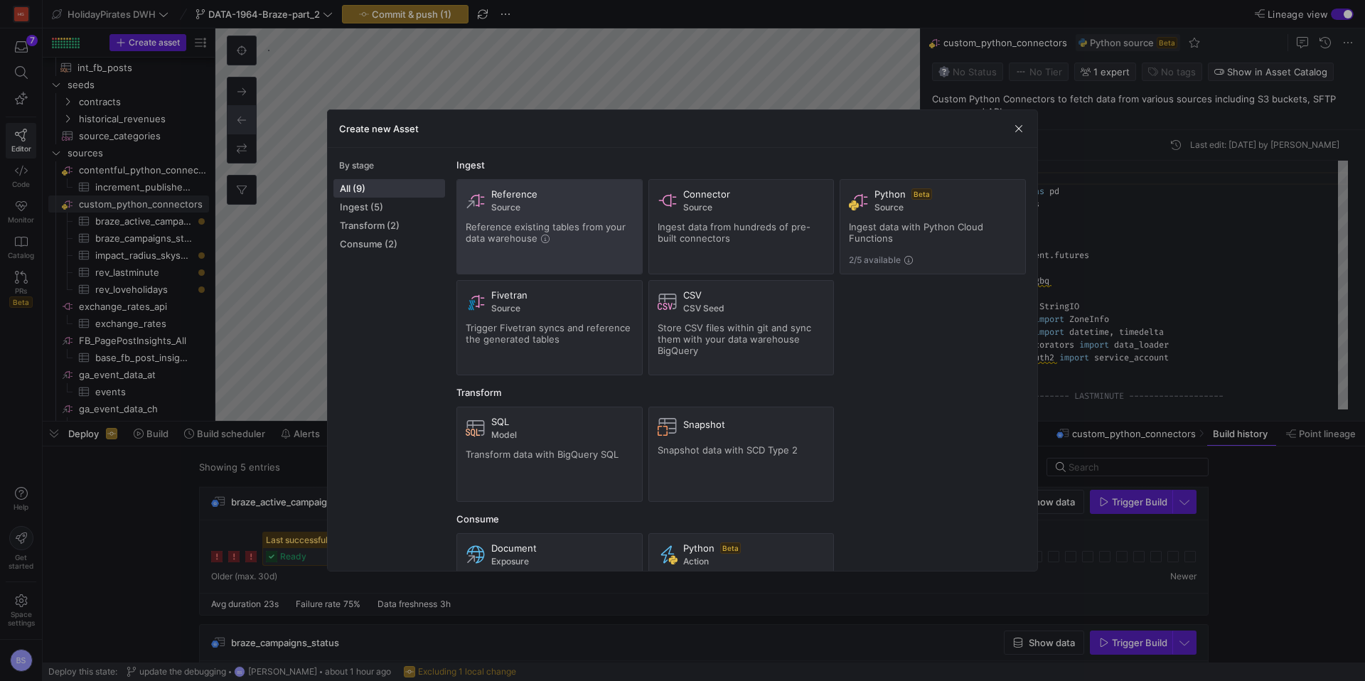
click at [536, 221] on span "Reference existing tables from your data warehouse" at bounding box center [546, 232] width 160 height 23
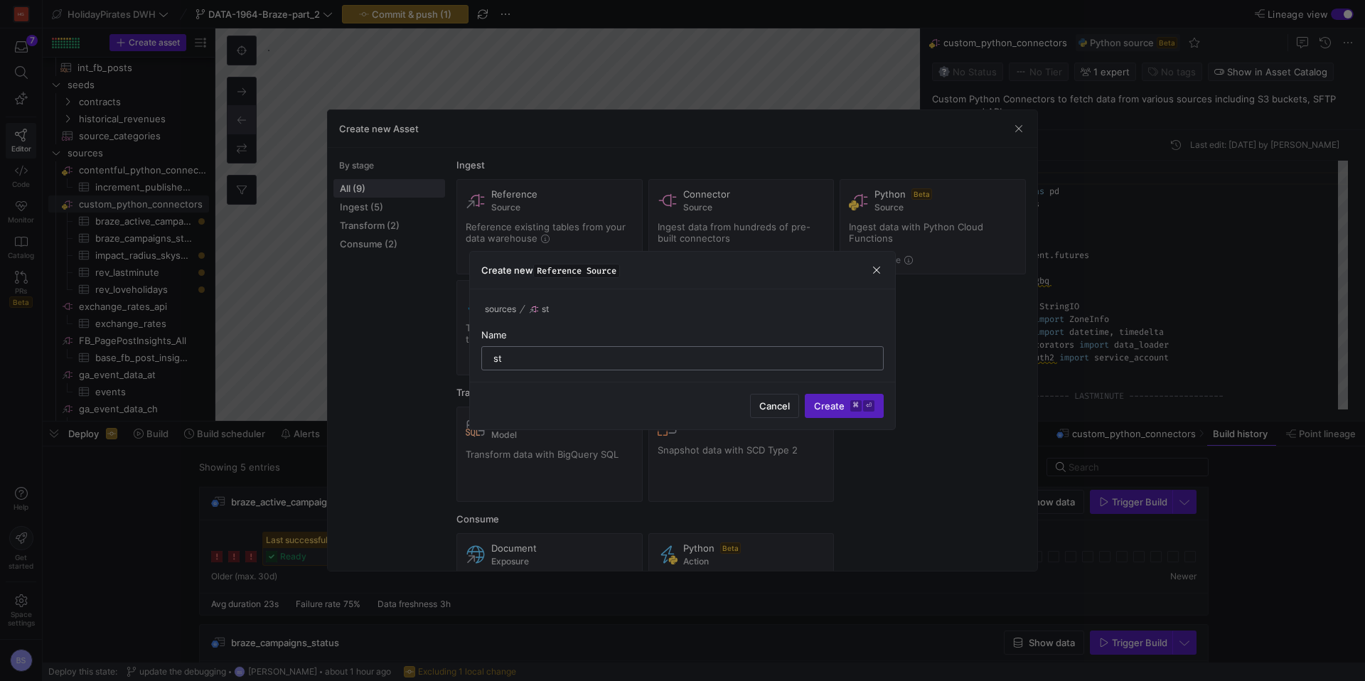
type input "s"
click at [520, 361] on input "static_braze_campaigns" at bounding box center [682, 358] width 378 height 11
type input "static_dim_braze_campaigns"
click at [832, 414] on span "submit" at bounding box center [843, 405] width 77 height 23
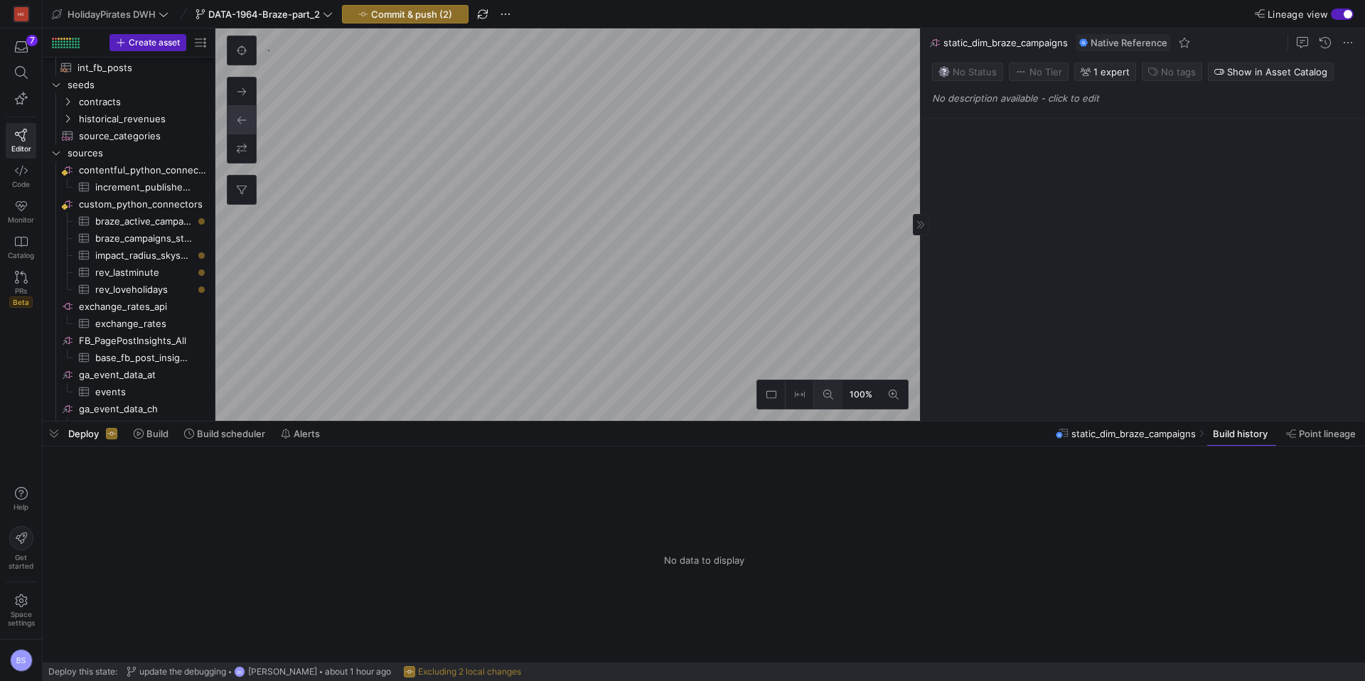
scroll to position [2366, 0]
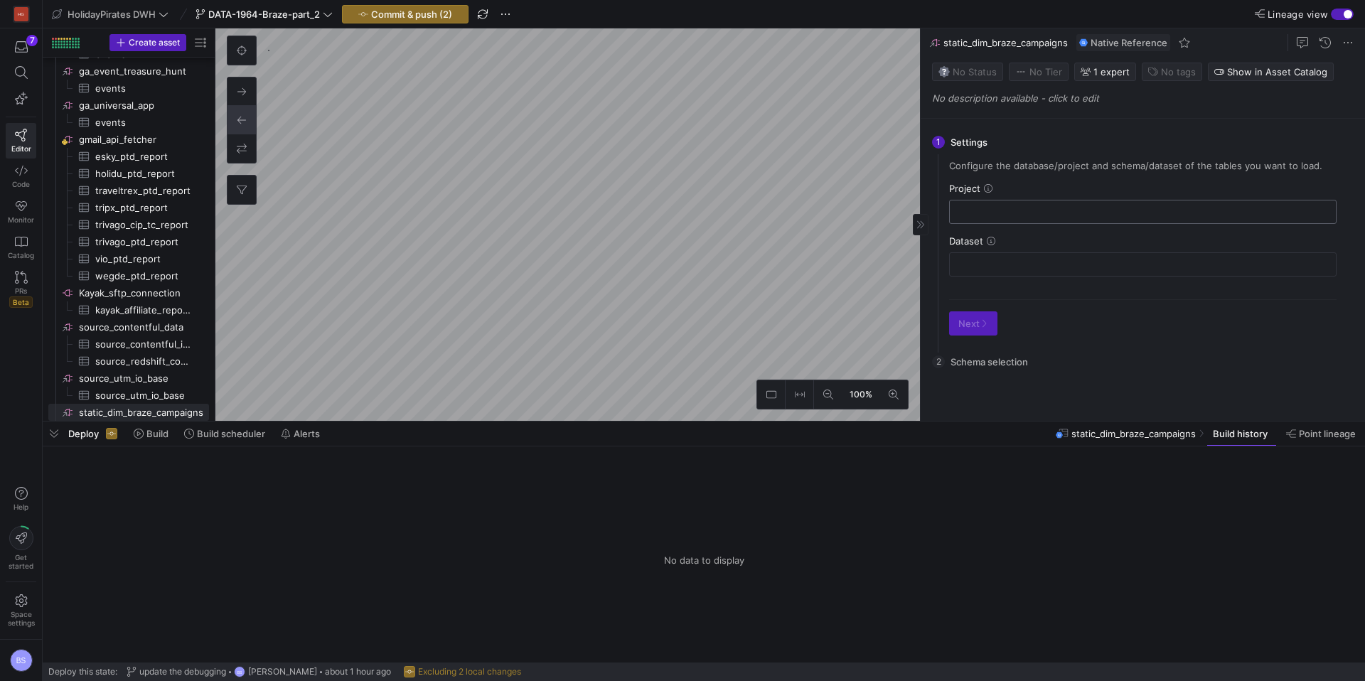
click at [993, 216] on input "text" at bounding box center [1142, 211] width 363 height 11
paste input "holidaypirates-dwh."
type input "holidaypirates-dwh"
click at [1009, 268] on input "text" at bounding box center [1142, 264] width 363 height 11
paste input "holidaypirates_dwh_static_sources"
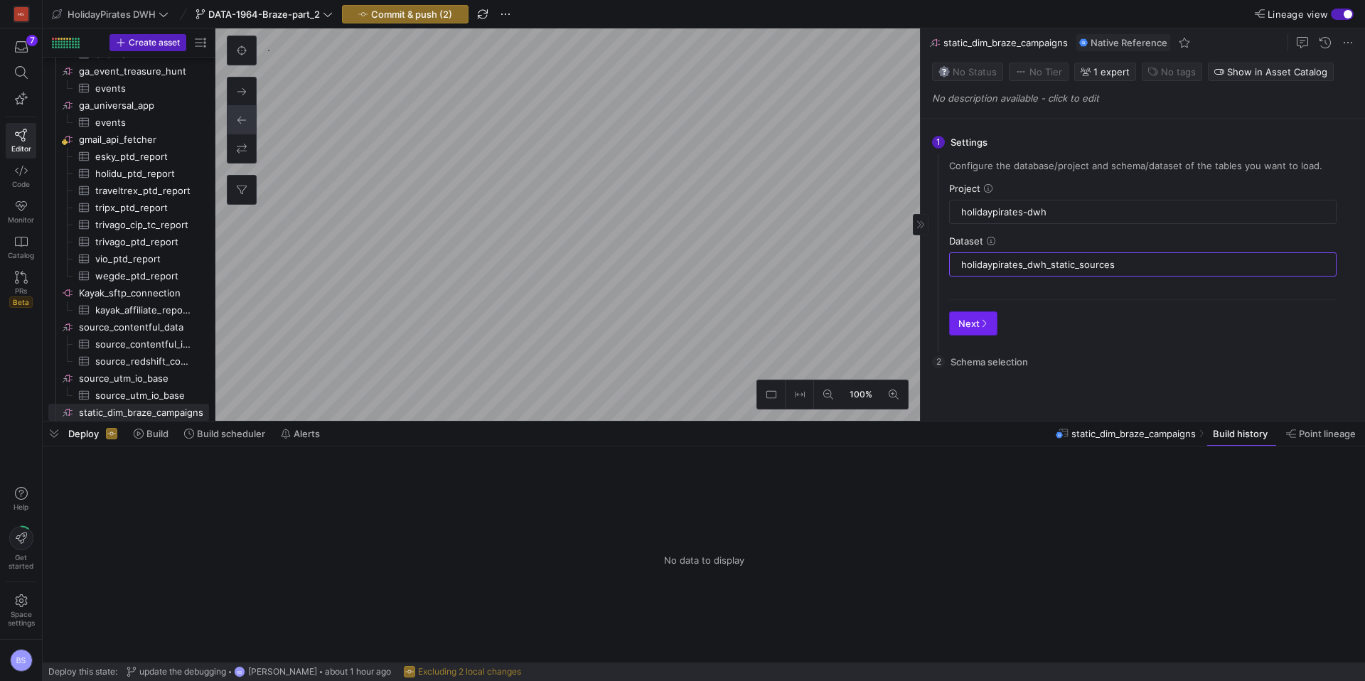
type input "holidaypirates_dwh_static_sources"
click at [972, 321] on span "Next" at bounding box center [973, 323] width 30 height 11
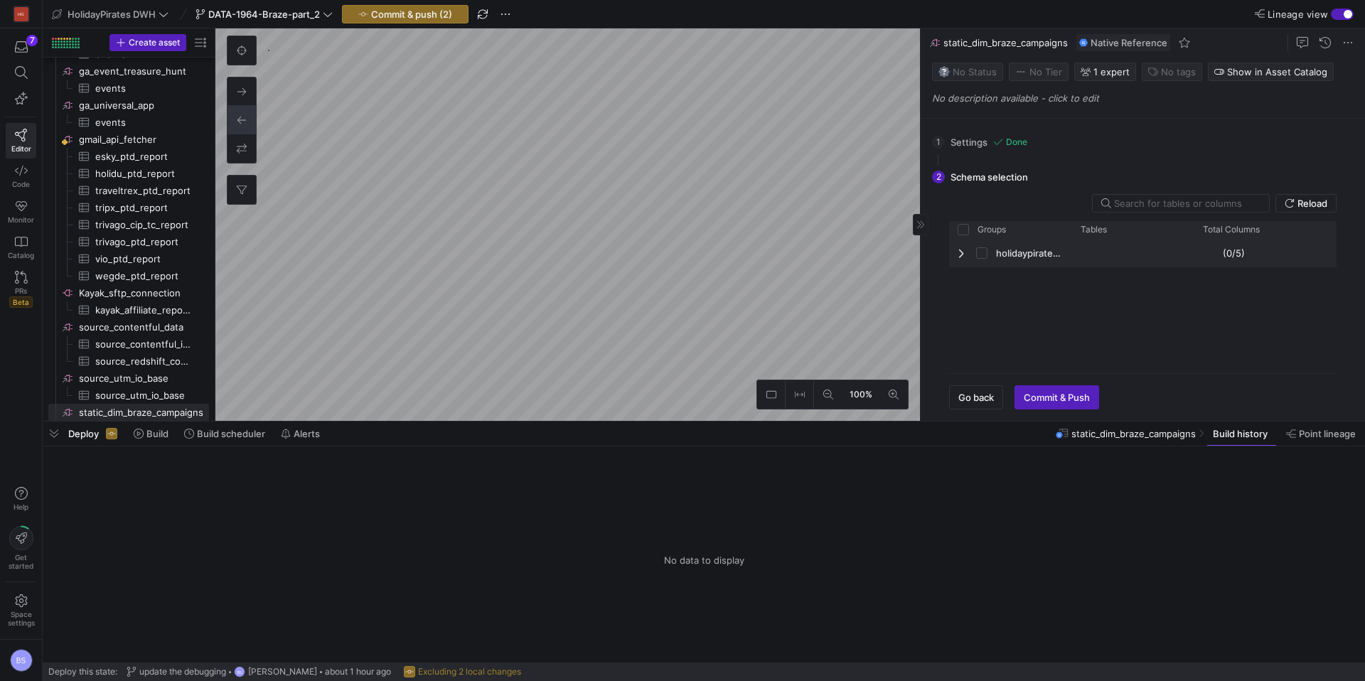
click at [964, 254] on span "Press SPACE to select this row." at bounding box center [962, 252] width 10 height 11
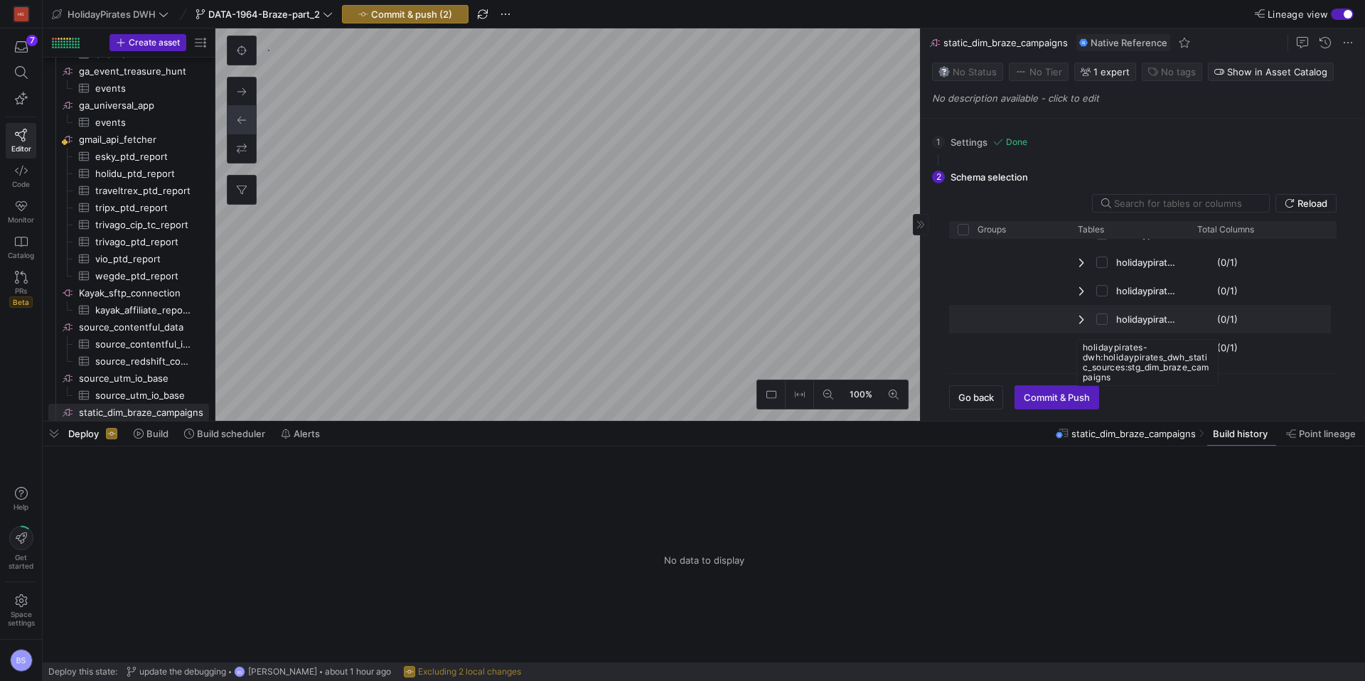
click at [1044, 324] on span "holidaypirates-dwh:holidaypirates_dwh_static_sources:stg_dim_braze_campaigns" at bounding box center [1147, 320] width 63 height 28
click at [1044, 398] on span "Commit & Push" at bounding box center [1056, 397] width 66 height 11
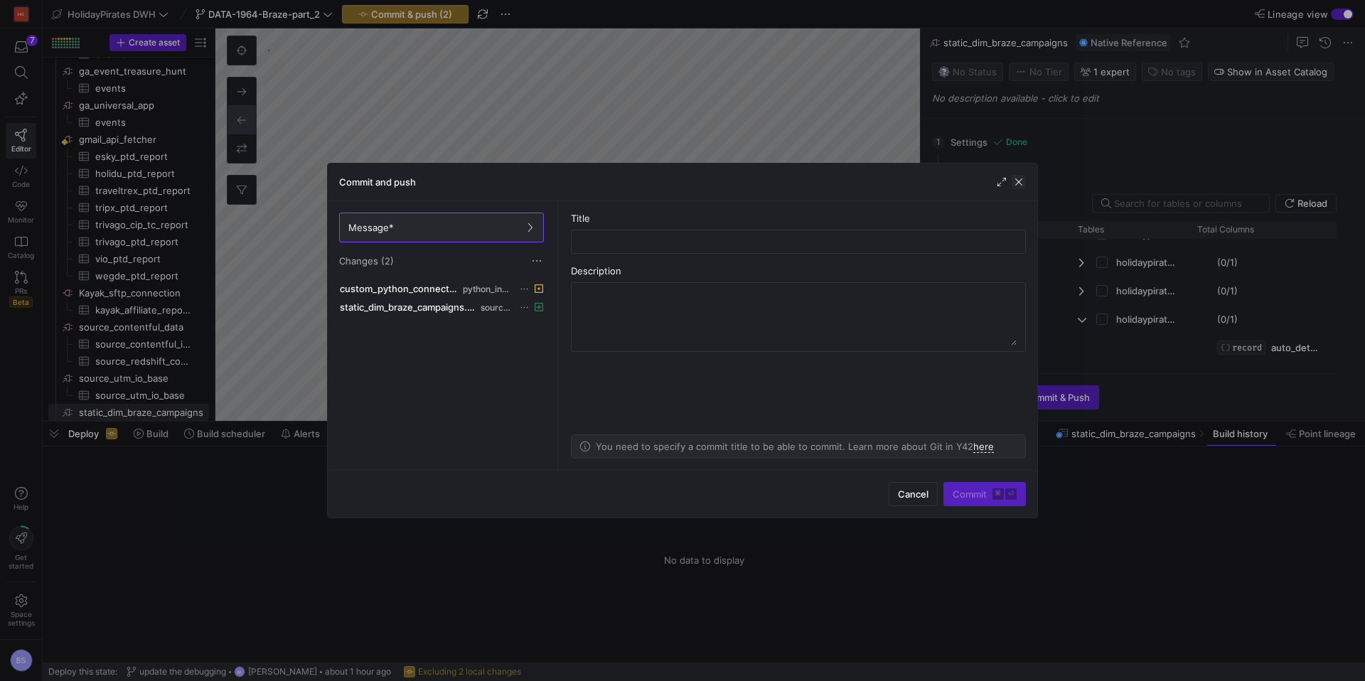
click at [1022, 186] on span "button" at bounding box center [1018, 182] width 14 height 14
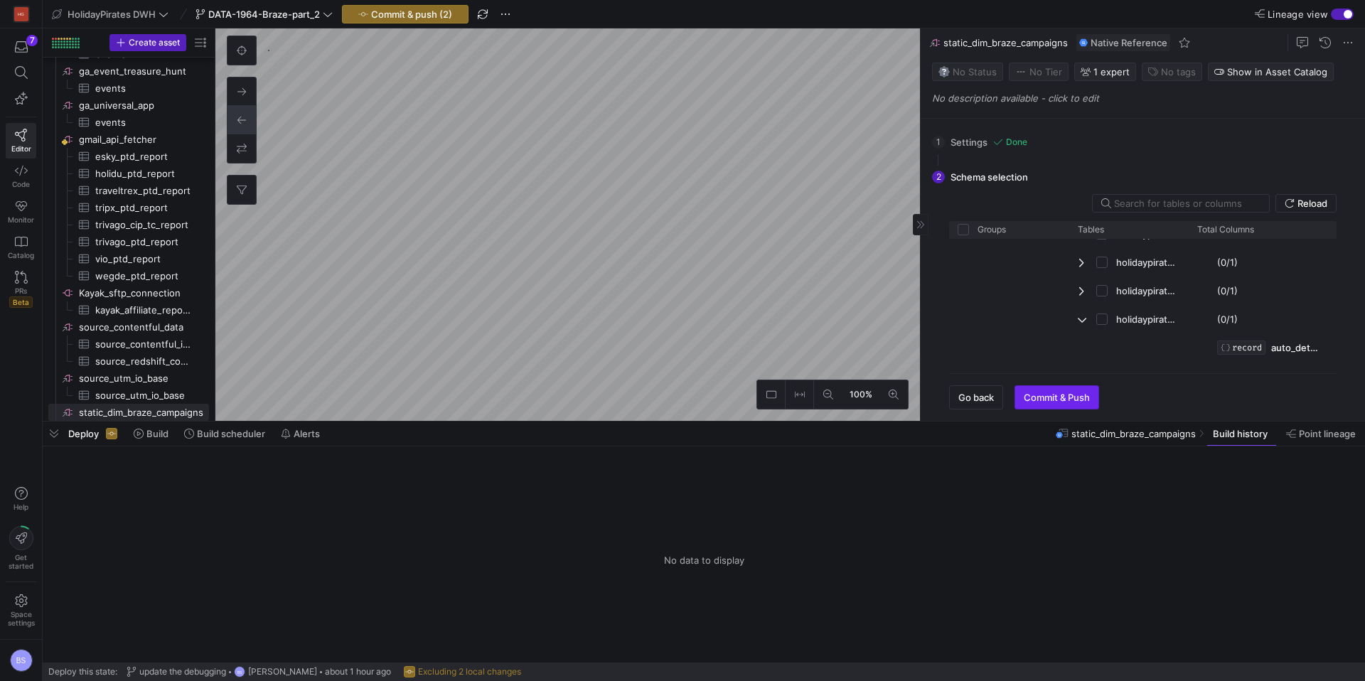
click at [1044, 400] on span "Commit & Push" at bounding box center [1056, 397] width 66 height 11
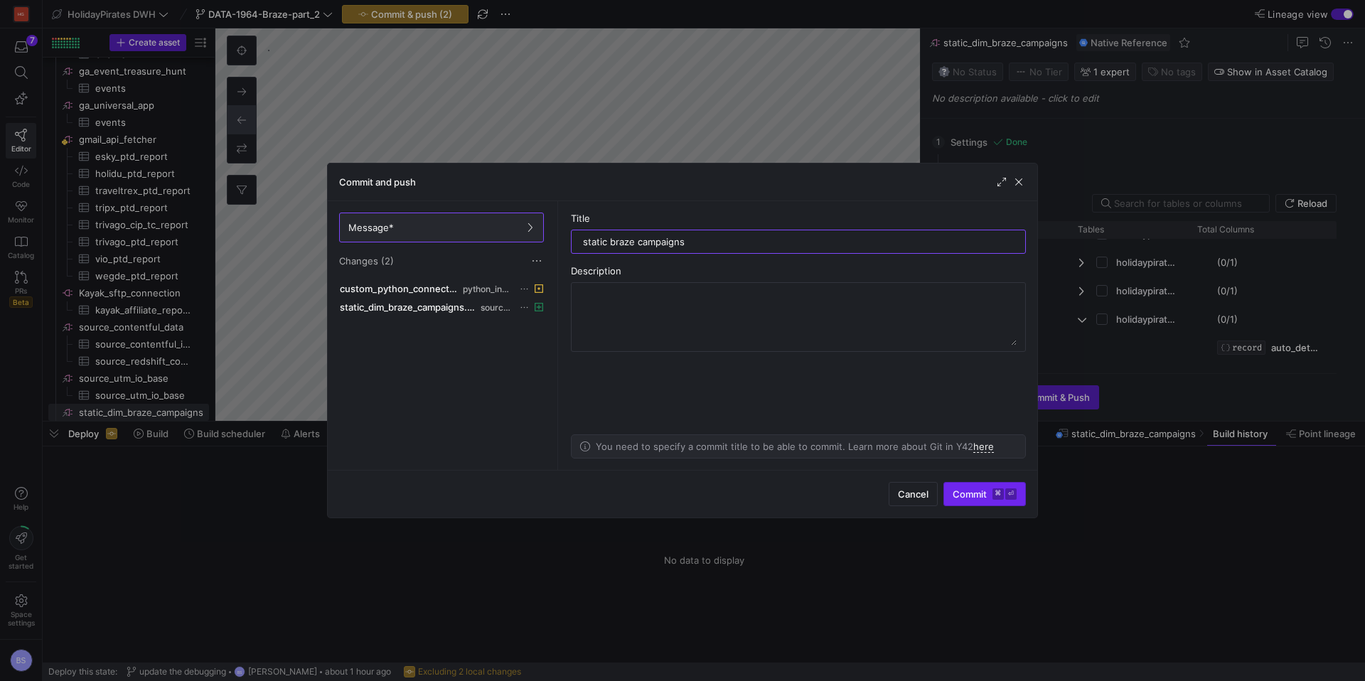
type input "static braze campaigns"
click at [959, 496] on span "Commit ⌘ ⏎" at bounding box center [984, 493] width 64 height 11
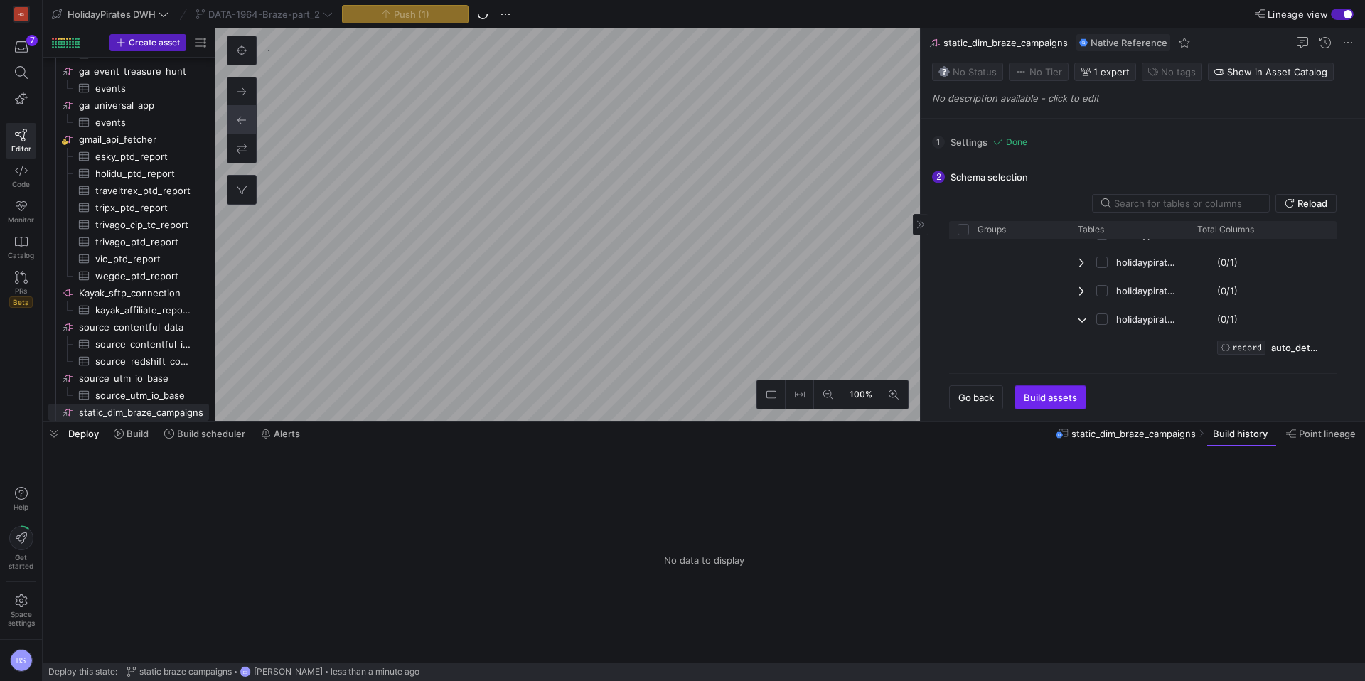
click at [1023, 397] on span "Build assets" at bounding box center [1049, 397] width 53 height 11
click at [966, 100] on p "No description available - click to edit" at bounding box center [1145, 97] width 427 height 11
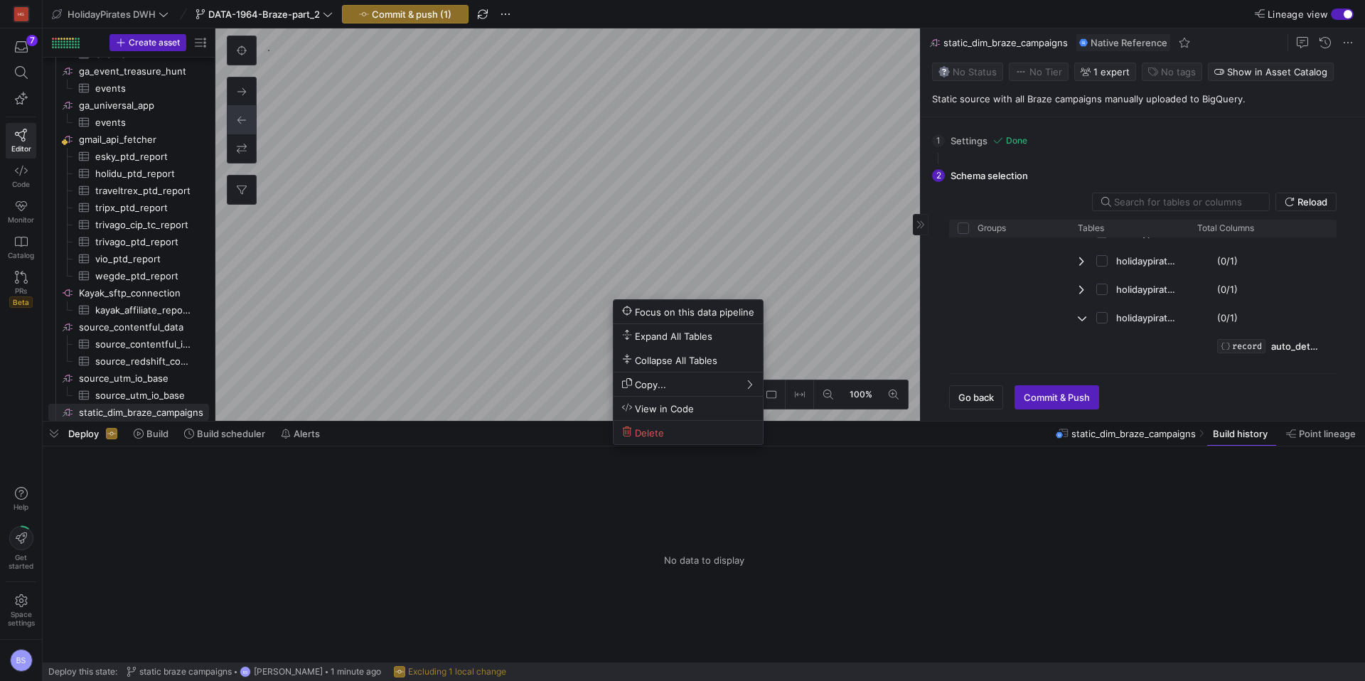
drag, startPoint x: 819, startPoint y: 334, endPoint x: 989, endPoint y: 326, distance: 170.1
click at [823, 331] on div at bounding box center [682, 340] width 1365 height 681
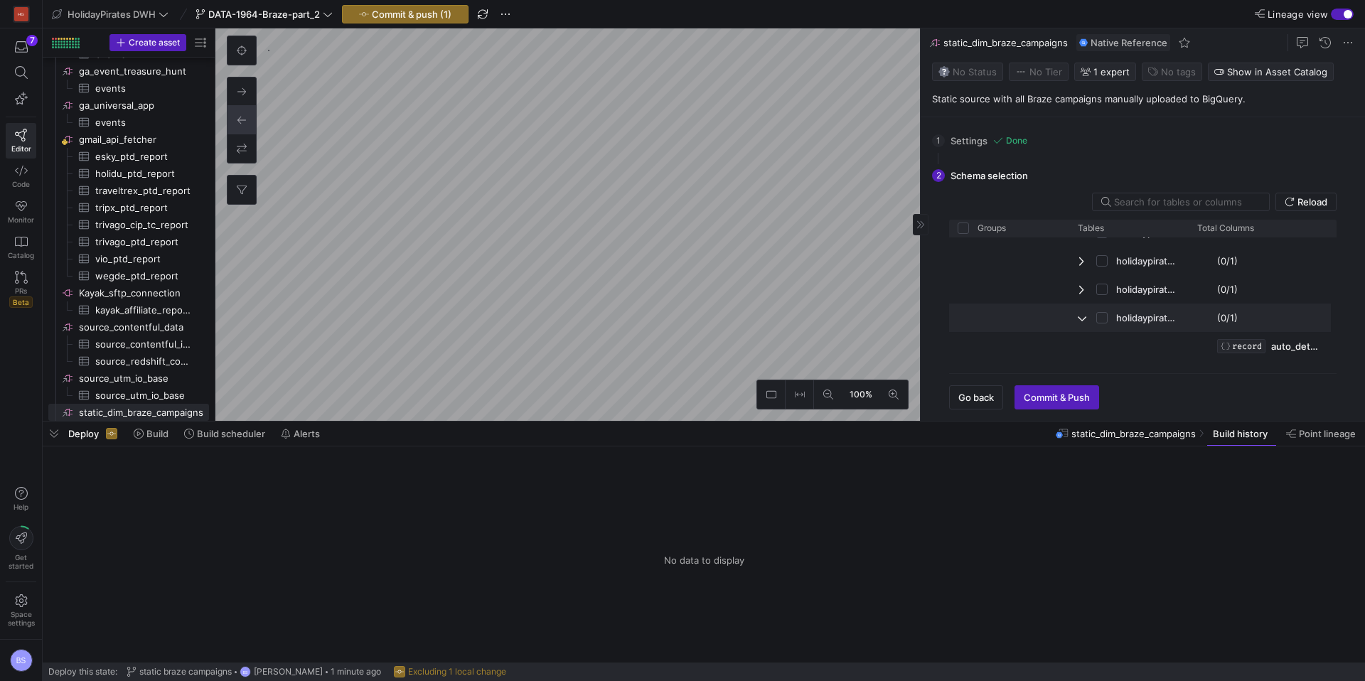
click at [1044, 318] on span "Press SPACE to select this row." at bounding box center [1106, 318] width 20 height 28
click at [1044, 318] on input "Press Space to toggle row selection (unchecked)" at bounding box center [1101, 318] width 11 height 11
checkbox input "true"
checkbox input "false"
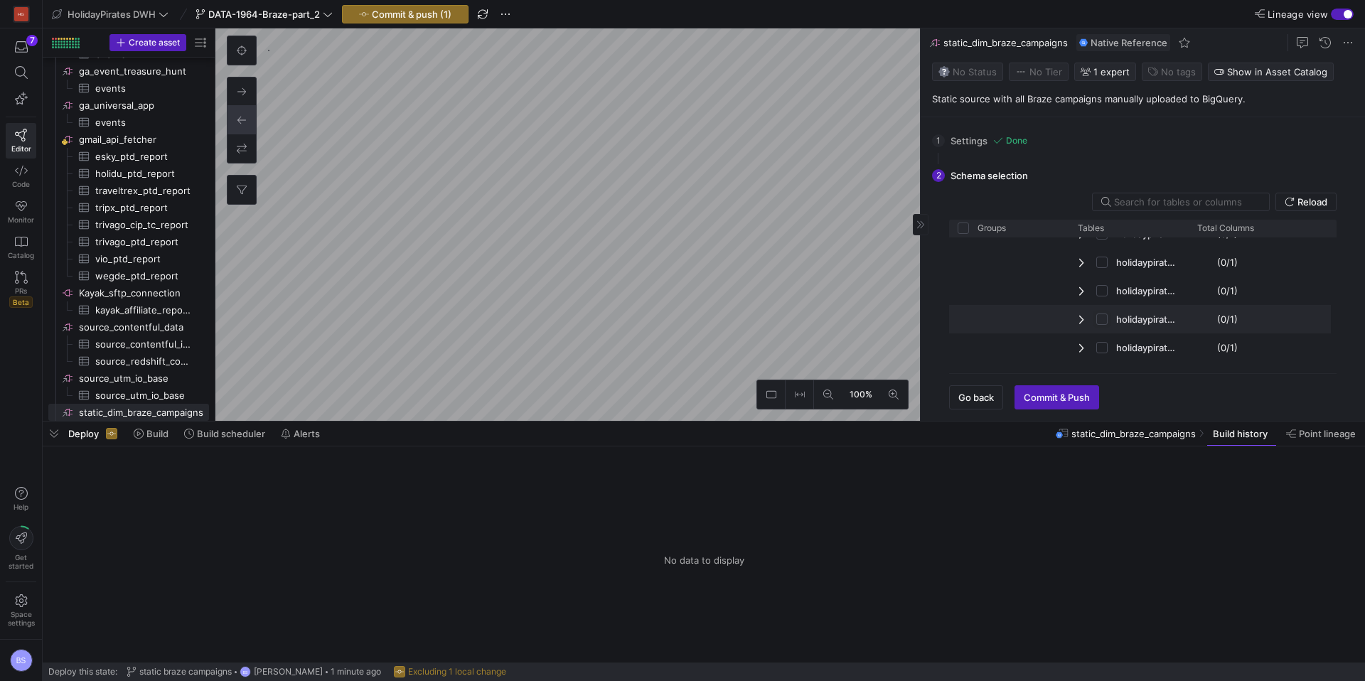
checkbox input "false"
checkbox input "true"
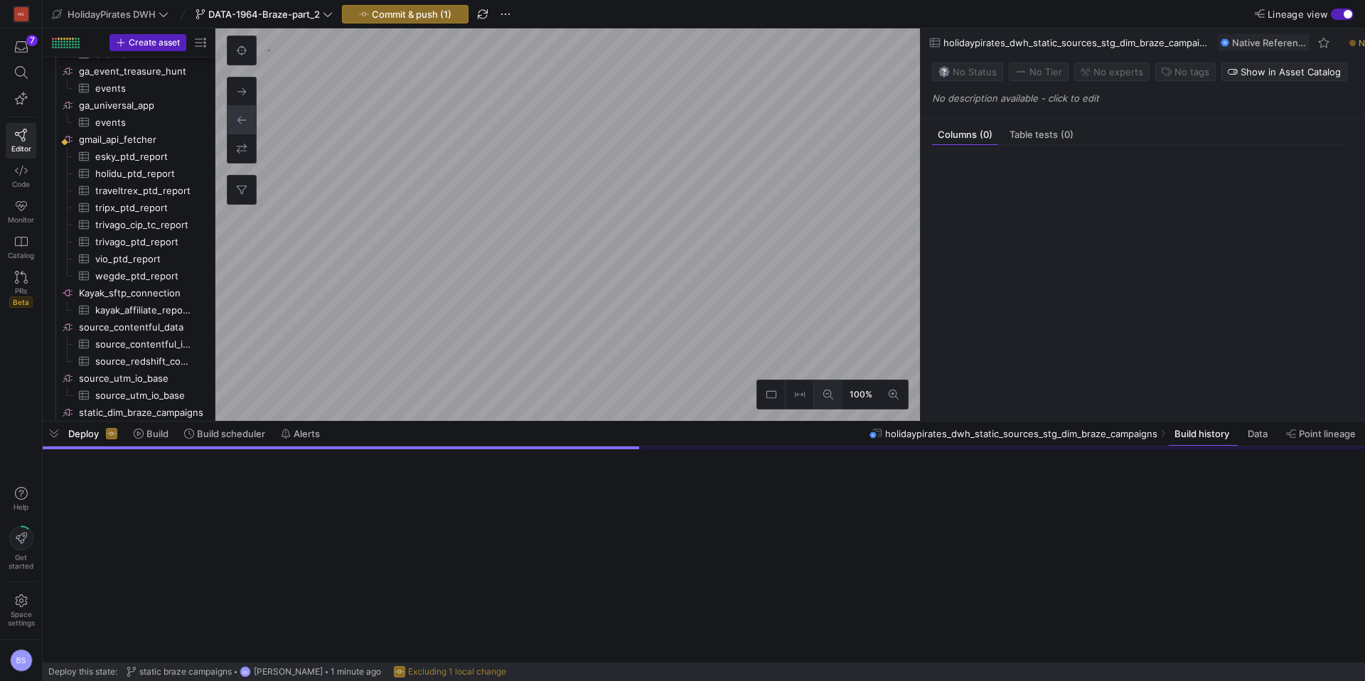
scroll to position [2383, 0]
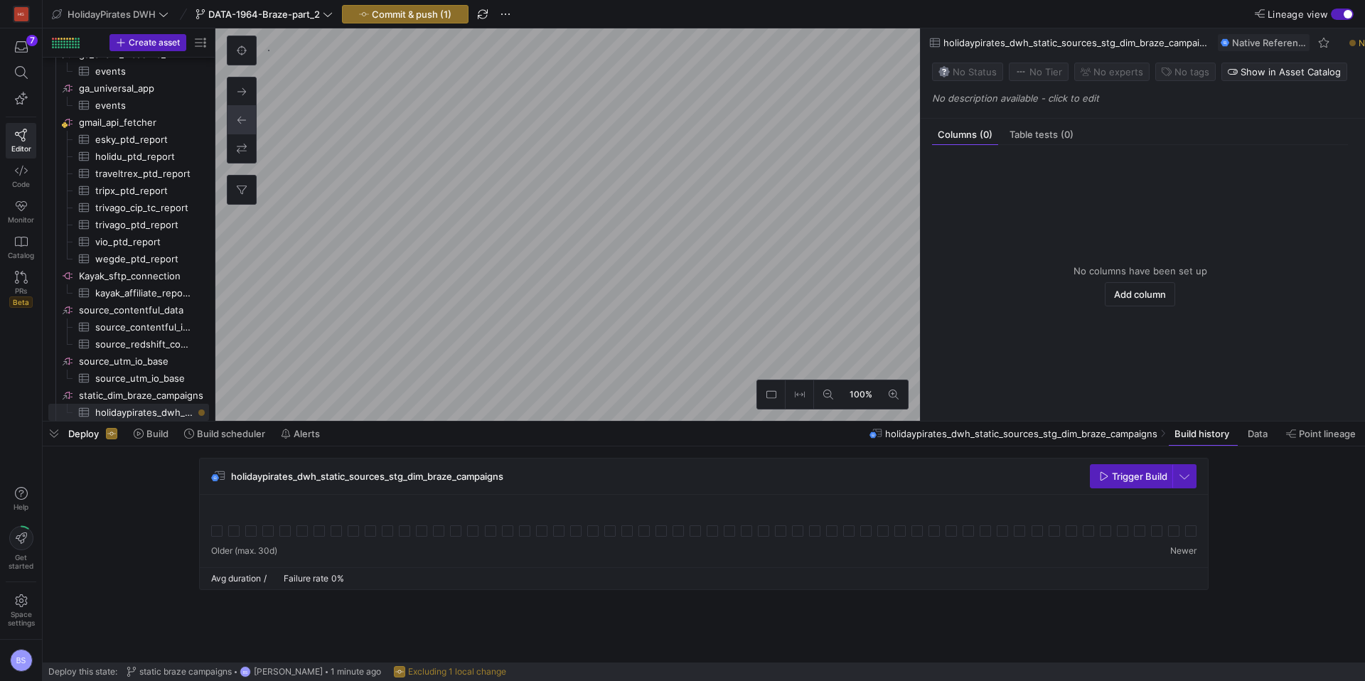
drag, startPoint x: 1153, startPoint y: 34, endPoint x: 955, endPoint y: 33, distance: 198.3
click at [947, 33] on div "holidaypirates_dwh_static_sources_stg_dim_braze_campaigns Native Reference" at bounding box center [1130, 42] width 420 height 28
click at [1044, 44] on span at bounding box center [1351, 42] width 17 height 17
click at [1044, 64] on span "Rename" at bounding box center [1266, 63] width 36 height 11
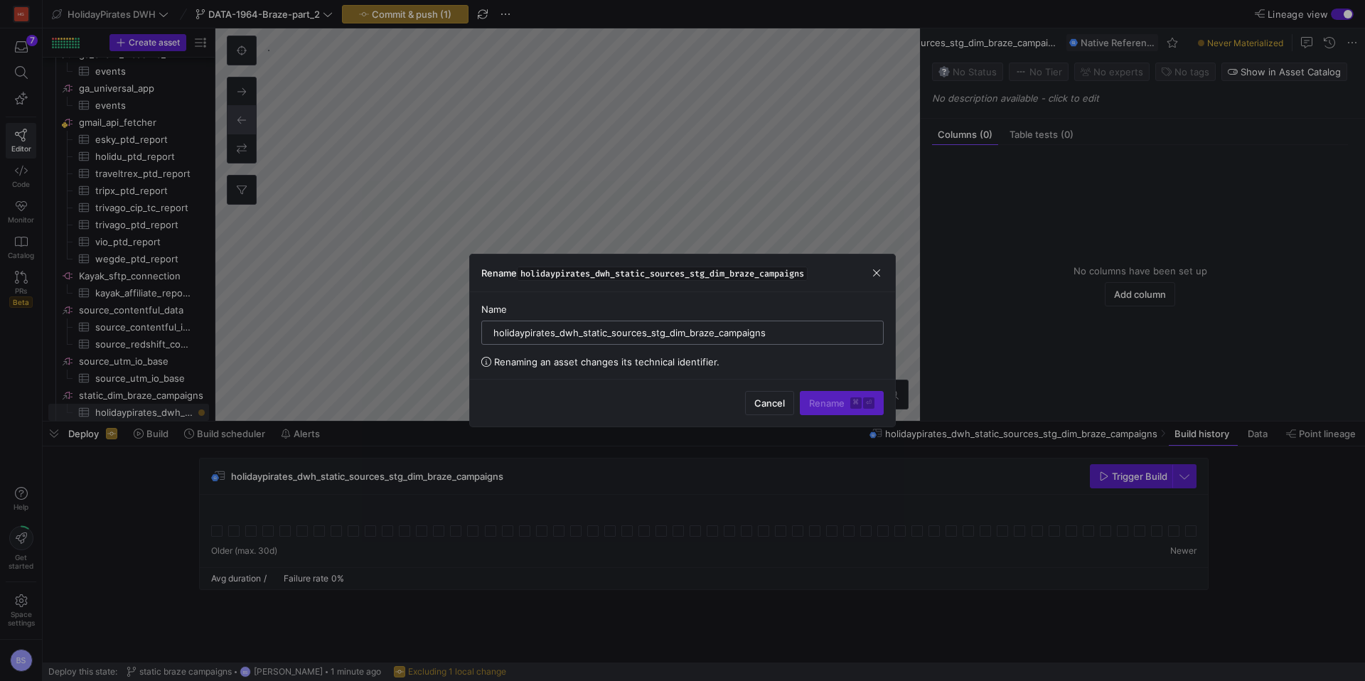
click at [579, 332] on input "holidaypirates_dwh_static_sources_stg_dim_braze_campaigns" at bounding box center [682, 332] width 378 height 11
drag, startPoint x: 581, startPoint y: 334, endPoint x: 458, endPoint y: 327, distance: 123.2
click at [458, 327] on div "Rename holidaypirates_dwh_static_sources_stg_dim_braze_campaigns Name holidaypi…" at bounding box center [682, 340] width 1365 height 681
click at [571, 338] on div "static_sources_stg_dim_braze_campaigns" at bounding box center [682, 332] width 378 height 23
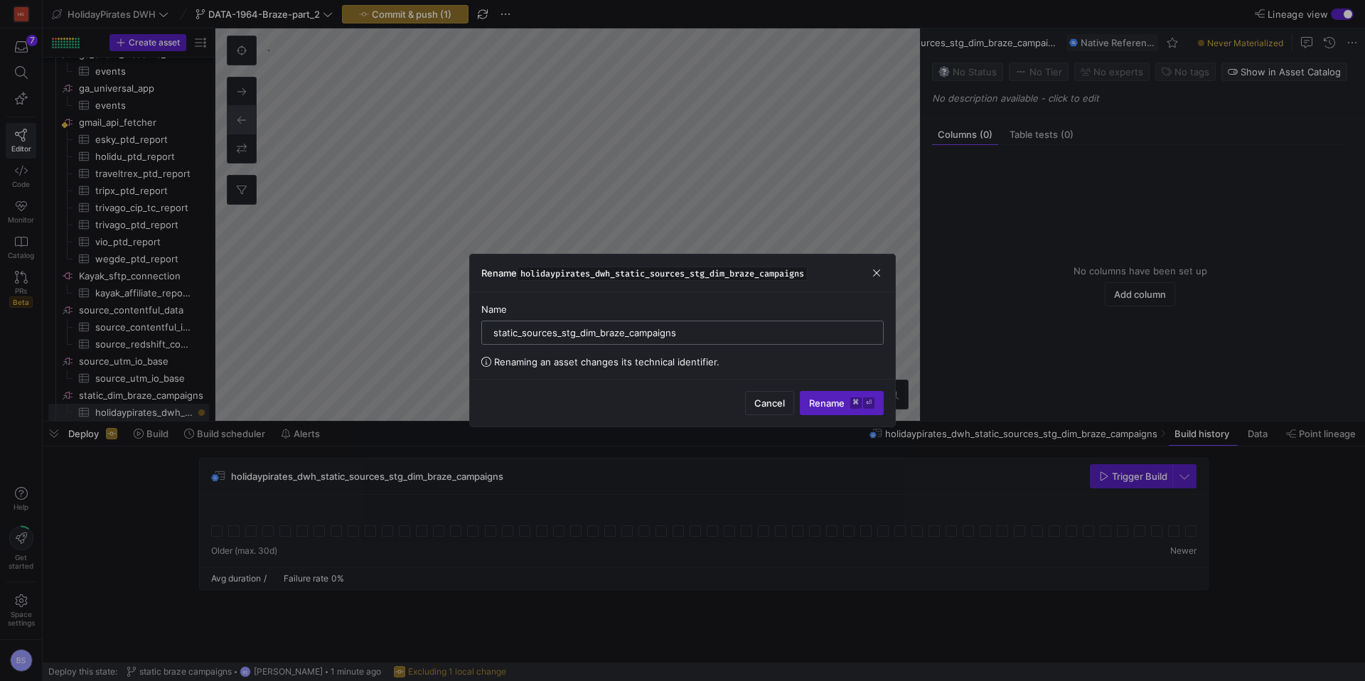
click at [615, 334] on input "static_sources_stg_dim_braze_campaigns" at bounding box center [682, 332] width 378 height 11
click at [564, 333] on input "static_sources_stg_dim_braze_campaigns" at bounding box center [682, 332] width 378 height 11
drag, startPoint x: 576, startPoint y: 335, endPoint x: 557, endPoint y: 335, distance: 19.2
click at [557, 335] on input "static_sources_stg_dim_braze_campaigns" at bounding box center [682, 332] width 378 height 11
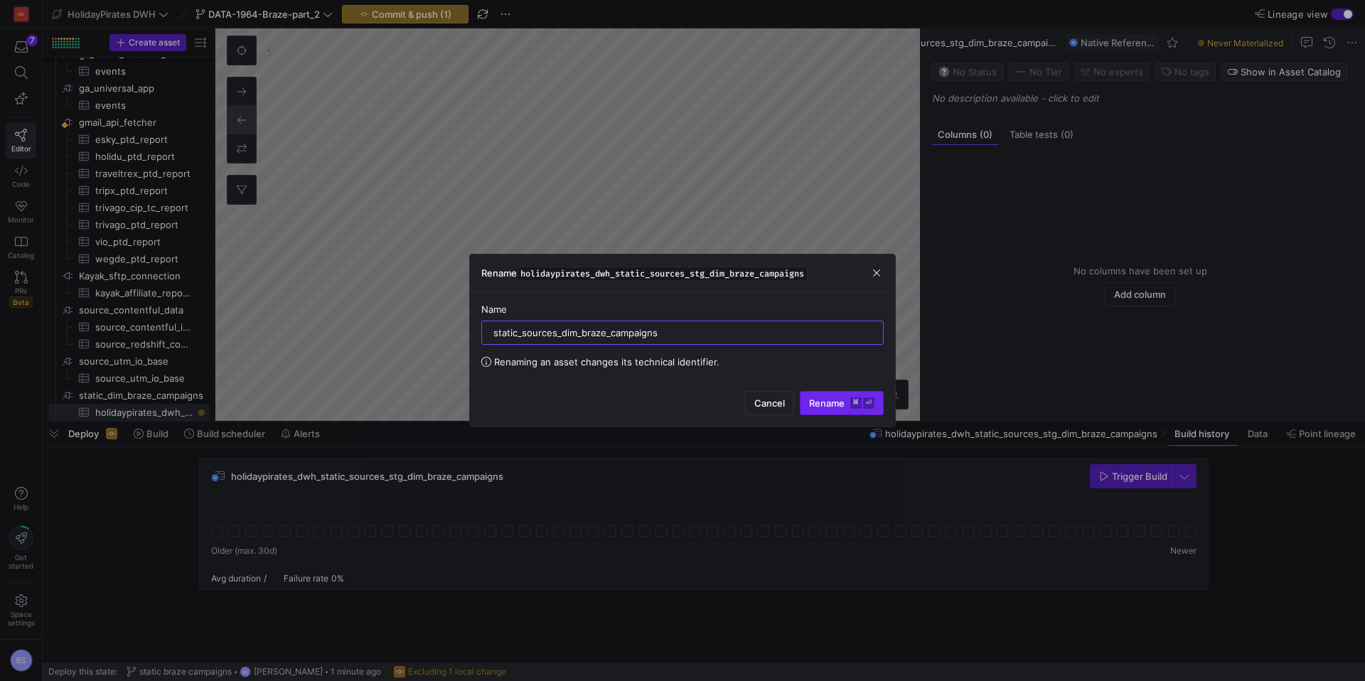
type input "static_sources_dim_braze_campaigns"
click at [806, 393] on button "Rename ⌘ ⏎" at bounding box center [842, 403] width 84 height 24
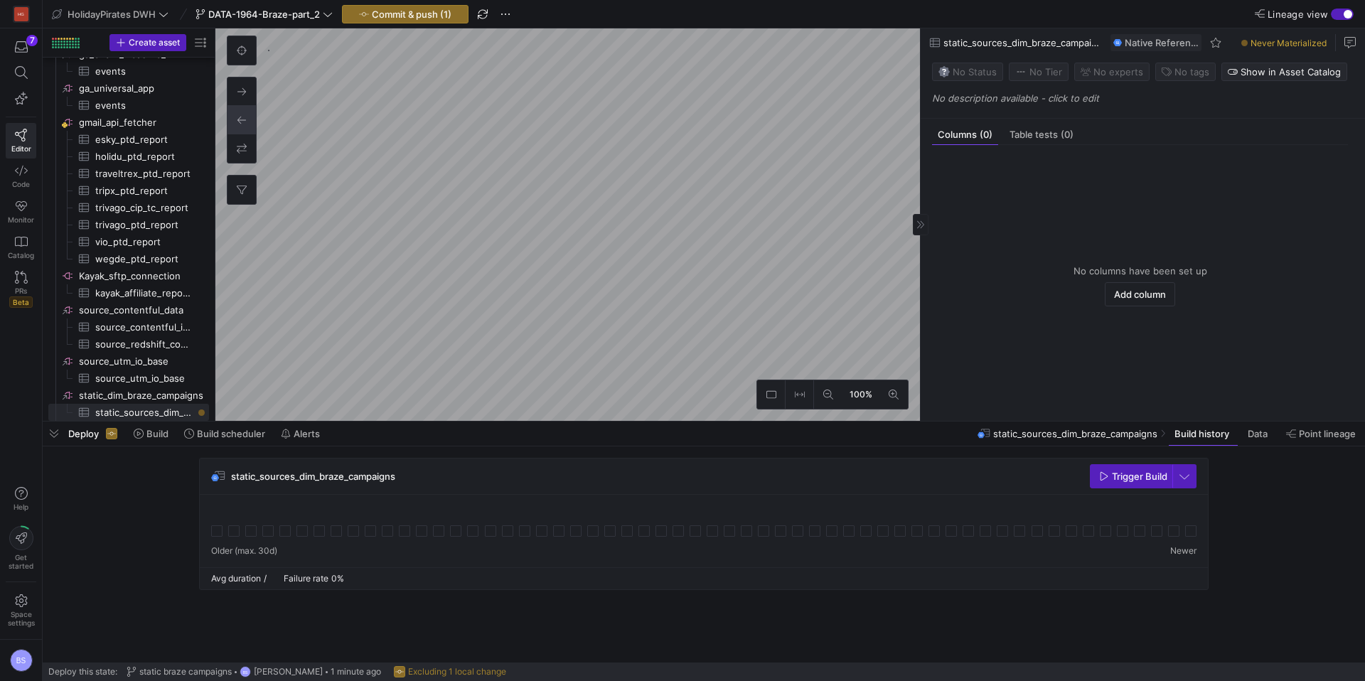
scroll to position [0, 45]
click at [1044, 45] on span at bounding box center [1350, 42] width 17 height 17
click at [1044, 65] on span "Rename" at bounding box center [1297, 63] width 99 height 11
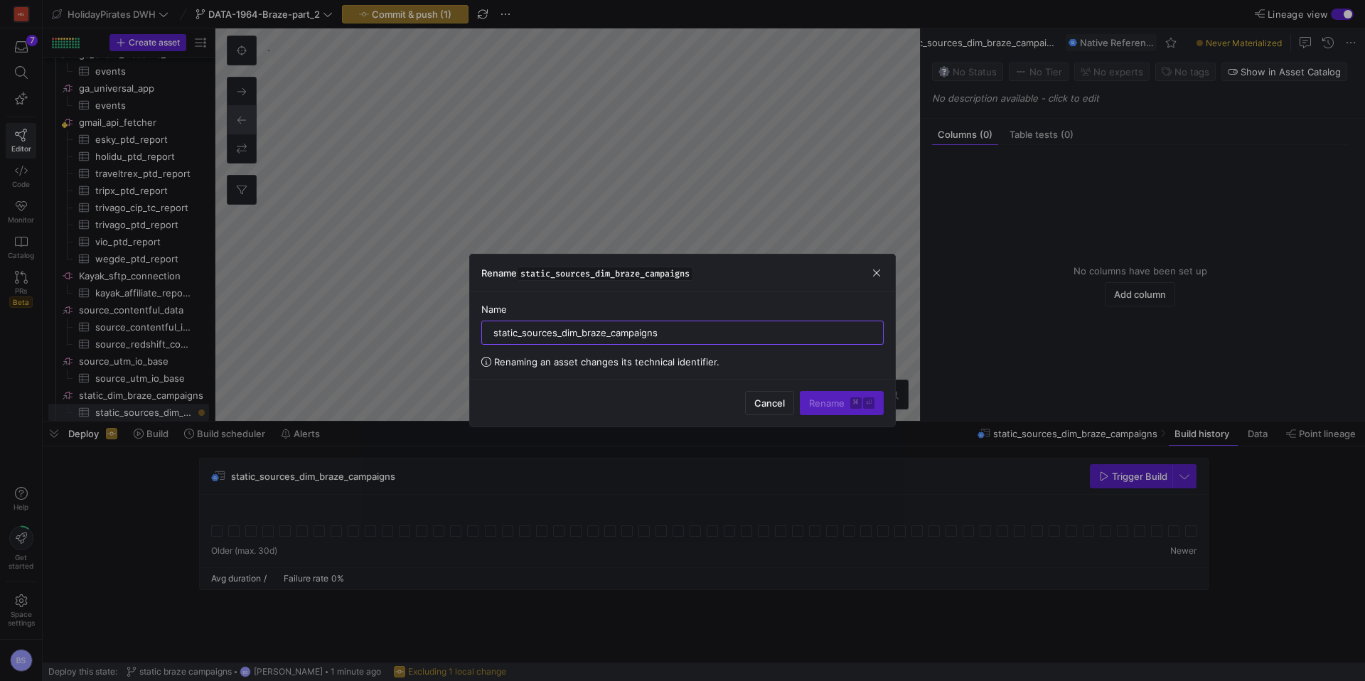
drag, startPoint x: 562, startPoint y: 335, endPoint x: 479, endPoint y: 330, distance: 83.3
click at [479, 330] on div "Name static_sources_dim_braze_campaigns Renaming an asset changes its technical…" at bounding box center [682, 335] width 425 height 87
type input "dim_braze_campaigns"
click at [577, 325] on div "dim_braze_campaigns" at bounding box center [682, 332] width 378 height 23
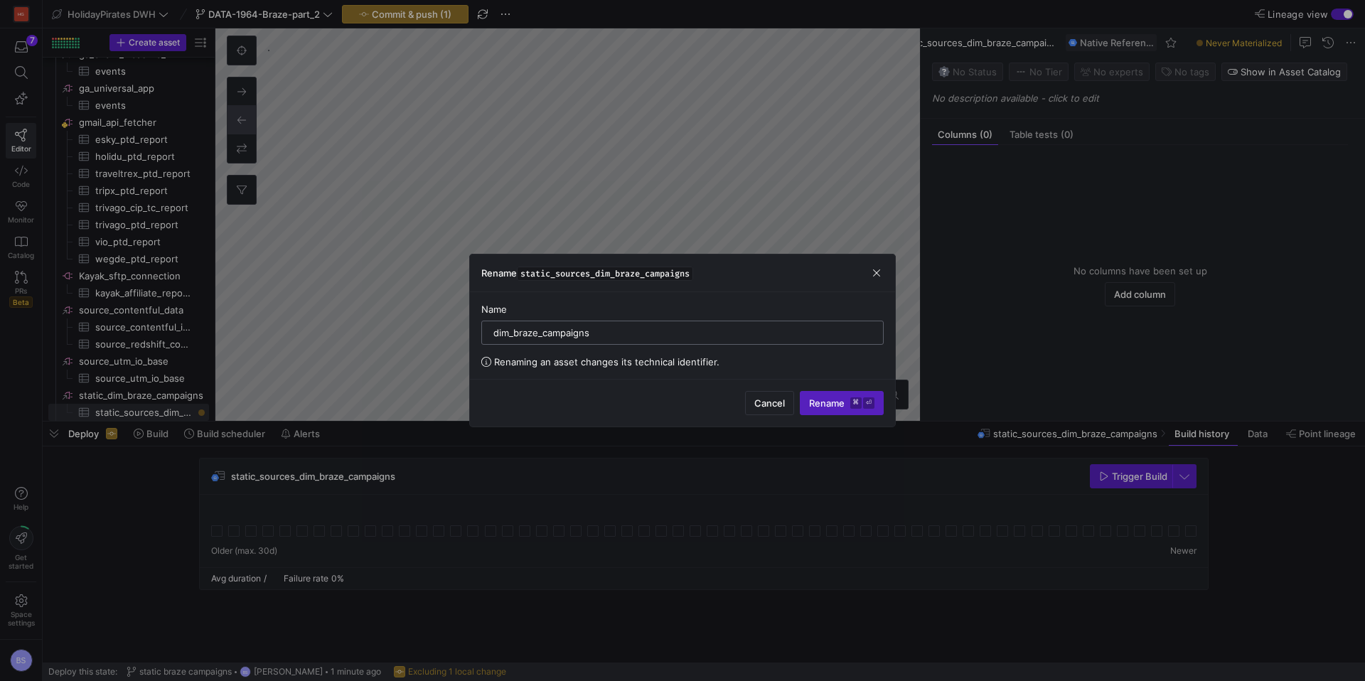
click at [569, 337] on input "dim_braze_campaigns" at bounding box center [682, 332] width 378 height 11
click at [849, 410] on span "submit" at bounding box center [841, 403] width 82 height 23
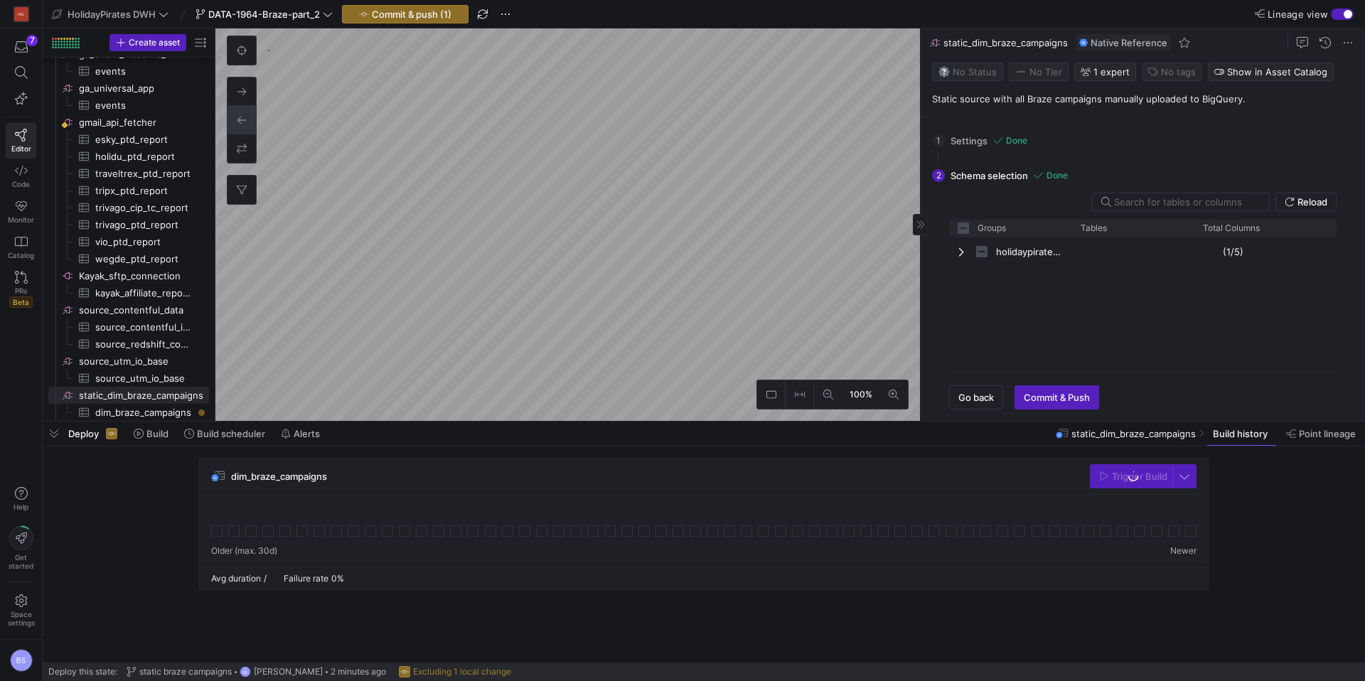
checkbox input "false"
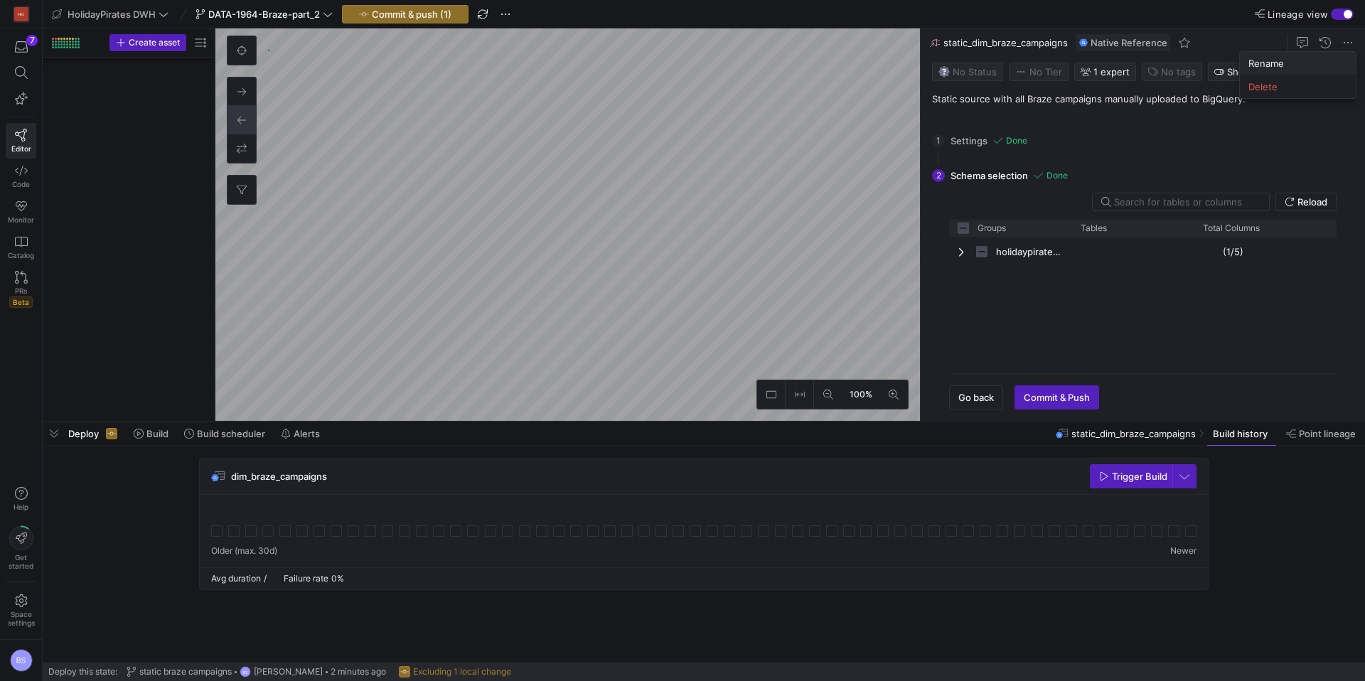
scroll to position [2383, 0]
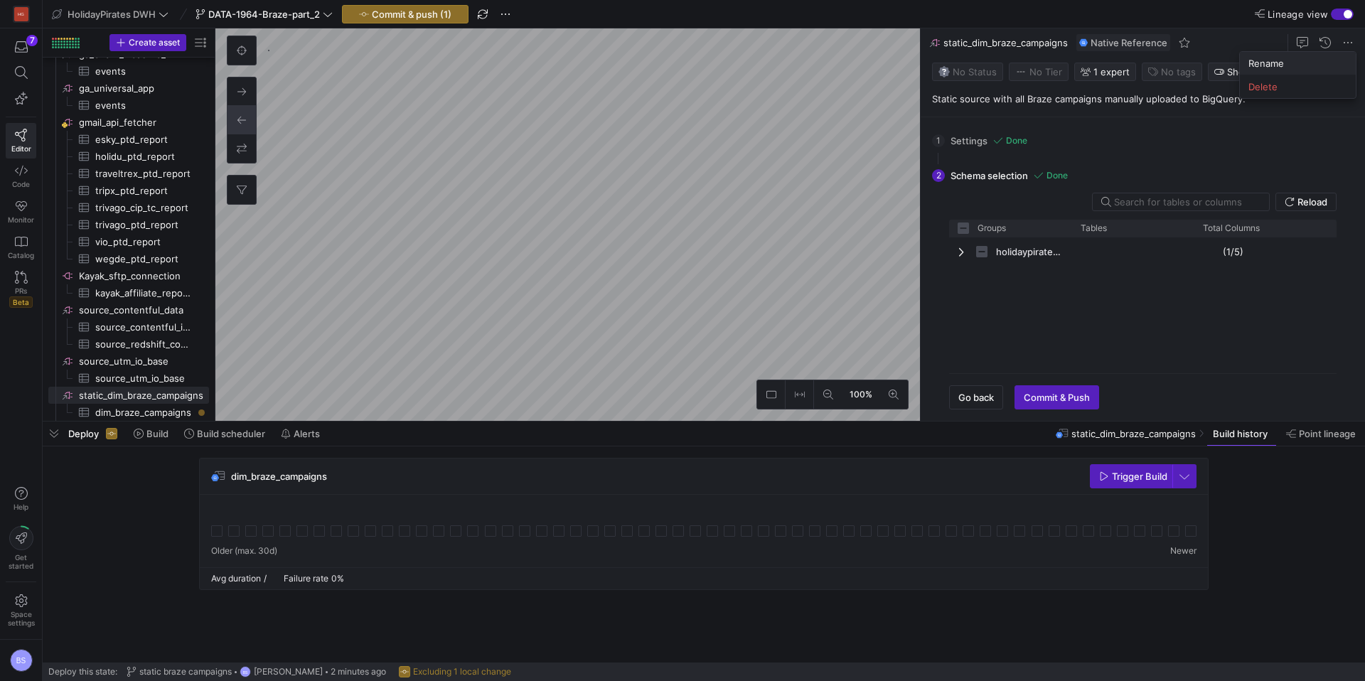
click at [1280, 64] on span "Rename" at bounding box center [1266, 63] width 36 height 11
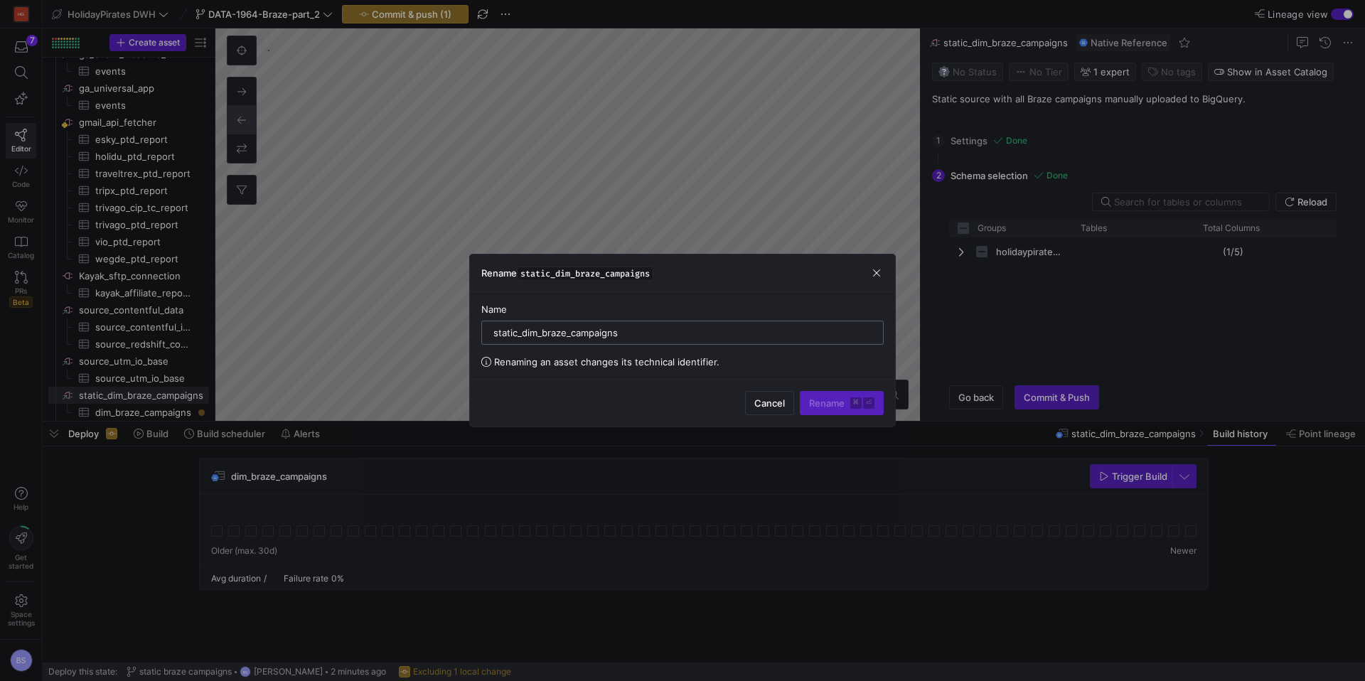
drag, startPoint x: 522, startPoint y: 335, endPoint x: 723, endPoint y: 336, distance: 200.4
click at [723, 336] on input "static_dim_braze_campaigns" at bounding box center [682, 332] width 378 height 11
type input "static_sources_braze"
click at [846, 406] on span "Rename ⌘ ⏎" at bounding box center [841, 402] width 65 height 11
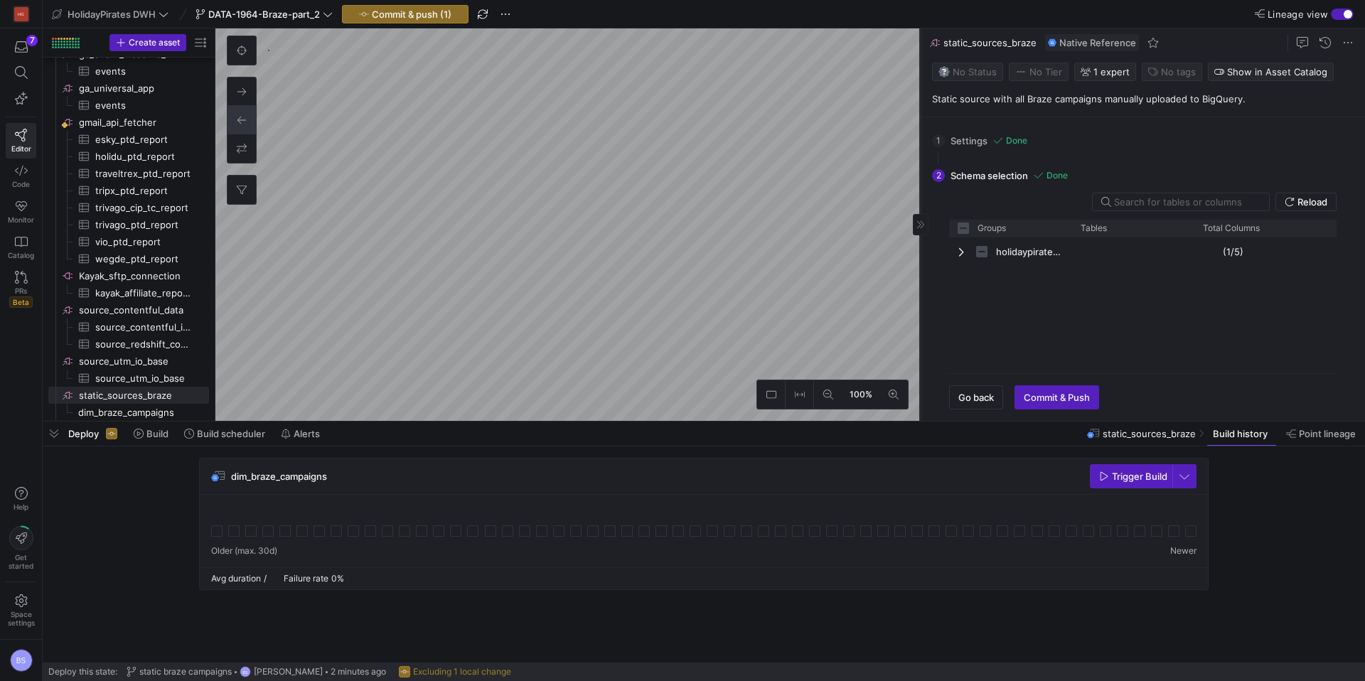
checkbox input "false"
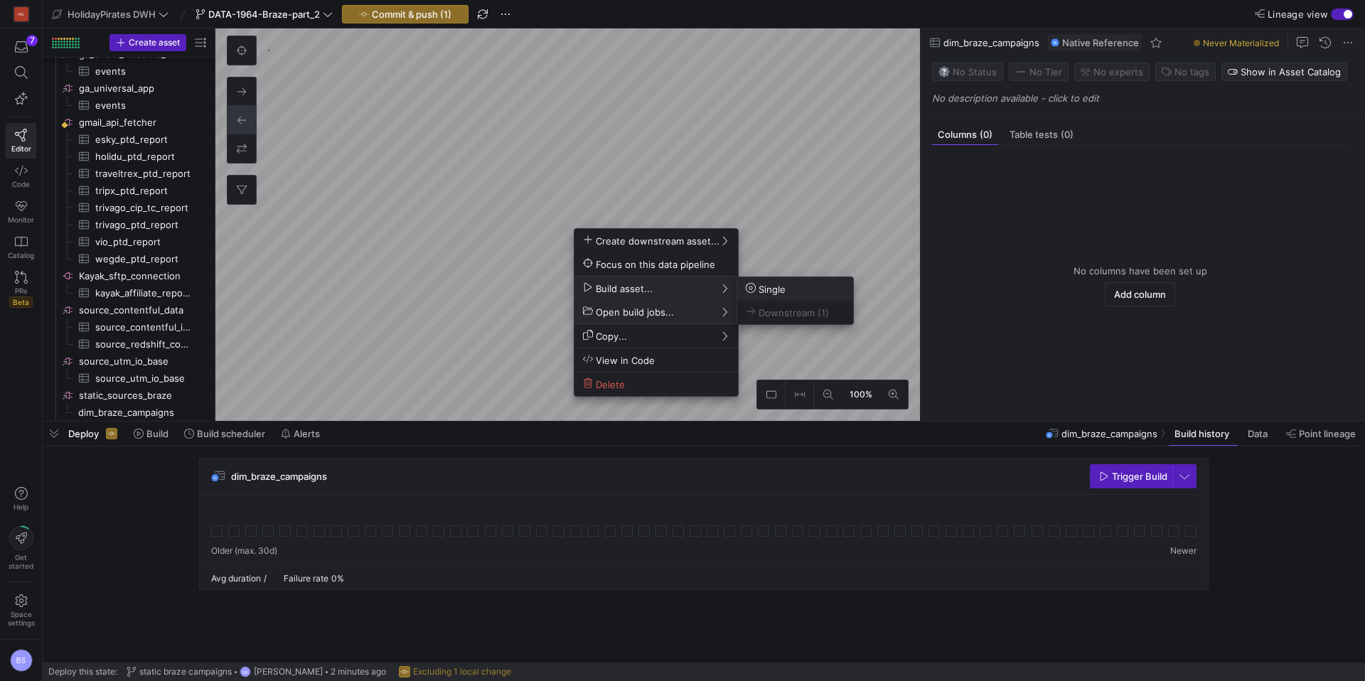
click at [796, 294] on span "Single" at bounding box center [795, 289] width 99 height 12
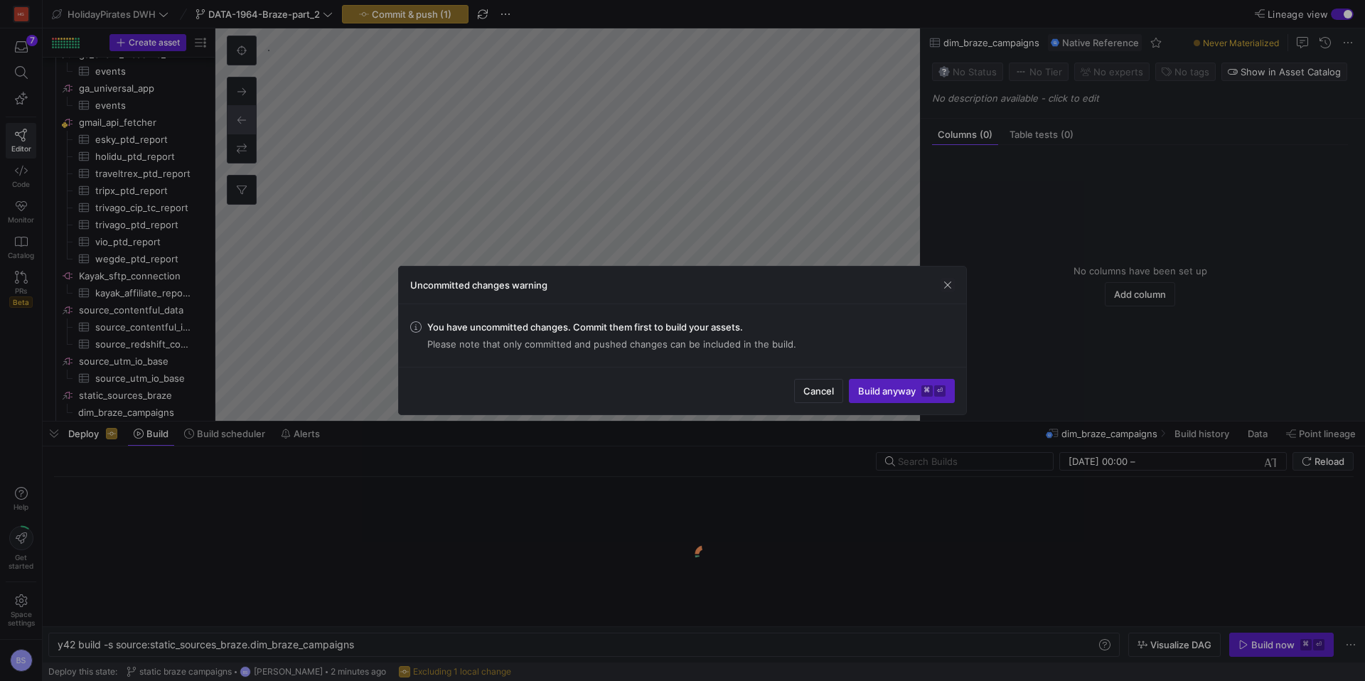
scroll to position [0, 298]
click at [948, 284] on span "button" at bounding box center [947, 285] width 14 height 14
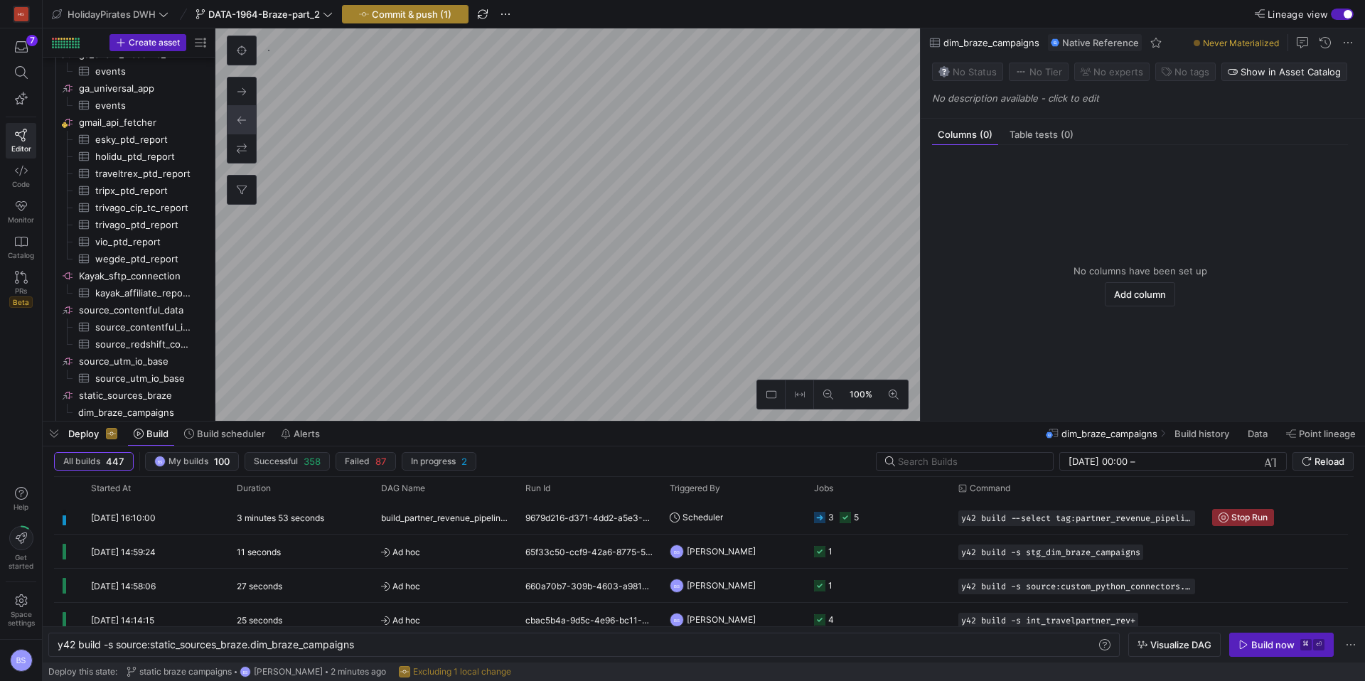
click at [374, 18] on span "Commit & push (1)" at bounding box center [412, 14] width 80 height 11
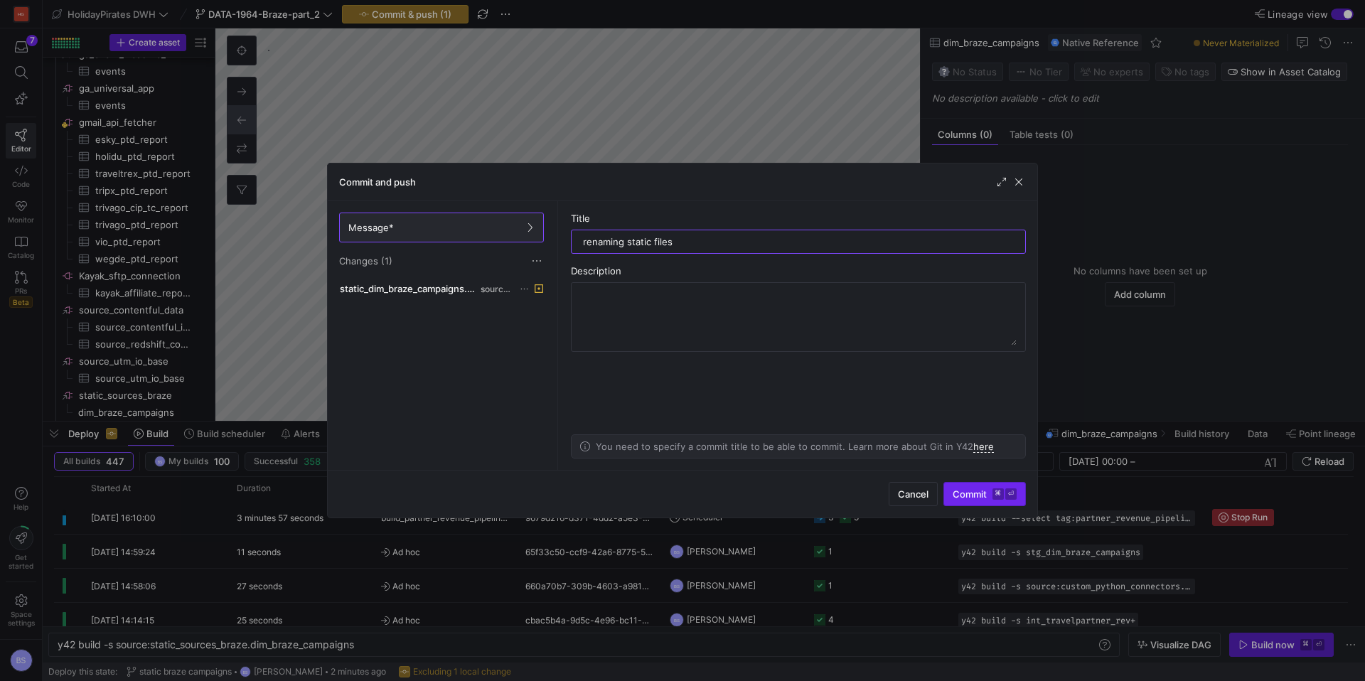
type input "renaming static files"
click at [1002, 505] on div "Cancel Commit ⌘ ⏎" at bounding box center [682, 494] width 709 height 48
click at [1001, 500] on span "submit" at bounding box center [984, 494] width 81 height 23
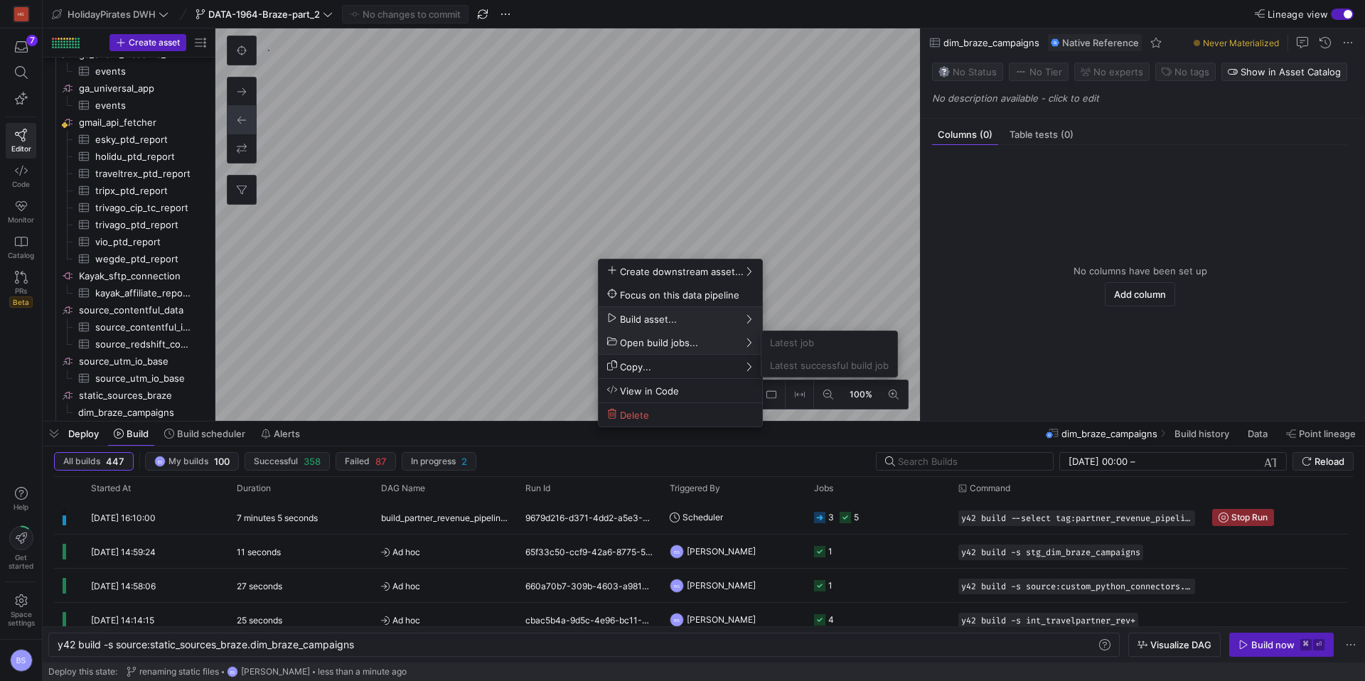
click at [462, 328] on div at bounding box center [682, 340] width 1365 height 681
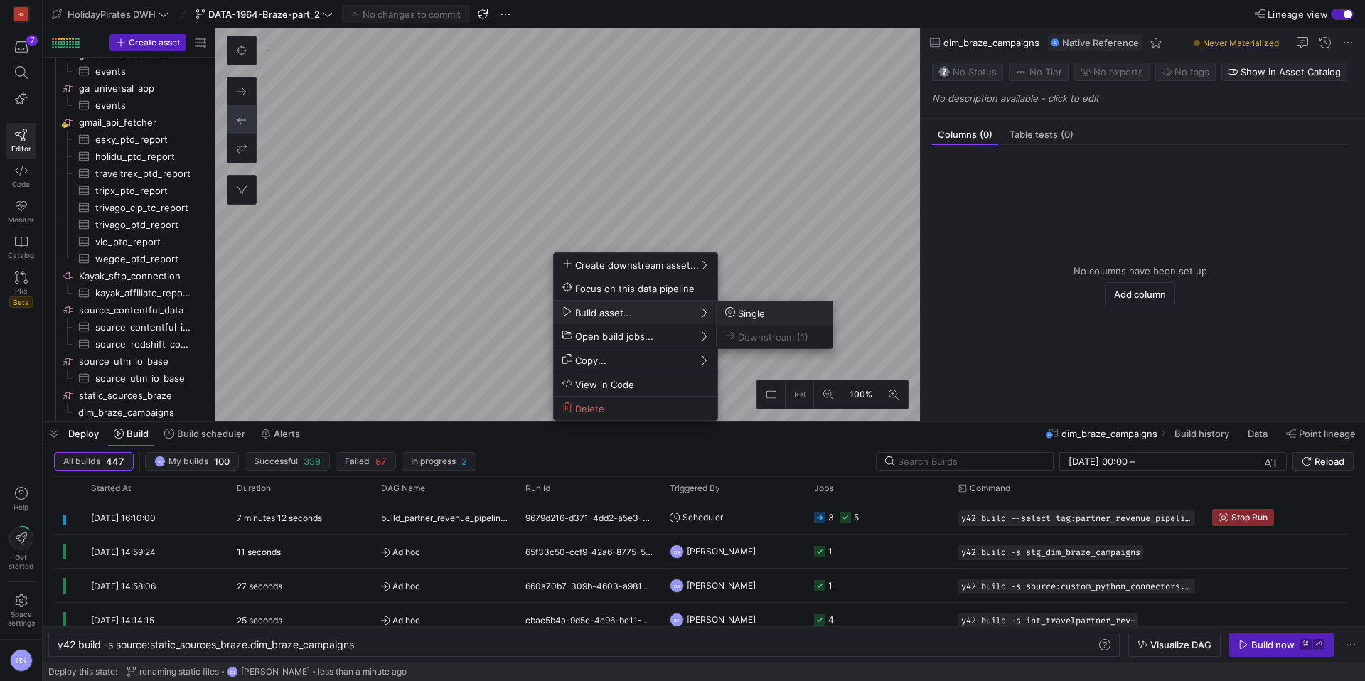
click at [728, 314] on icon at bounding box center [730, 312] width 10 height 10
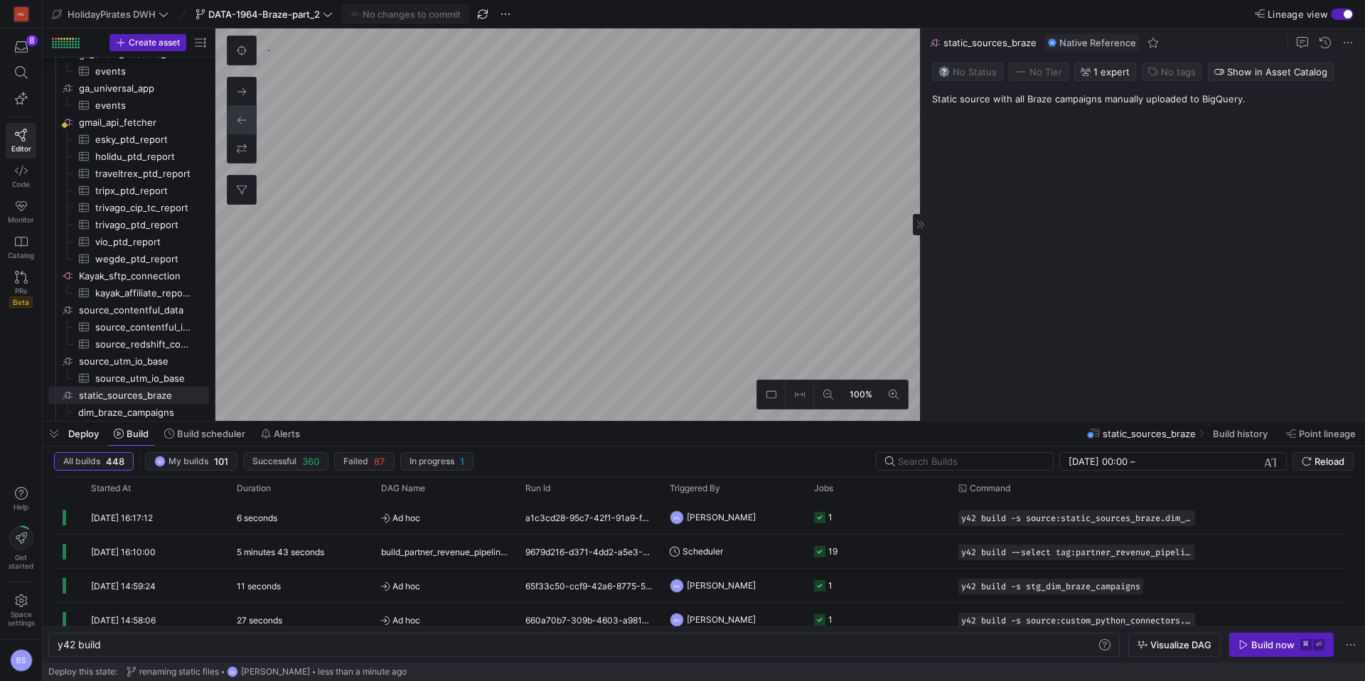
type textarea "y42 build"
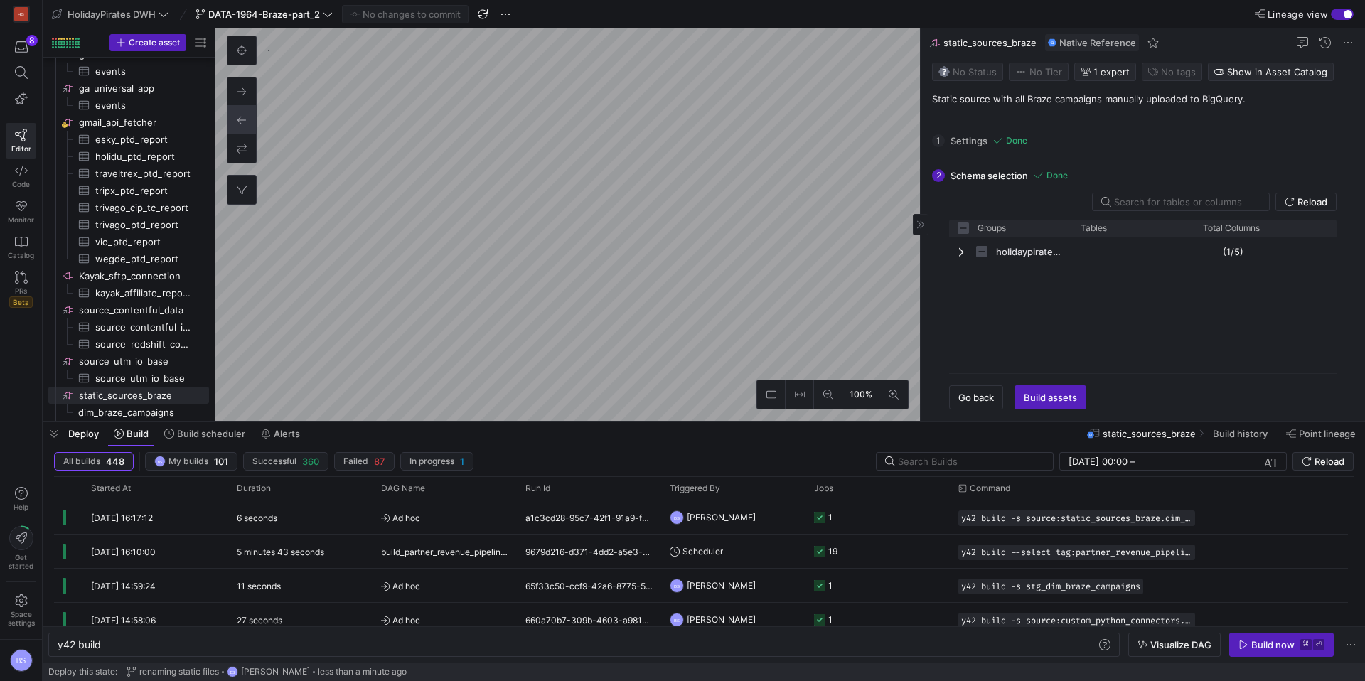
checkbox input "false"
copy p "Static source with all Braze campaigns manually uploaded to BigQuery."
drag, startPoint x: 1260, startPoint y: 107, endPoint x: 931, endPoint y: 98, distance: 329.2
click at [931, 98] on y42-asset-editor-sidebar "Status No Status Tier No Tier Experts BS [PERSON_NAME] 1 expert Tags No tags Sh…" at bounding box center [1142, 87] width 444 height 60
type textarea "y42 build -s source:static_sources_braze.dim_braze_campaigns"
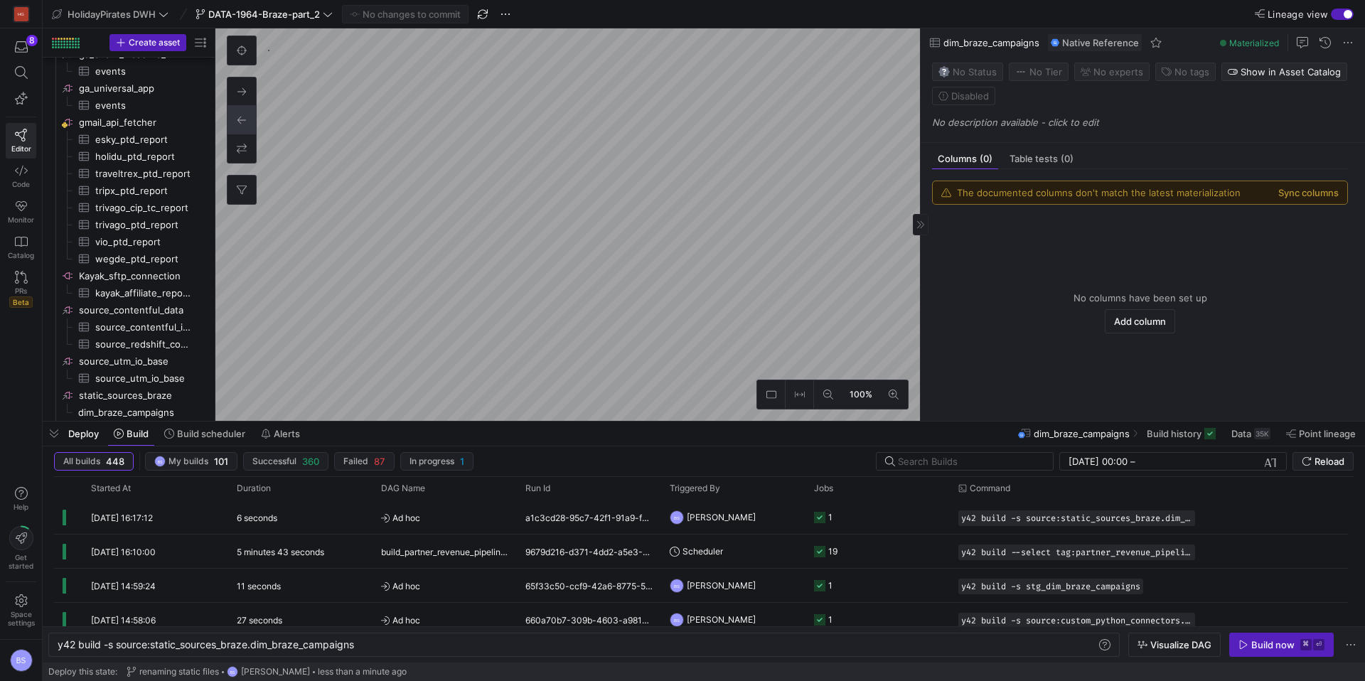
click at [1010, 122] on p "No description available - click to edit" at bounding box center [1145, 122] width 427 height 11
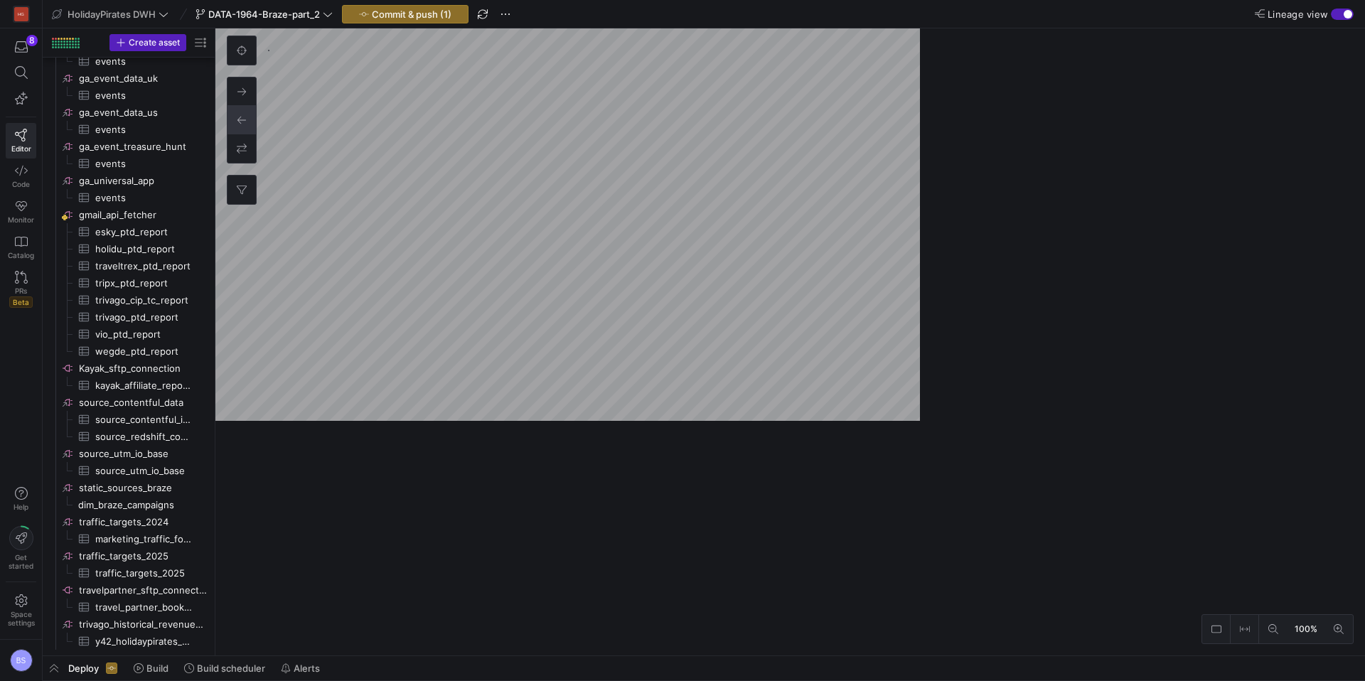
scroll to position [2285, 0]
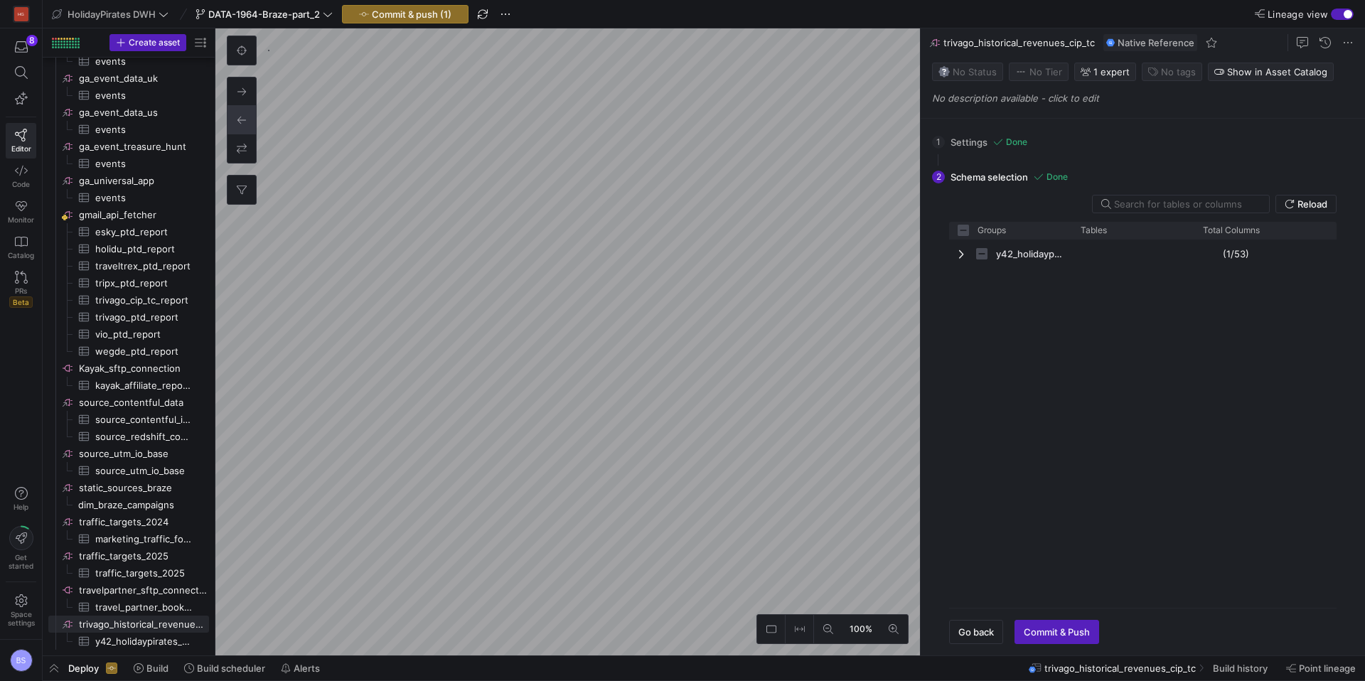
checkbox input "false"
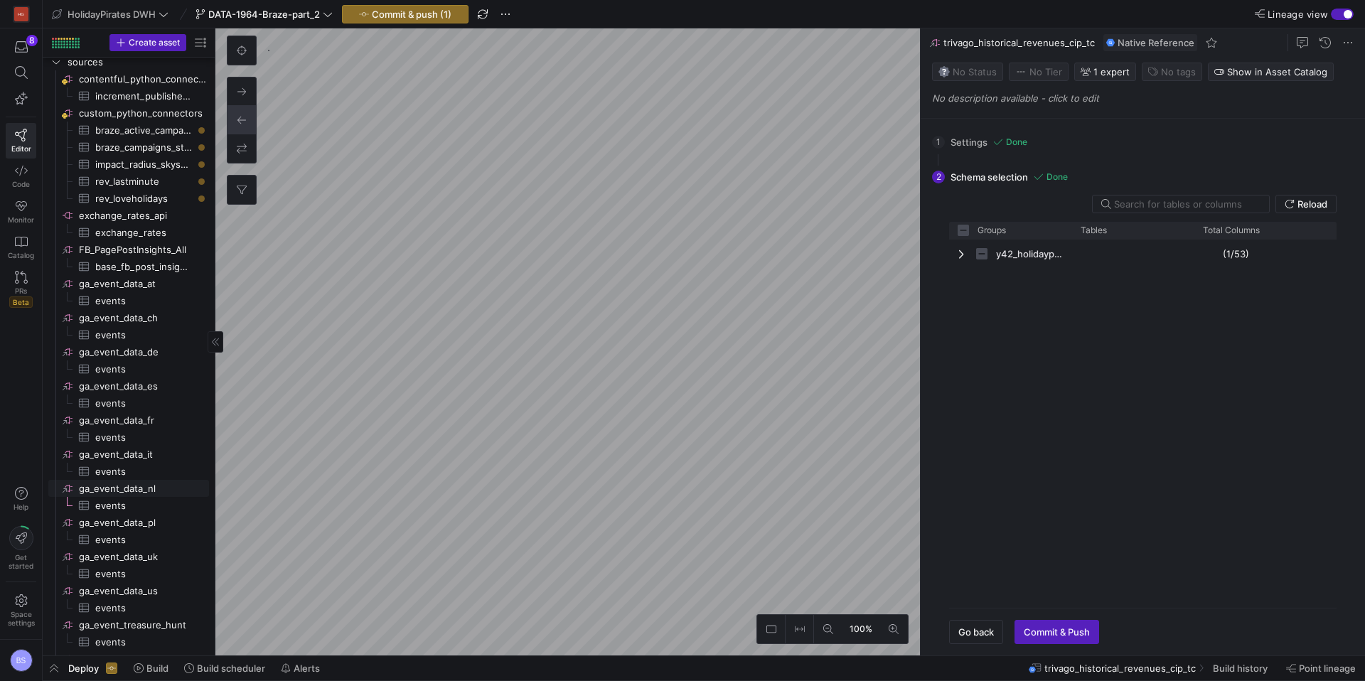
scroll to position [1793, 0]
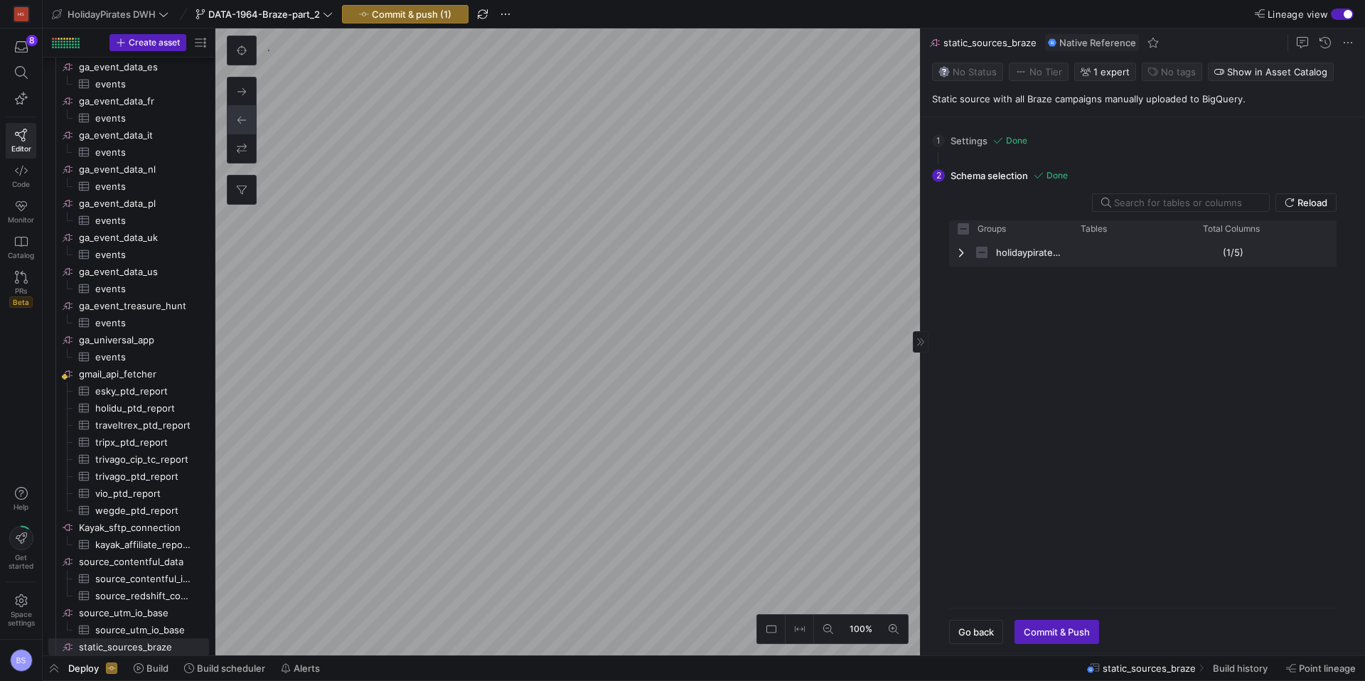
click at [965, 255] on span "Press SPACE to select this row." at bounding box center [962, 252] width 10 height 11
checkbox input "false"
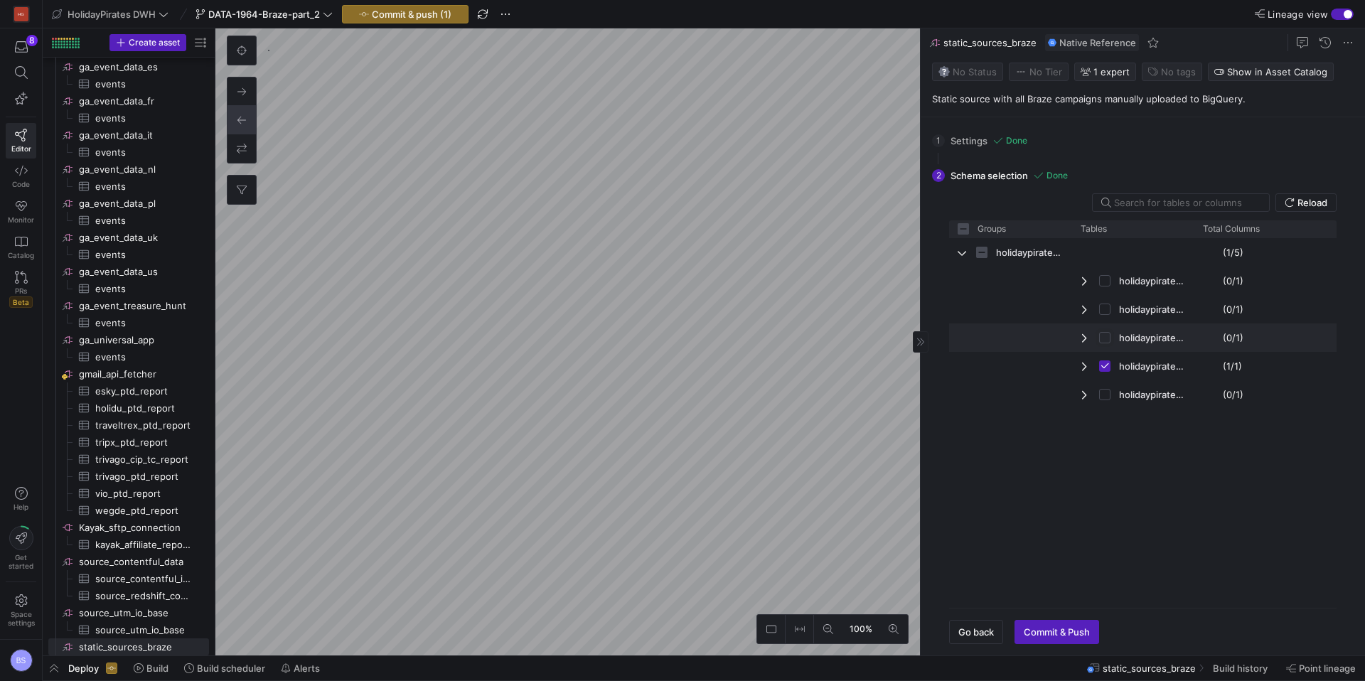
click at [1109, 336] on input "Press Space to toggle row selection (unchecked)" at bounding box center [1104, 337] width 11 height 11
checkbox input "true"
checkbox input "false"
checkbox input "true"
click at [1068, 626] on span "Commit & Push" at bounding box center [1056, 631] width 66 height 11
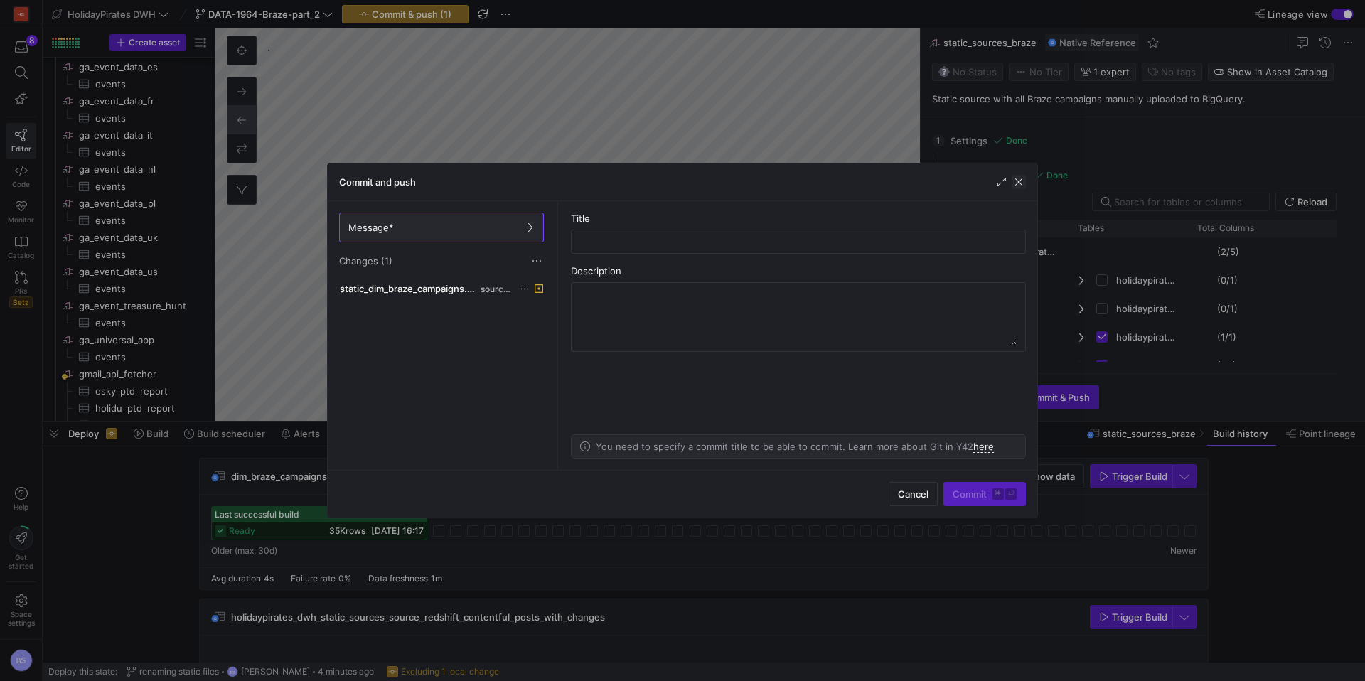
click at [1016, 179] on span "button" at bounding box center [1018, 182] width 14 height 14
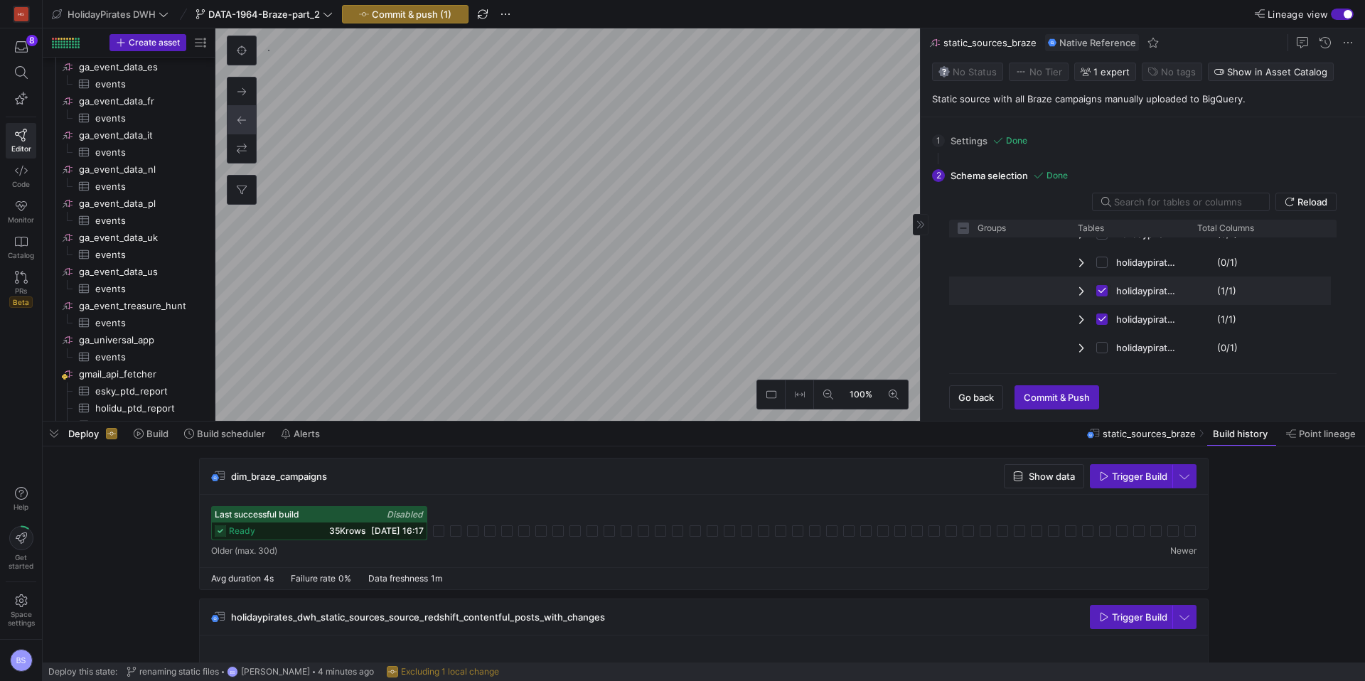
click at [1102, 291] on input "Press Space to toggle row selection (checked)" at bounding box center [1101, 290] width 11 height 11
checkbox input "false"
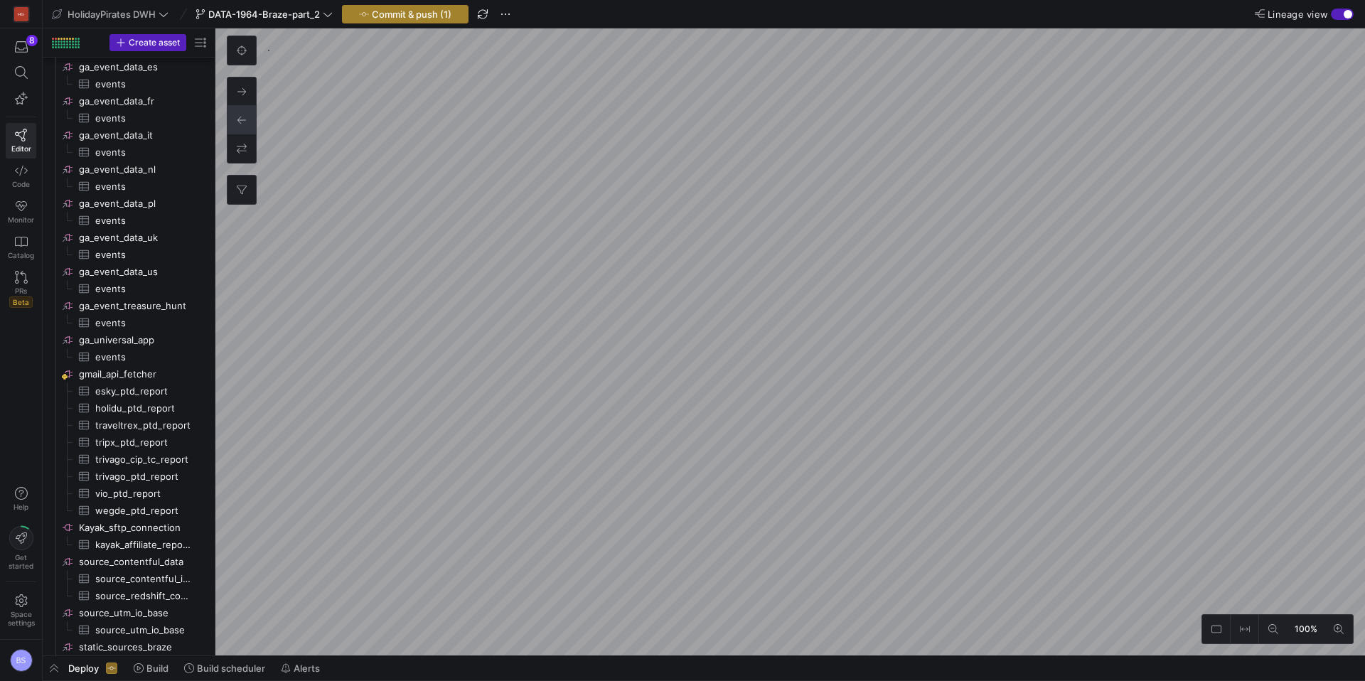
click at [424, 15] on span "Commit & push (1)" at bounding box center [412, 14] width 80 height 11
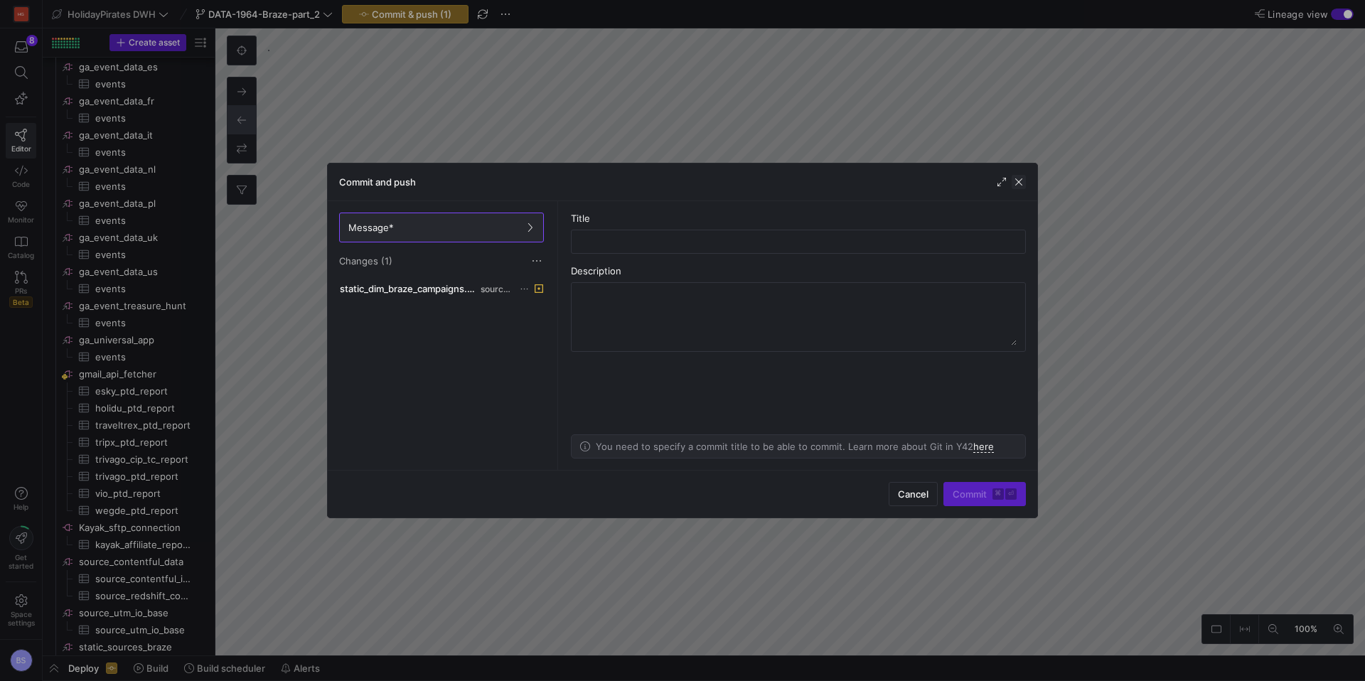
click at [1018, 188] on span "button" at bounding box center [1018, 182] width 14 height 14
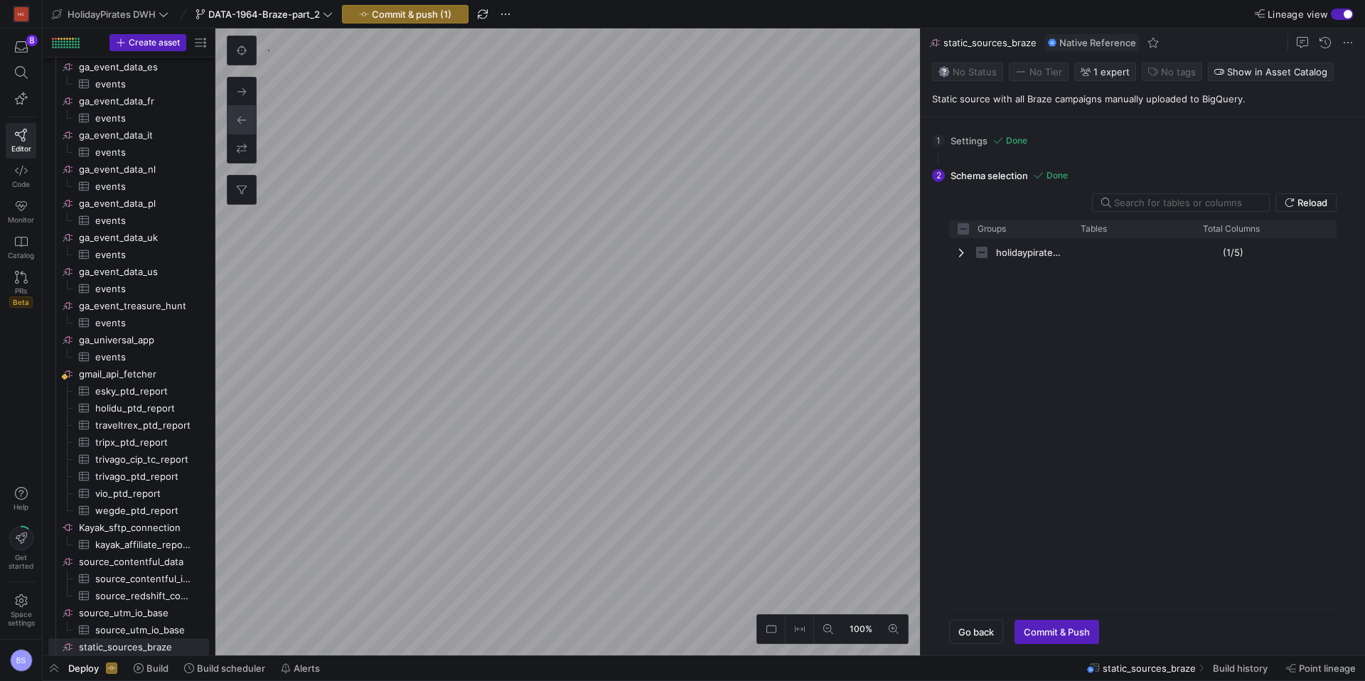
checkbox input "false"
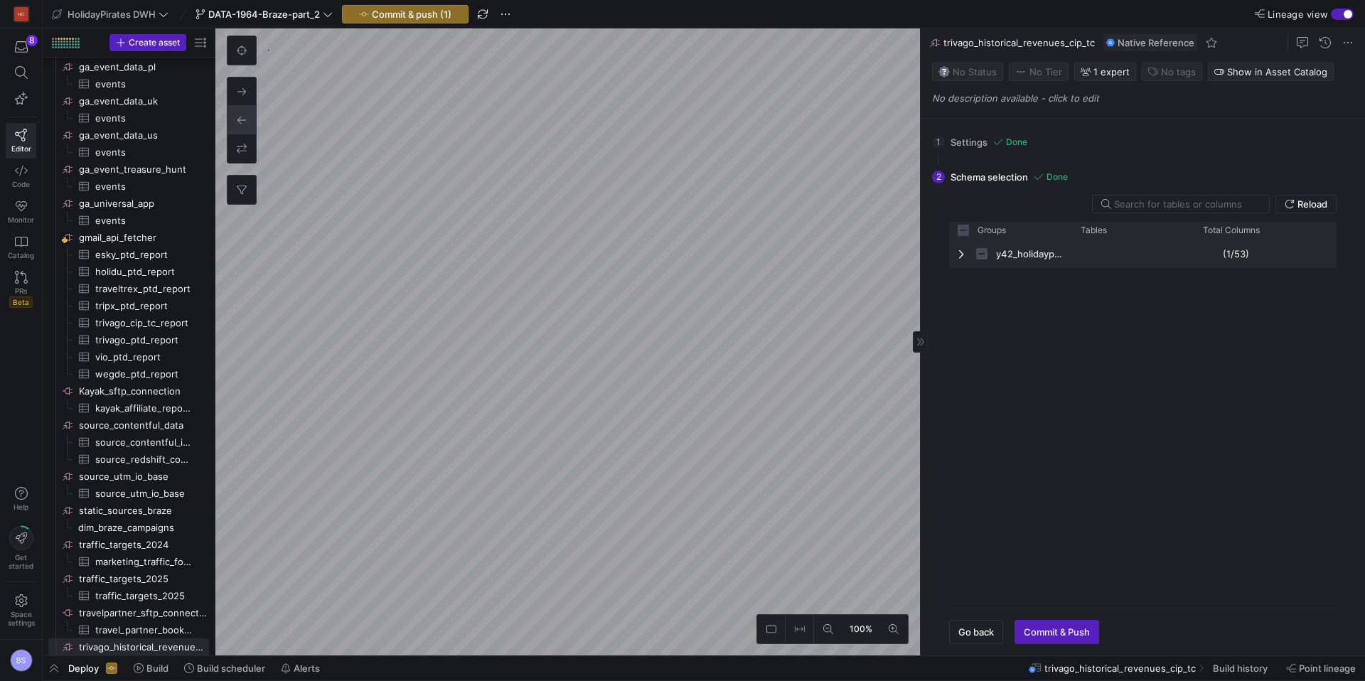
click at [958, 259] on span "Press SPACE to select this row." at bounding box center [962, 254] width 10 height 28
checkbox input "false"
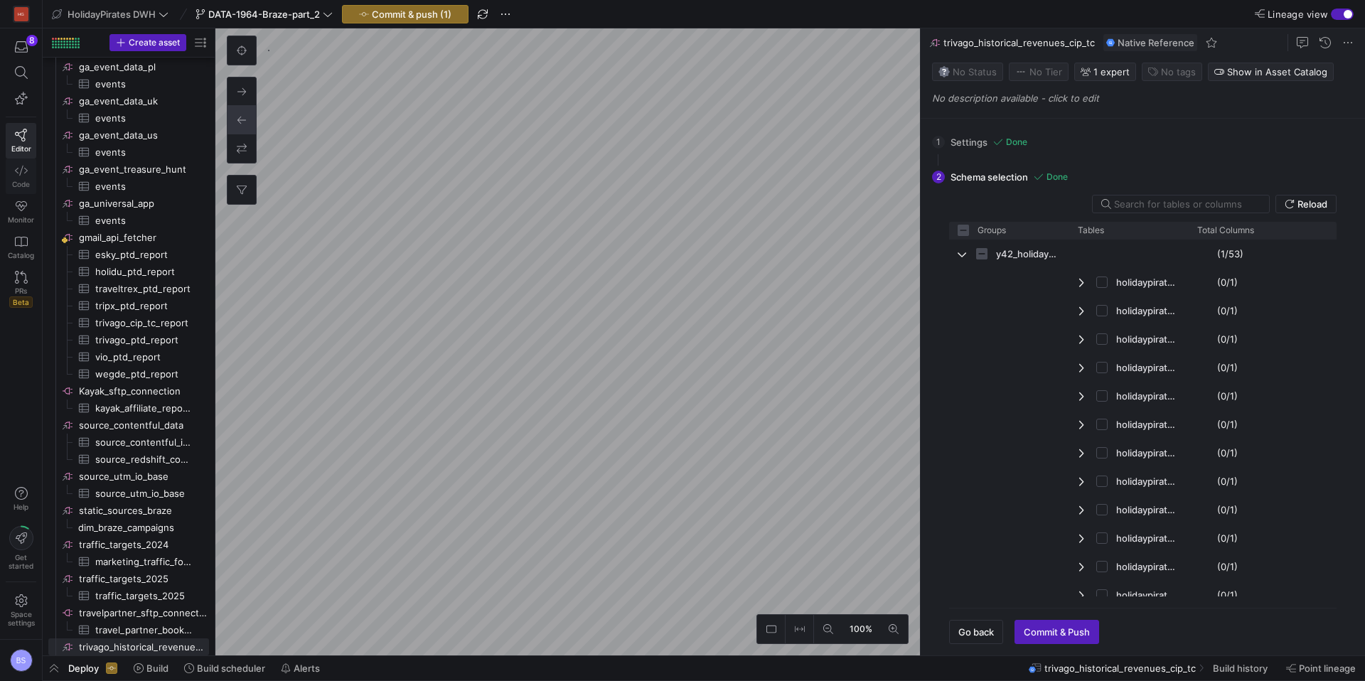
click at [28, 171] on link "Code" at bounding box center [21, 176] width 31 height 36
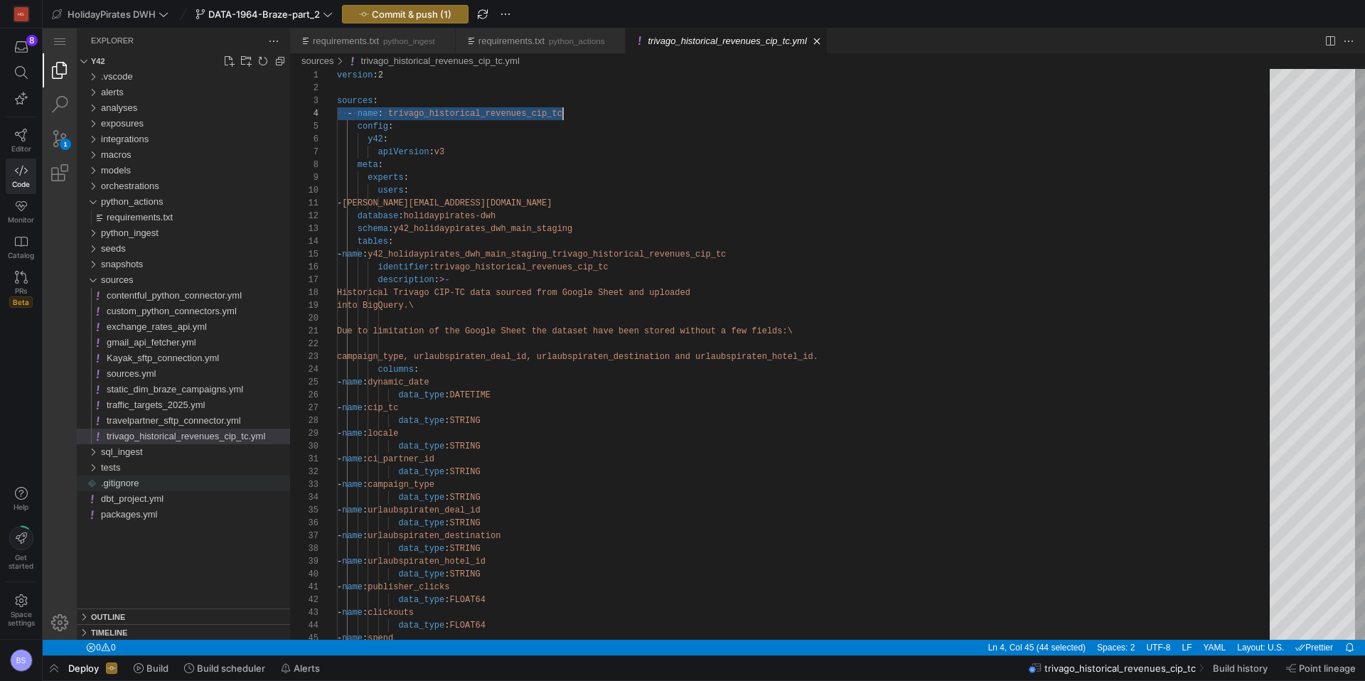
scroll to position [38, 225]
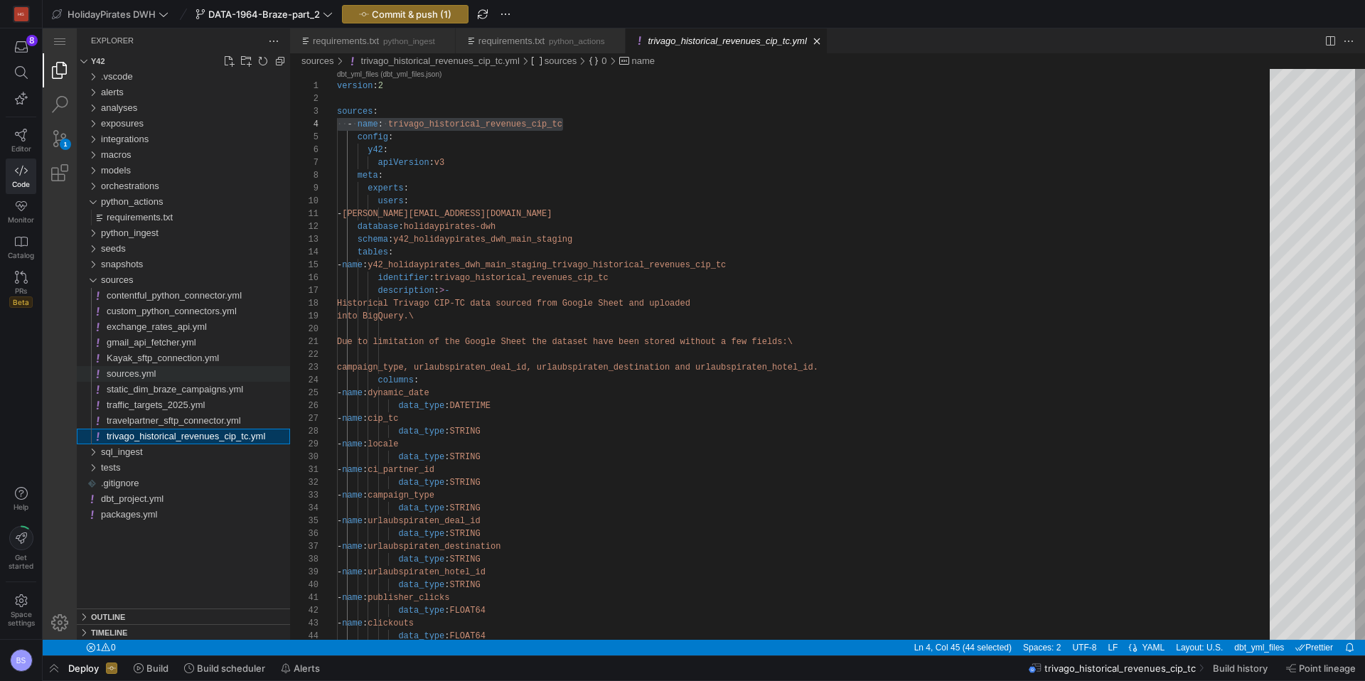
click at [183, 372] on div "sources.yml" at bounding box center [198, 374] width 183 height 16
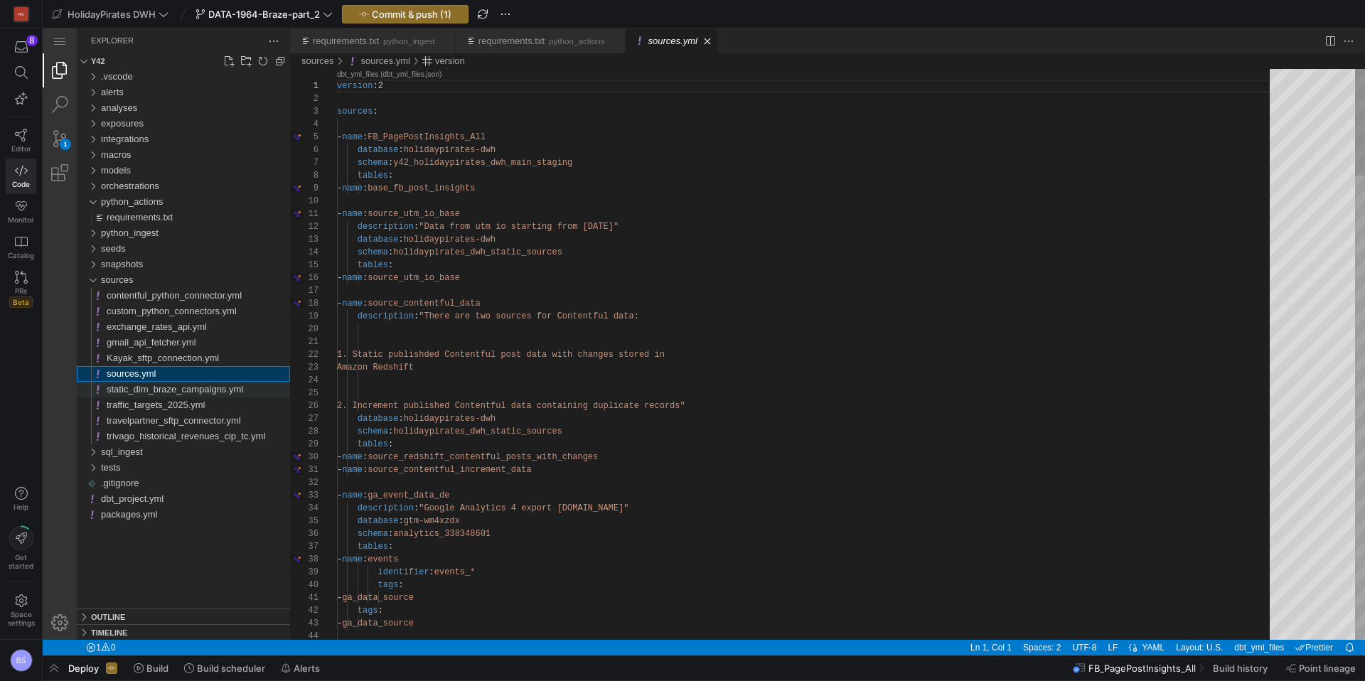
scroll to position [128, 0]
click at [190, 388] on span "static_dim_braze_campaigns.yml" at bounding box center [175, 389] width 136 height 11
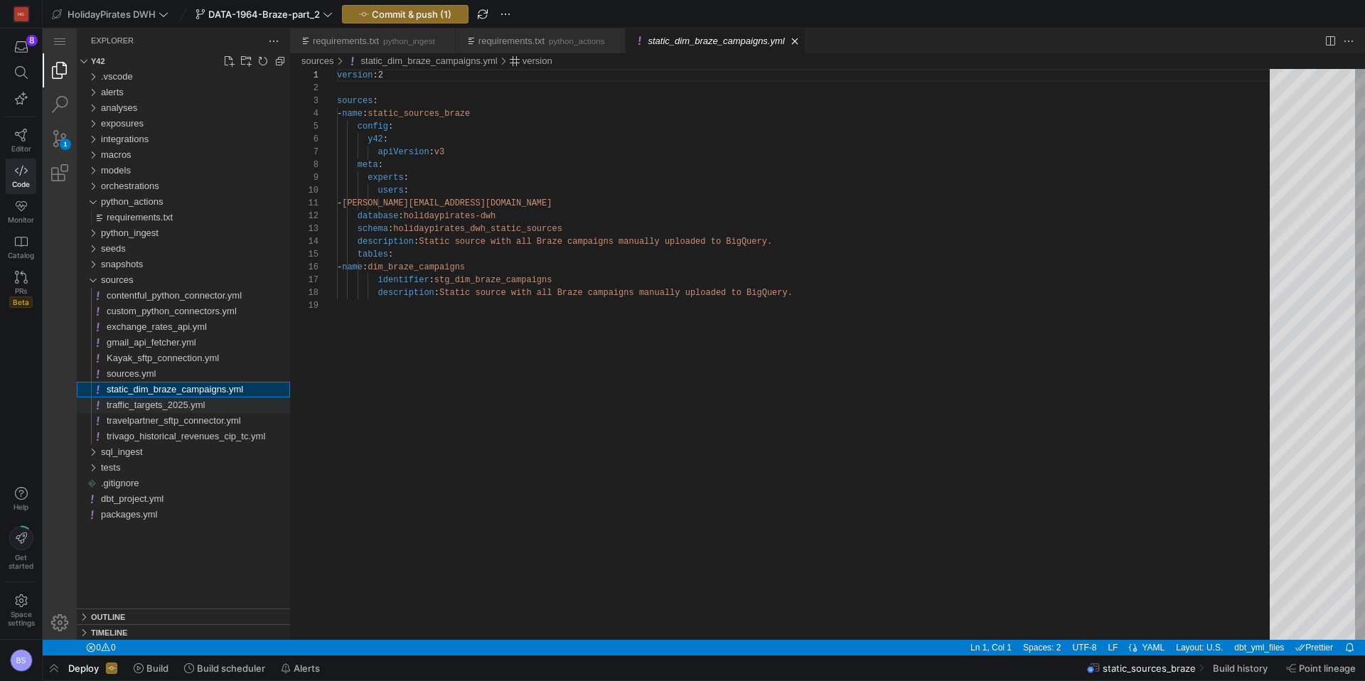
scroll to position [128, 0]
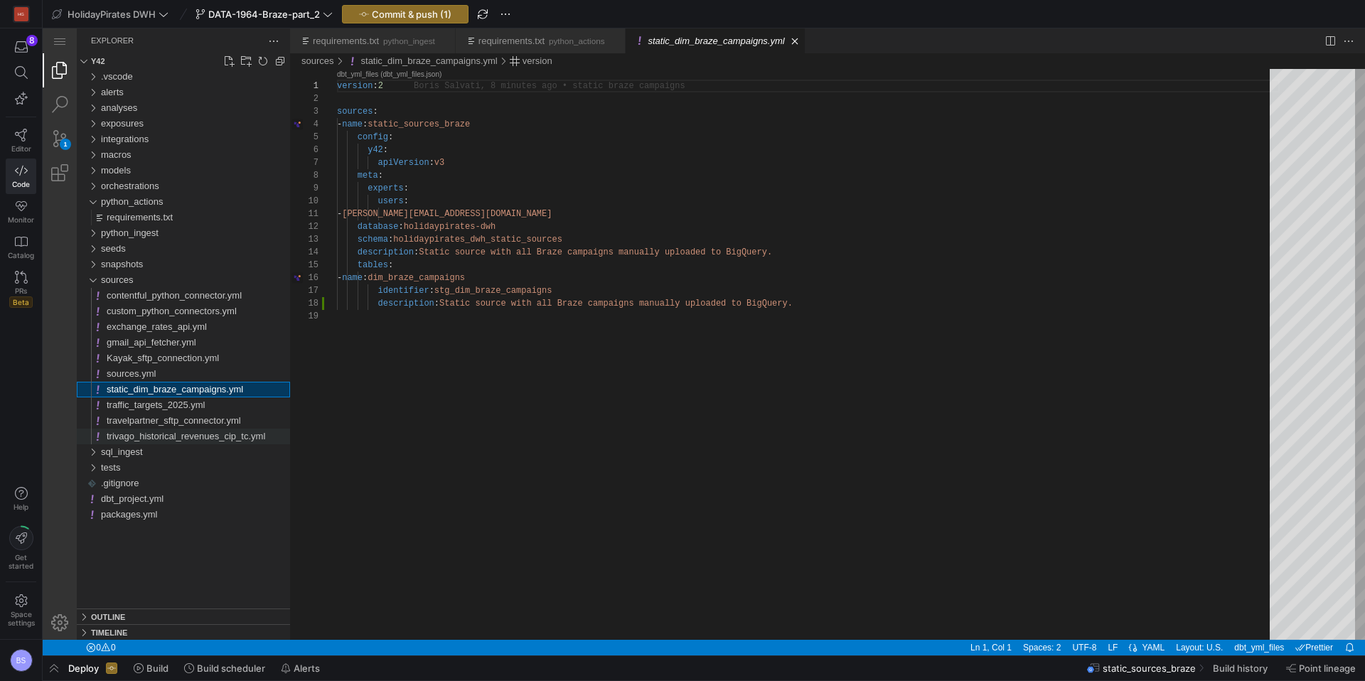
click at [189, 439] on span "trivago_historical_revenues_cip_tc.yml" at bounding box center [186, 436] width 158 height 11
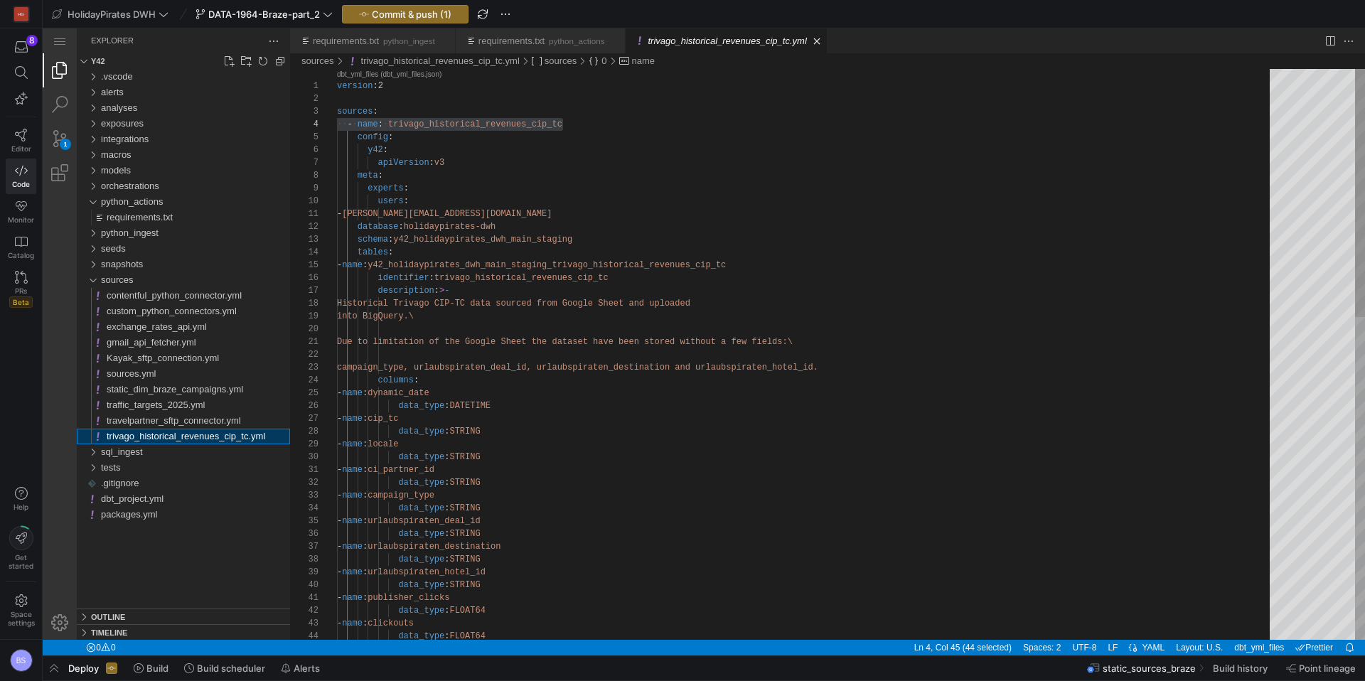
scroll to position [128, 225]
click at [193, 296] on span "contentful_python_connector.yml" at bounding box center [174, 295] width 135 height 11
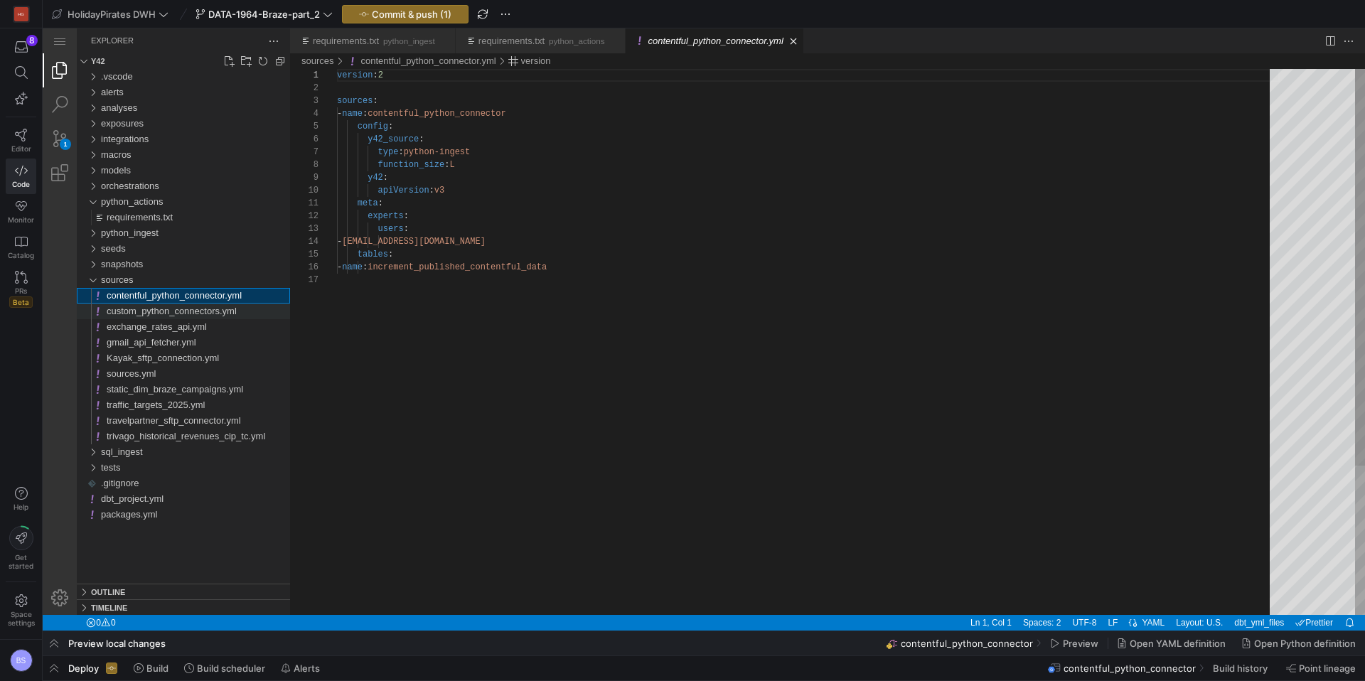
scroll to position [128, 0]
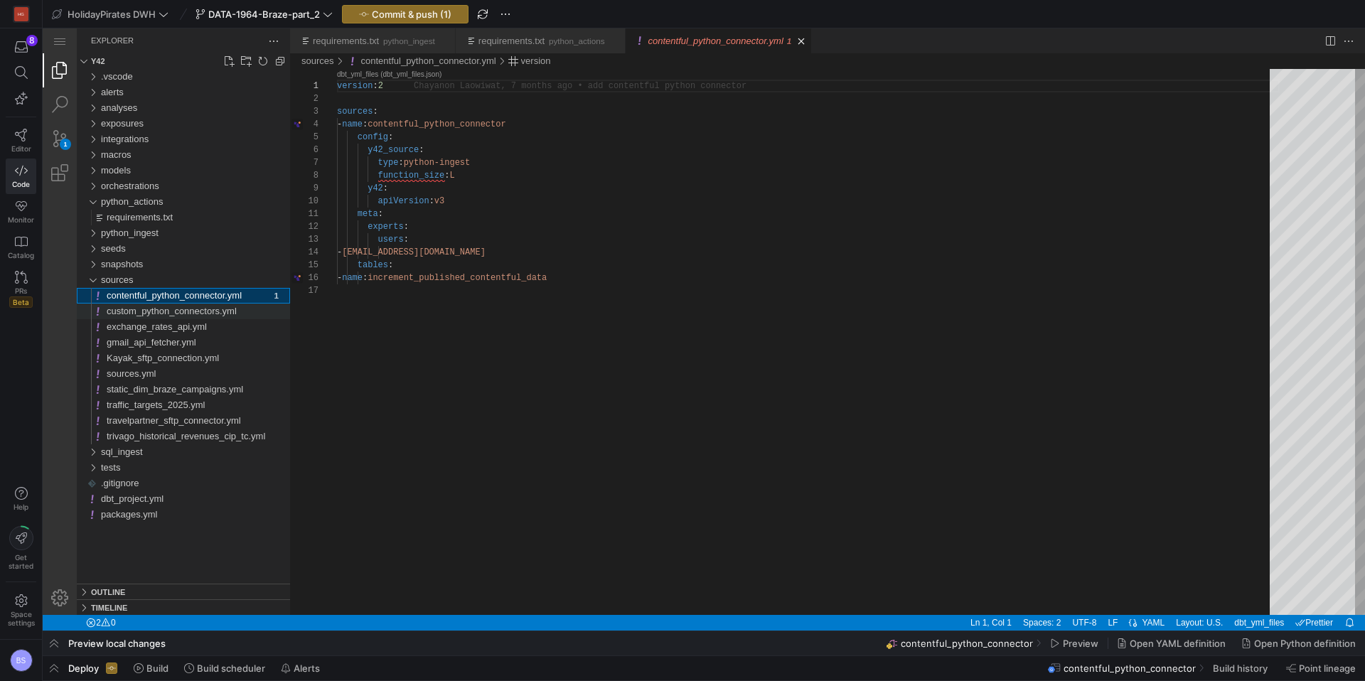
click at [182, 311] on span "custom_python_connectors.yml" at bounding box center [172, 311] width 130 height 11
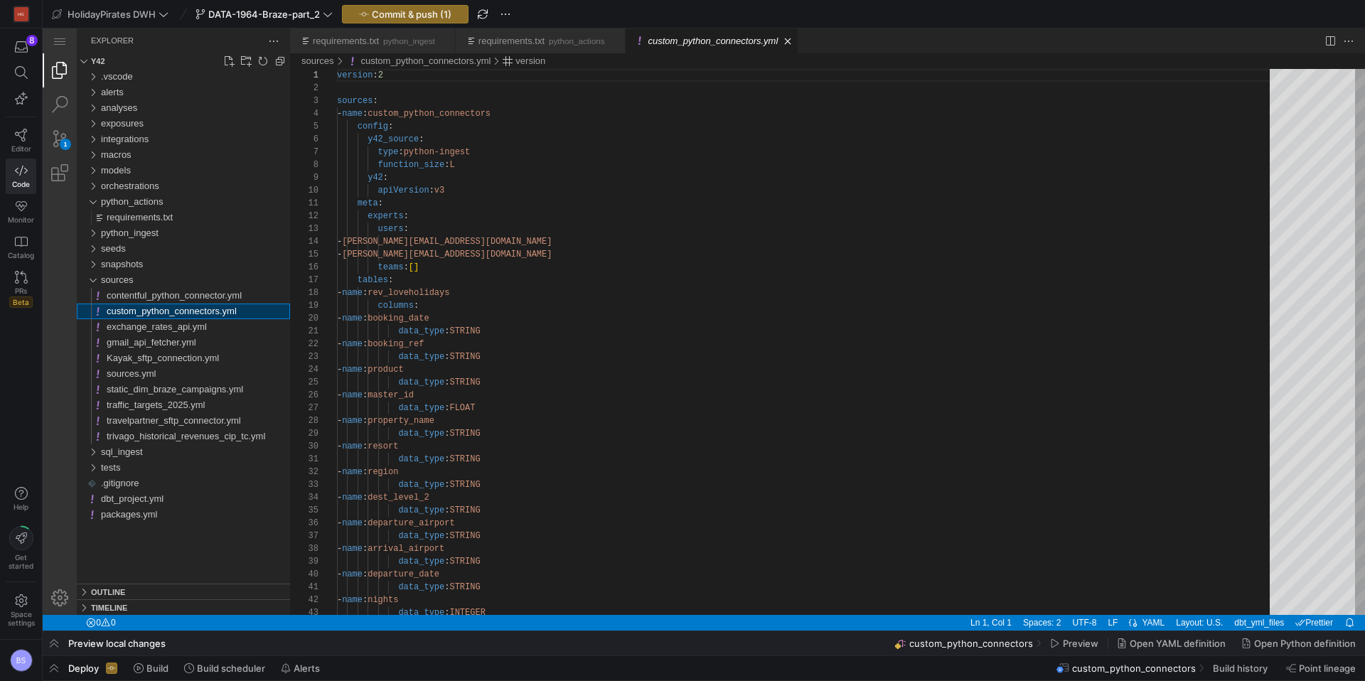
scroll to position [128, 0]
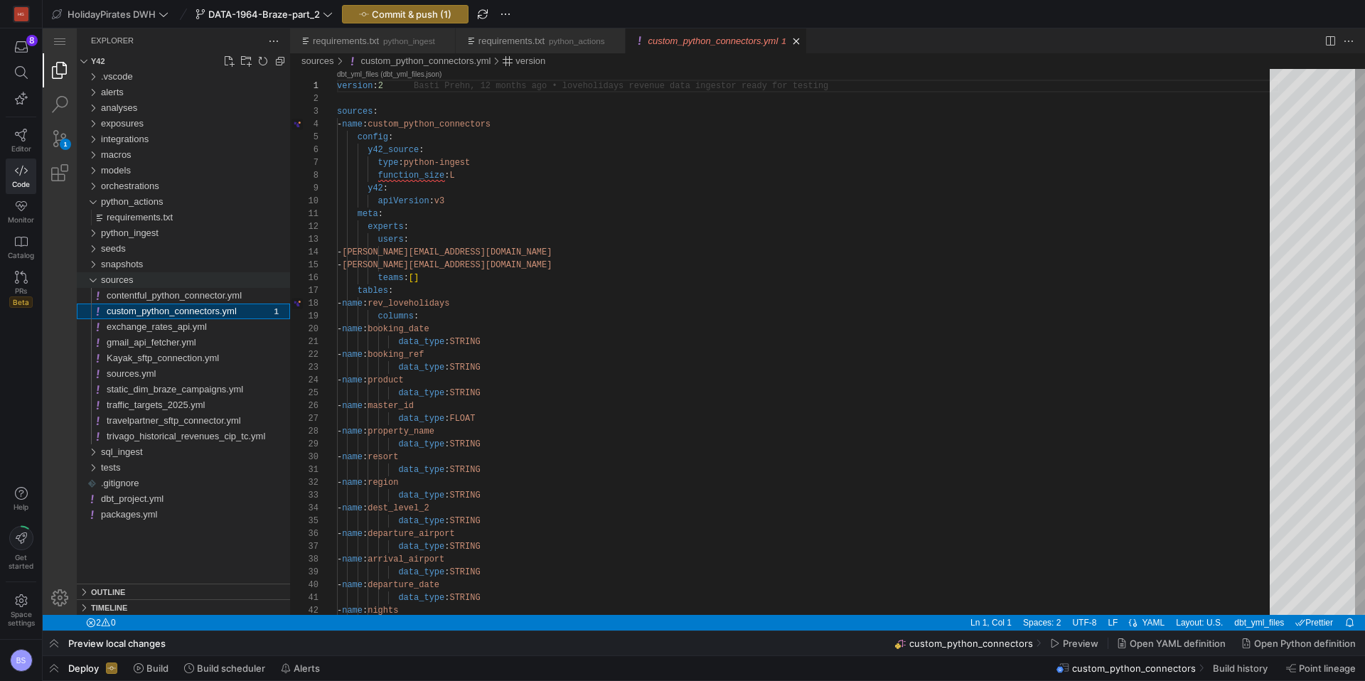
click at [95, 279] on div "sources" at bounding box center [92, 280] width 21 height 16
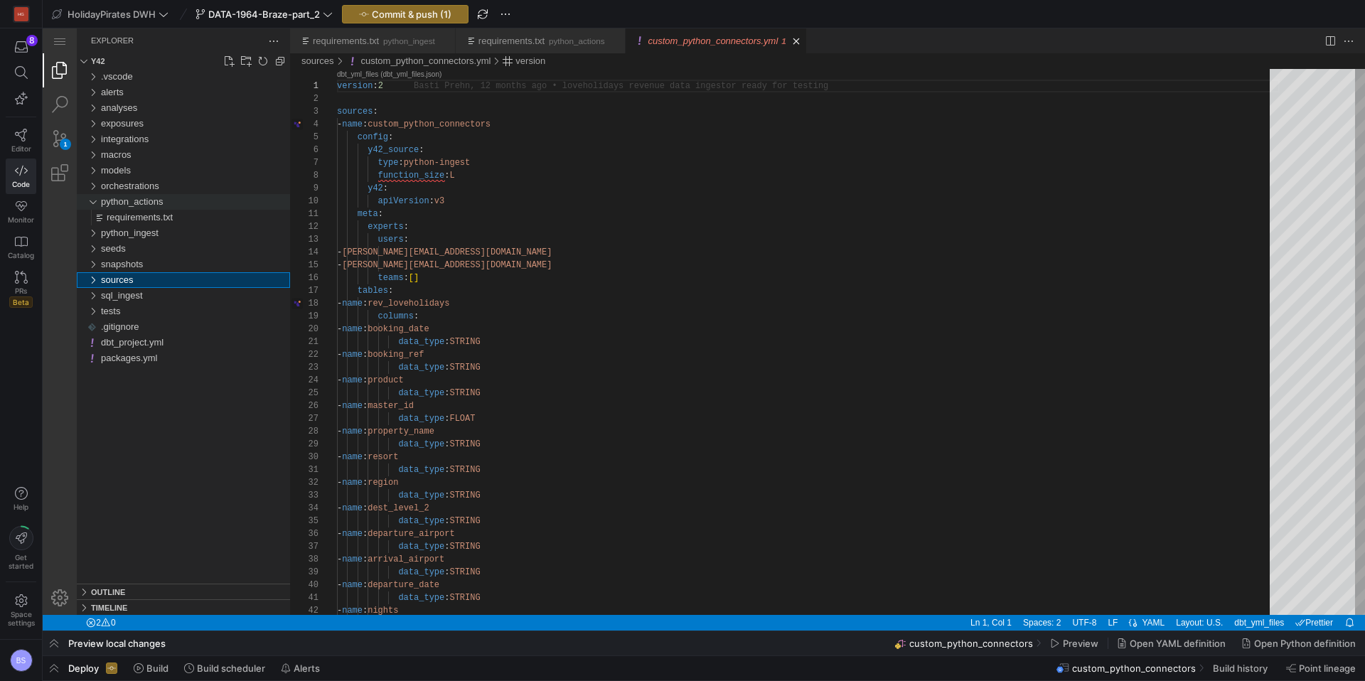
click at [93, 203] on div "python_actions" at bounding box center [92, 202] width 21 height 16
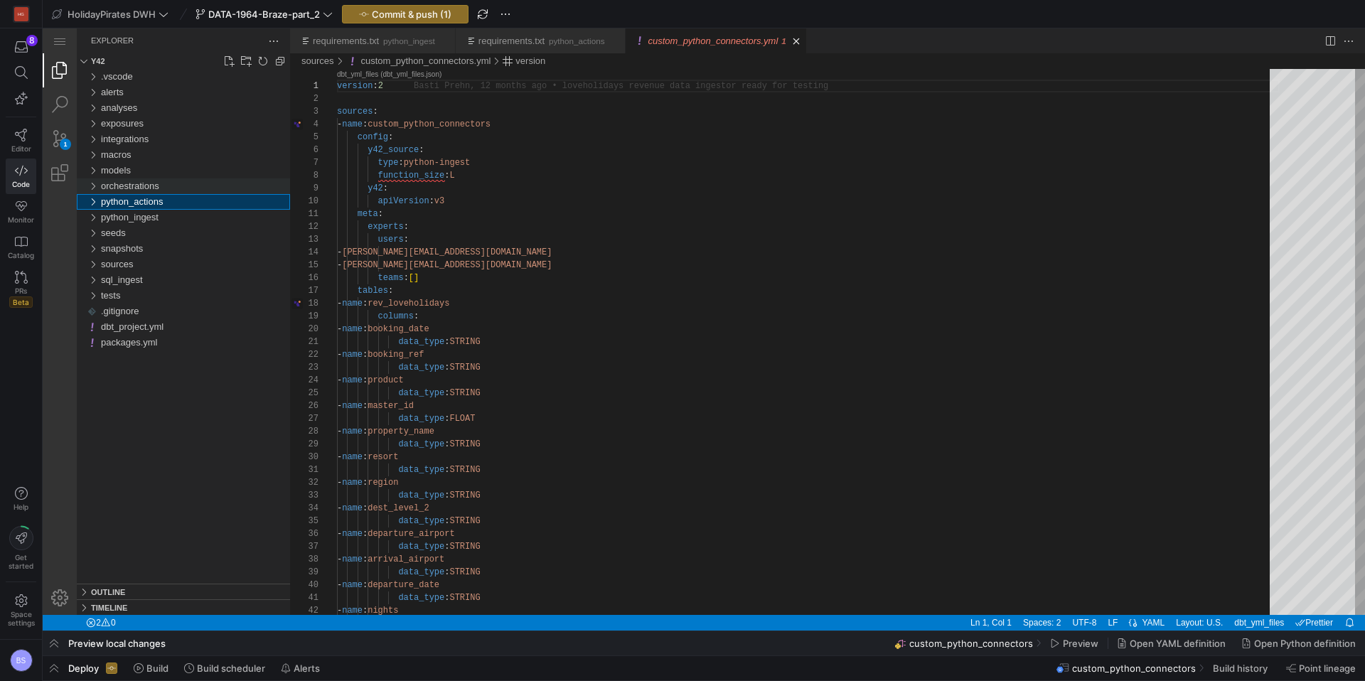
click at [91, 188] on div "orchestrations" at bounding box center [92, 186] width 21 height 16
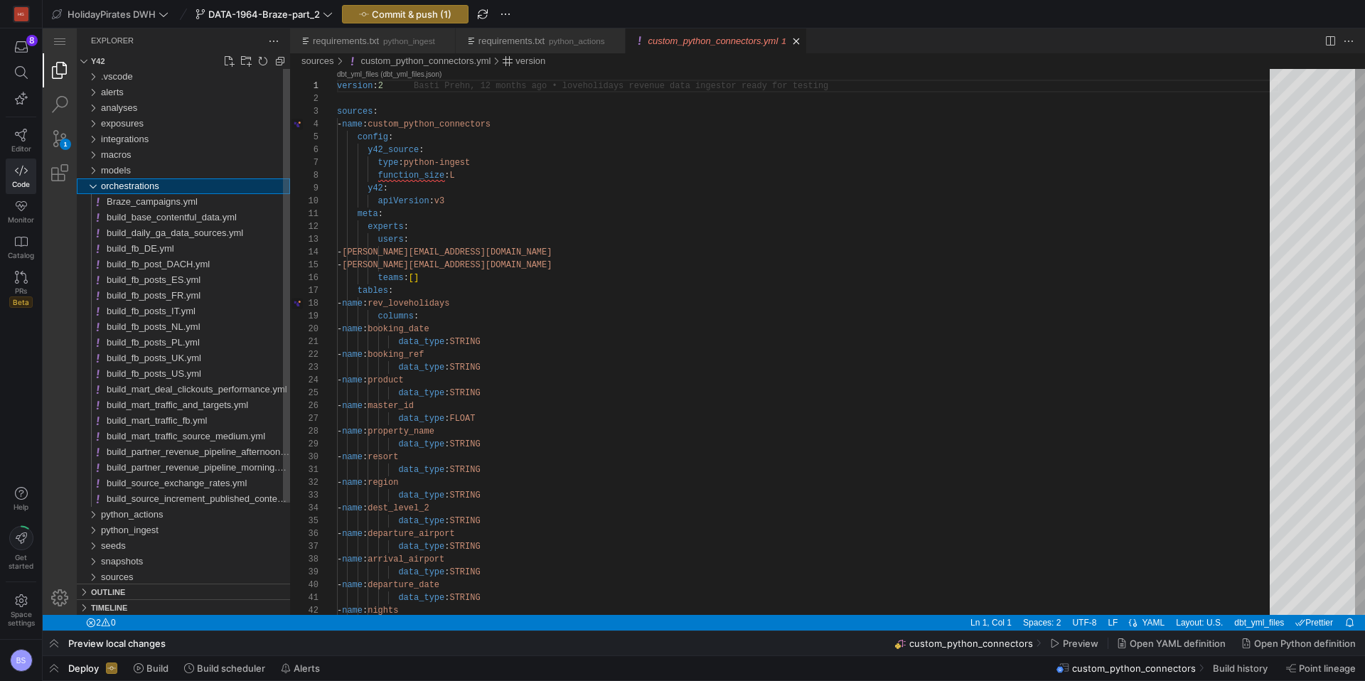
click at [93, 183] on div "orchestrations" at bounding box center [92, 186] width 21 height 16
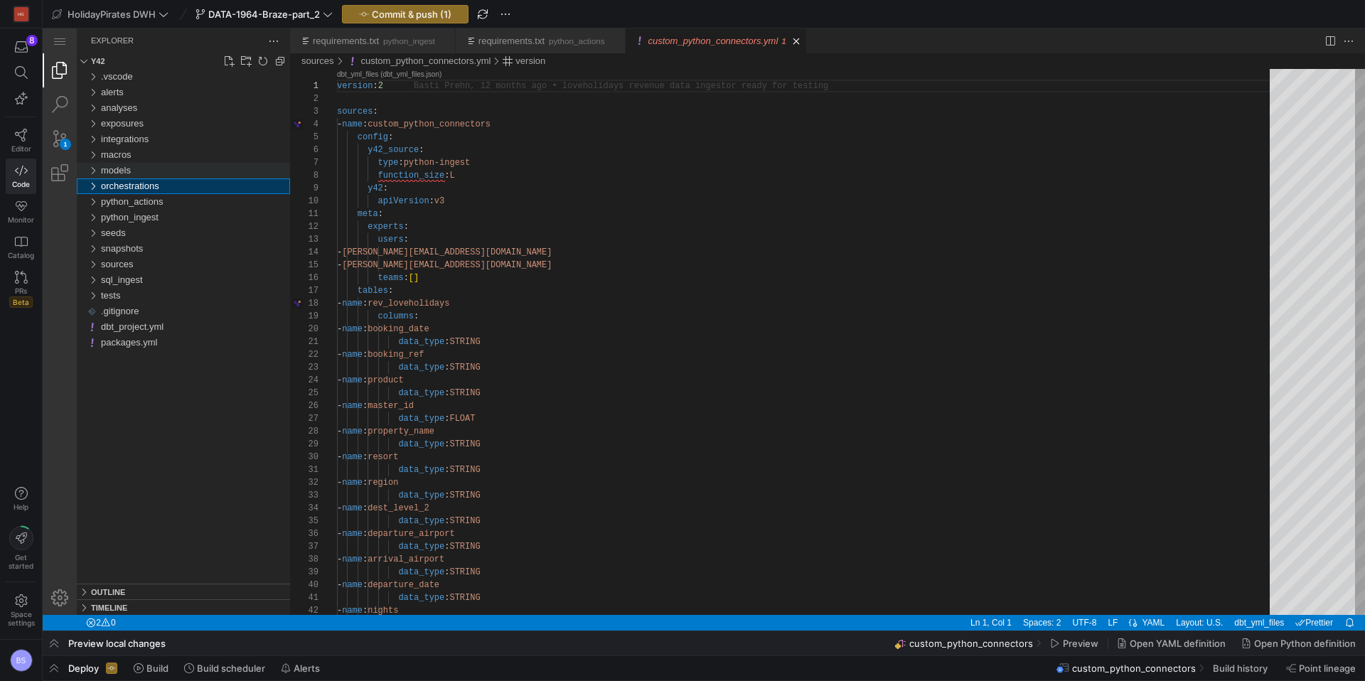
click at [94, 166] on div "models" at bounding box center [92, 171] width 21 height 16
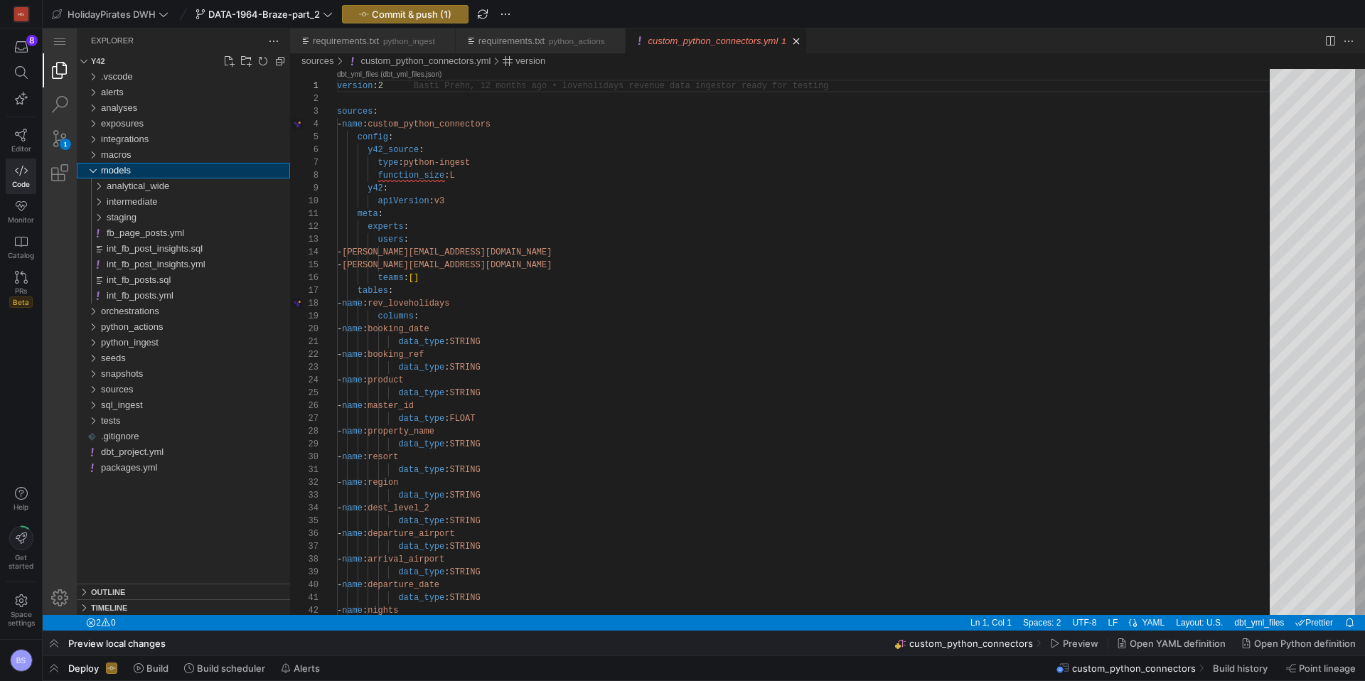
click at [94, 166] on div "models" at bounding box center [92, 171] width 21 height 16
click at [100, 150] on div "macros" at bounding box center [92, 155] width 21 height 16
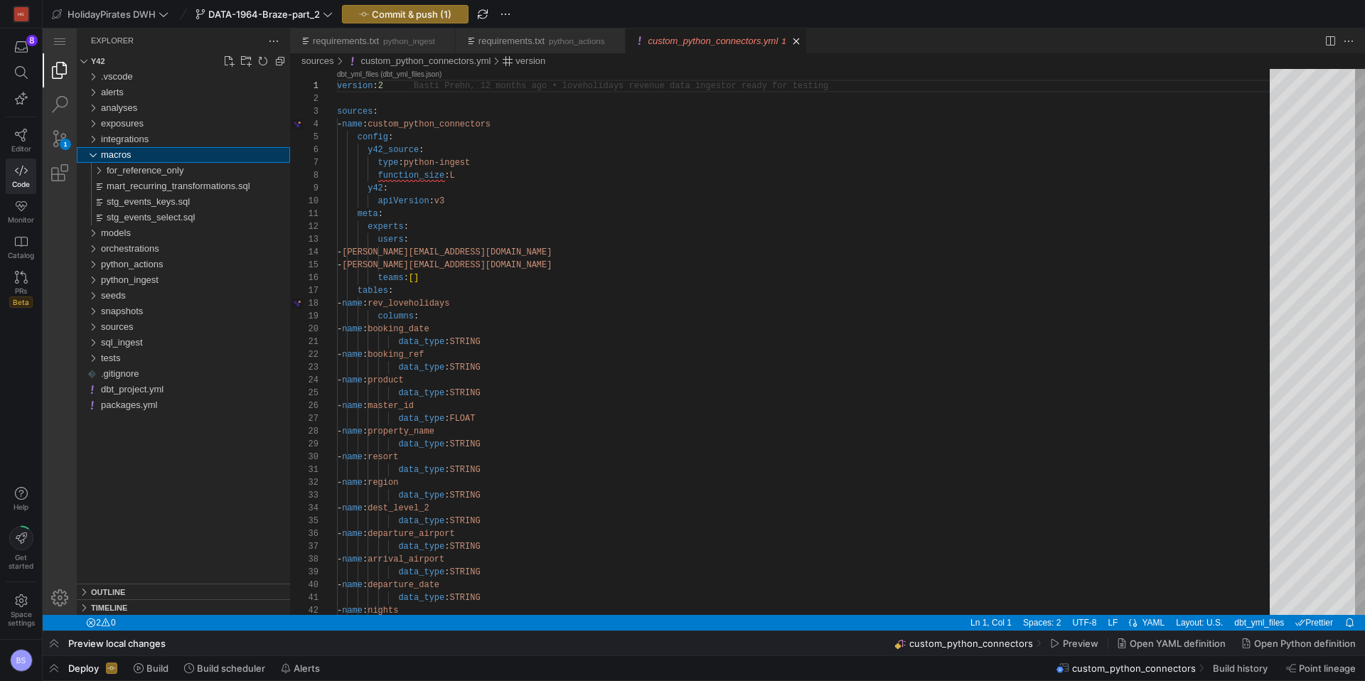
click at [100, 150] on div "macros" at bounding box center [92, 155] width 21 height 16
click at [99, 134] on div "integrations" at bounding box center [92, 139] width 21 height 16
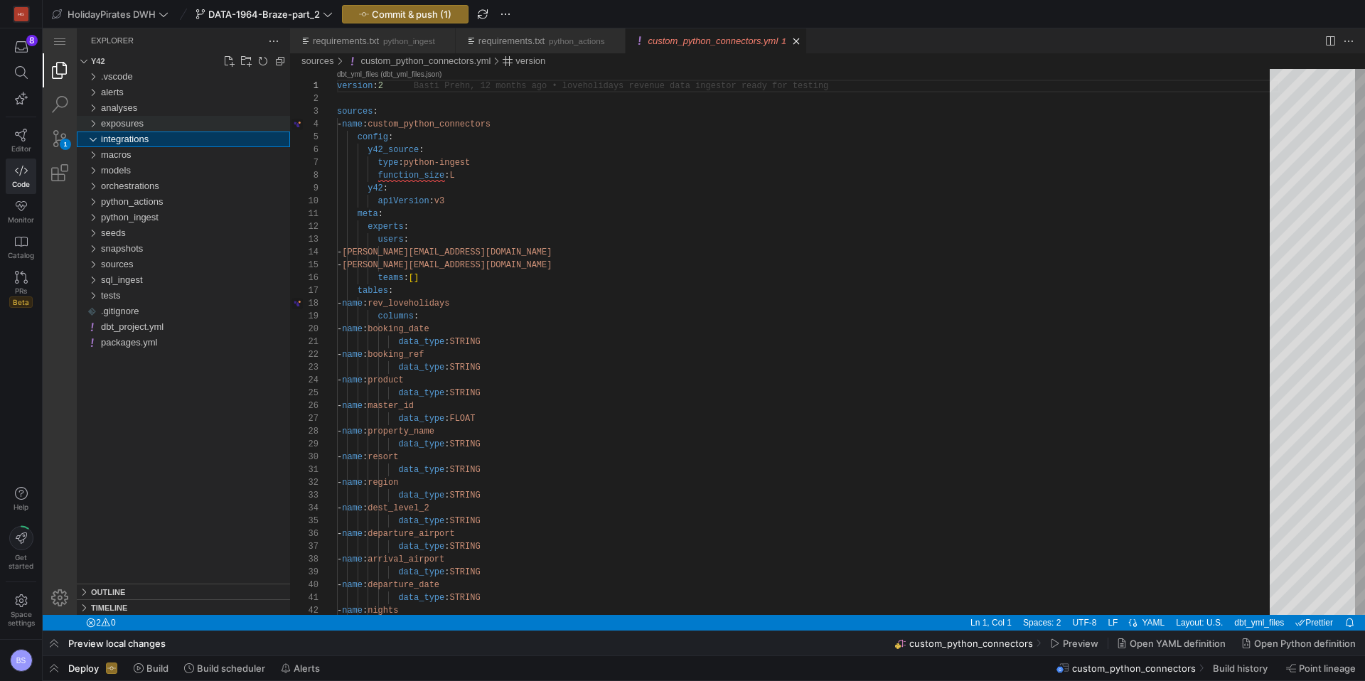
click at [97, 124] on div "exposures" at bounding box center [92, 124] width 21 height 16
click at [21, 134] on icon at bounding box center [21, 135] width 13 height 13
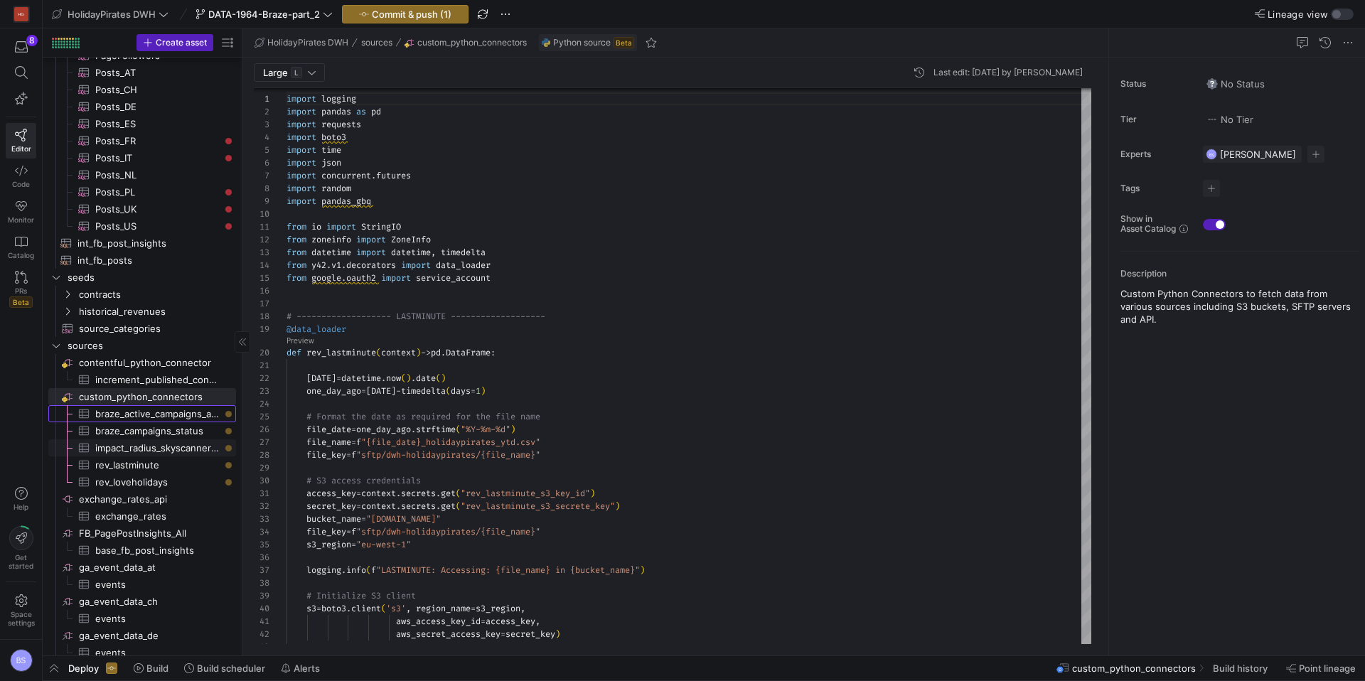
scroll to position [149, 0]
click at [1338, 12] on div "button" at bounding box center [1336, 14] width 9 height 9
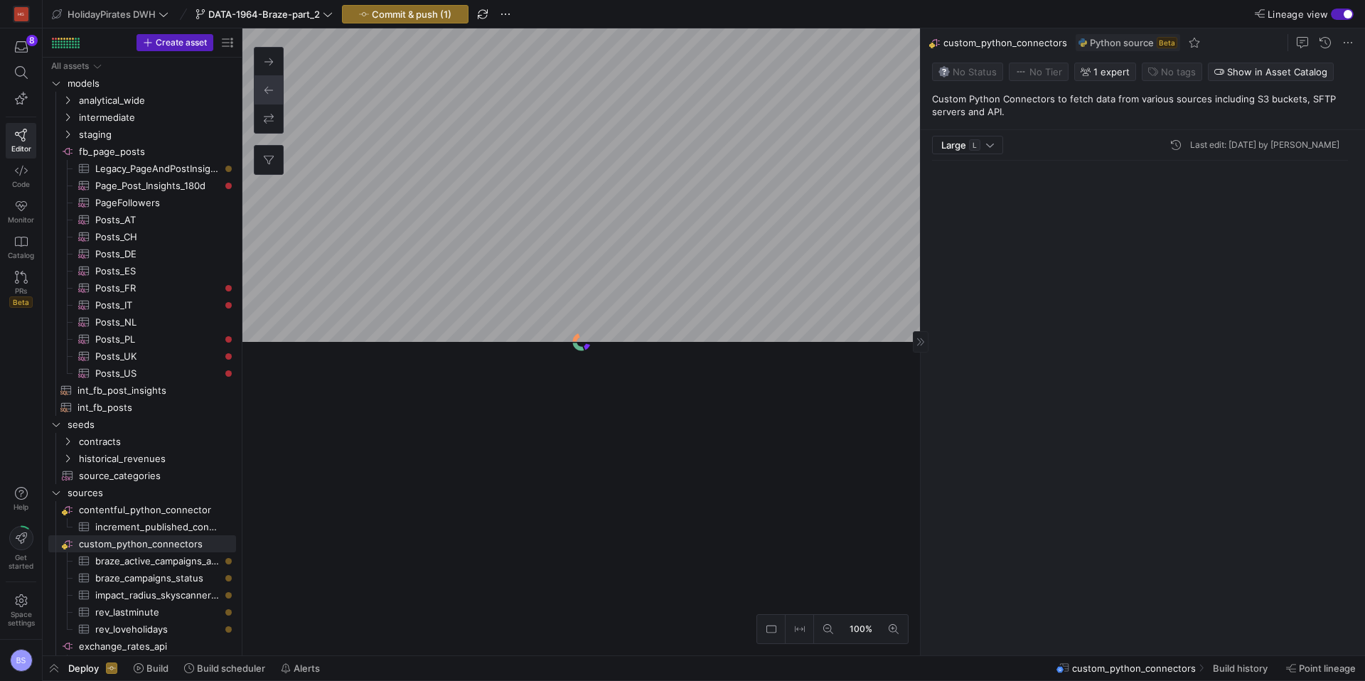
scroll to position [128, 0]
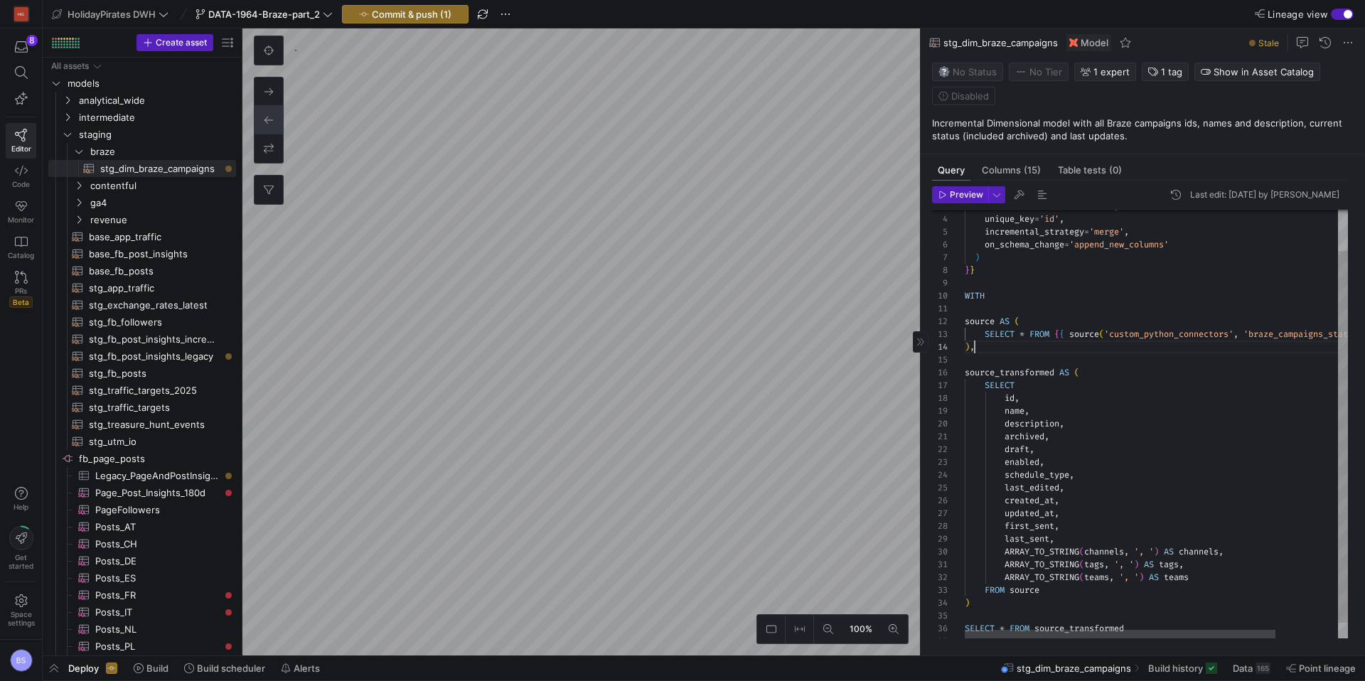
scroll to position [38, 10]
click at [998, 345] on div "materialized = 'incremental' , unique_key = 'id' , incremental_strategy = 'merg…" at bounding box center [1194, 409] width 460 height 493
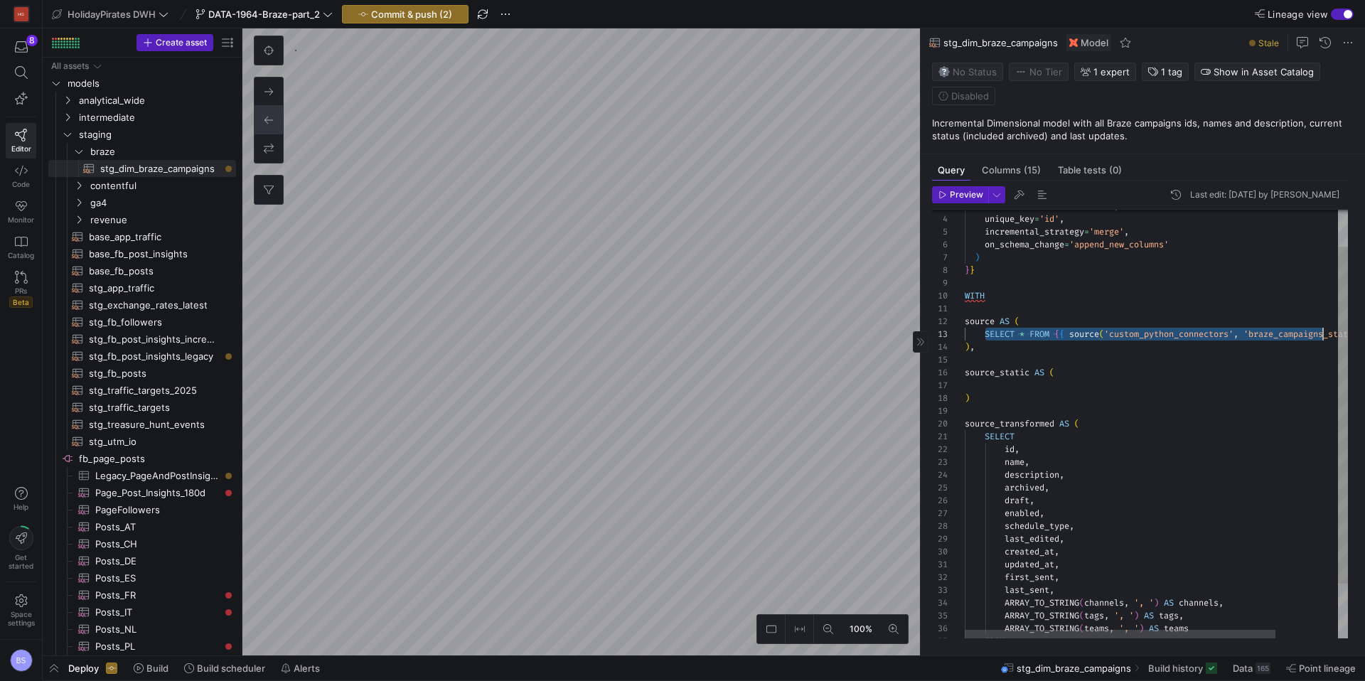
scroll to position [26, 429]
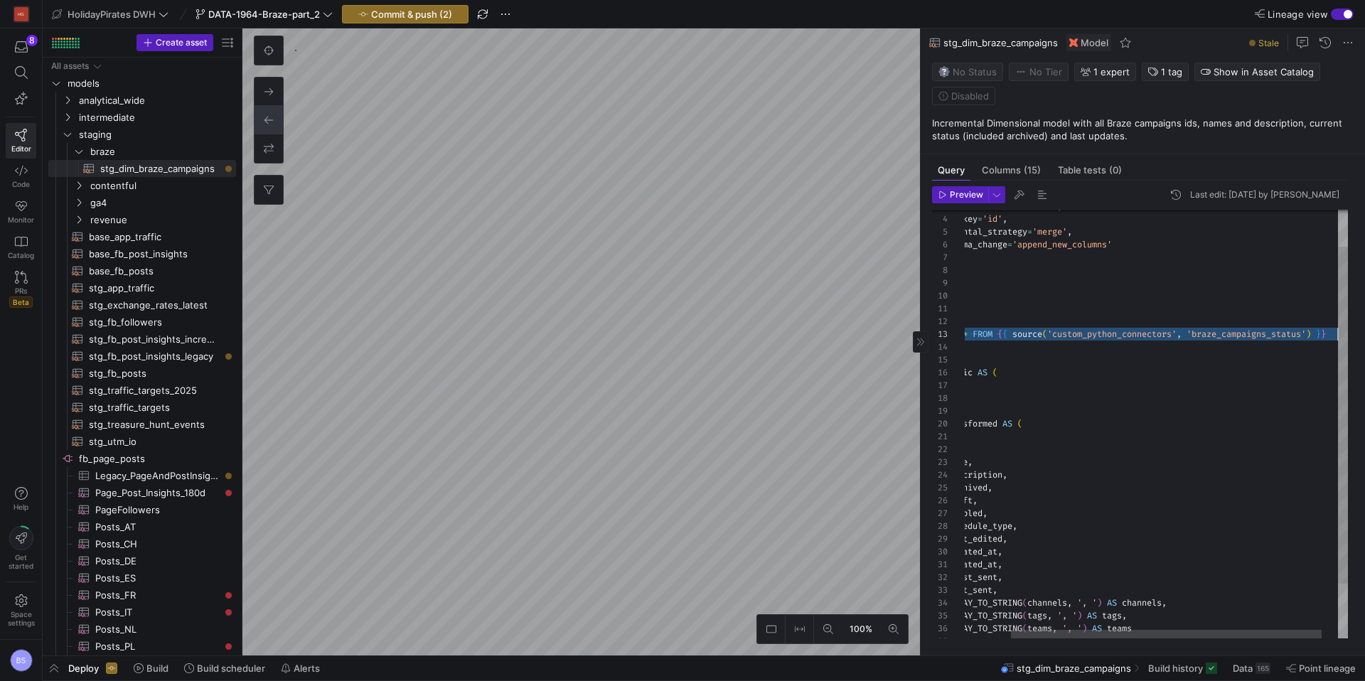
drag, startPoint x: 989, startPoint y: 335, endPoint x: 1339, endPoint y: 336, distance: 349.7
click at [1339, 336] on div "materialized = 'incremental' , unique_key = 'id' , incremental_strategy = 'merg…" at bounding box center [1138, 435] width 460 height 544
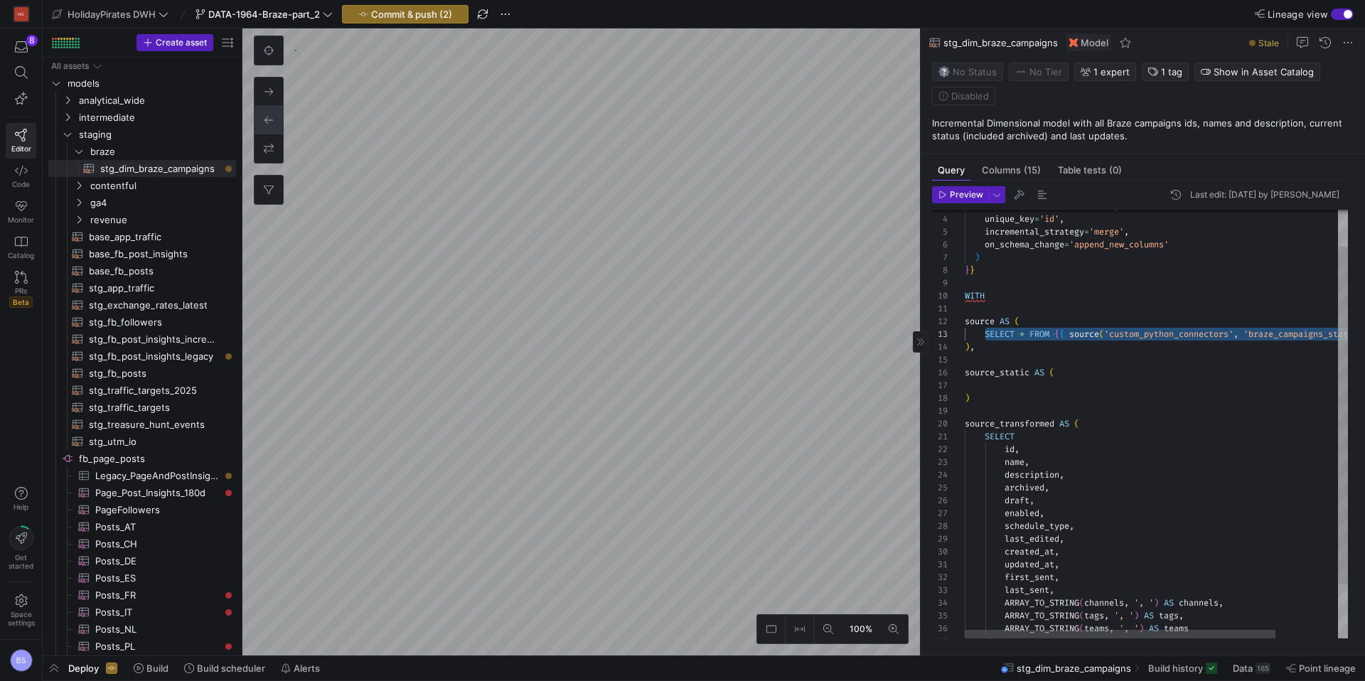
click at [1023, 389] on div "materialized = 'incremental' , unique_key = 'id' , incremental_strategy = 'merg…" at bounding box center [1194, 435] width 460 height 544
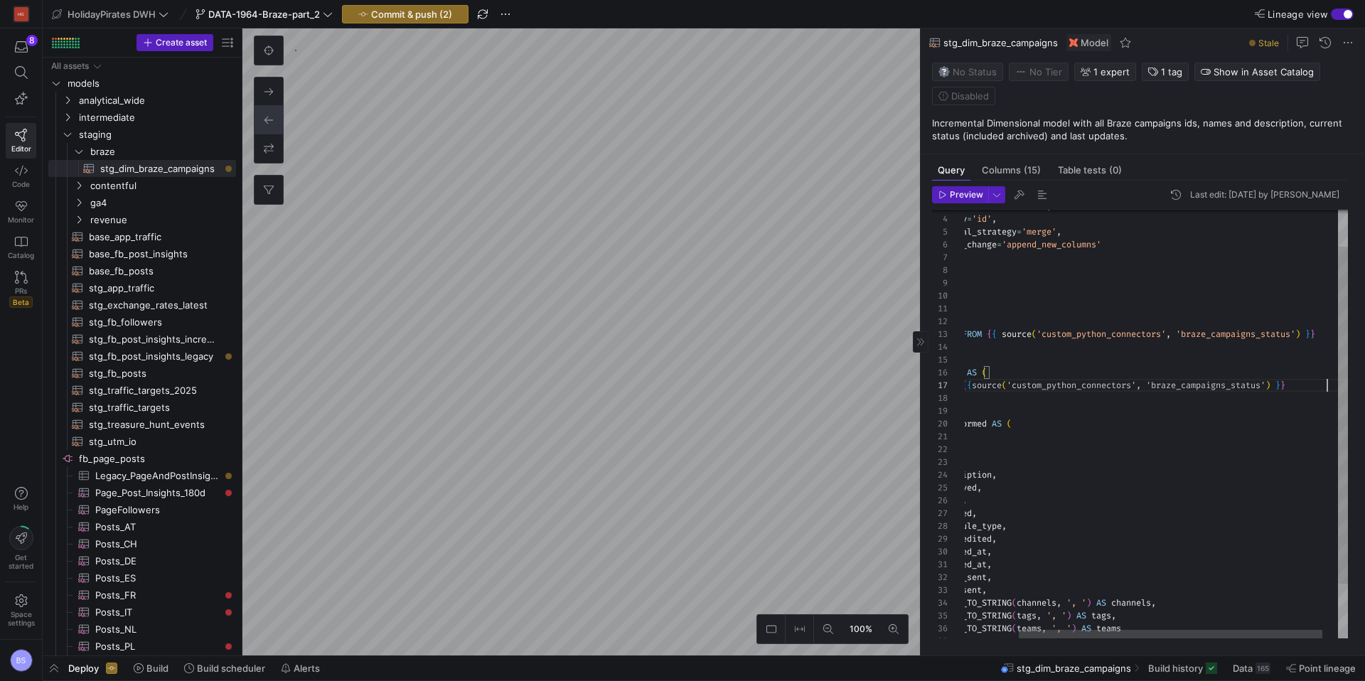
scroll to position [77, 429]
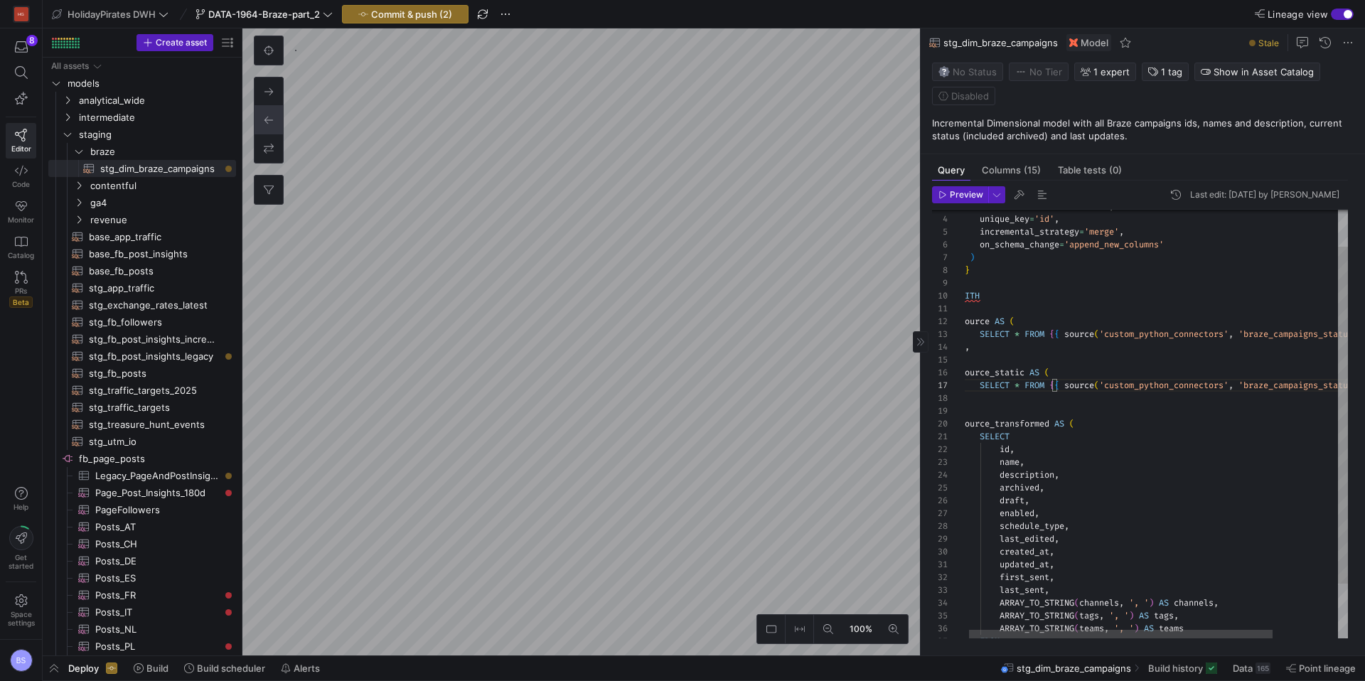
click at [1141, 382] on div "materialized = 'incremental' , unique_key = 'id' , incremental_strategy = 'merg…" at bounding box center [1194, 435] width 471 height 544
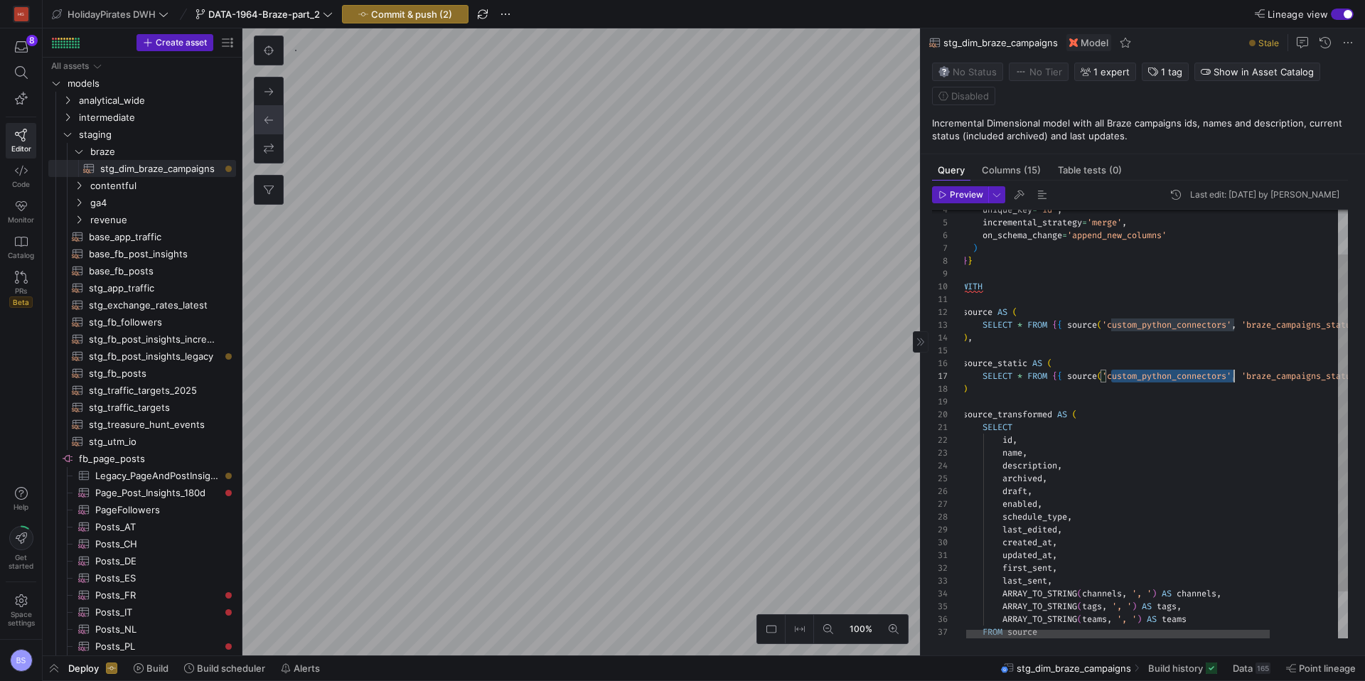
scroll to position [77, 5]
click at [1141, 382] on div ")" at bounding box center [1197, 388] width 471 height 13
click at [1149, 373] on div "unique_key = 'id' , incremental_strategy = 'merge' , on_schema_change = 'append…" at bounding box center [1195, 422] width 471 height 544
click at [1149, 373] on div at bounding box center [682, 340] width 1365 height 681
click at [1149, 373] on div "unique_key = 'id' , incremental_strategy = 'merge' , on_schema_change = 'append…" at bounding box center [1195, 422] width 471 height 544
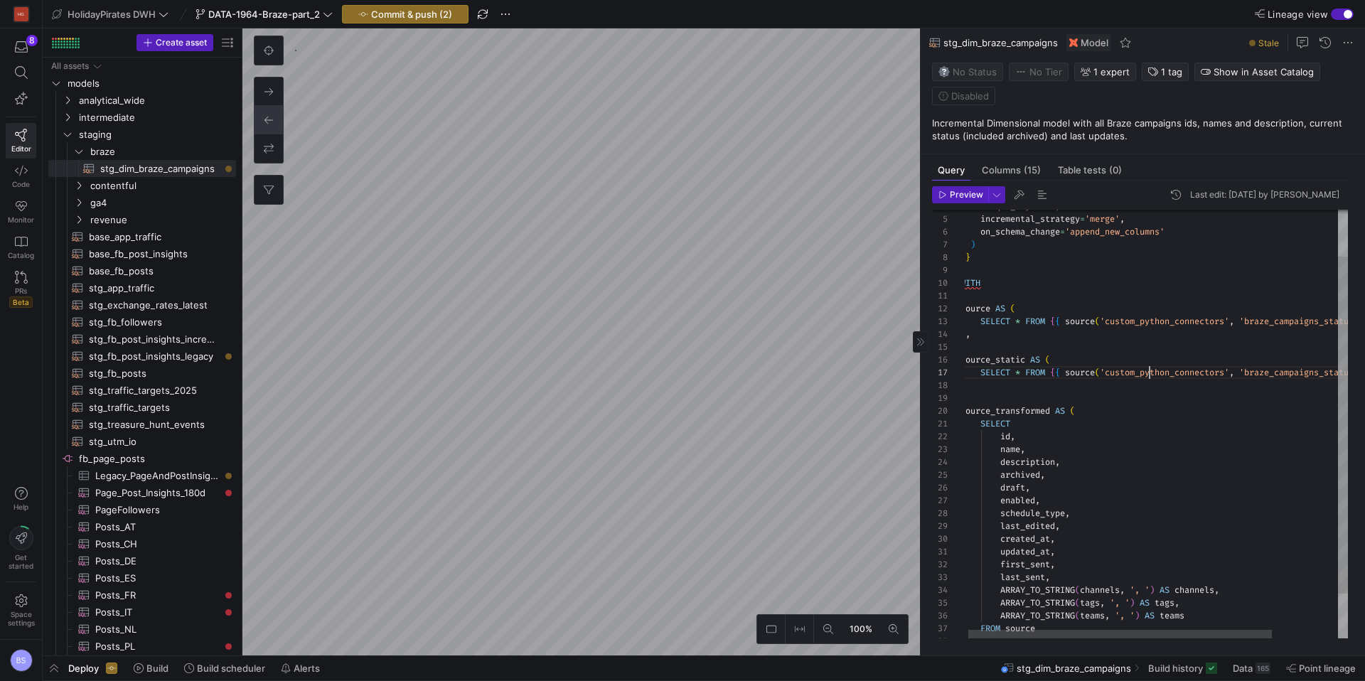
scroll to position [77, 271]
click at [1149, 373] on div "unique_key = 'id' , incremental_strategy = 'merge' , on_schema_change = 'append…" at bounding box center [1195, 422] width 471 height 544
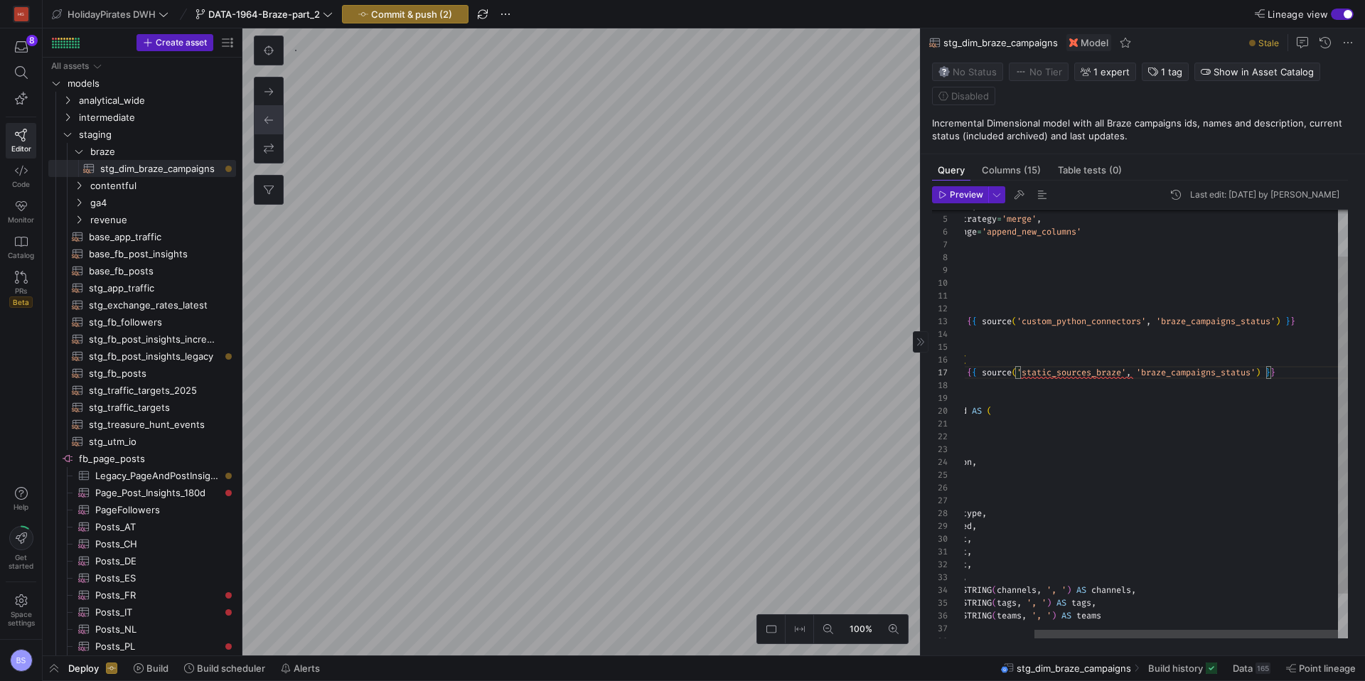
click at [1160, 373] on div "unique_key = 'id' , incremental_strategy = 'merge' , on_schema_change = 'append…" at bounding box center [1112, 422] width 471 height 544
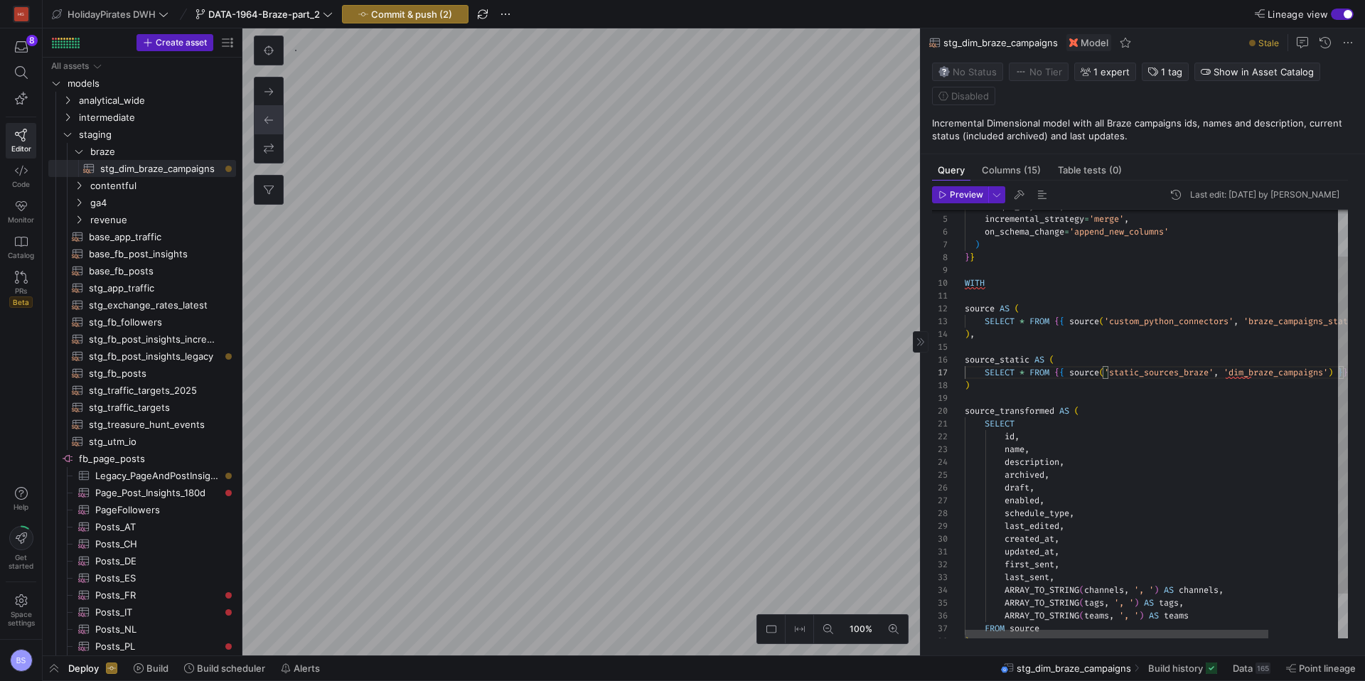
click at [1130, 390] on div "unique_key = 'id' , incremental_strategy = 'merge' , on_schema_change = 'append…" at bounding box center [1199, 422] width 471 height 544
click at [979, 385] on div "unique_key = 'id' , incremental_strategy = 'merge' , on_schema_change = 'append…" at bounding box center [1199, 422] width 471 height 544
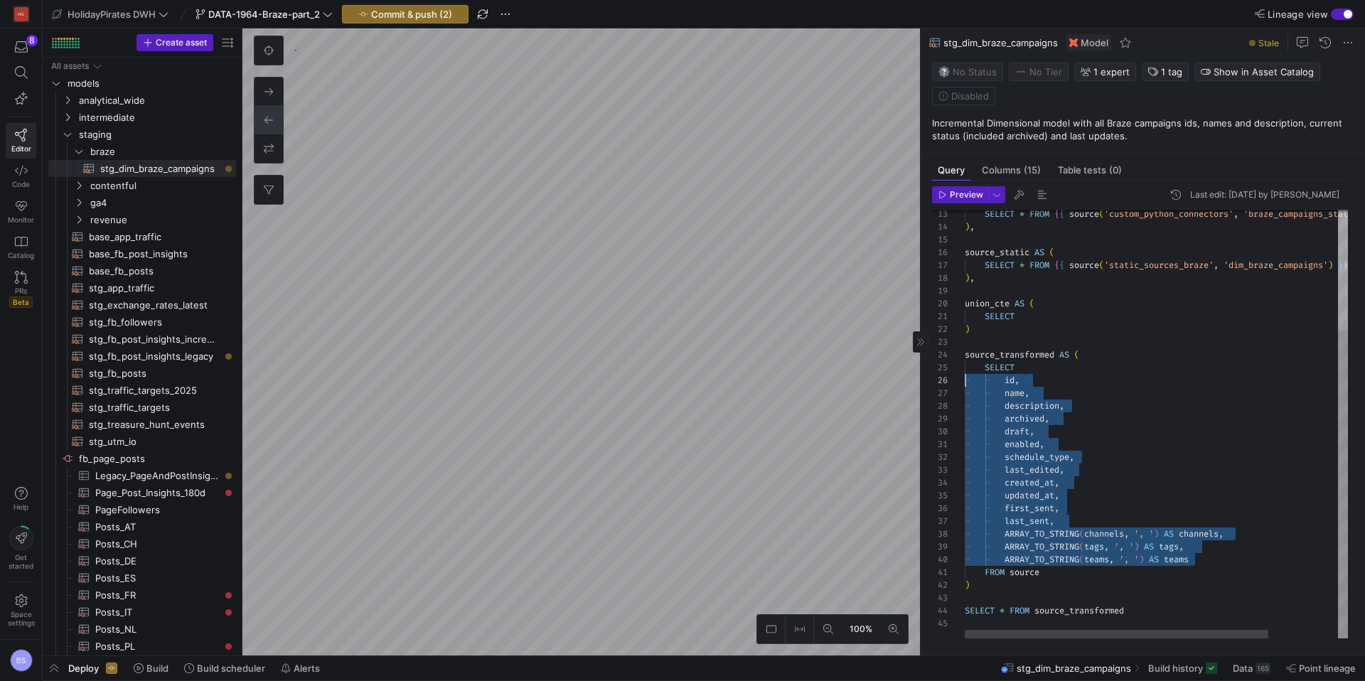
drag, startPoint x: 1200, startPoint y: 561, endPoint x: 943, endPoint y: 377, distance: 315.8
click at [964, 377] on div "SELECT * FROM { { source ( 'custom_python_connectors' , 'braze_campaigns_status…" at bounding box center [1199, 341] width 471 height 596
click at [1020, 334] on div "SELECT * FROM { { source ( 'custom_python_connectors' , 'braze_campaigns_status…" at bounding box center [1199, 341] width 471 height 596
drag, startPoint x: 982, startPoint y: 584, endPoint x: 955, endPoint y: 359, distance: 226.1
click at [964, 359] on div "SELECT * FROM { { source ( 'custom_python_connectors' , 'braze_campaigns_status…" at bounding box center [1199, 341] width 471 height 596
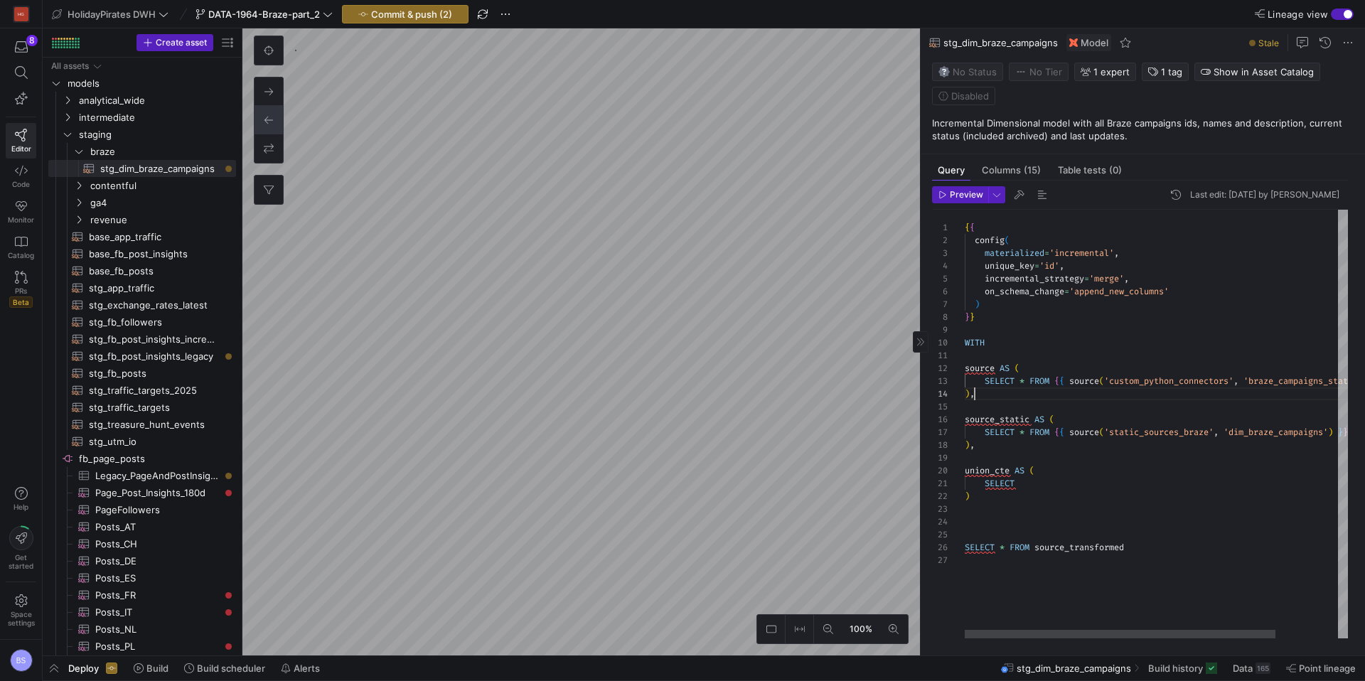
click at [984, 399] on div "SELECT * FROM { { source ( 'custom_python_connectors' , 'braze_campaigns_status…" at bounding box center [1194, 424] width 460 height 429
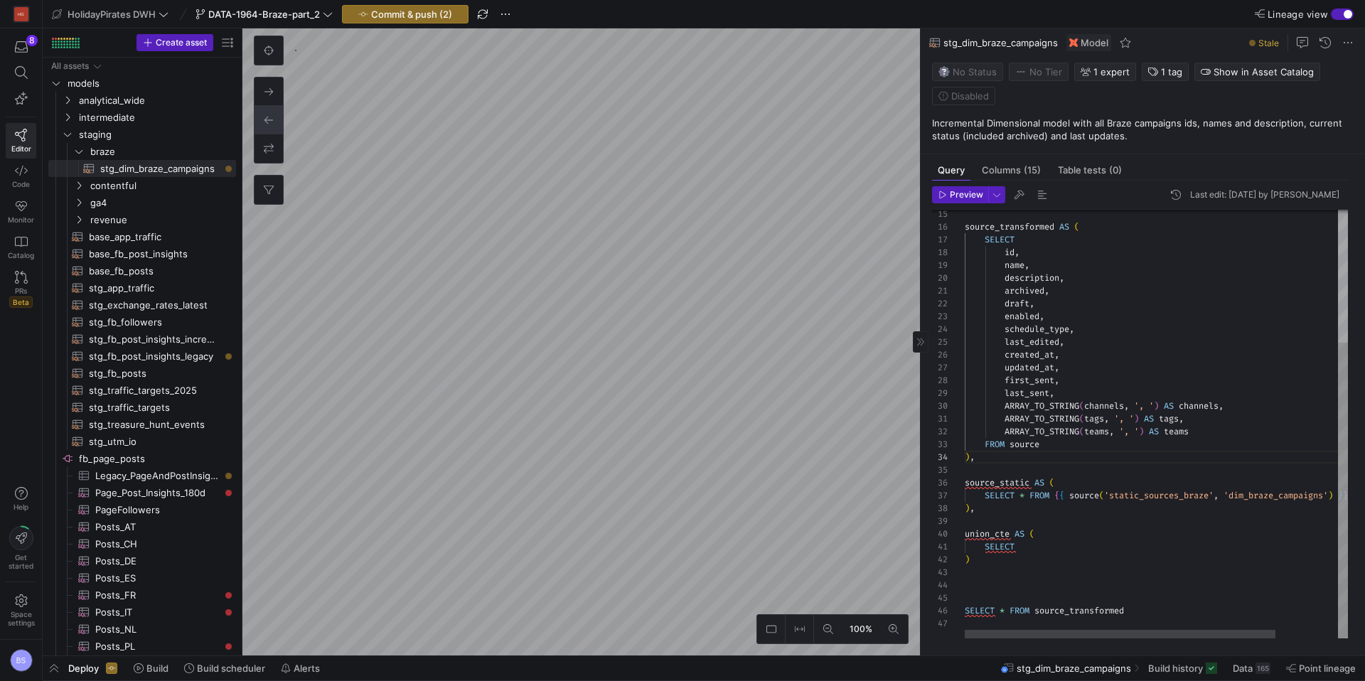
click at [1022, 548] on div "source_transformed AS ( SELECT id , name , description , archived , draft , ena…" at bounding box center [1194, 327] width 460 height 621
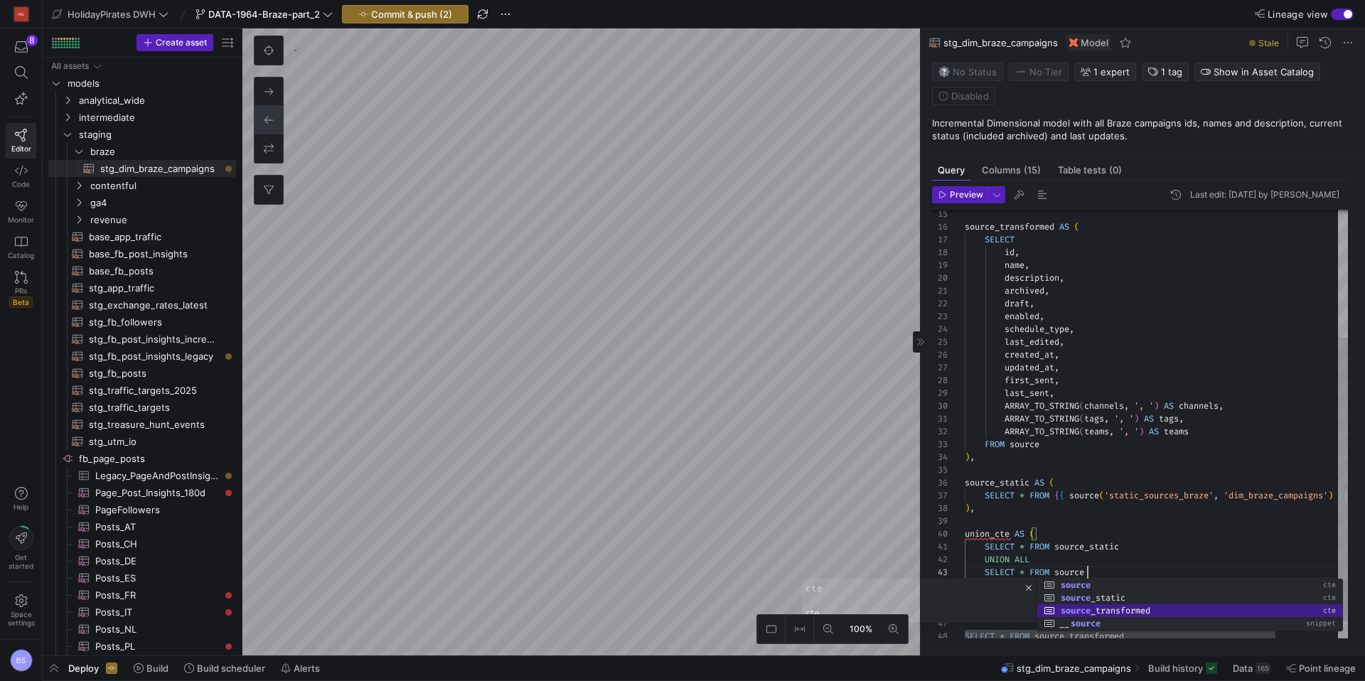
scroll to position [26, 183]
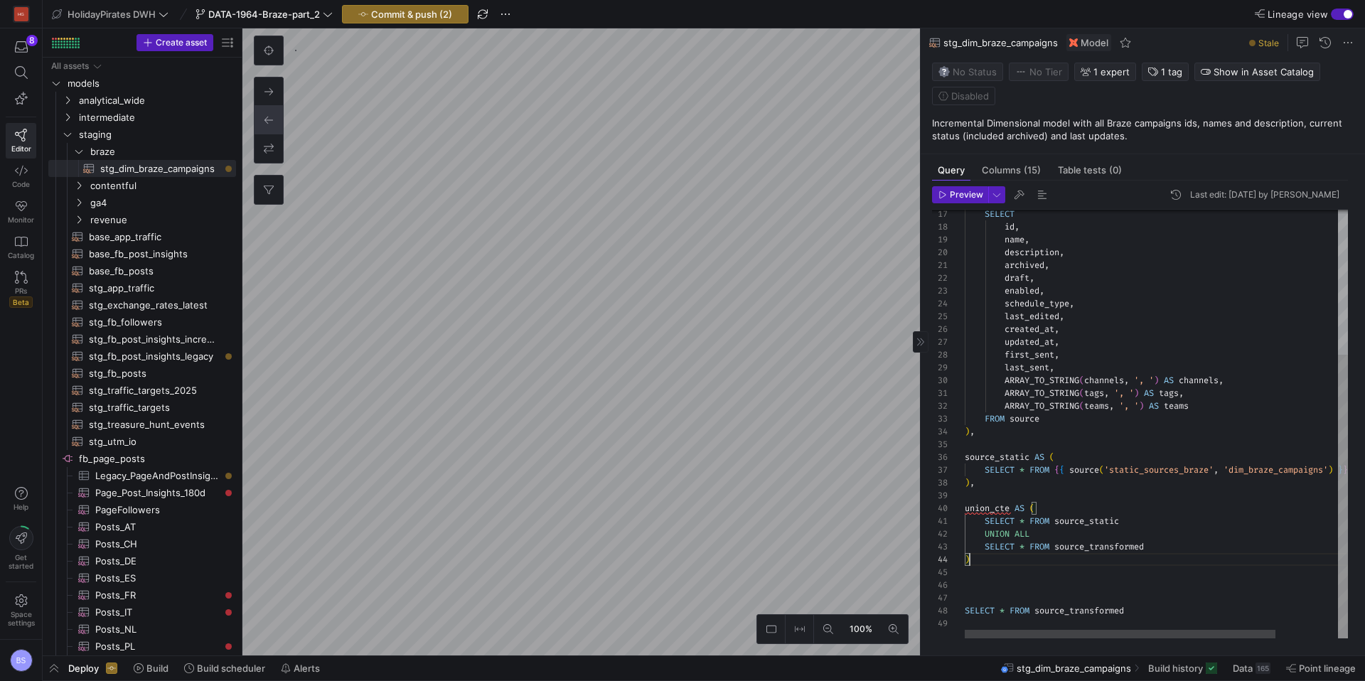
click at [1000, 554] on div "id , name , description , archived , draft , enabled , schedule_type , last_edi…" at bounding box center [1194, 314] width 460 height 647
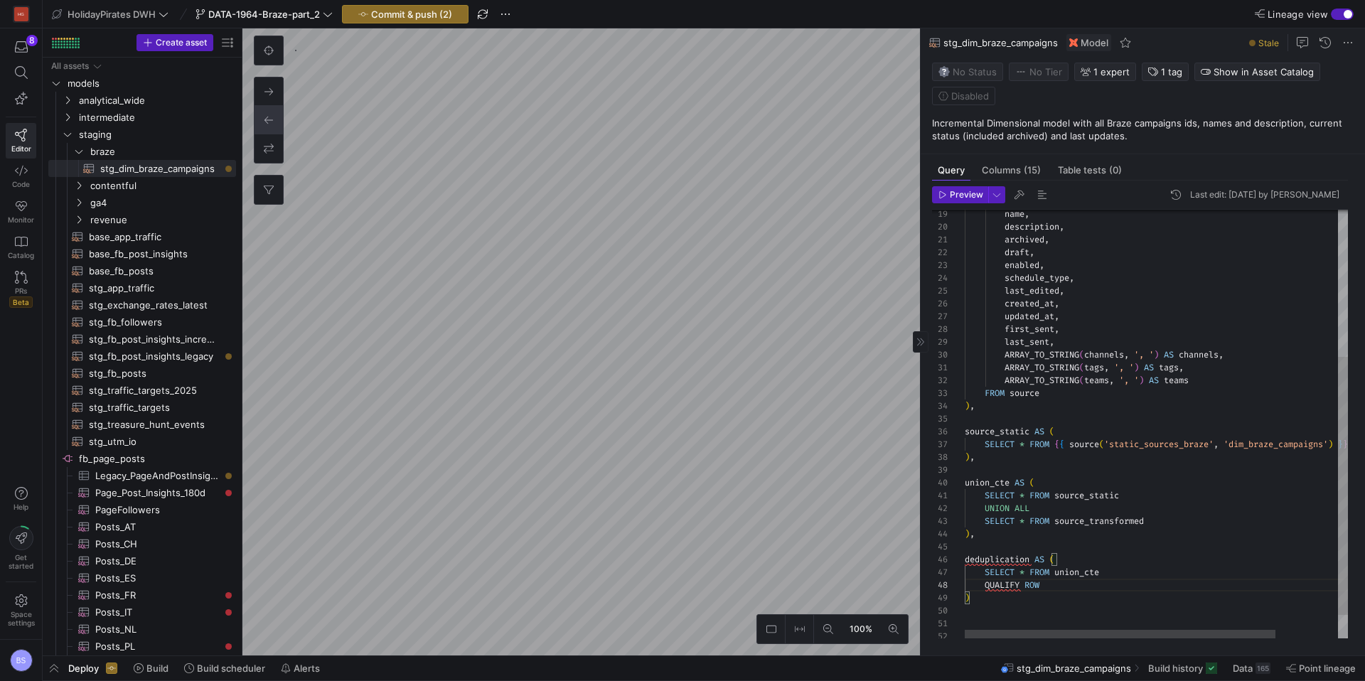
scroll to position [90, 82]
drag, startPoint x: 1057, startPoint y: 586, endPoint x: 986, endPoint y: 584, distance: 70.4
click at [986, 584] on div "QUALIFY ROW_" at bounding box center [1194, 585] width 460 height 13
click at [1075, 598] on div "enabled , schedule_type , last_edited , created_at , updated_at , first_sent , …" at bounding box center [1194, 321] width 460 height 711
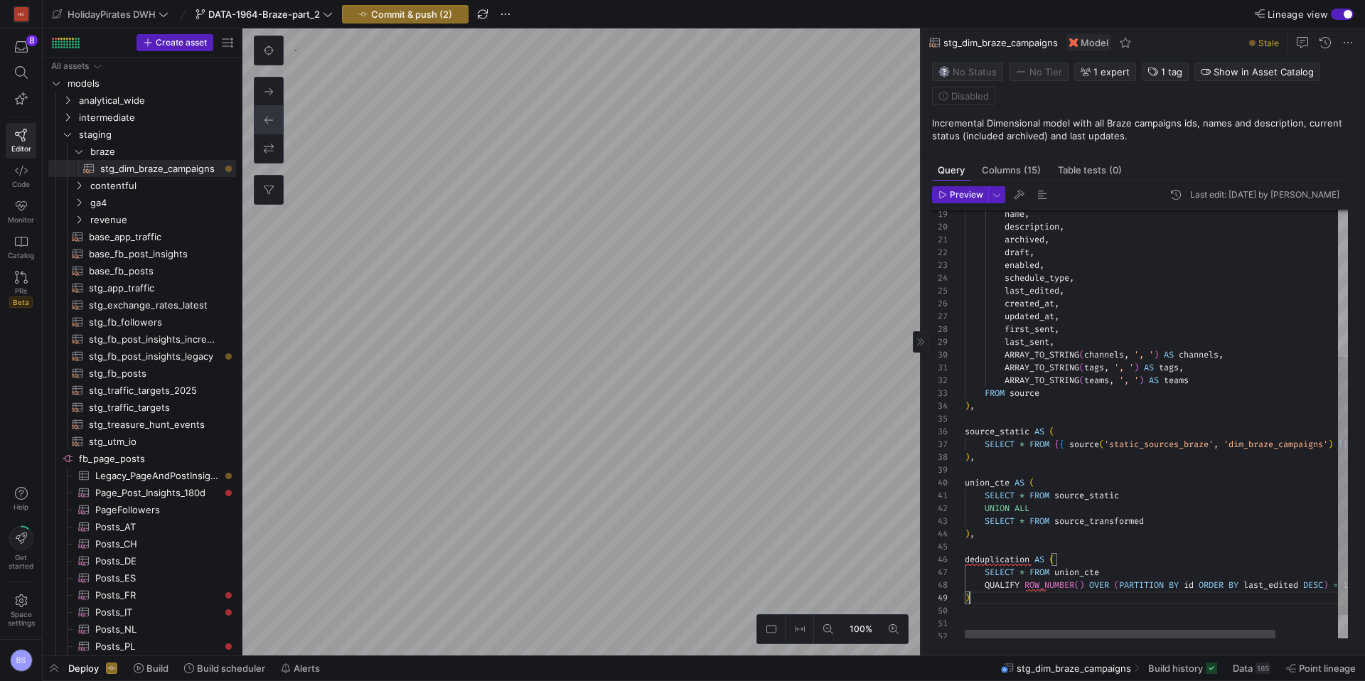
scroll to position [102, 5]
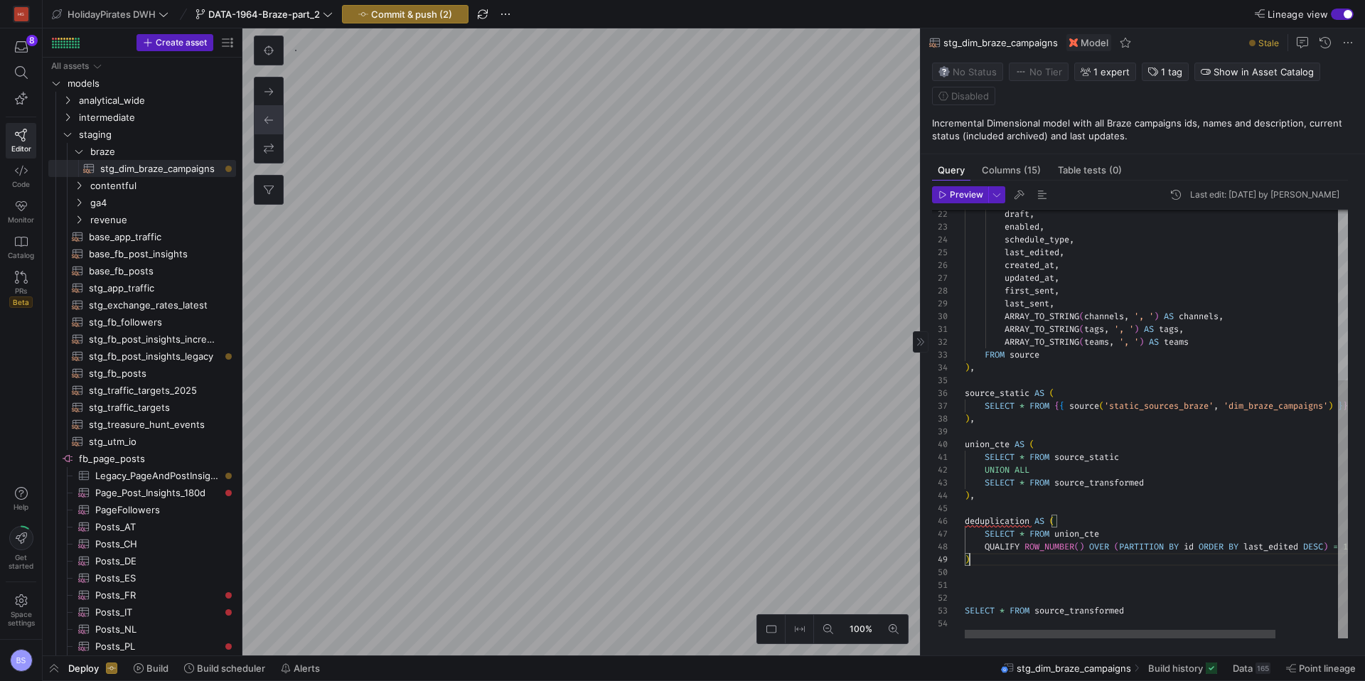
click at [986, 599] on div "enabled , schedule_type , last_edited , created_at , updated_at , first_sent , …" at bounding box center [1194, 283] width 460 height 711
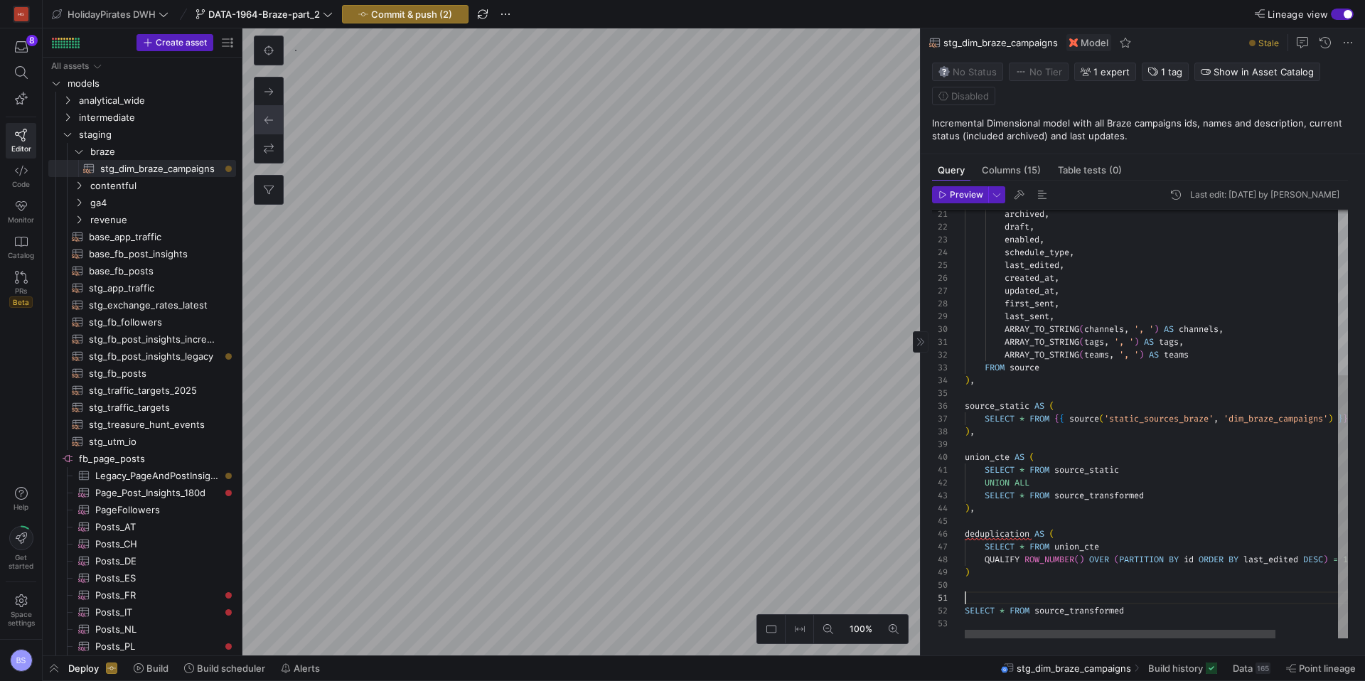
scroll to position [115, 0]
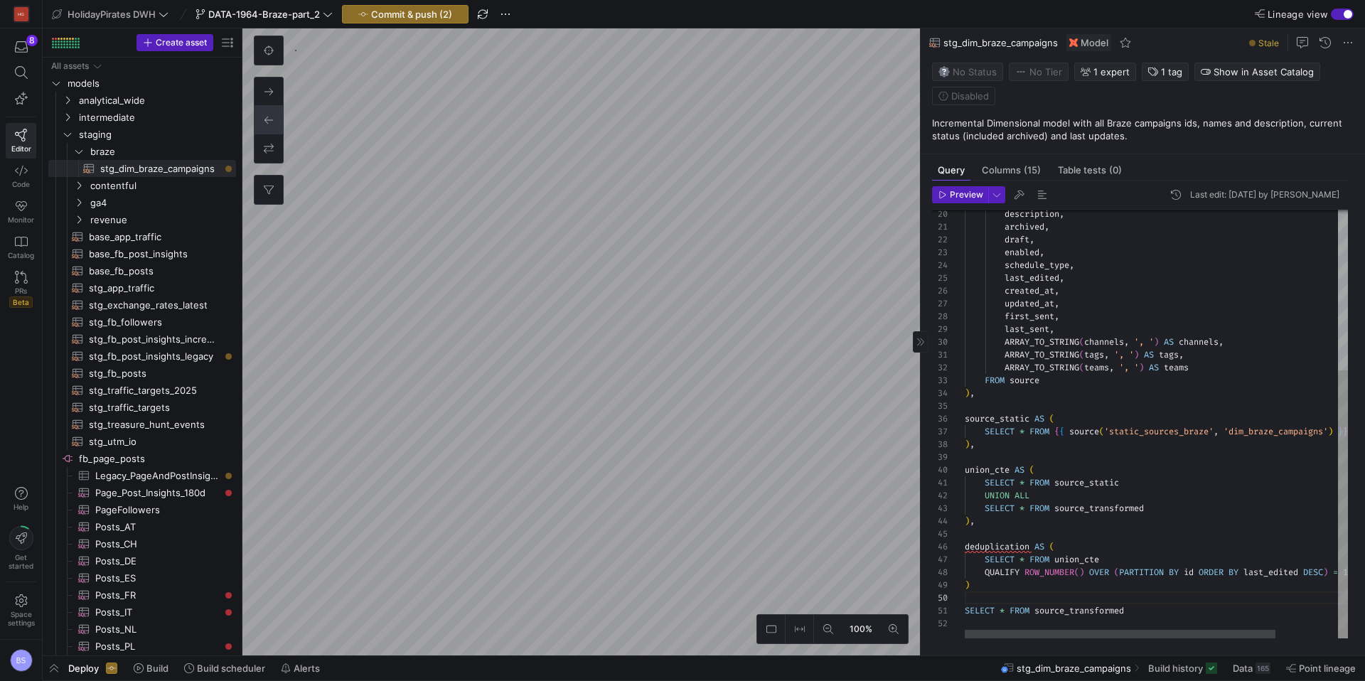
click at [1002, 542] on div "enabled , schedule_type , last_edited , created_at , updated_at , first_sent , …" at bounding box center [1194, 295] width 460 height 685
click at [1104, 612] on div "enabled , schedule_type , last_edited , created_at , updated_at , first_sent , …" at bounding box center [1193, 295] width 460 height 685
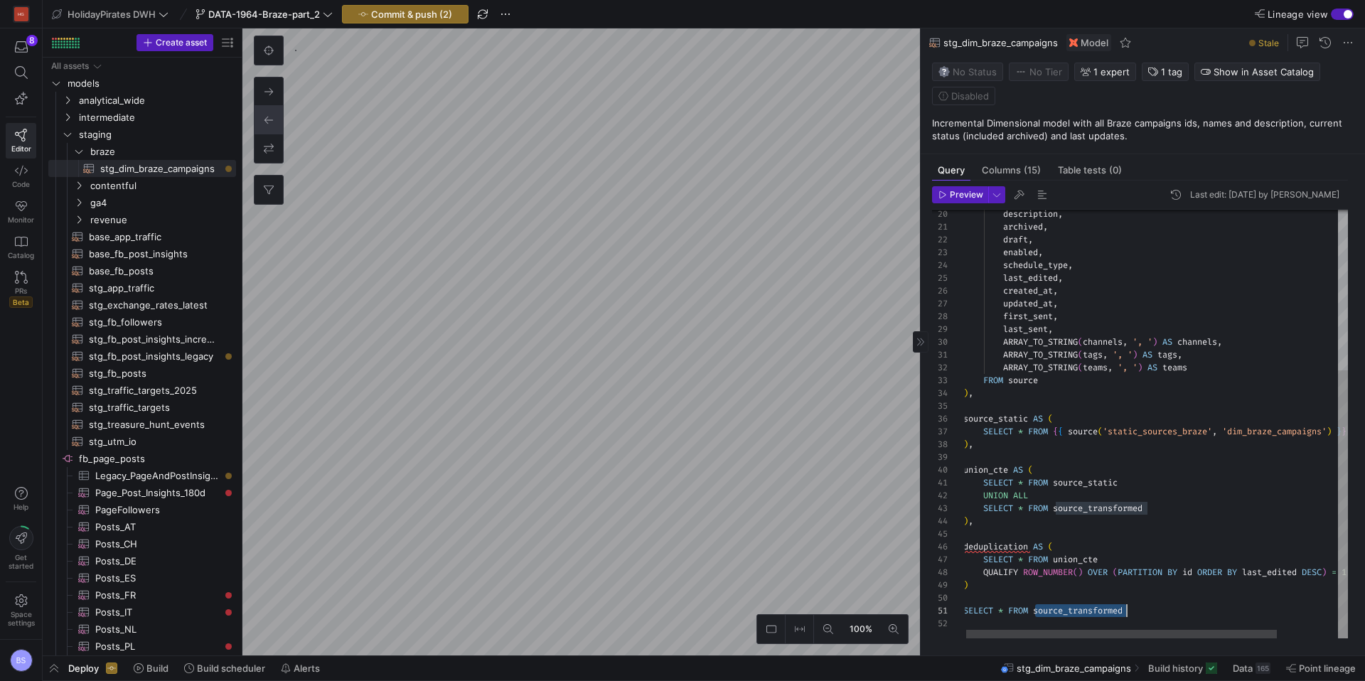
type textarea "SELECT * FROM deduplication"
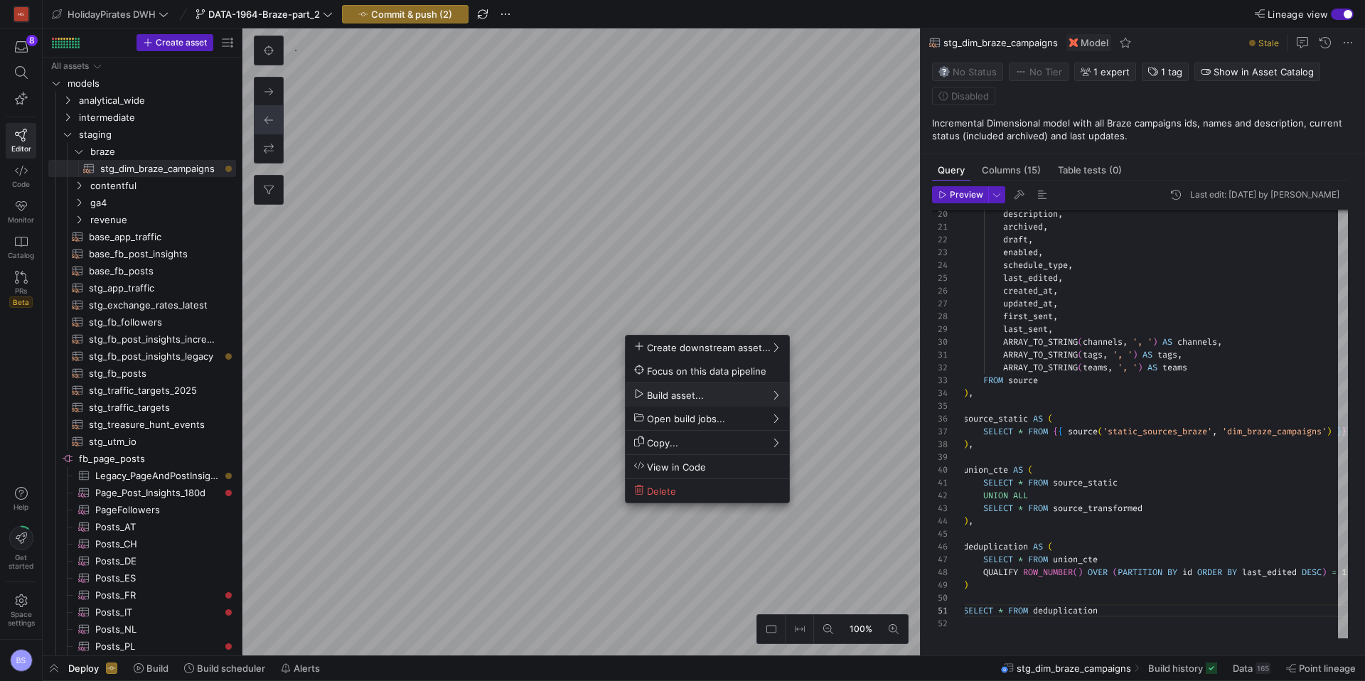
click at [656, 293] on div at bounding box center [682, 340] width 1365 height 681
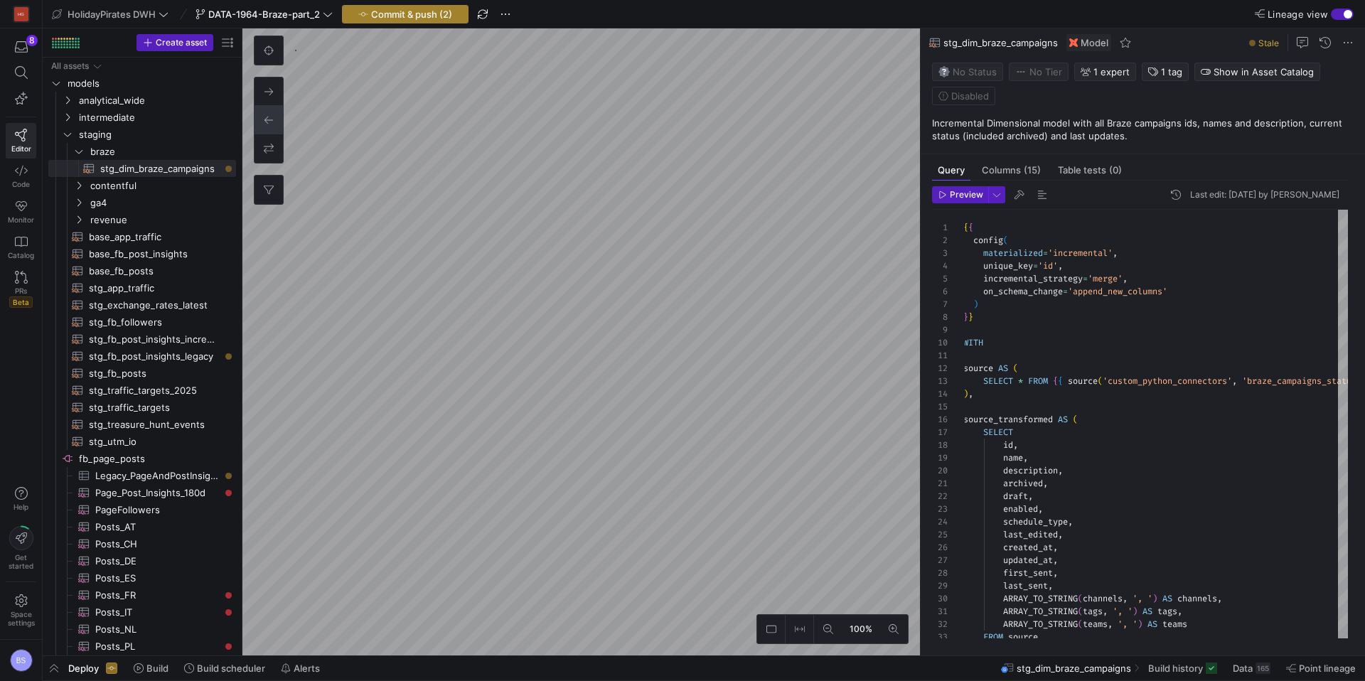
click at [405, 14] on span "Commit & push (2)" at bounding box center [411, 14] width 81 height 11
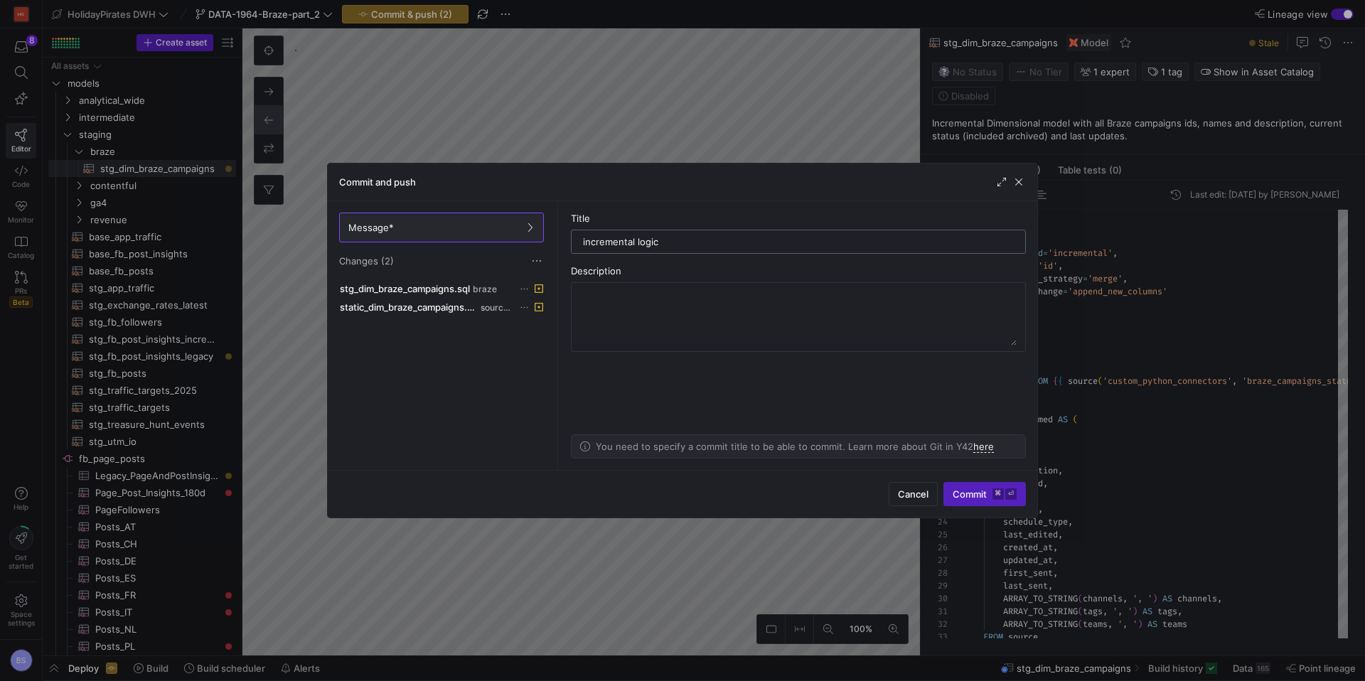
type input "incremental logic"
click at [967, 490] on span "Commit ⌘ ⏎" at bounding box center [984, 493] width 64 height 11
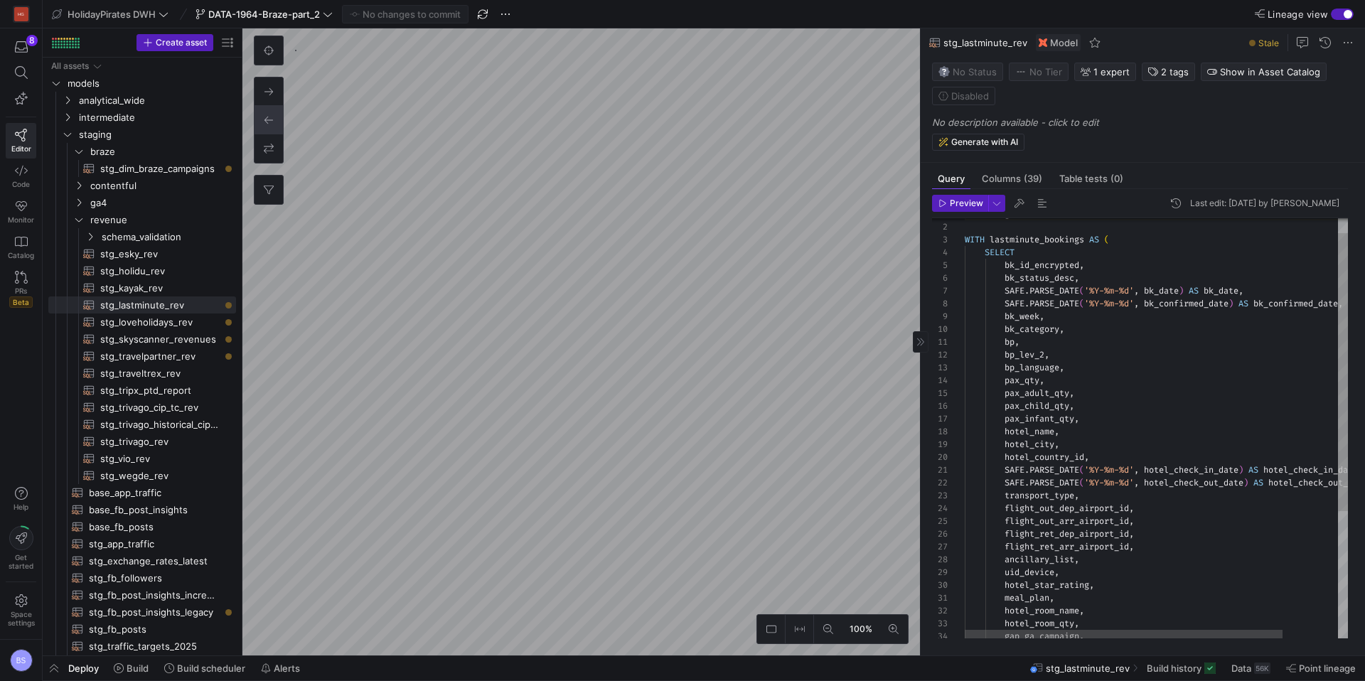
scroll to position [128, 0]
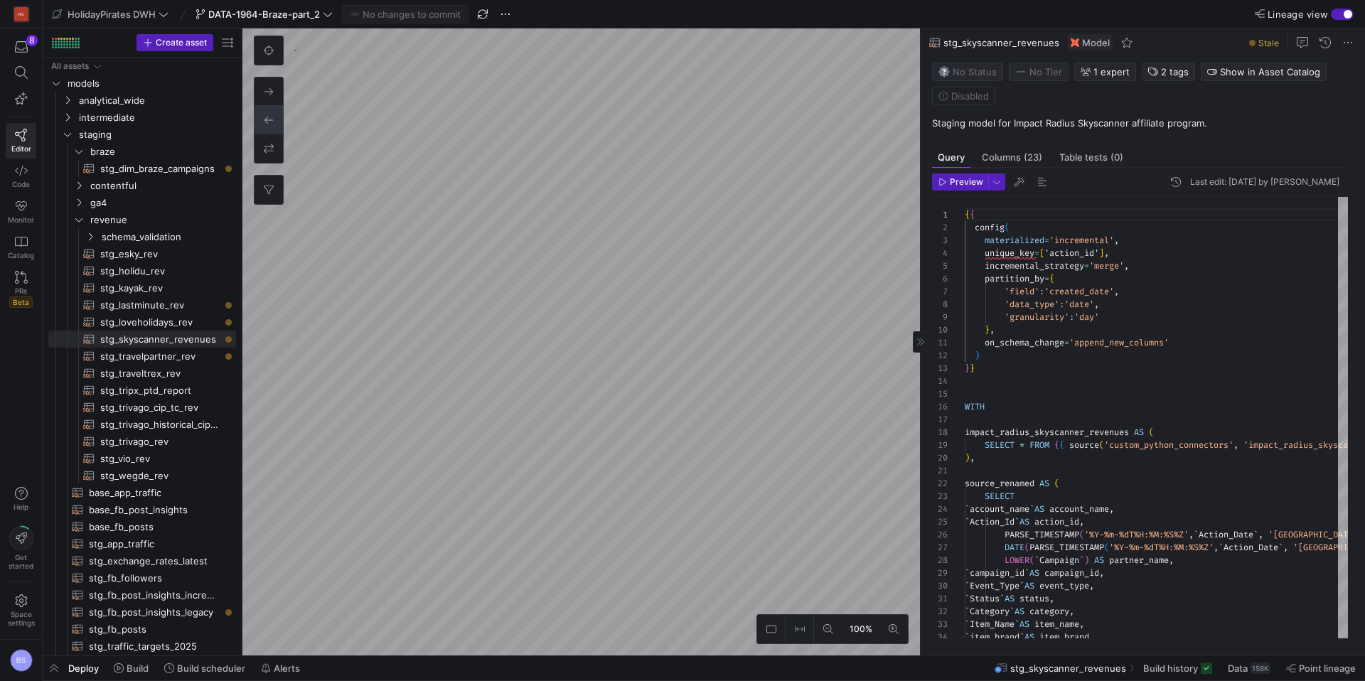
type textarea "{{ config( materialized='incremental', unique_key='id', incremental_strategy='m…"
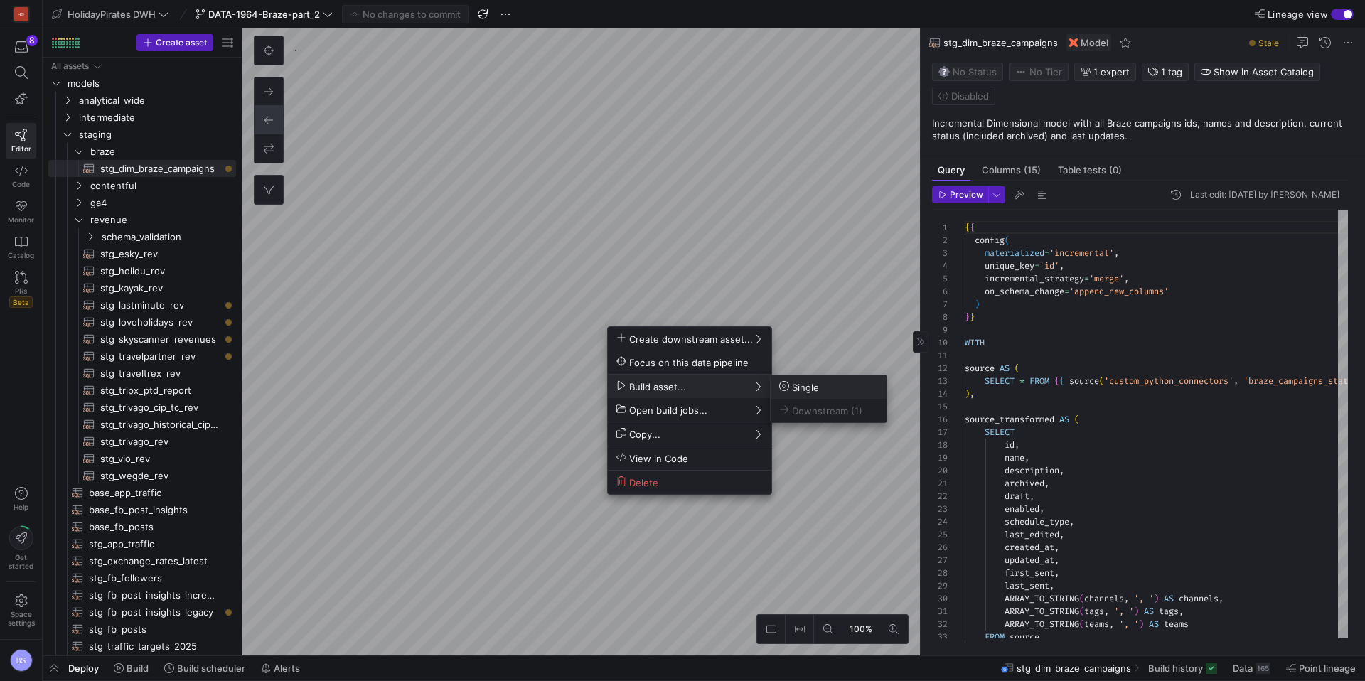
click at [806, 389] on span "Single" at bounding box center [799, 387] width 40 height 12
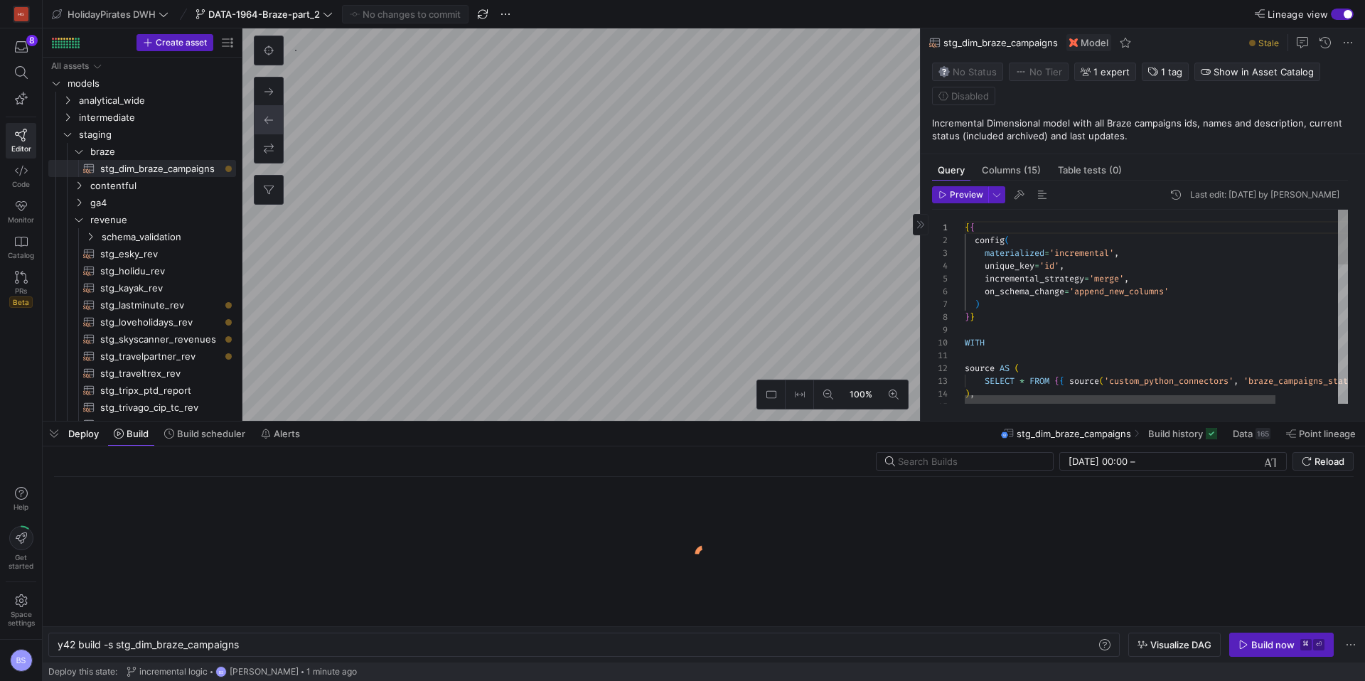
scroll to position [0, 181]
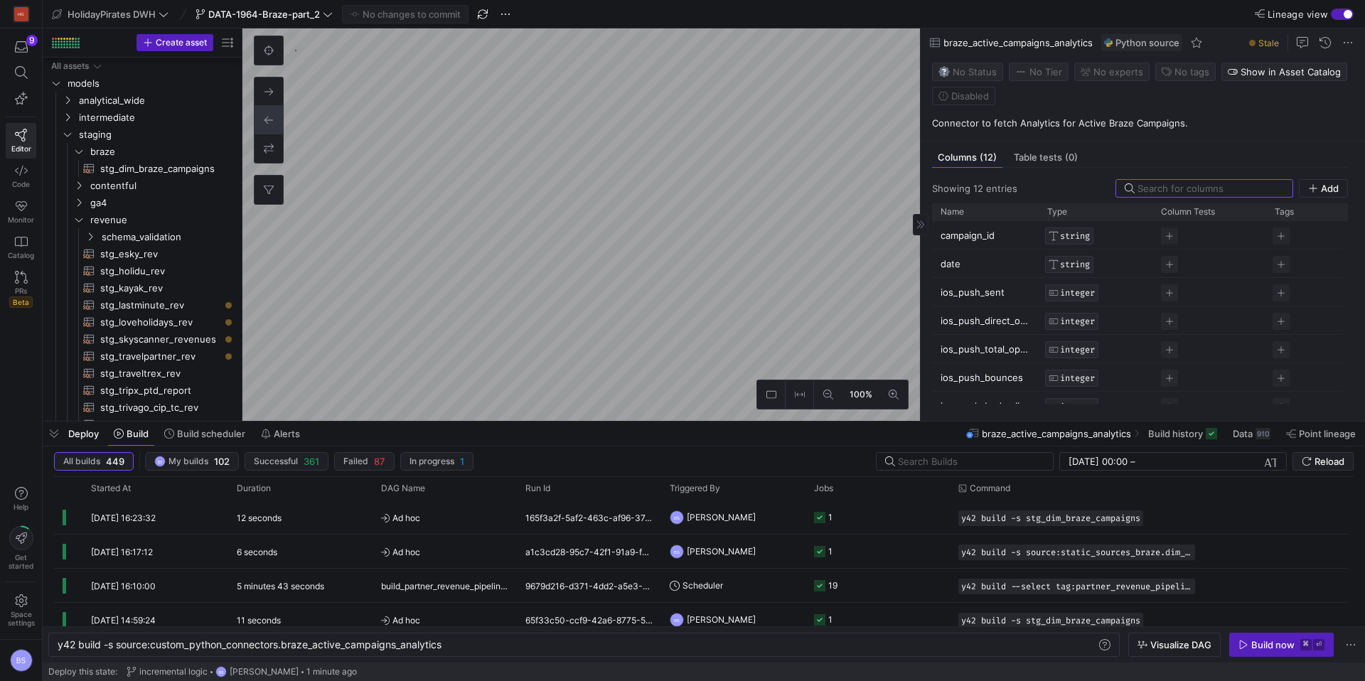
scroll to position [711, 0]
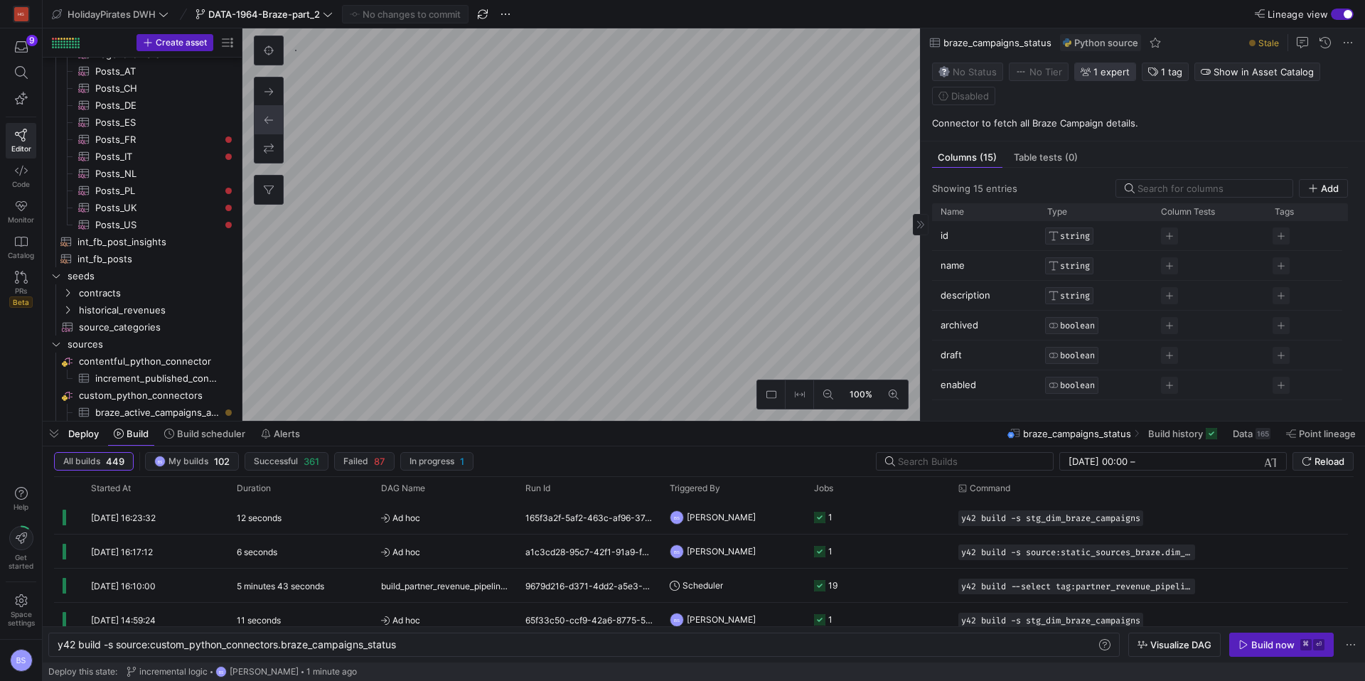
scroll to position [728, 0]
click at [1161, 72] on span "1 tag" at bounding box center [1171, 71] width 21 height 11
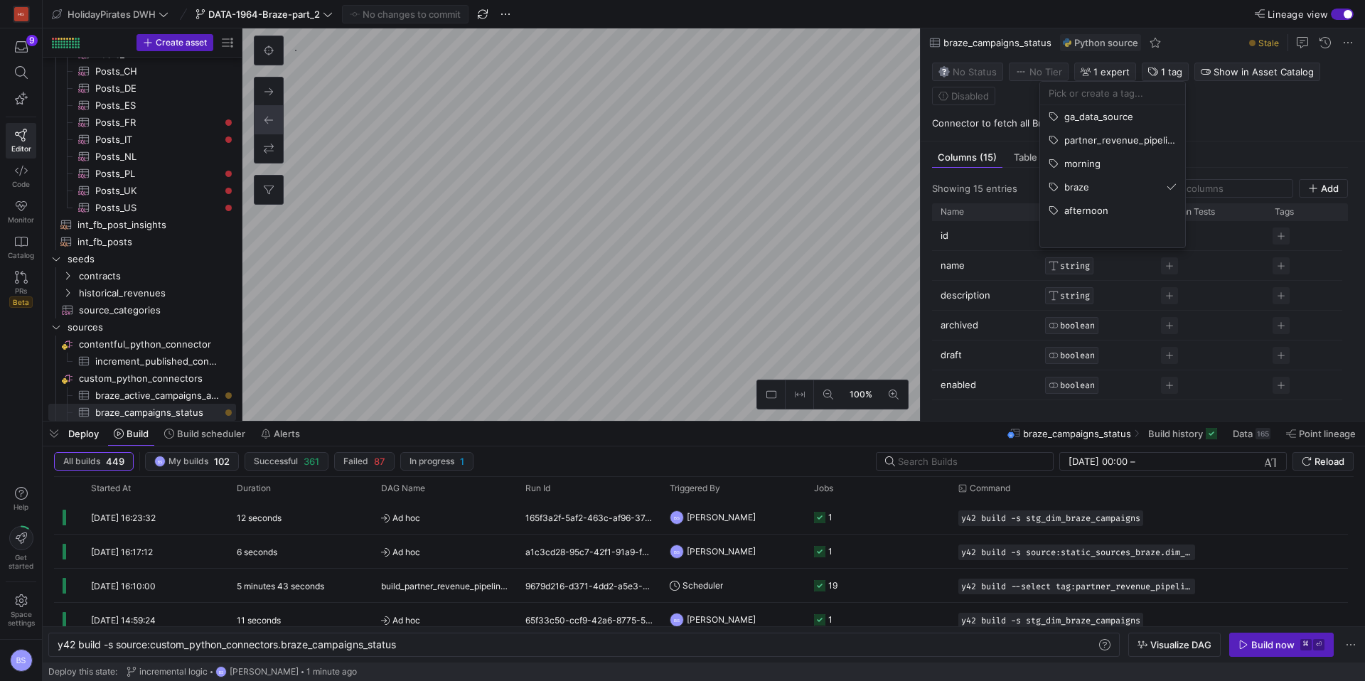
click at [608, 286] on div at bounding box center [682, 340] width 1365 height 681
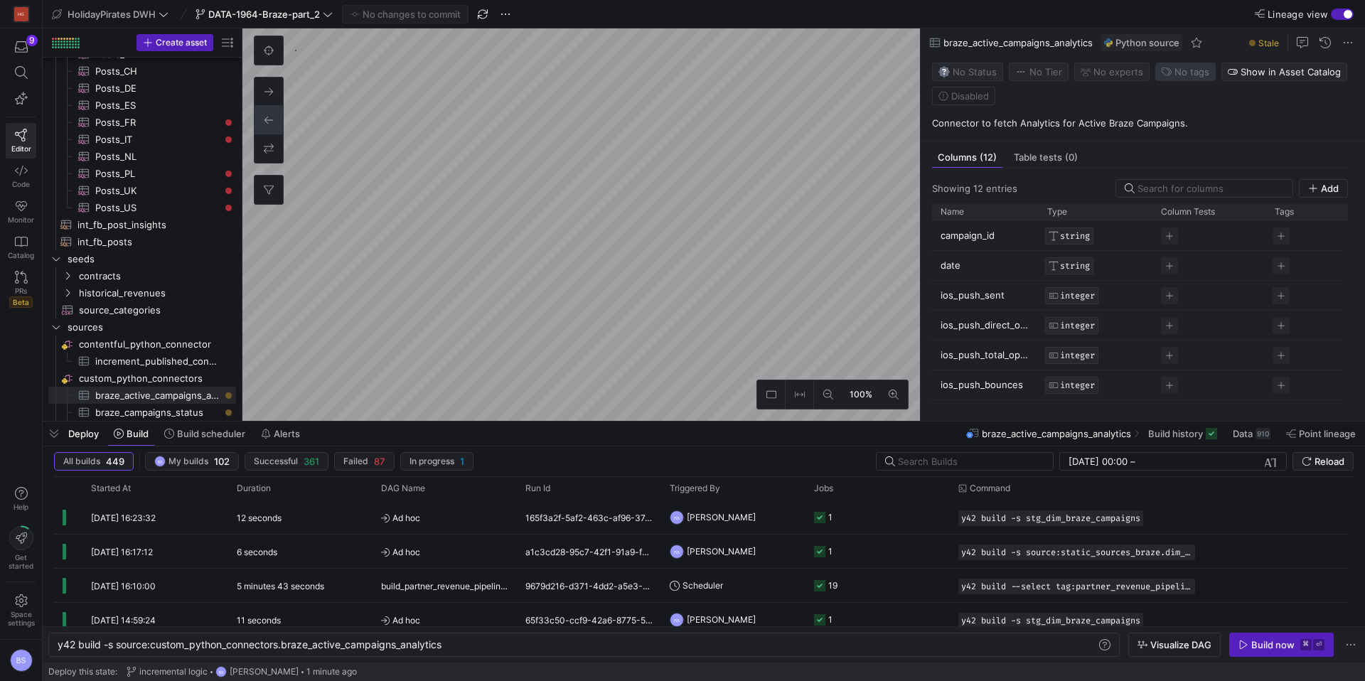
click at [1178, 77] on span "No tags" at bounding box center [1191, 71] width 35 height 11
click at [1103, 186] on span "braze" at bounding box center [1102, 186] width 25 height 11
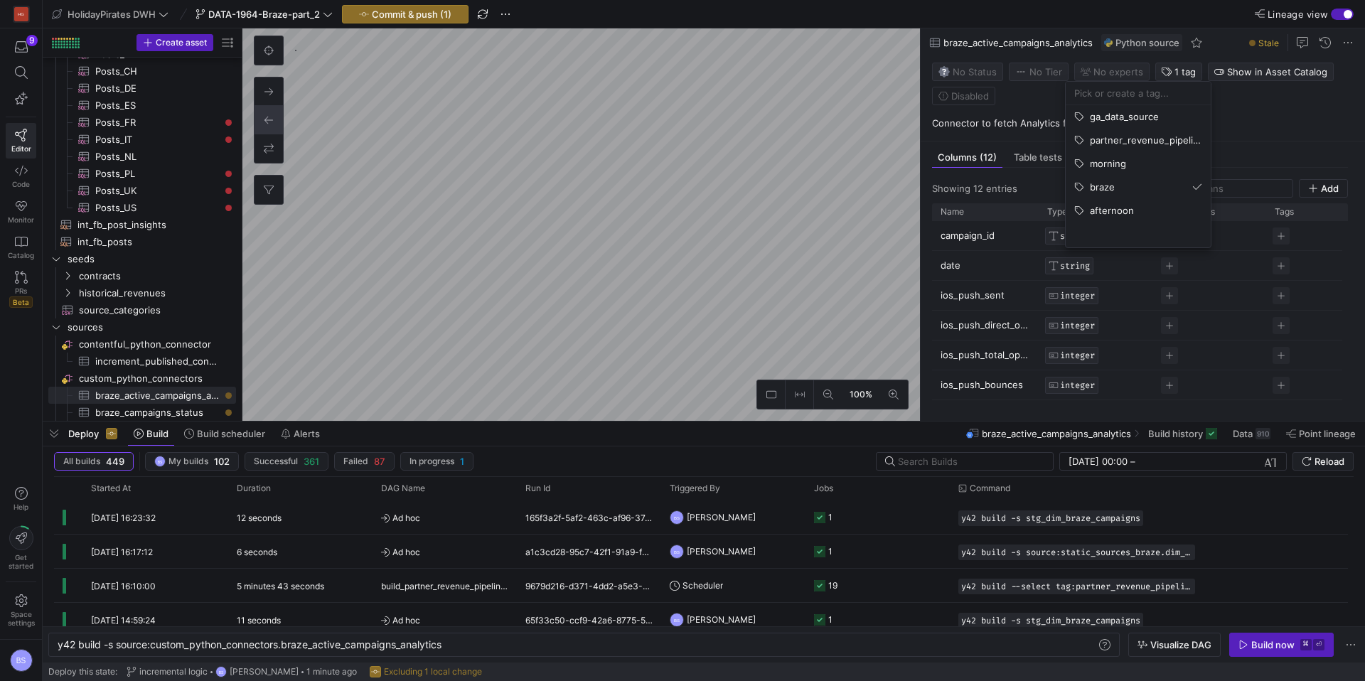
click at [1107, 72] on div at bounding box center [682, 340] width 1365 height 681
click at [1115, 75] on span "No expert s" at bounding box center [1118, 71] width 50 height 11
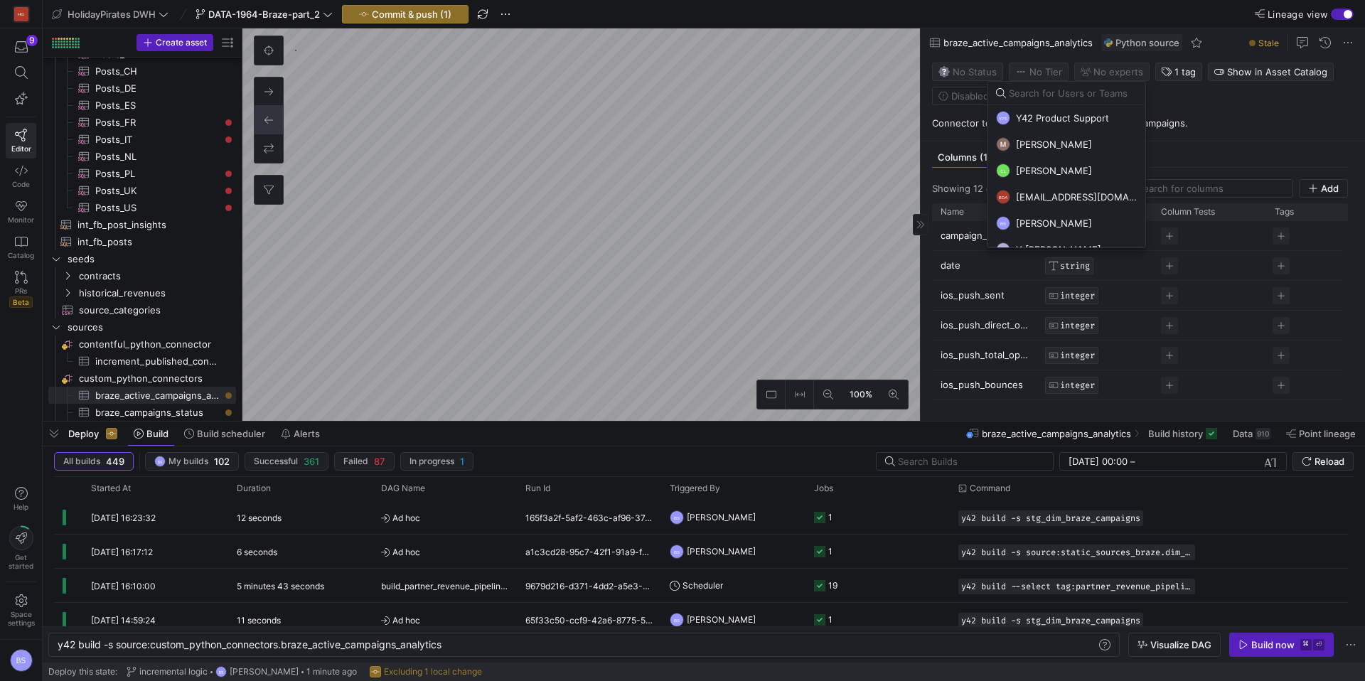
drag, startPoint x: 1049, startPoint y: 217, endPoint x: 1041, endPoint y: 215, distance: 9.0
click at [1049, 217] on span "[PERSON_NAME]" at bounding box center [1054, 222] width 76 height 11
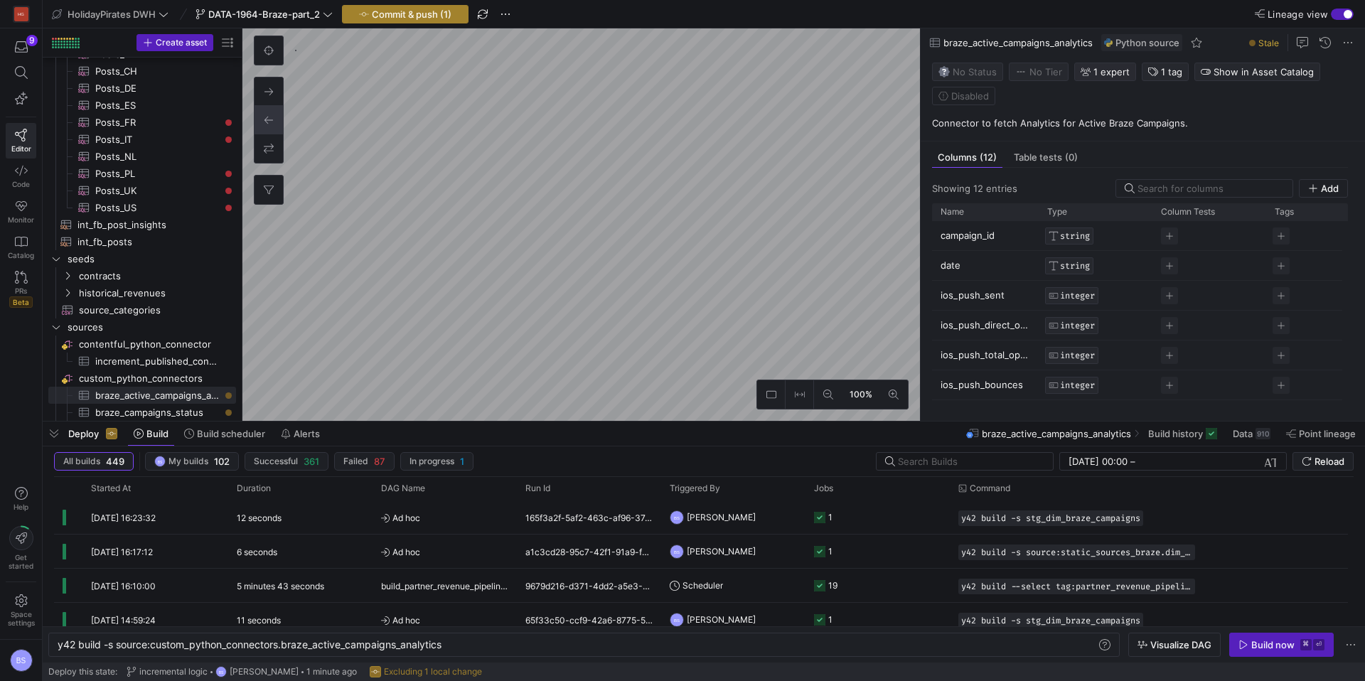
click at [434, 13] on span "Commit & push (1)" at bounding box center [412, 14] width 80 height 11
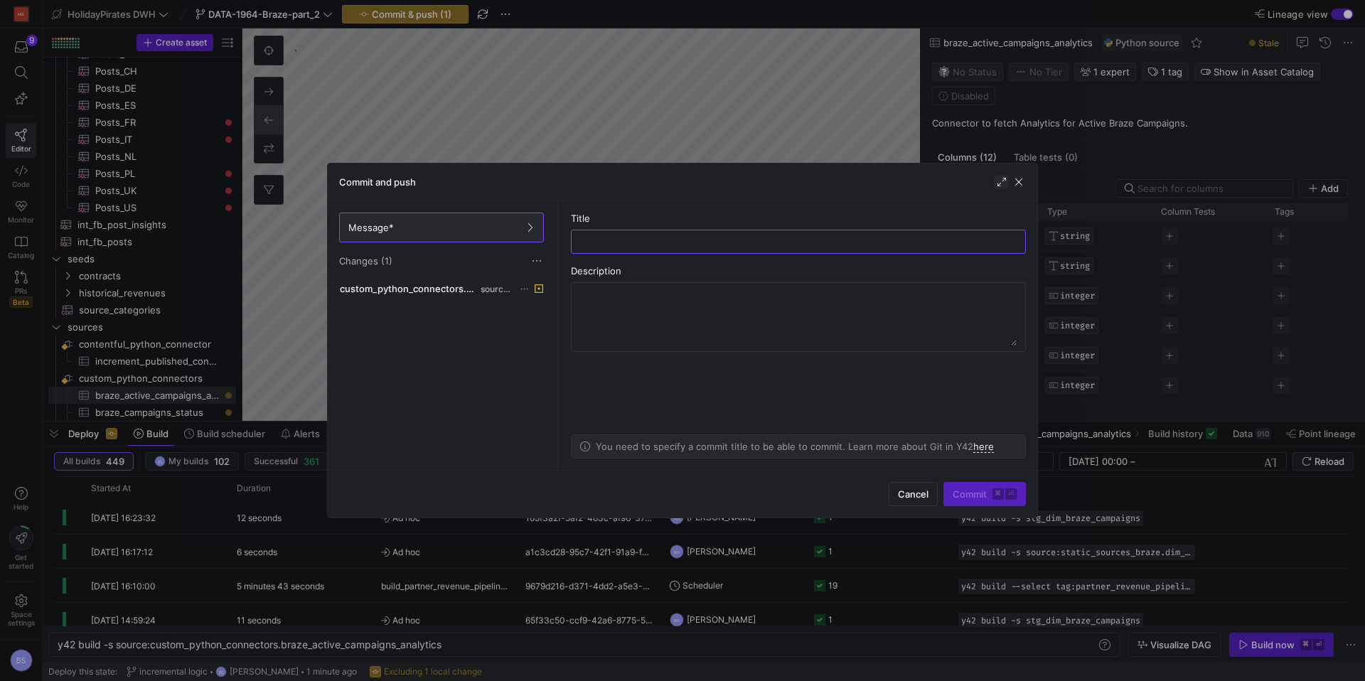
drag, startPoint x: 1012, startPoint y: 181, endPoint x: 1004, endPoint y: 183, distance: 7.9
click at [1011, 181] on span "button" at bounding box center [1018, 182] width 14 height 14
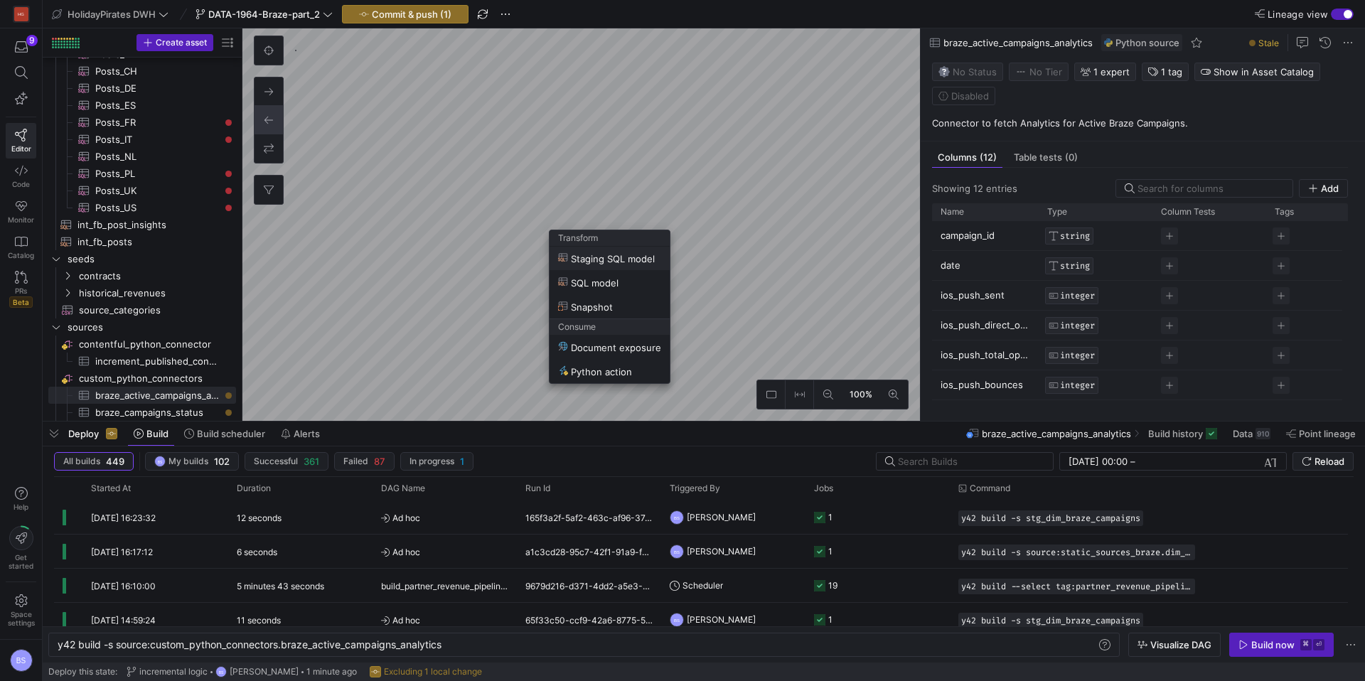
click at [621, 258] on span "Staging SQL model" at bounding box center [606, 258] width 97 height 12
type textarea "y42 build -s stg_custom_python_connectors__braze_active_campaigns_analytics"
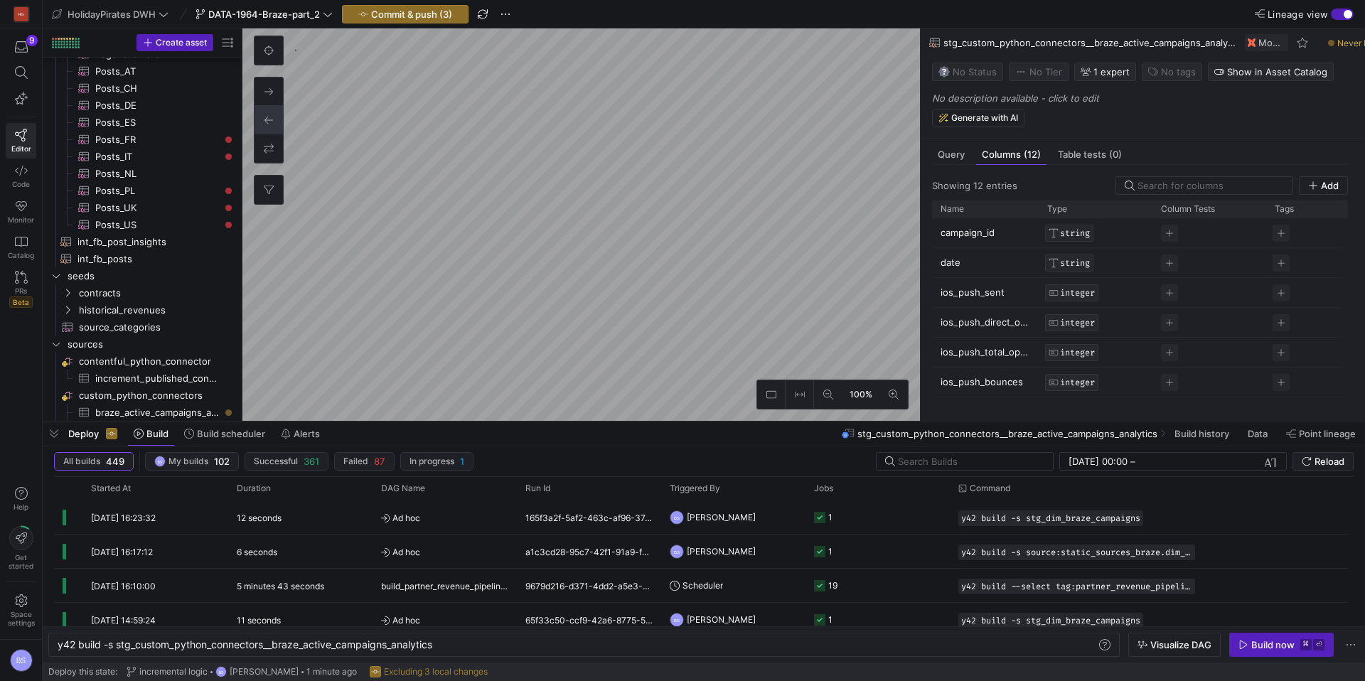
scroll to position [495, 0]
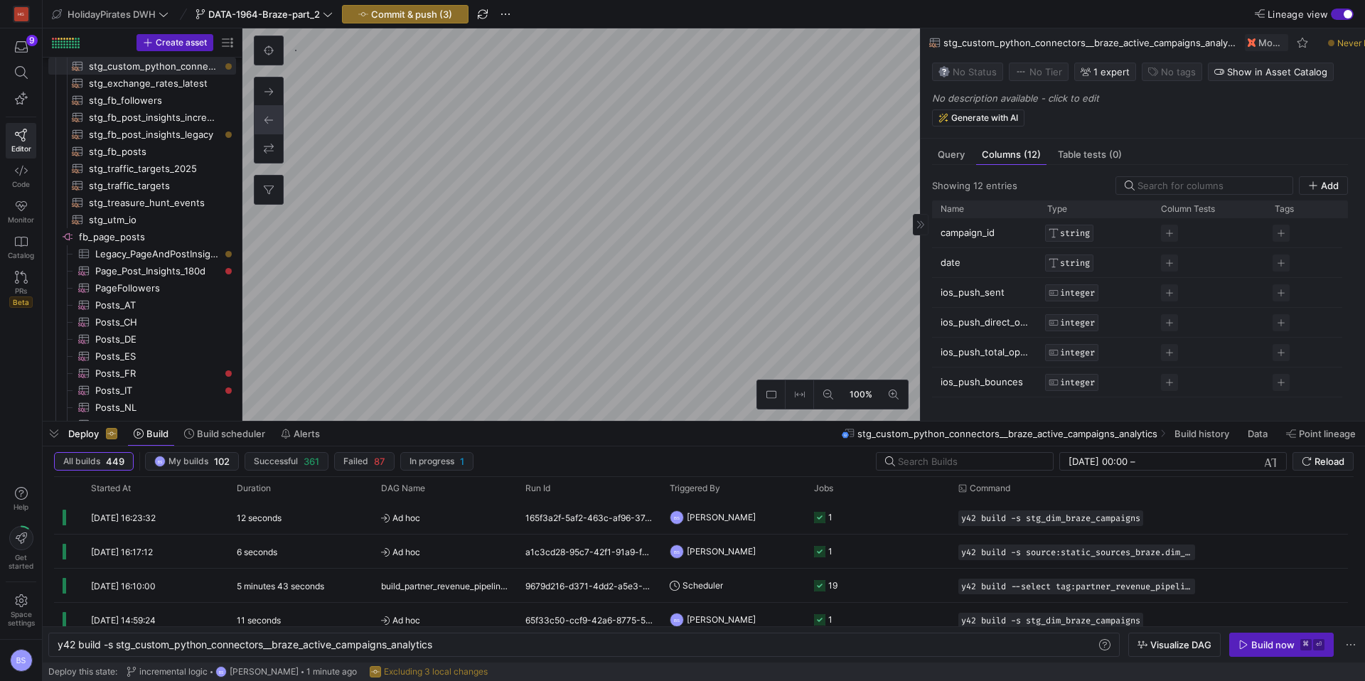
drag, startPoint x: 1337, startPoint y: 55, endPoint x: 1282, endPoint y: 53, distance: 54.7
click at [1353, 41] on span at bounding box center [1351, 42] width 17 height 17
click at [1283, 63] on span "Rename" at bounding box center [1297, 63] width 99 height 11
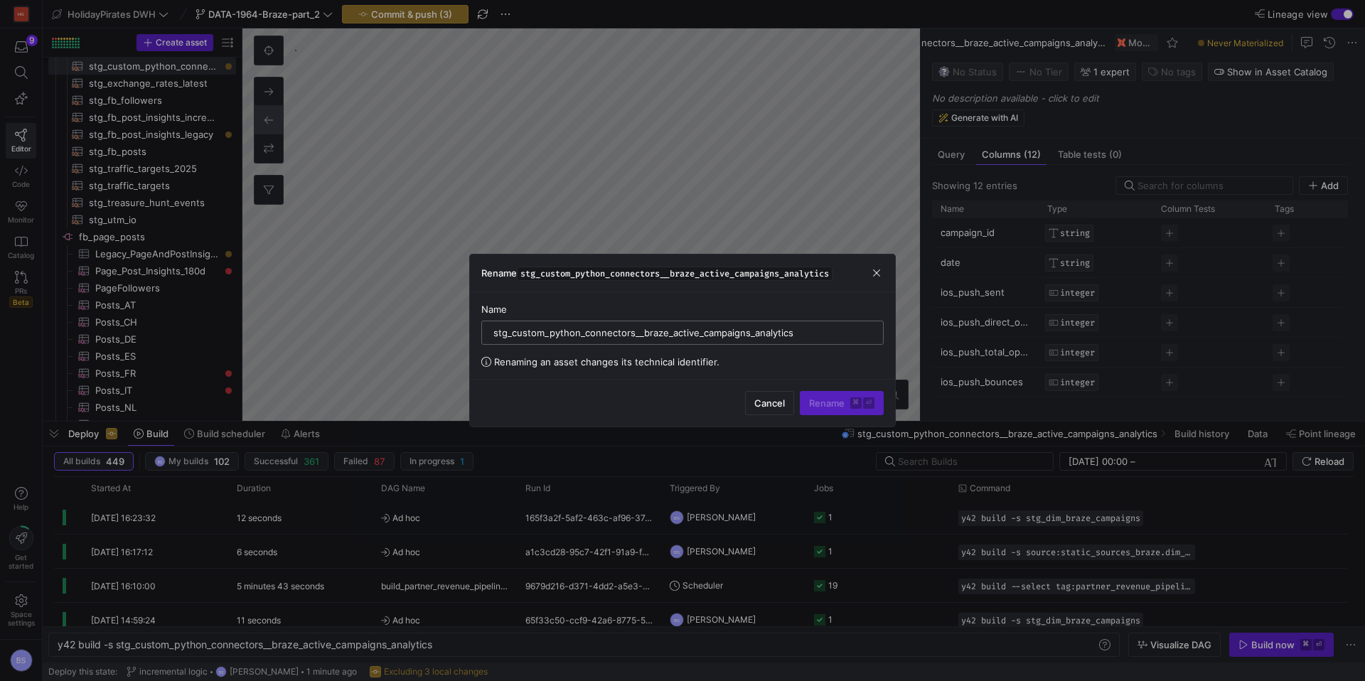
click at [670, 328] on input "stg_custom_python_connectors__braze_active_campaigns_analytics" at bounding box center [682, 332] width 378 height 11
click at [539, 332] on input "fct_active_campaigns_analytics" at bounding box center [682, 332] width 378 height 11
type input "fct_active_braze_campaigns_analytics"
click at [827, 399] on span "Rename ⌘ ⏎" at bounding box center [841, 402] width 65 height 11
type textarea "y42 build -s fct_active_braze_campaigns_analytics"
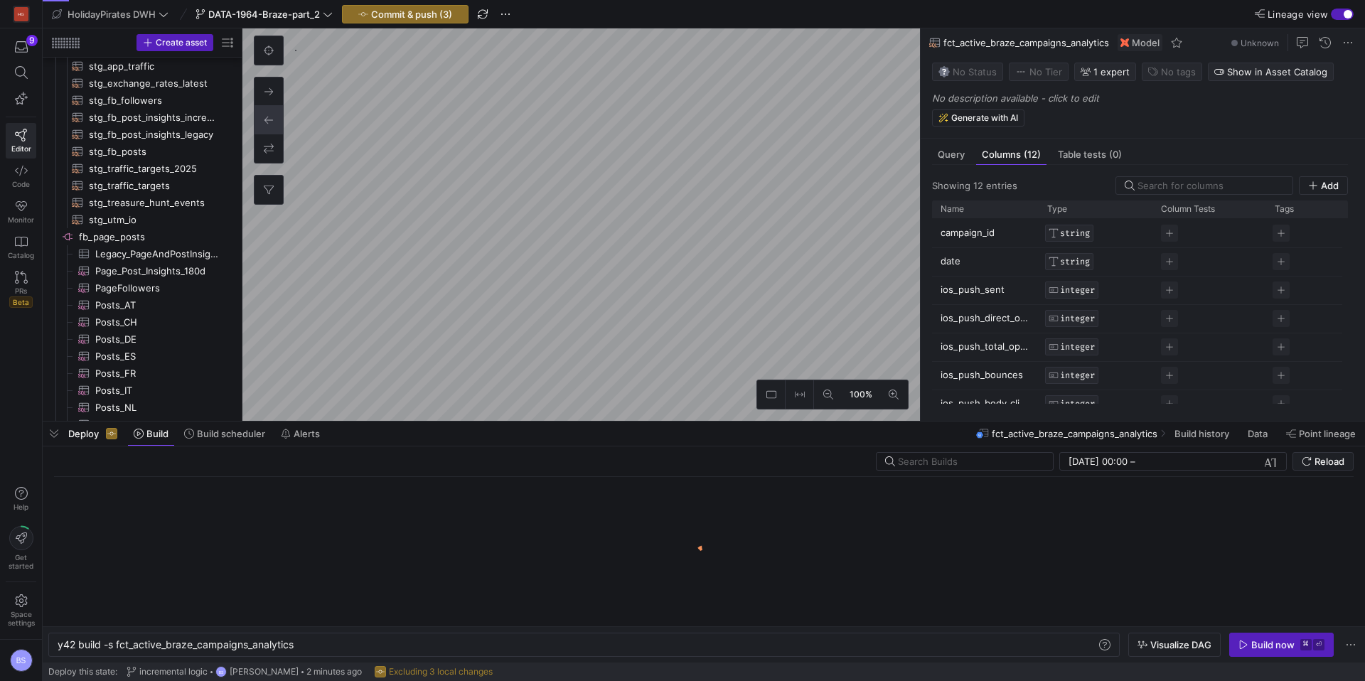
scroll to position [478, 0]
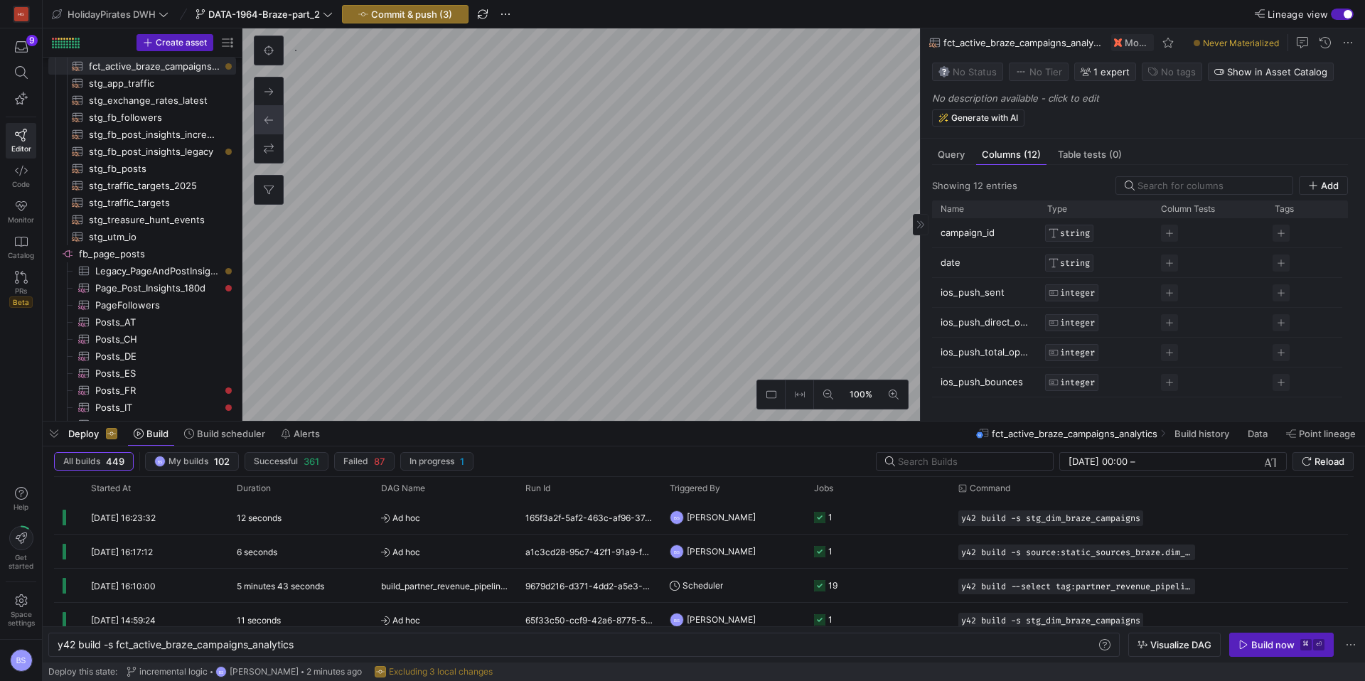
click at [981, 101] on p "No description available - click to edit" at bounding box center [1145, 97] width 427 height 11
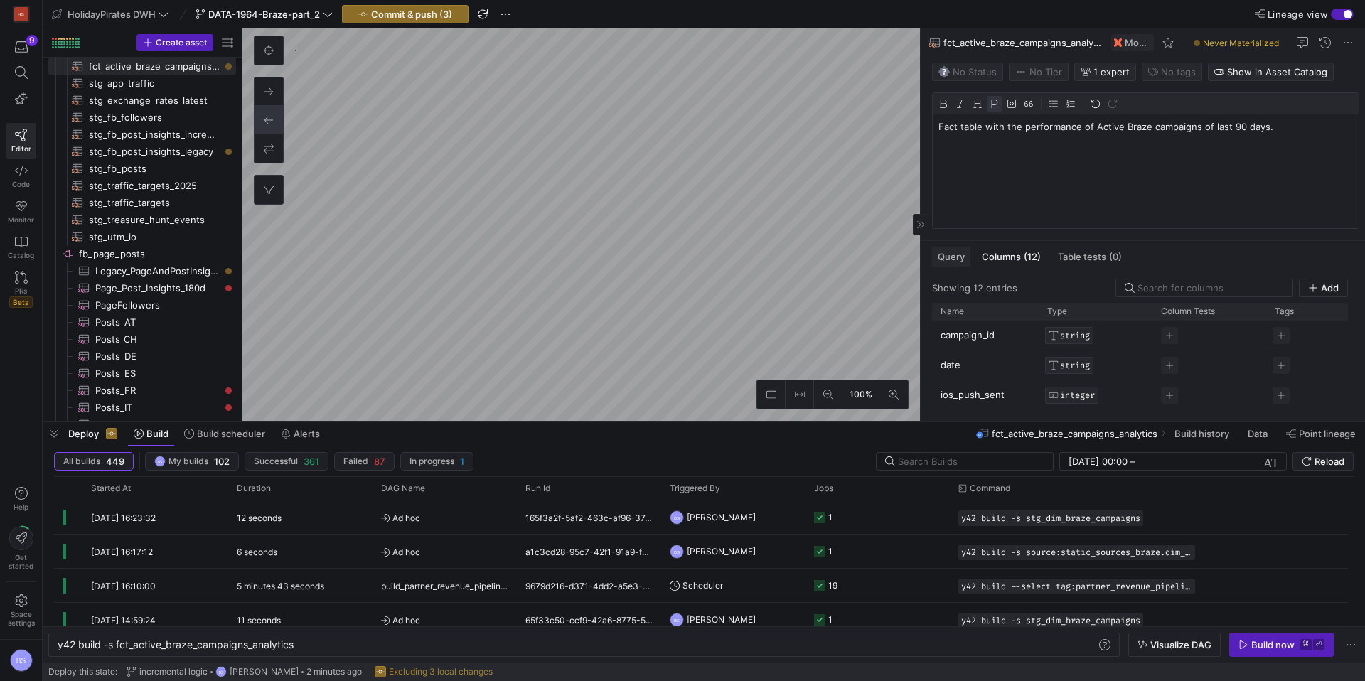
click at [963, 254] on mat-tab-group "Query Columns (12) Table tests (0) Showing 12 entries Add Drag here to set row …" at bounding box center [1139, 331] width 439 height 180
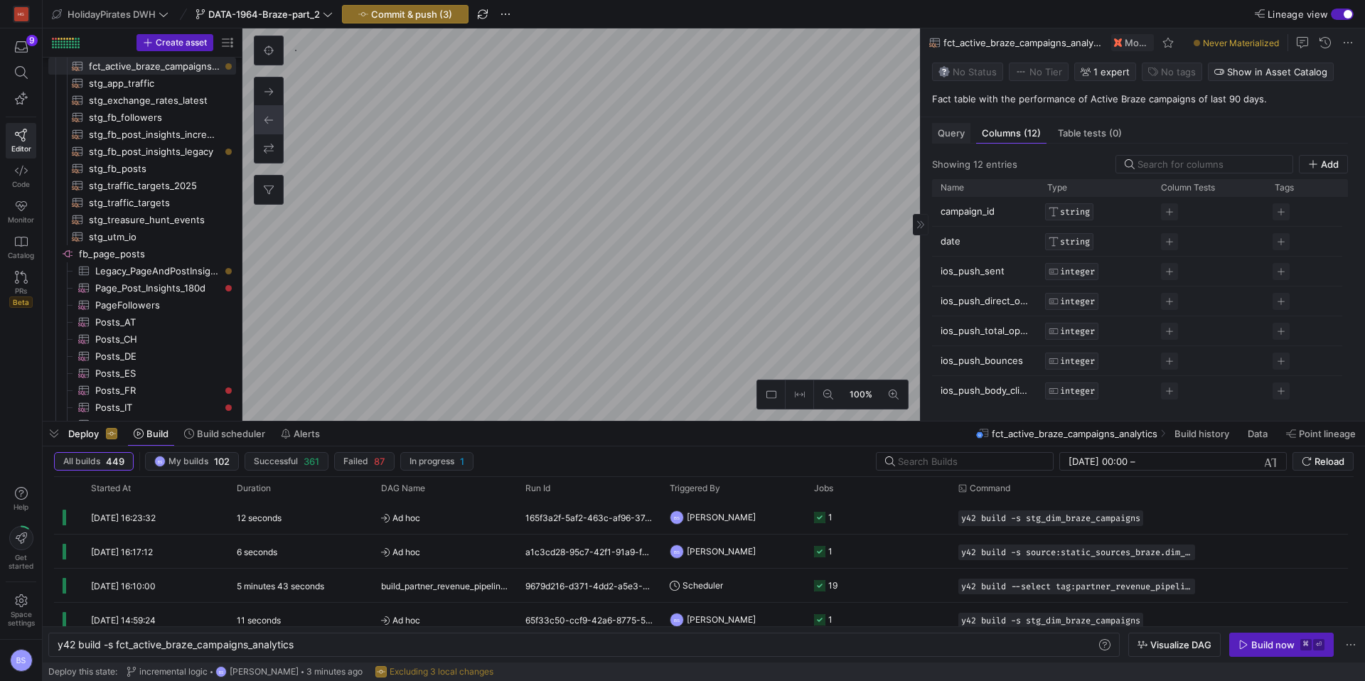
click at [958, 134] on span "Query" at bounding box center [950, 133] width 27 height 9
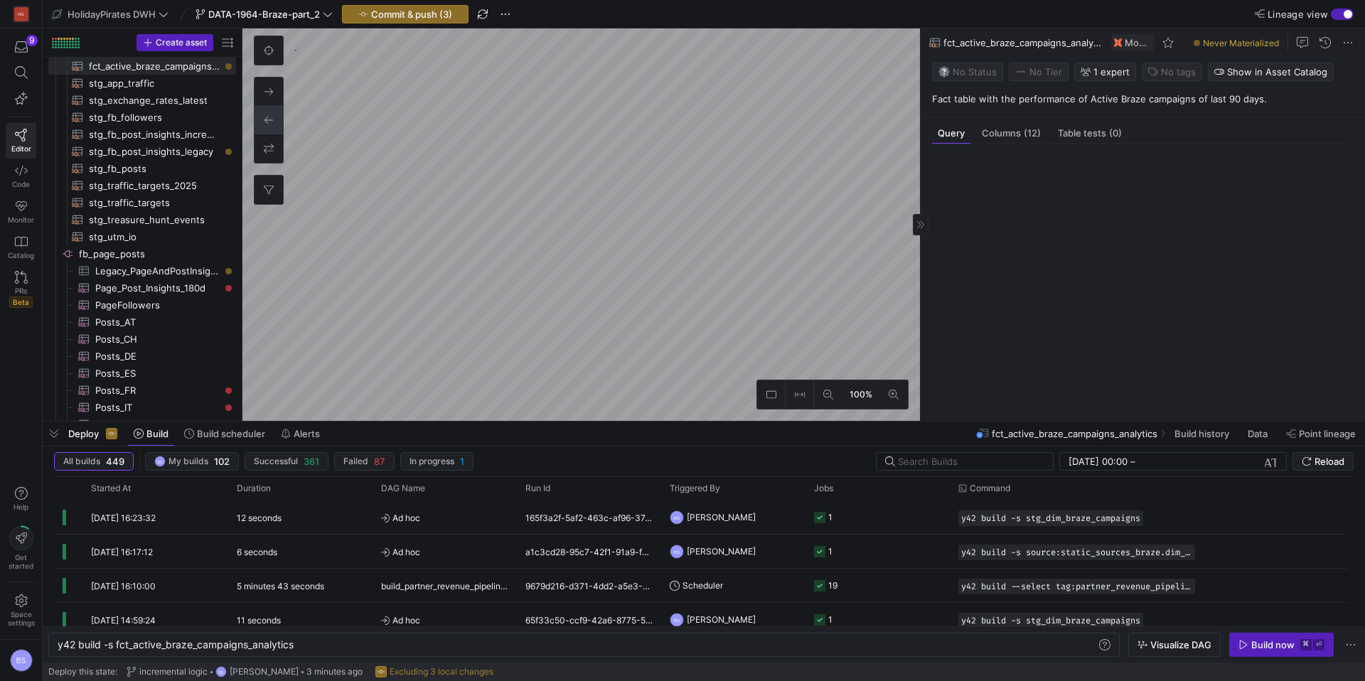
scroll to position [128, 0]
click at [443, 13] on span "Commit & push (3)" at bounding box center [411, 14] width 81 height 11
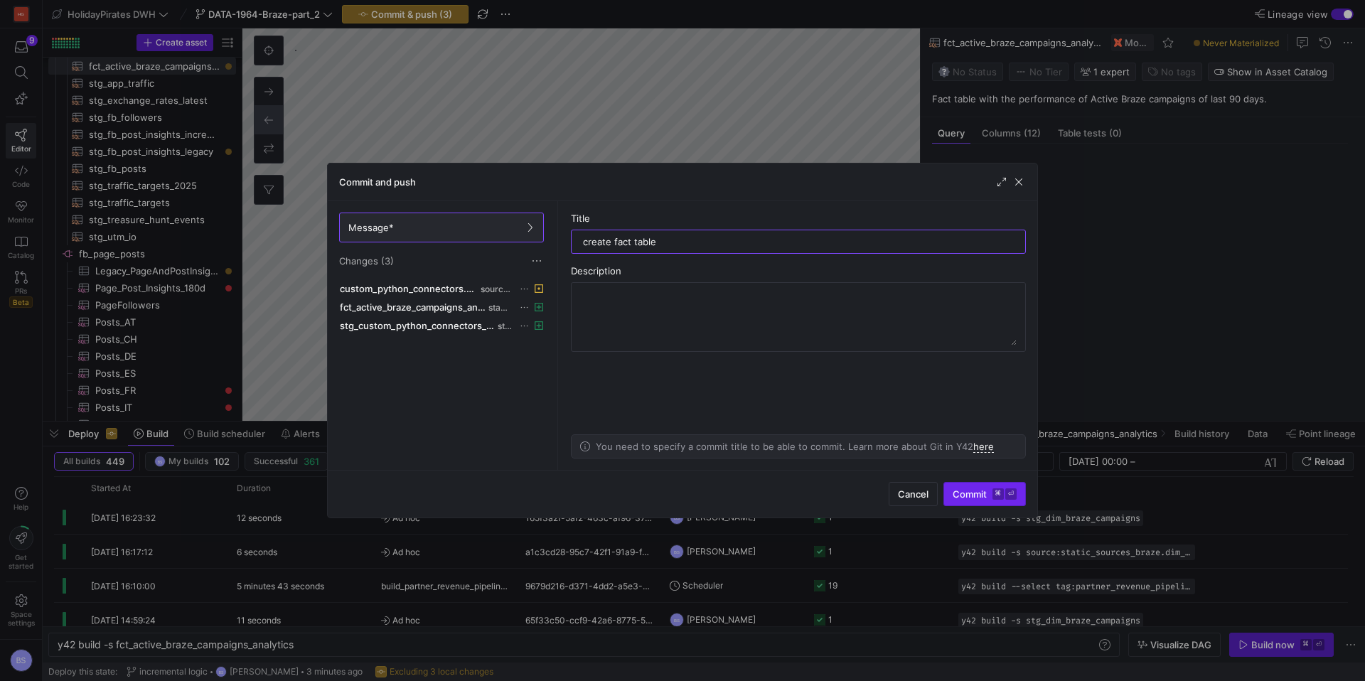
type input "create fact table"
click at [1000, 498] on kbd "⌘" at bounding box center [997, 493] width 11 height 11
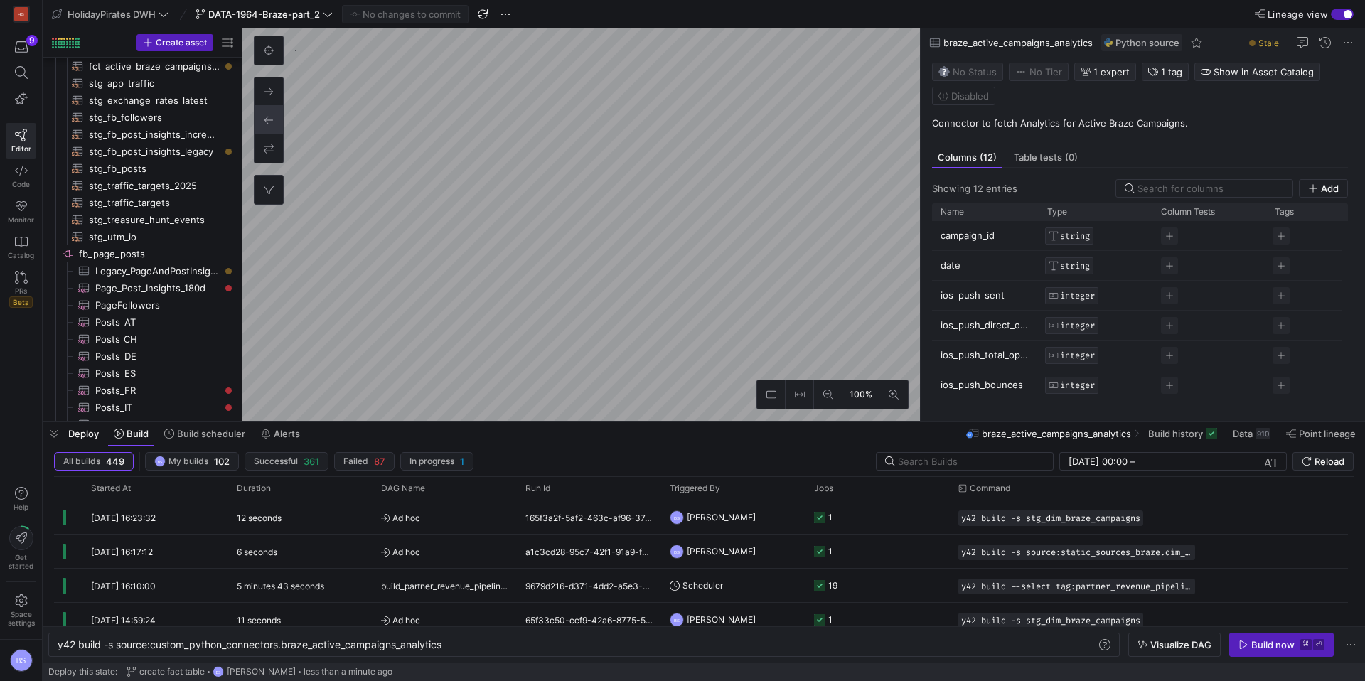
scroll to position [728, 0]
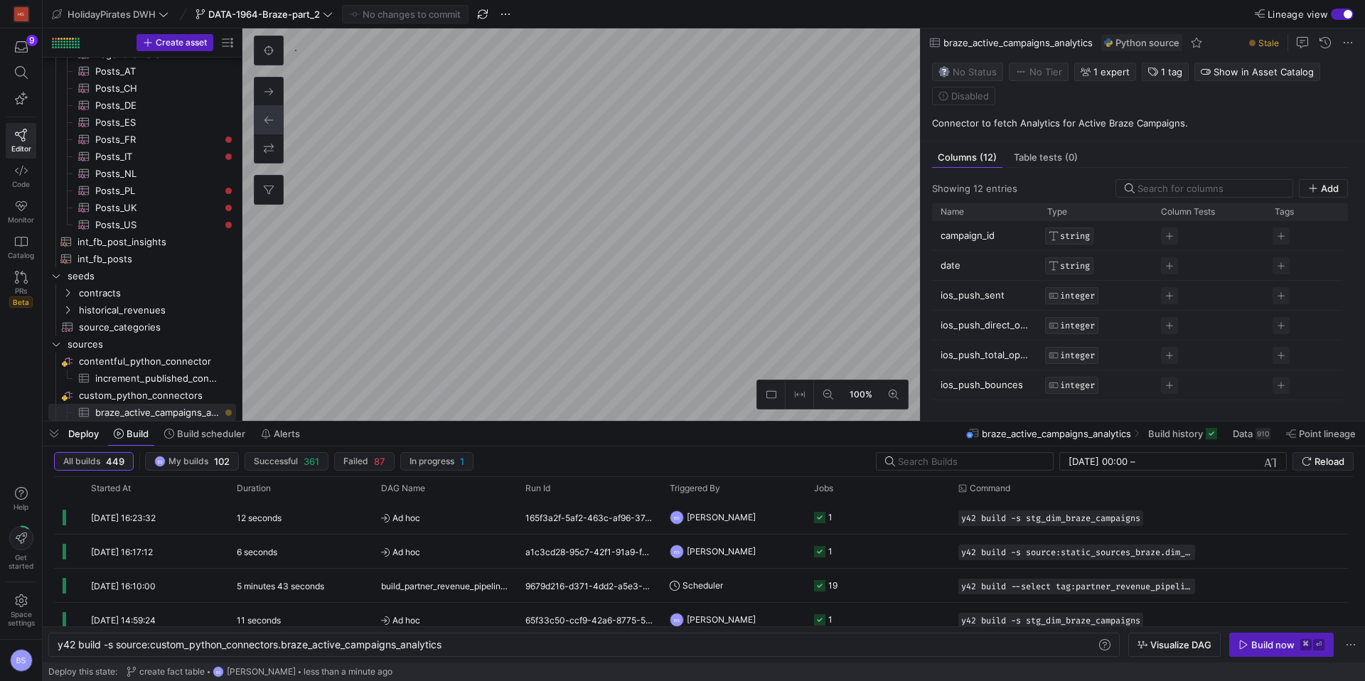
type textarea "y42 build -s fct_active_braze_campaigns_analytics"
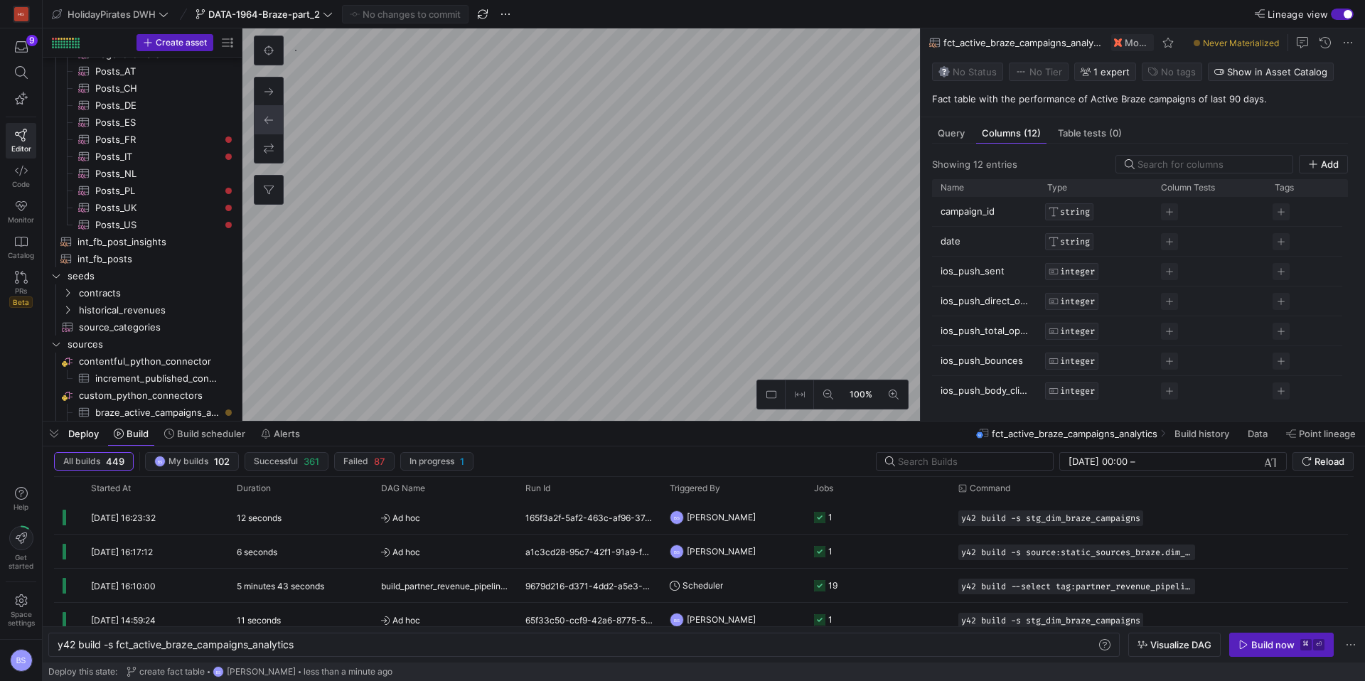
scroll to position [478, 0]
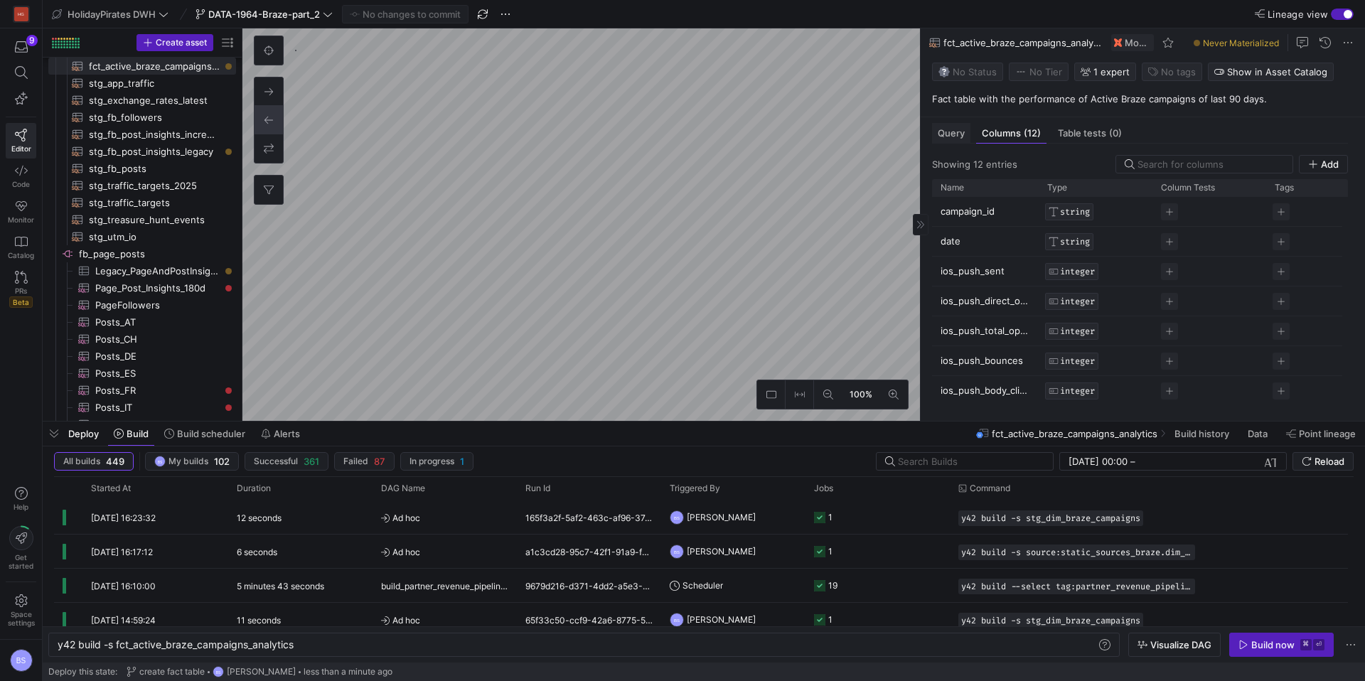
click at [957, 141] on div "Query" at bounding box center [951, 133] width 38 height 21
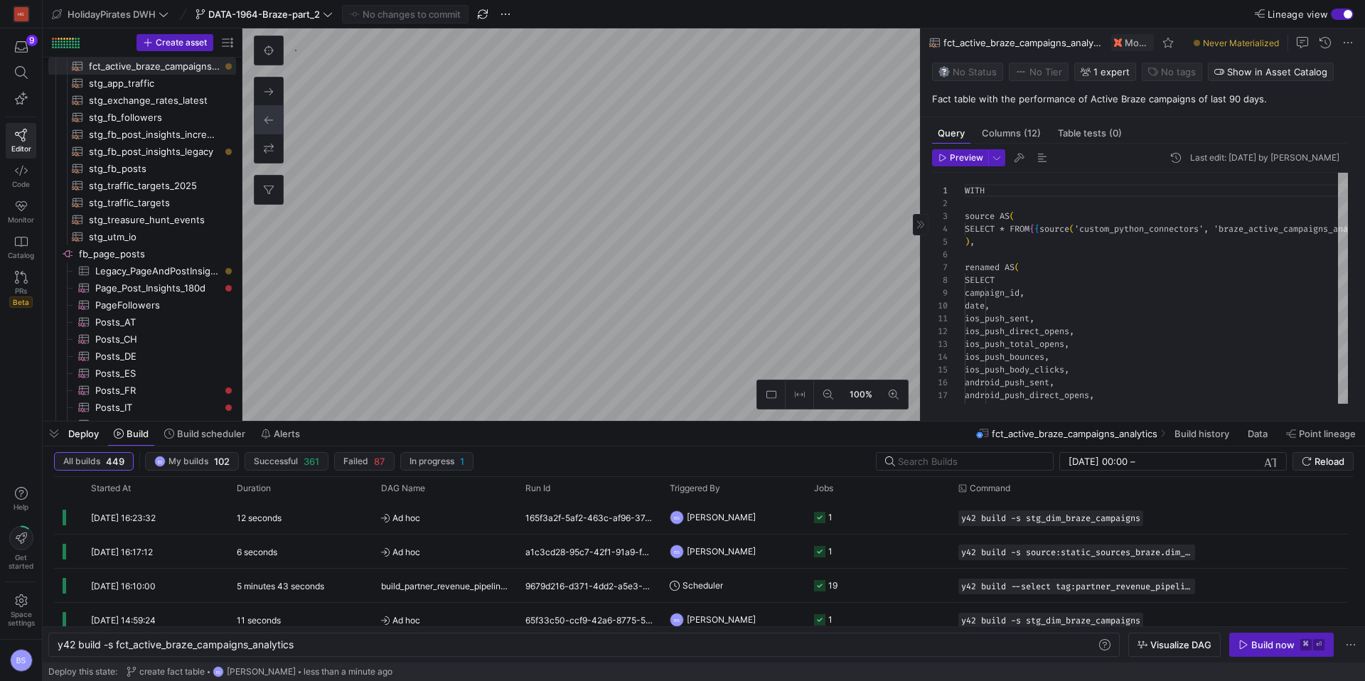
scroll to position [128, 0]
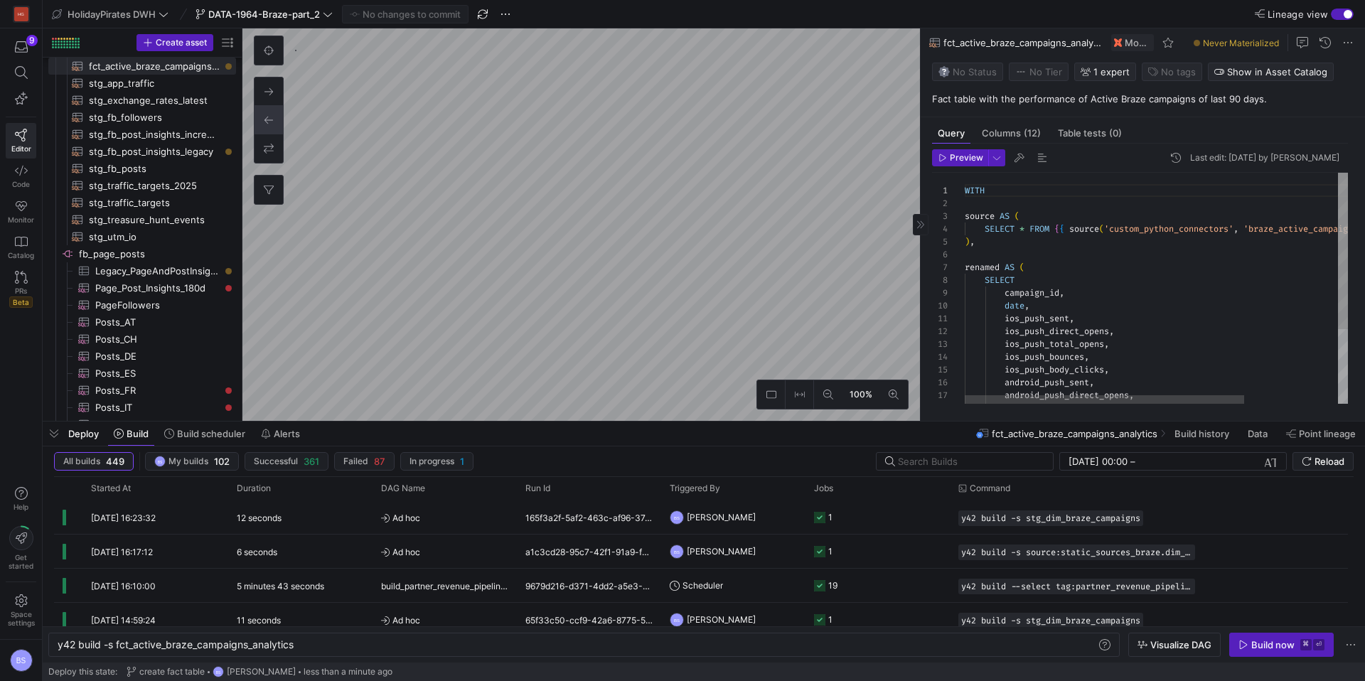
click at [970, 191] on span "WITH" at bounding box center [974, 190] width 20 height 11
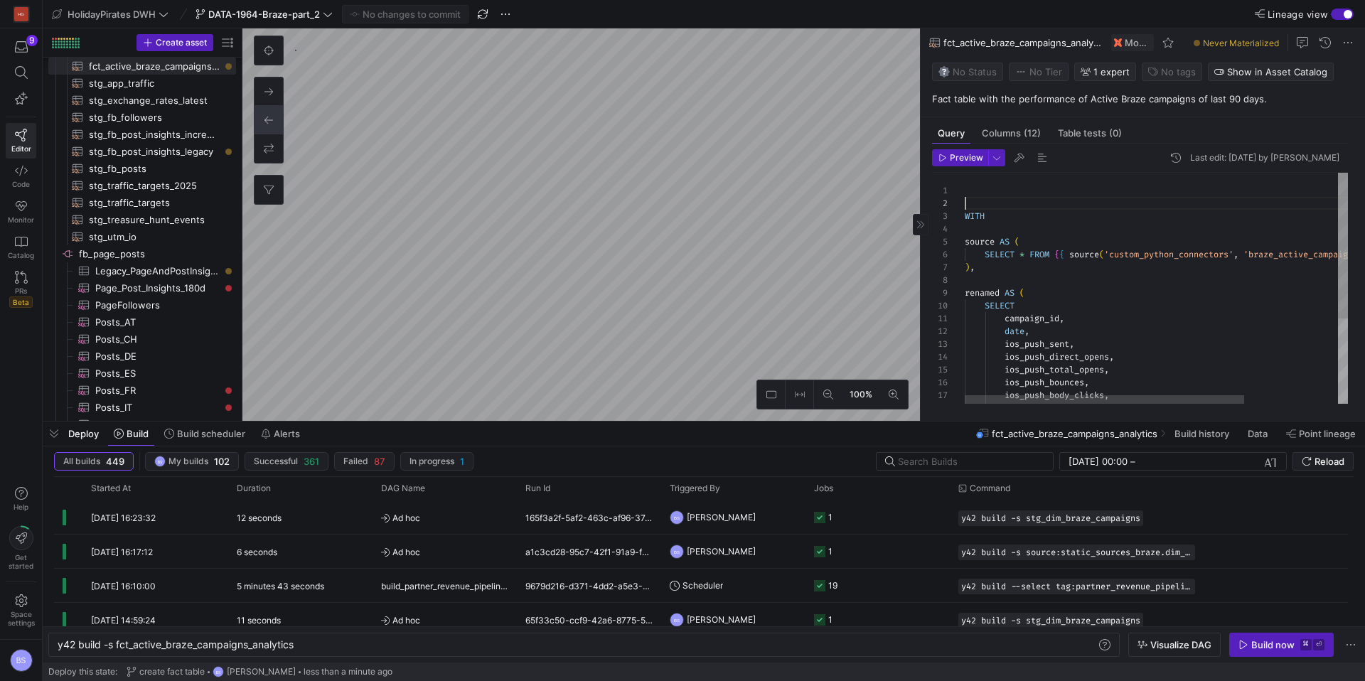
scroll to position [0, 0]
type textarea "WITH source AS ( SELECT * FROM {{ source('custom_python_connectors', 'braze_act…"
type textarea "y42 build -s stg_dim_braze_campaigns"
type textarea "{{ config( materialized='incremental', unique_key='id', incremental_strategy='m…"
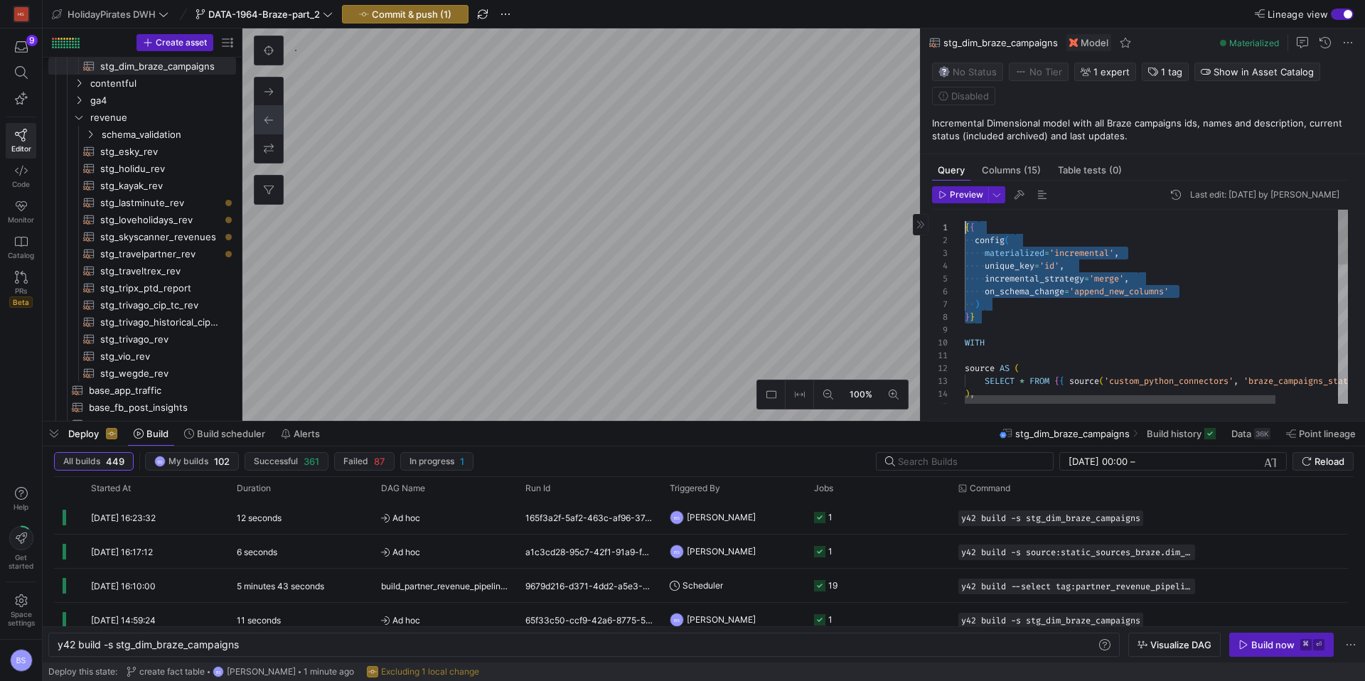
drag, startPoint x: 939, startPoint y: 266, endPoint x: 923, endPoint y: 208, distance: 59.7
click at [964, 210] on div "{ { config ( materialized = 'incremental' , unique_key = 'id' , incremental_str…" at bounding box center [1194, 552] width 460 height 685
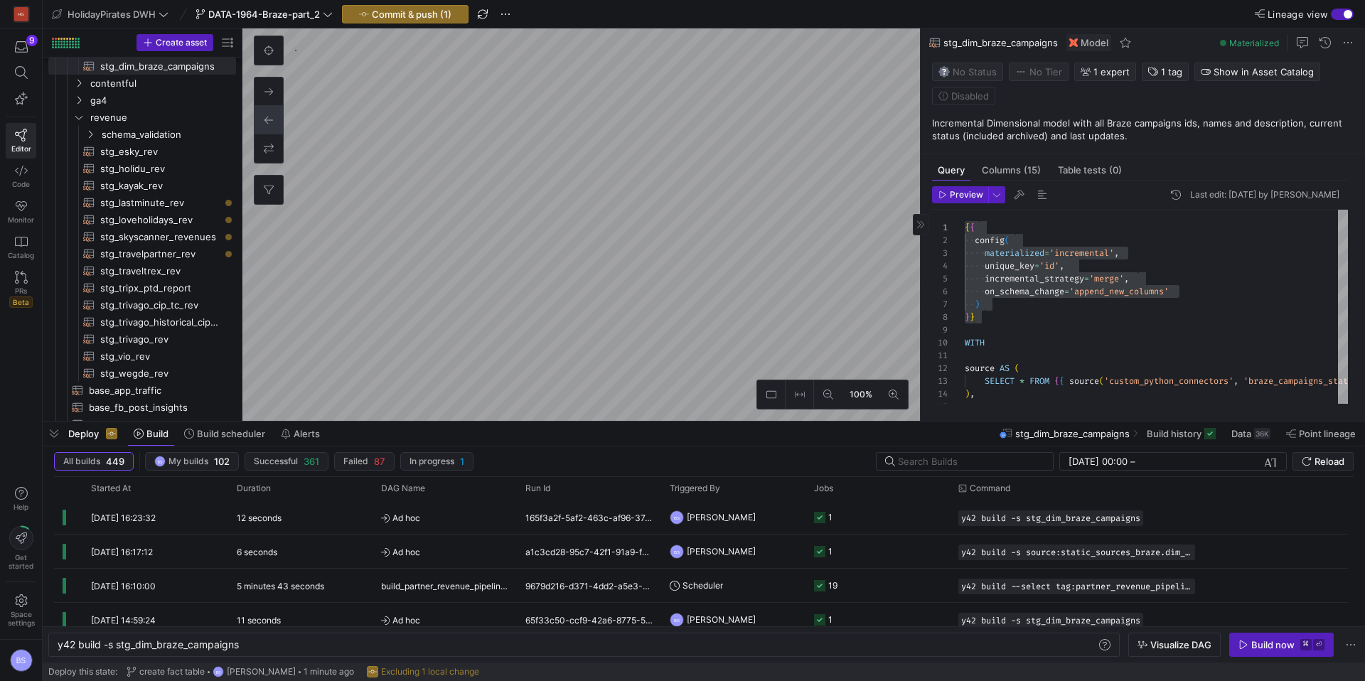
type textarea "y42 build -s fct_active_braze_campaigns_analytics"
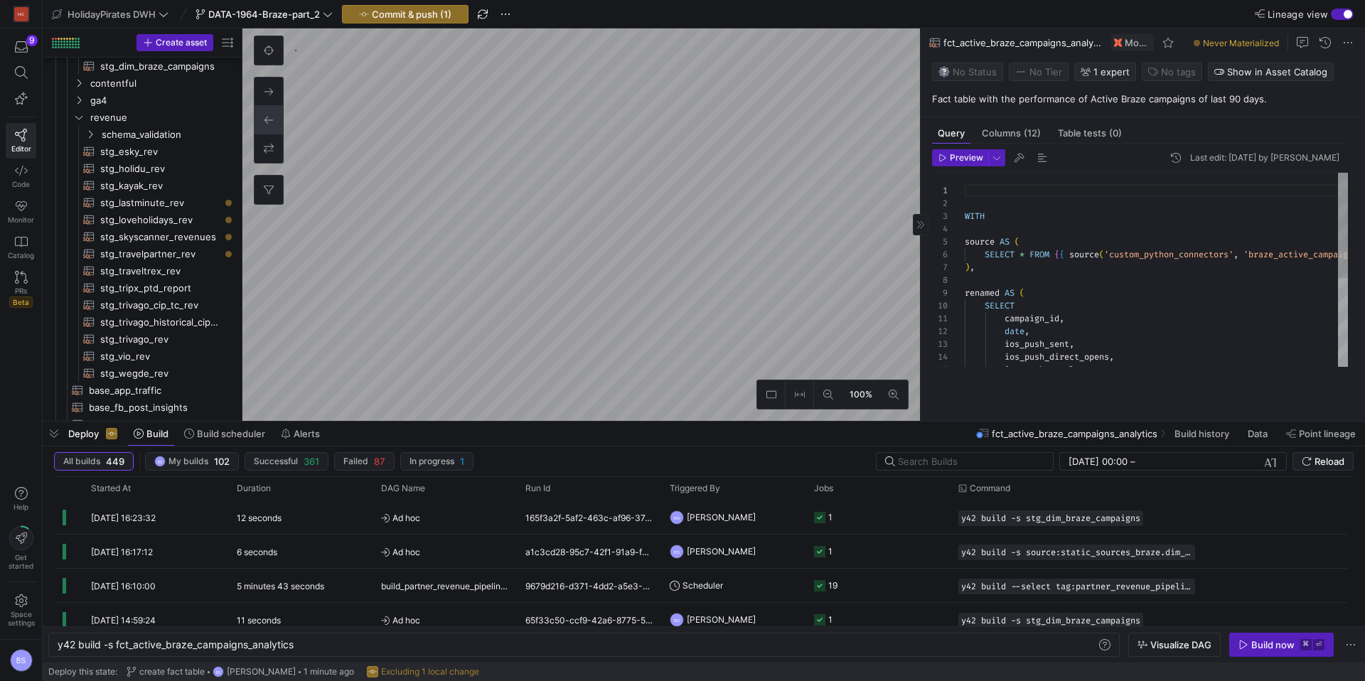
scroll to position [131, 0]
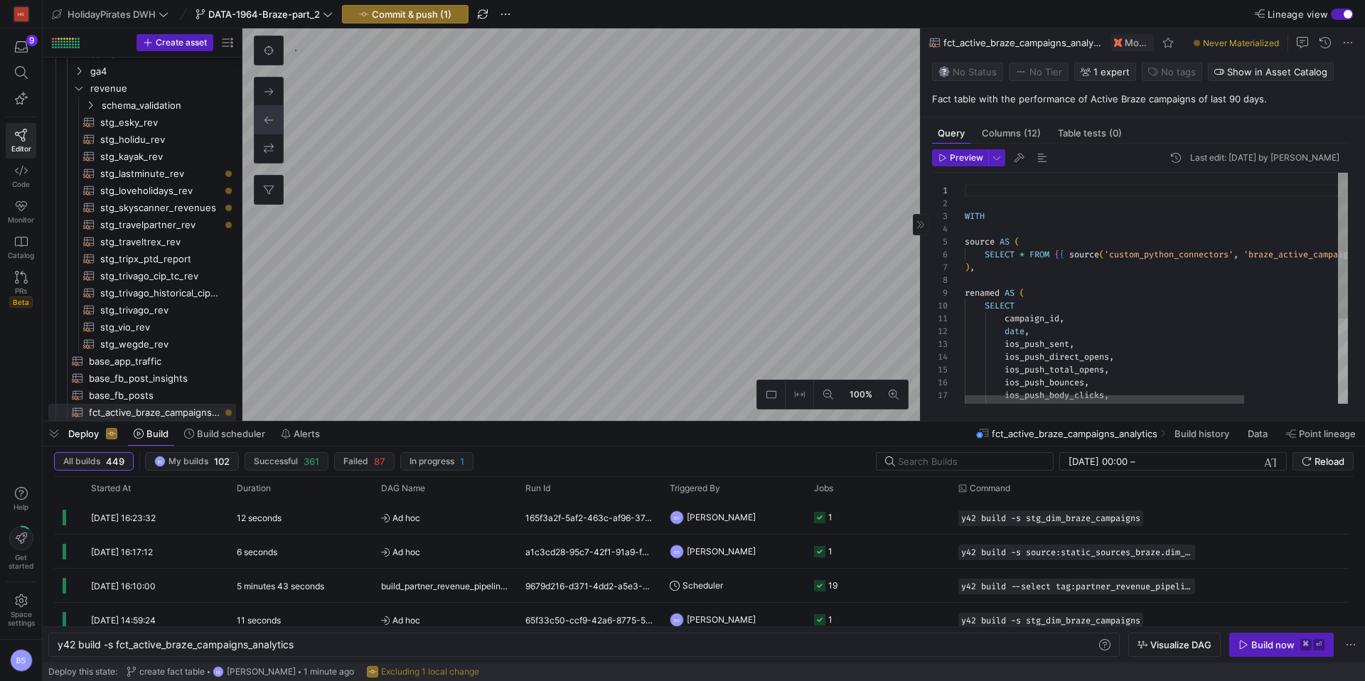
click at [979, 193] on div "WITH source AS ( SELECT * FROM { { source ( 'custom_python_connectors' , 'braze…" at bounding box center [1219, 355] width 511 height 365
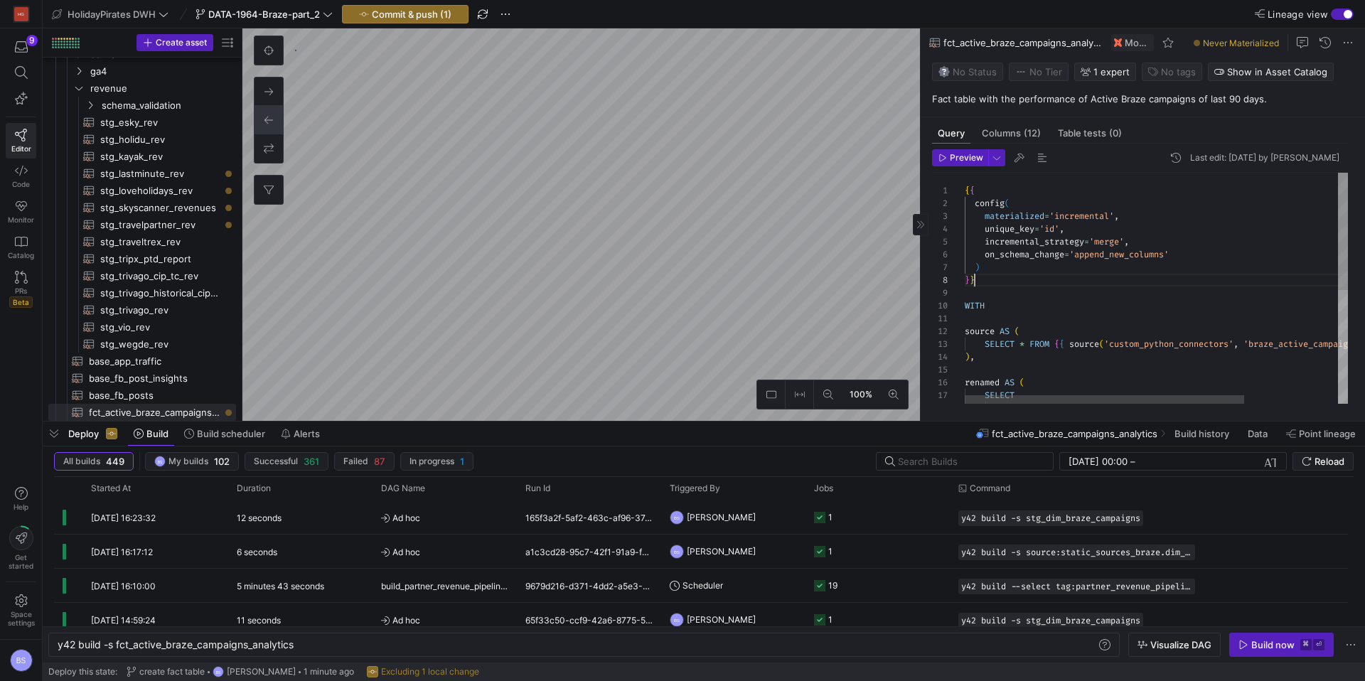
scroll to position [90, 10]
click at [1044, 228] on div "{ { WITH source AS ( SELECT * FROM { { source ( 'custom_python_connectors' , 'b…" at bounding box center [1219, 400] width 511 height 455
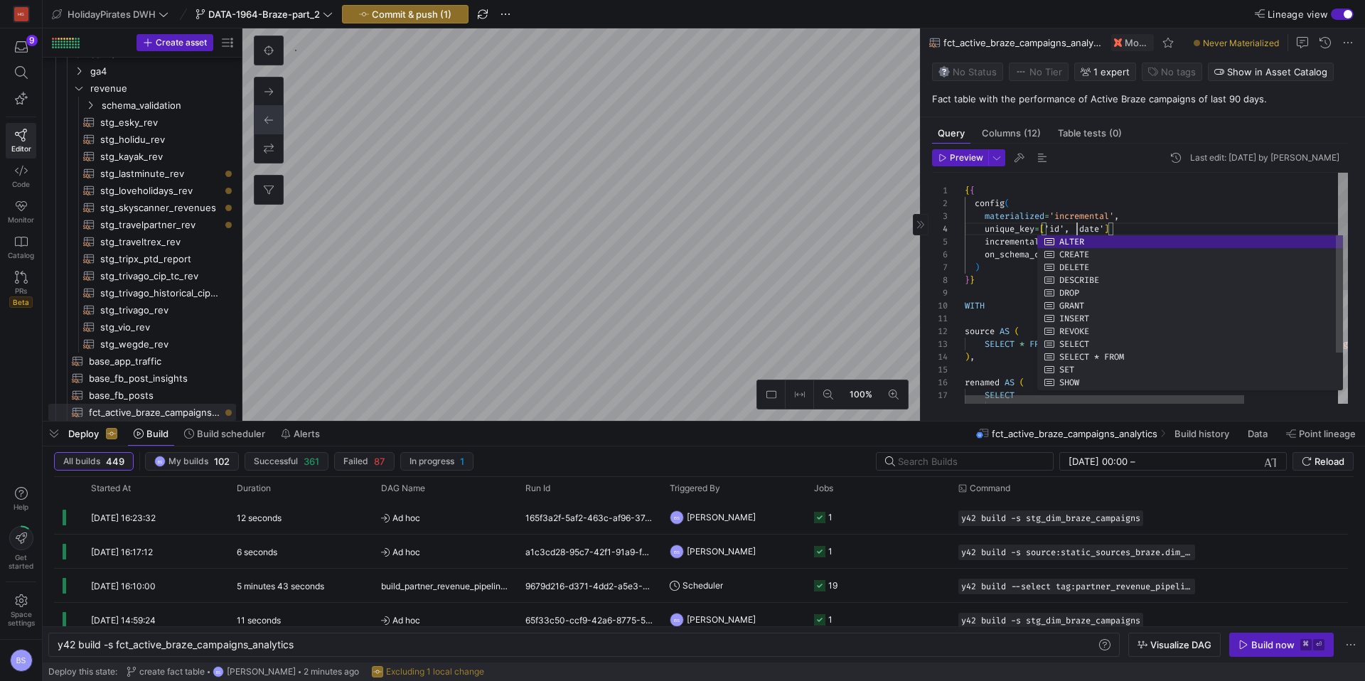
scroll to position [38, 112]
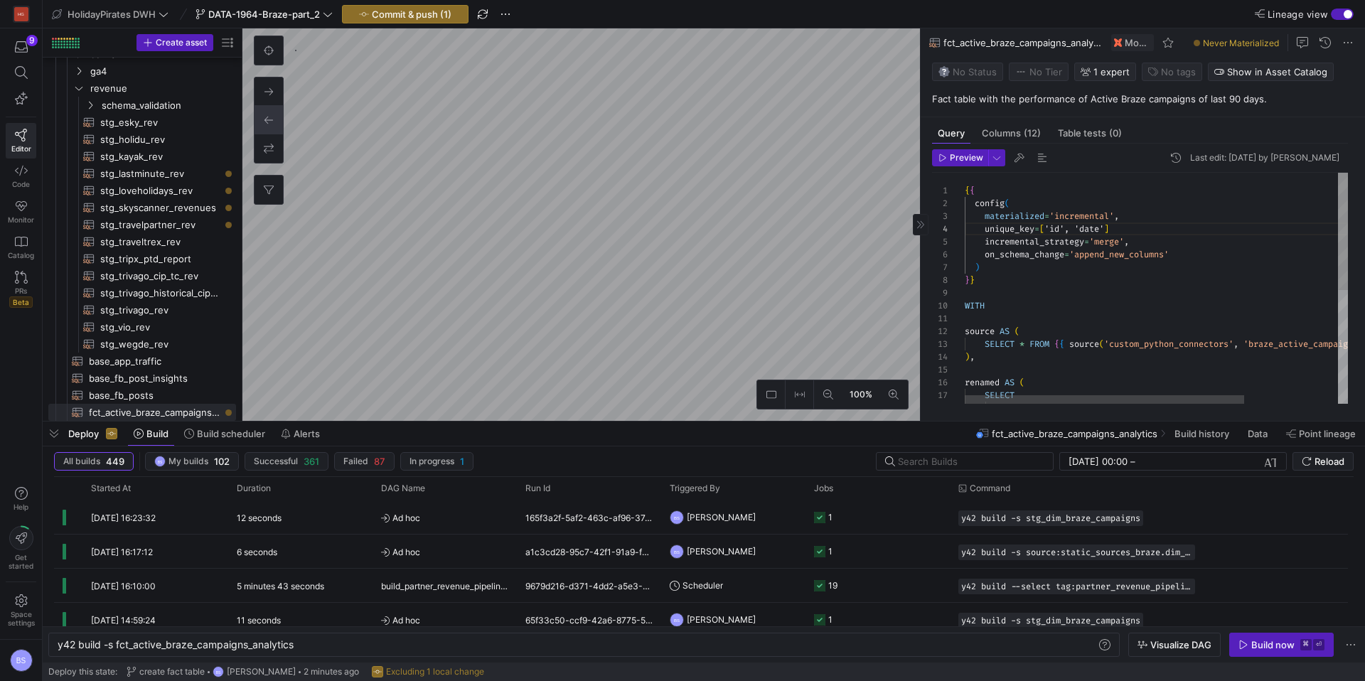
click at [1077, 225] on div "{ { WITH source AS ( SELECT * FROM { { source ( 'custom_python_connectors' , 'b…" at bounding box center [1219, 400] width 511 height 455
type textarea "{{ config( materialized='incremental', unique_key=['id','date'] incremental_str…"
click at [1160, 272] on div "{ { WITH source AS ( SELECT * FROM { { source ( 'custom_python_connectors' , 'b…" at bounding box center [1219, 400] width 511 height 455
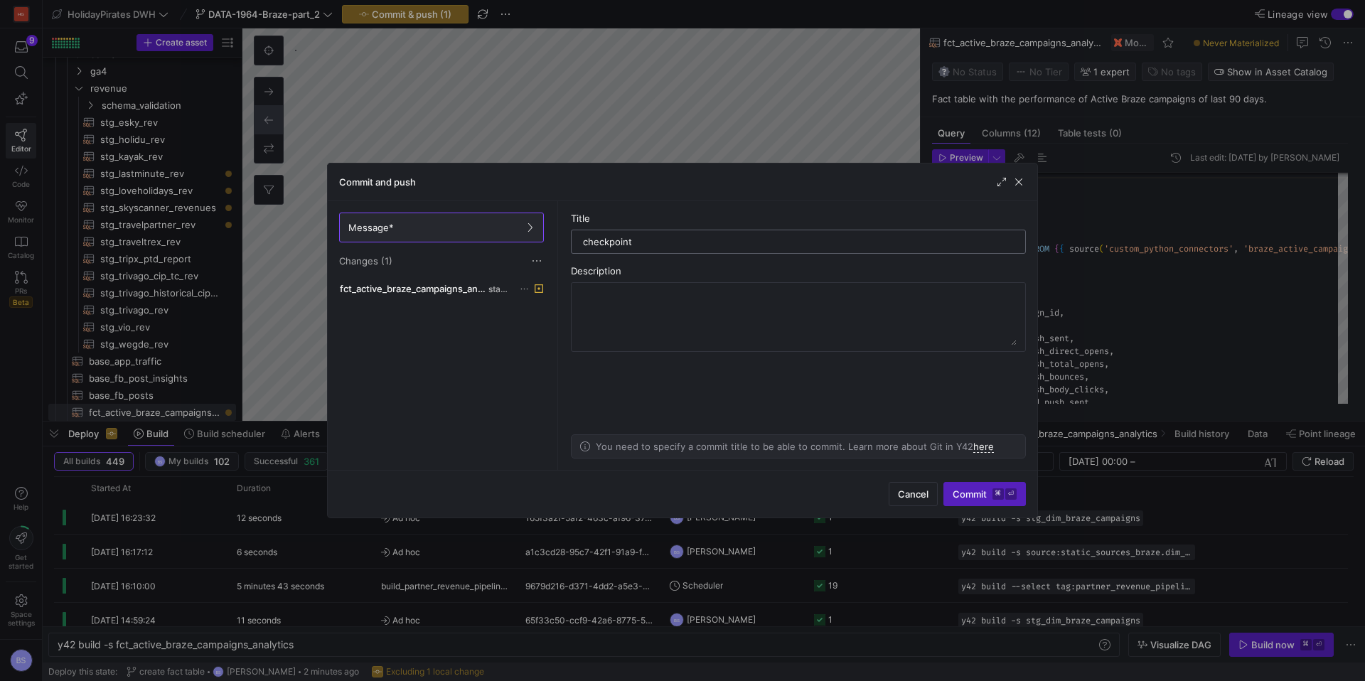
click at [596, 238] on input "checkpoint" at bounding box center [798, 241] width 431 height 11
type input "incremental logic"
click at [967, 497] on span "Commit ⌘ ⏎" at bounding box center [984, 493] width 64 height 11
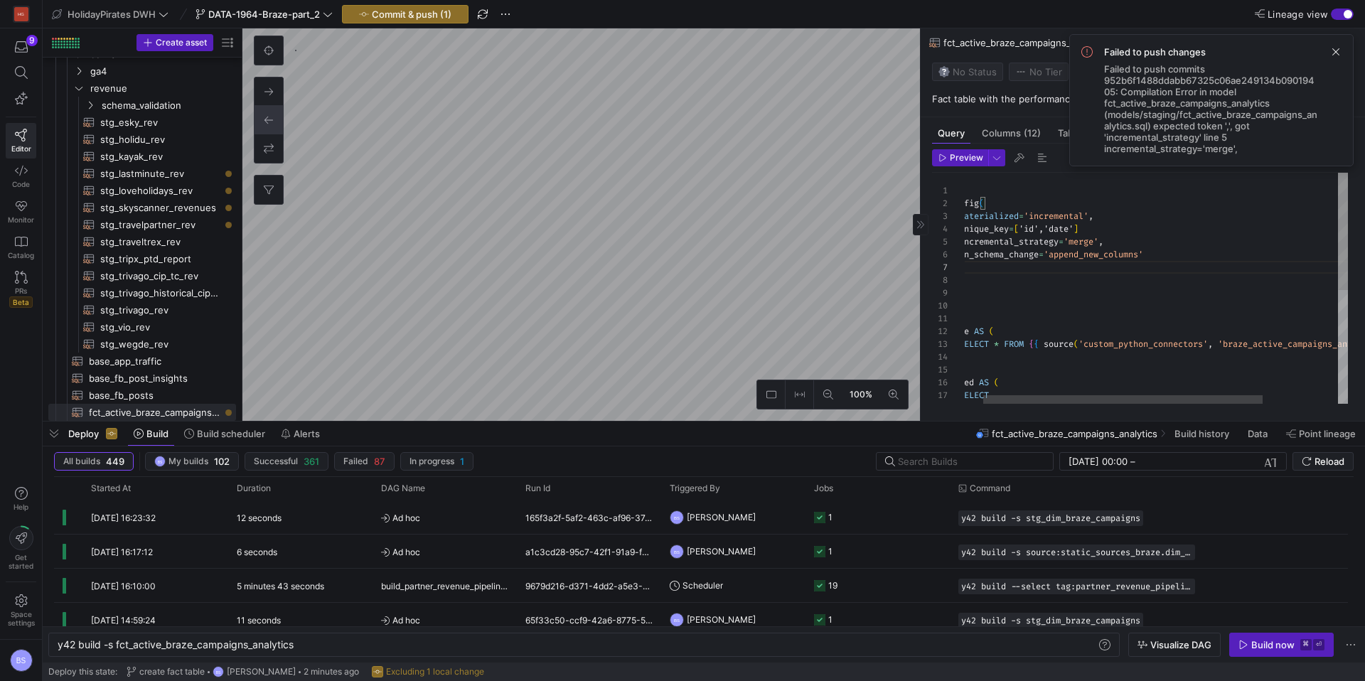
click at [1090, 226] on div "WITH source AS ( SELECT * FROM { { source ( 'custom_python_connectors' , 'braze…" at bounding box center [1194, 400] width 511 height 455
type textarea "{{ config( materialized='incremental', unique_key=['id','date'], incremental_st…"
click at [377, 24] on y42-top-nav "HolidayPirates DWH DATA-1964-Braze-part_2 Commit & push (1) Lineage view" at bounding box center [704, 14] width 1322 height 28
click at [389, 13] on span "Commit & push (1)" at bounding box center [412, 14] width 80 height 11
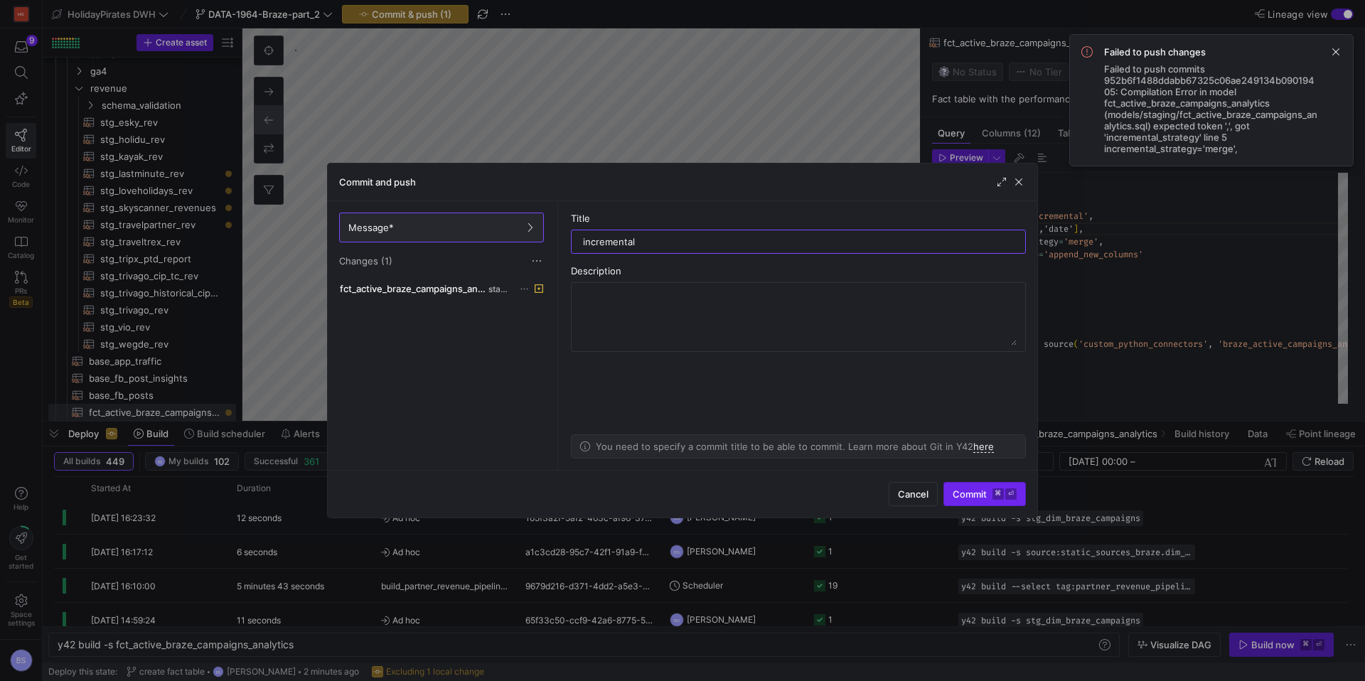
type input "incremental"
click at [971, 483] on span "submit" at bounding box center [984, 494] width 81 height 23
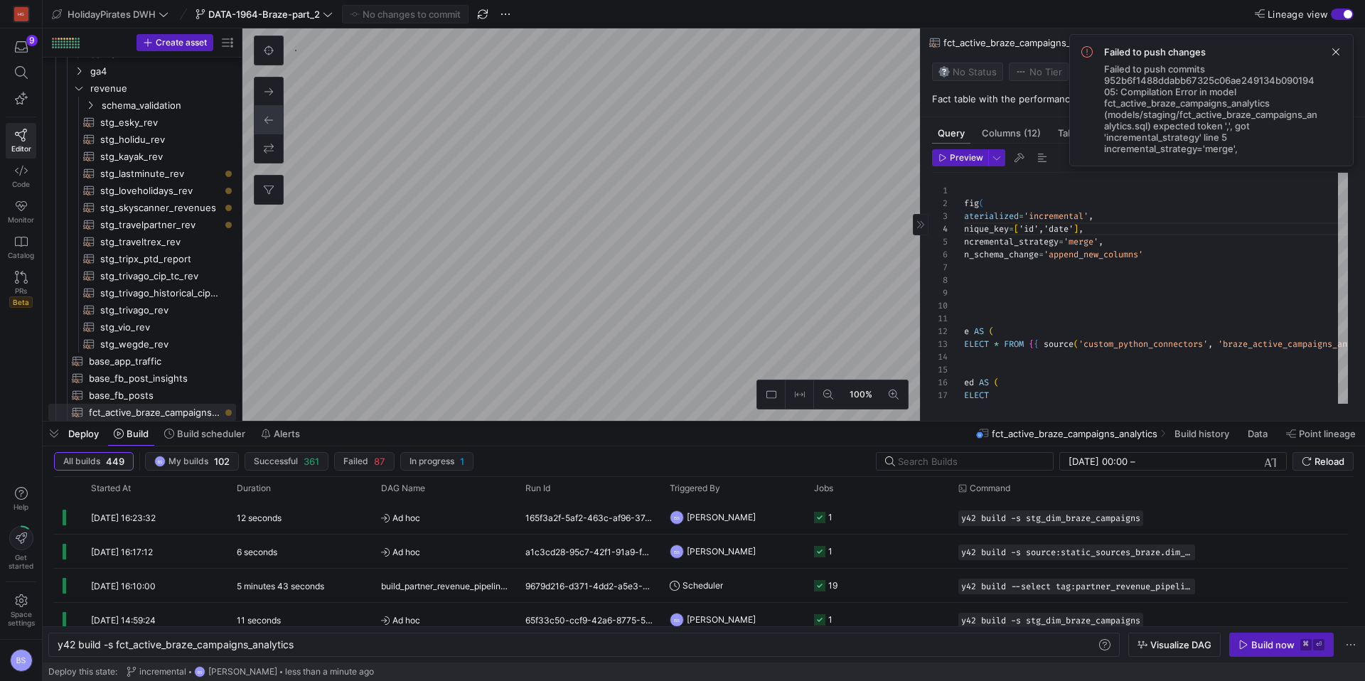
click at [1335, 48] on span at bounding box center [1335, 51] width 17 height 17
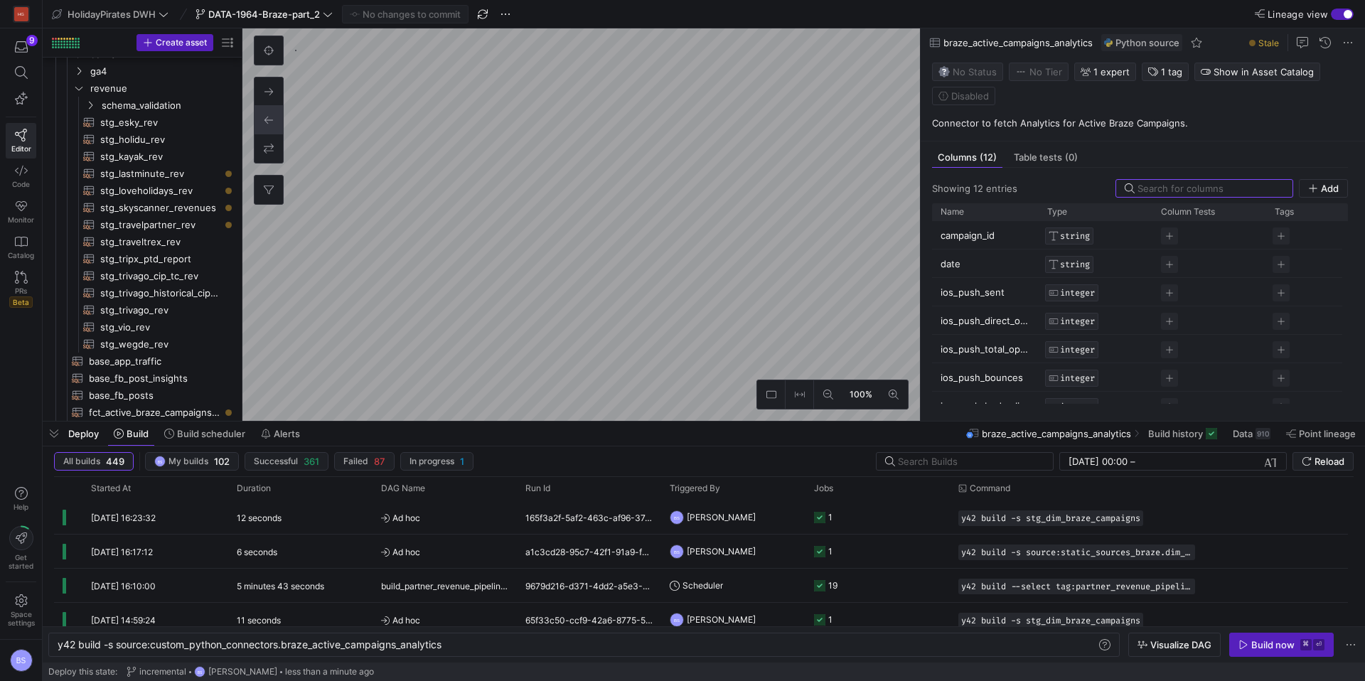
scroll to position [728, 0]
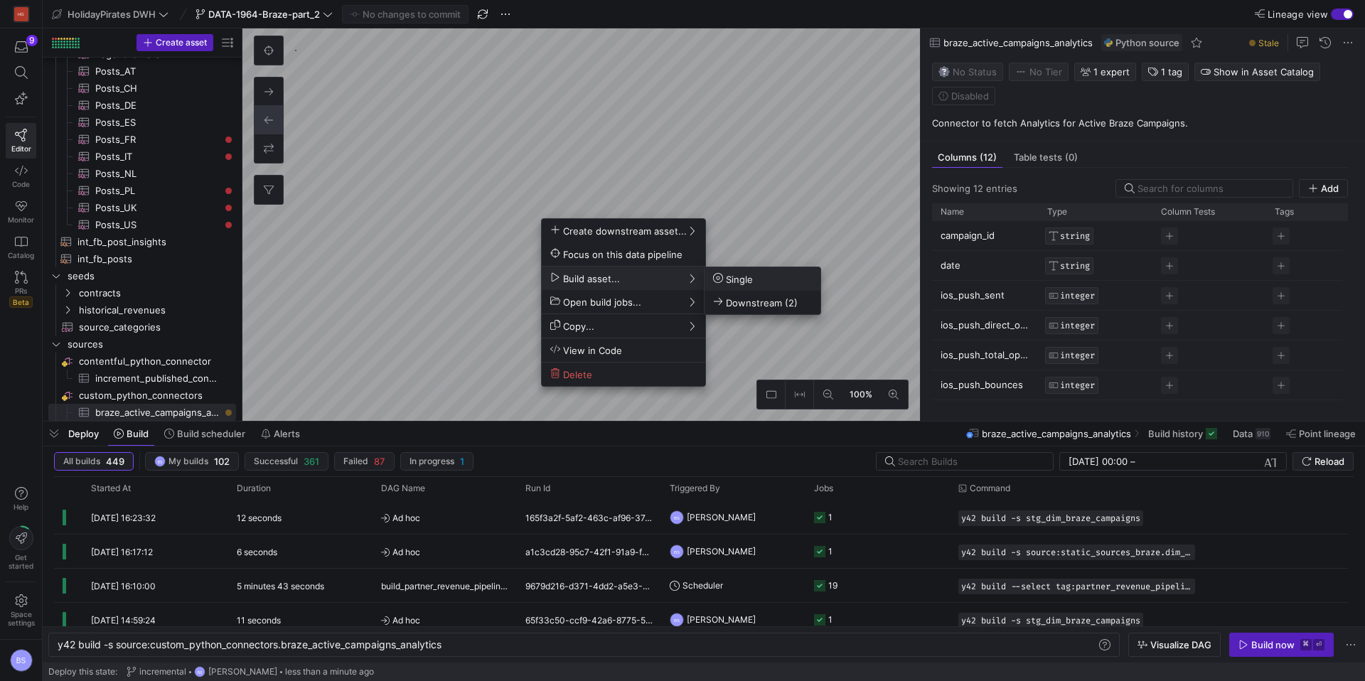
click at [752, 281] on span "Single" at bounding box center [733, 279] width 40 height 12
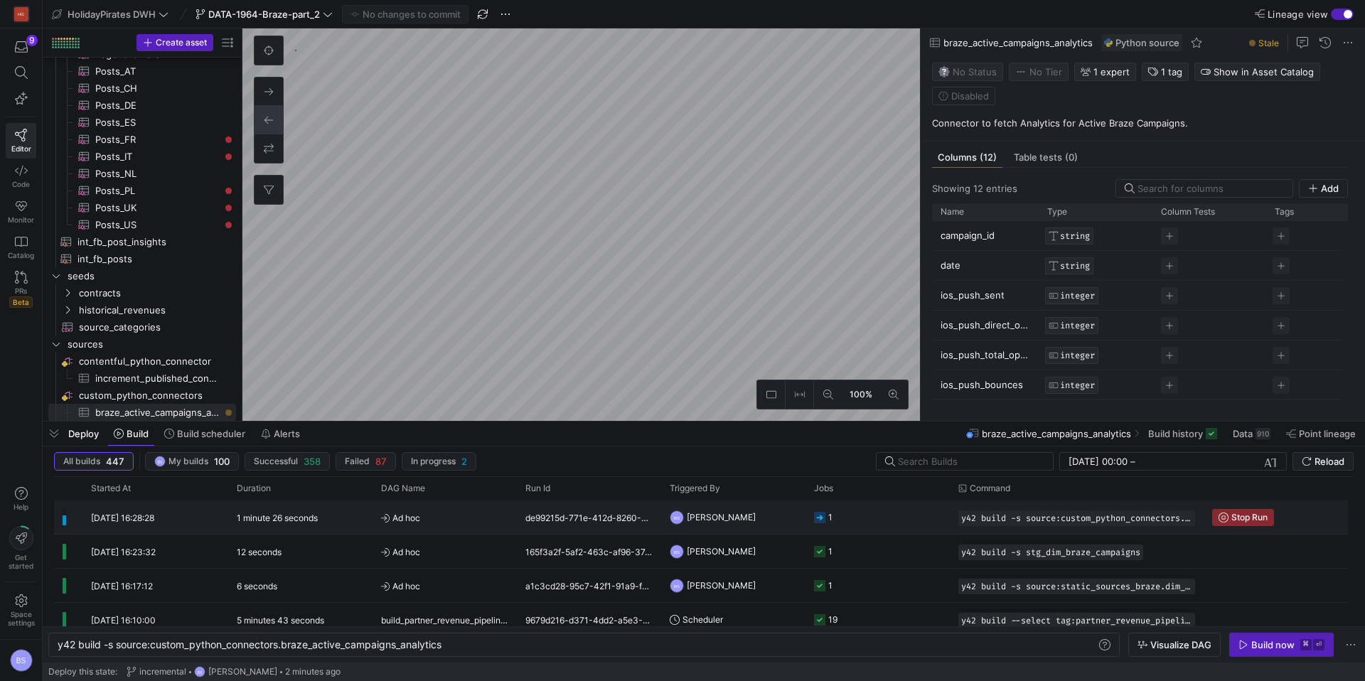
click at [461, 515] on span "Ad hoc" at bounding box center [444, 517] width 127 height 33
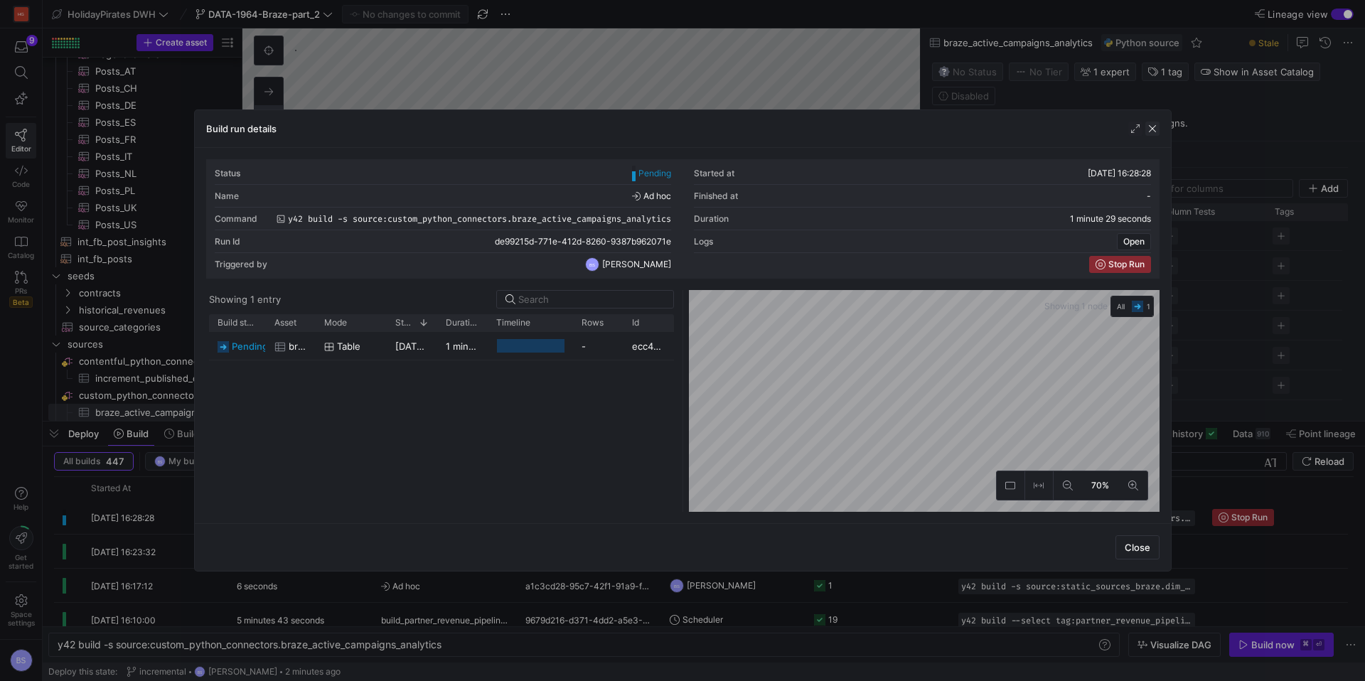
click at [1152, 131] on span "button" at bounding box center [1152, 129] width 14 height 14
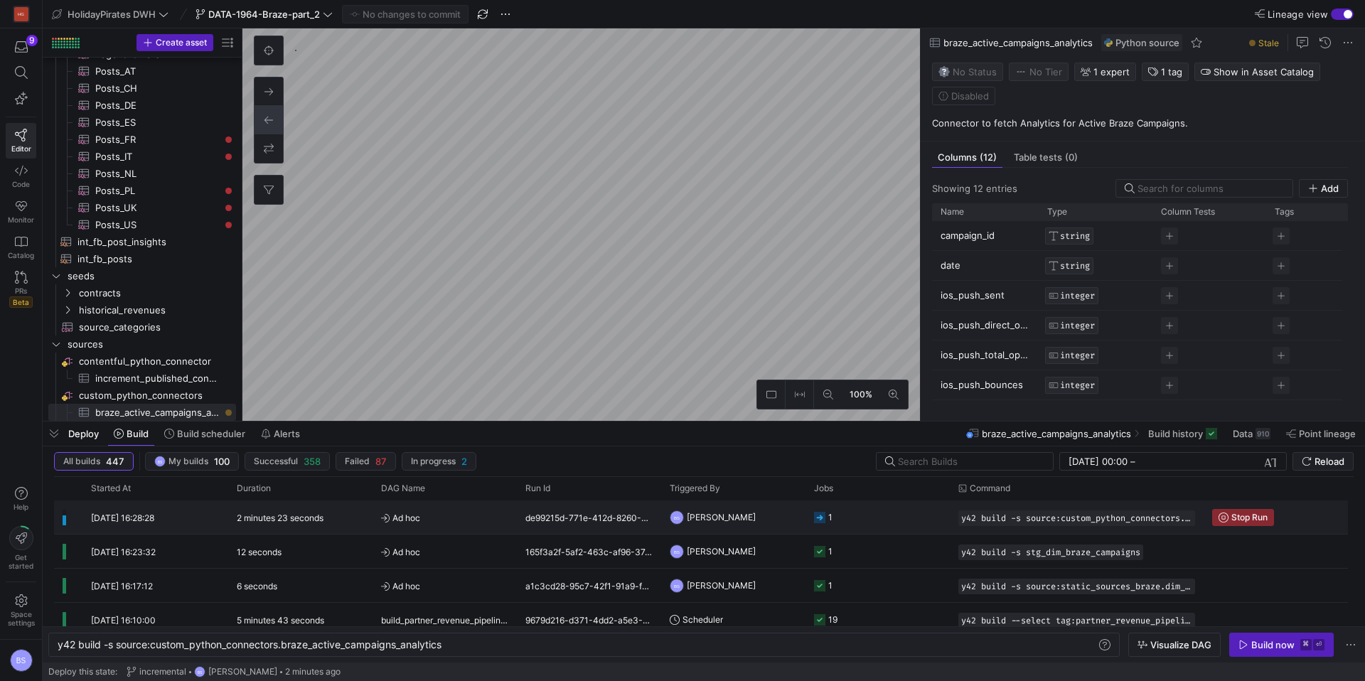
click at [434, 522] on span "Ad hoc" at bounding box center [444, 517] width 127 height 33
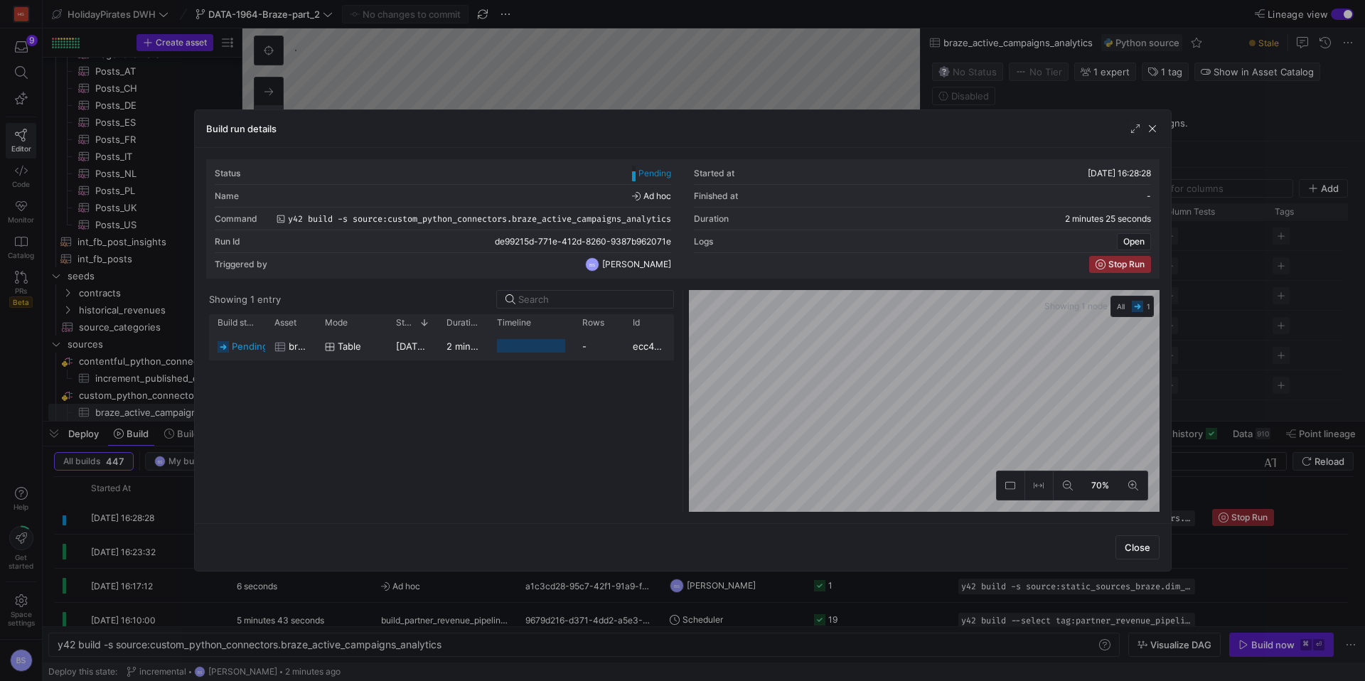
click at [430, 347] on span "11/09/25, 16:28:29" at bounding box center [432, 345] width 72 height 11
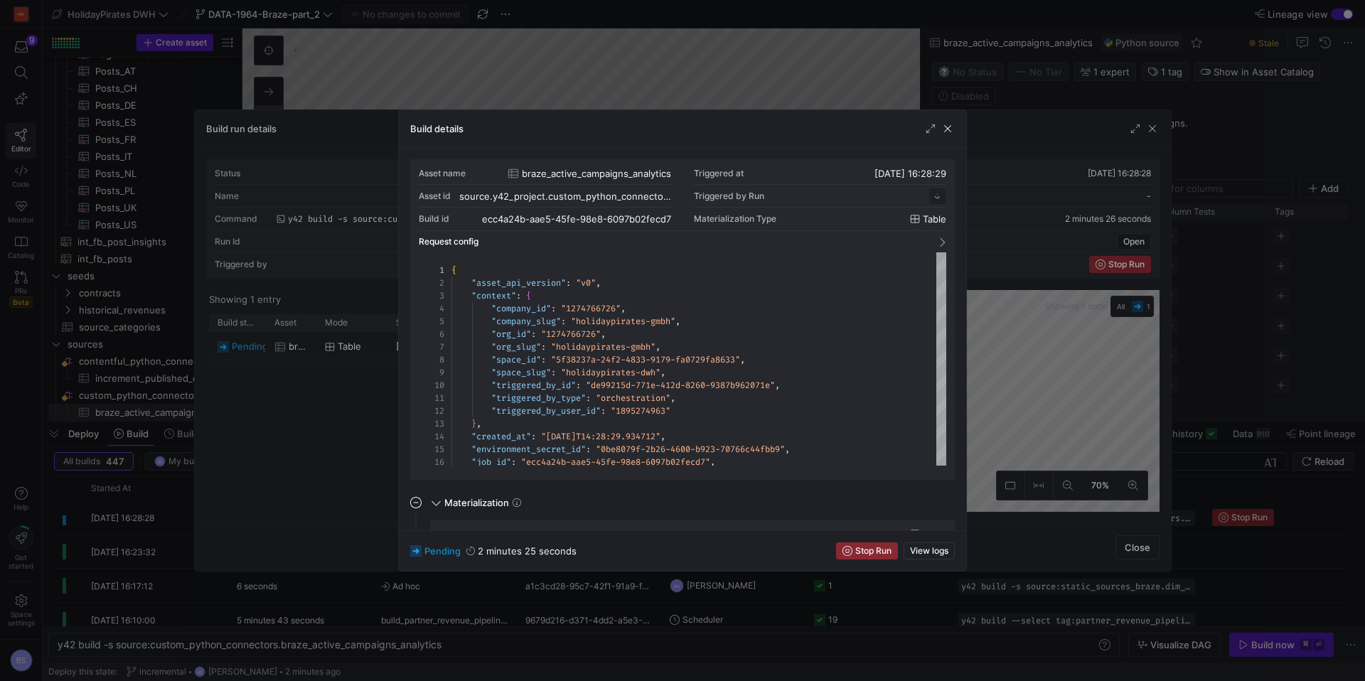
scroll to position [128, 0]
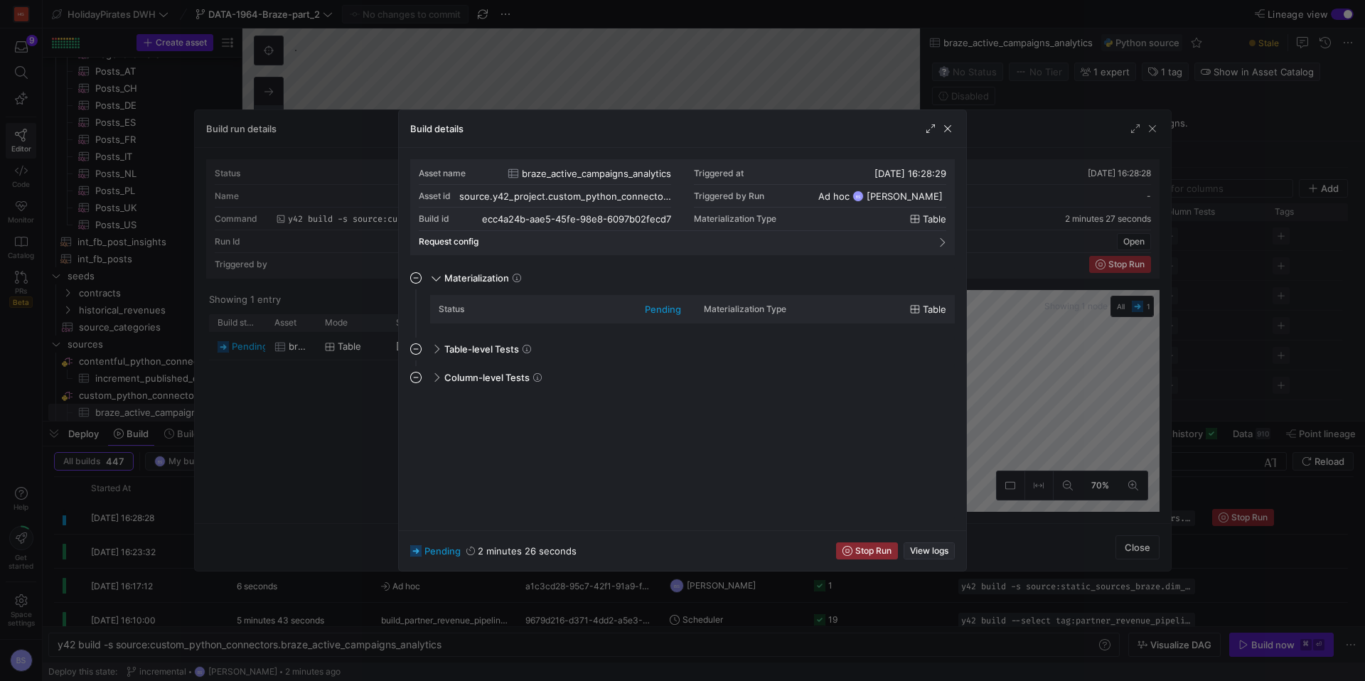
click at [932, 544] on span "button" at bounding box center [929, 551] width 50 height 16
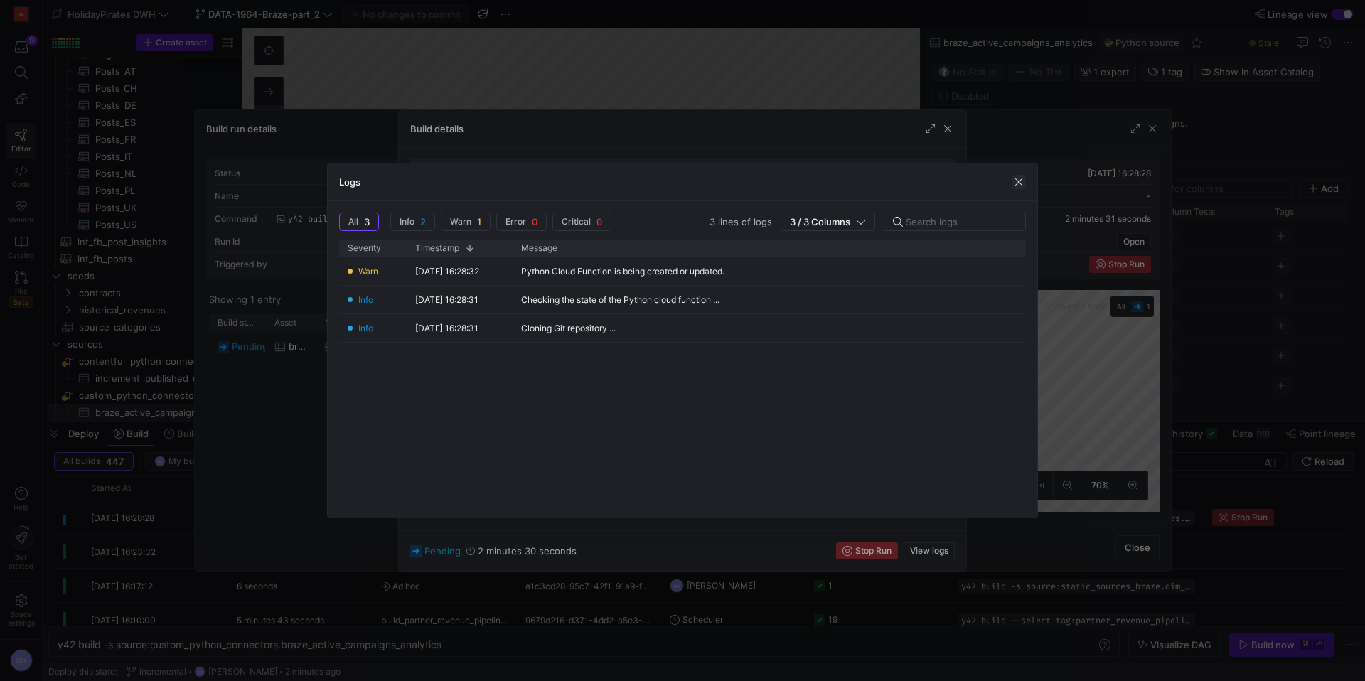
click at [1015, 184] on span "button" at bounding box center [1018, 182] width 14 height 14
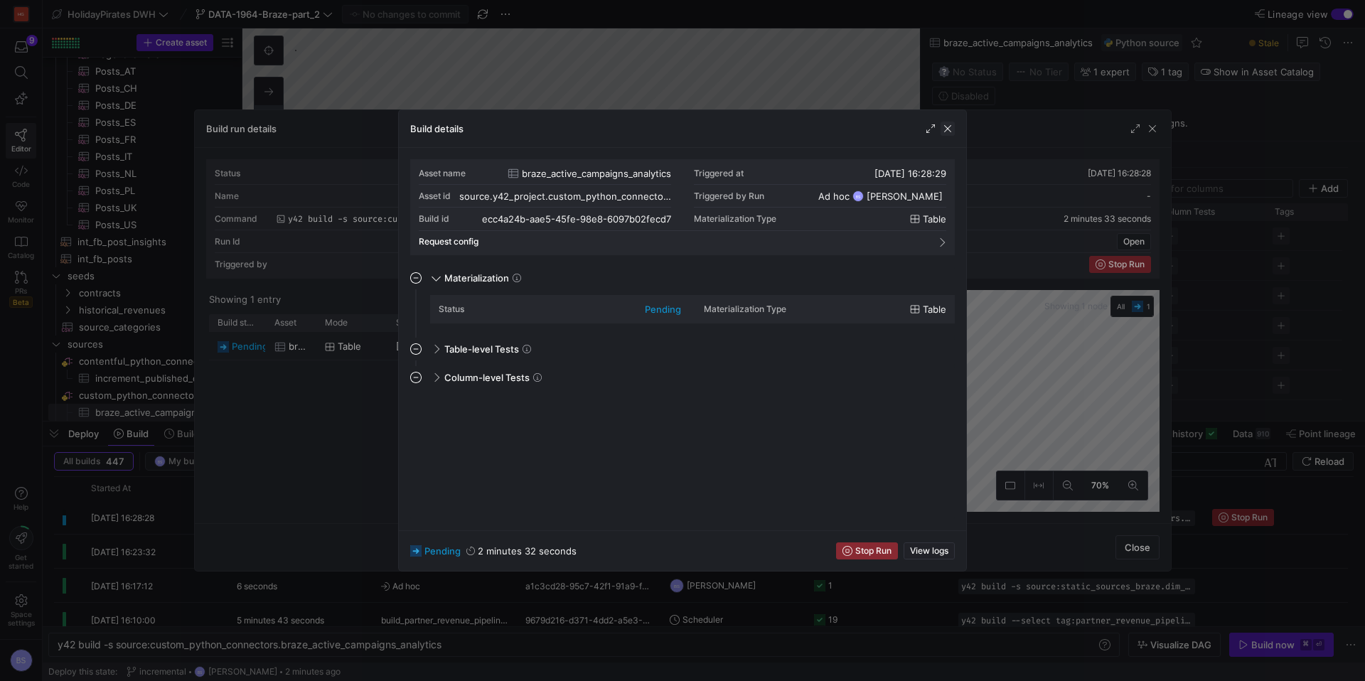
click at [944, 131] on span "button" at bounding box center [947, 129] width 14 height 14
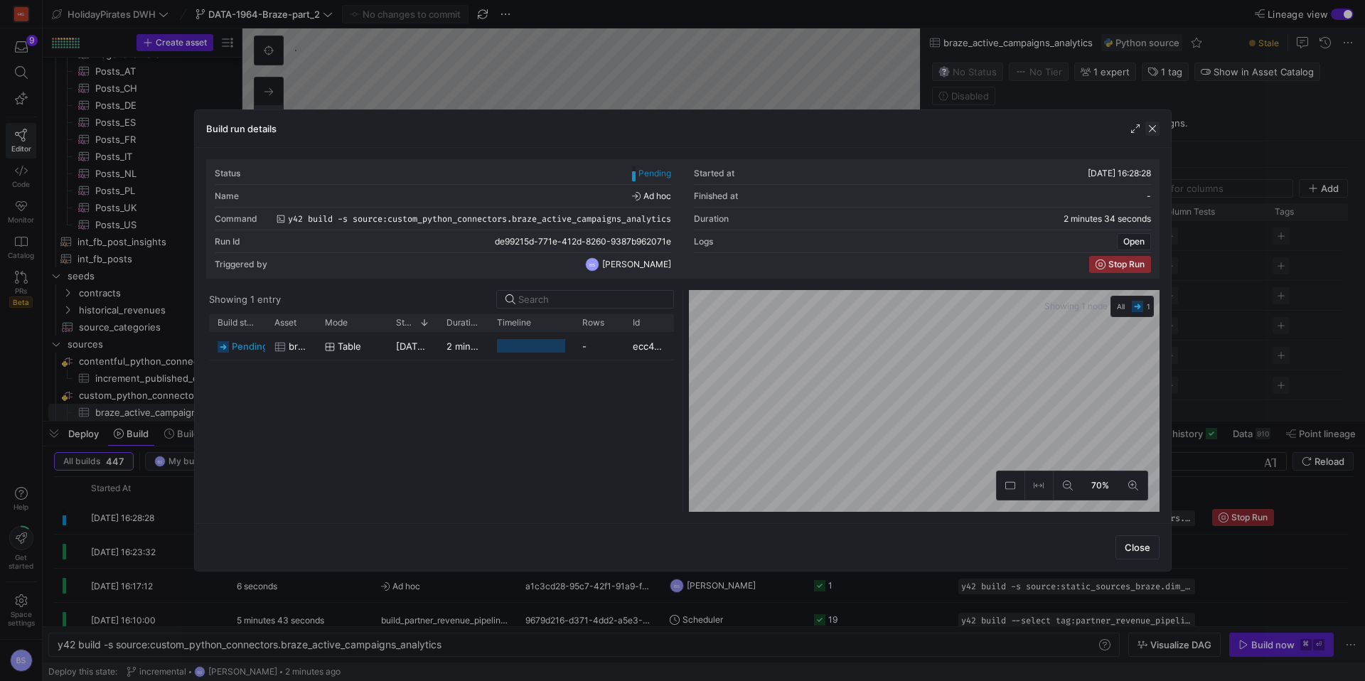
click at [1156, 132] on span "button" at bounding box center [1152, 129] width 14 height 14
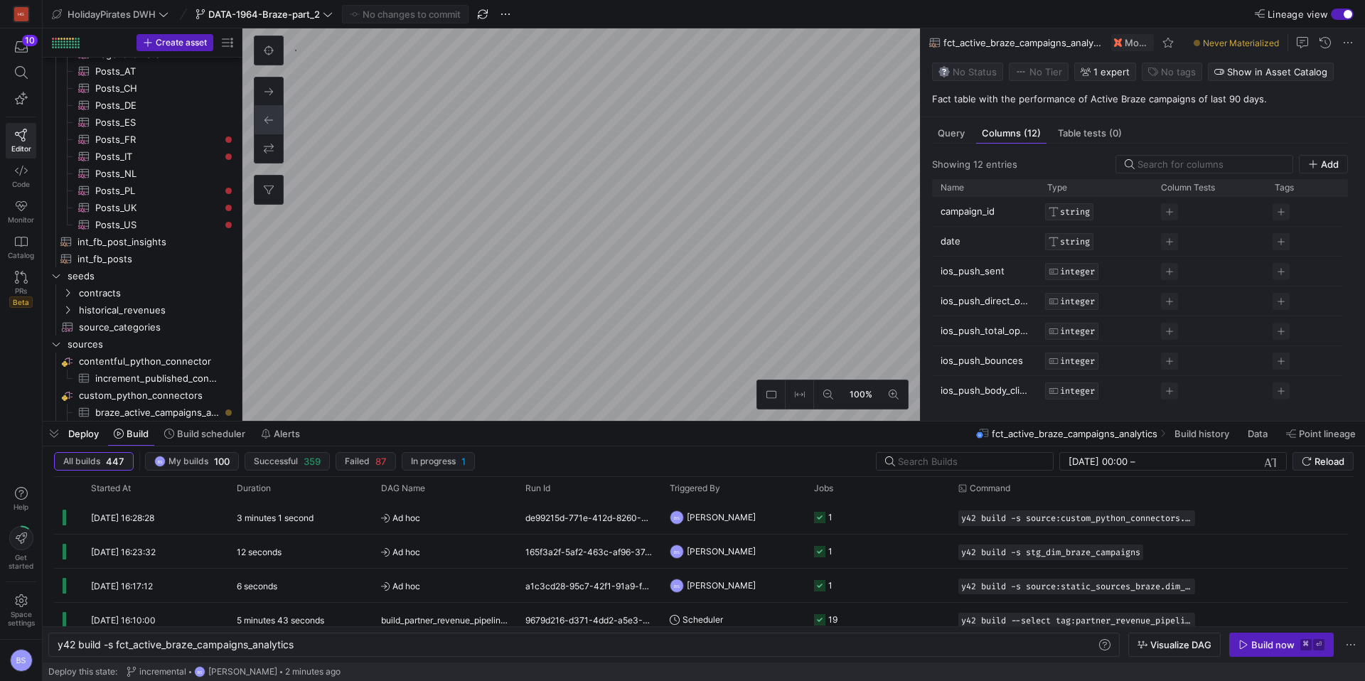
scroll to position [478, 0]
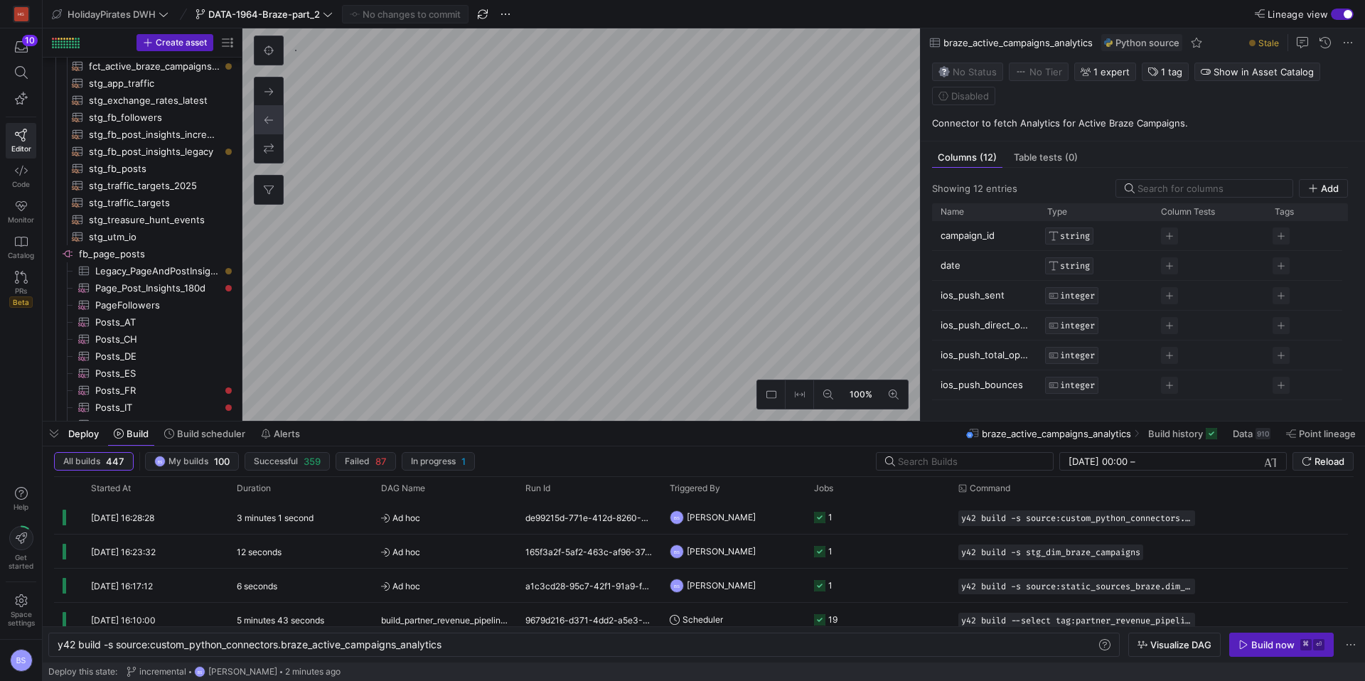
scroll to position [728, 0]
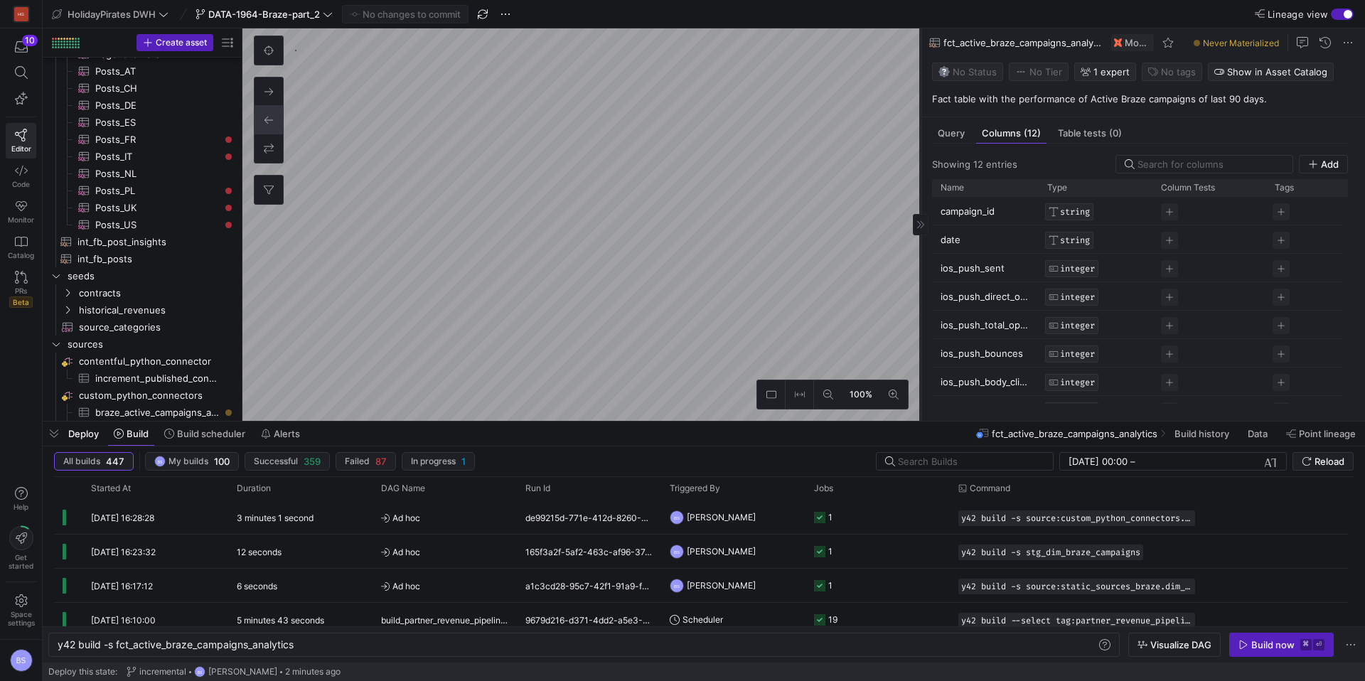
type textarea "y42 build -s fct_active_braze_campaigns_analytics"
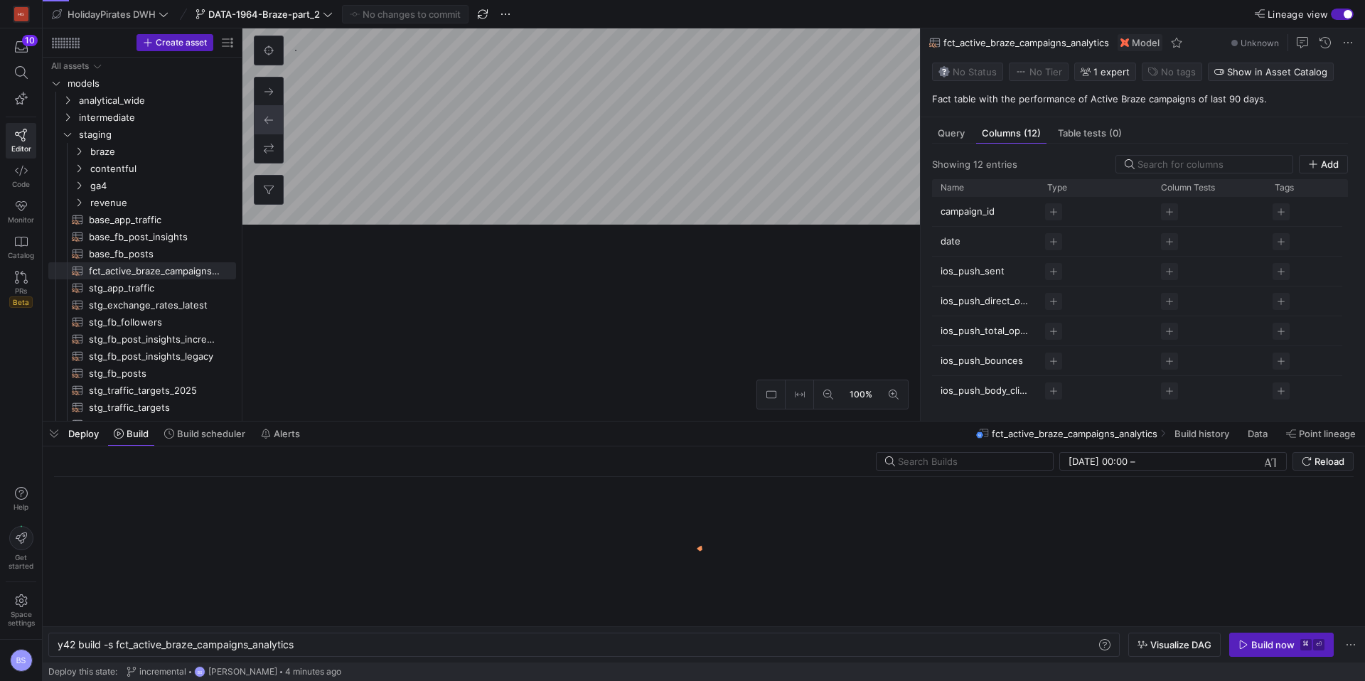
scroll to position [0, 236]
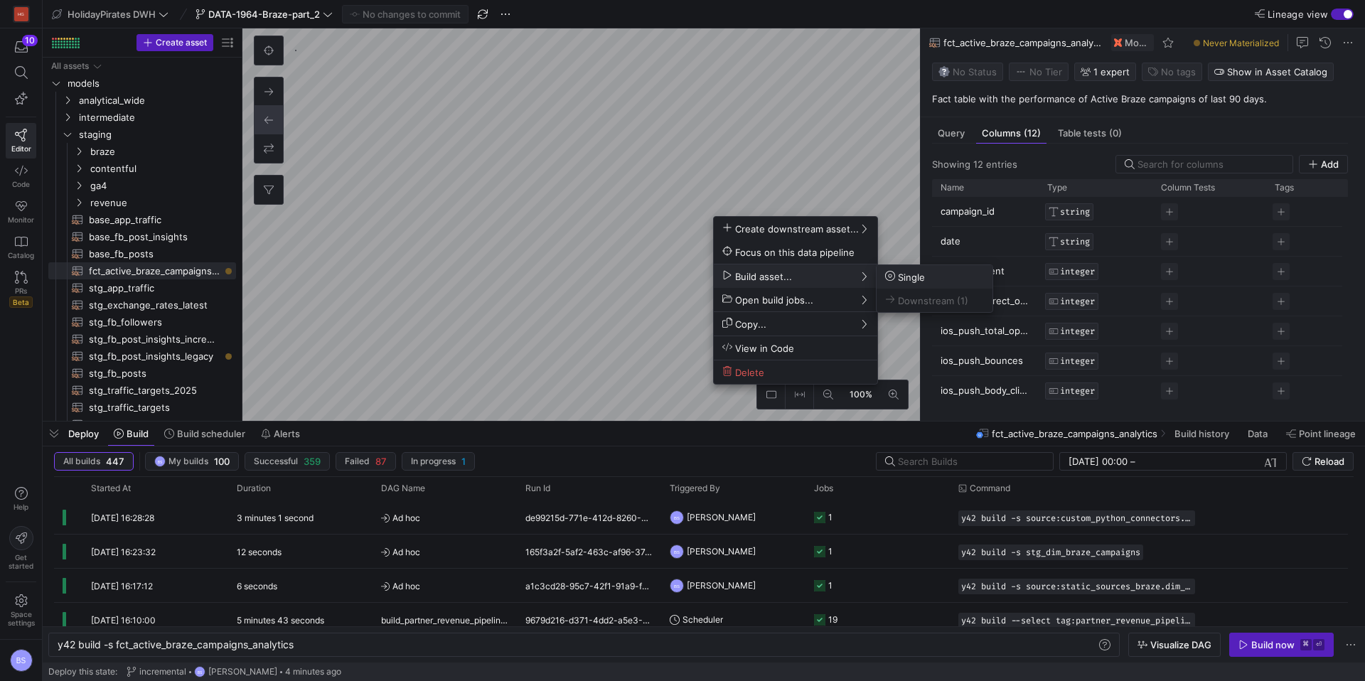
click at [900, 274] on span "Single" at bounding box center [905, 277] width 40 height 12
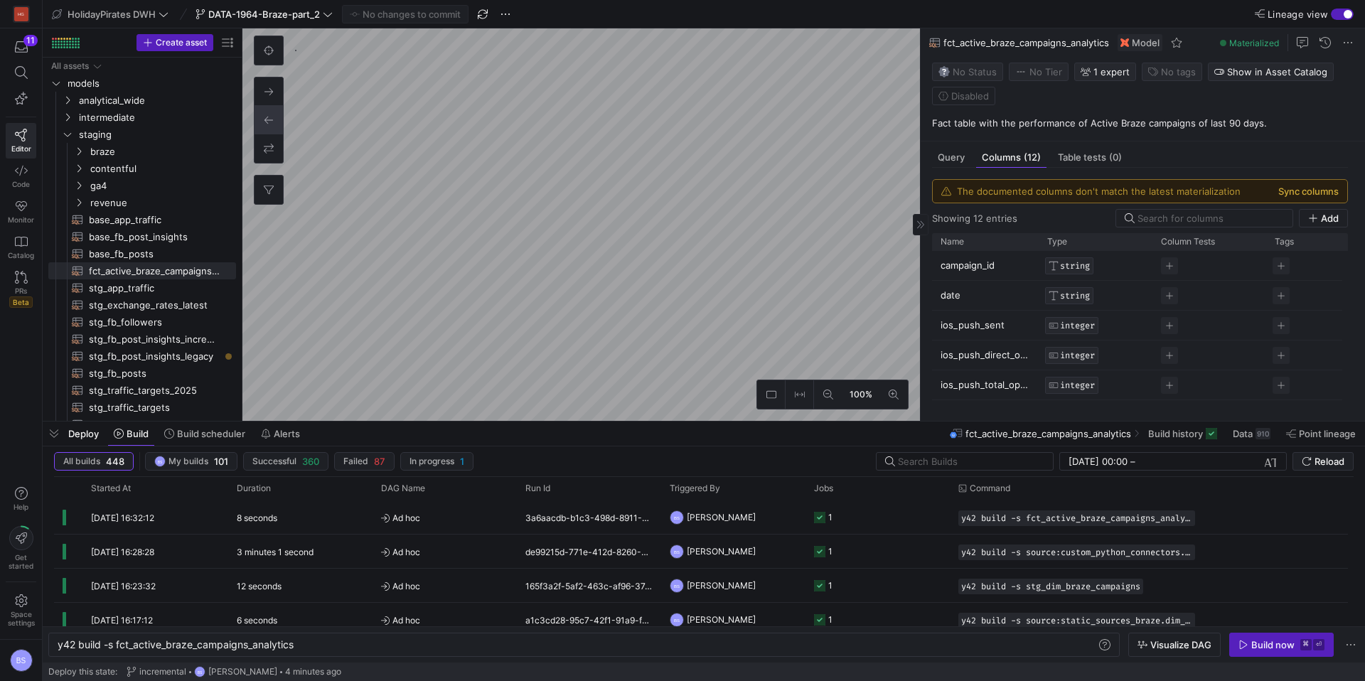
click at [1300, 196] on button "Sync columns" at bounding box center [1308, 191] width 60 height 11
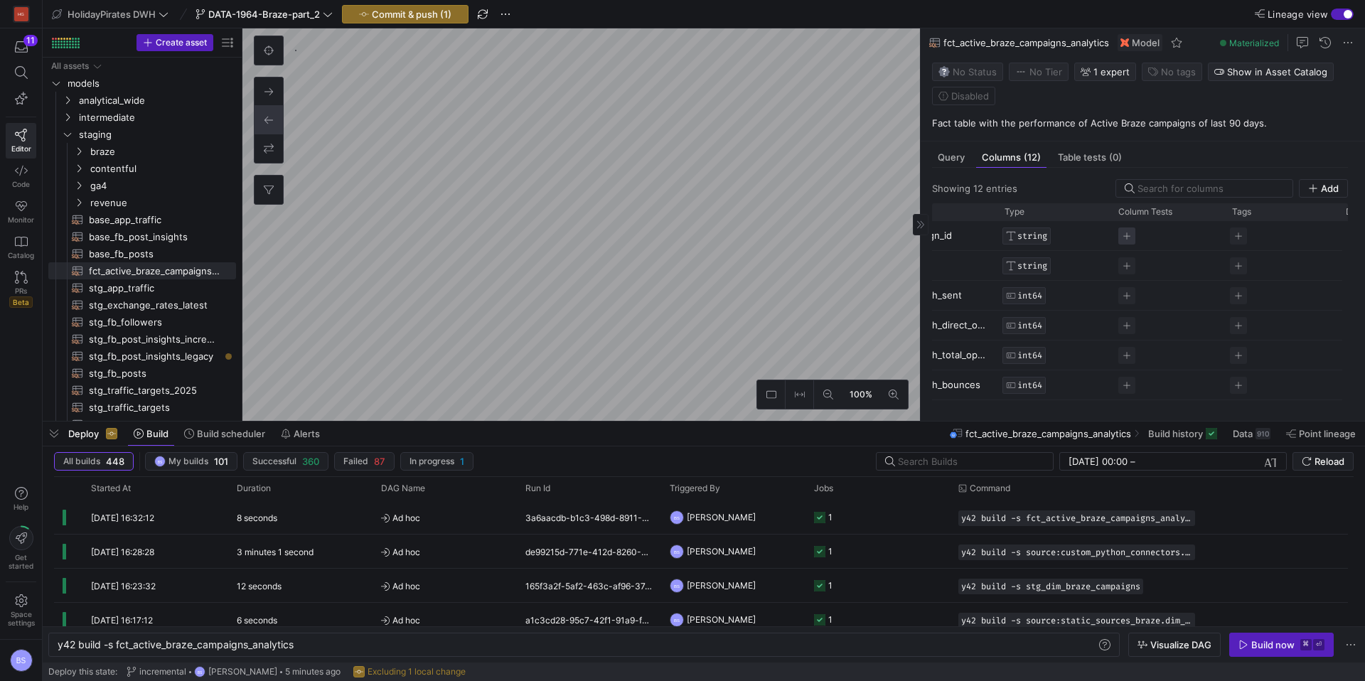
scroll to position [0, 38]
click at [1129, 236] on span "Press SPACE to select this row." at bounding box center [1130, 235] width 17 height 17
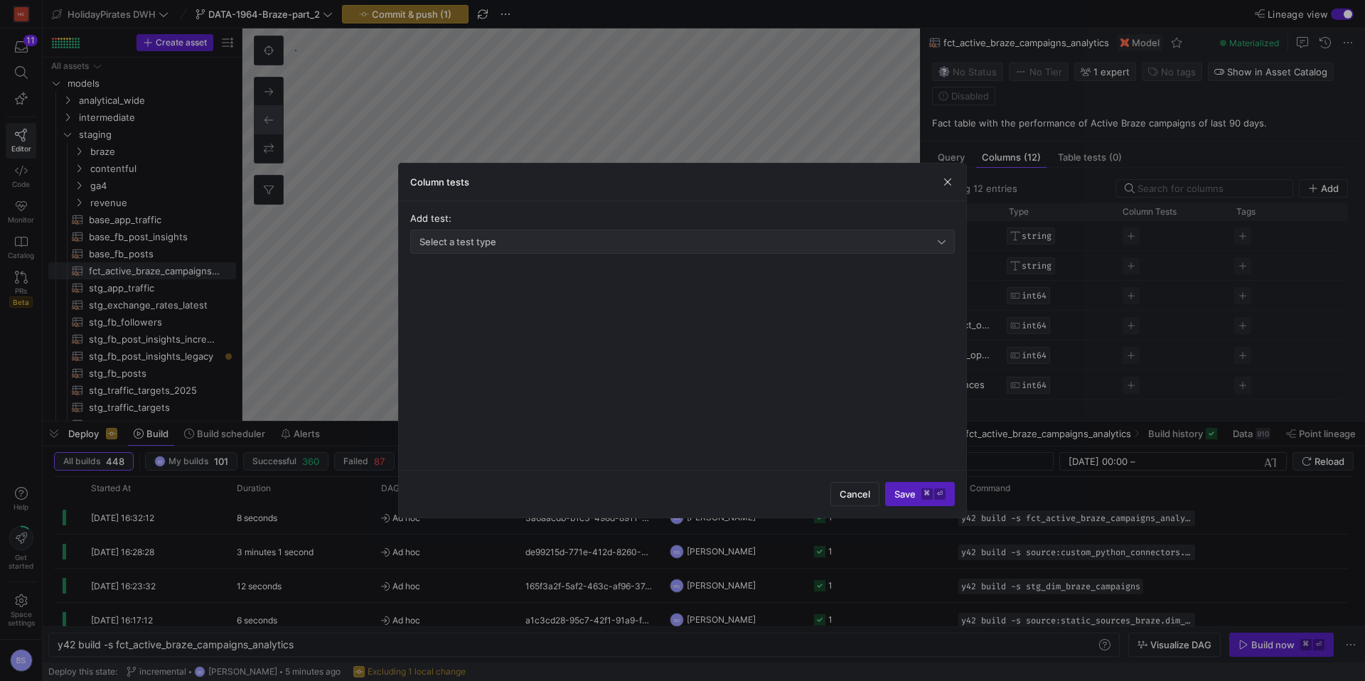
click at [480, 247] on div "Select a test type" at bounding box center [682, 241] width 526 height 23
click at [467, 292] on span "Unique" at bounding box center [682, 290] width 532 height 11
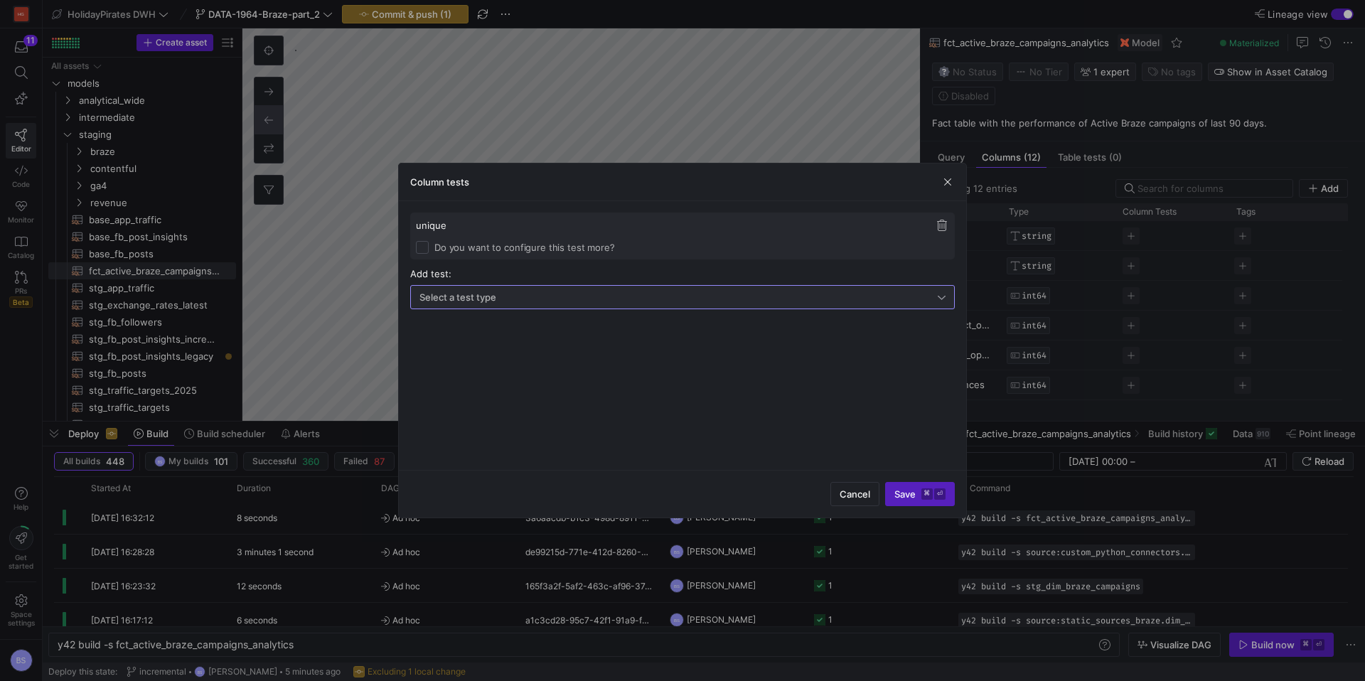
click at [937, 226] on span "button" at bounding box center [942, 225] width 14 height 14
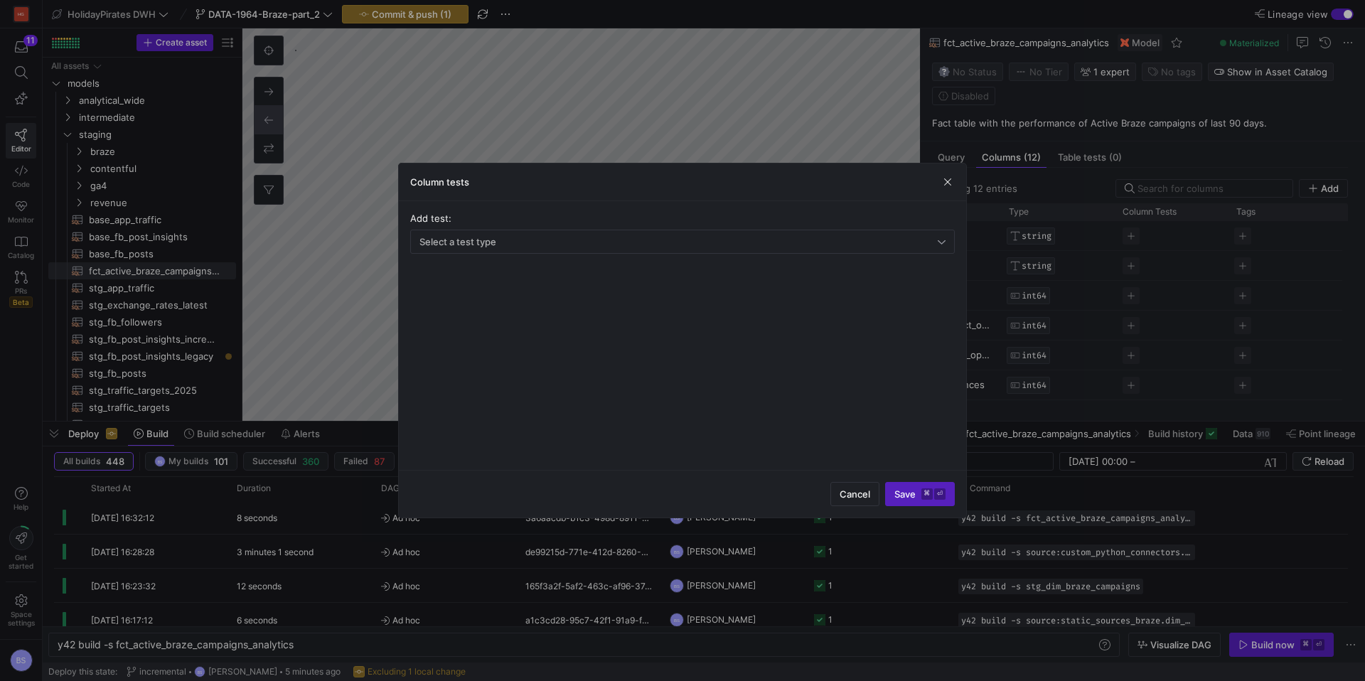
click at [945, 180] on span "button" at bounding box center [947, 182] width 14 height 14
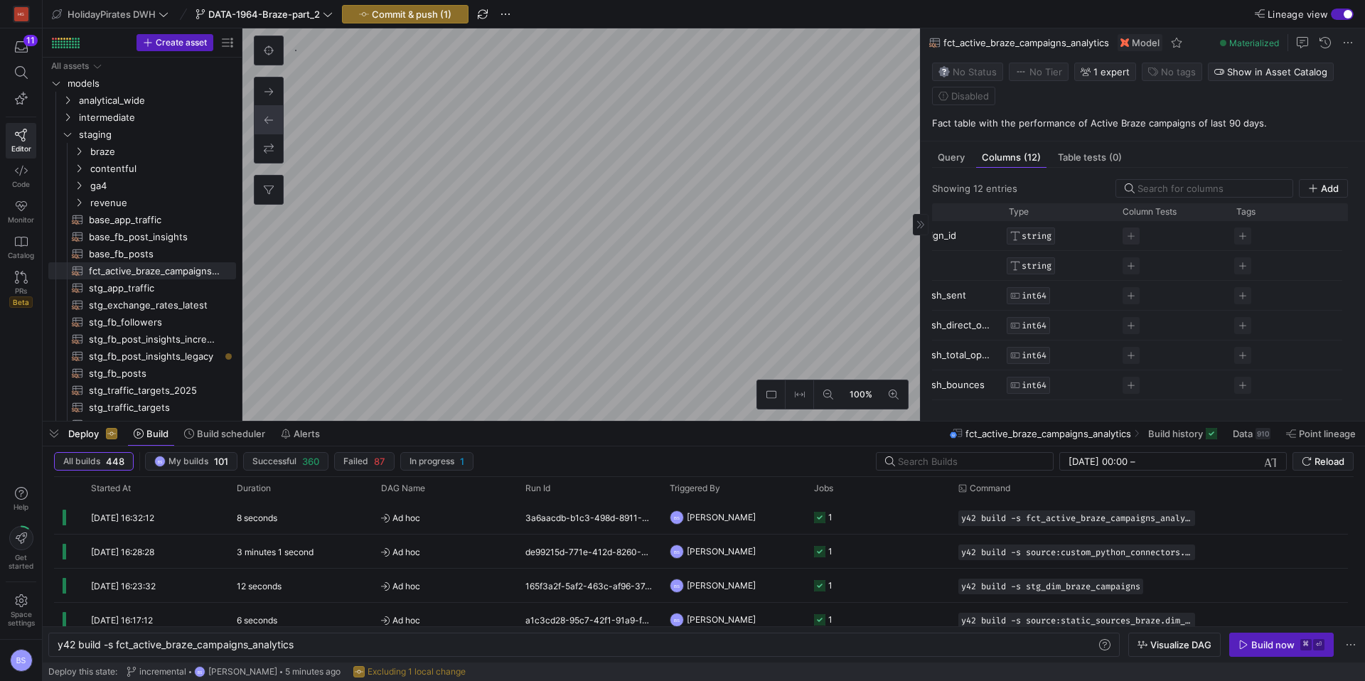
scroll to position [0, 0]
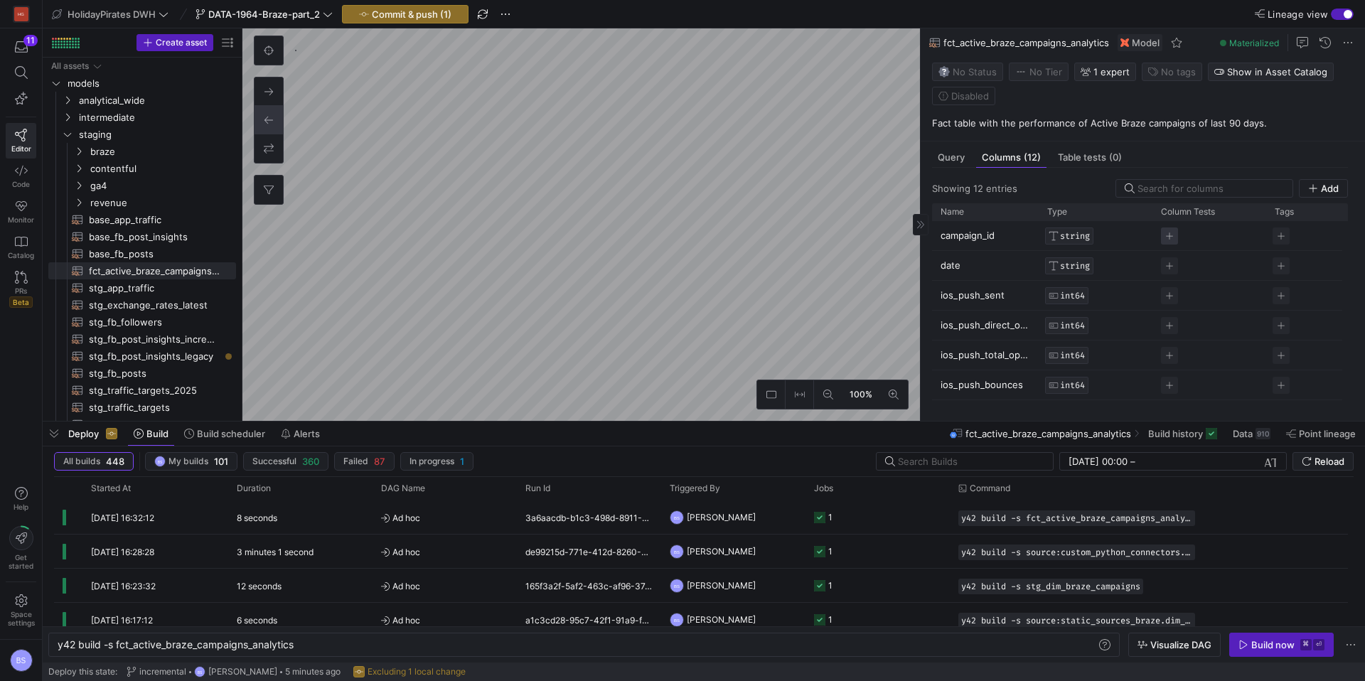
click at [1172, 237] on span "Press SPACE to select this row." at bounding box center [1169, 235] width 17 height 17
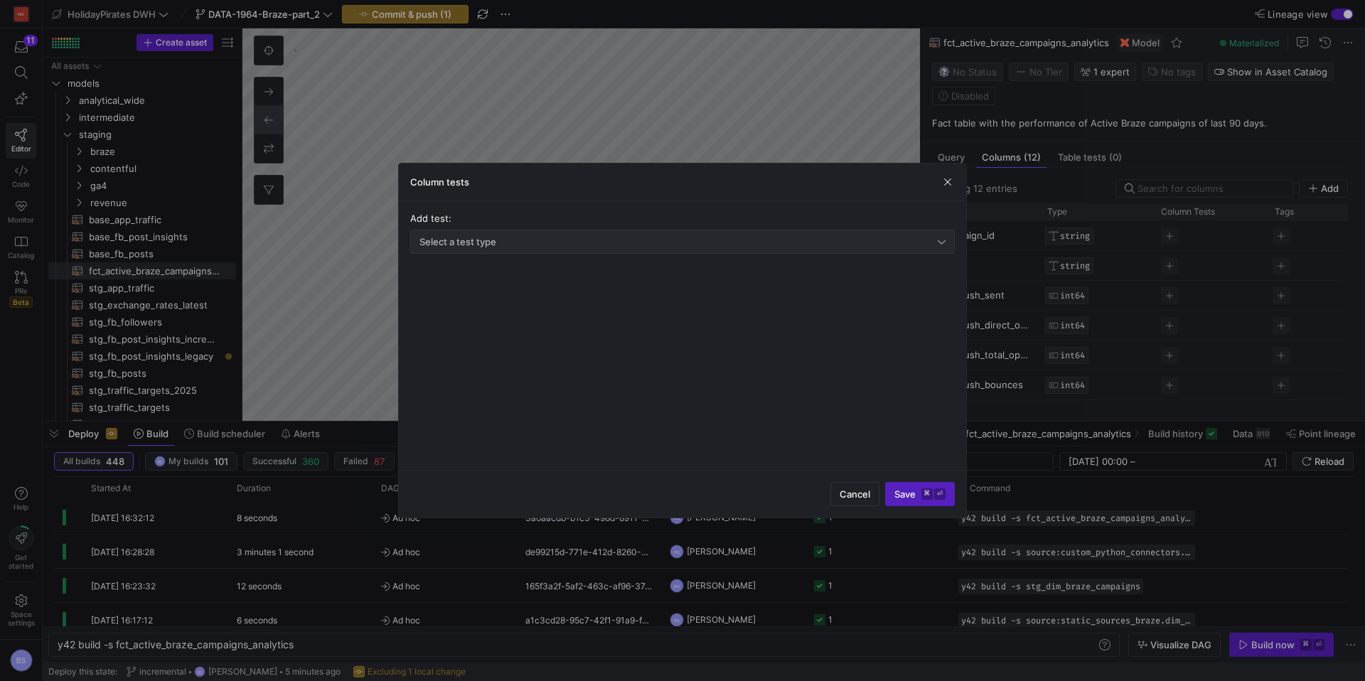
click at [610, 243] on div "Select a test type" at bounding box center [678, 241] width 518 height 11
drag, startPoint x: 585, startPoint y: 271, endPoint x: 759, endPoint y: 331, distance: 184.1
click at [585, 271] on span "Not null" at bounding box center [682, 267] width 532 height 11
drag, startPoint x: 910, startPoint y: 490, endPoint x: 1048, endPoint y: 309, distance: 227.3
click at [914, 485] on button "Save ⌘ ⏎" at bounding box center [920, 494] width 70 height 24
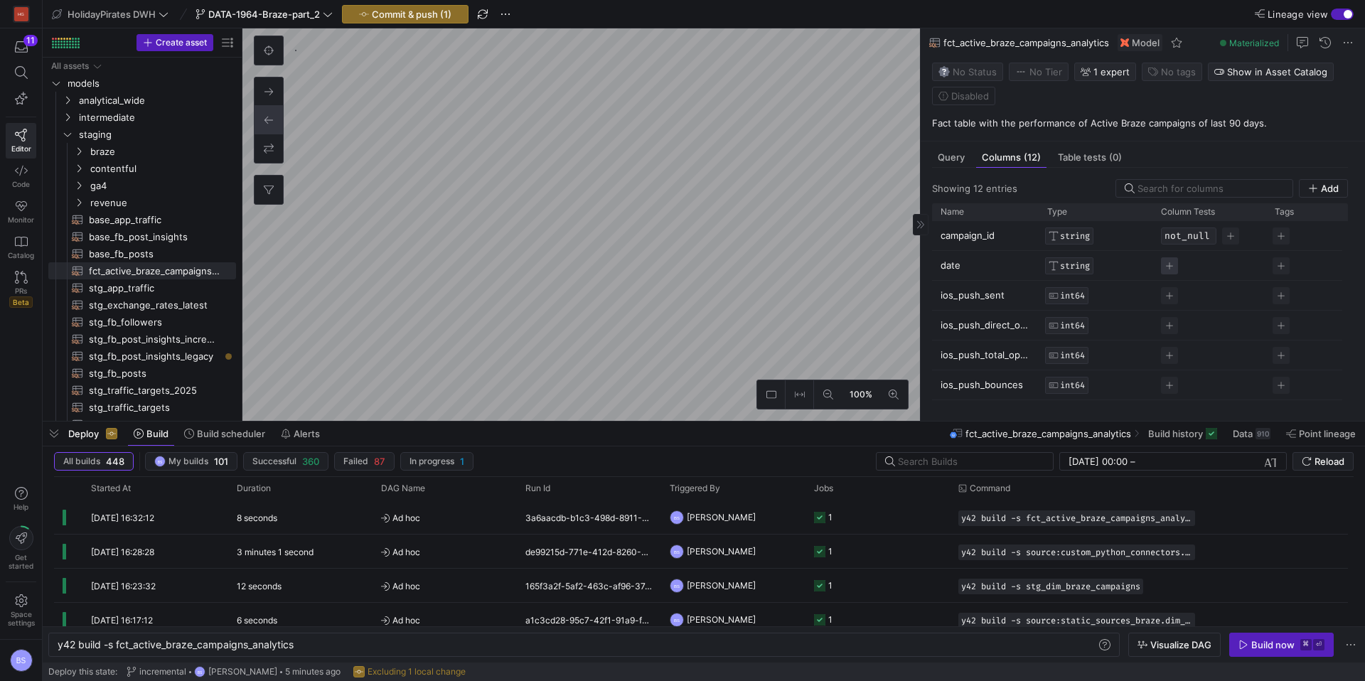
click at [1171, 266] on span "Press SPACE to select this row." at bounding box center [1169, 265] width 17 height 17
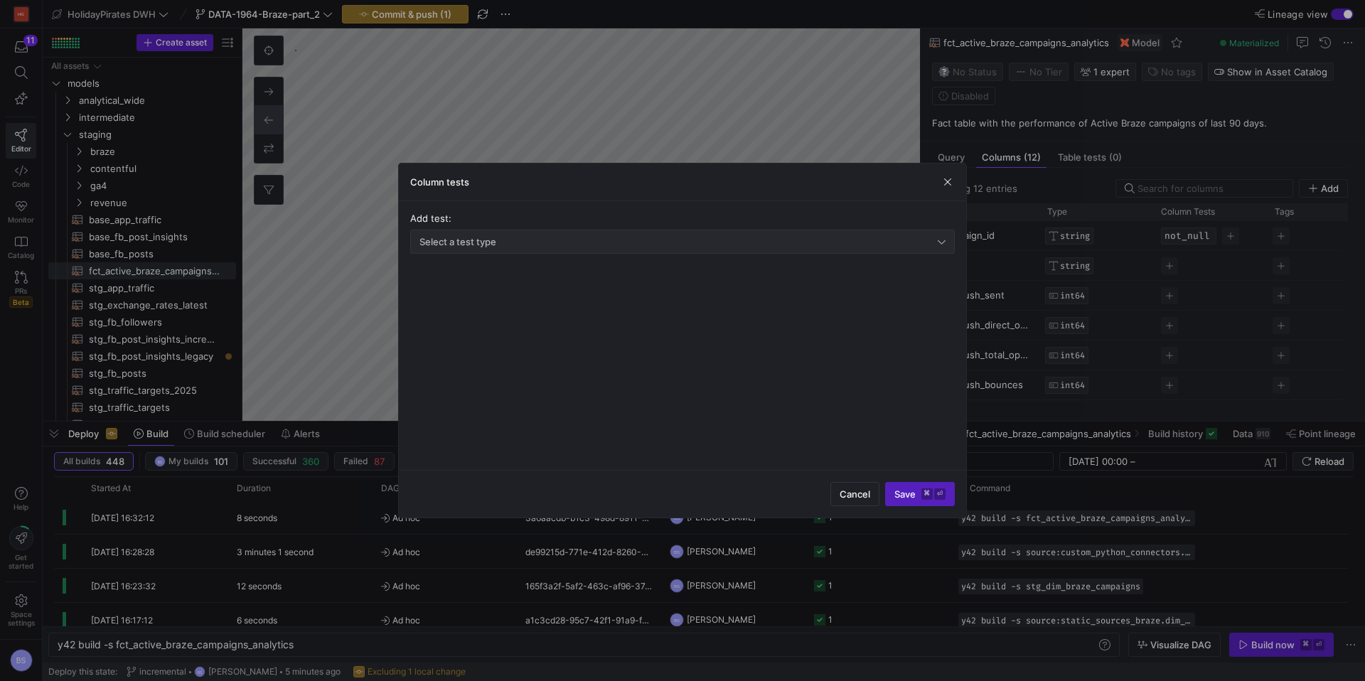
click at [643, 246] on div "Select a test type" at bounding box center [678, 241] width 518 height 11
drag, startPoint x: 561, startPoint y: 270, endPoint x: 736, endPoint y: 323, distance: 182.6
click at [566, 270] on span "Not null" at bounding box center [682, 267] width 532 height 11
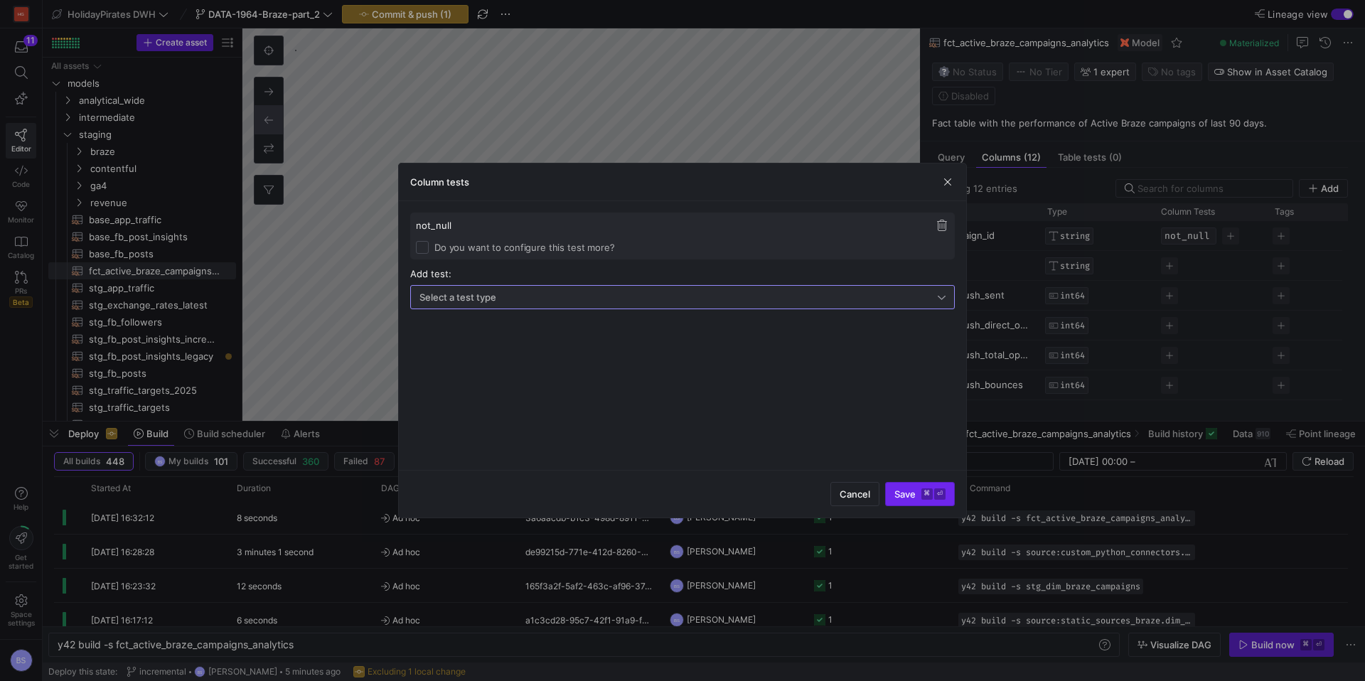
click at [902, 489] on span "Save ⌘ ⏎" at bounding box center [919, 493] width 51 height 11
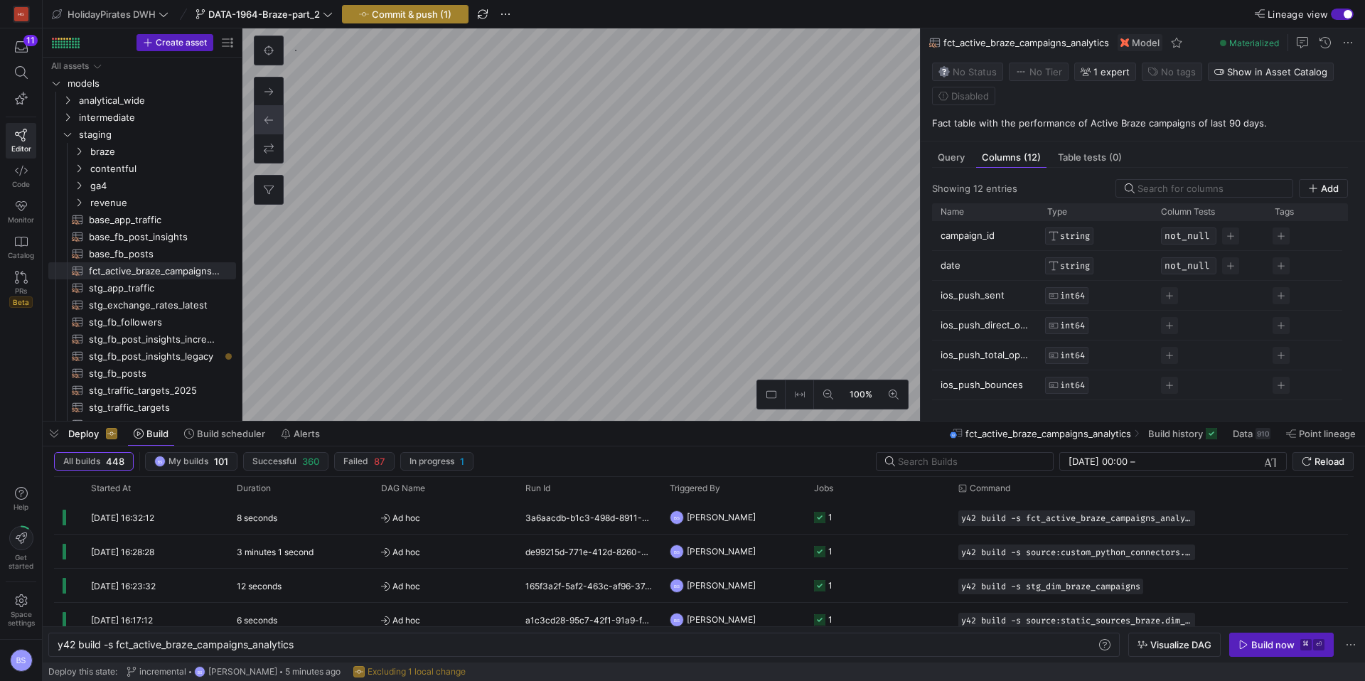
click at [424, 12] on span "Commit & push (1)" at bounding box center [412, 14] width 80 height 11
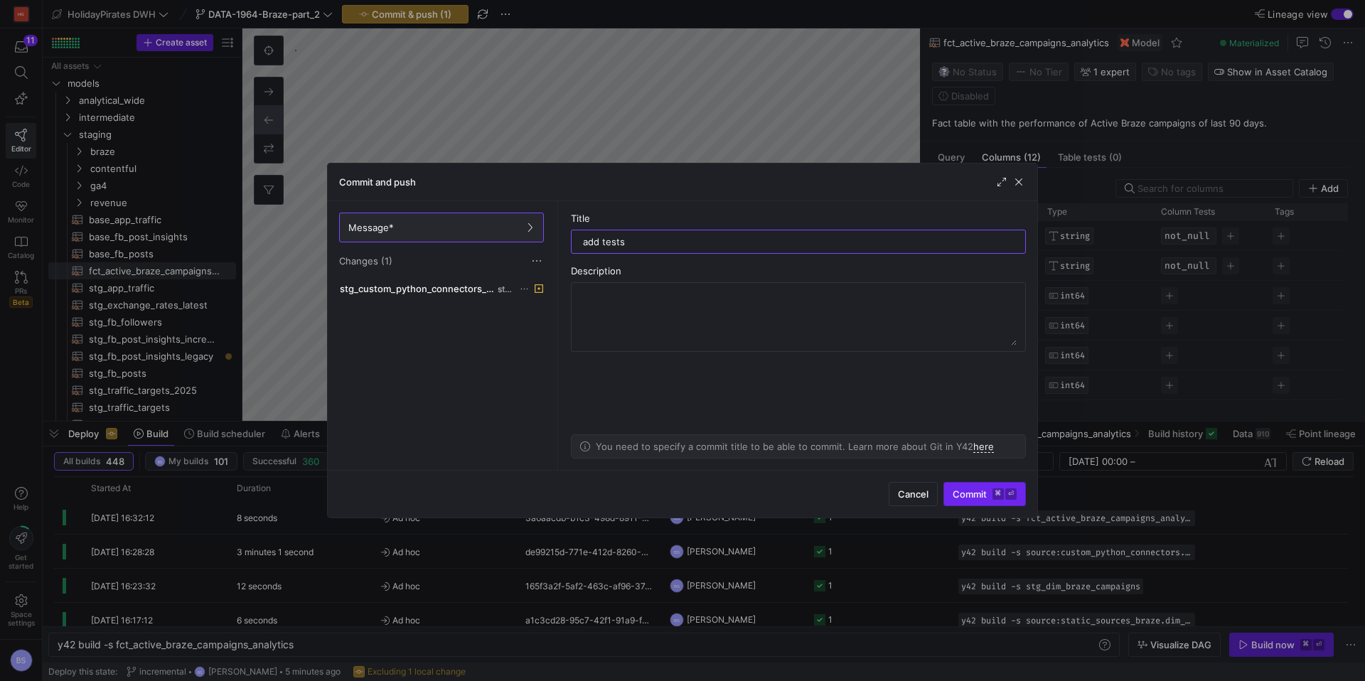
type input "add tests"
click at [971, 500] on span "submit" at bounding box center [984, 494] width 81 height 23
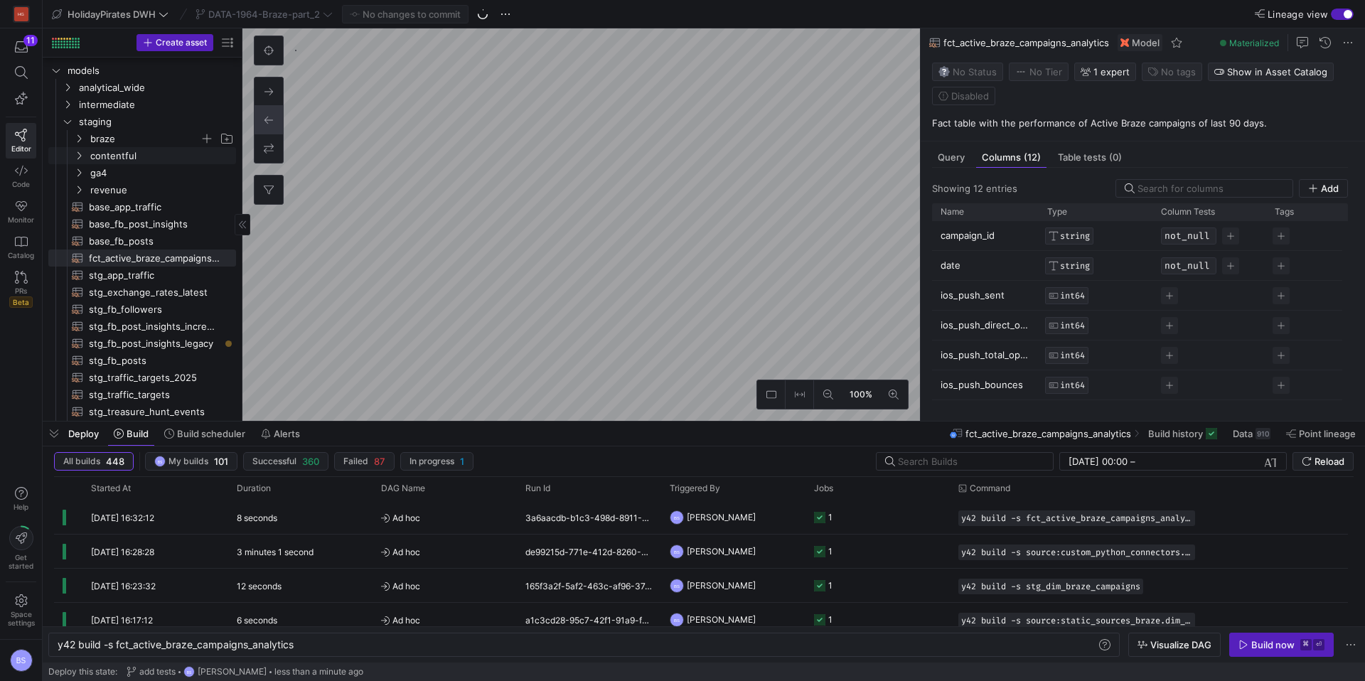
scroll to position [15, 0]
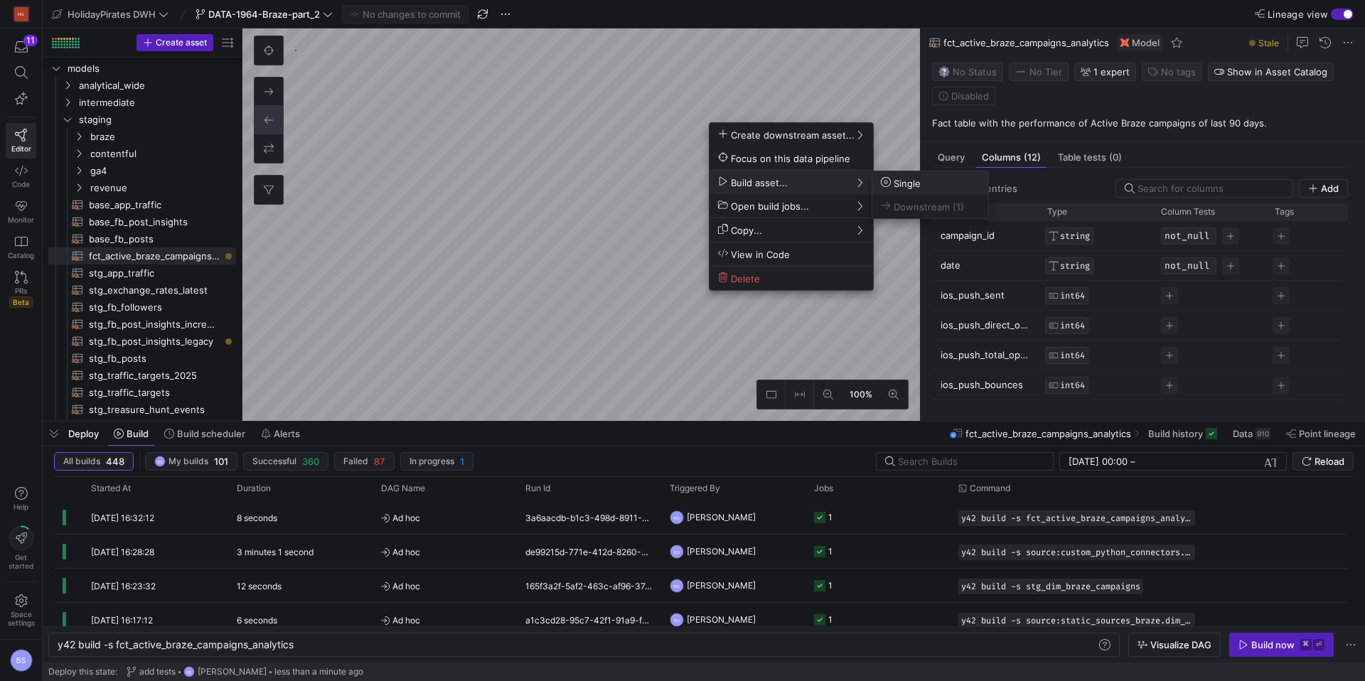
click at [918, 182] on span "Single" at bounding box center [901, 183] width 40 height 12
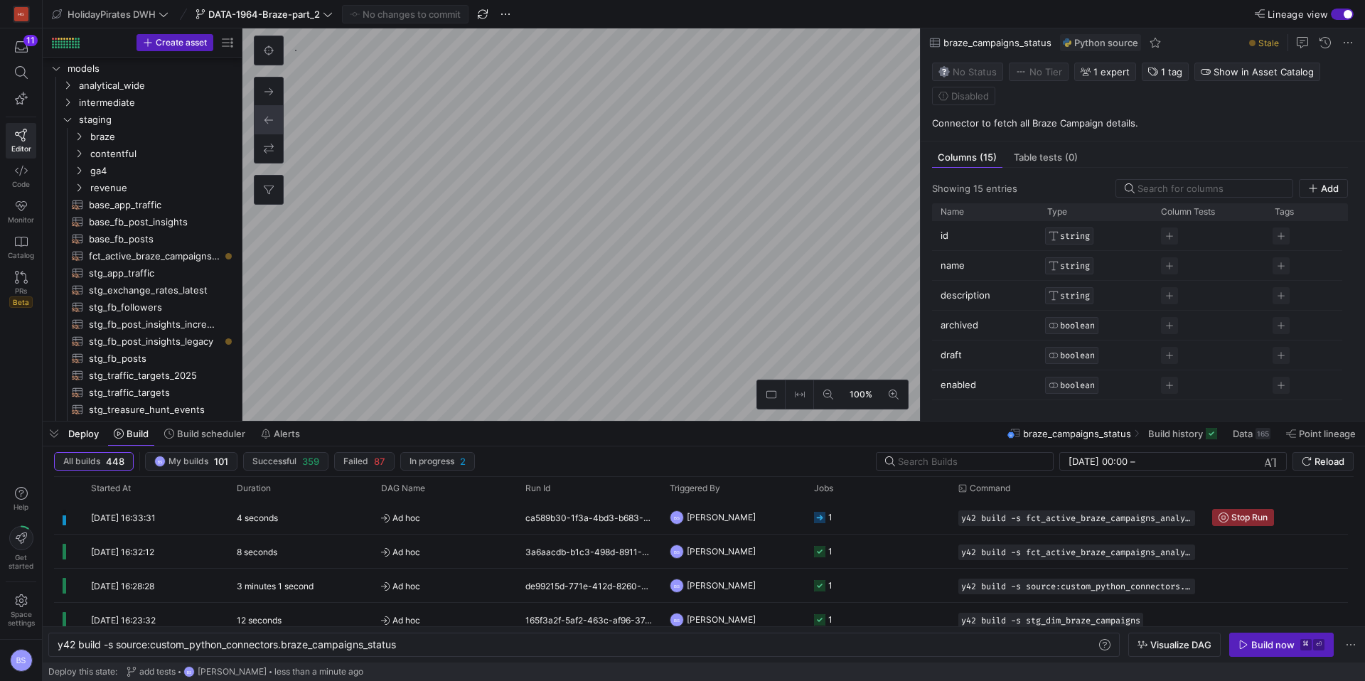
scroll to position [473, 0]
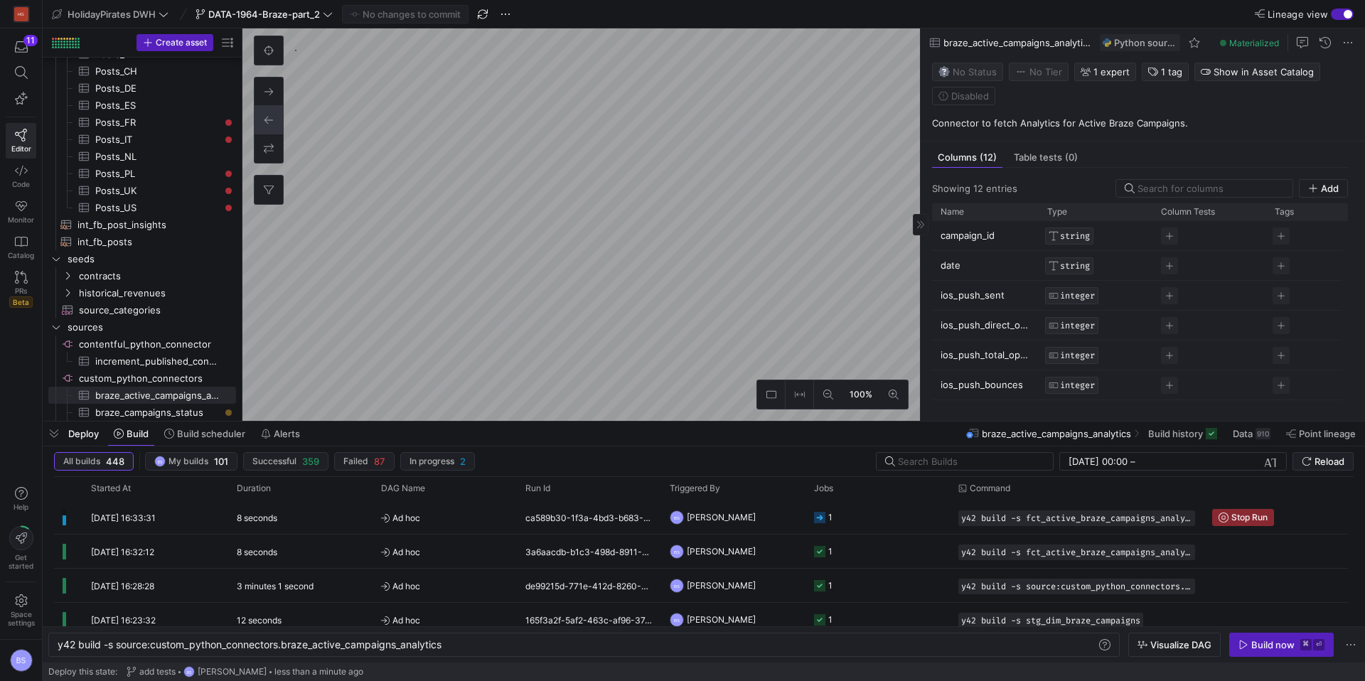
type textarea "y42 build"
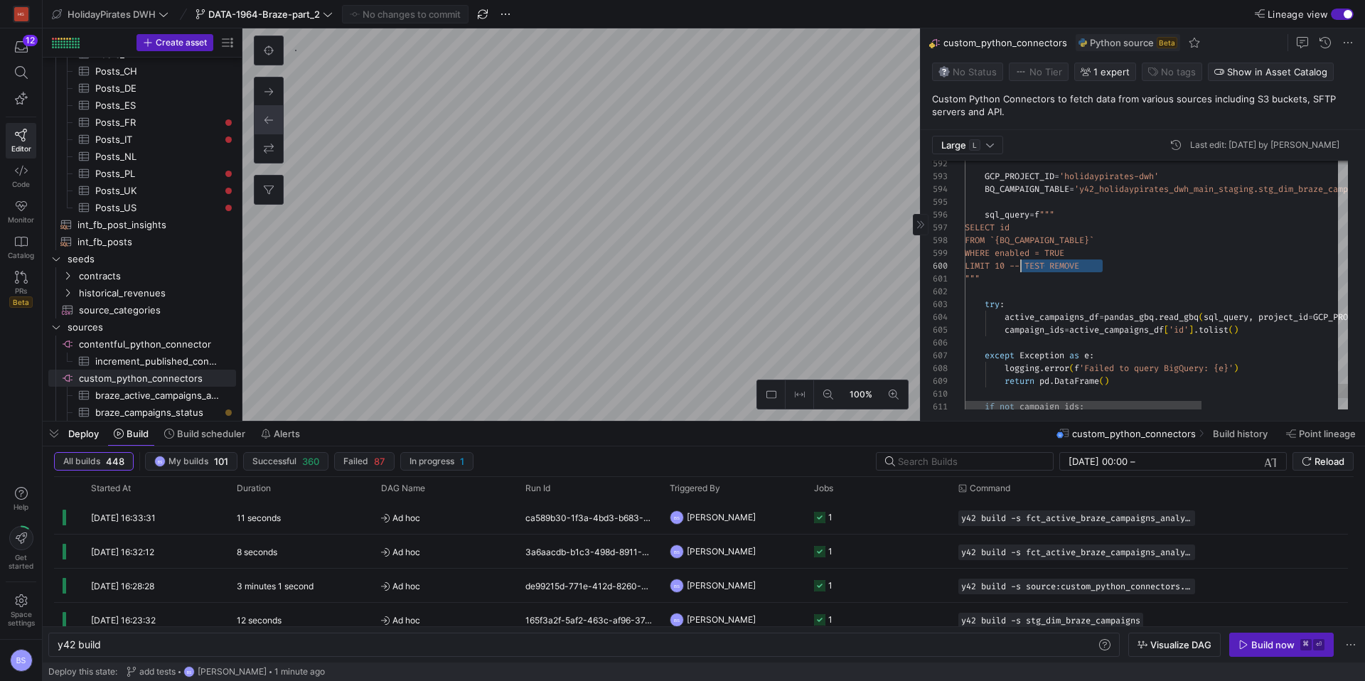
scroll to position [115, 0]
drag, startPoint x: 1116, startPoint y: 268, endPoint x: 960, endPoint y: 266, distance: 155.7
type textarea "credentials = service_account.Credentials.from_service_account_info(service_acc…"
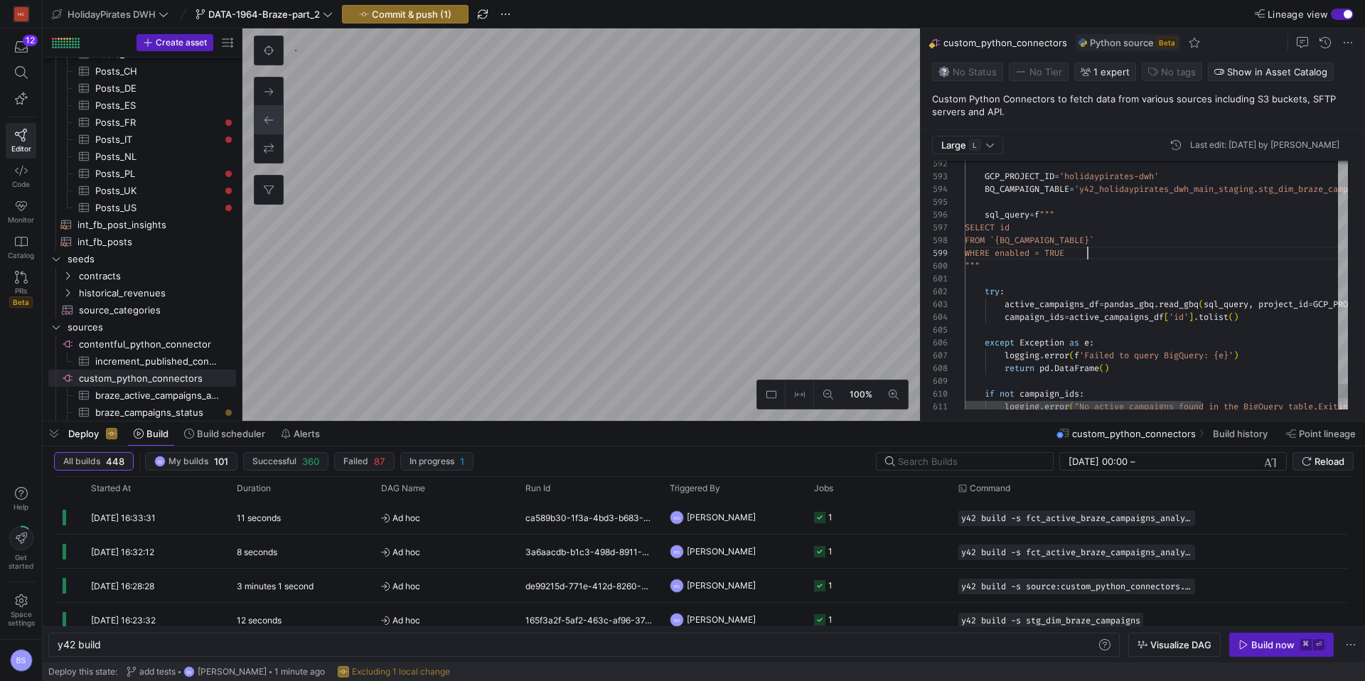
scroll to position [102, 123]
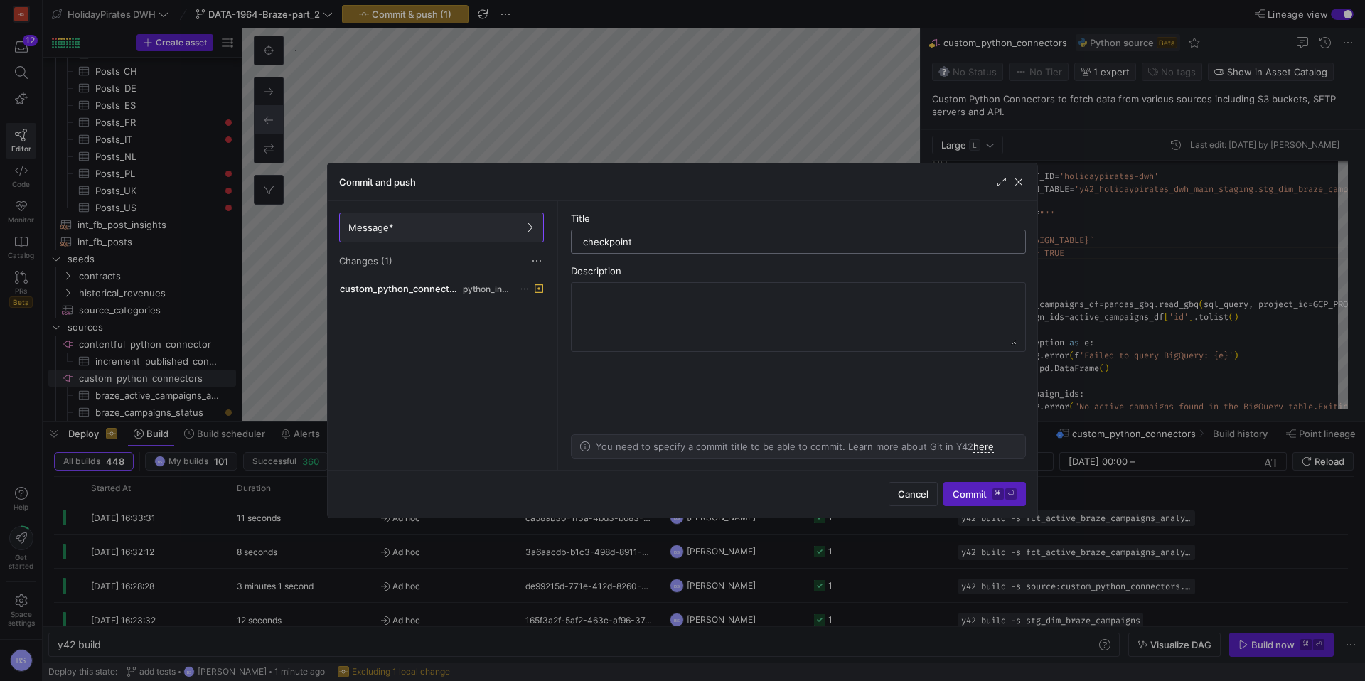
click at [611, 242] on input "checkpoint" at bounding box center [798, 241] width 431 height 11
type input "remove limit"
click at [982, 502] on span "submit" at bounding box center [984, 494] width 81 height 23
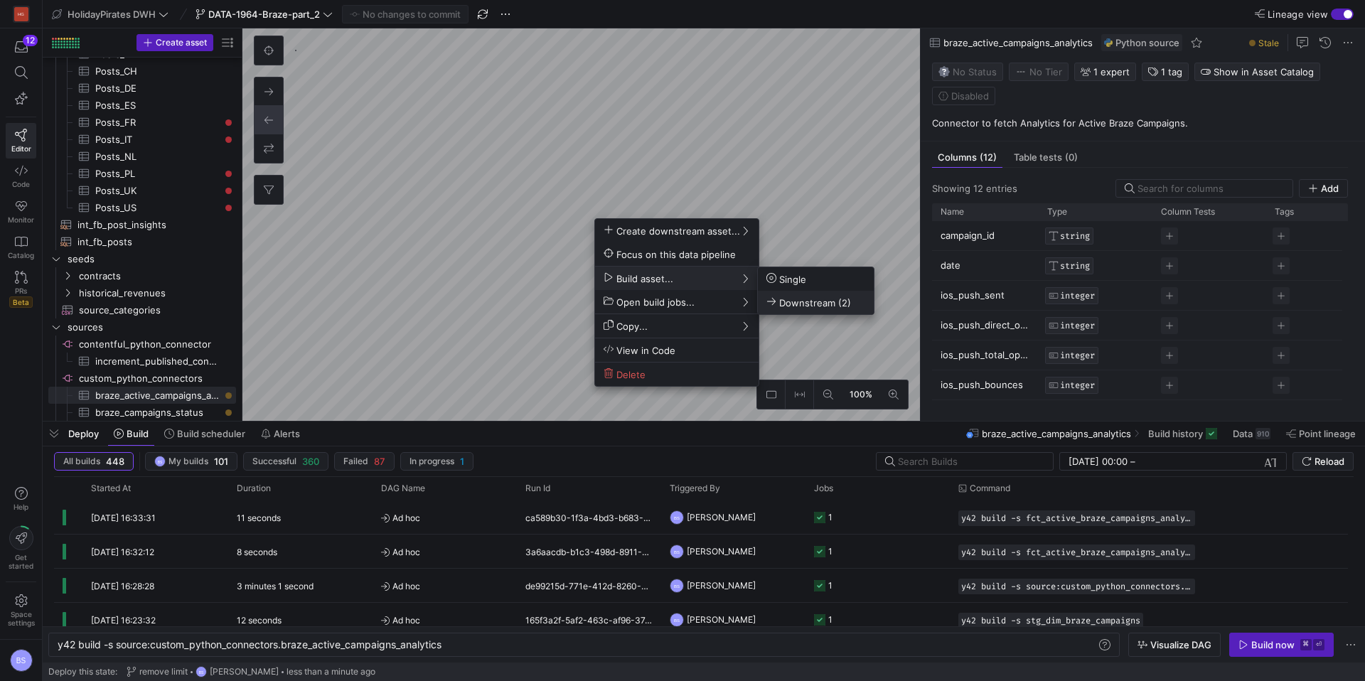
click at [799, 301] on span "Downstream (2)" at bounding box center [808, 302] width 85 height 12
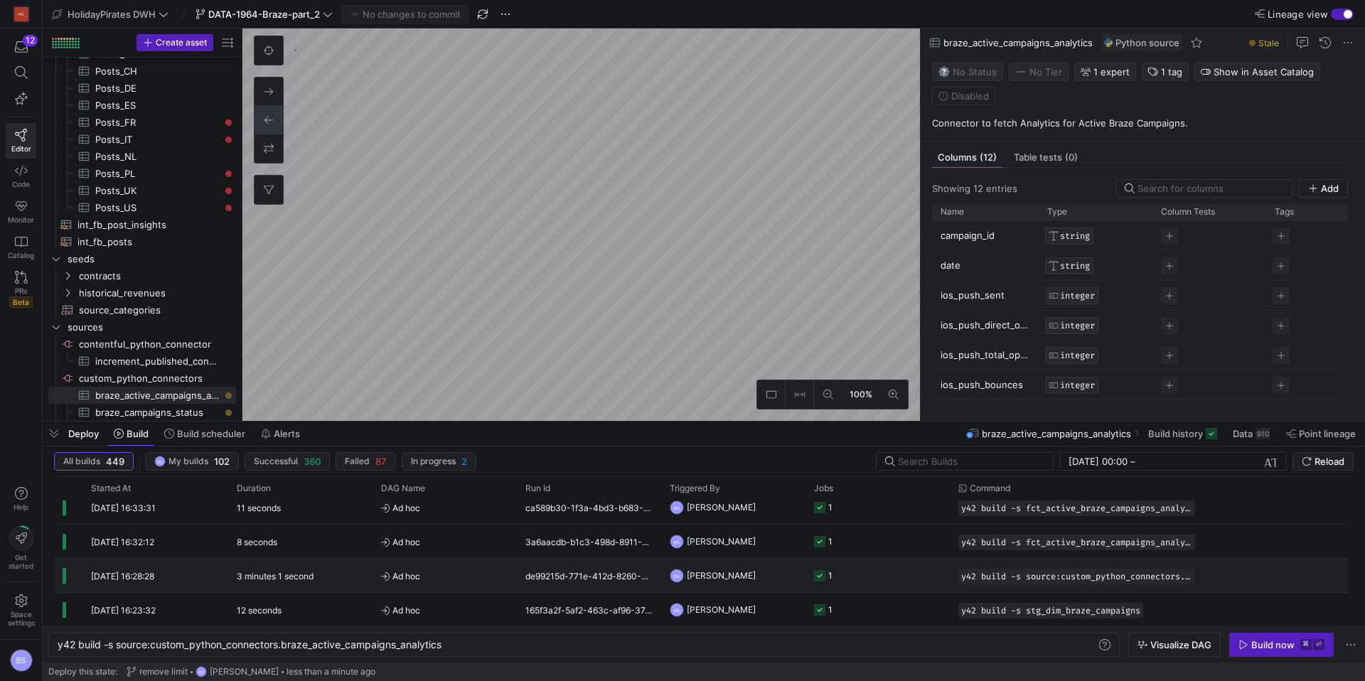
scroll to position [47, 0]
click at [321, 571] on div "3 minutes 1 second" at bounding box center [300, 572] width 144 height 33
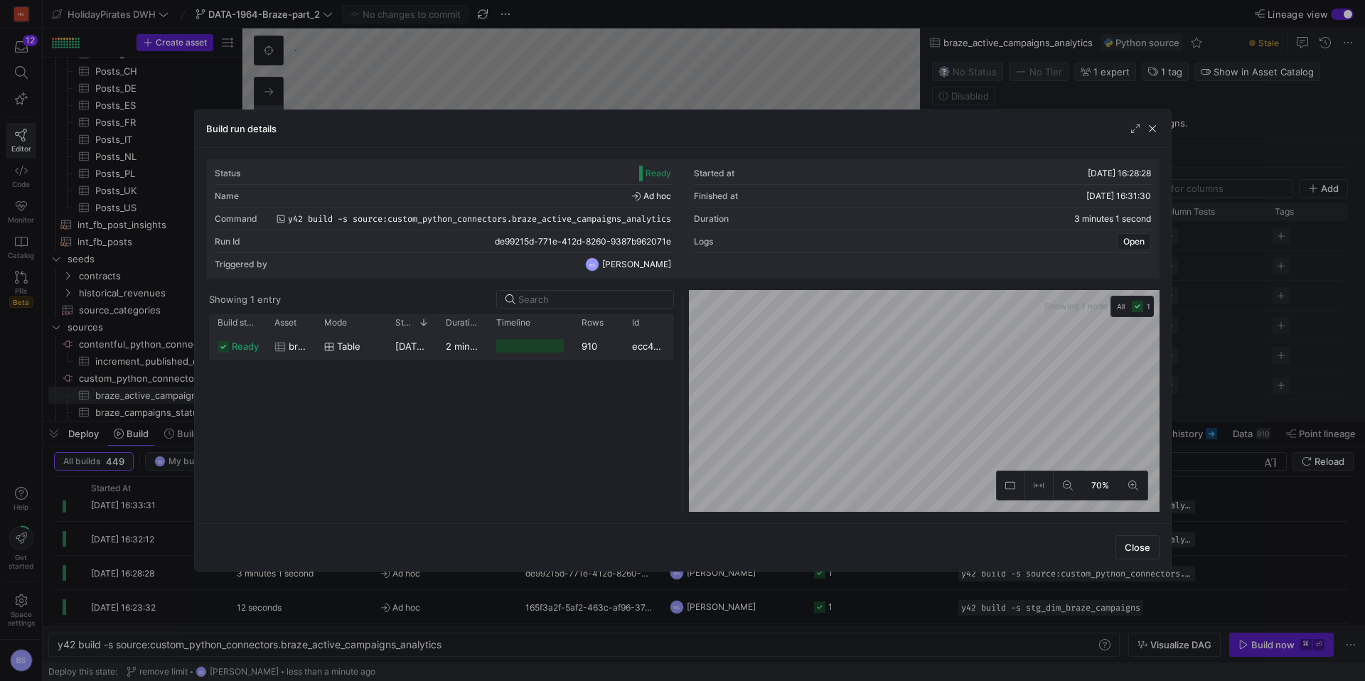
click at [413, 349] on span "11/09/25, 16:28:29" at bounding box center [431, 345] width 72 height 11
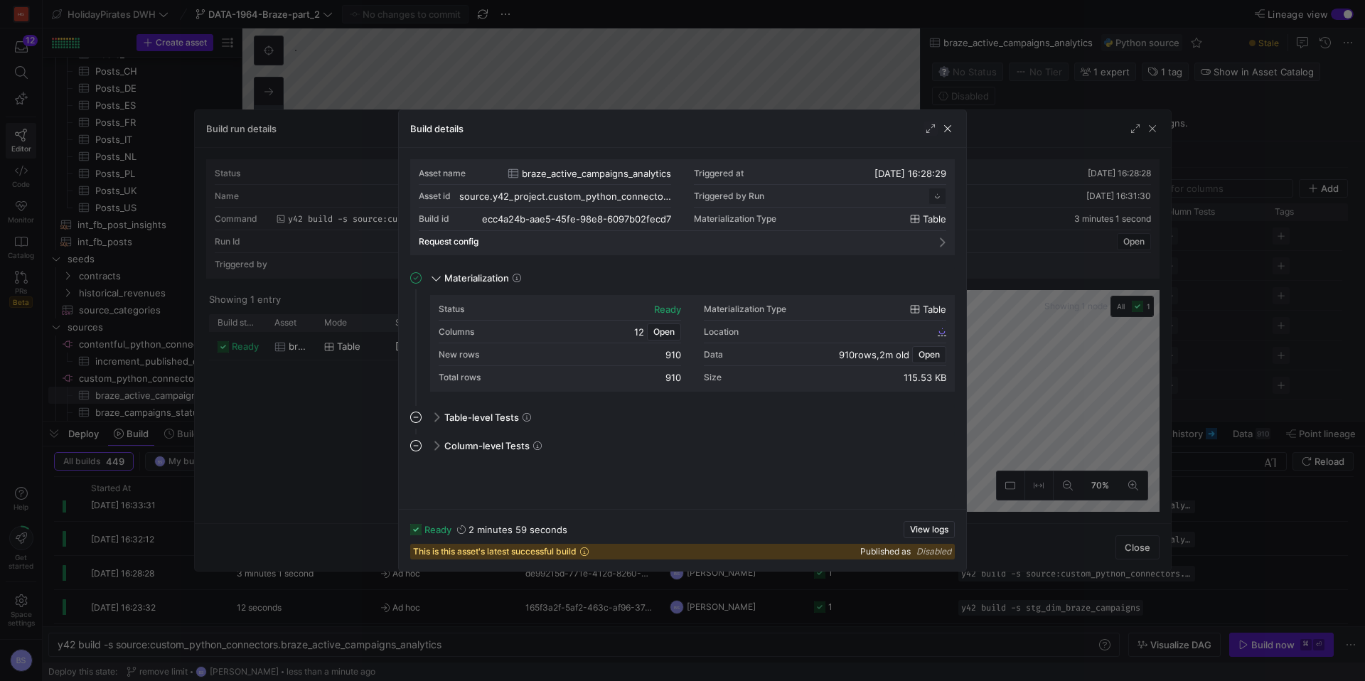
scroll to position [128, 0]
click at [927, 530] on span "View logs" at bounding box center [929, 530] width 38 height 10
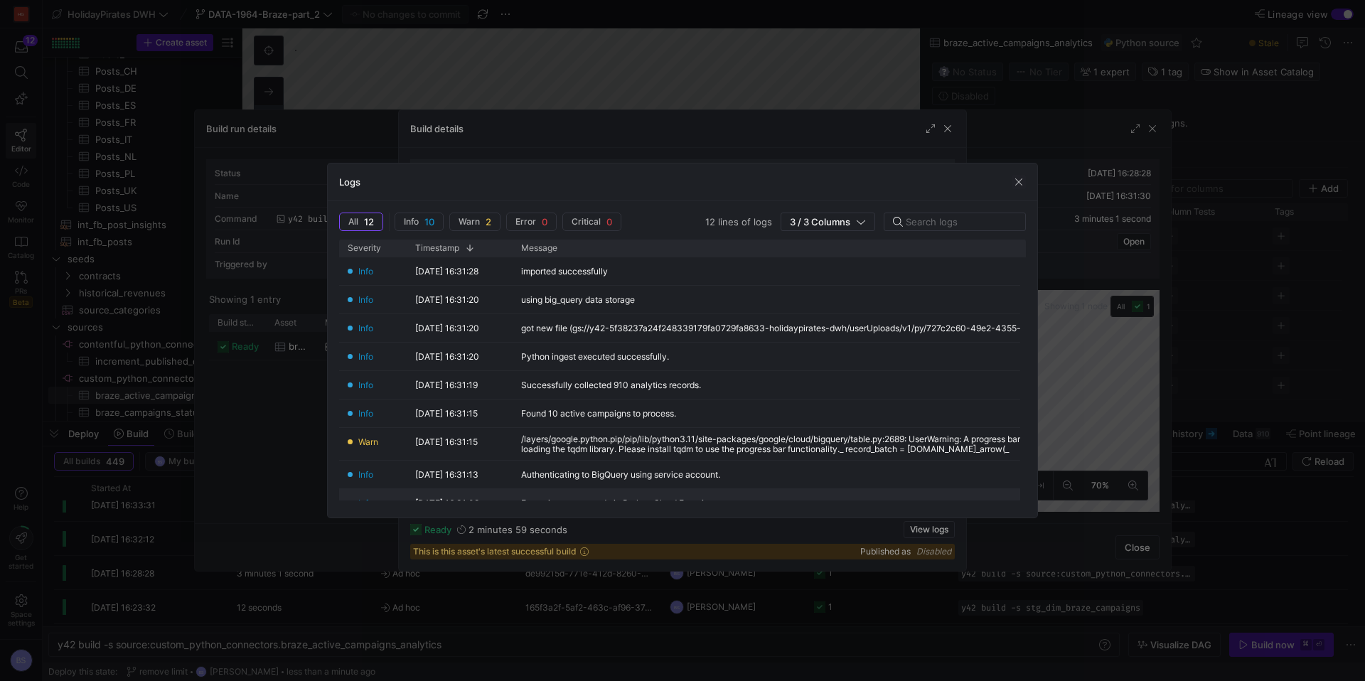
scroll to position [102, 0]
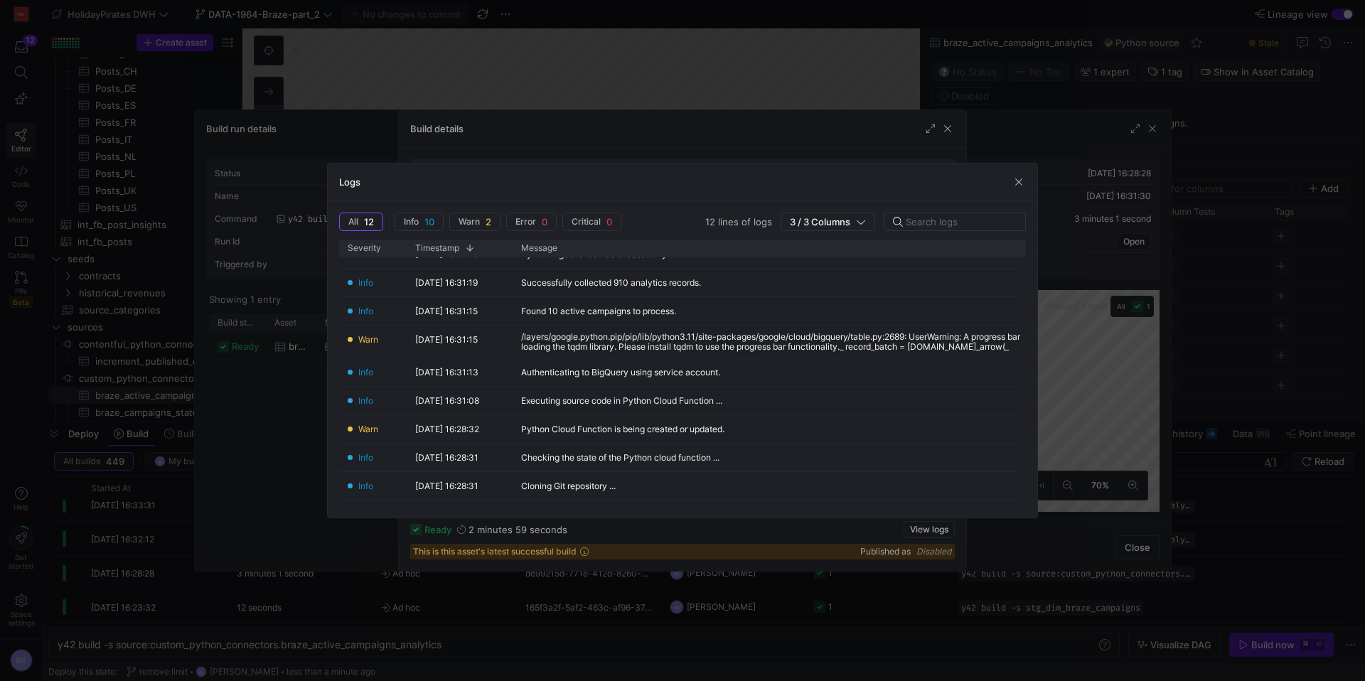
click at [1011, 177] on span "button" at bounding box center [1018, 182] width 14 height 14
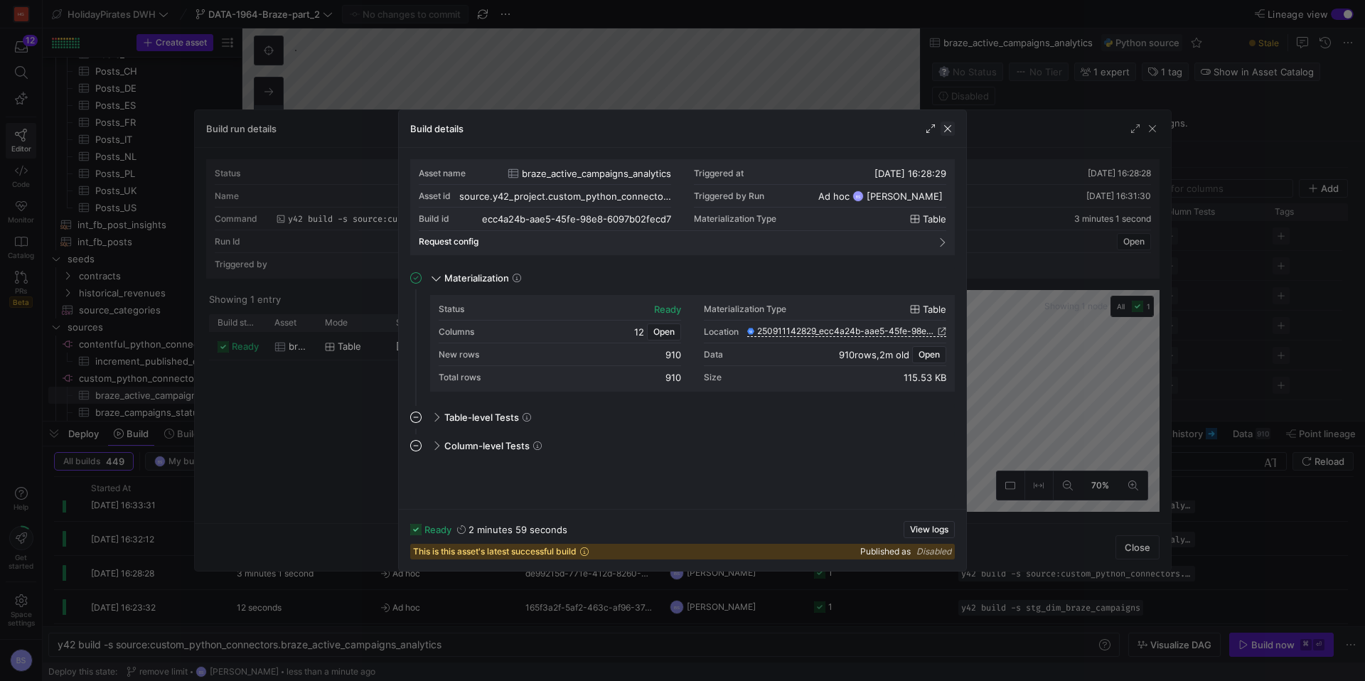
click at [950, 134] on span "button" at bounding box center [947, 129] width 14 height 14
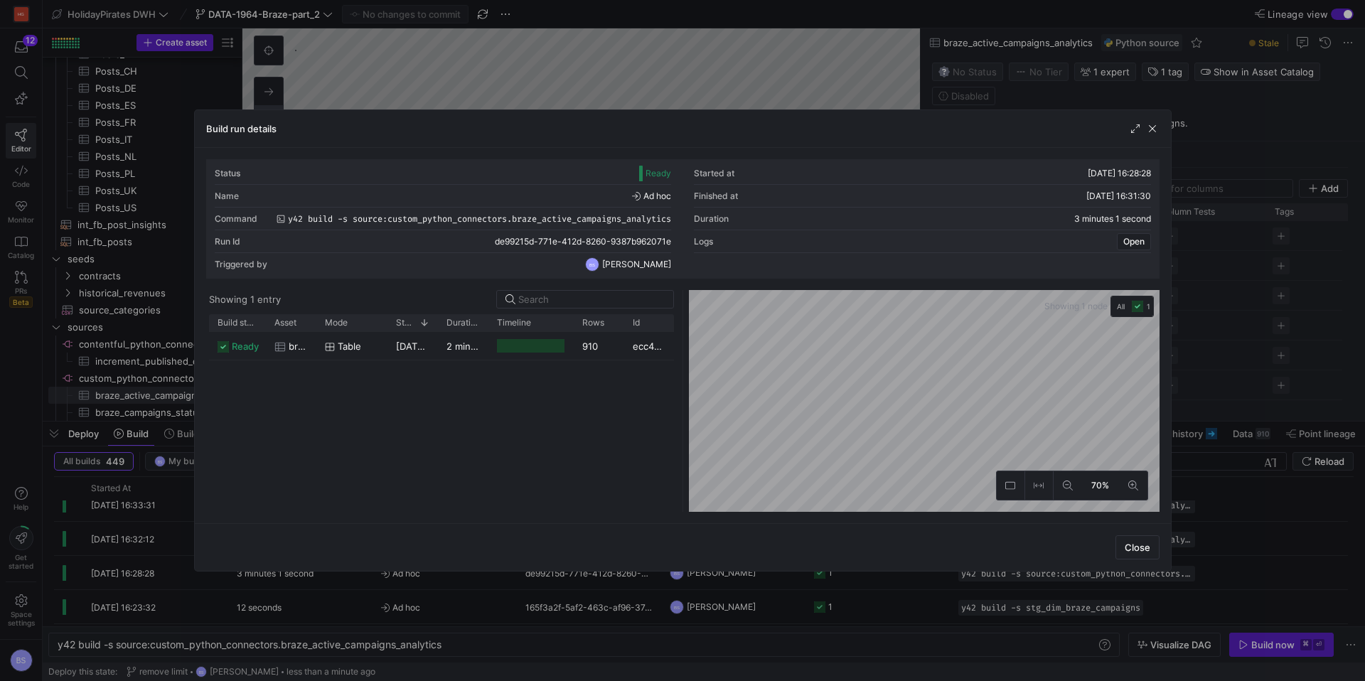
drag, startPoint x: 1151, startPoint y: 124, endPoint x: 1018, endPoint y: 162, distance: 138.1
click at [1151, 124] on span "button" at bounding box center [1152, 129] width 14 height 14
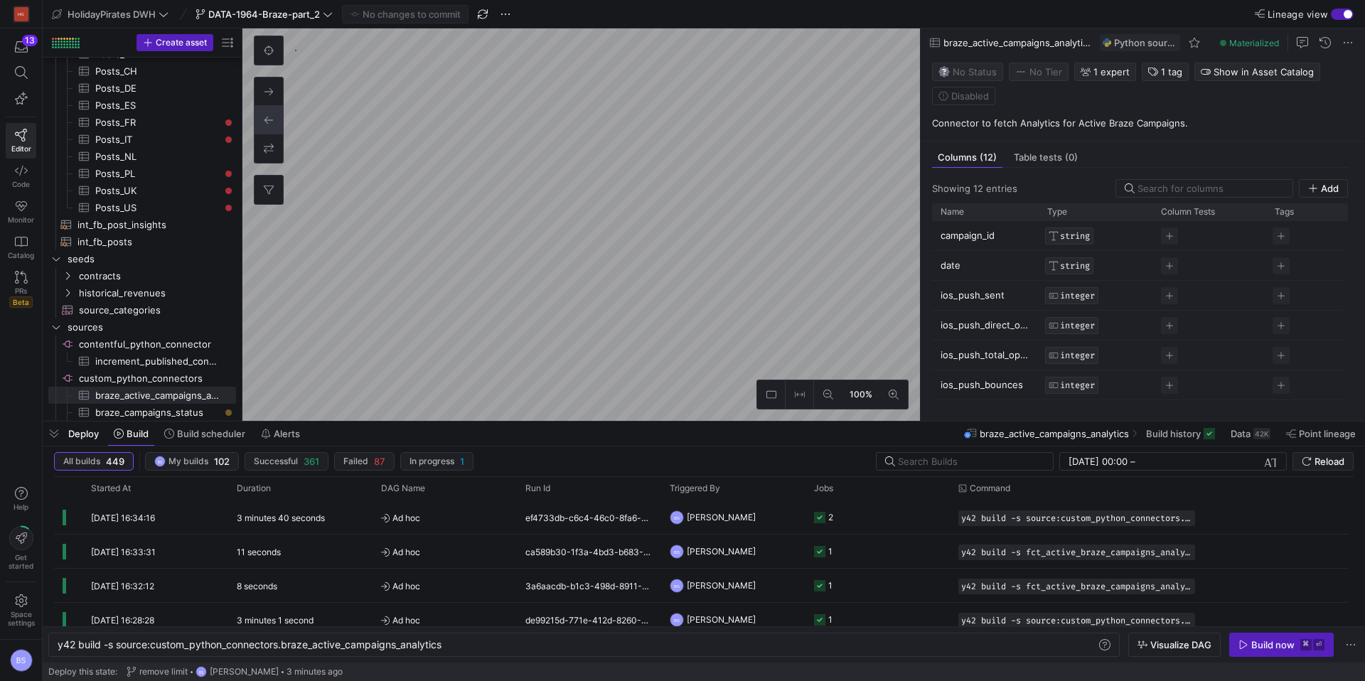
scroll to position [473, 0]
click at [434, 515] on span "Ad hoc" at bounding box center [444, 517] width 127 height 33
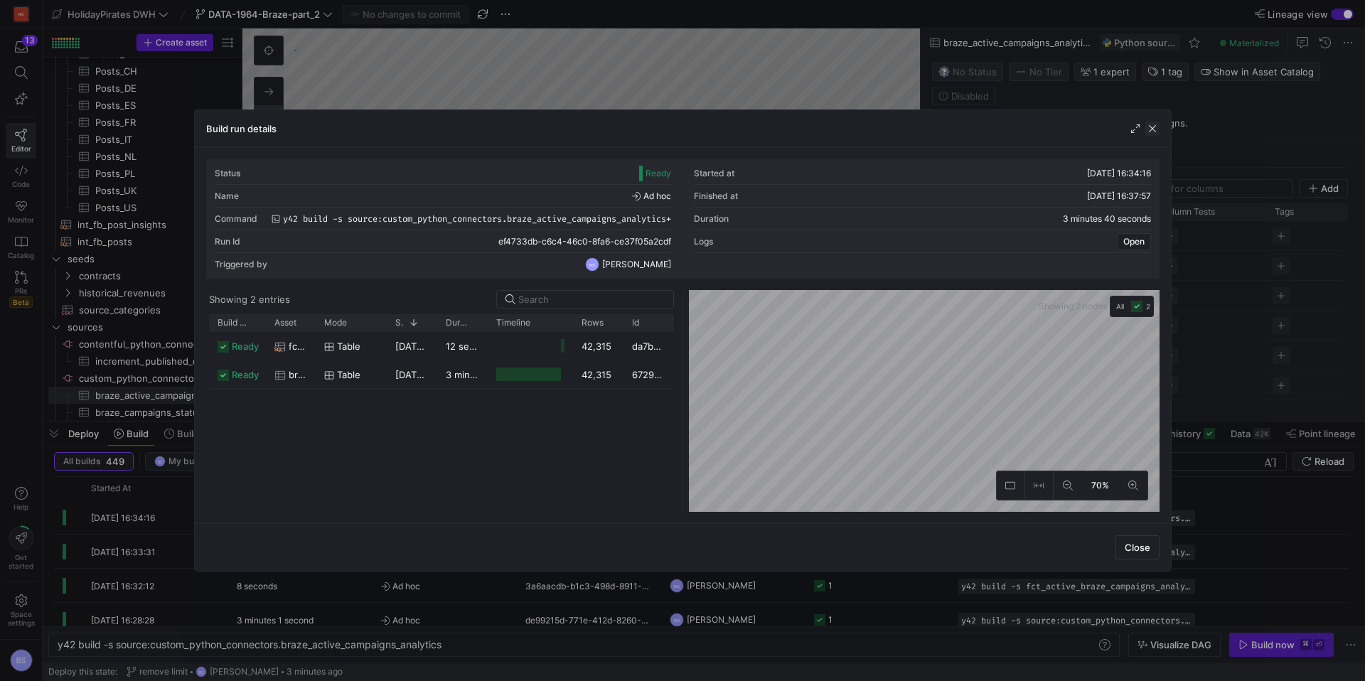
click at [1156, 127] on span "button" at bounding box center [1152, 129] width 14 height 14
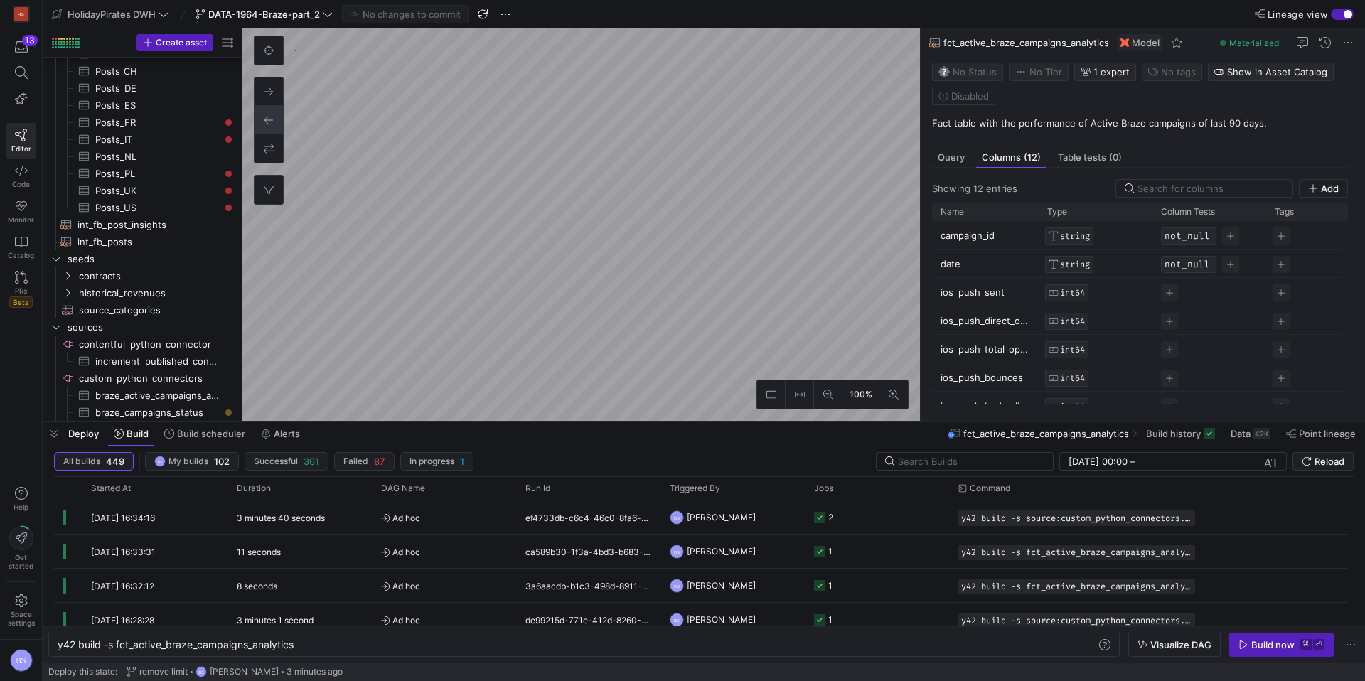
type textarea "y42 build -s fct_active_braze_campaigns_analytics"
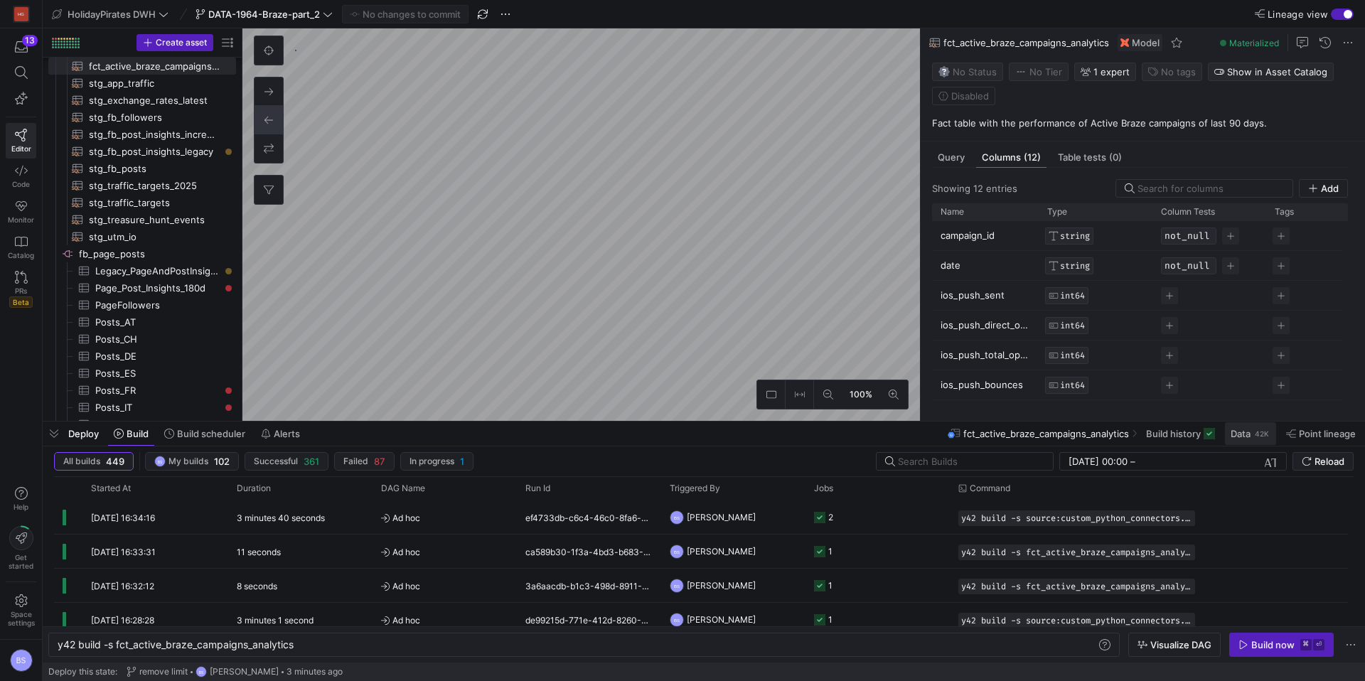
click at [1246, 437] on span "Data" at bounding box center [1240, 433] width 20 height 11
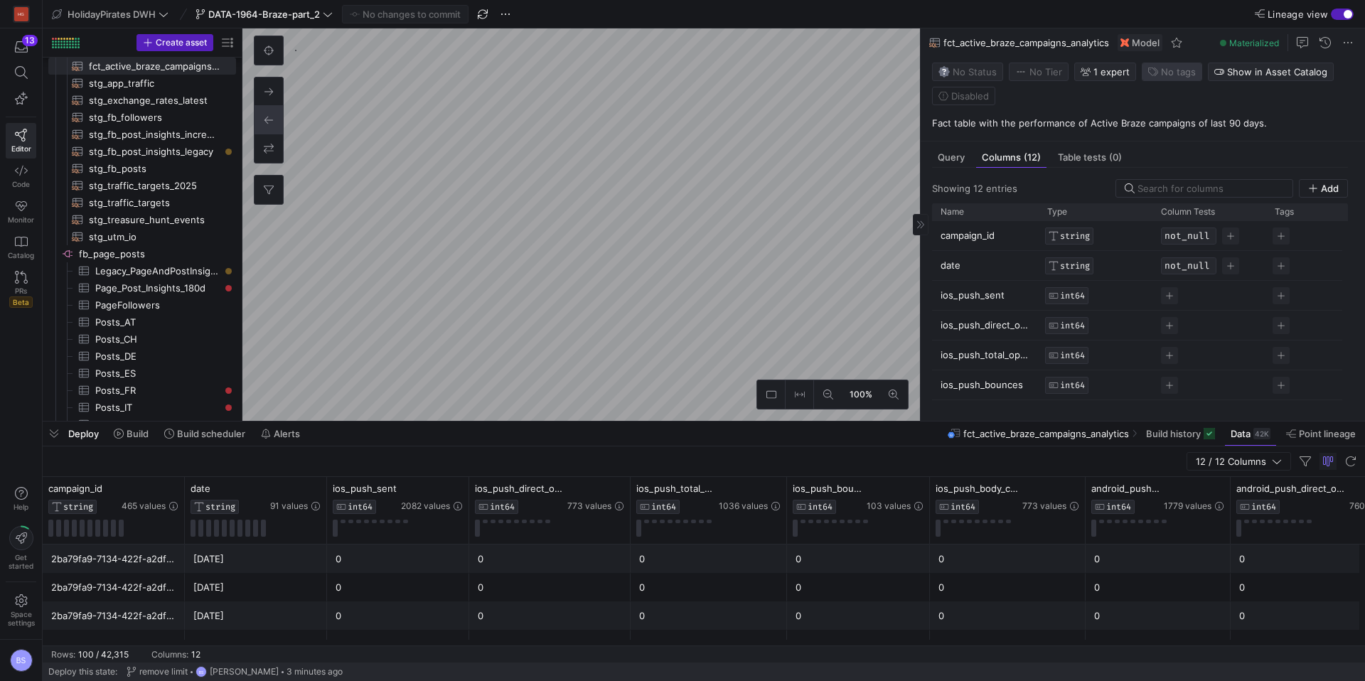
click at [1156, 70] on span "No tags" at bounding box center [1172, 71] width 48 height 11
click at [1090, 184] on span "braze" at bounding box center [1089, 186] width 25 height 11
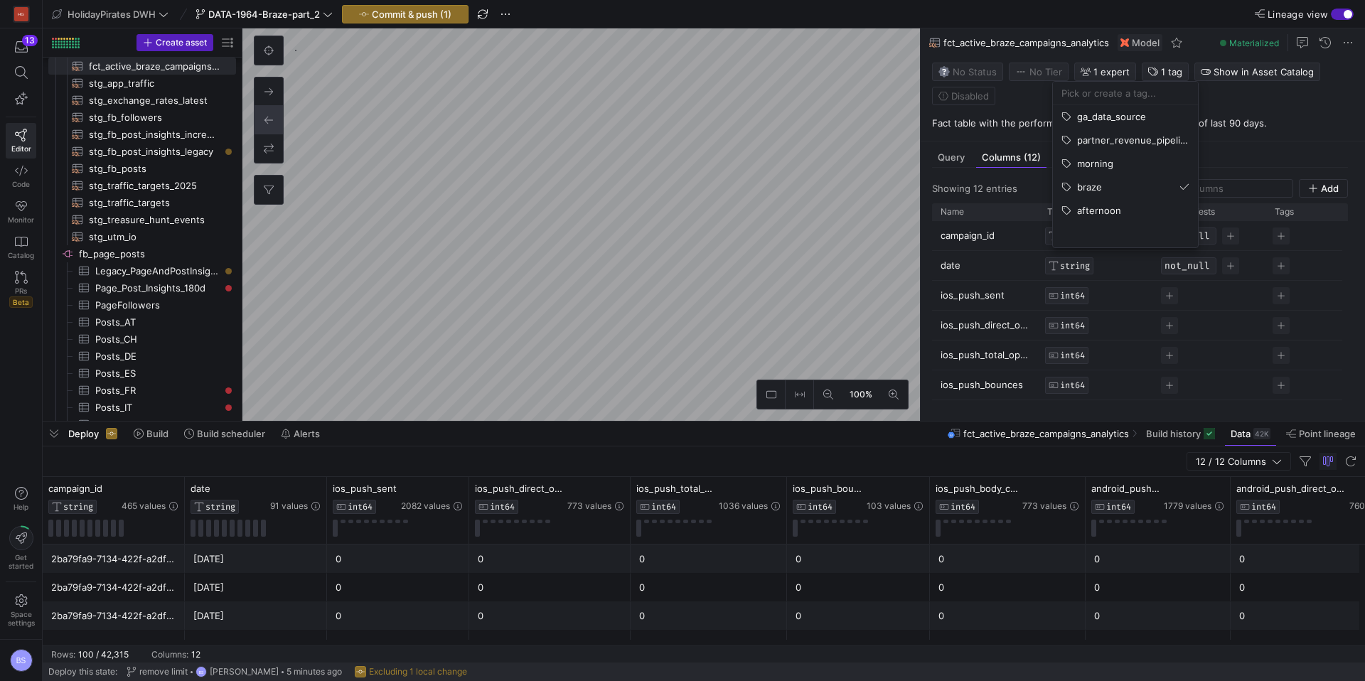
click at [844, 216] on div at bounding box center [682, 340] width 1365 height 681
click at [232, 436] on span "Build scheduler" at bounding box center [231, 433] width 68 height 11
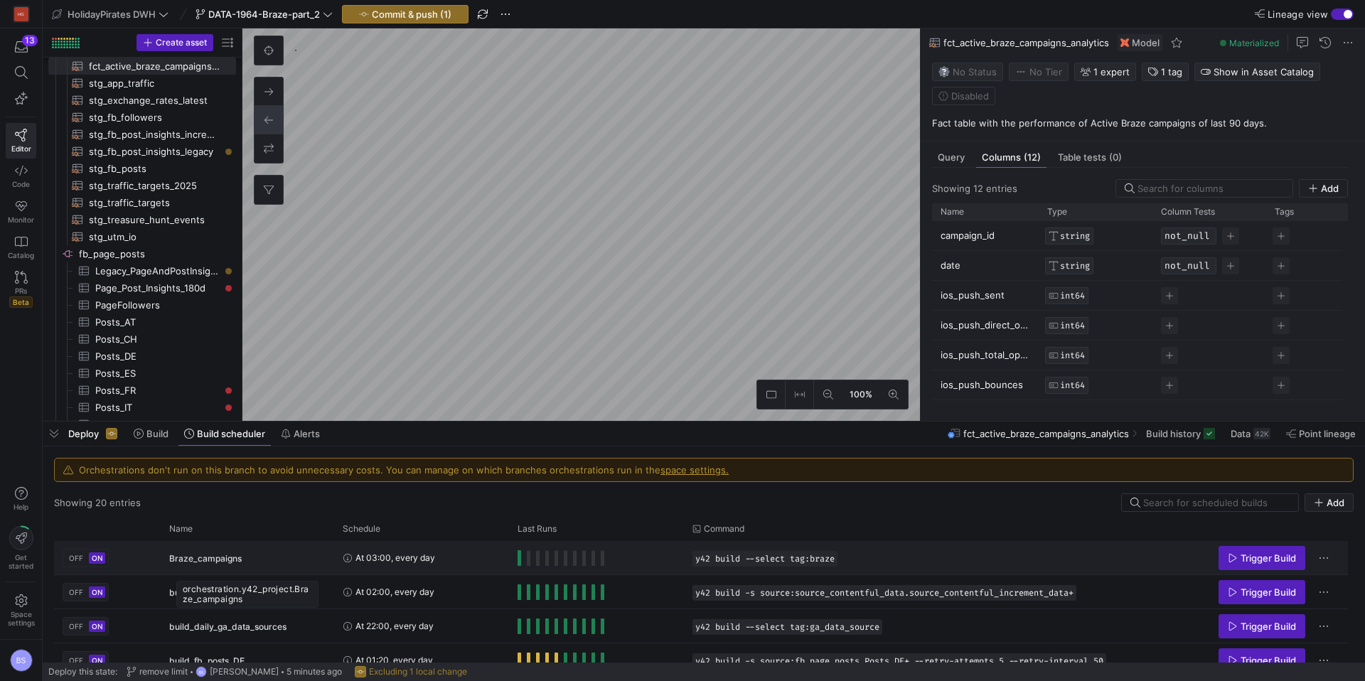
click at [303, 559] on div "Braze_campaigns" at bounding box center [247, 558] width 156 height 33
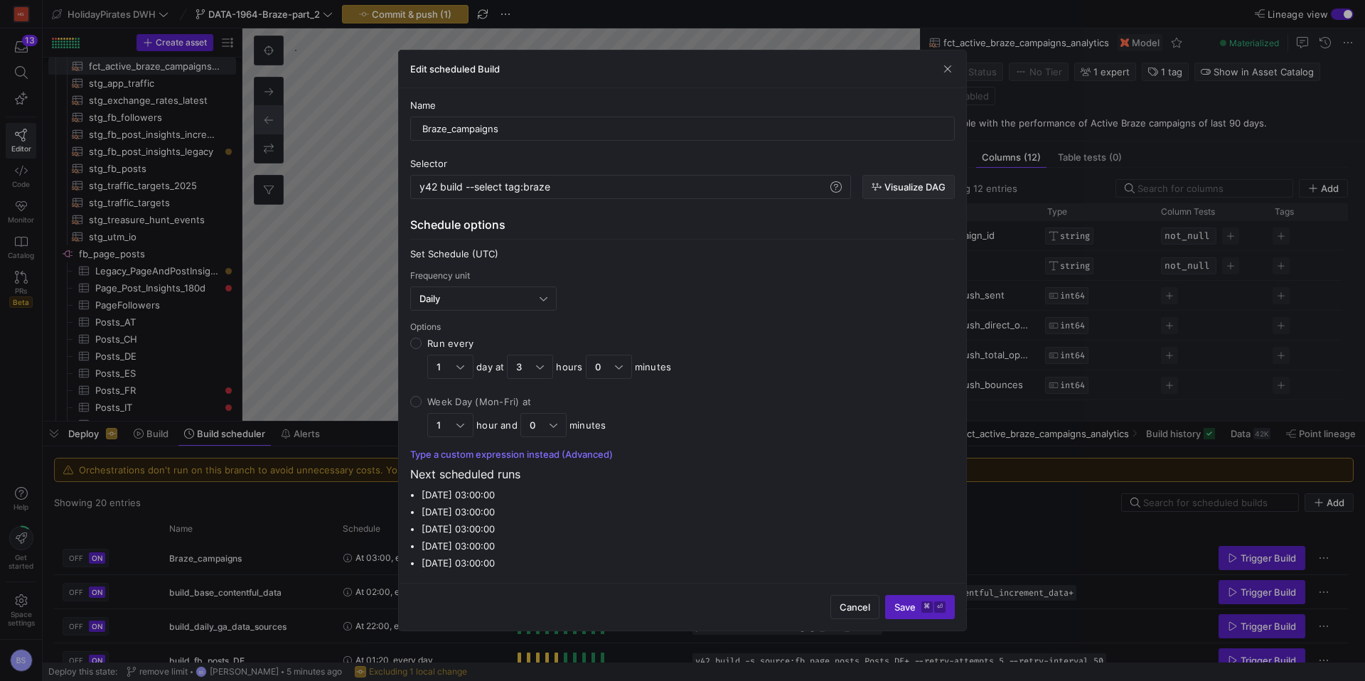
click at [887, 184] on span "Visualize DAG" at bounding box center [914, 186] width 61 height 11
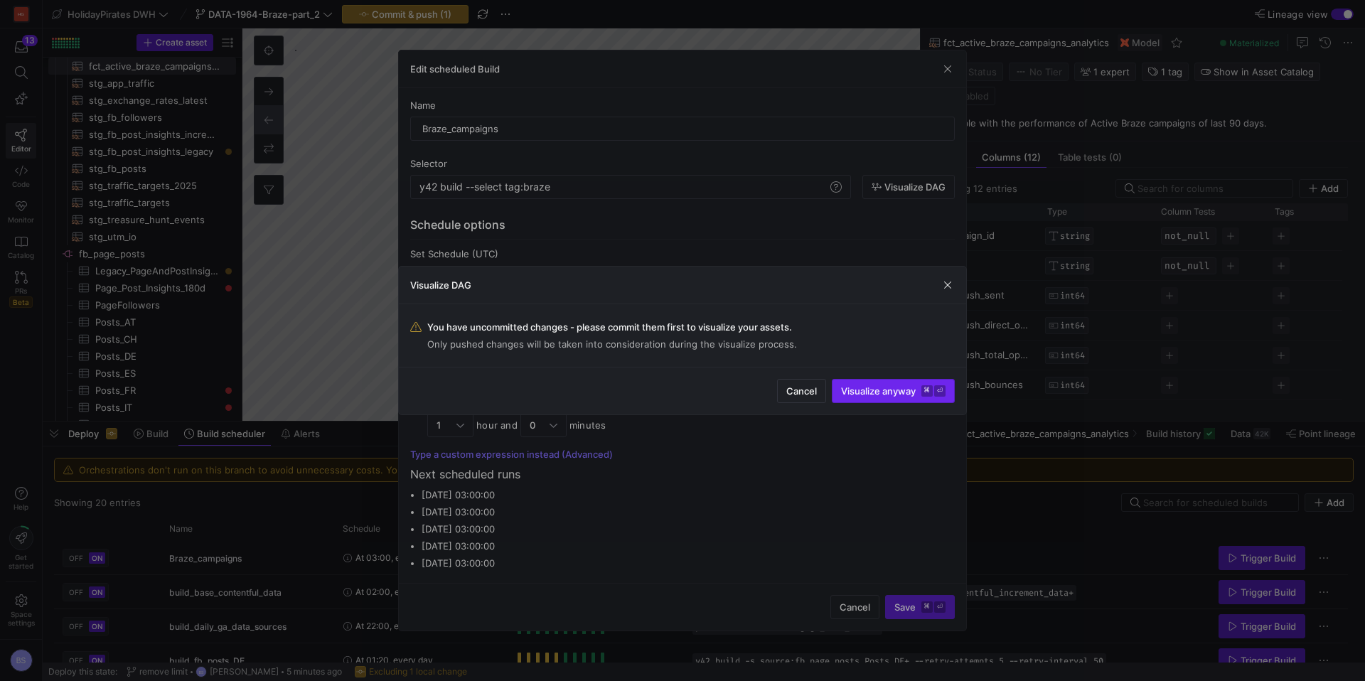
click at [861, 388] on span "Visualize anyway ⌘ ⏎" at bounding box center [893, 390] width 104 height 11
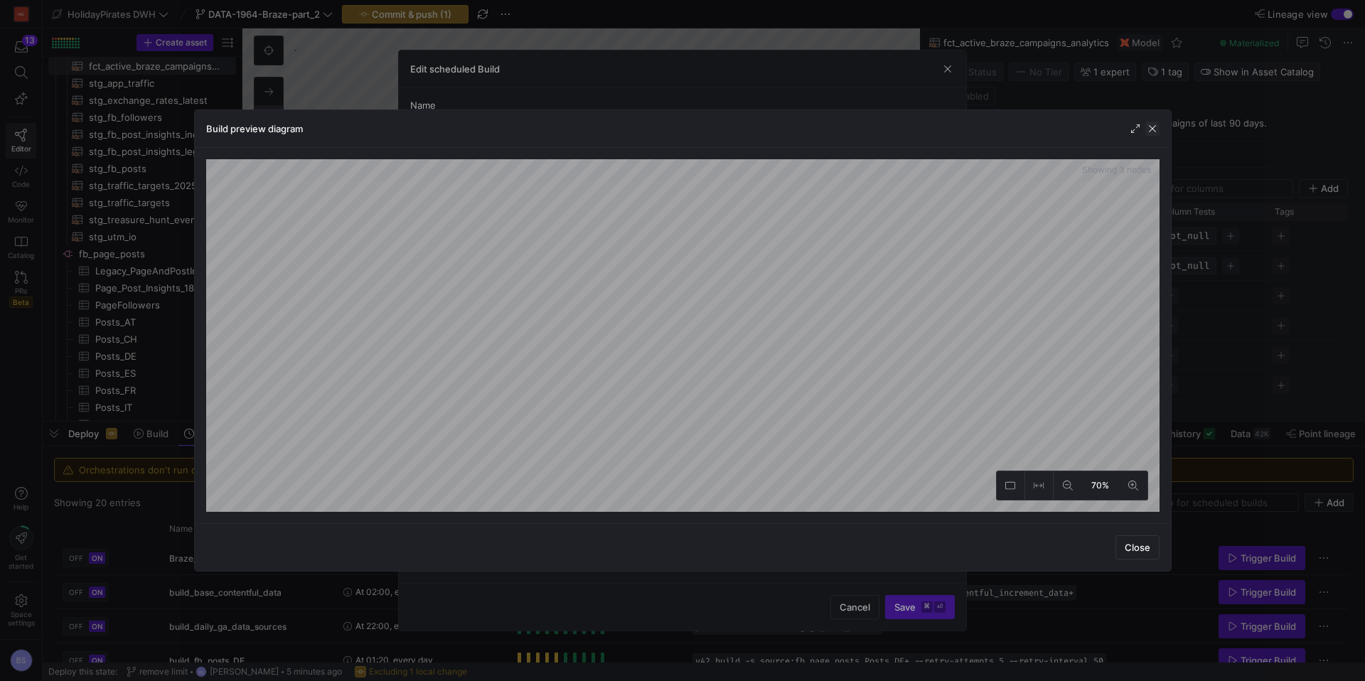
click at [1151, 124] on span "button" at bounding box center [1152, 129] width 14 height 14
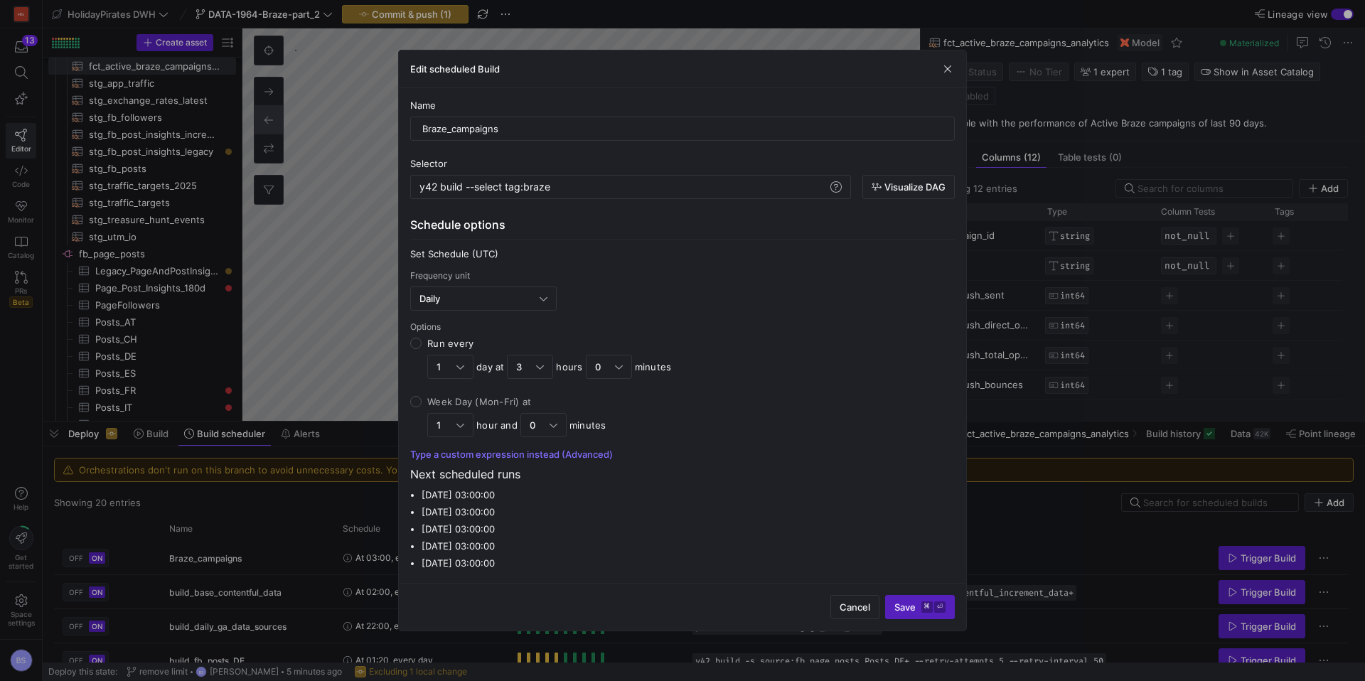
click at [952, 76] on div "Edit scheduled Build" at bounding box center [682, 69] width 567 height 38
click at [950, 72] on span "button" at bounding box center [947, 69] width 14 height 14
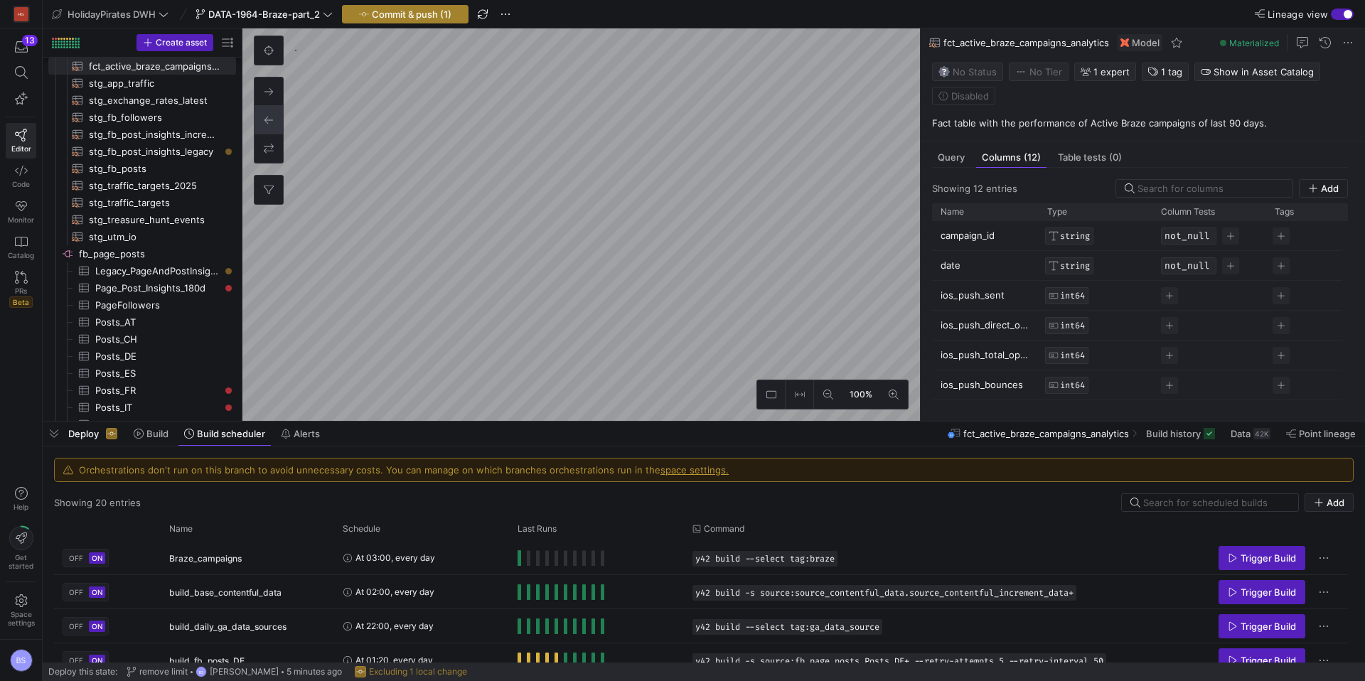
click at [377, 6] on span "button" at bounding box center [405, 14] width 125 height 17
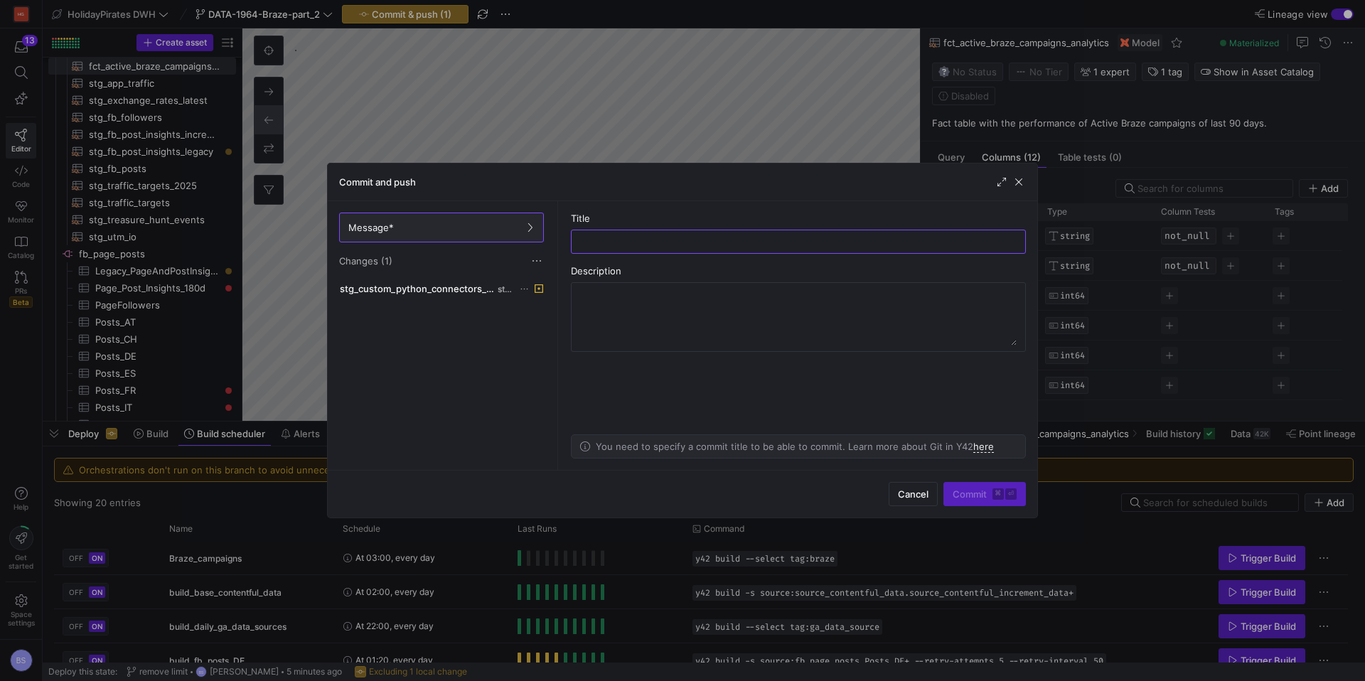
type input "t"
type input "add tags"
click at [996, 488] on kbd "⌘" at bounding box center [997, 493] width 11 height 11
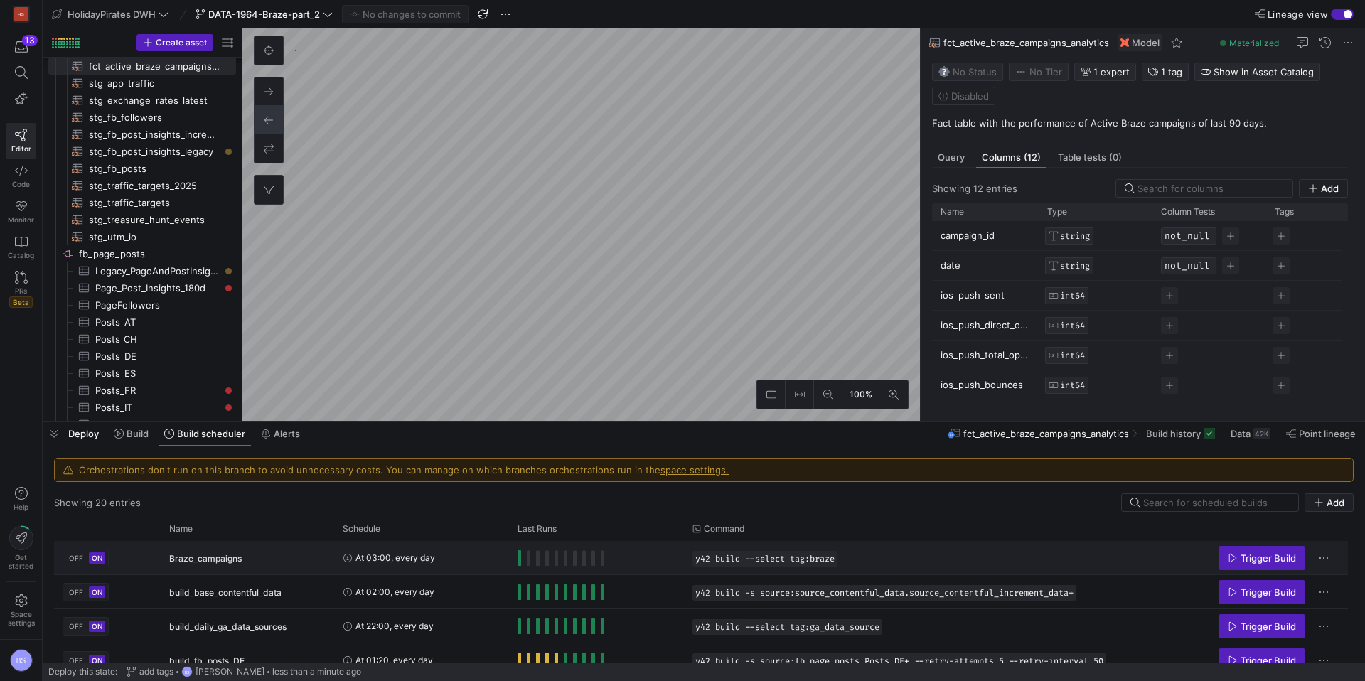
click at [646, 559] on y42-orchestration-run-status-cell-renderer "Press SPACE to select this row." at bounding box center [596, 558] width 158 height 32
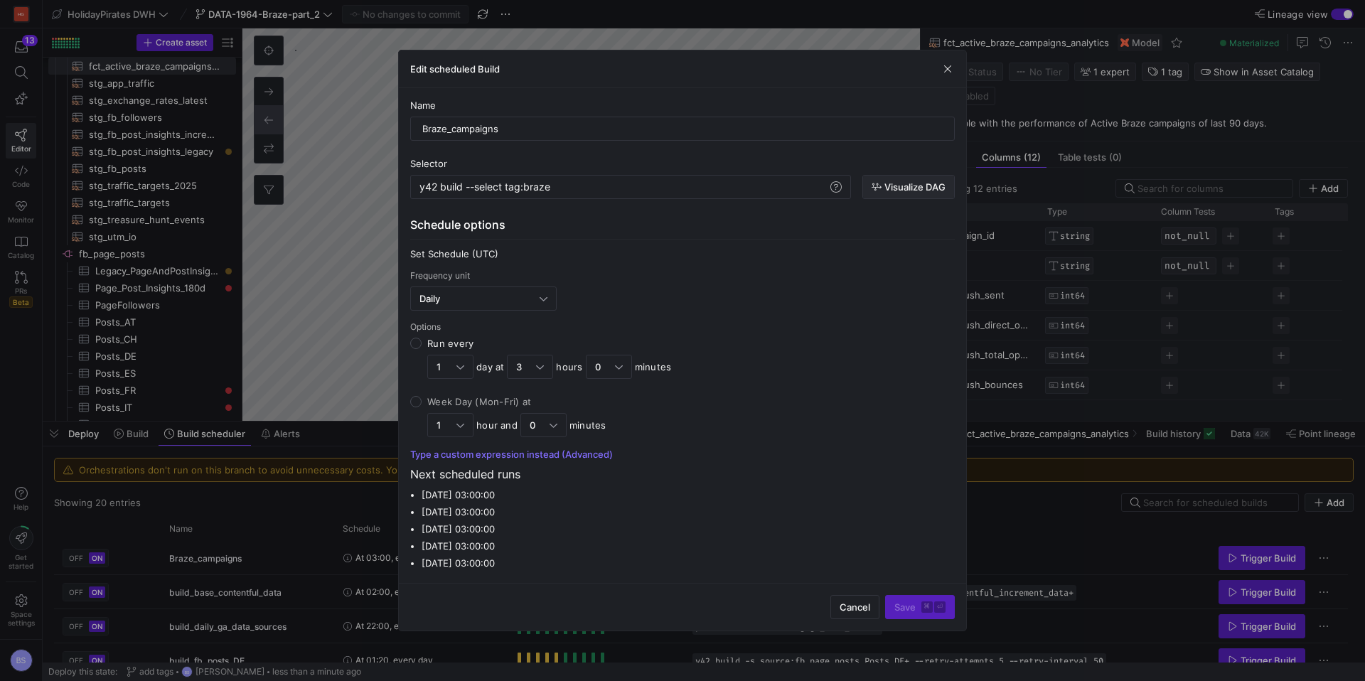
click at [871, 188] on icon "button" at bounding box center [876, 187] width 10 height 10
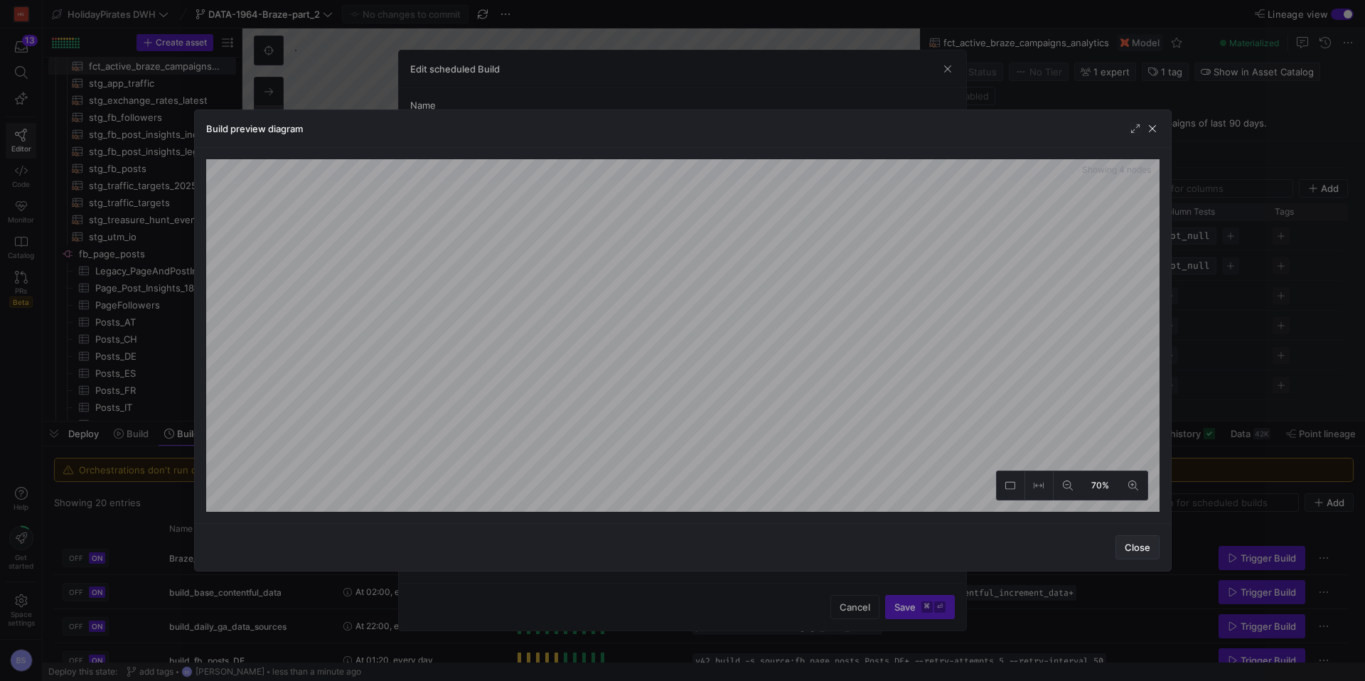
click at [1130, 540] on span "button" at bounding box center [1137, 547] width 43 height 23
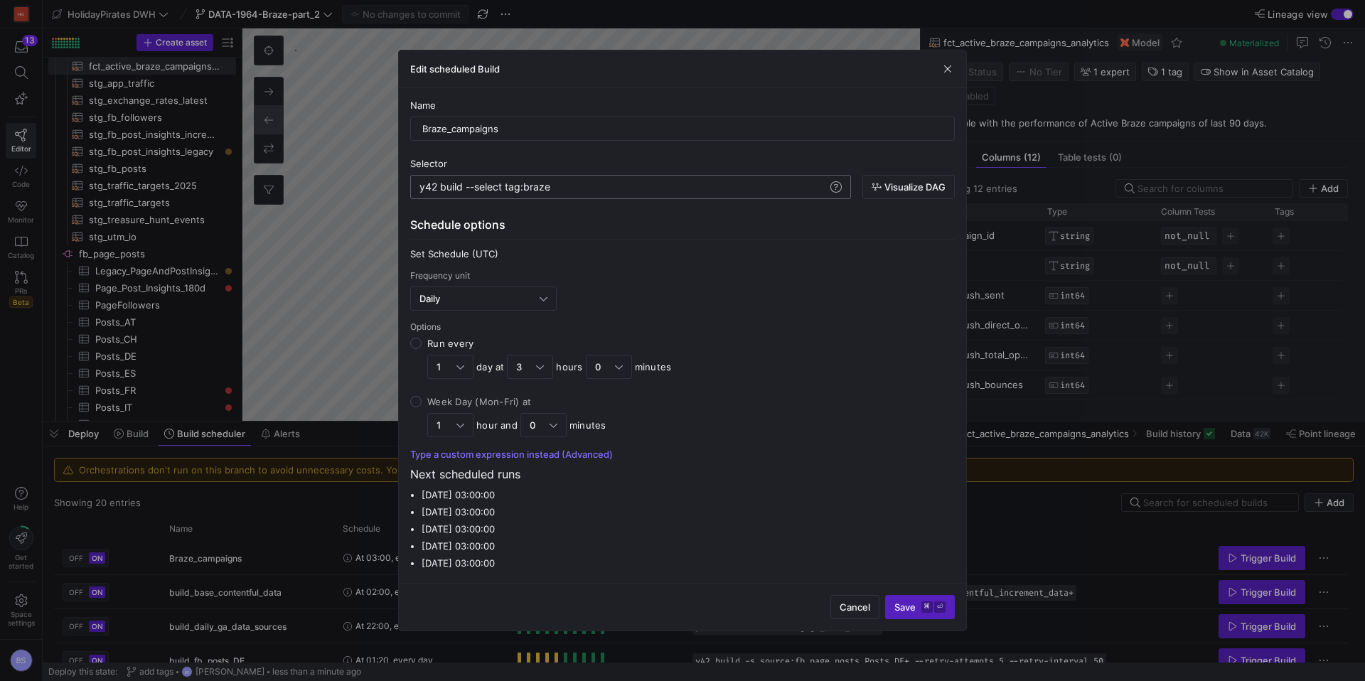
click at [846, 193] on div "y42 build --select tag:braze y42 build --select tag:braze" at bounding box center [630, 187] width 441 height 24
click at [840, 183] on span at bounding box center [835, 186] width 17 height 17
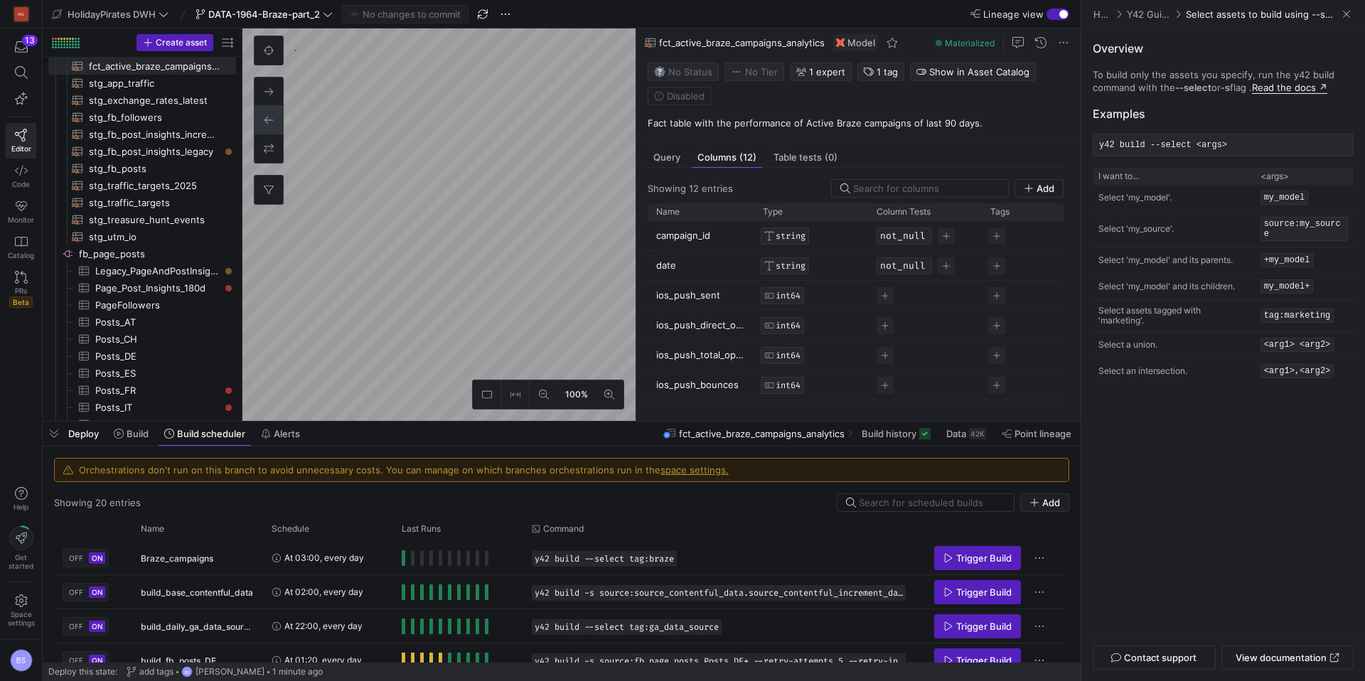
click at [1303, 91] on link "Read the docs ↗" at bounding box center [1289, 88] width 75 height 12
click at [1036, 557] on span "Press SPACE to select this row." at bounding box center [1039, 558] width 14 height 14
click at [1050, 574] on span "Edit Build Schedule" at bounding box center [1083, 576] width 85 height 11
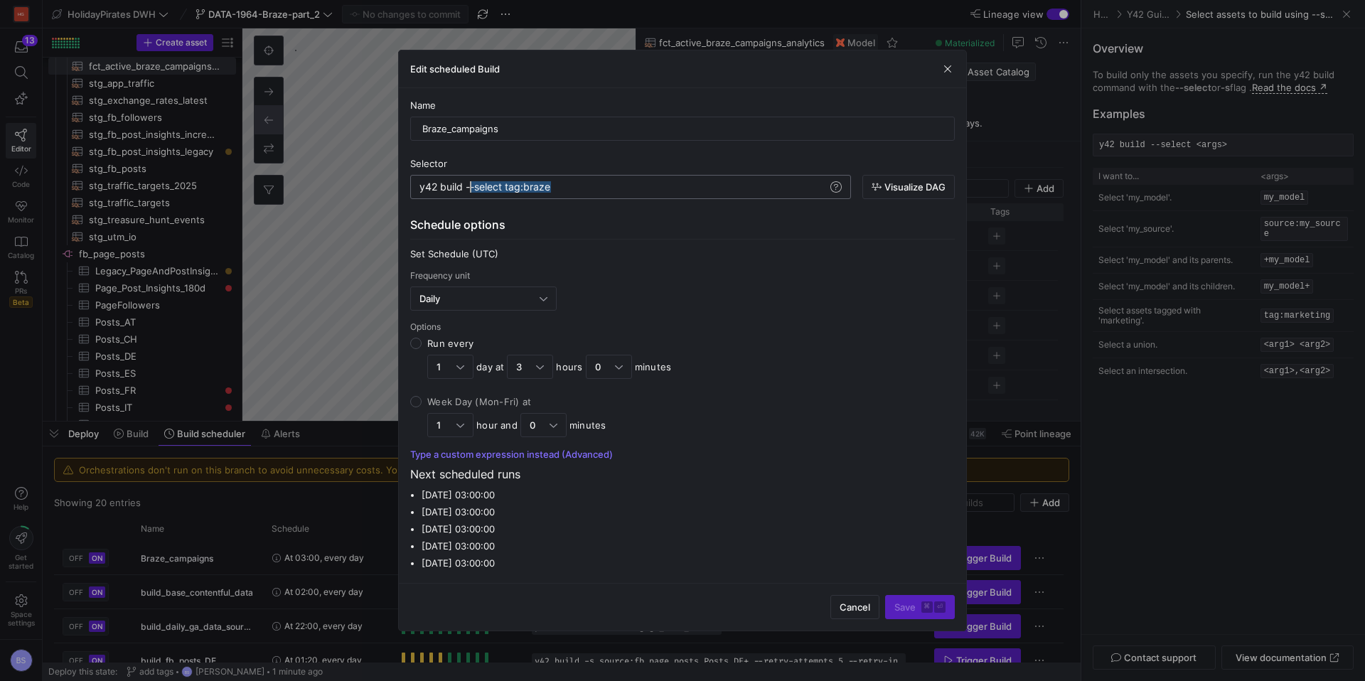
drag, startPoint x: 625, startPoint y: 191, endPoint x: 471, endPoint y: 190, distance: 154.2
click at [471, 190] on div "y42 build --select tag:braze" at bounding box center [623, 186] width 408 height 11
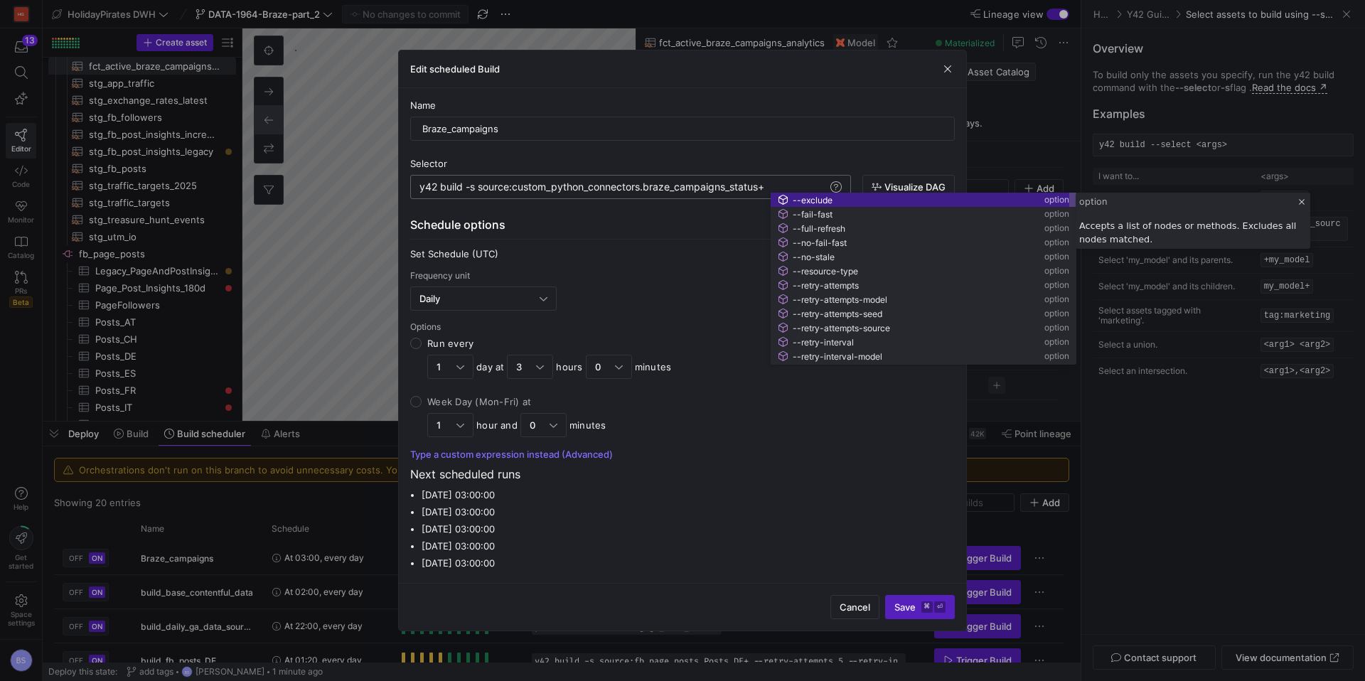
scroll to position [0, 348]
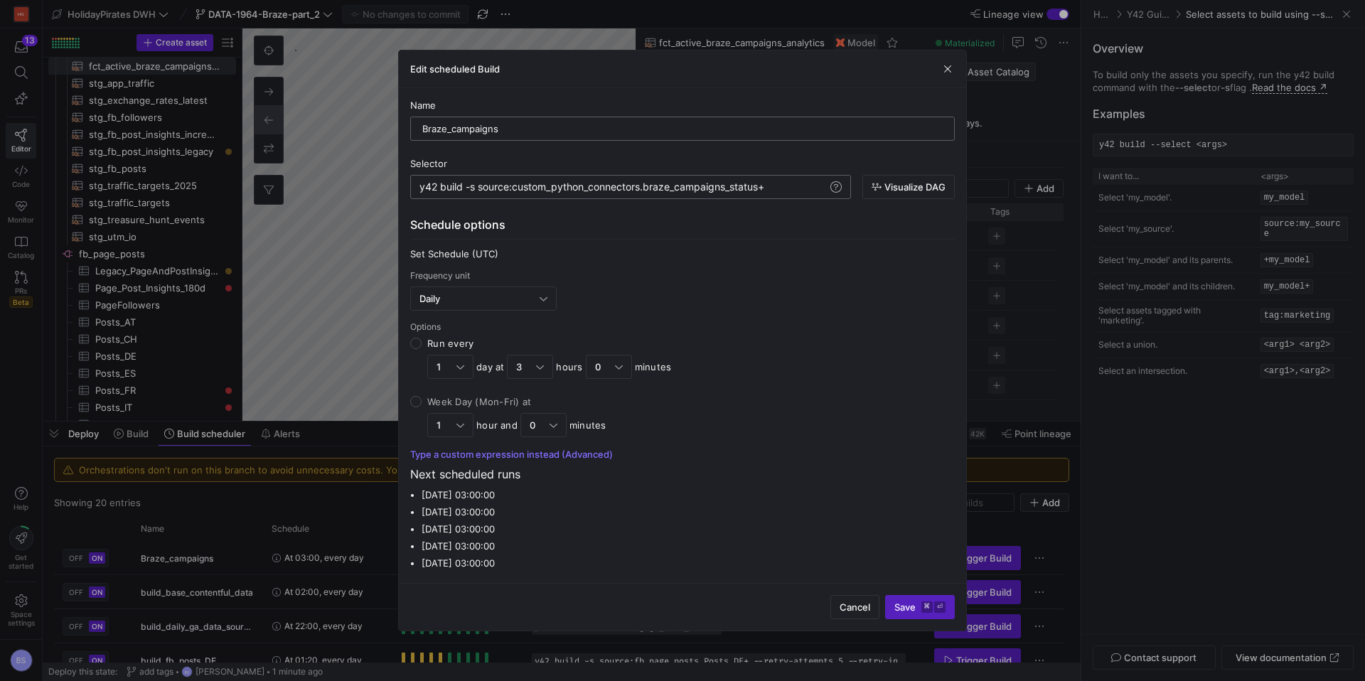
type textarea "y42 build -s source:custom_python_connectors.braze_campaigns_status+"
click at [451, 132] on input "Braze_campaigns" at bounding box center [682, 128] width 520 height 11
type input "Braze_Campaigns_Status"
click at [894, 190] on span "Visualize DAG" at bounding box center [914, 186] width 61 height 11
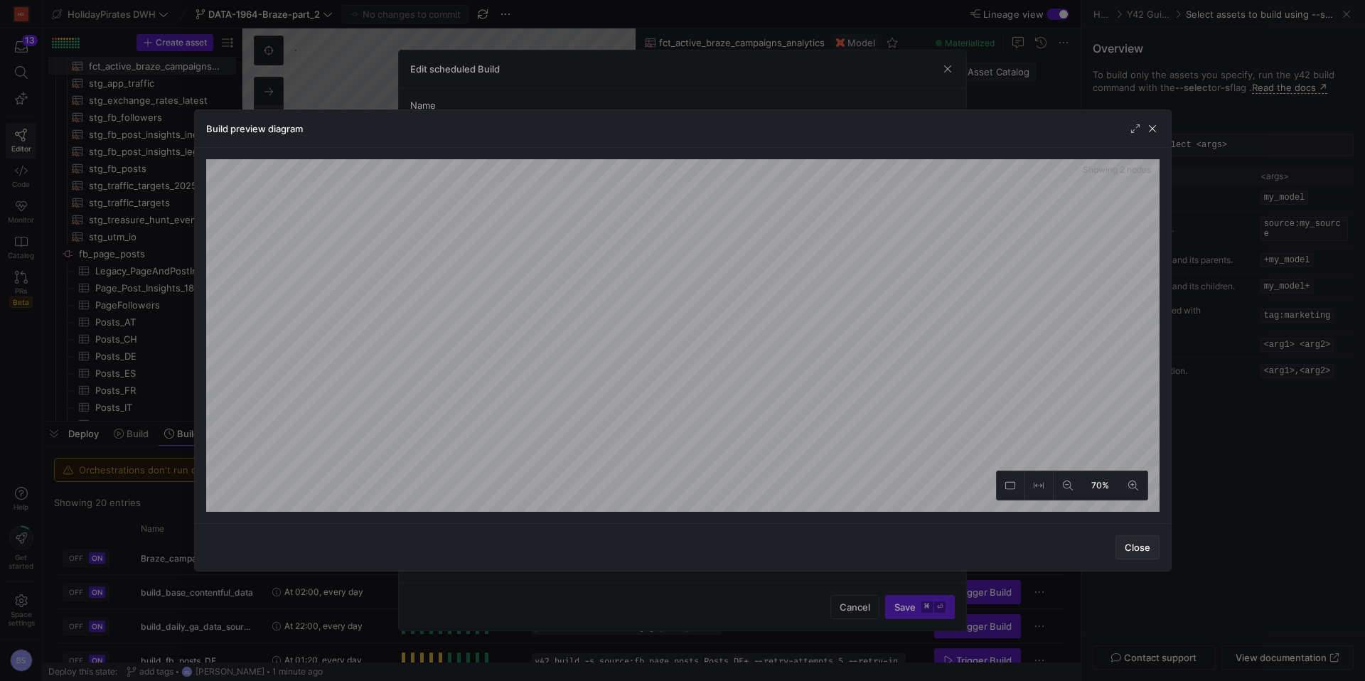
click at [1144, 552] on span "Close" at bounding box center [1137, 547] width 26 height 11
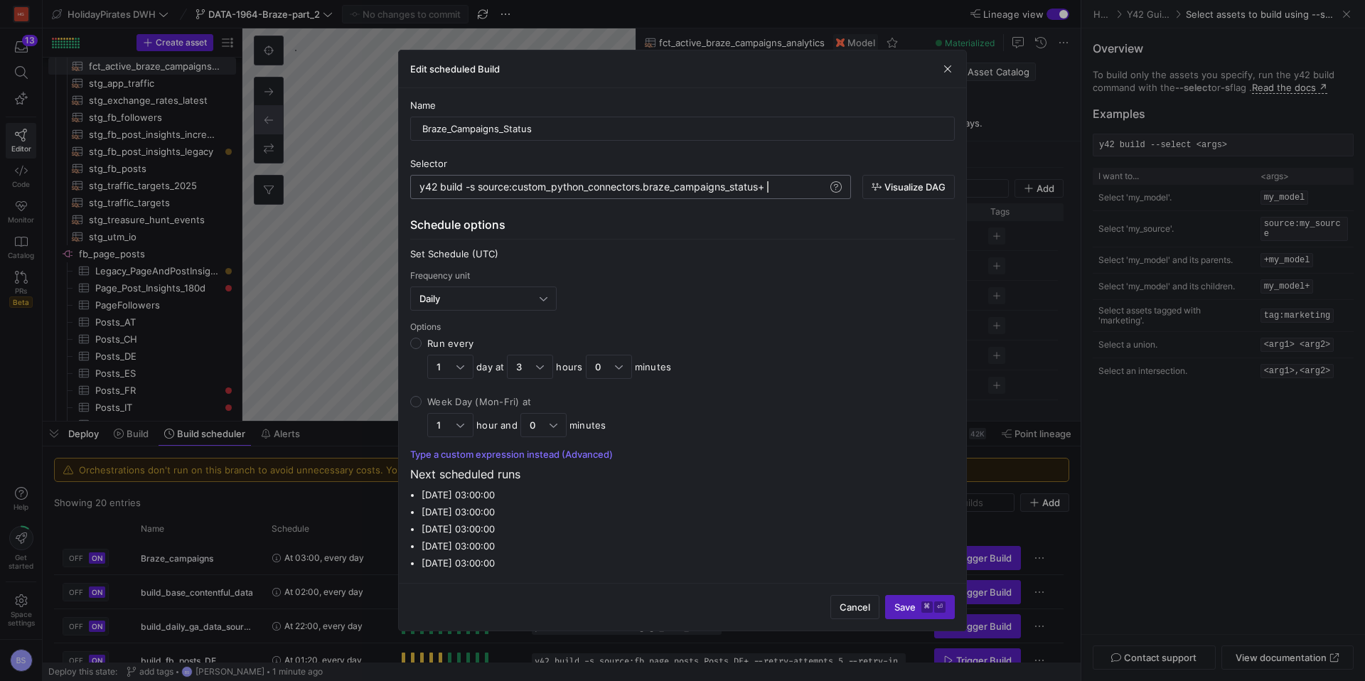
click at [785, 190] on div "y42 build -s source:custom_python_connectors.braze _campaigns_status+" at bounding box center [623, 186] width 408 height 11
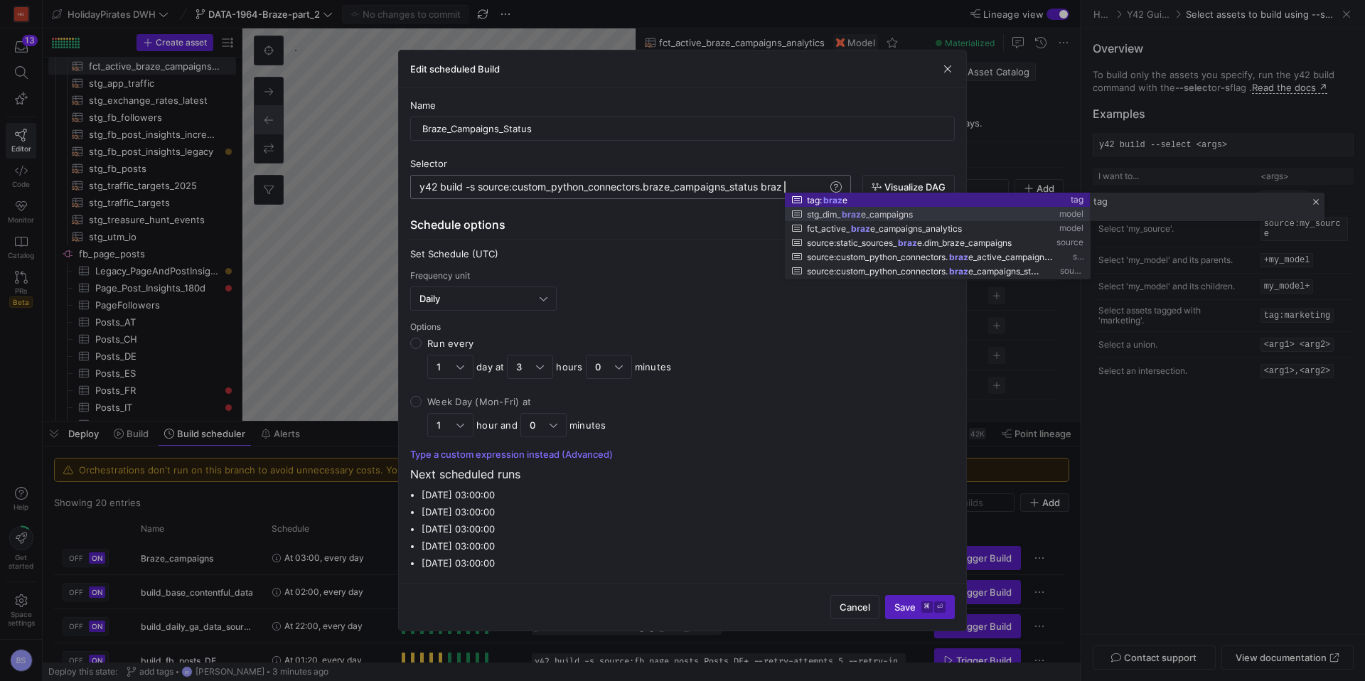
scroll to position [0, 467]
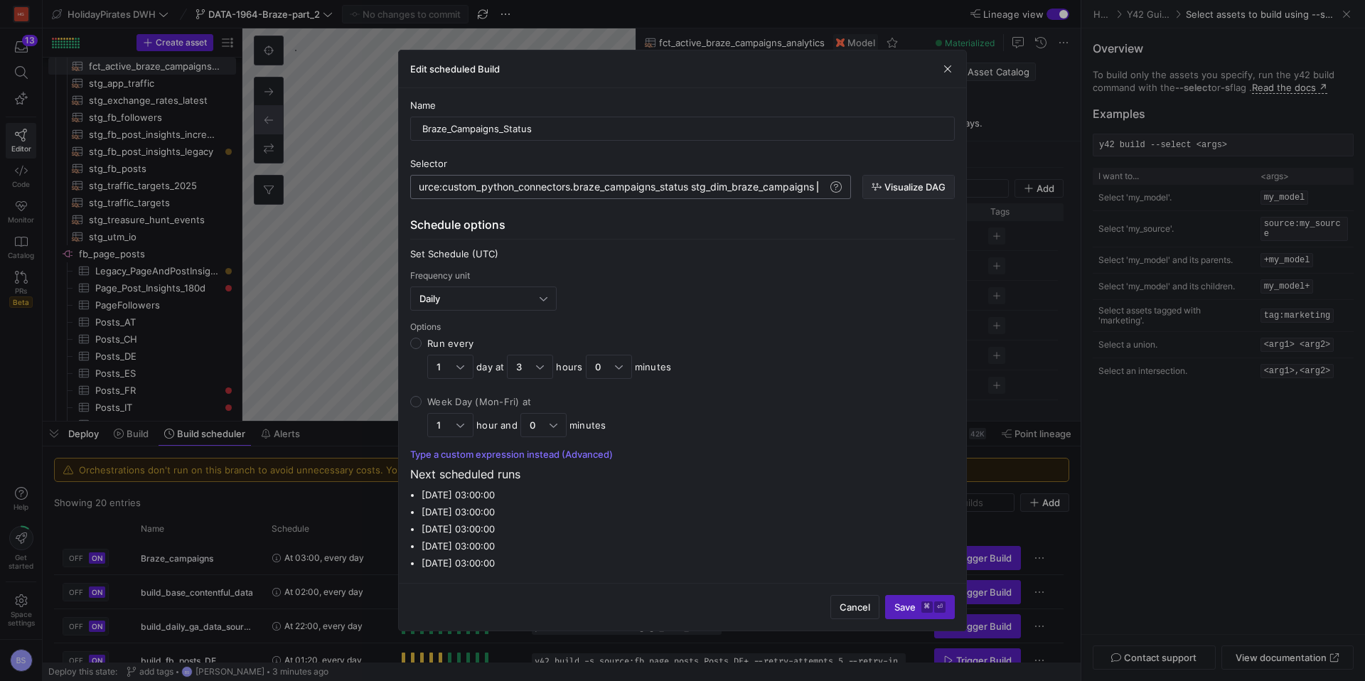
type textarea "y42 build -s source:custom_python_connectors.braze_campaigns_status stg_dim_bra…"
click at [904, 181] on span "Visualize DAG" at bounding box center [914, 186] width 61 height 11
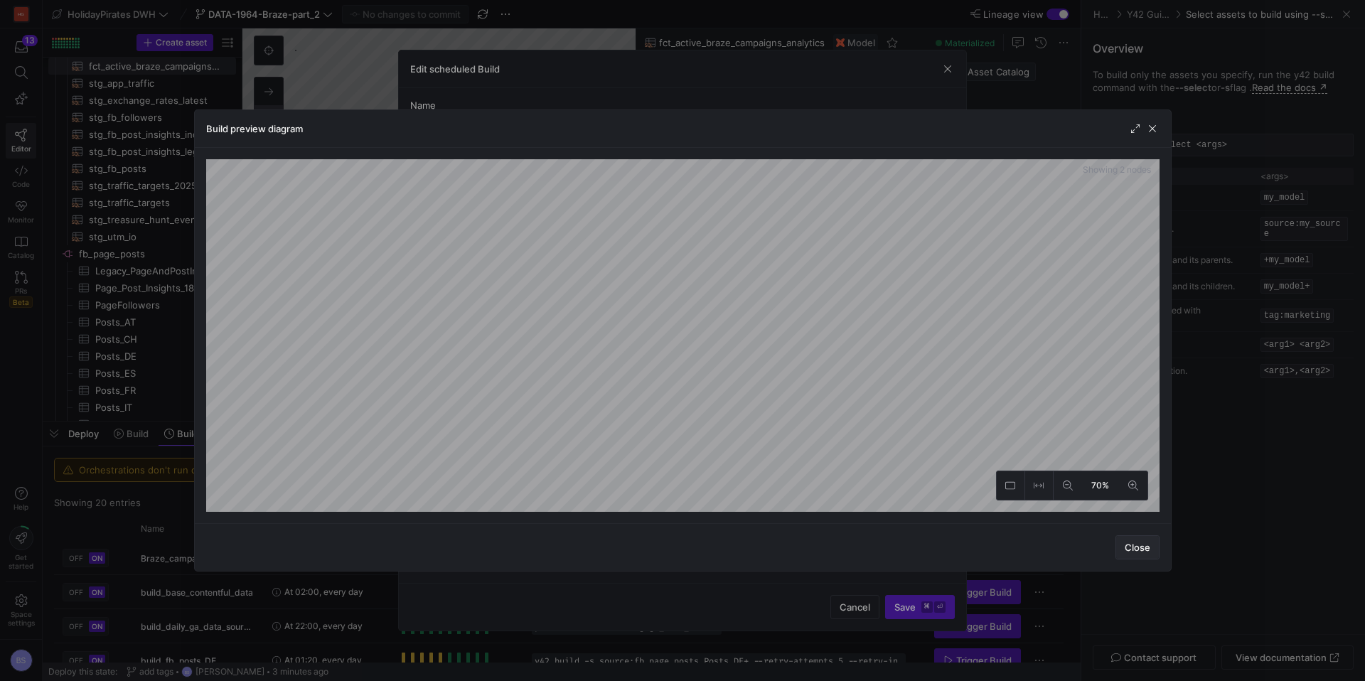
click at [1135, 547] on span "Close" at bounding box center [1137, 547] width 26 height 11
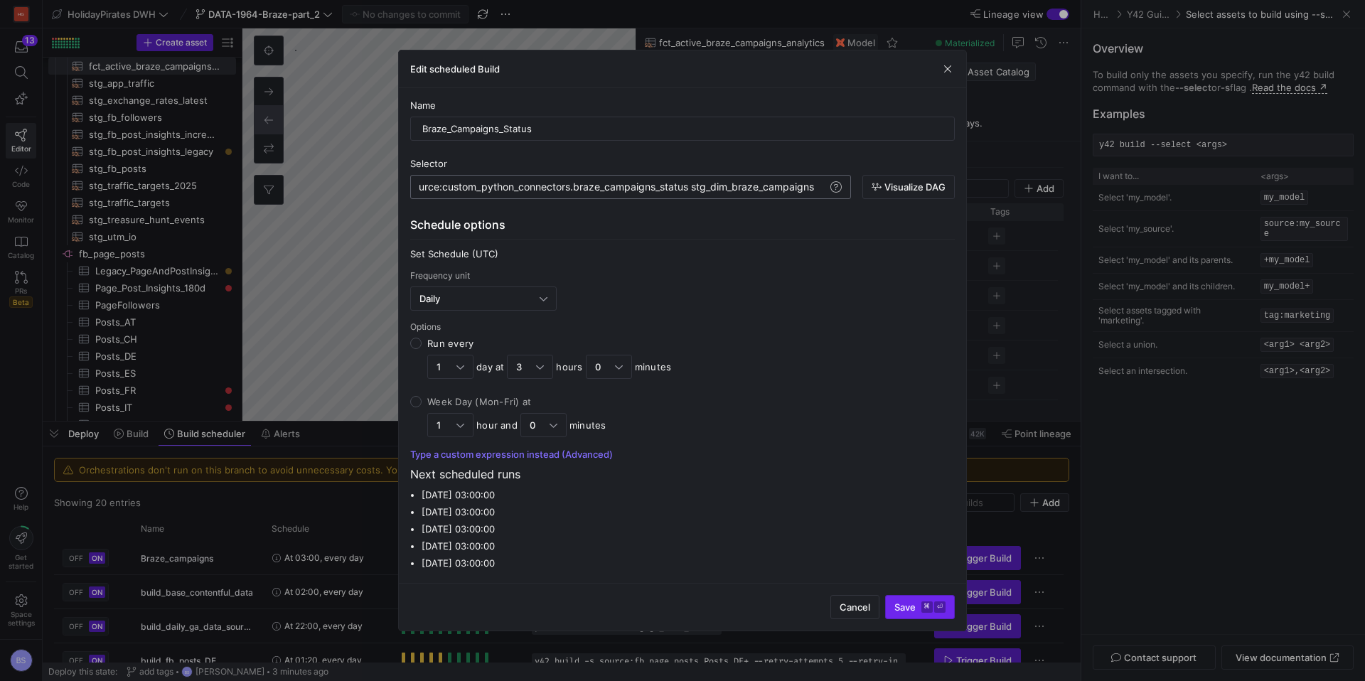
click at [915, 606] on span "Save ⌘ ⏎" at bounding box center [919, 606] width 51 height 11
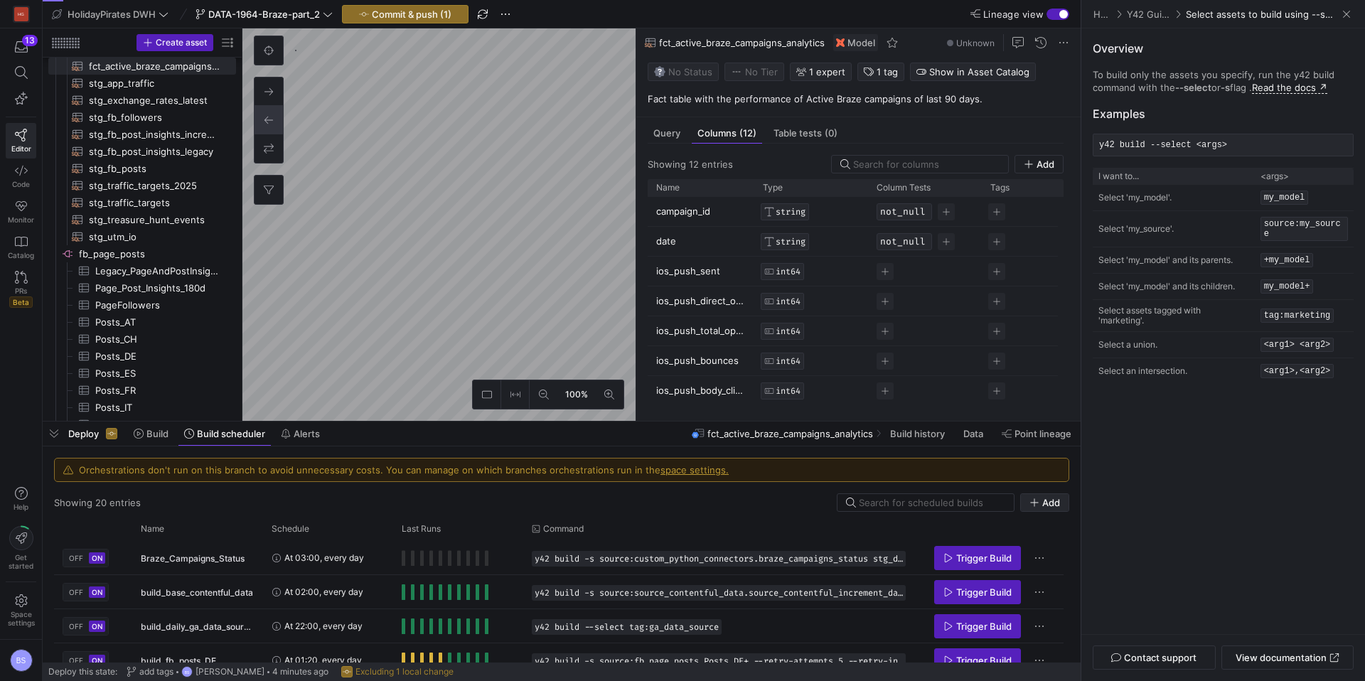
click at [1048, 501] on span "Add" at bounding box center [1051, 502] width 18 height 11
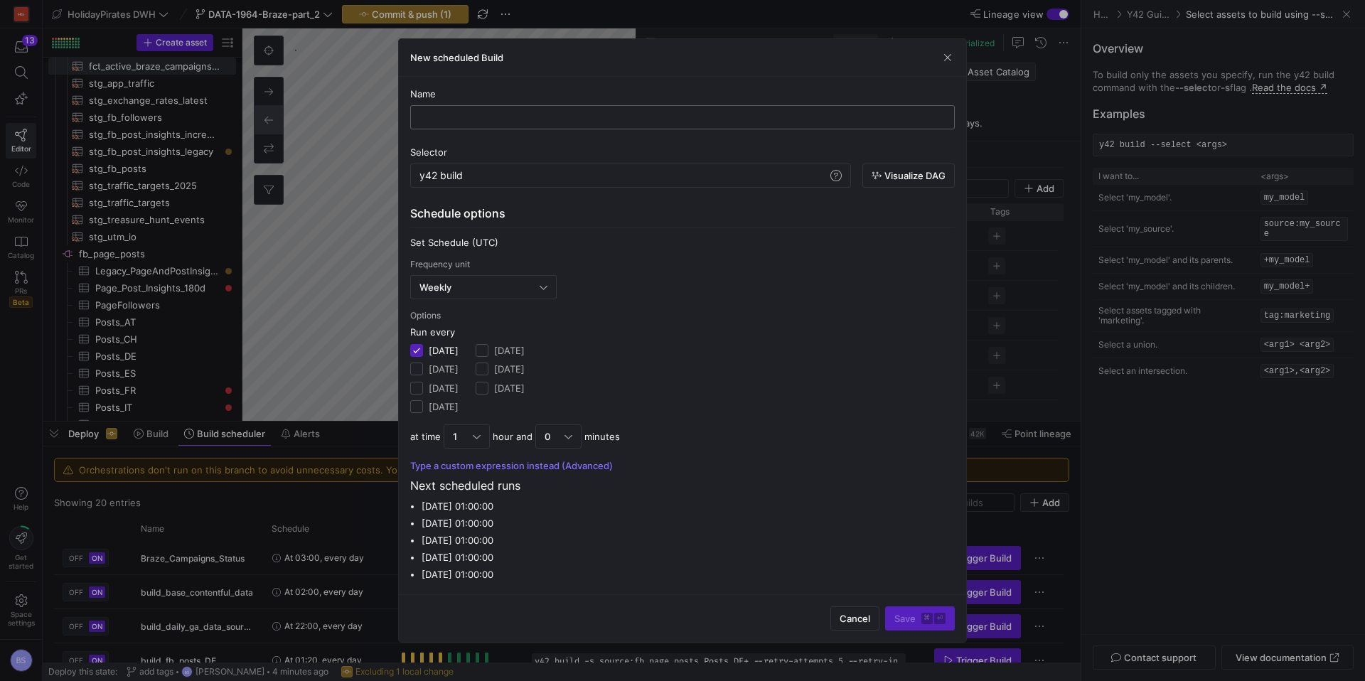
click at [607, 112] on input "text" at bounding box center [682, 117] width 520 height 11
click at [602, 119] on input "text" at bounding box center [682, 117] width 520 height 11
type input "Braze_Campaigns_Analytics"
click at [748, 168] on div "y42 build y42 build" at bounding box center [630, 175] width 441 height 24
click at [738, 176] on div "y42 build" at bounding box center [623, 175] width 408 height 11
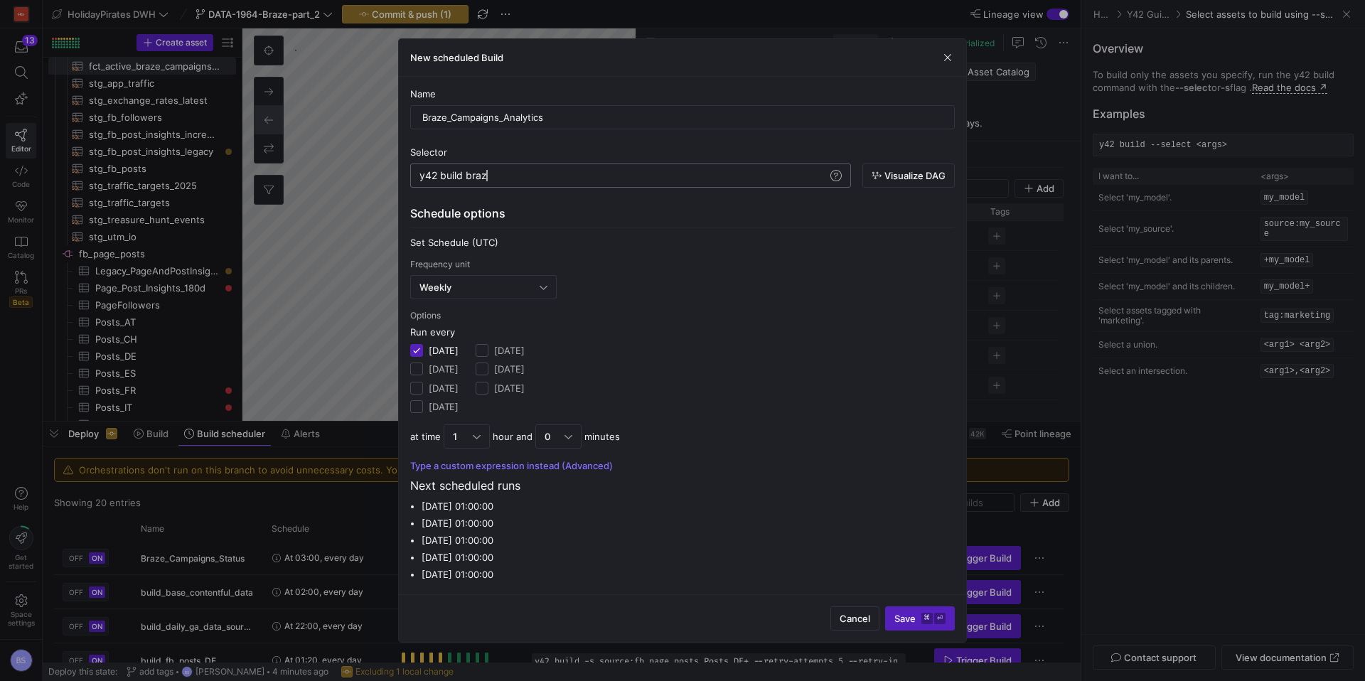
scroll to position [0, 72]
drag, startPoint x: 467, startPoint y: 177, endPoint x: 511, endPoint y: 178, distance: 44.1
click at [511, 178] on div "y42 build braze" at bounding box center [623, 175] width 408 height 11
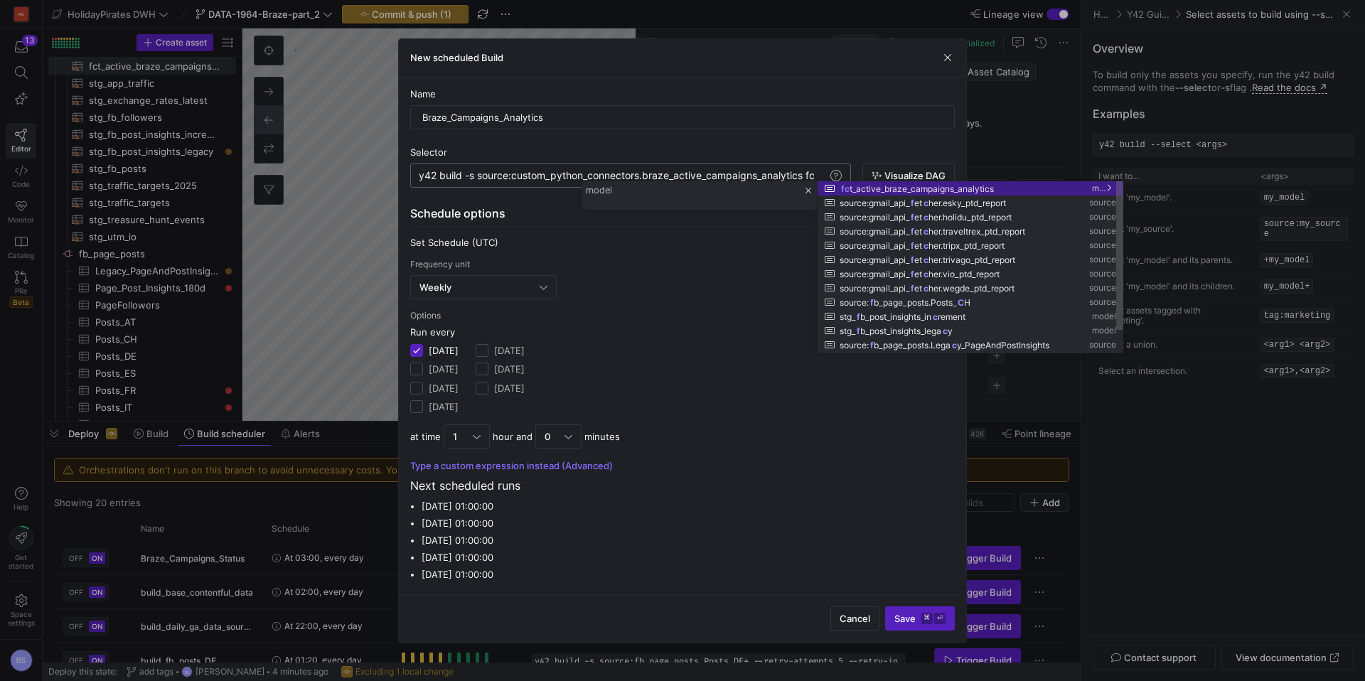
scroll to position [0, 567]
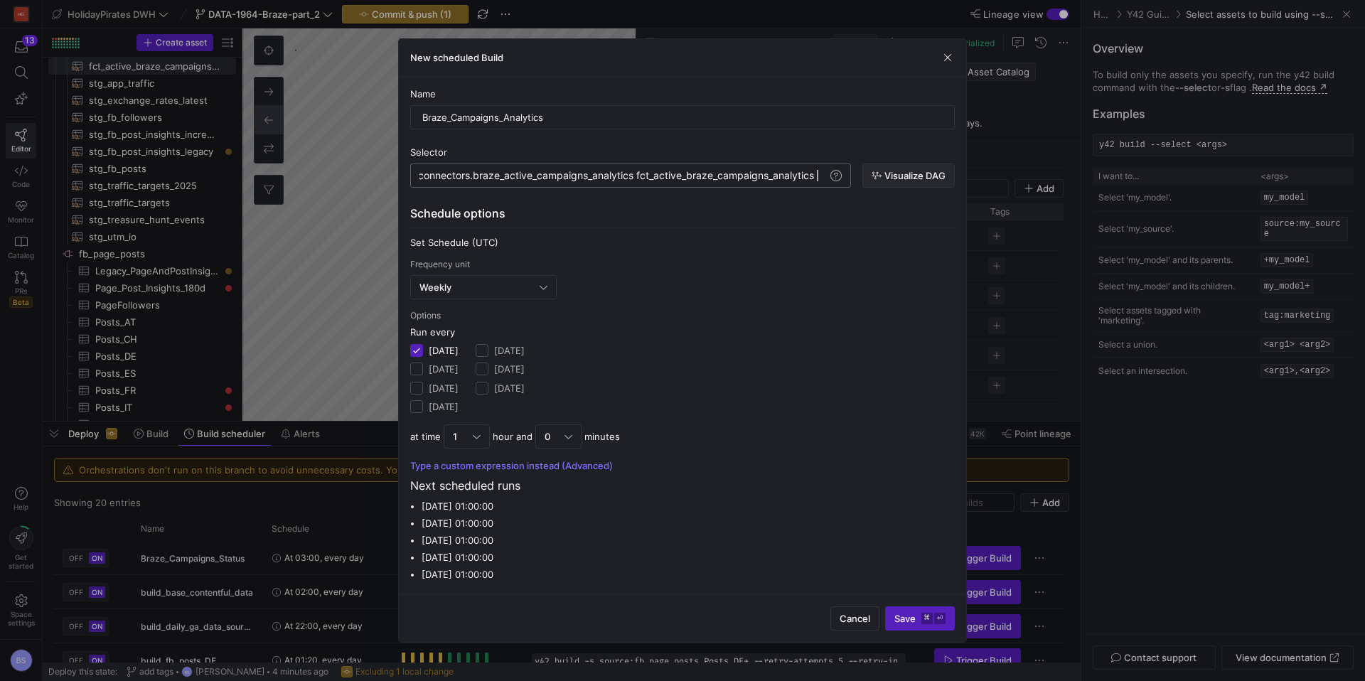
type textarea "y42 build -s source:custom_python_connectors.braze_active_campaigns_analytics f…"
click at [907, 177] on span "Visualize DAG" at bounding box center [914, 175] width 61 height 11
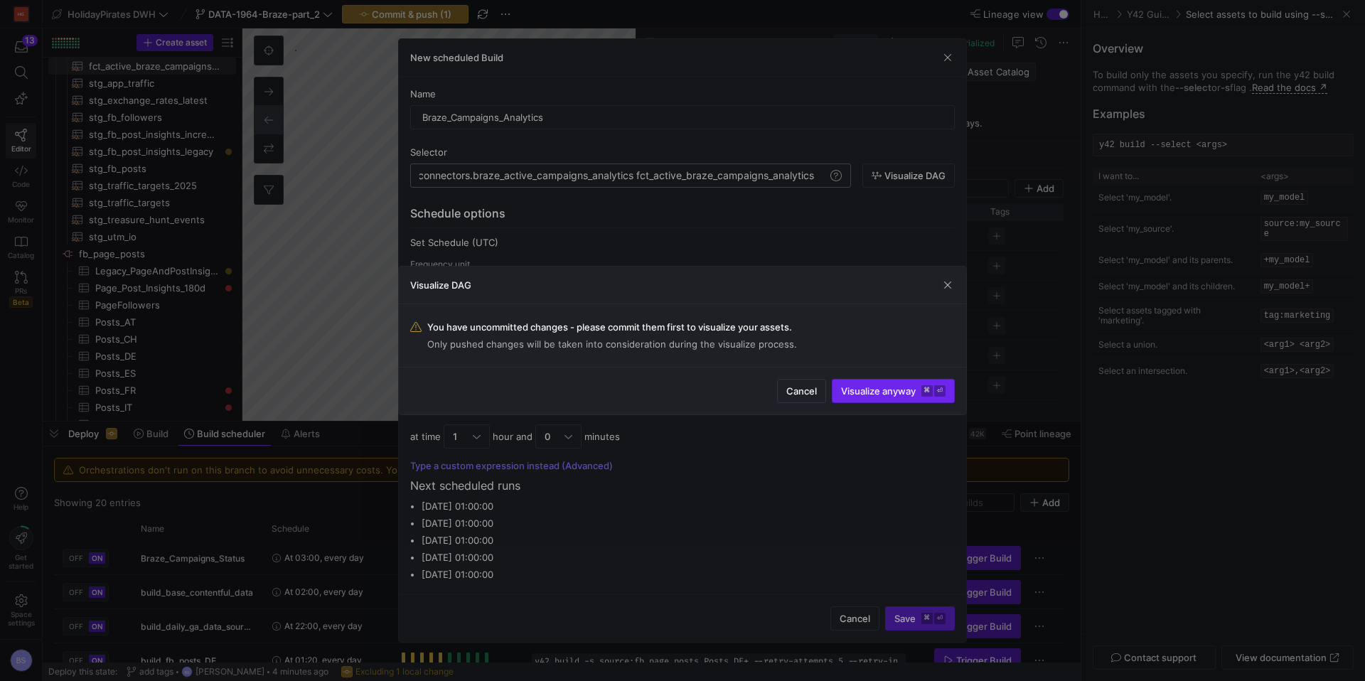
click at [854, 389] on span "Visualize anyway ⌘ ⏎" at bounding box center [893, 390] width 104 height 11
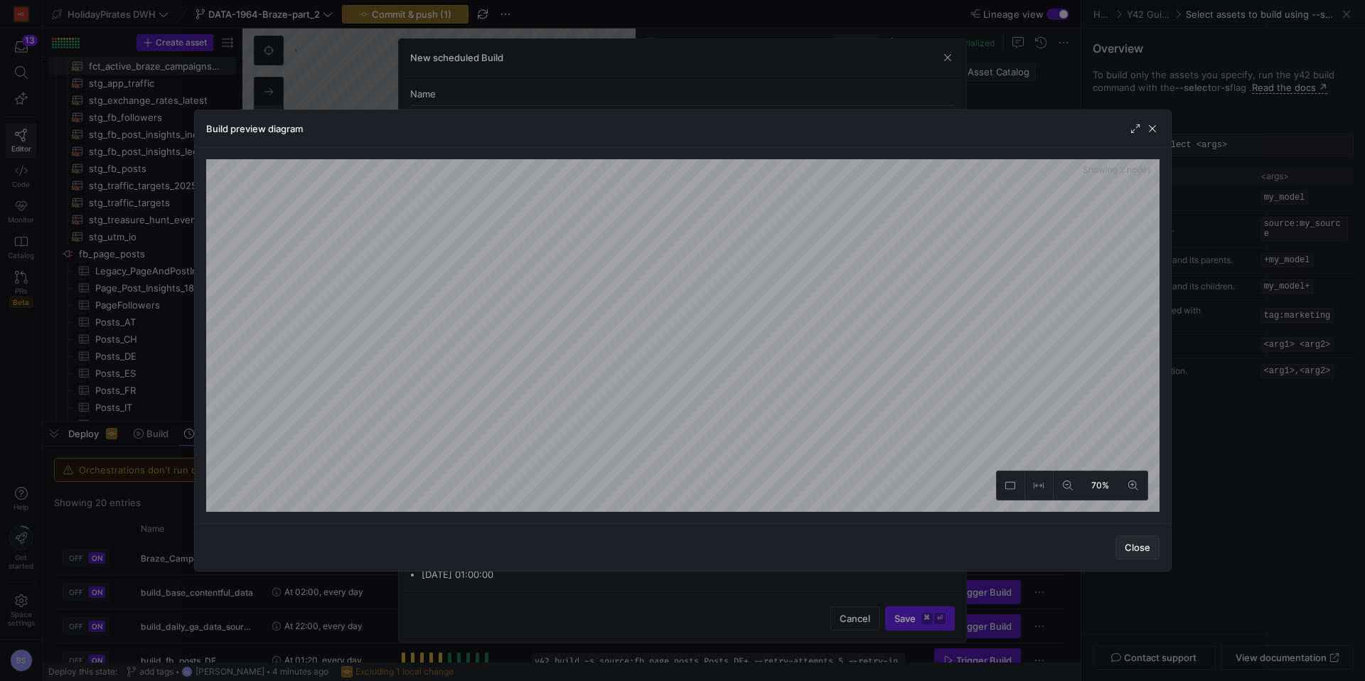
click at [1145, 544] on span "Close" at bounding box center [1137, 547] width 26 height 11
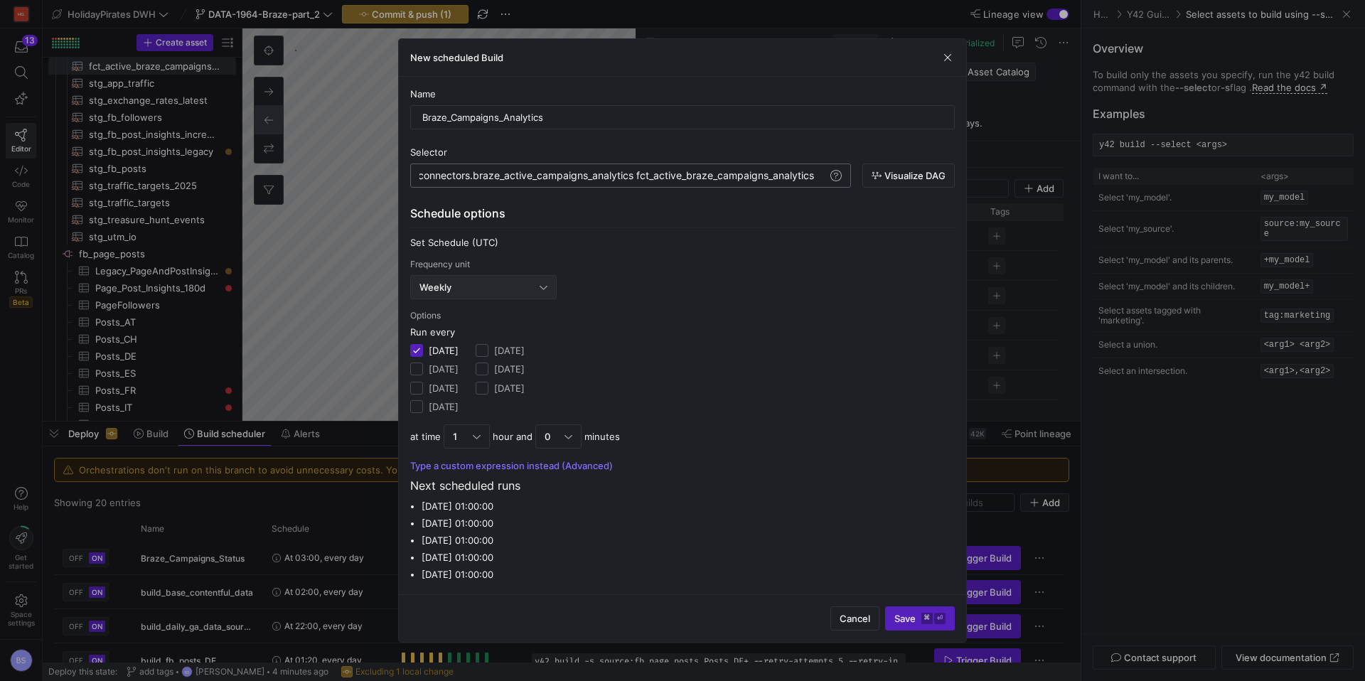
click at [525, 291] on div "Weekly" at bounding box center [479, 286] width 120 height 11
click at [470, 353] on span "Daily" at bounding box center [483, 358] width 134 height 11
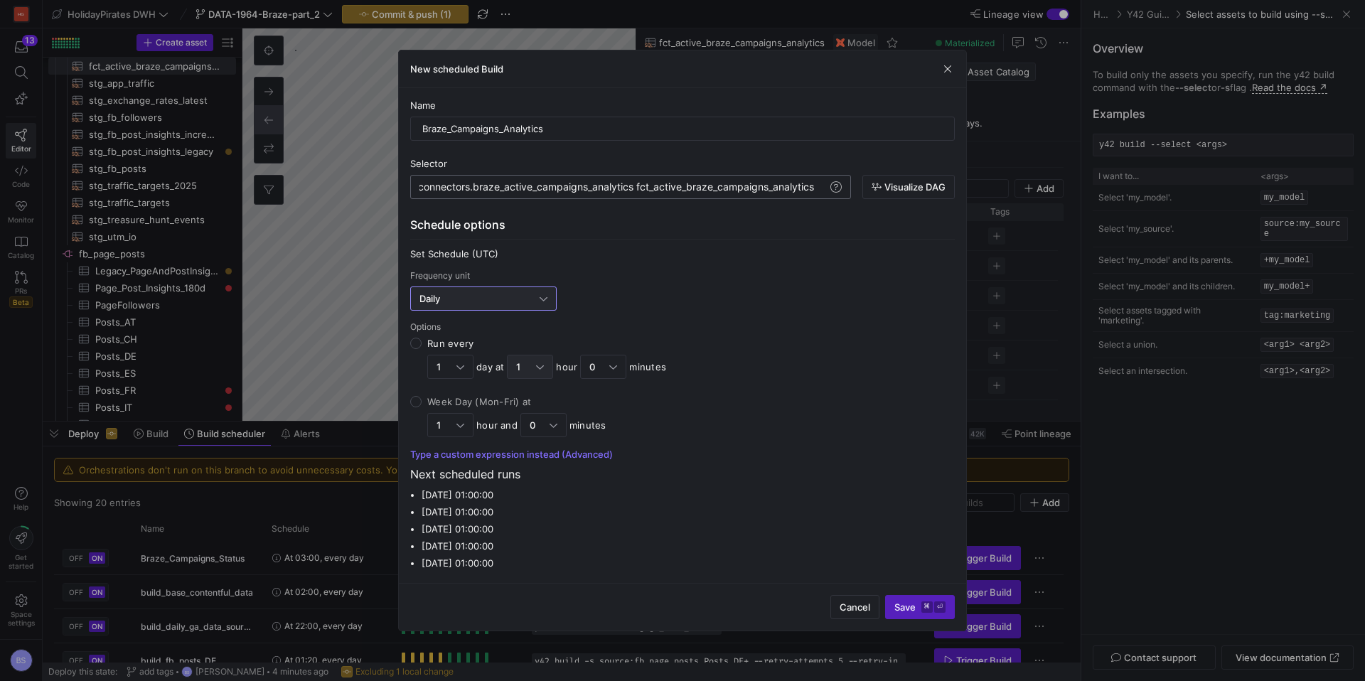
click at [547, 369] on div "1" at bounding box center [530, 367] width 46 height 24
click at [421, 349] on input "Run every 1 day at 1 hour 0 minutes" at bounding box center [415, 343] width 11 height 11
drag, startPoint x: 532, startPoint y: 458, endPoint x: 564, endPoint y: 418, distance: 51.1
click at [534, 456] on span "3" at bounding box center [530, 461] width 33 height 11
click at [619, 373] on div "0" at bounding box center [609, 366] width 28 height 23
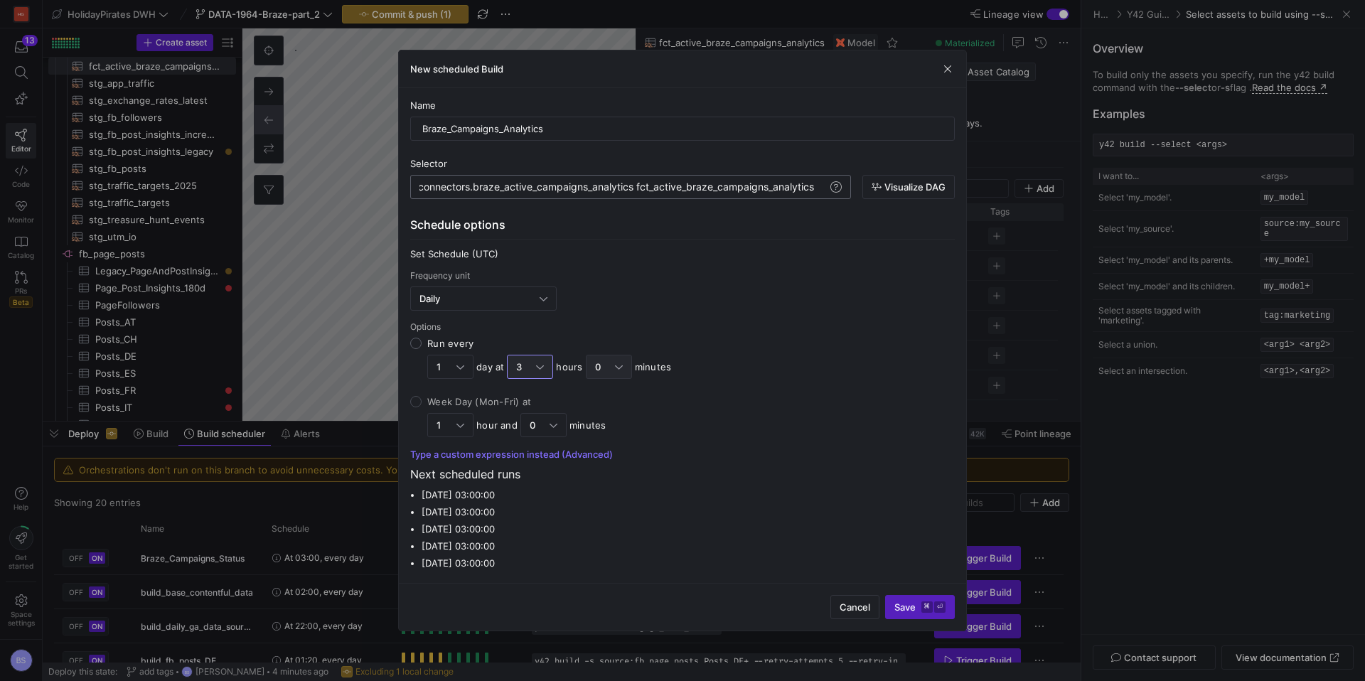
click at [421, 349] on input "Run every 1 day at 3 hours 0 minutes" at bounding box center [415, 343] width 11 height 11
click at [610, 443] on span "10" at bounding box center [607, 438] width 33 height 11
click at [900, 608] on span "Save ⌘ ⏎" at bounding box center [919, 606] width 51 height 11
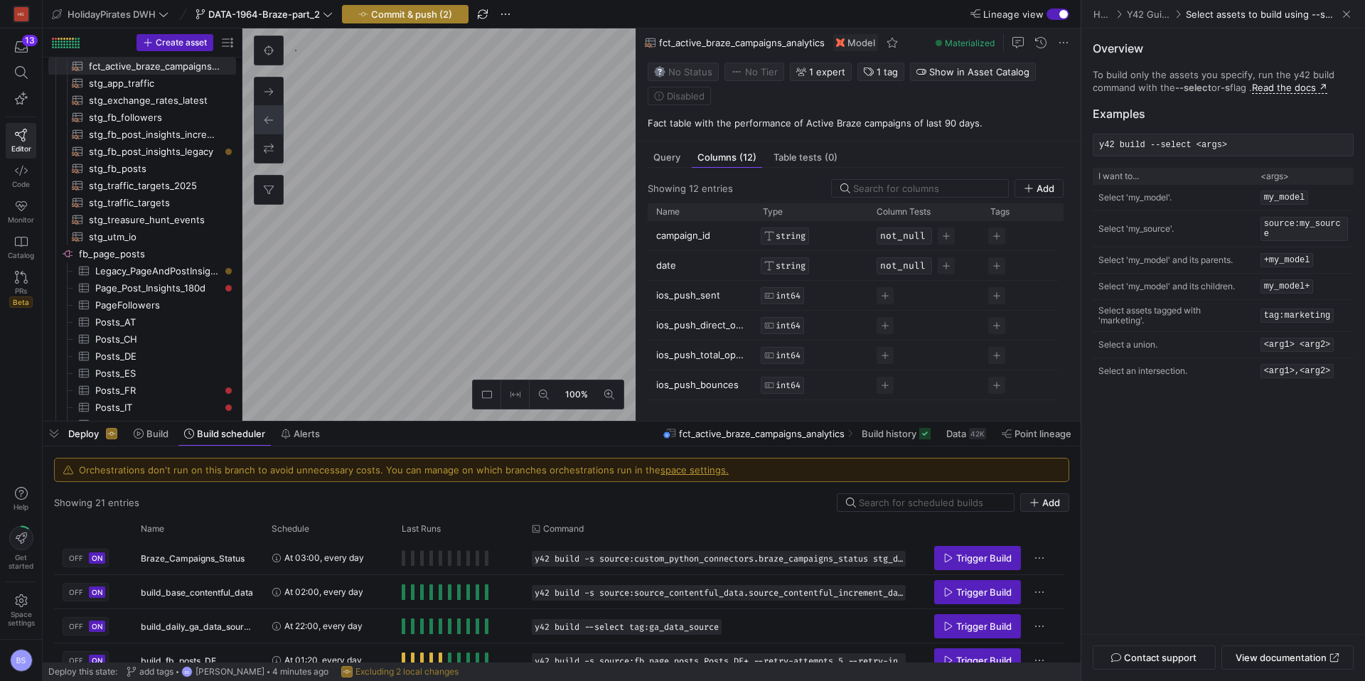
click at [414, 16] on span "Commit & push (2)" at bounding box center [411, 14] width 81 height 11
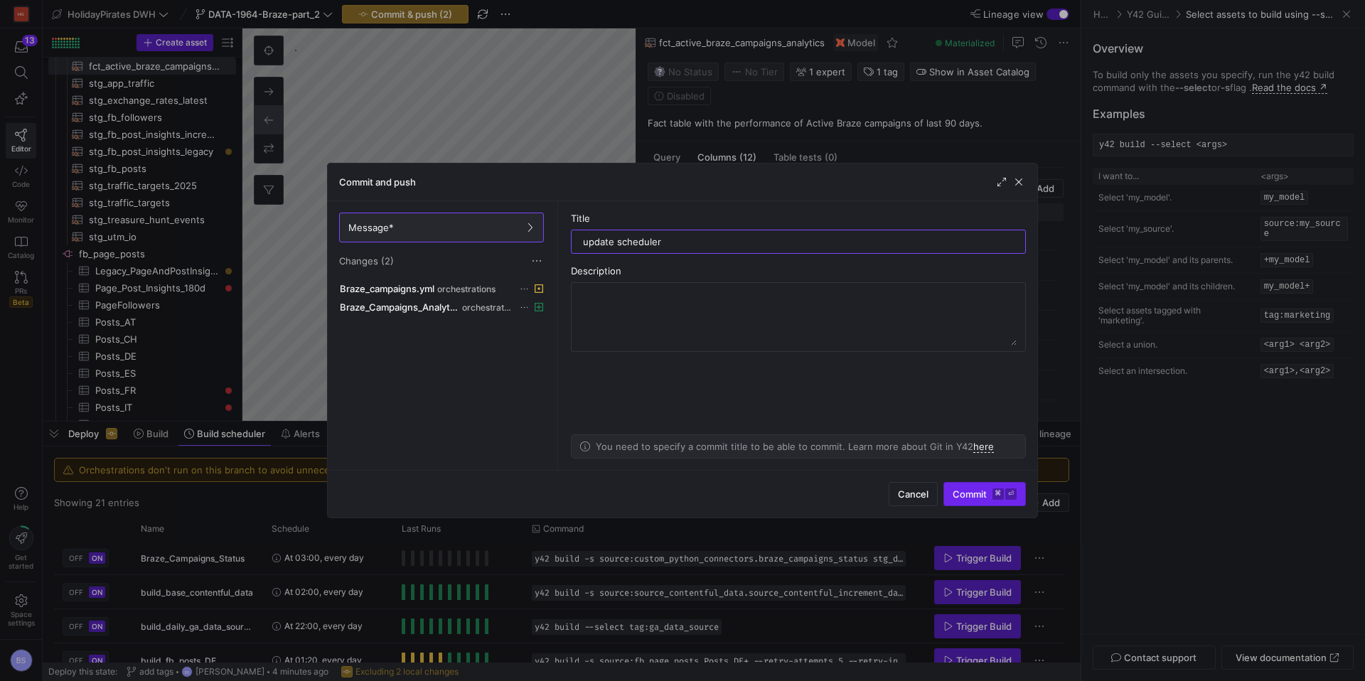
type input "update scheduler"
click at [985, 489] on span "Commit ⌘ ⏎" at bounding box center [984, 493] width 64 height 11
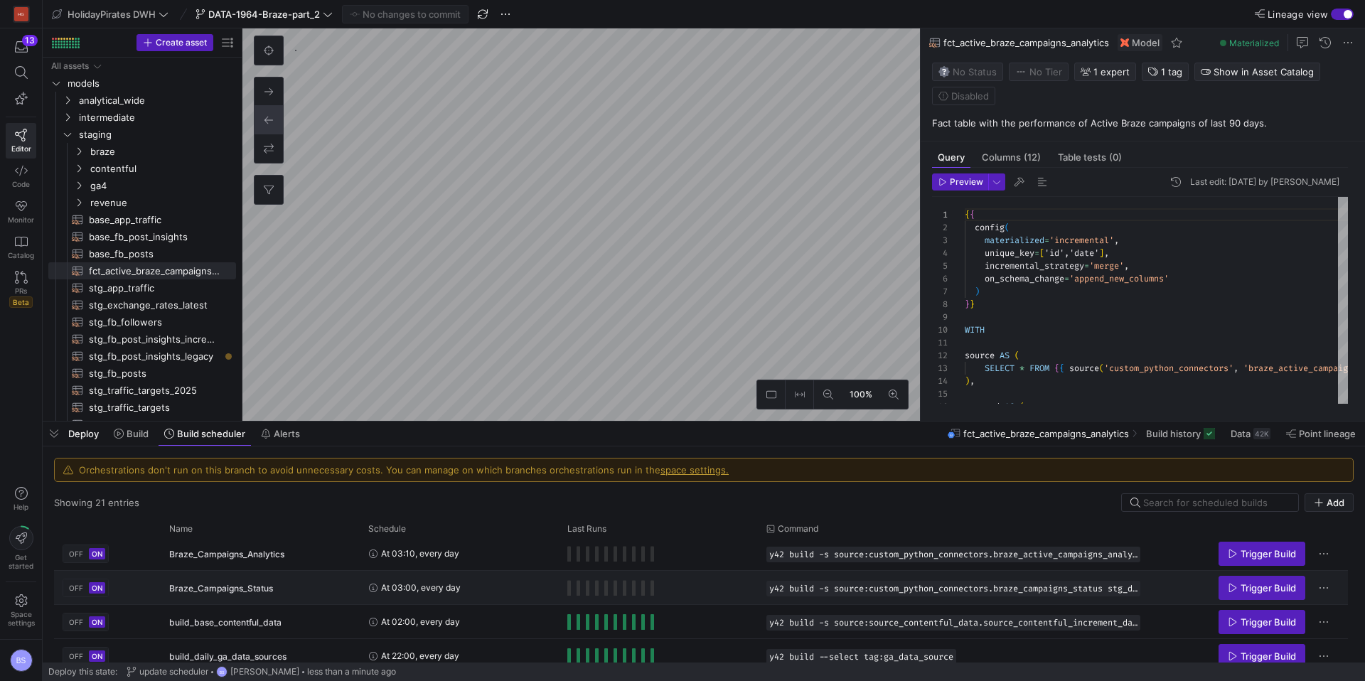
scroll to position [1, 0]
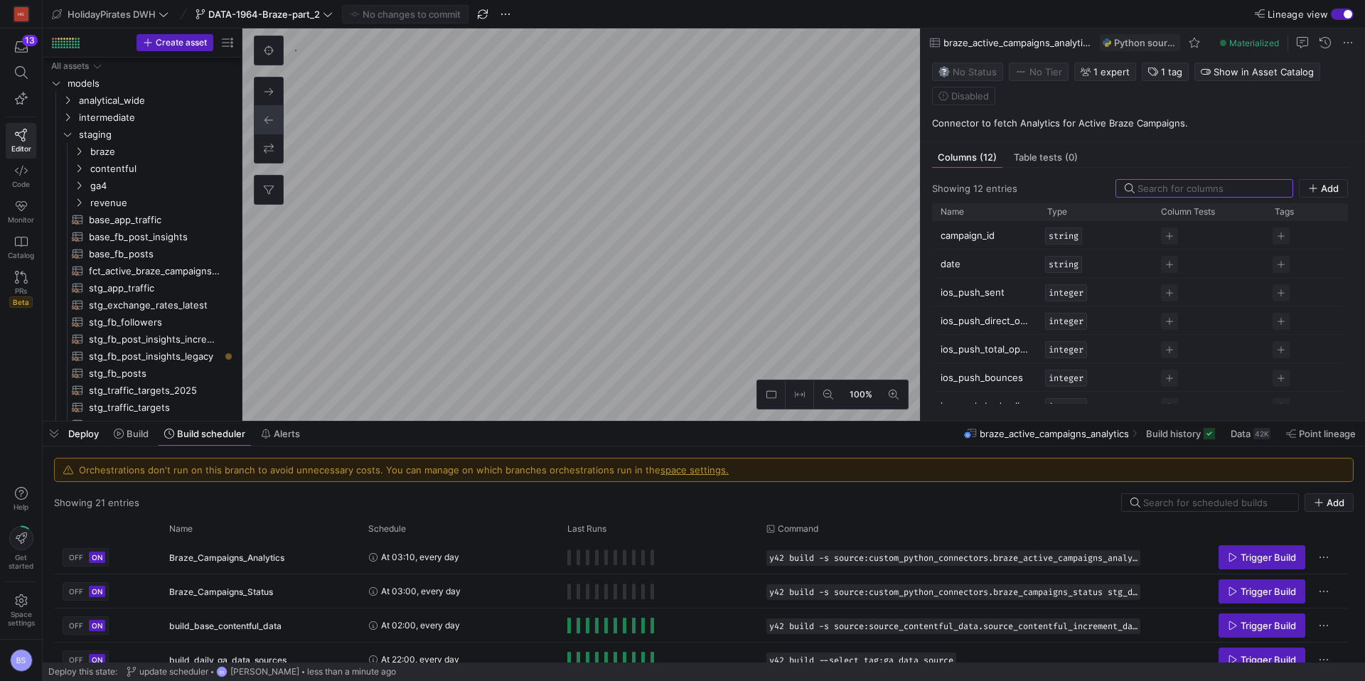
scroll to position [456, 0]
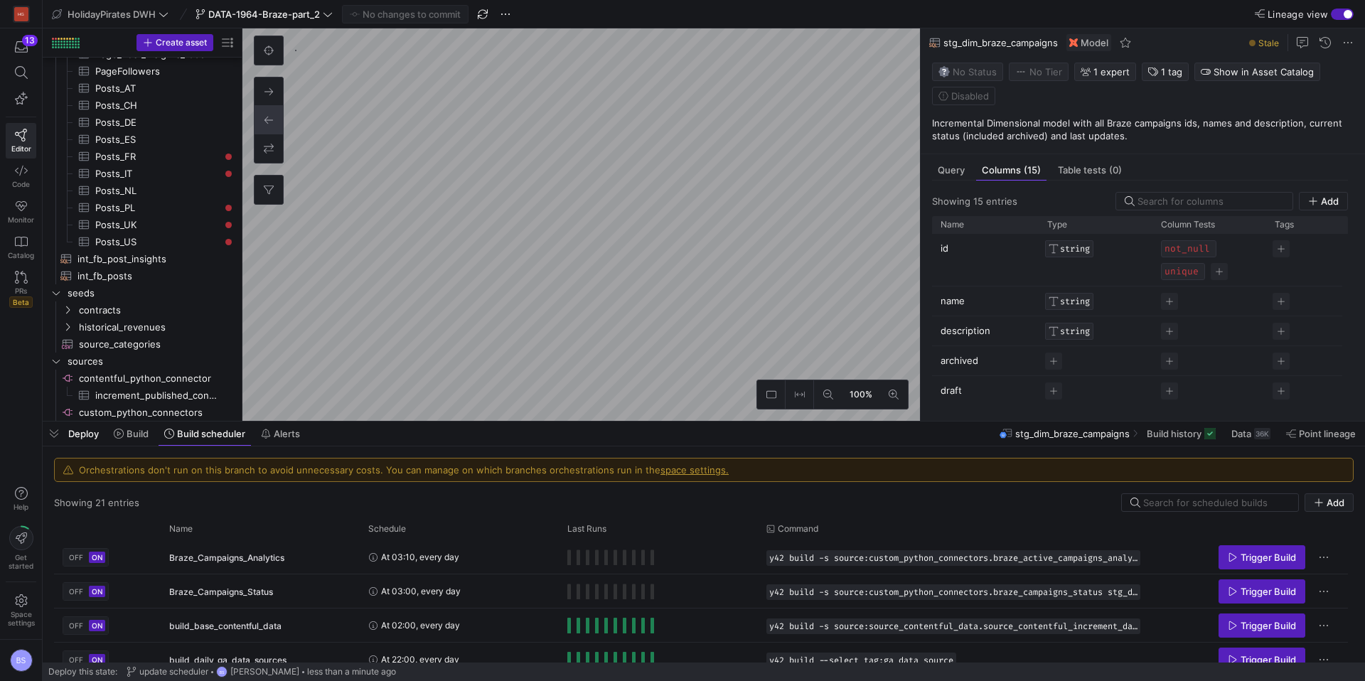
scroll to position [102, 0]
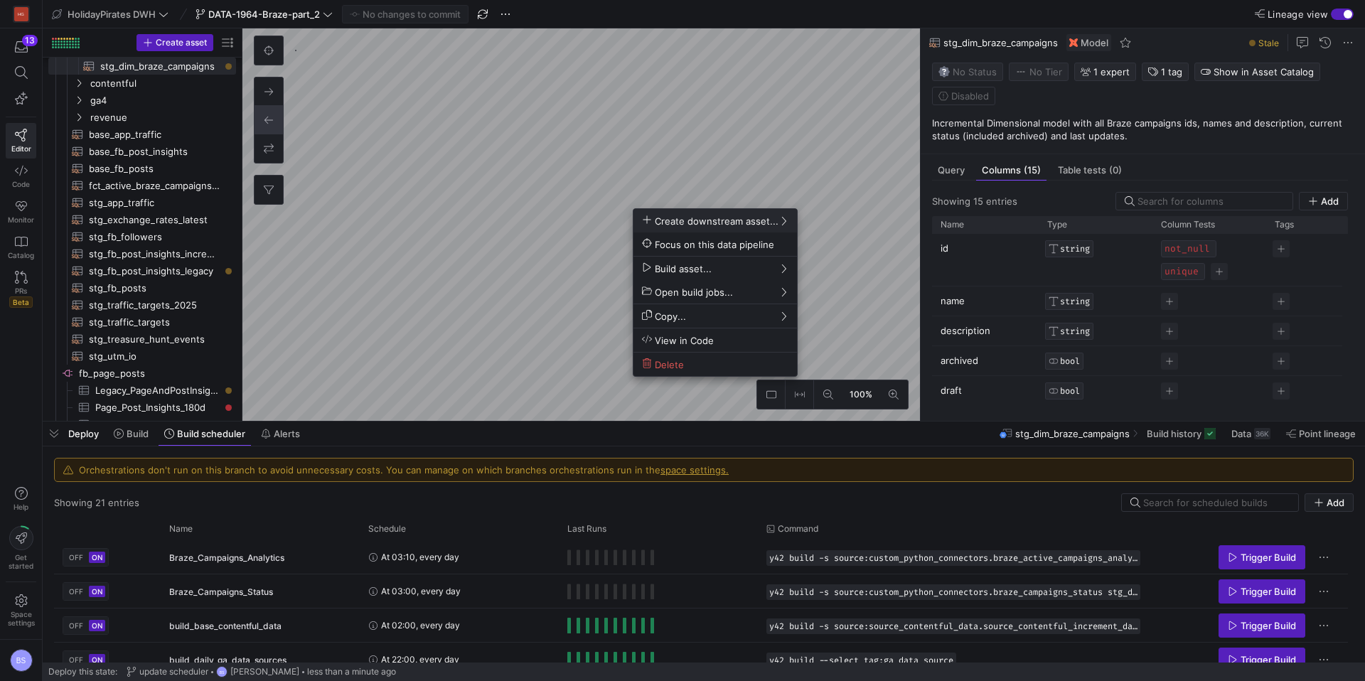
click at [1342, 41] on div at bounding box center [682, 340] width 1365 height 681
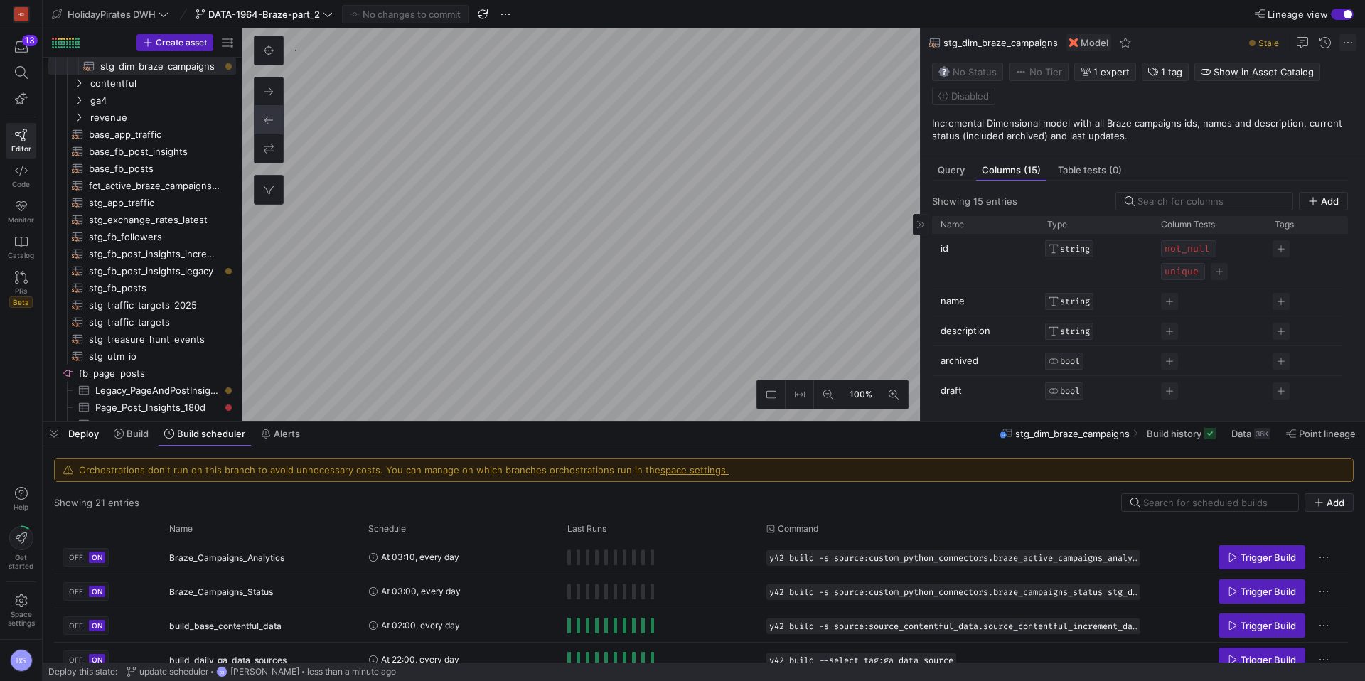
click at [1343, 44] on span at bounding box center [1347, 42] width 17 height 17
click at [1274, 58] on span "Rename" at bounding box center [1266, 63] width 36 height 11
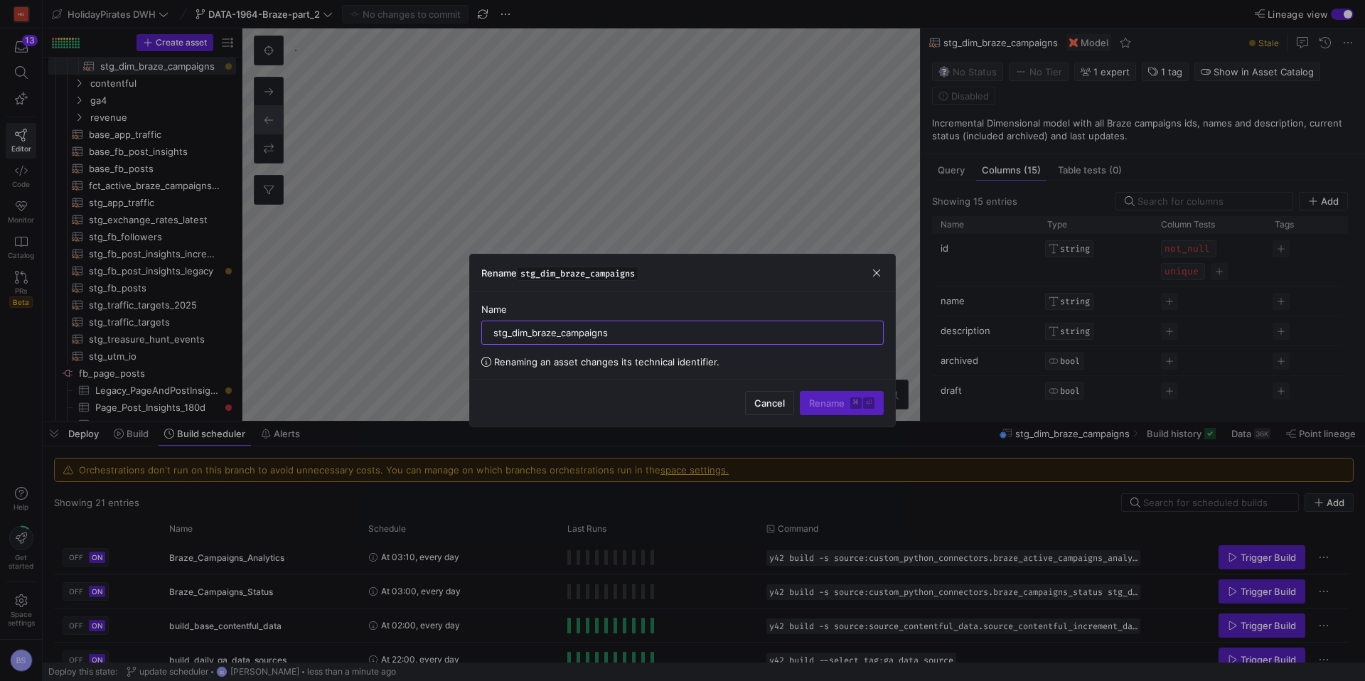
drag, startPoint x: 513, startPoint y: 333, endPoint x: 478, endPoint y: 333, distance: 35.5
click at [478, 333] on div "Name stg_dim_braze_campaigns Renaming an asset changes its technical identifier." at bounding box center [682, 335] width 425 height 87
type input "dim_braze_campaigns"
click at [839, 402] on span "Rename ⌘ ⏎" at bounding box center [841, 402] width 65 height 11
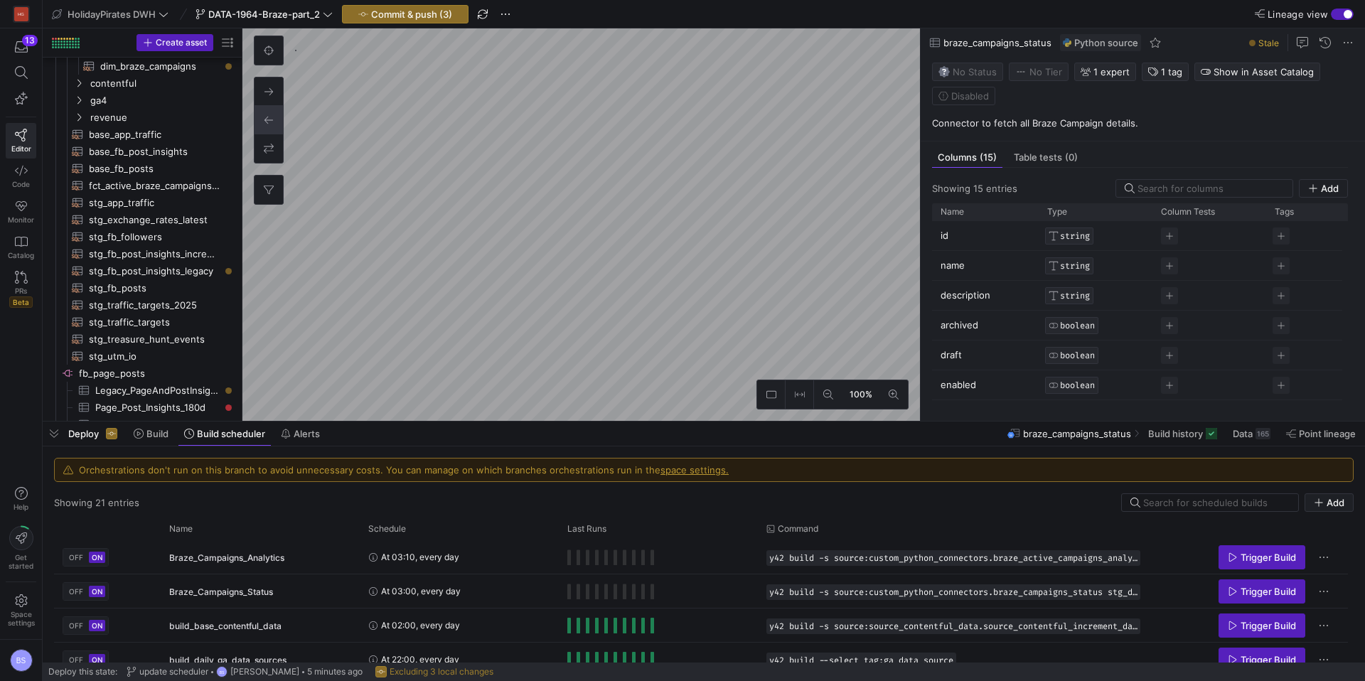
scroll to position [490, 0]
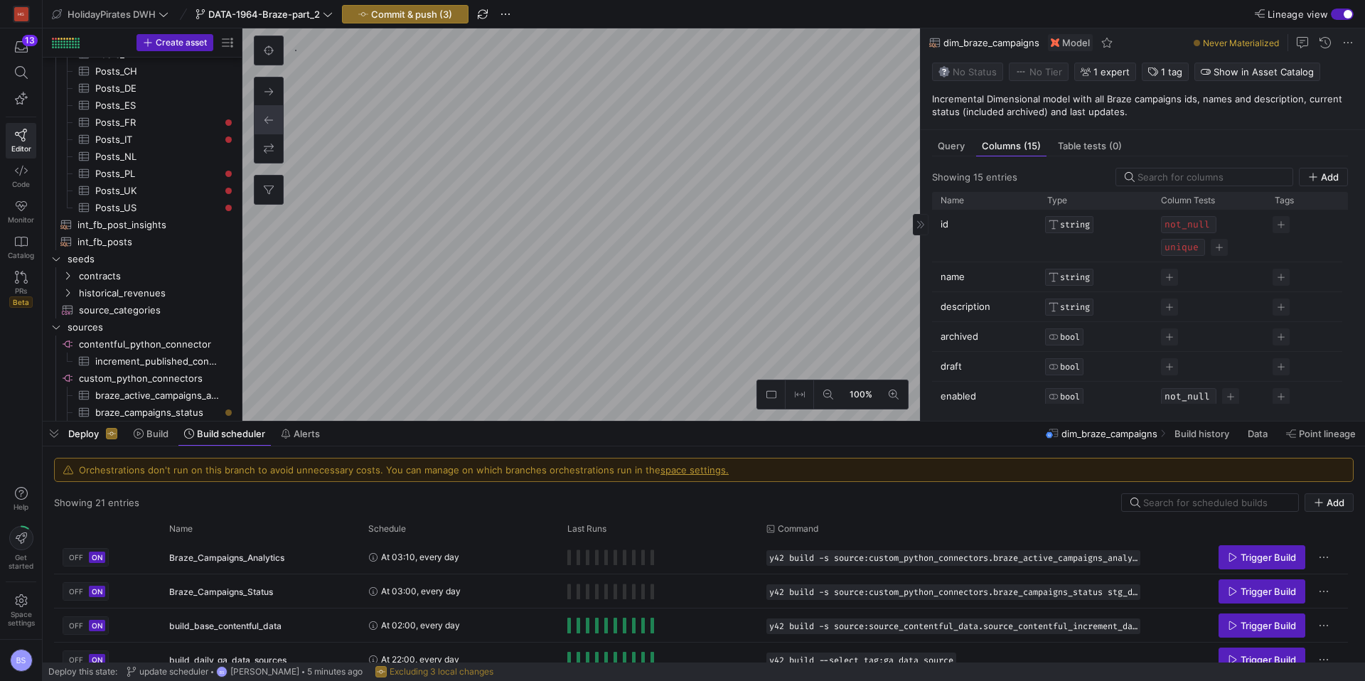
scroll to position [102, 0]
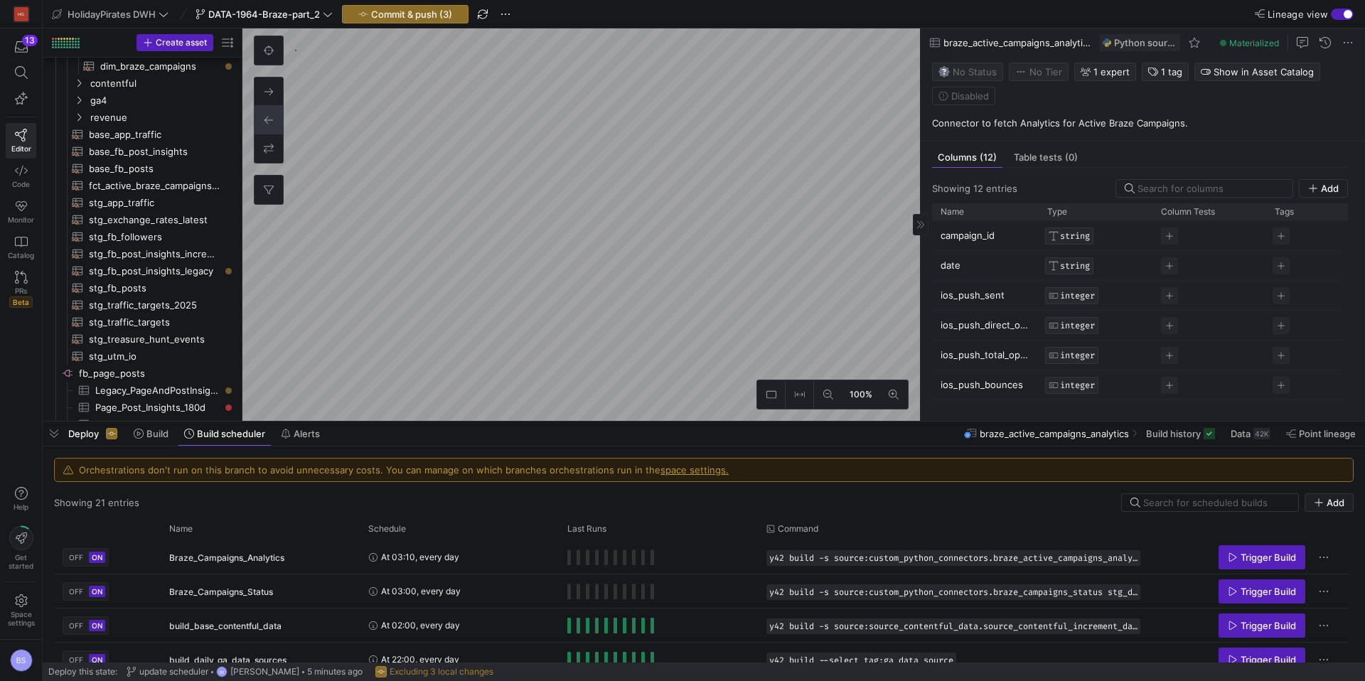
scroll to position [473, 0]
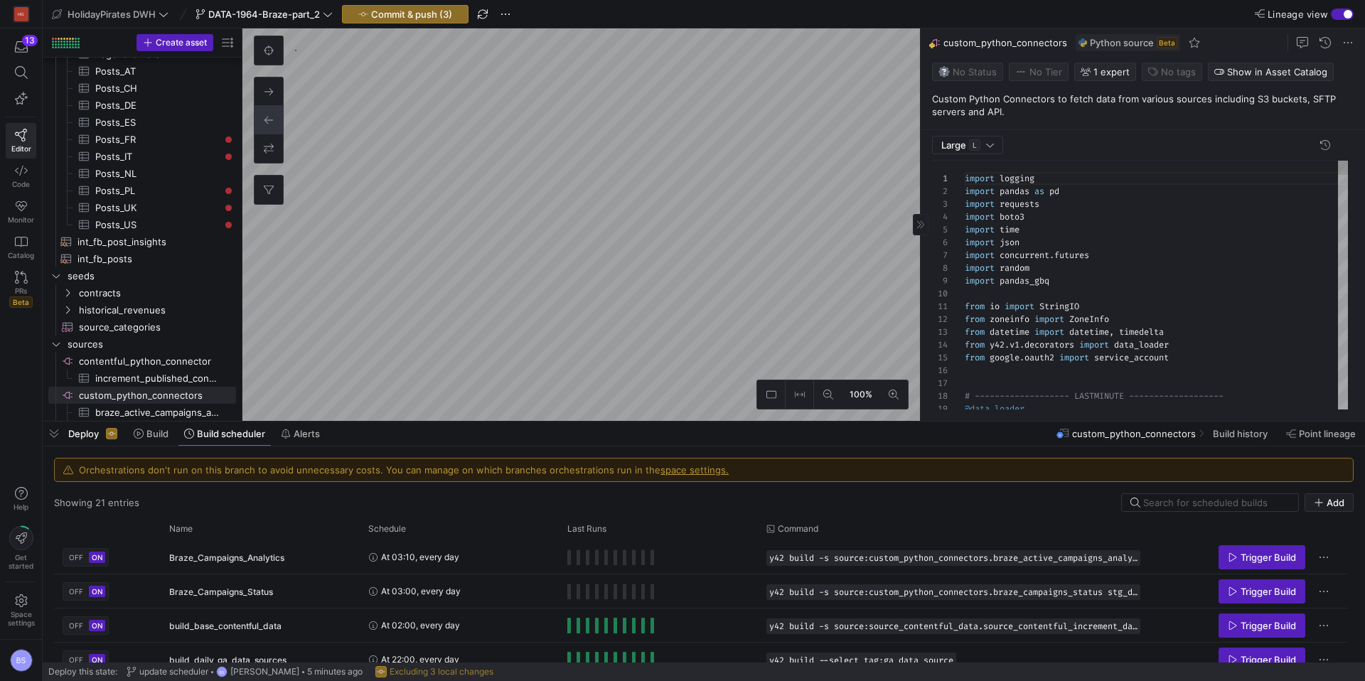
scroll to position [128, 0]
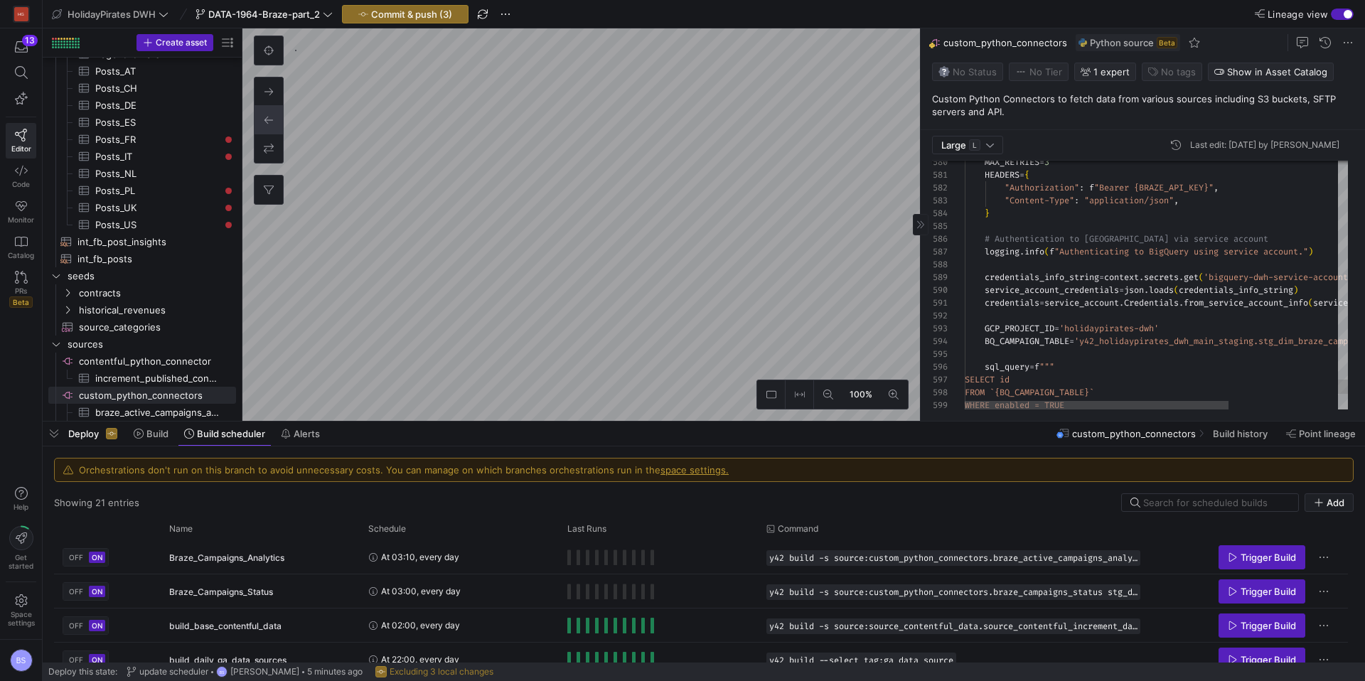
type textarea "credentials = service_account.Credentials.from_service_account_info(service_acc…"
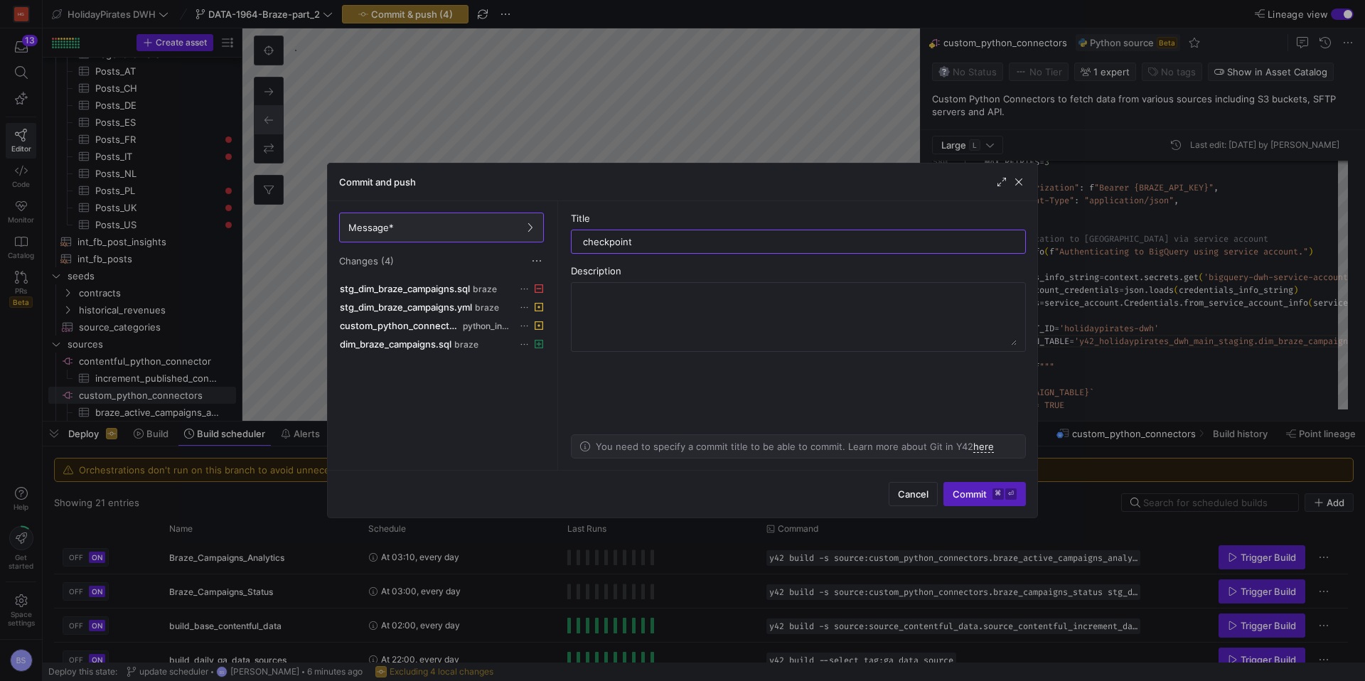
drag, startPoint x: 632, startPoint y: 240, endPoint x: 533, endPoint y: 244, distance: 98.9
click at [533, 244] on as-split "Message* Changes (4) stg_dim_braze_campaigns.sql braze stg_dim_braze_campaigns.…" at bounding box center [682, 335] width 709 height 269
type input "renaming"
click at [962, 490] on span "Commit ⌘ ⏎" at bounding box center [984, 493] width 64 height 11
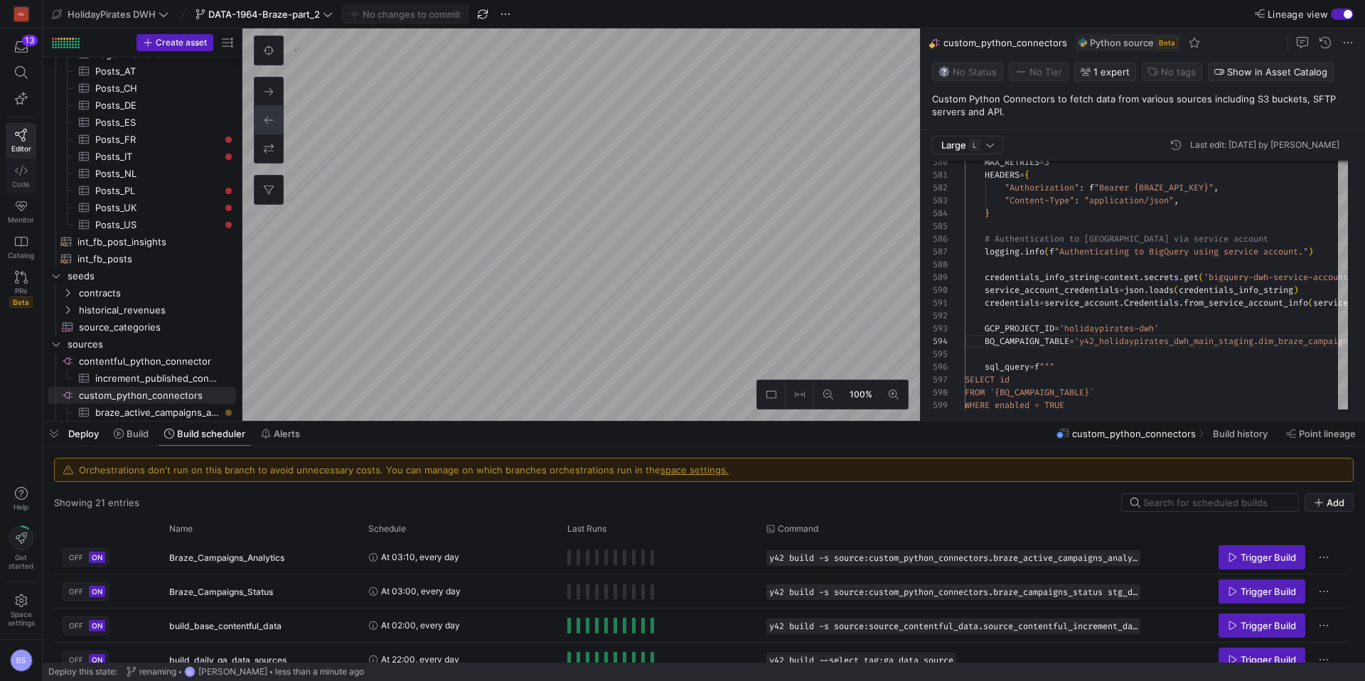
click at [27, 176] on icon at bounding box center [21, 170] width 13 height 13
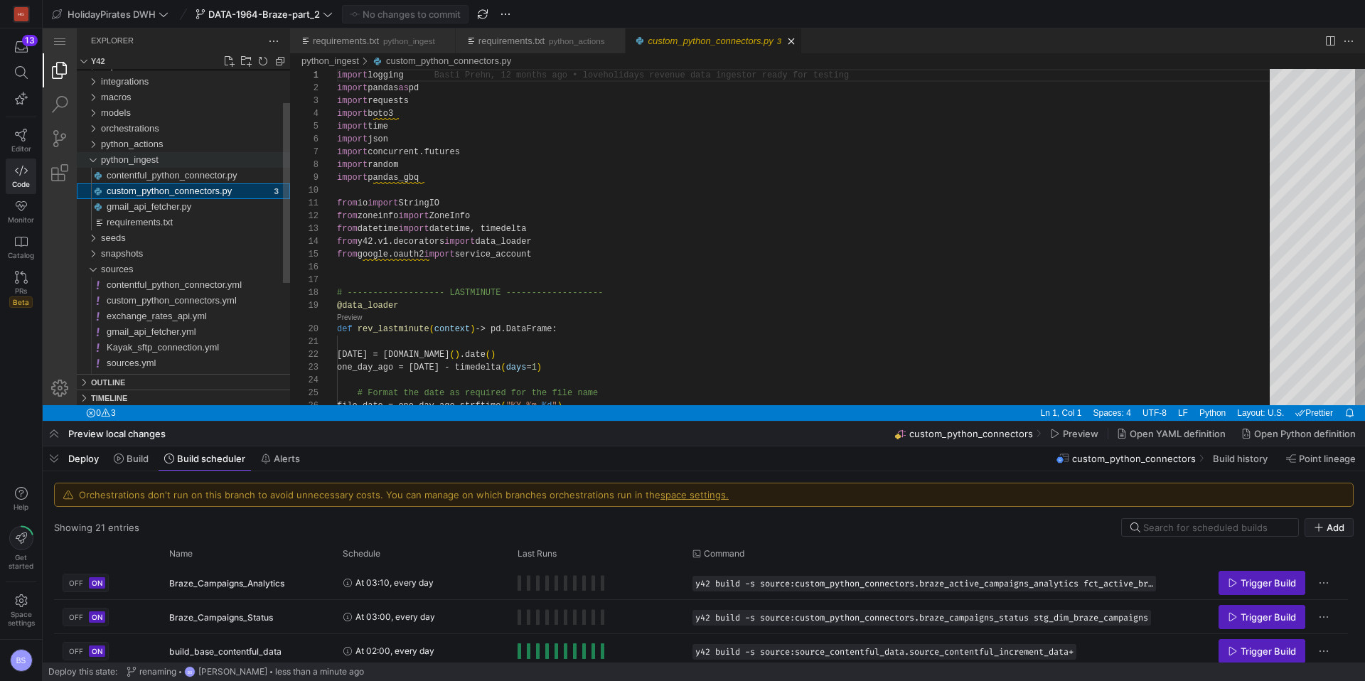
click at [92, 159] on div "python_ingest" at bounding box center [92, 160] width 21 height 16
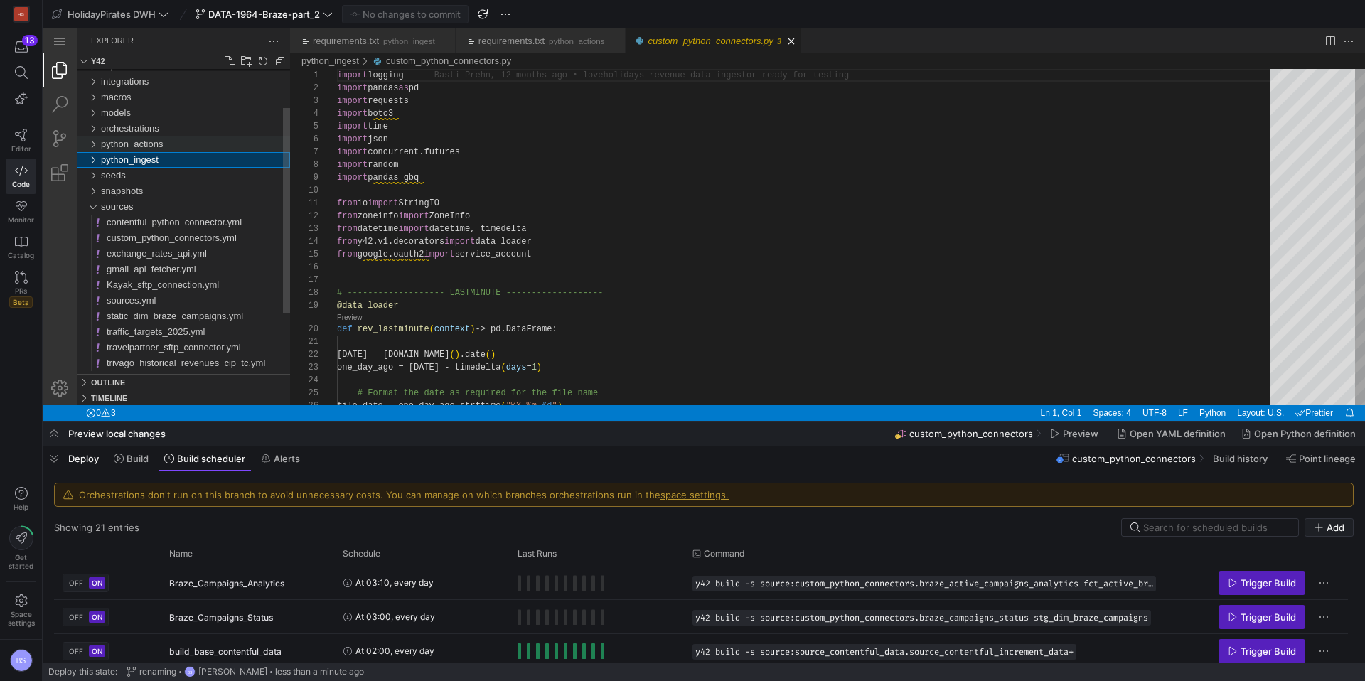
click at [95, 143] on div "python_actions" at bounding box center [92, 144] width 21 height 16
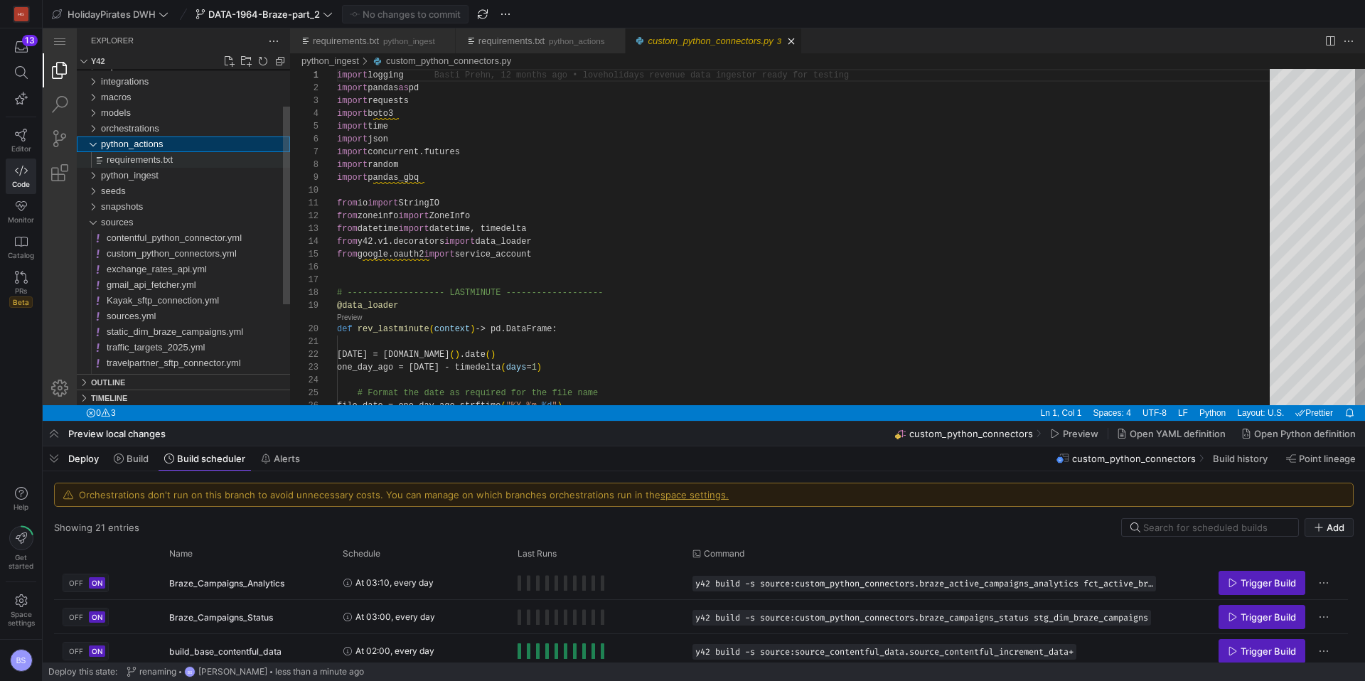
click at [117, 156] on span "requirements.txt" at bounding box center [140, 159] width 66 height 11
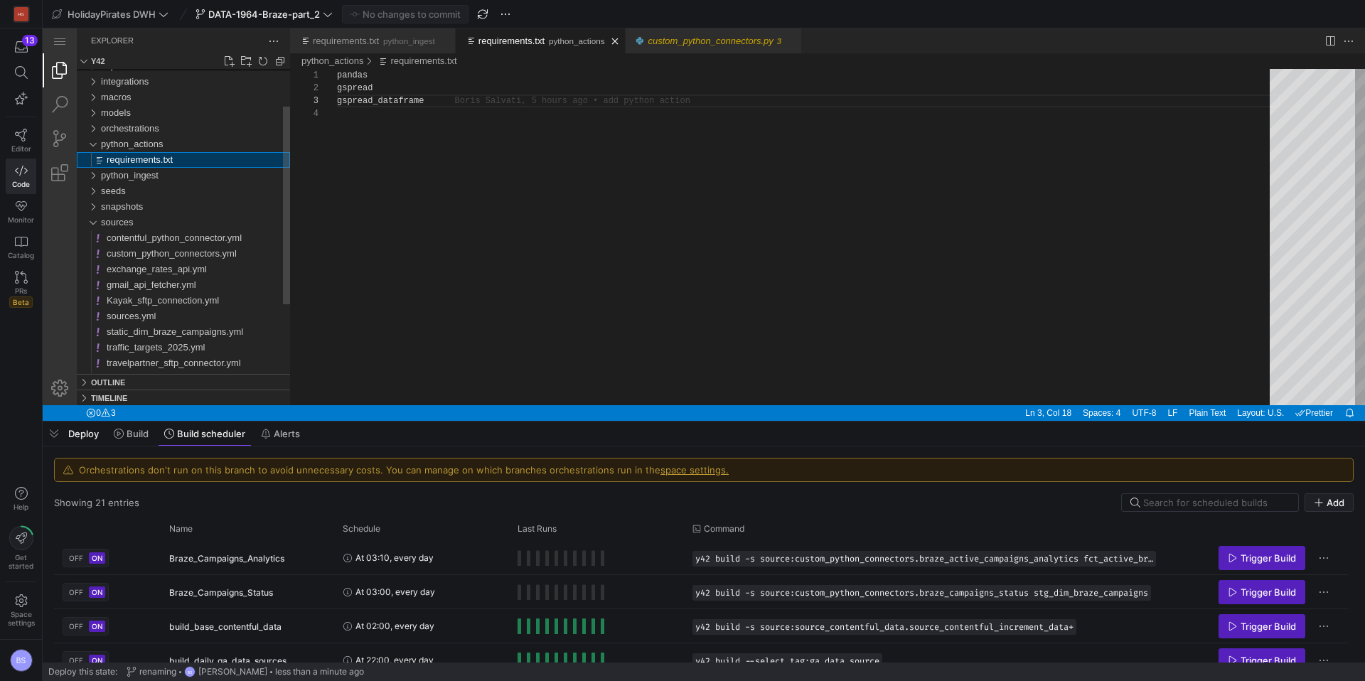
scroll to position [38, 87]
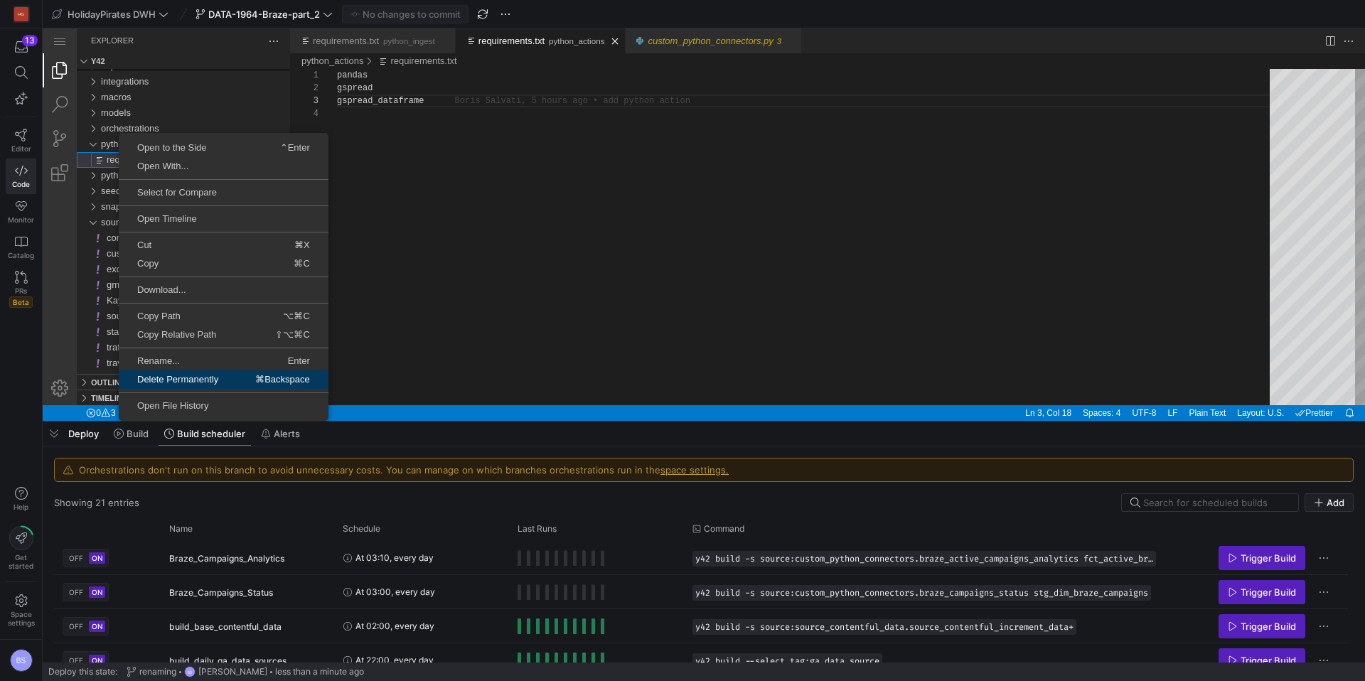
click at [205, 380] on span "Delete Permanently" at bounding box center [178, 379] width 118 height 9
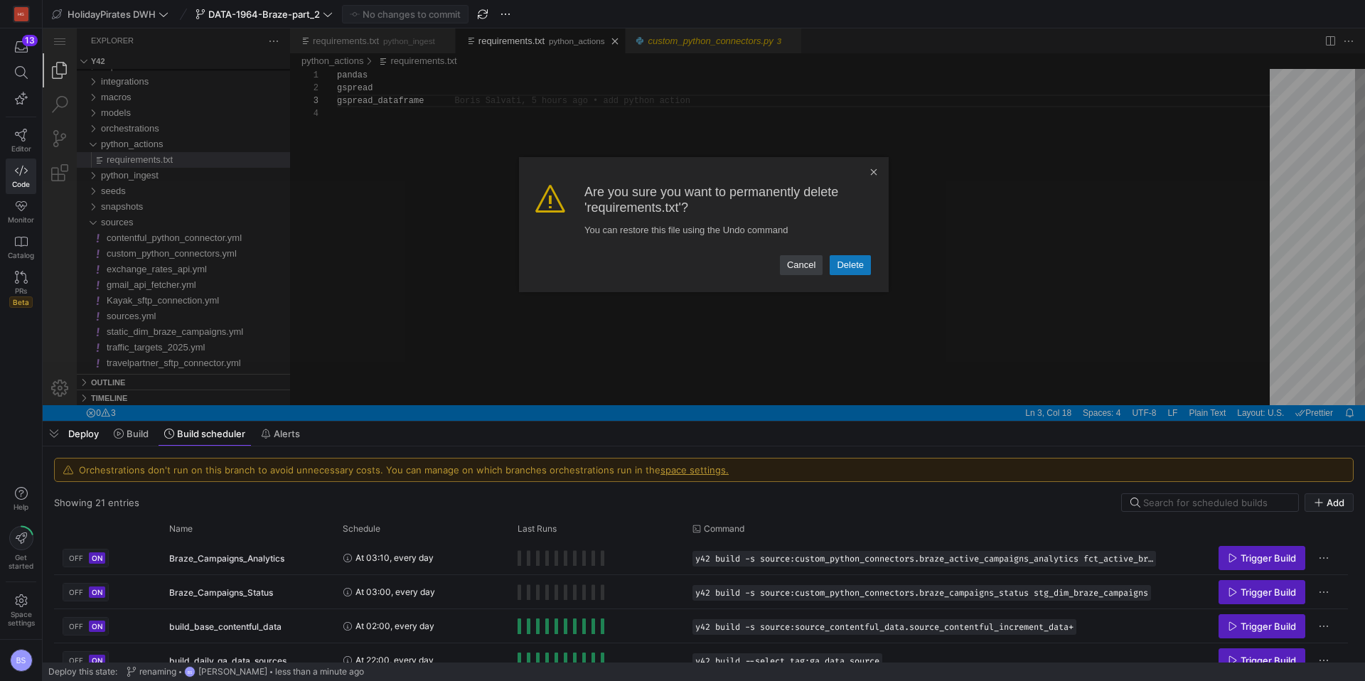
click at [849, 267] on link "Delete" at bounding box center [849, 265] width 41 height 20
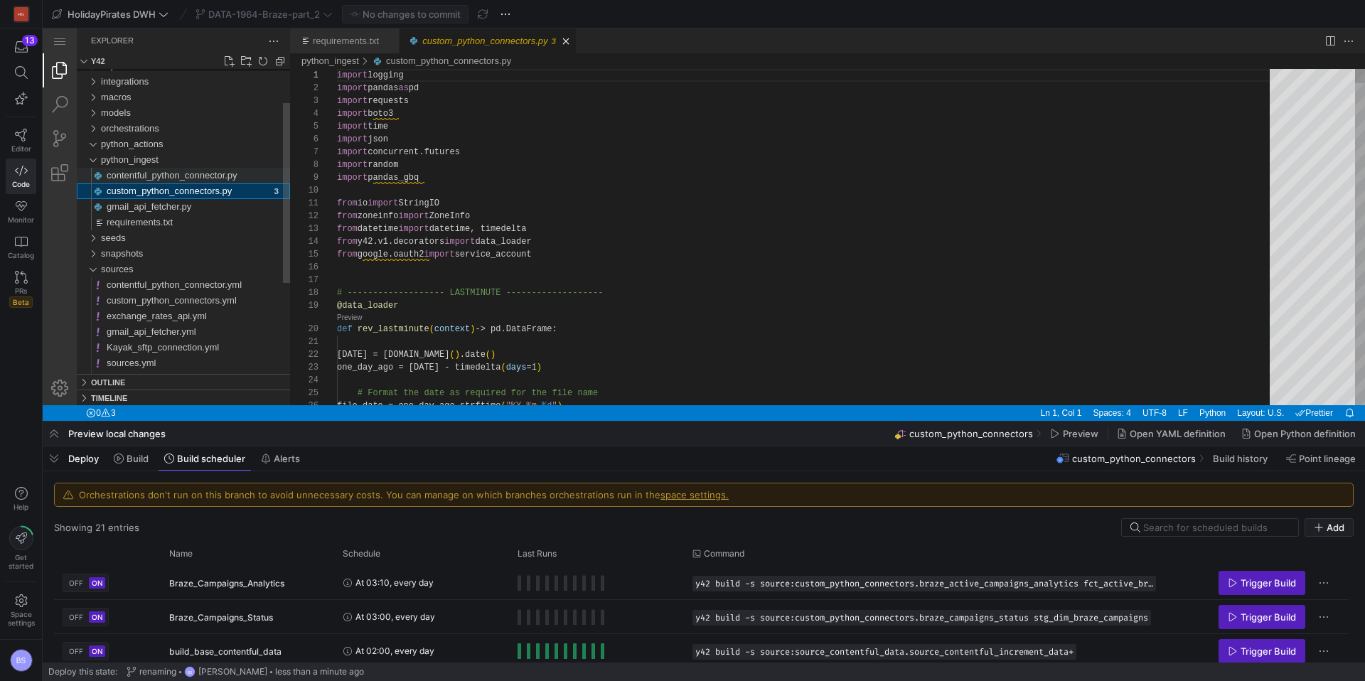
scroll to position [128, 0]
click at [141, 140] on span "python_actions" at bounding box center [132, 144] width 62 height 11
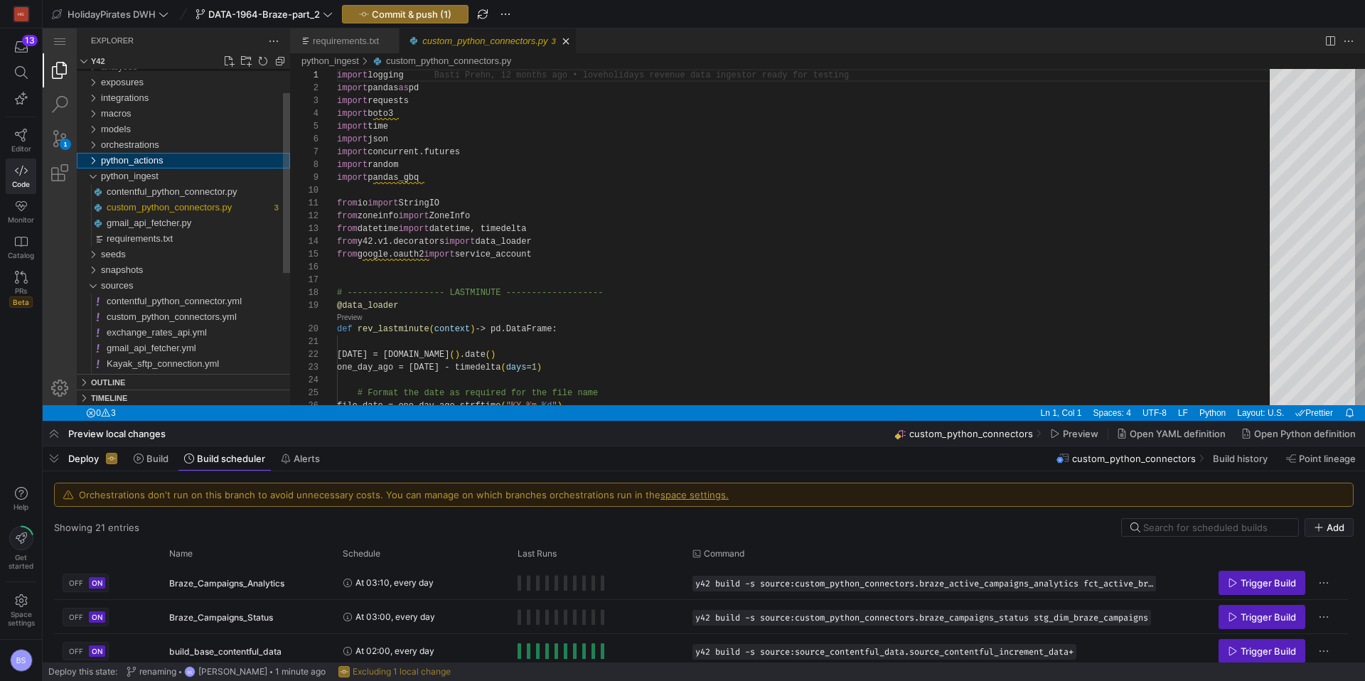
click at [152, 163] on span "python_actions" at bounding box center [132, 160] width 62 height 11
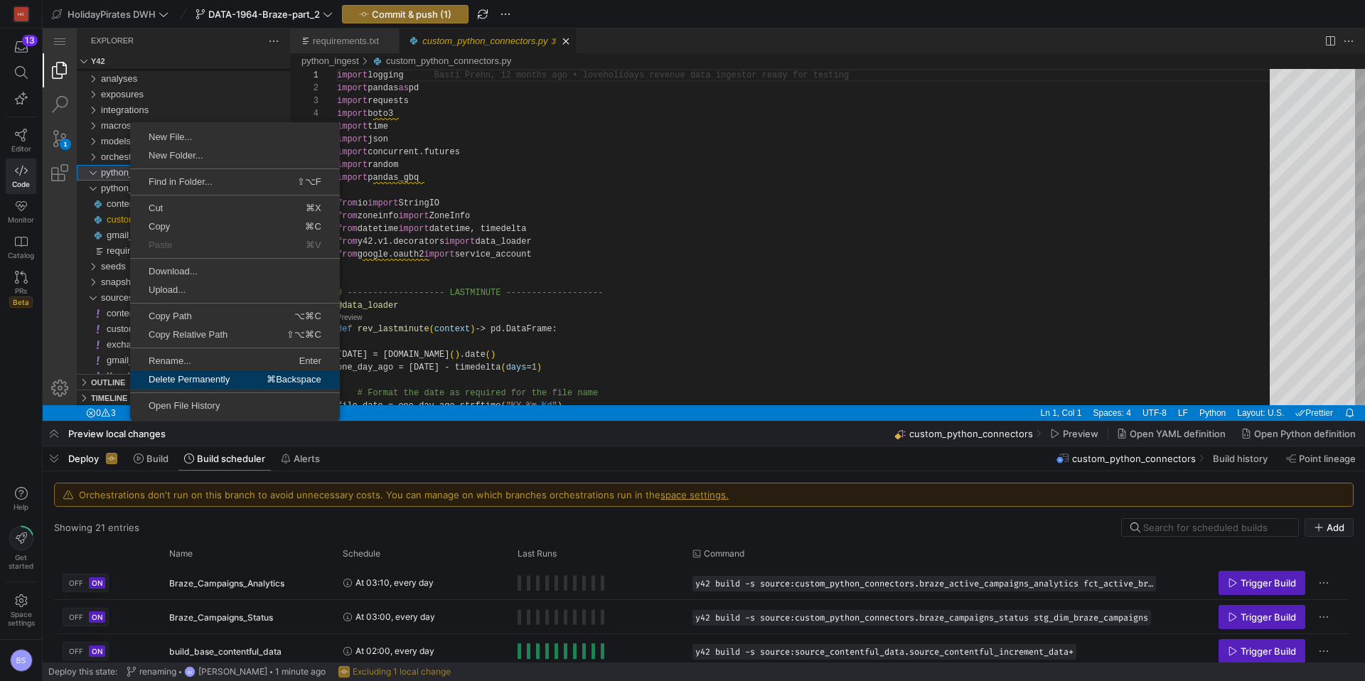
click at [206, 380] on span "Delete Permanently" at bounding box center [189, 379] width 118 height 9
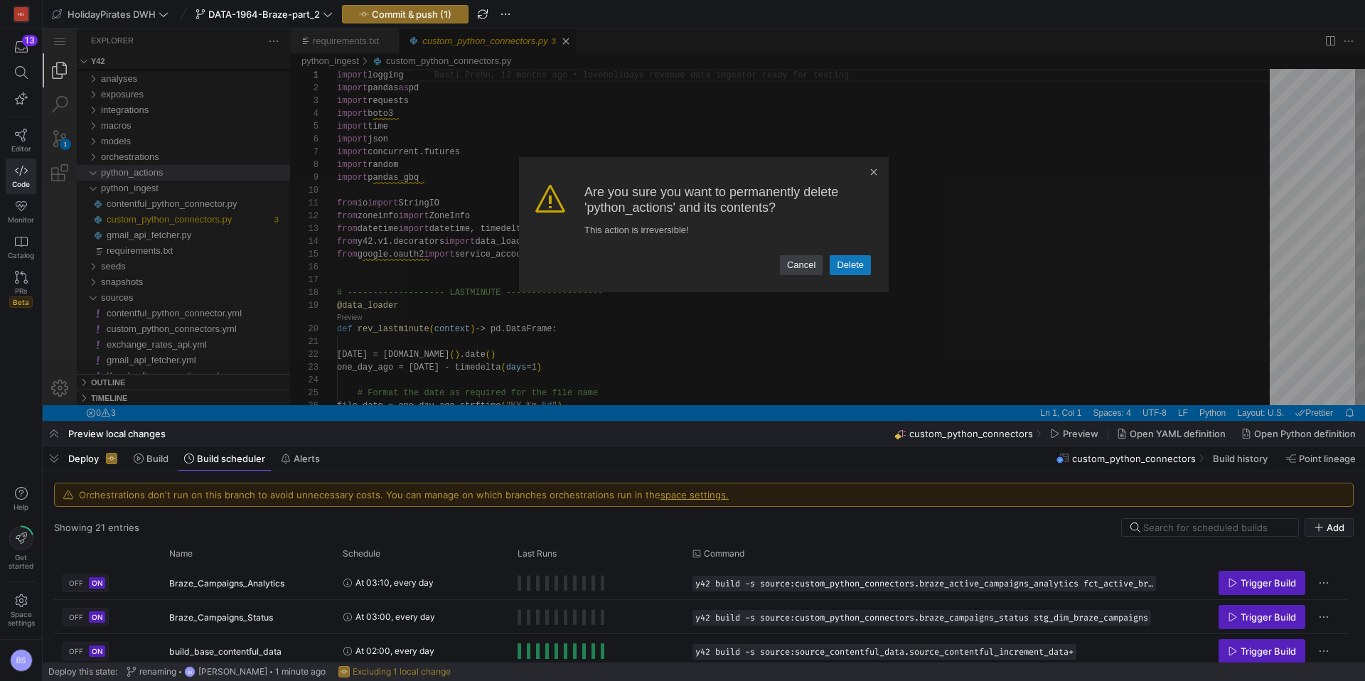
click at [854, 256] on link "Delete" at bounding box center [849, 265] width 41 height 20
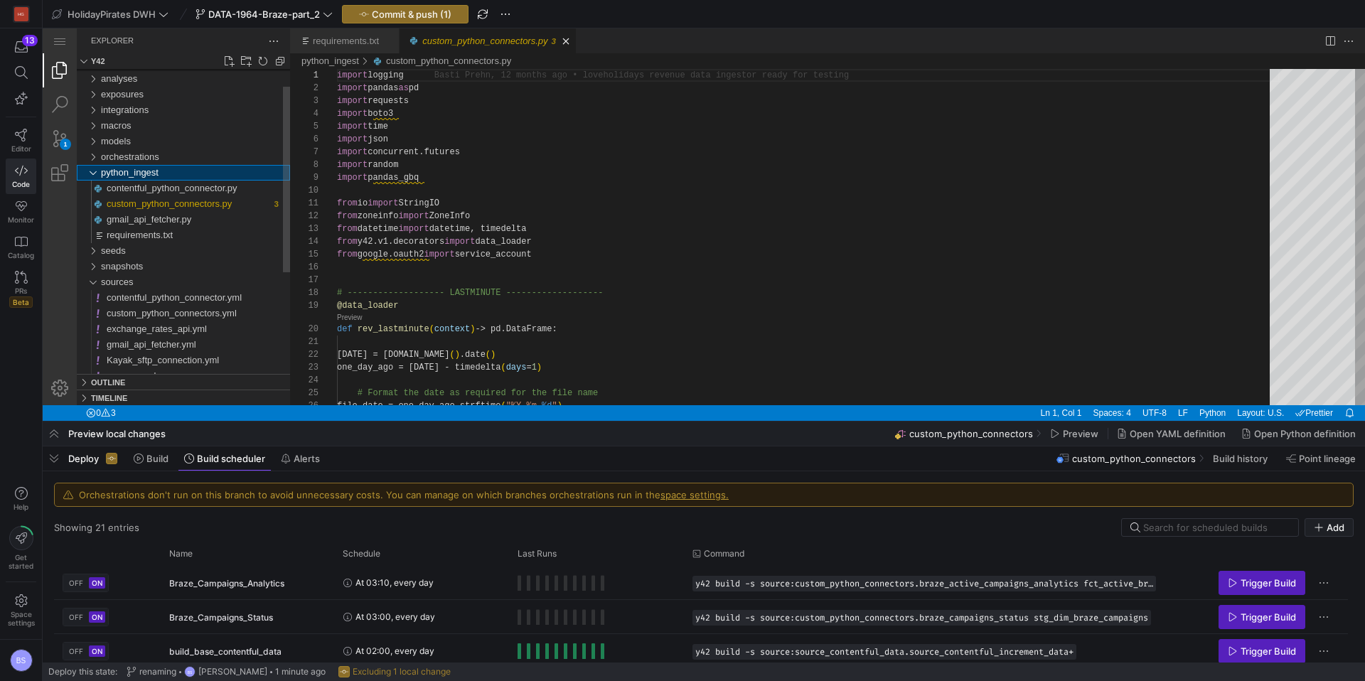
click at [91, 173] on div "python_ingest" at bounding box center [92, 173] width 21 height 16
click at [96, 141] on div "models" at bounding box center [92, 142] width 21 height 16
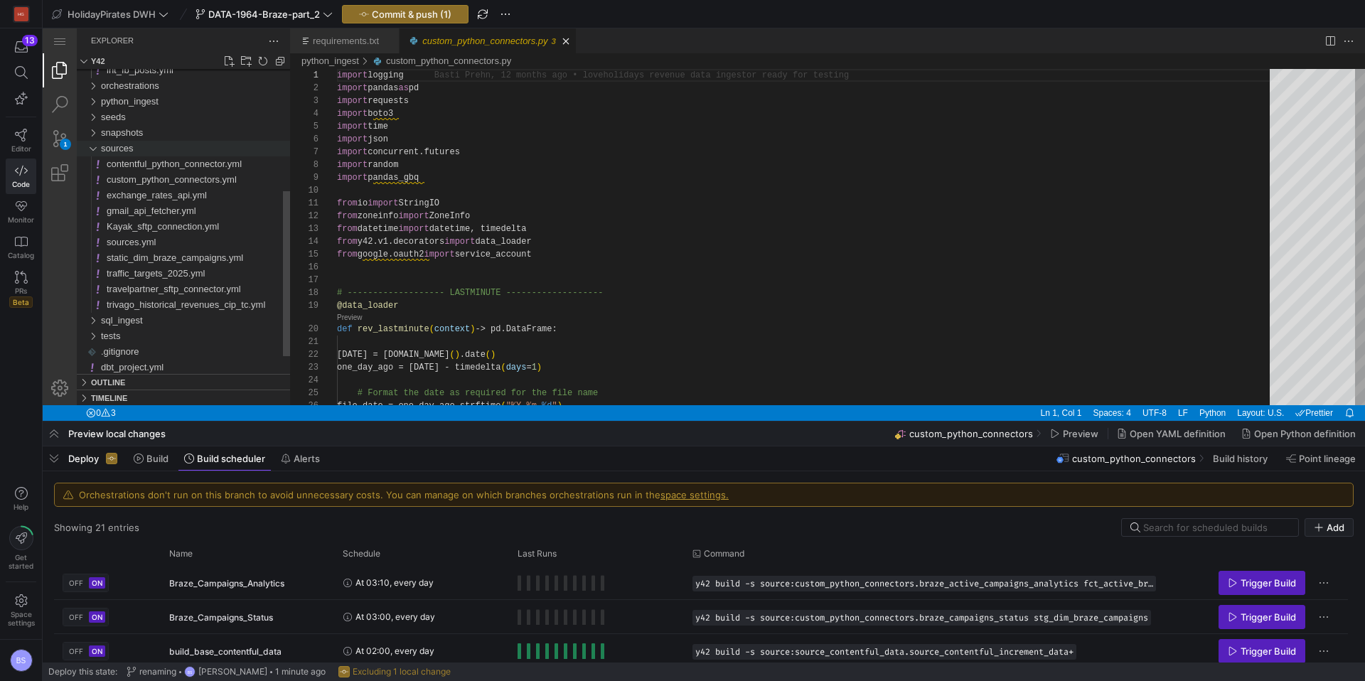
click at [97, 150] on div "sources" at bounding box center [92, 149] width 21 height 16
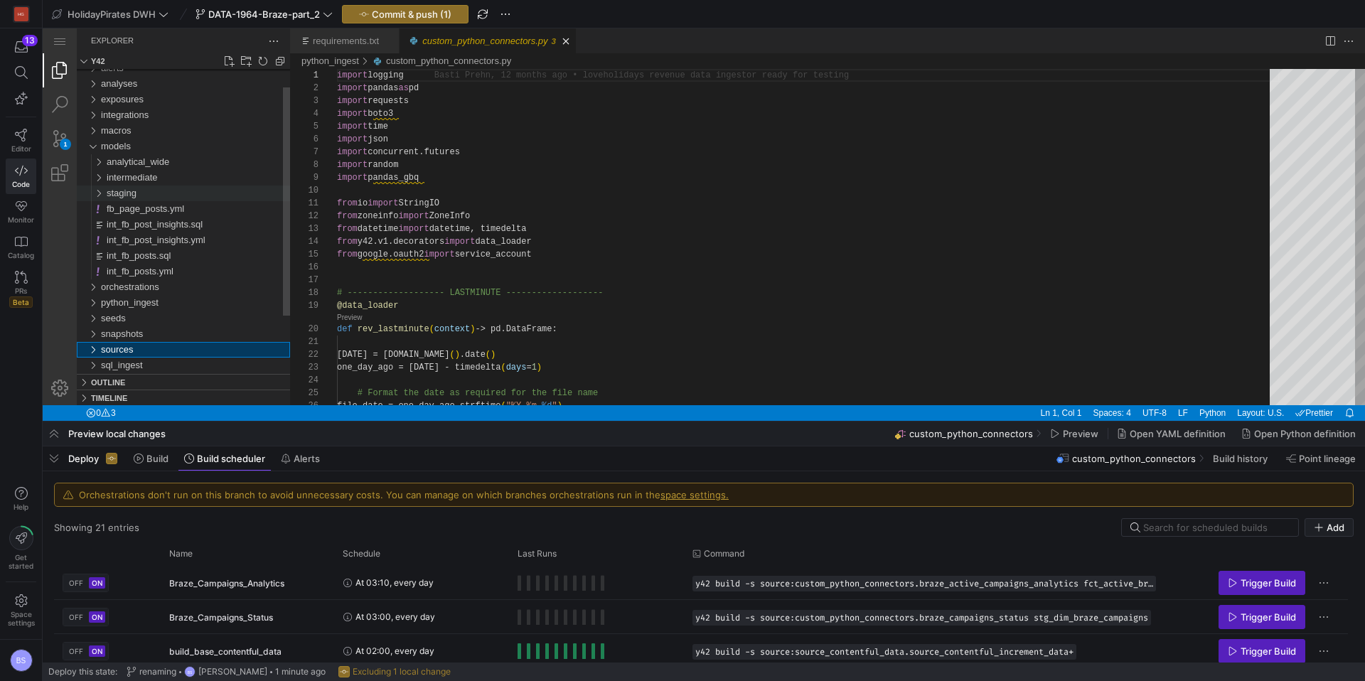
click at [143, 193] on div "staging" at bounding box center [198, 194] width 183 height 16
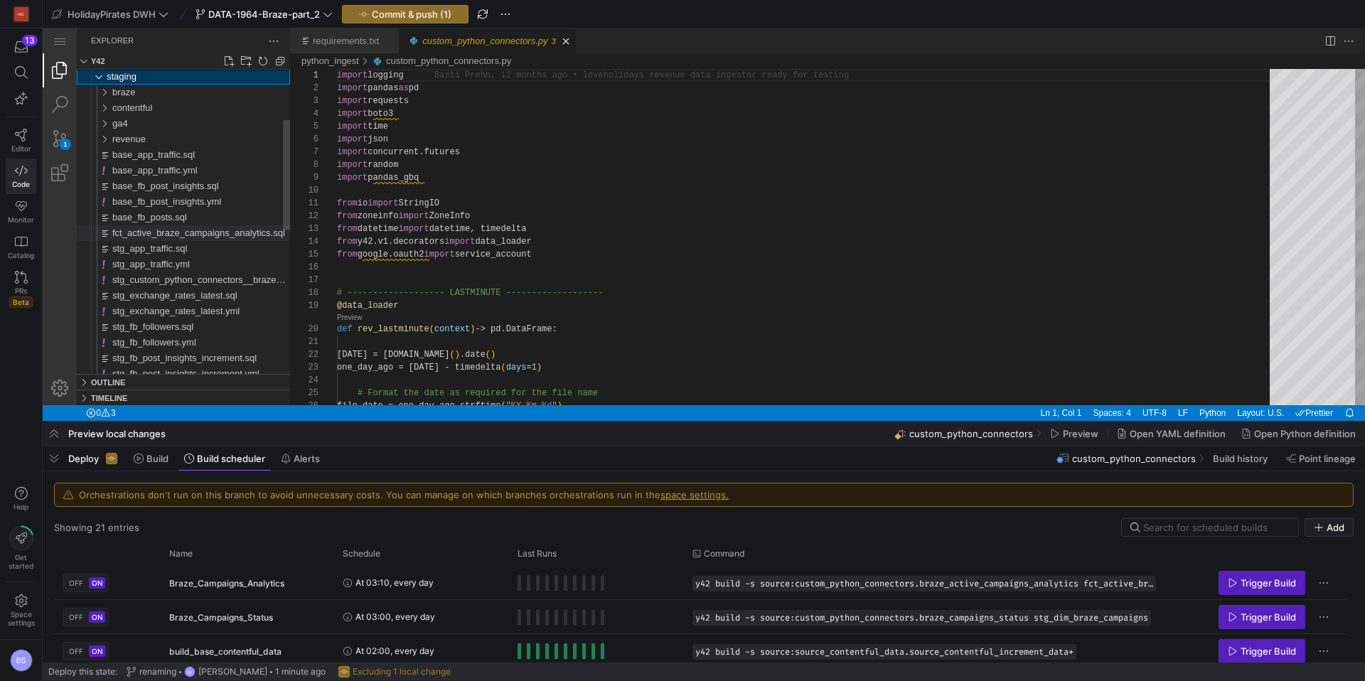
click at [177, 235] on span "fct_active_braze_campaigns_analytics.sql" at bounding box center [198, 232] width 173 height 11
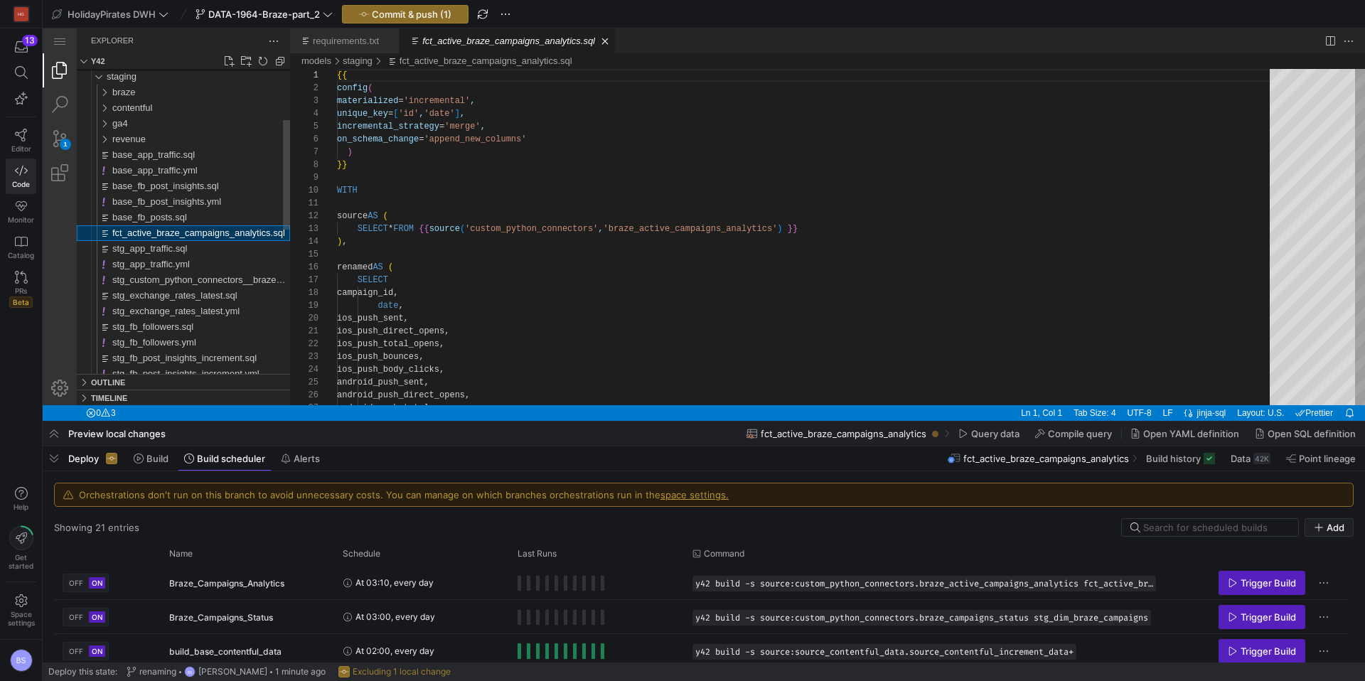
scroll to position [128, 0]
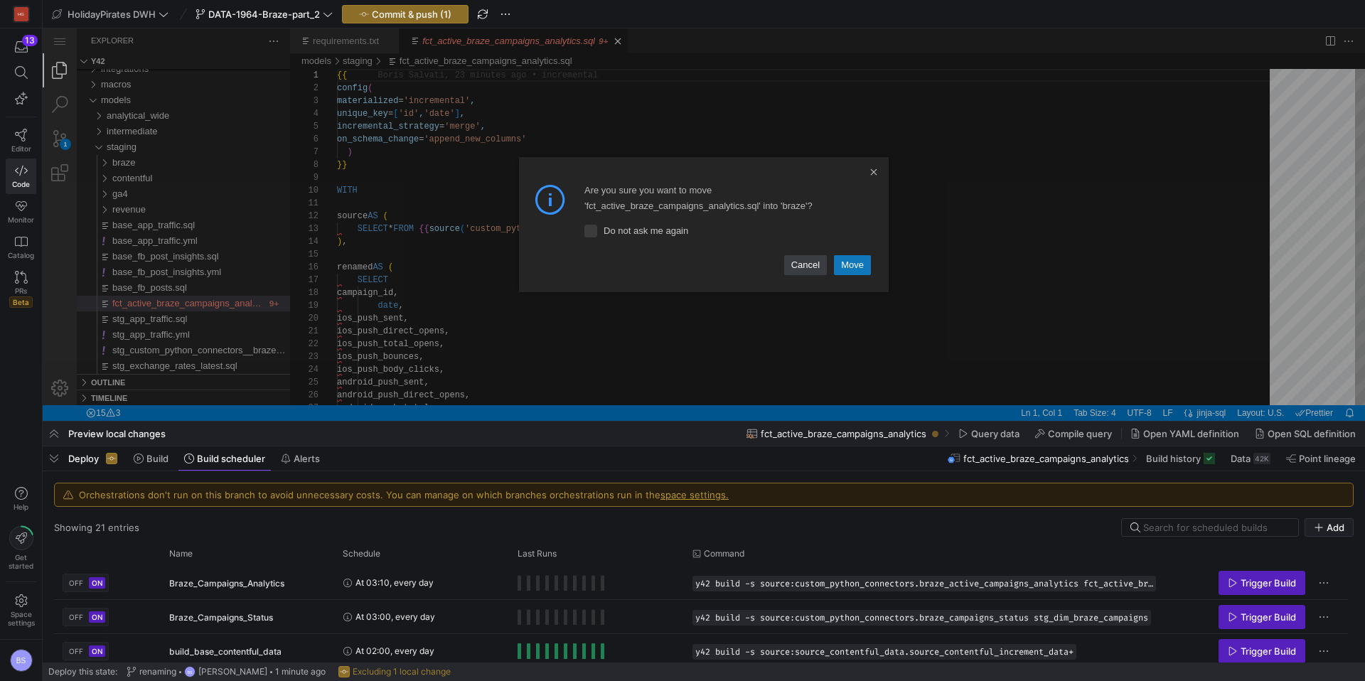
click at [868, 262] on link "Move" at bounding box center [852, 265] width 37 height 20
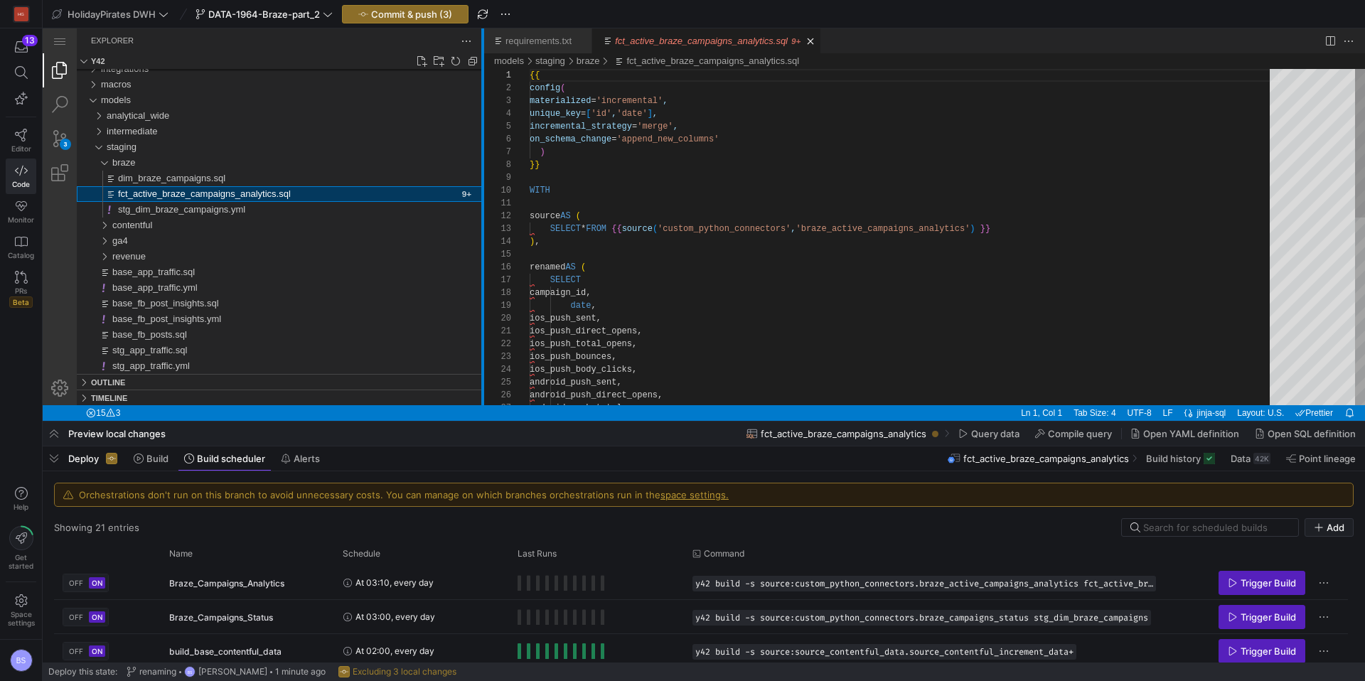
drag, startPoint x: 290, startPoint y: 225, endPoint x: 483, endPoint y: 227, distance: 192.6
click at [483, 227] on div at bounding box center [482, 216] width 3 height 377
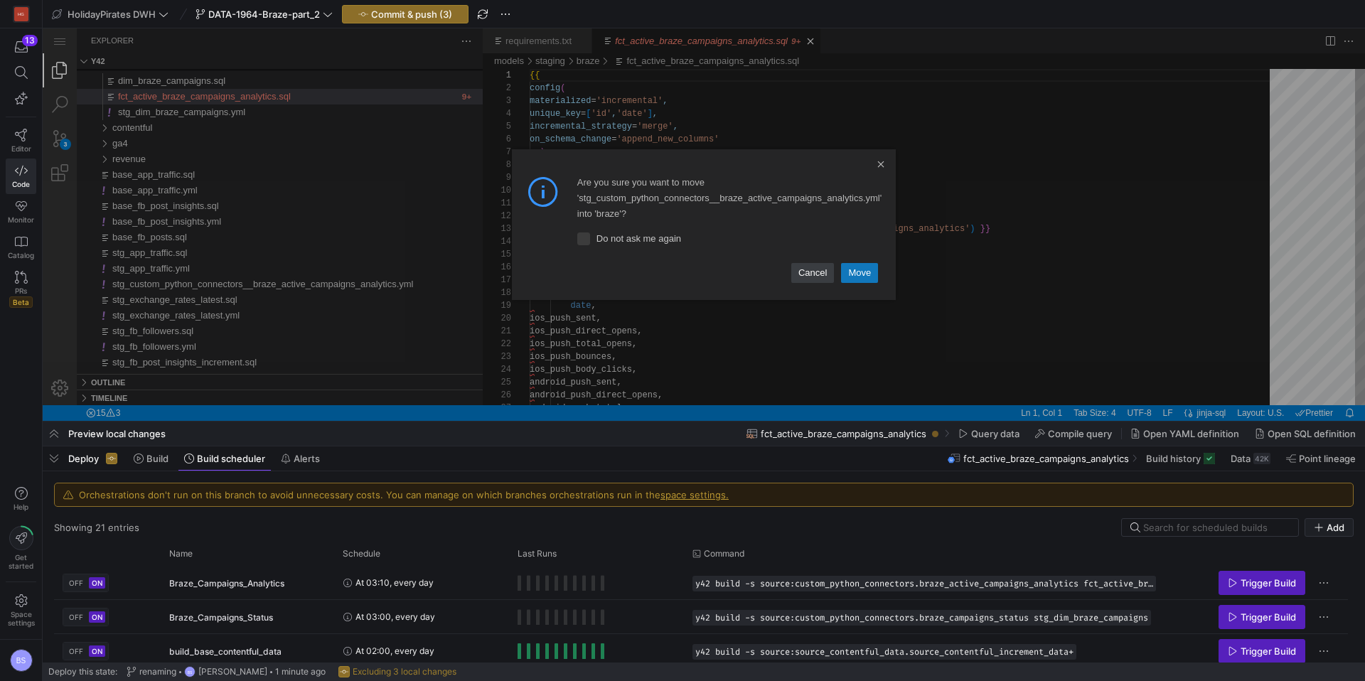
click at [854, 264] on link "Move" at bounding box center [859, 273] width 37 height 20
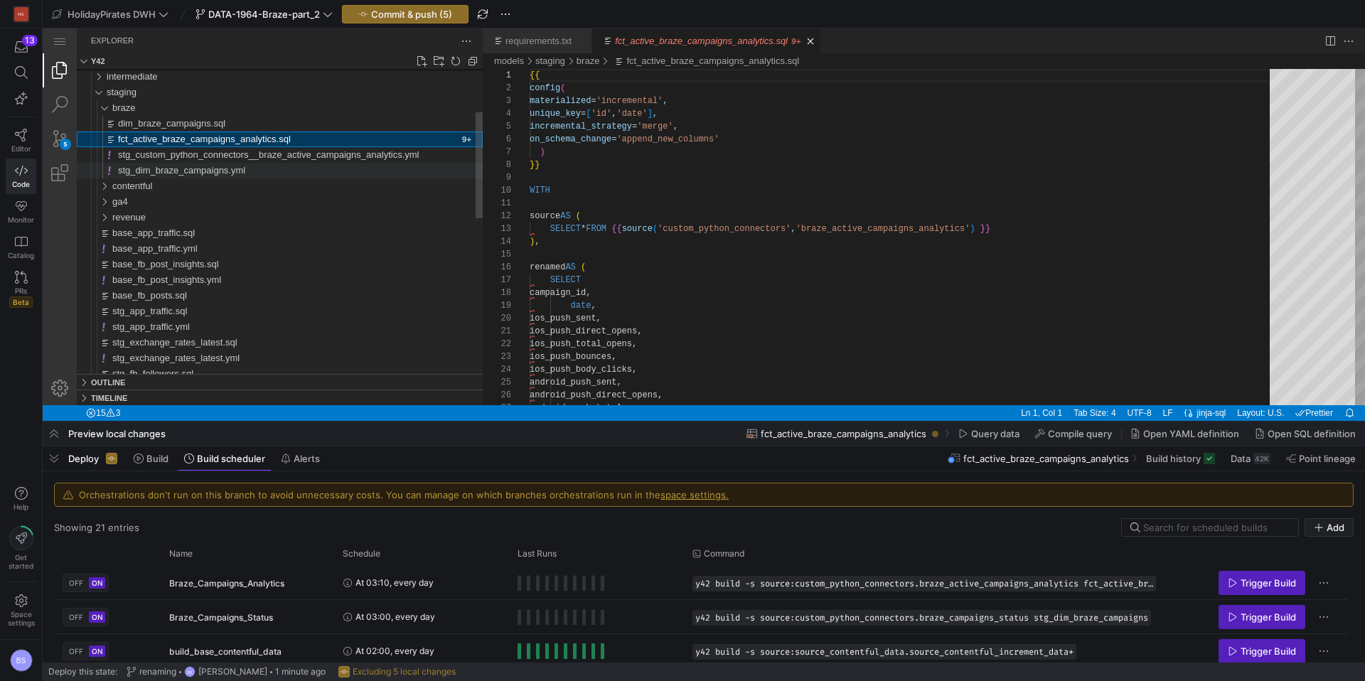
click at [183, 171] on span "stg_dim_braze_campaigns.yml" at bounding box center [181, 170] width 127 height 11
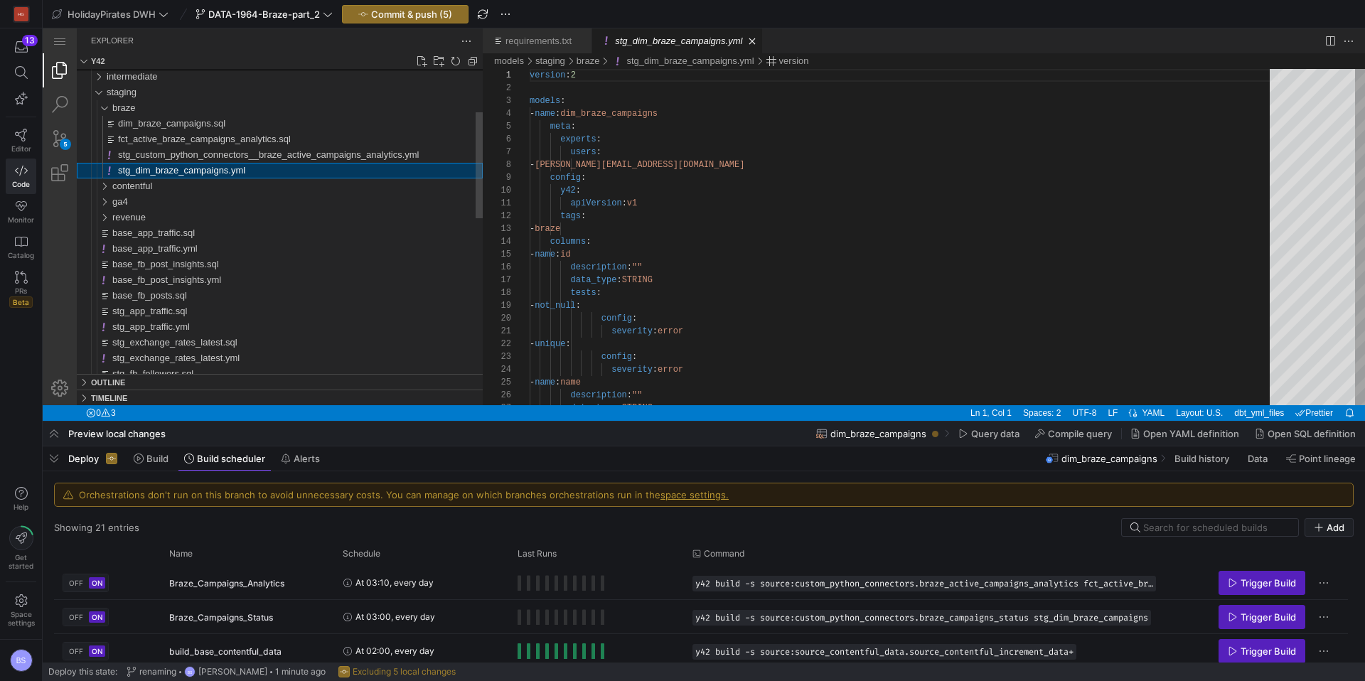
scroll to position [128, 0]
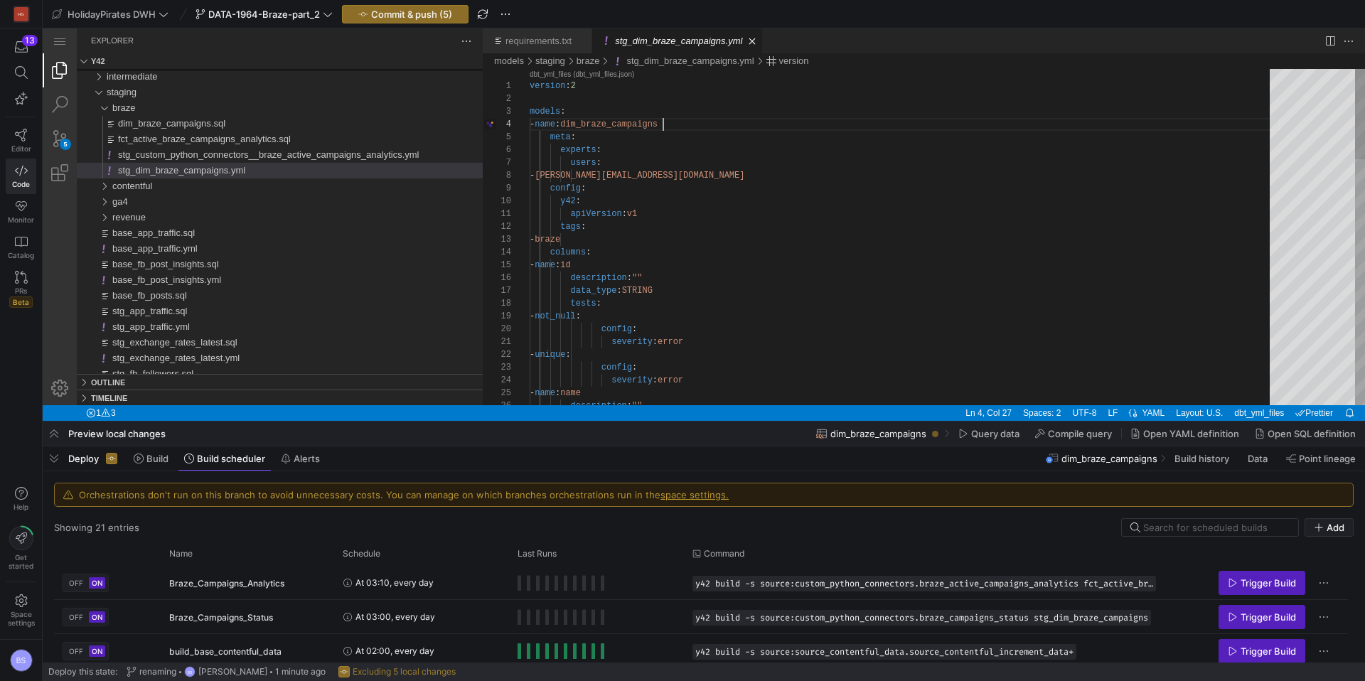
click at [662, 128] on div "1 2 3 4 5 6 7 8 9 10 11 12 13 14 15 16 17 18 19 20 21 22 23 24 25 26 version : …" at bounding box center [924, 237] width 882 height 336
click at [662, 128] on div "version : 2 models : - name : dim_braze_campaigns meta : experts : users : - [P…" at bounding box center [904, 690] width 750 height 1242
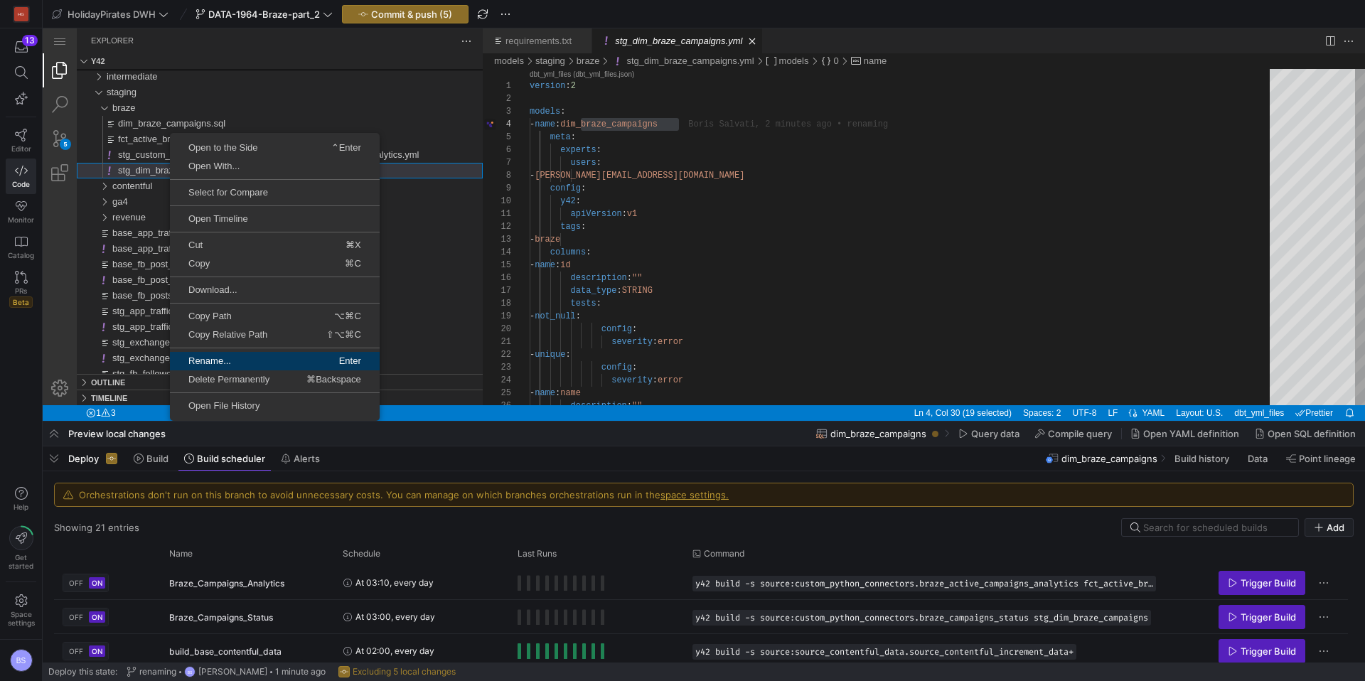
click at [231, 352] on link "Rename... Enter" at bounding box center [275, 361] width 210 height 18
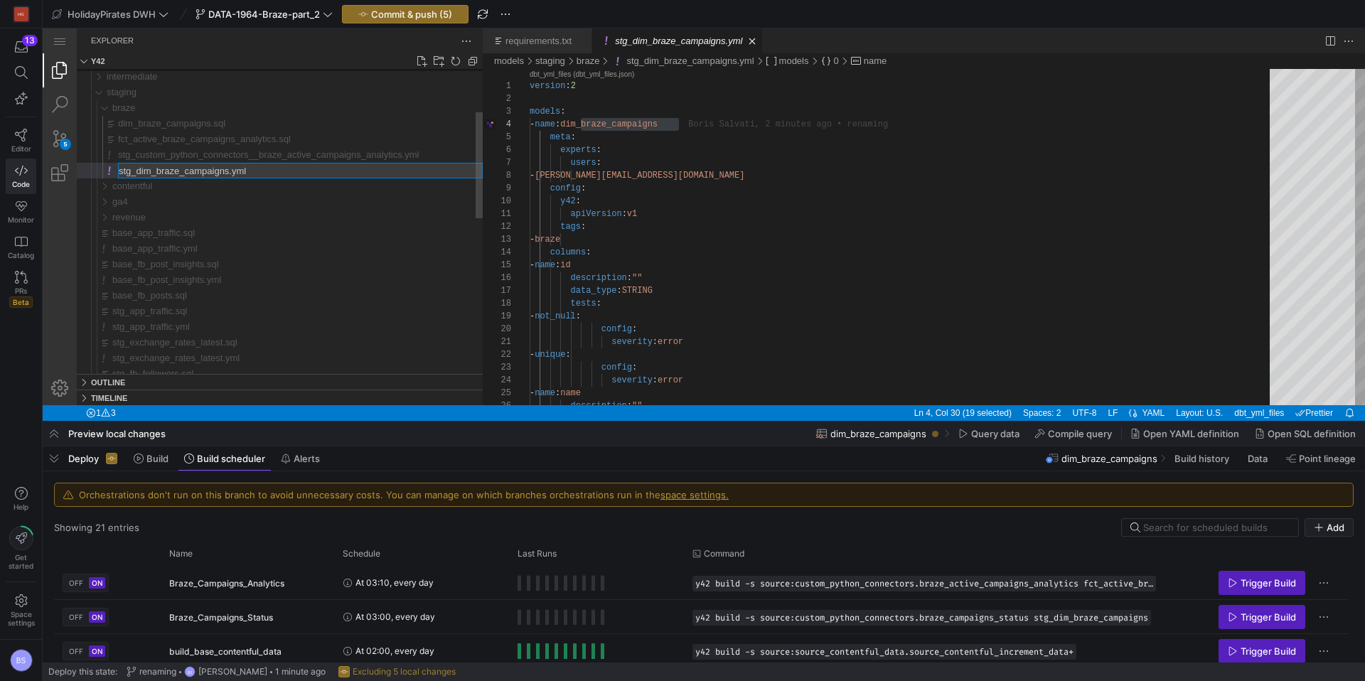
click at [163, 171] on input "stg_dim_braze_campaigns.yml" at bounding box center [300, 170] width 363 height 14
type input "dim_braze_campaigns.yml"
click at [269, 182] on div "contentful" at bounding box center [297, 186] width 370 height 16
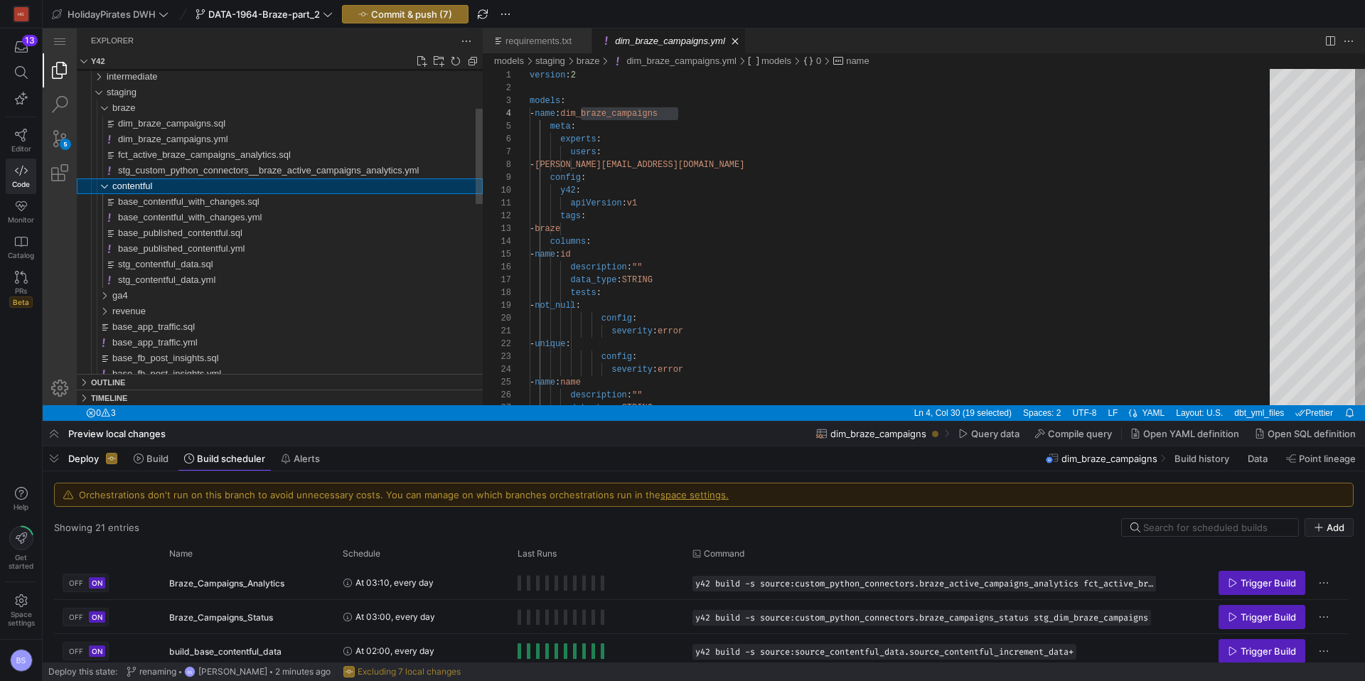
scroll to position [128, 149]
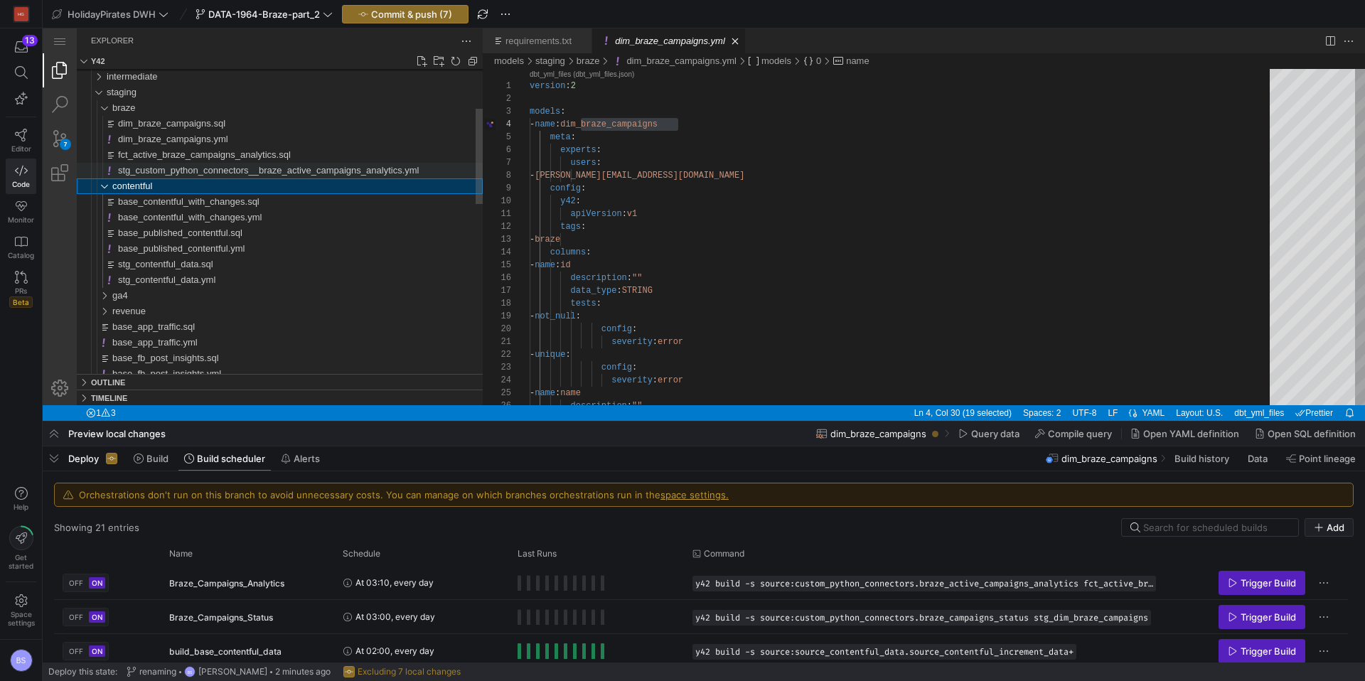
click at [225, 168] on span "stg_custom_python_connectors__braze_active_campaigns_analytics.yml" at bounding box center [268, 170] width 301 height 11
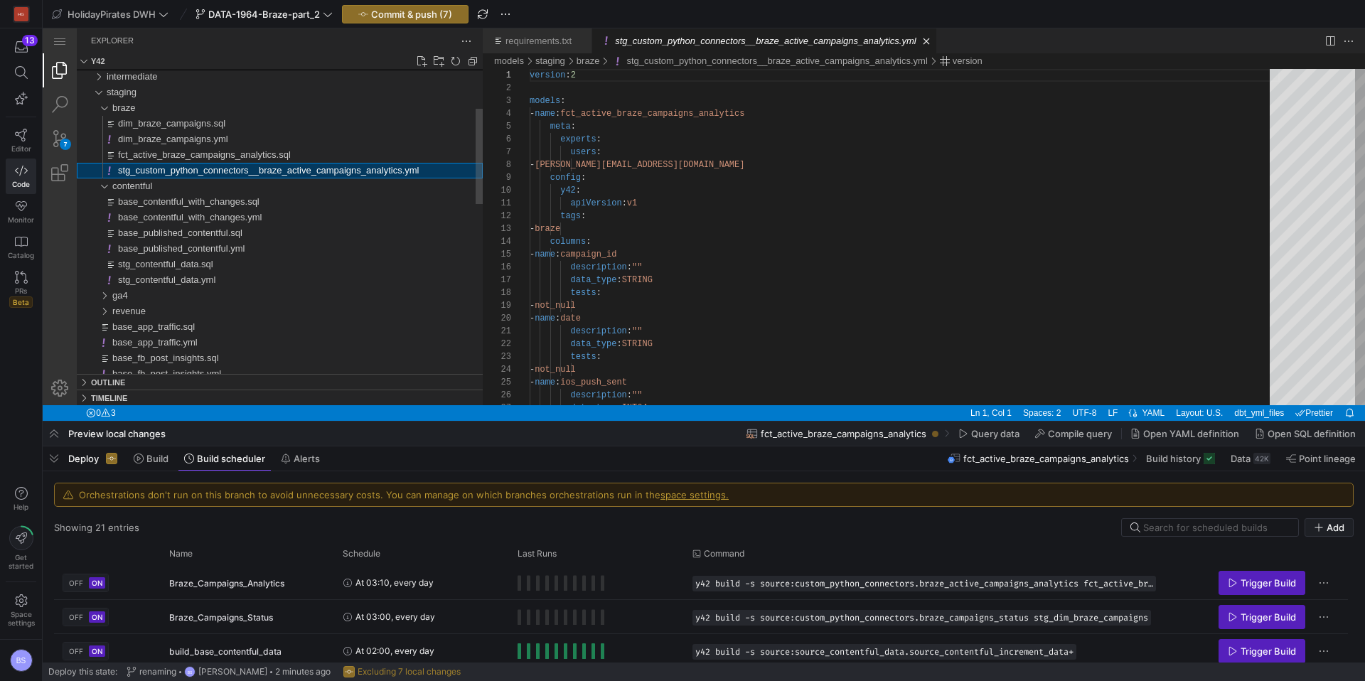
scroll to position [128, 0]
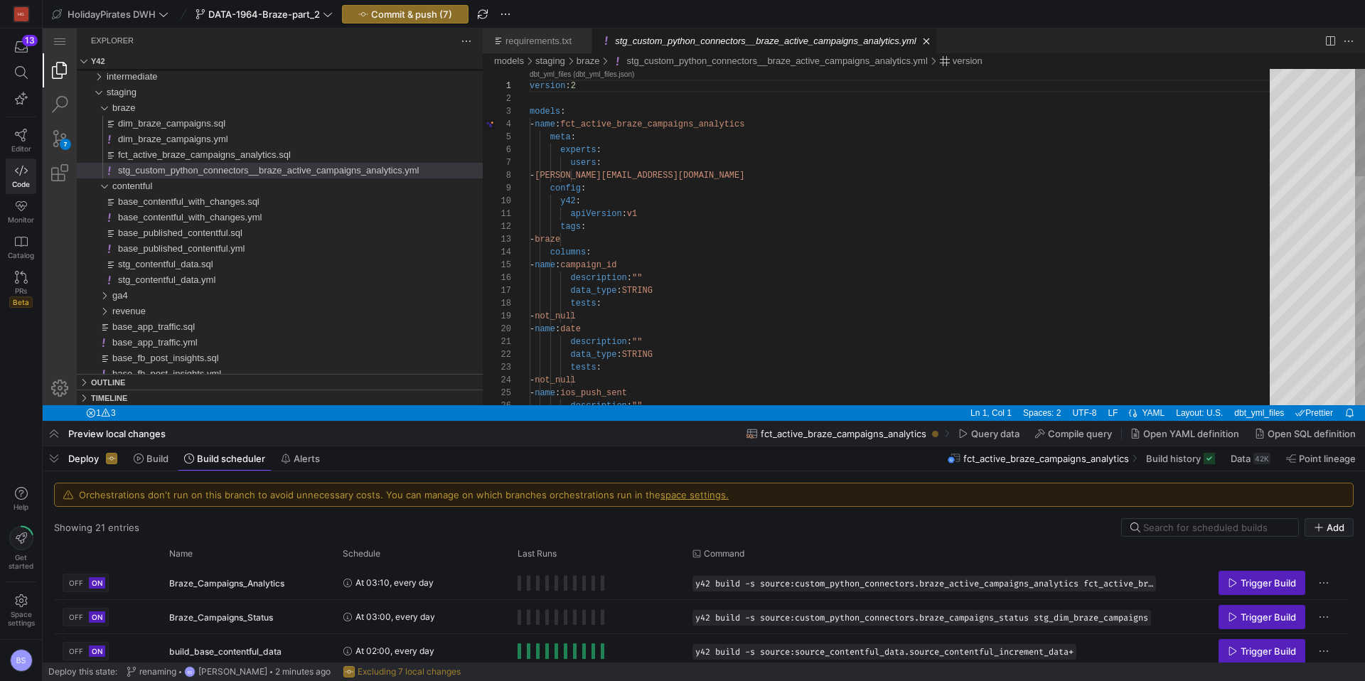
click at [704, 124] on div "version : 2 models : - name : fct_active_braze_campaigns_analytics meta : exper…" at bounding box center [904, 594] width 750 height 1050
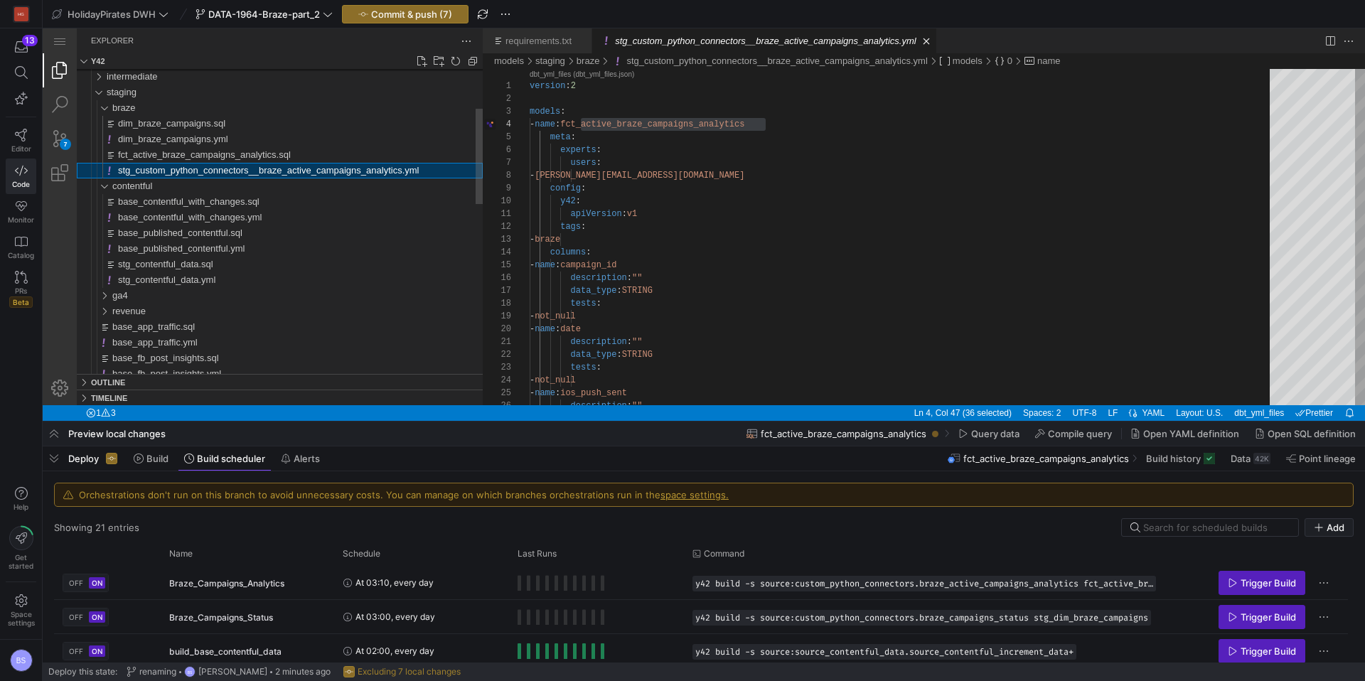
click at [208, 167] on span "stg_custom_python_connectors__braze_active_campaigns_analytics.yml" at bounding box center [268, 170] width 301 height 11
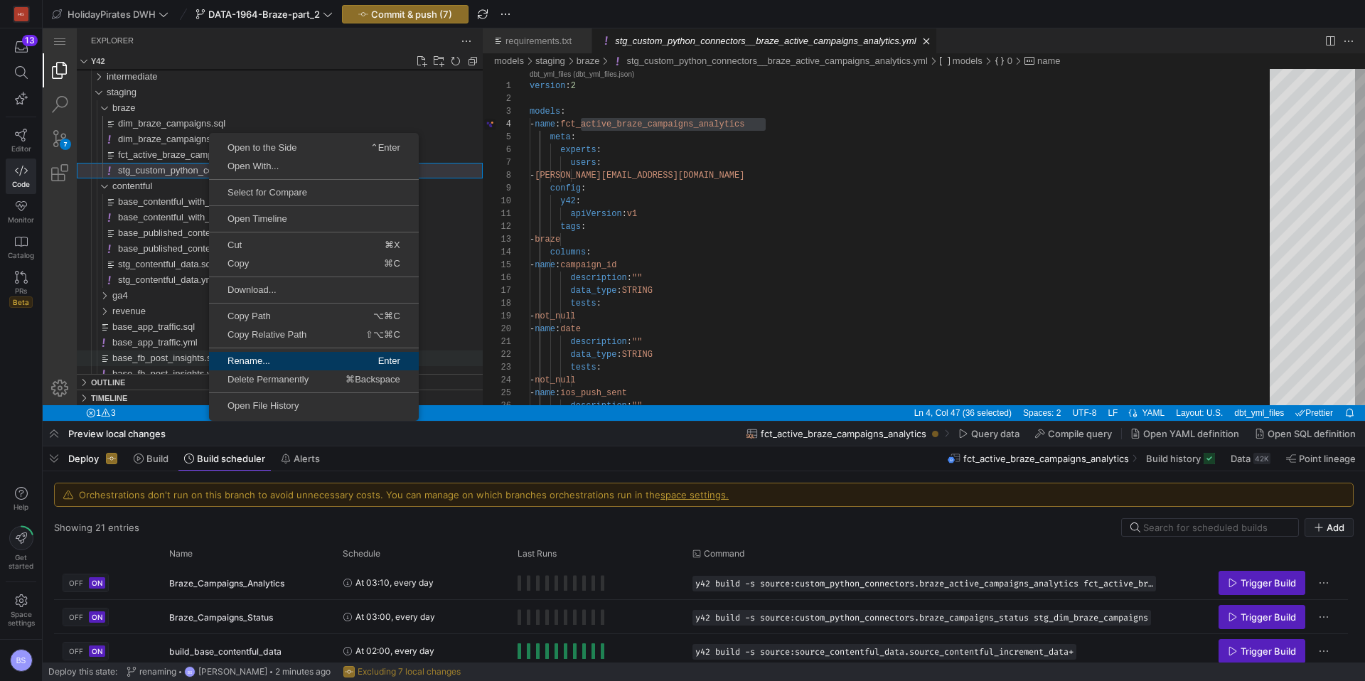
click at [274, 357] on span "Rename..." at bounding box center [260, 360] width 103 height 9
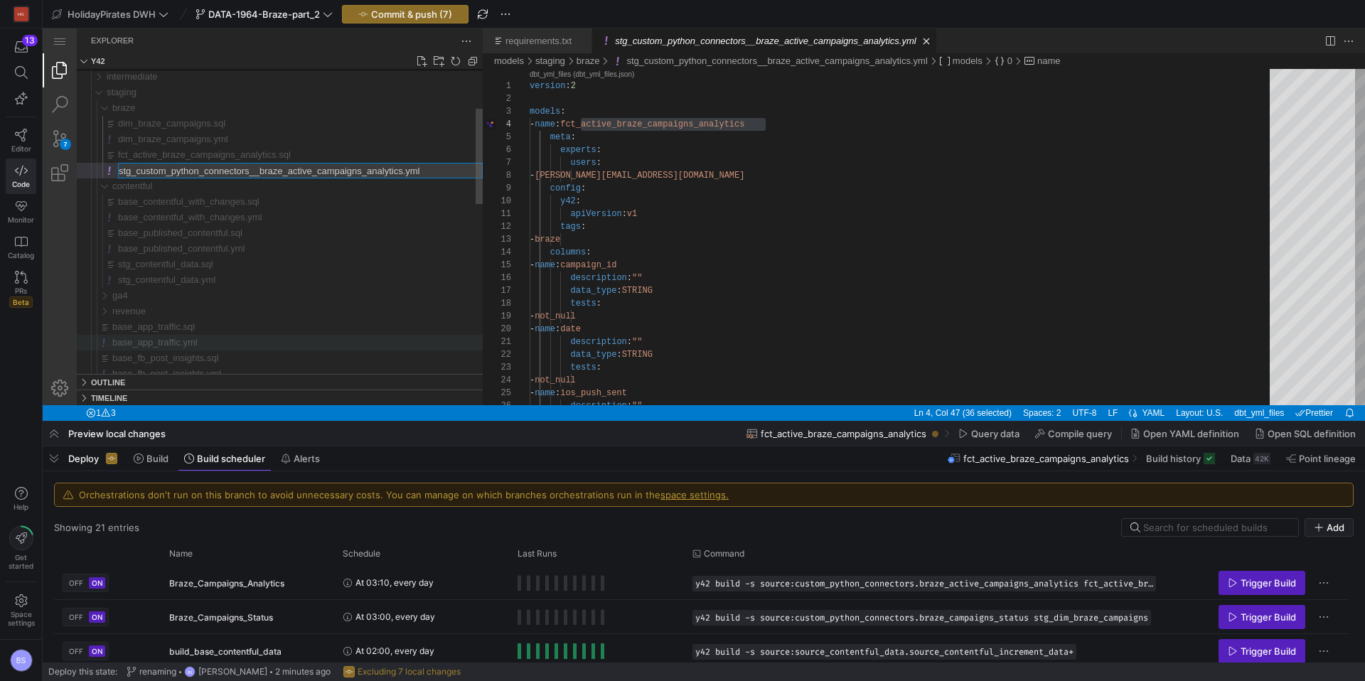
type input "fct_active_braze_campaigns_analytics.yml"
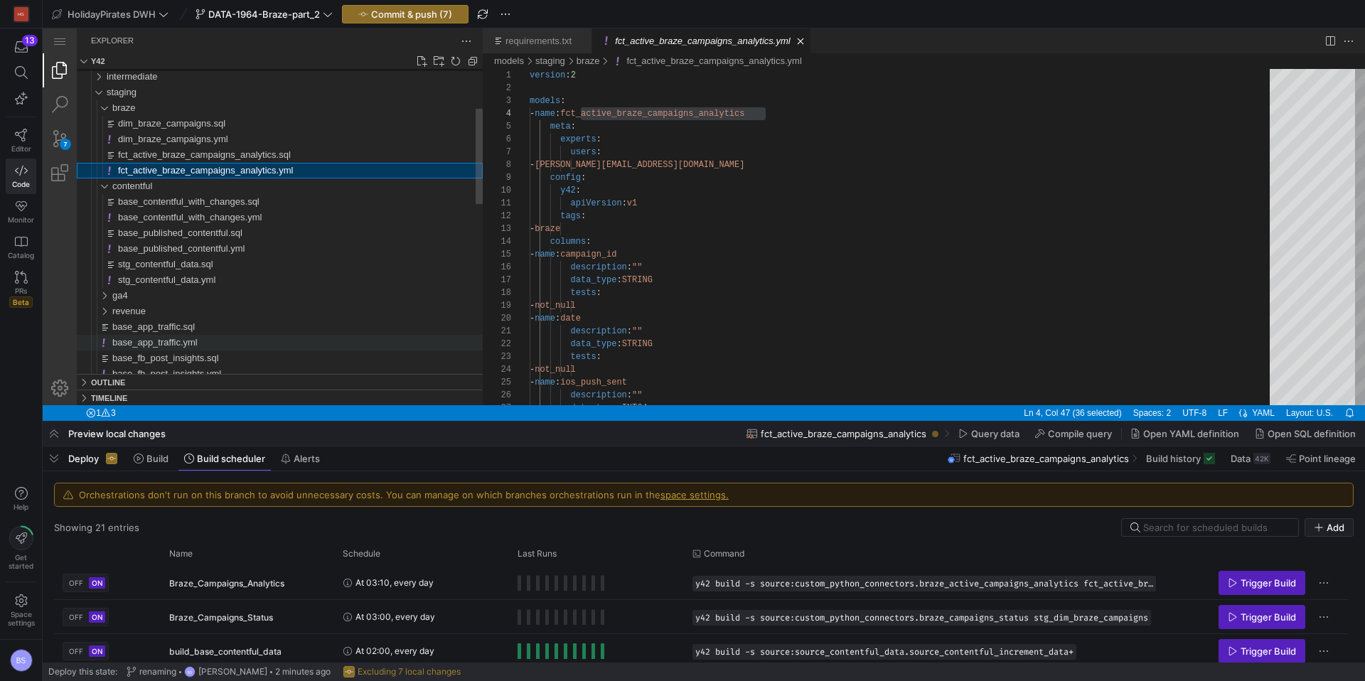
scroll to position [128, 235]
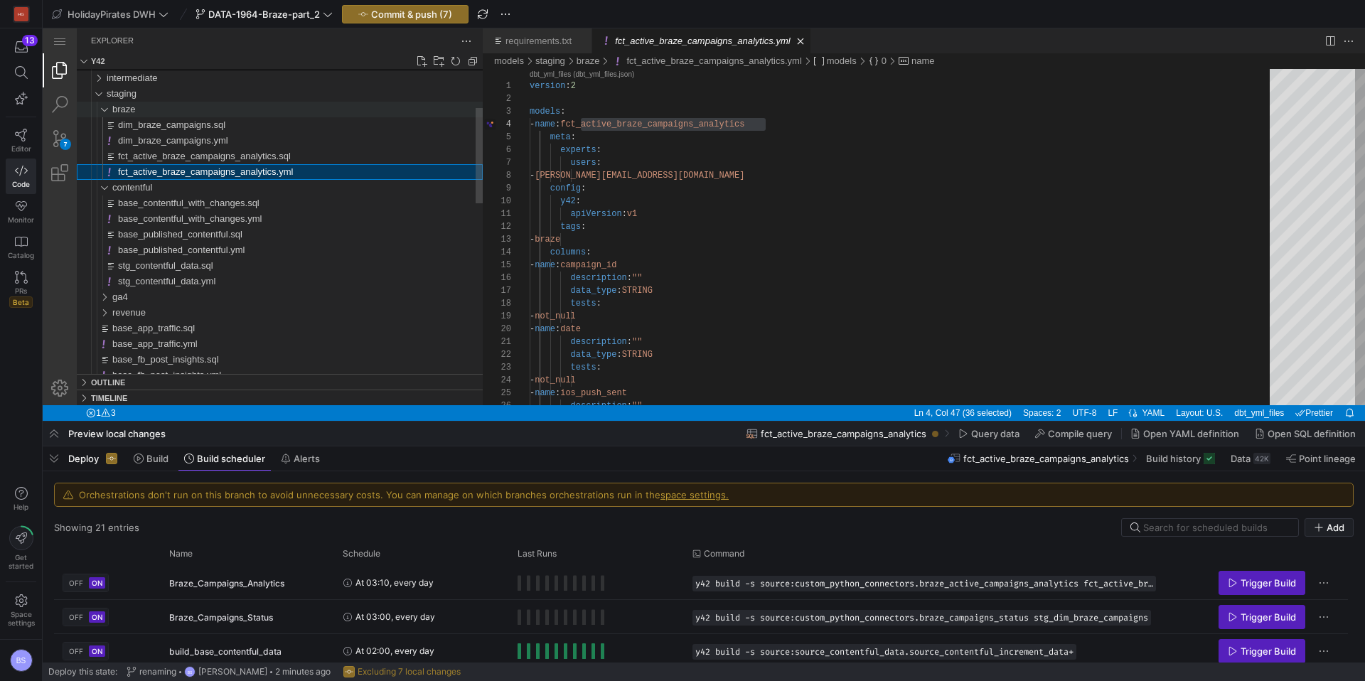
click at [105, 107] on div "braze" at bounding box center [98, 110] width 33 height 16
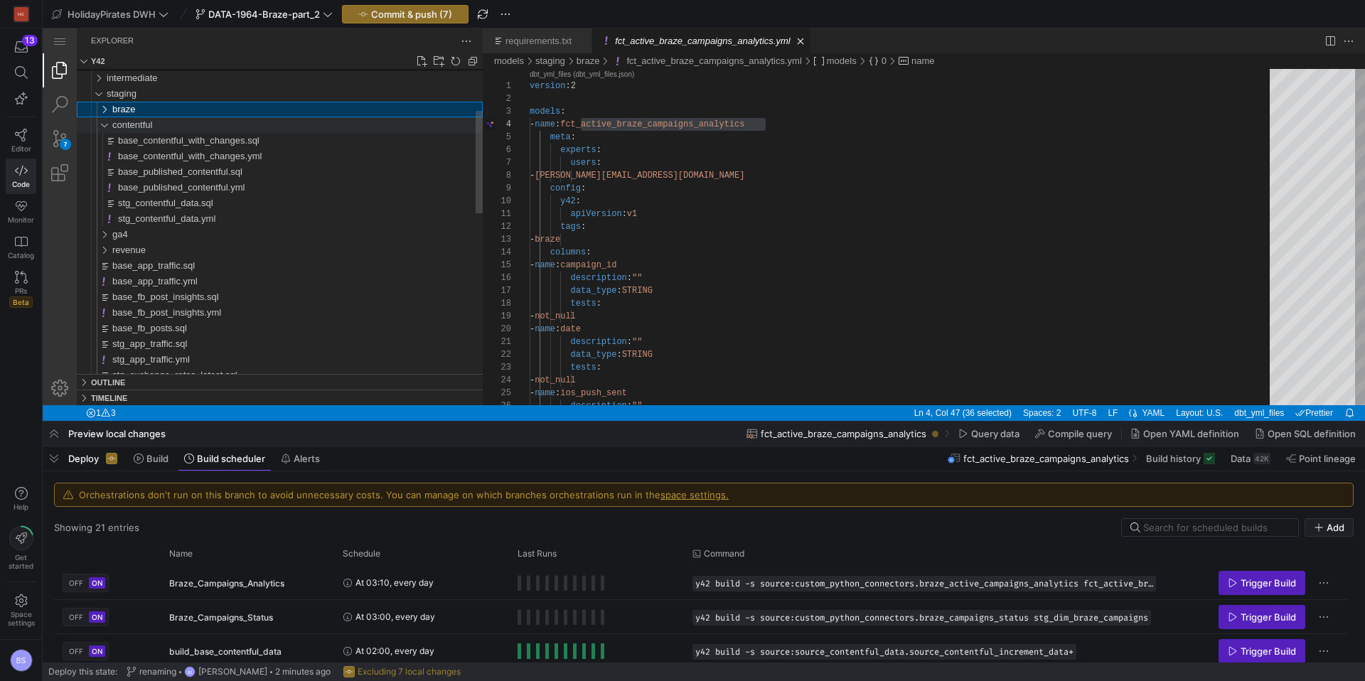
click at [102, 121] on div "contentful" at bounding box center [98, 125] width 33 height 16
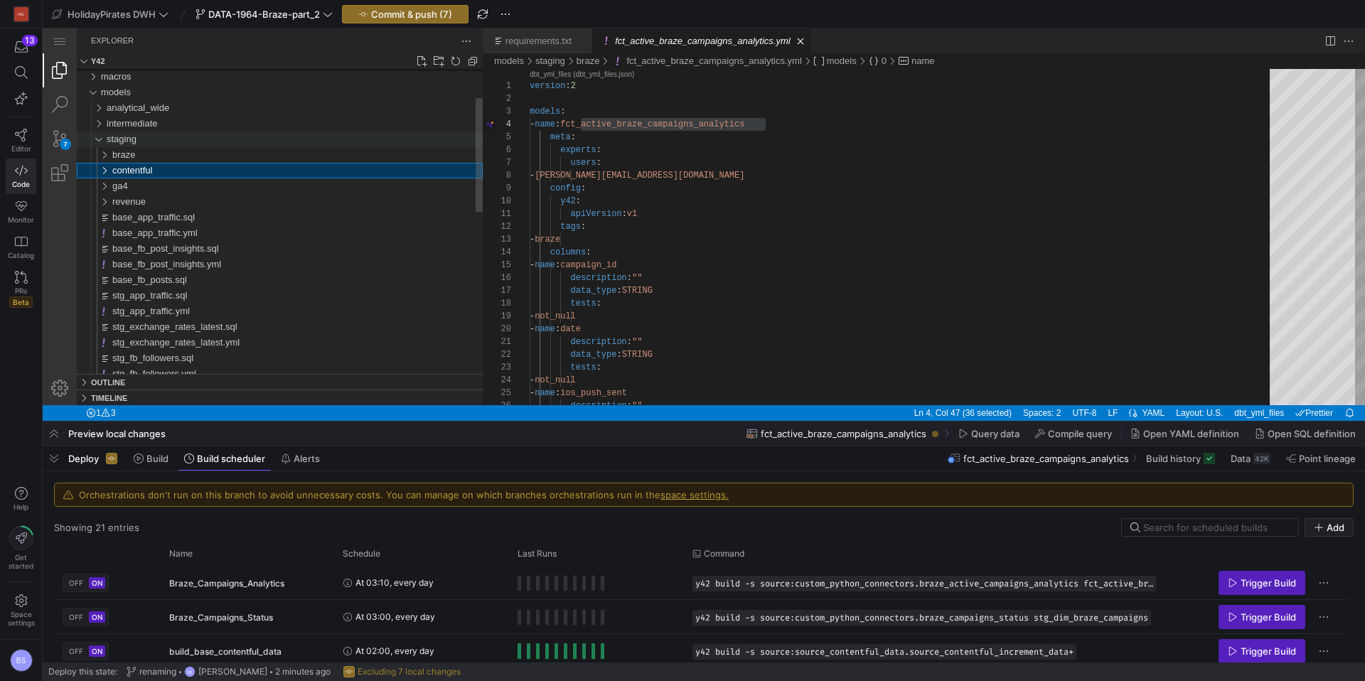
click at [100, 141] on div "staging" at bounding box center [95, 139] width 27 height 16
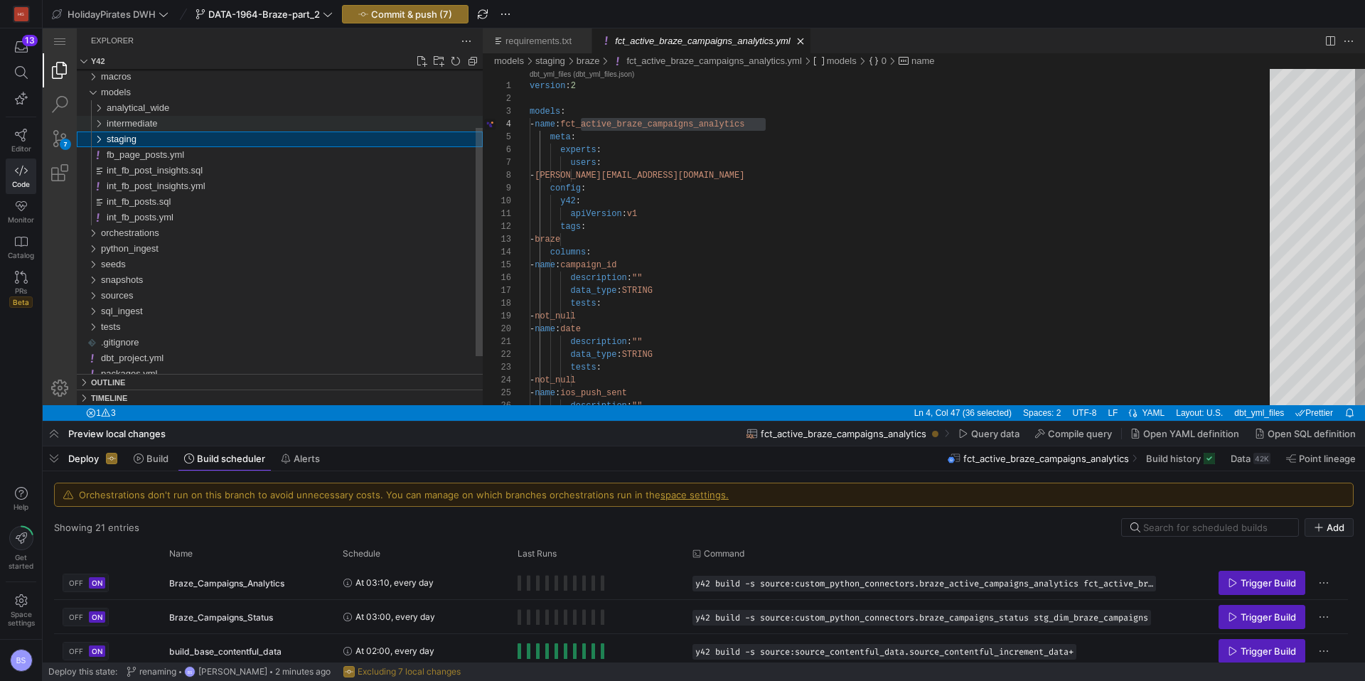
click at [100, 119] on div "intermediate" at bounding box center [95, 124] width 27 height 16
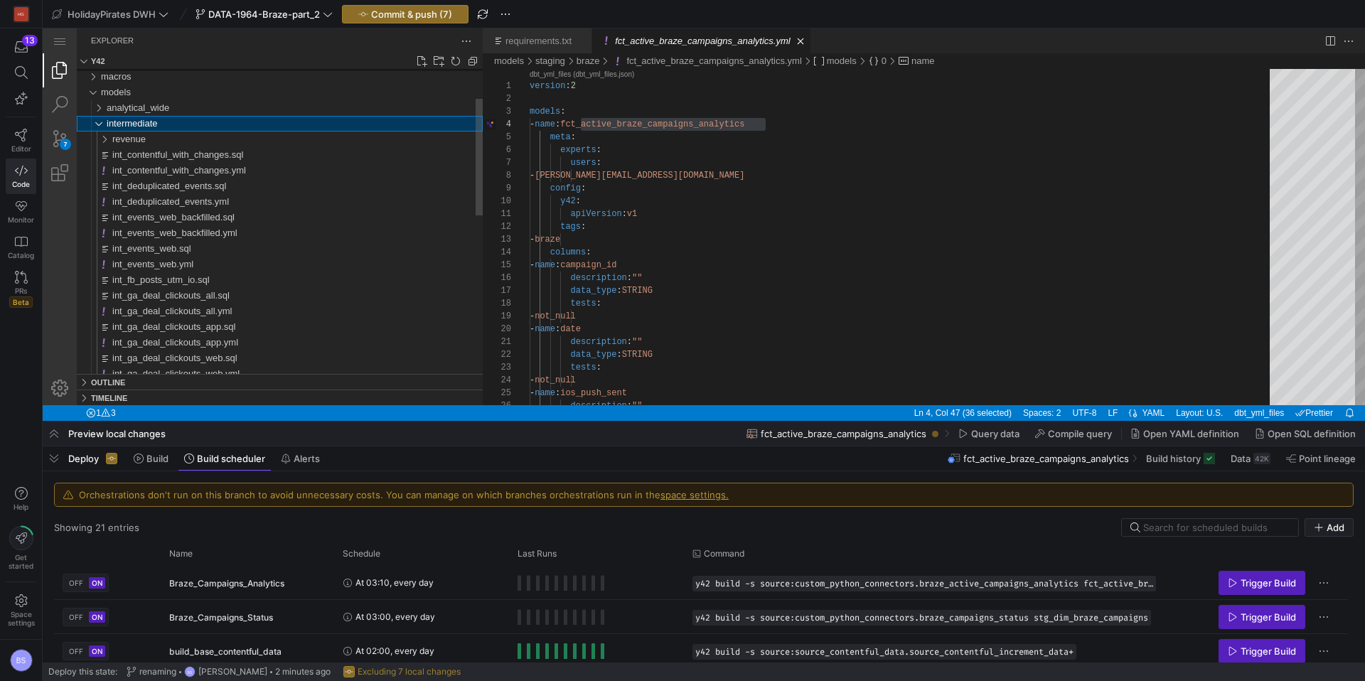
click at [100, 119] on div "intermediate" at bounding box center [95, 124] width 27 height 16
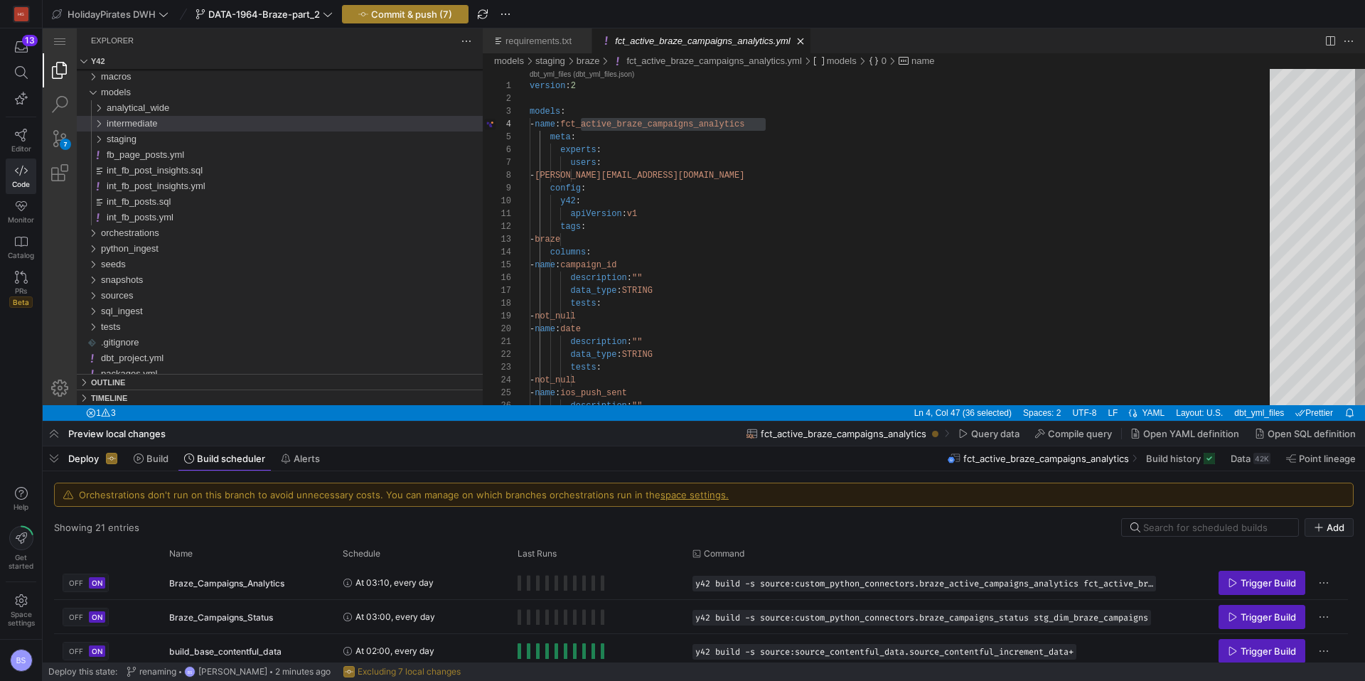
click at [386, 9] on span "Commit & push (7)" at bounding box center [411, 14] width 81 height 11
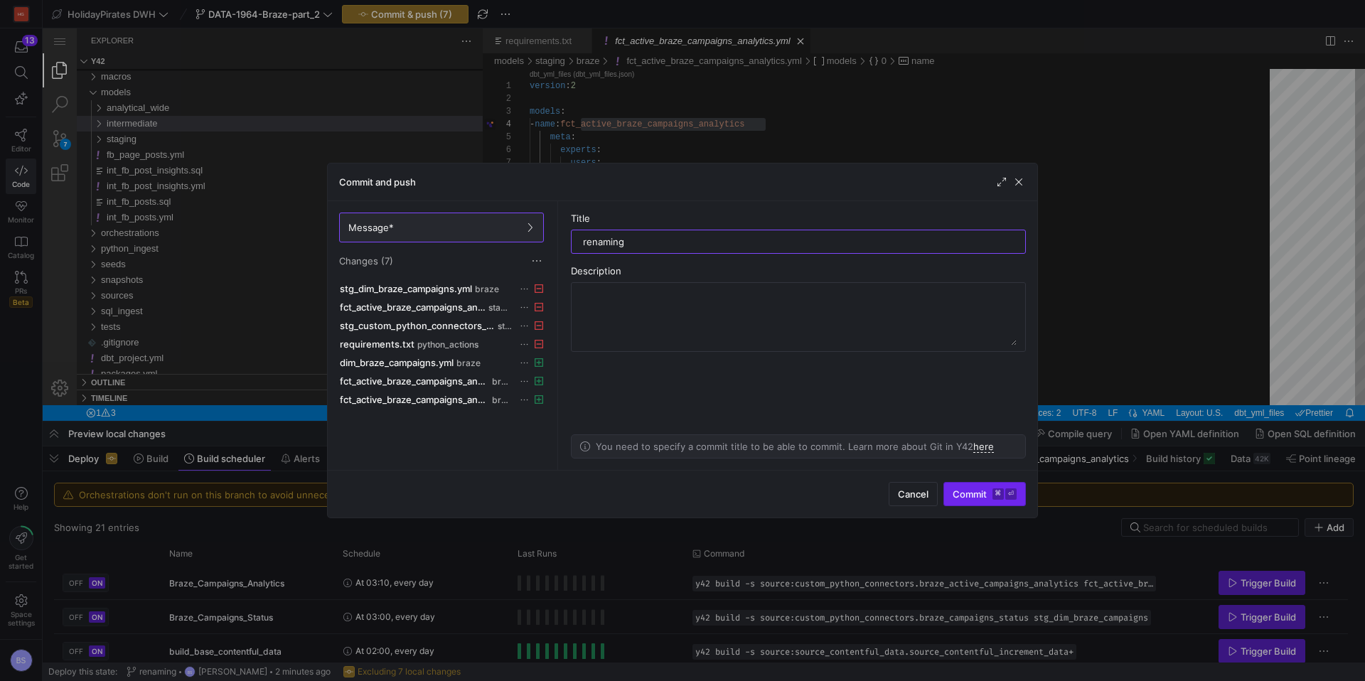
type input "renaming"
click at [977, 494] on span "Commit ⌘ ⏎" at bounding box center [984, 493] width 64 height 11
